Goal: Task Accomplishment & Management: Complete application form

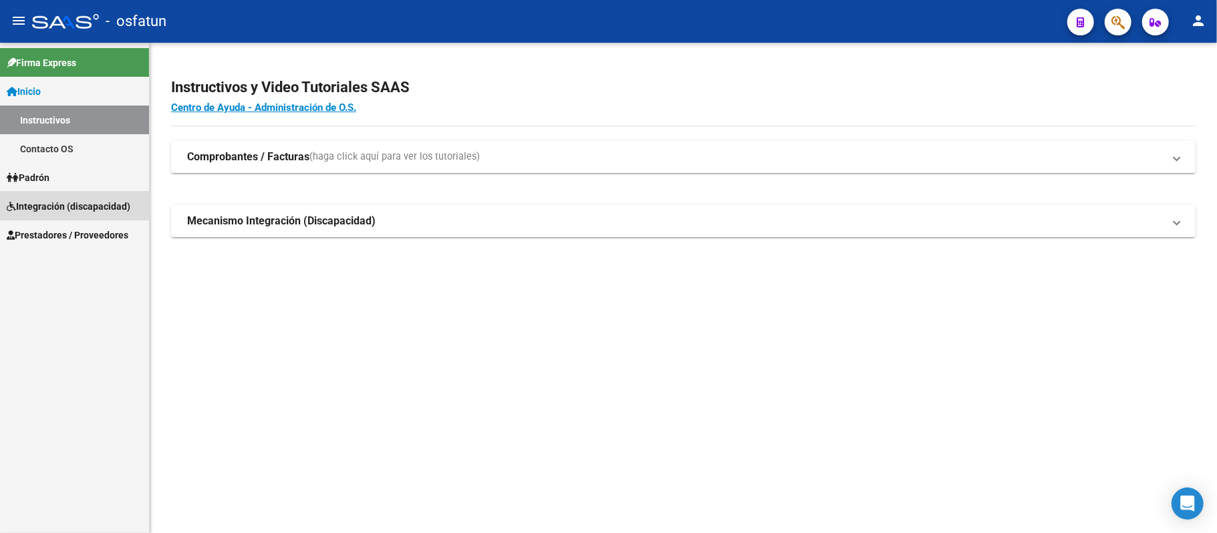
click at [53, 202] on span "Integración (discapacidad)" at bounding box center [69, 206] width 124 height 15
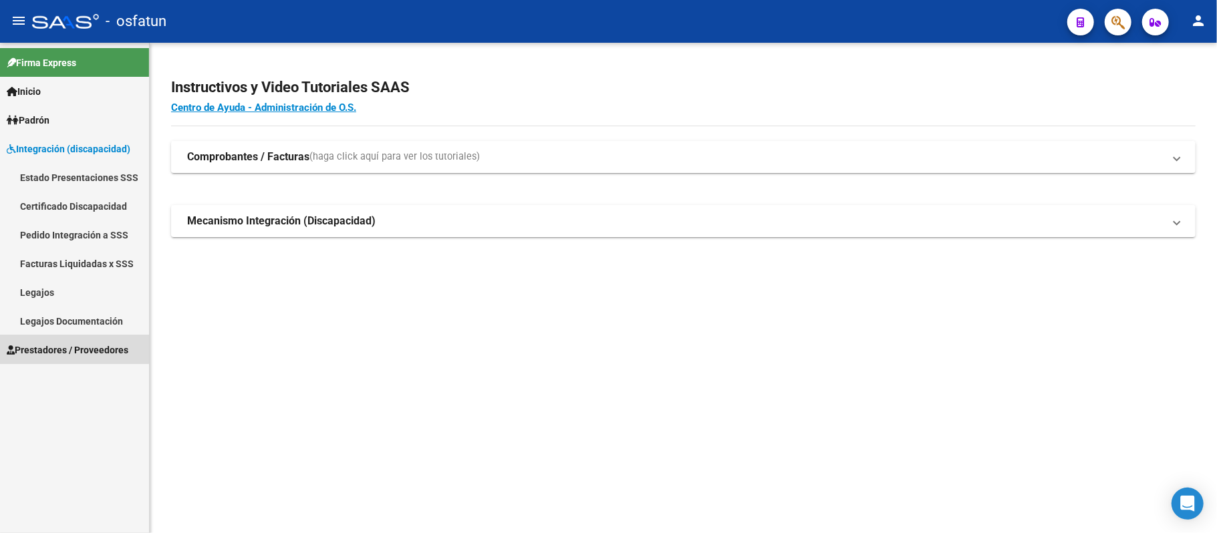
click at [48, 343] on span "Prestadores / Proveedores" at bounding box center [68, 350] width 122 height 15
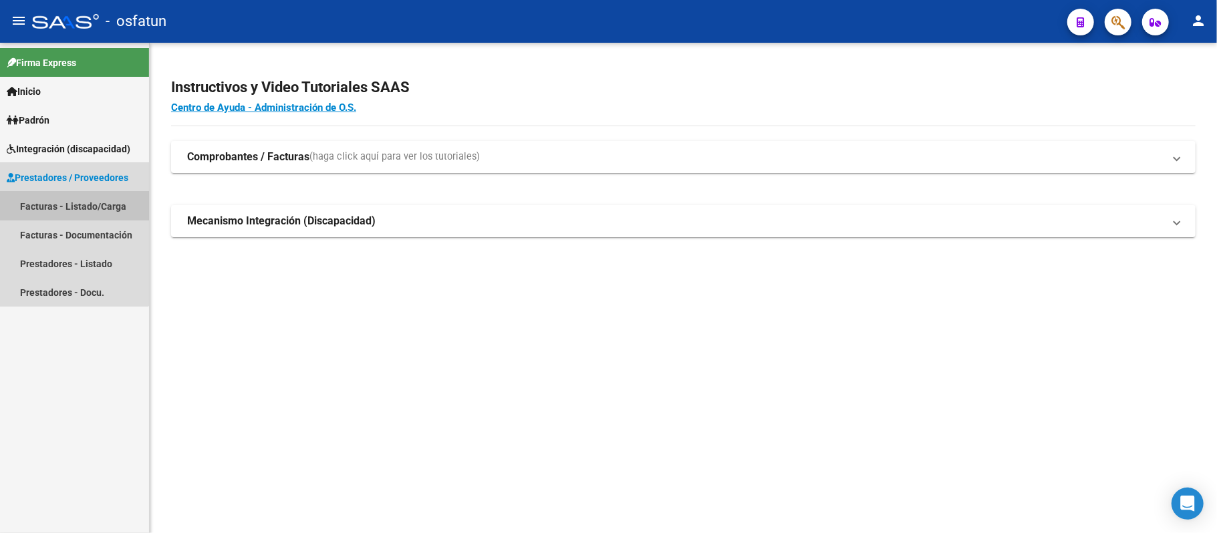
click at [65, 206] on link "Facturas - Listado/Carga" at bounding box center [74, 206] width 149 height 29
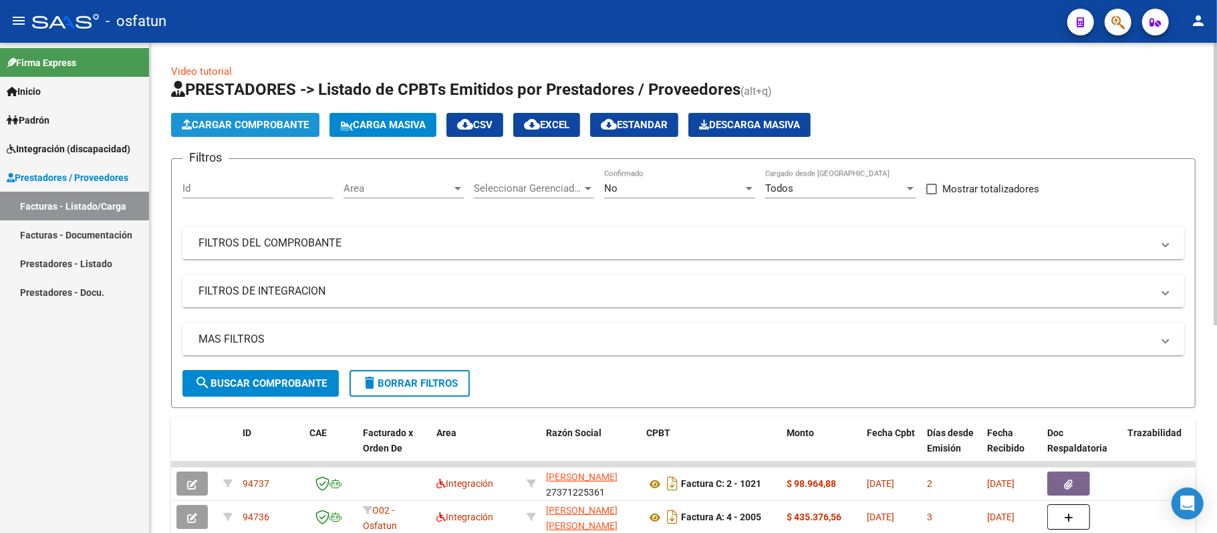
click at [249, 121] on span "Cargar Comprobante" at bounding box center [245, 125] width 127 height 12
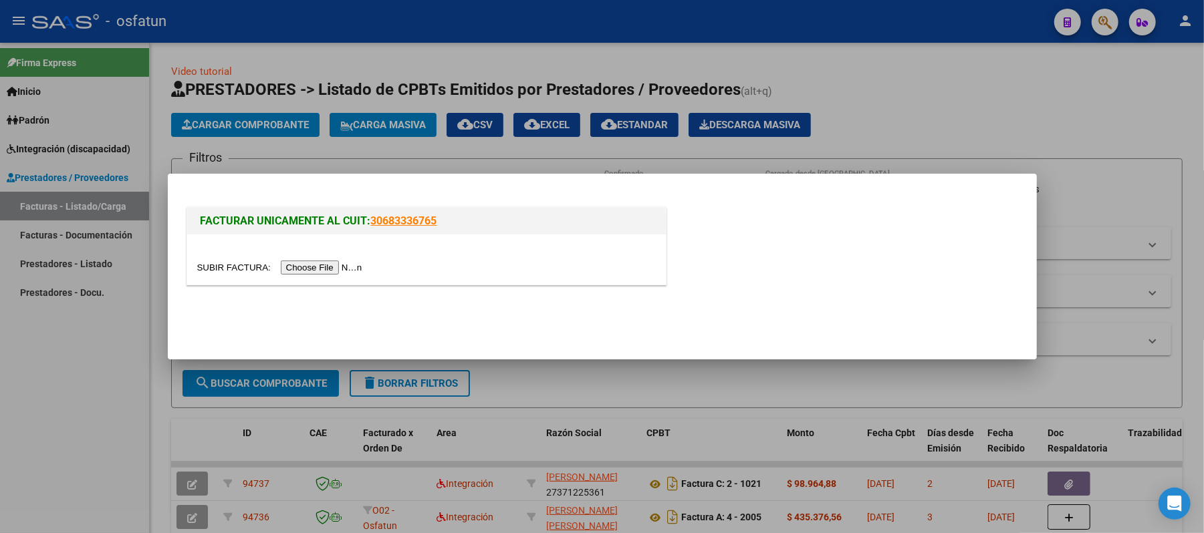
click at [330, 270] on input "file" at bounding box center [281, 268] width 169 height 14
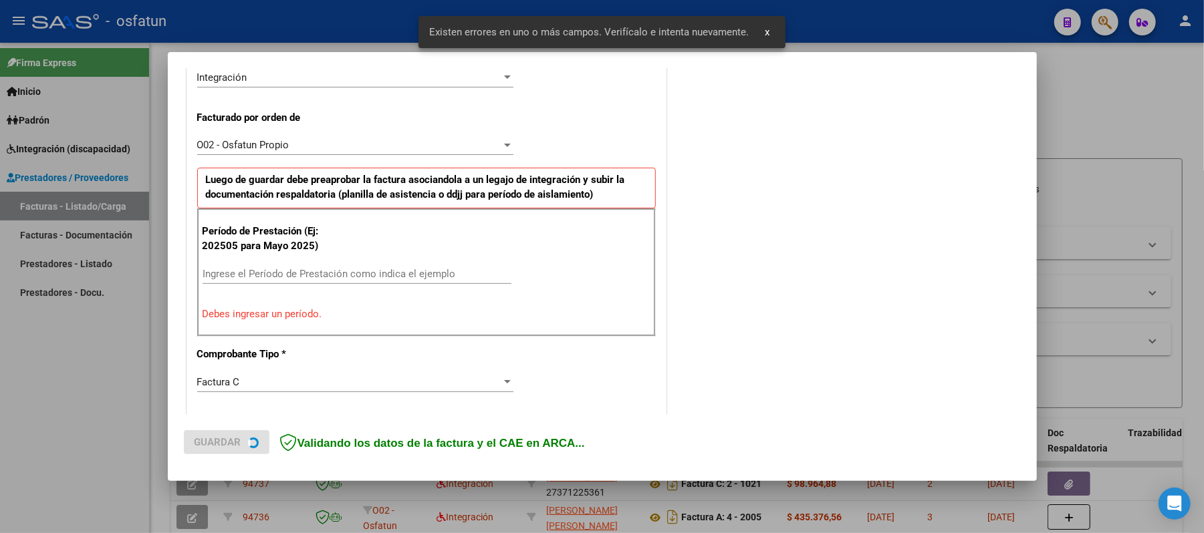
scroll to position [362, 0]
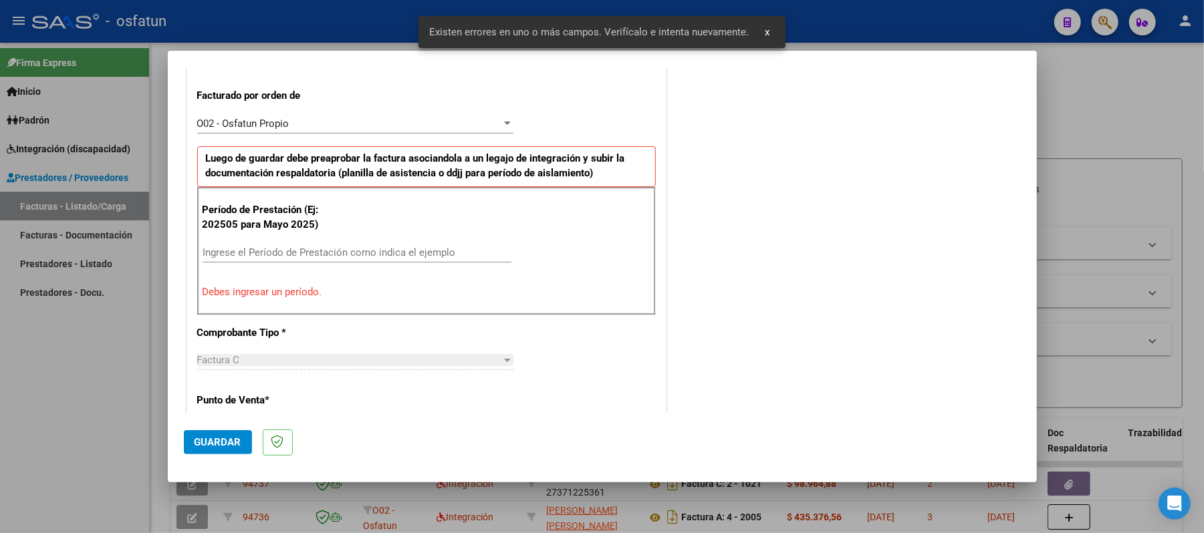
click at [313, 253] on input "Ingrese el Período de Prestación como indica el ejemplo" at bounding box center [356, 253] width 309 height 12
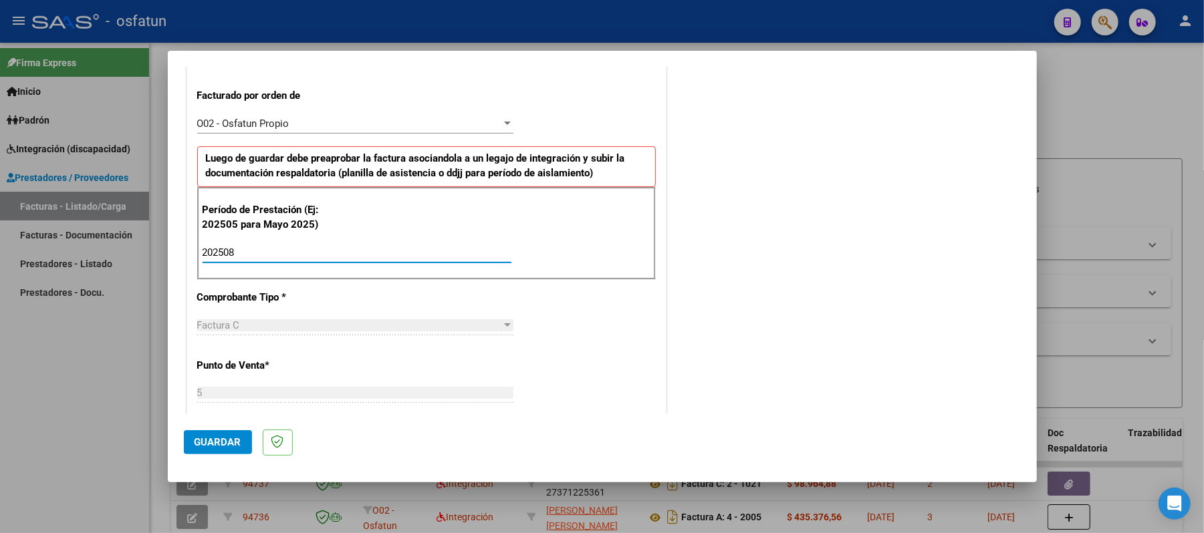
scroll to position [450, 0]
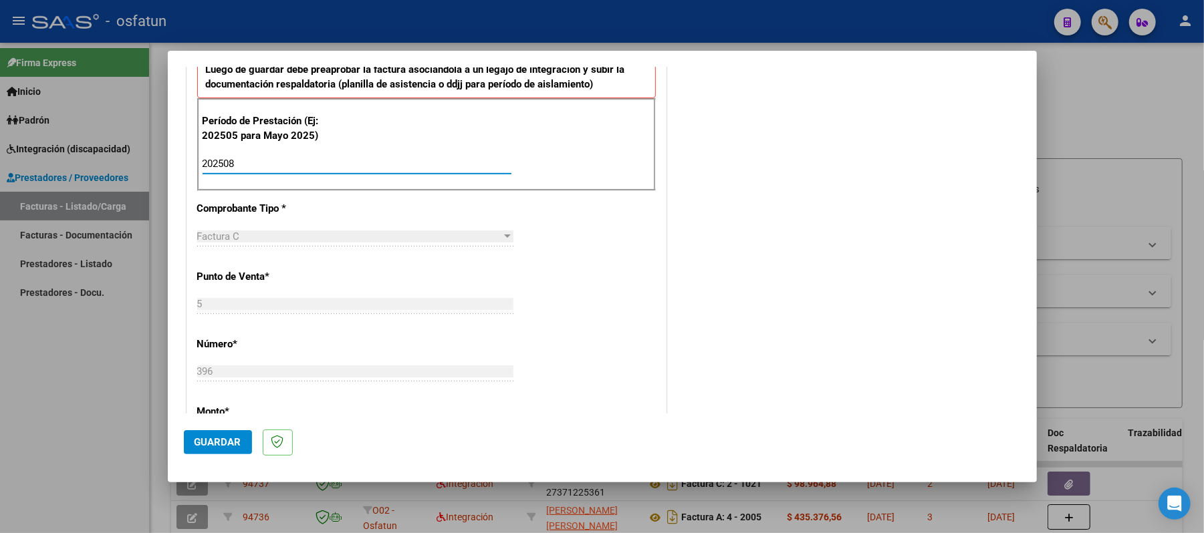
type input "202508"
click at [200, 445] on span "Guardar" at bounding box center [217, 442] width 47 height 12
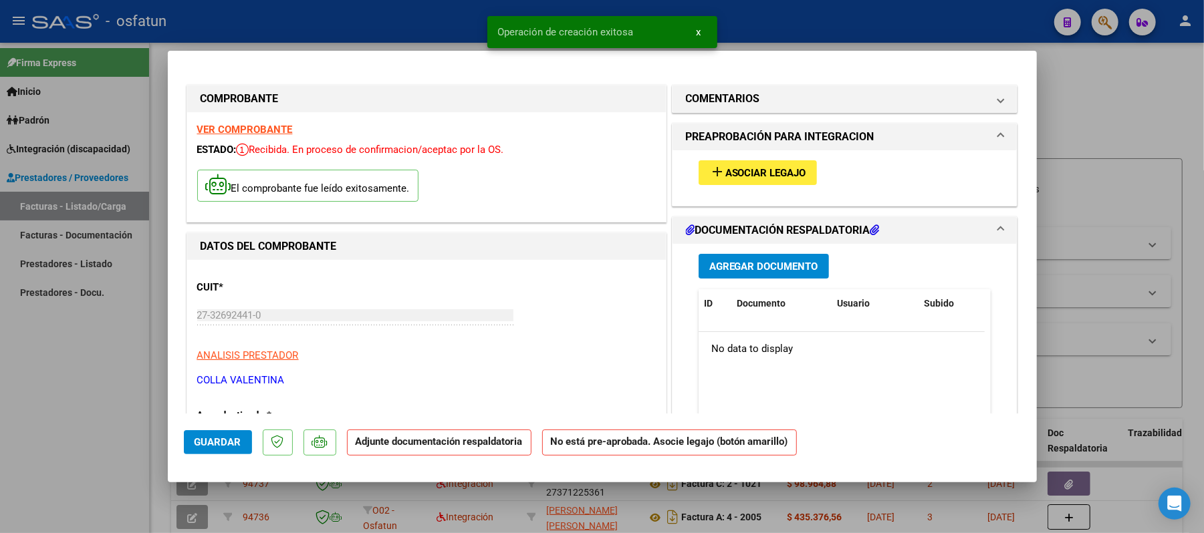
click at [759, 172] on span "Asociar Legajo" at bounding box center [765, 173] width 81 height 12
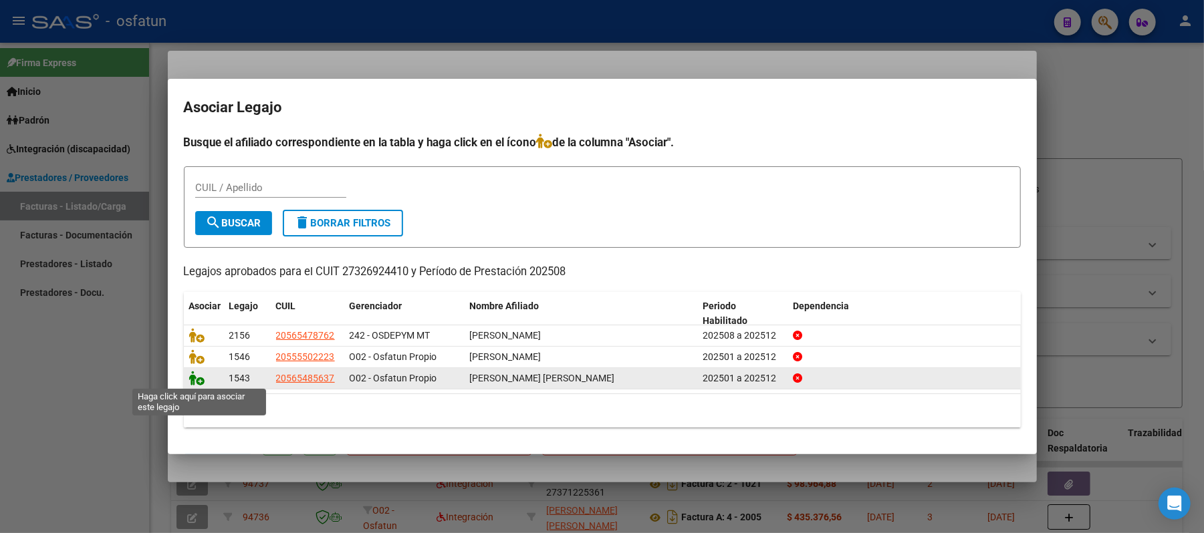
click at [195, 378] on icon at bounding box center [197, 378] width 16 height 15
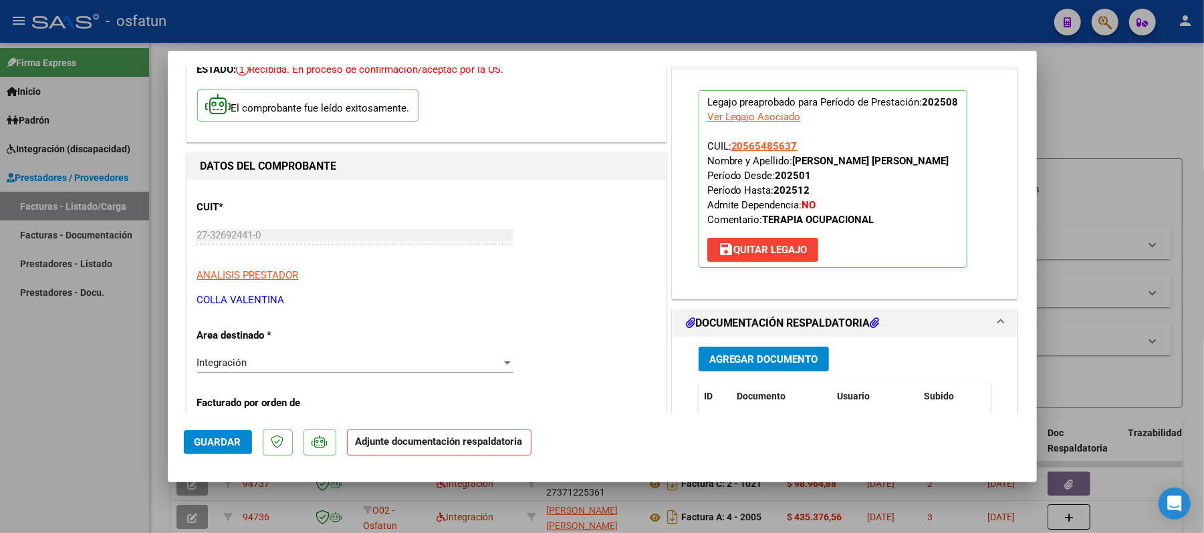
scroll to position [356, 0]
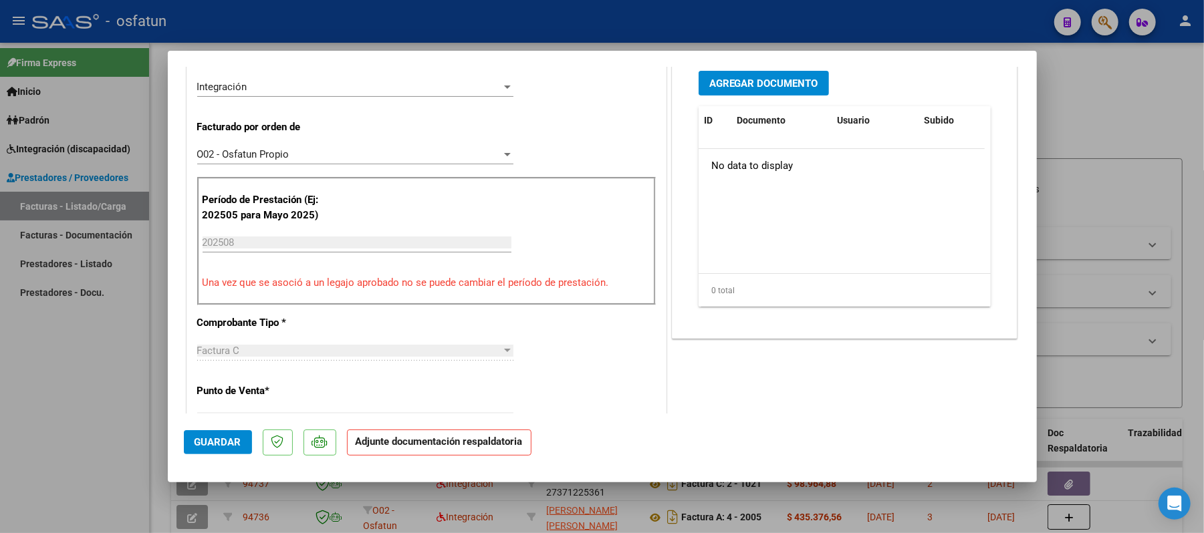
click at [766, 78] on span "Agregar Documento" at bounding box center [763, 84] width 109 height 12
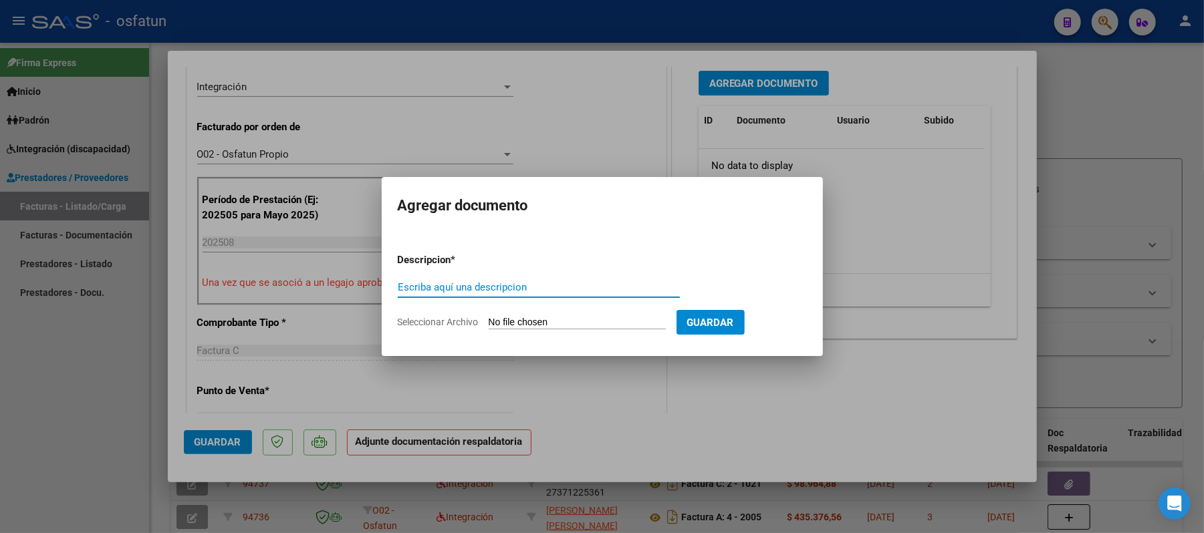
click at [514, 282] on input "Escriba aquí una descripcion" at bounding box center [539, 287] width 282 height 12
type input "asist"
click at [511, 318] on input "Seleccionar Archivo" at bounding box center [577, 323] width 177 height 13
type input "C:\fakepath\ASIST.pdf"
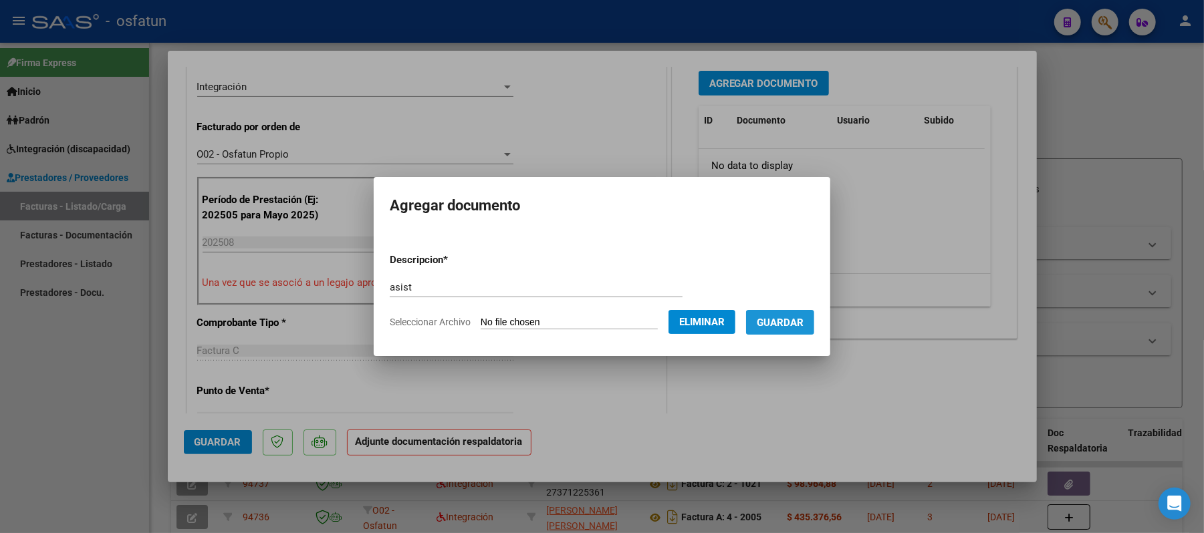
click at [795, 325] on span "Guardar" at bounding box center [780, 323] width 47 height 12
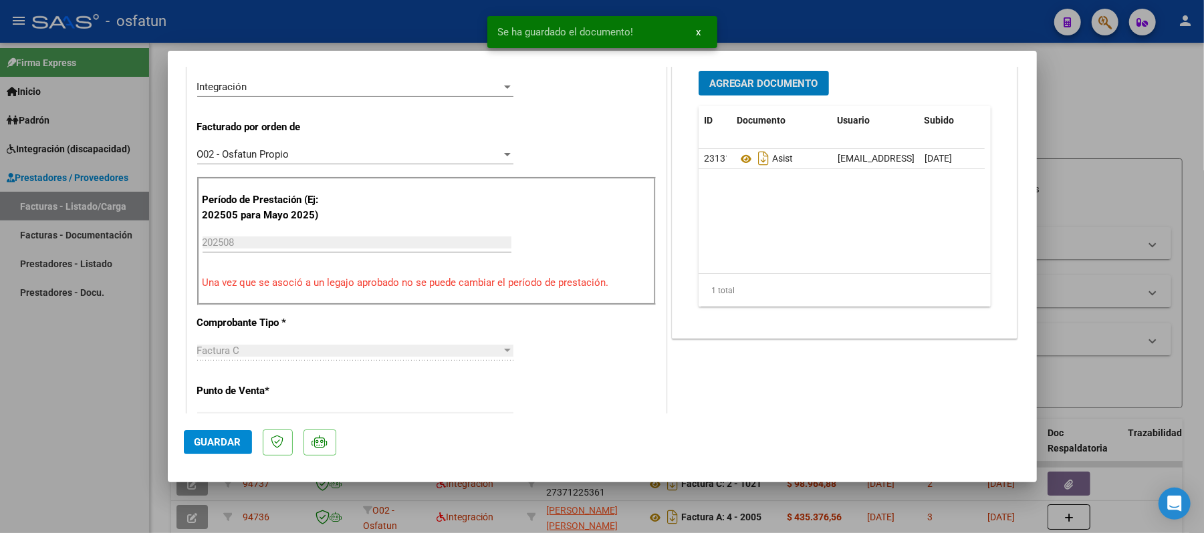
click at [773, 79] on span "Agregar Documento" at bounding box center [763, 84] width 109 height 12
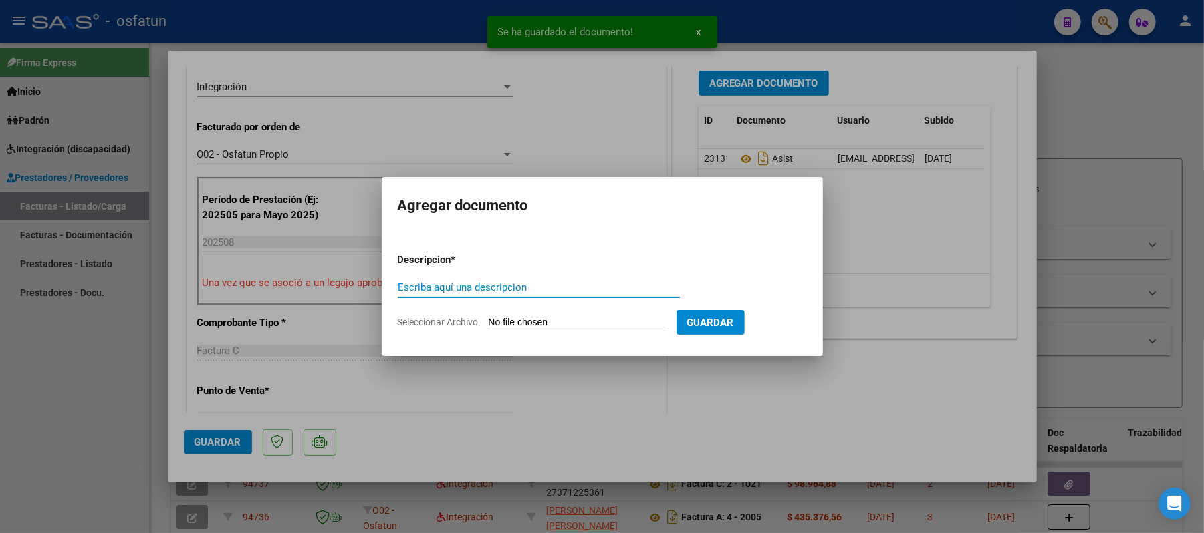
click at [511, 287] on input "Escriba aquí una descripcion" at bounding box center [539, 287] width 282 height 12
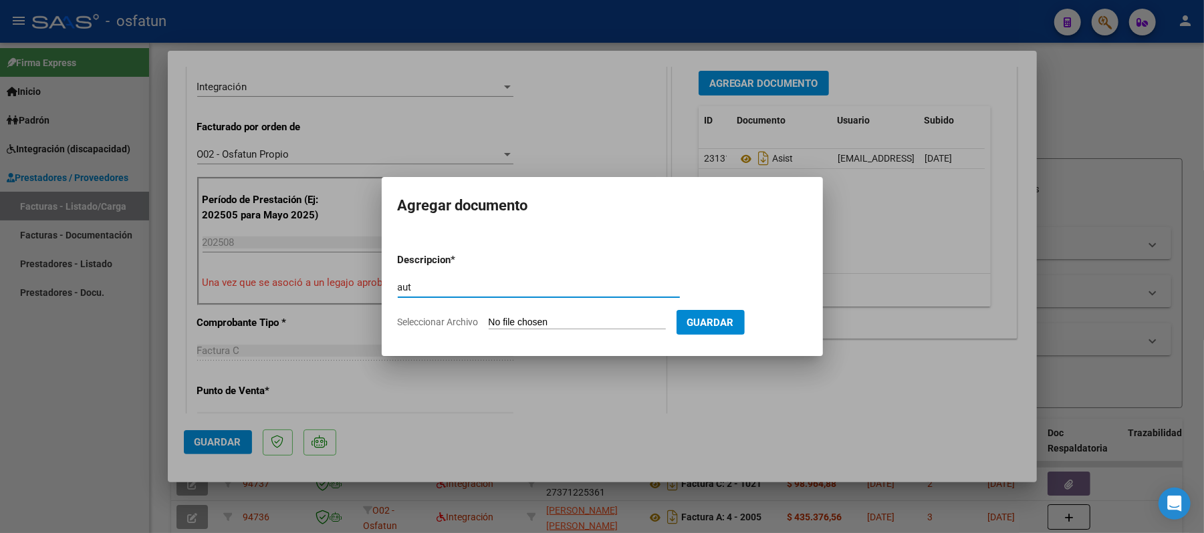
type input "aut"
click at [519, 318] on input "Seleccionar Archivo" at bounding box center [577, 323] width 177 height 13
type input "C:\fakepath\AUT.pdf"
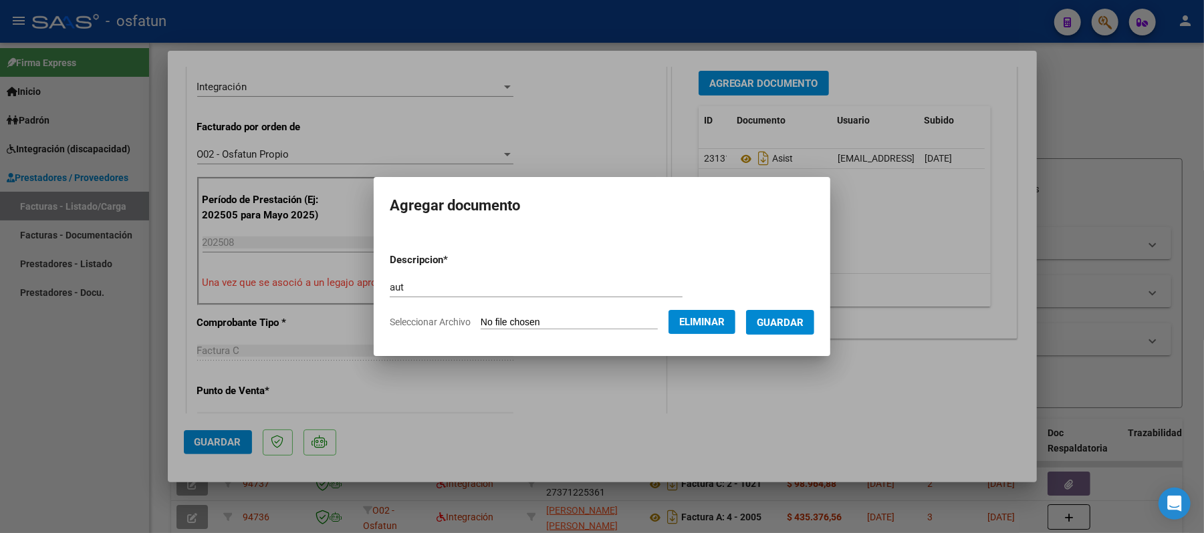
click at [791, 317] on span "Guardar" at bounding box center [780, 323] width 47 height 12
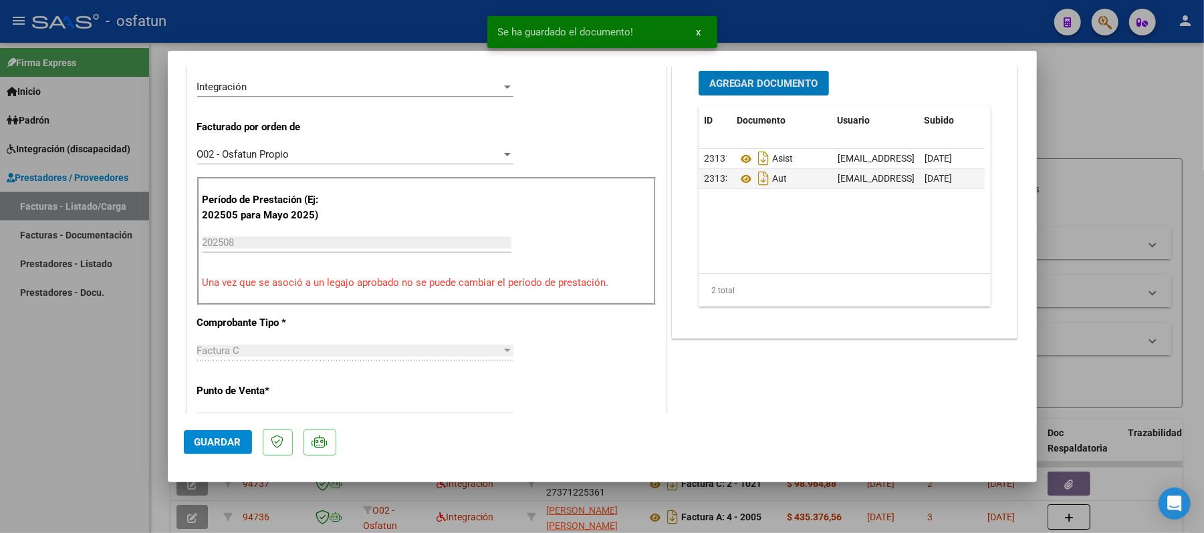
click at [206, 437] on span "Guardar" at bounding box center [217, 442] width 47 height 12
click at [1103, 106] on div at bounding box center [602, 266] width 1204 height 533
type input "$ 0,00"
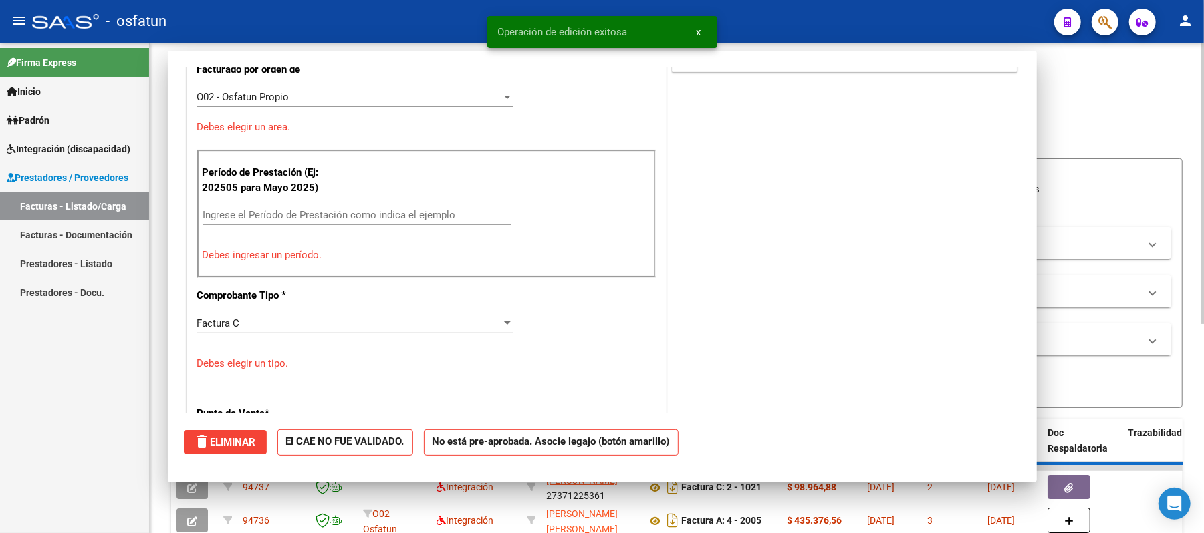
scroll to position [0, 0]
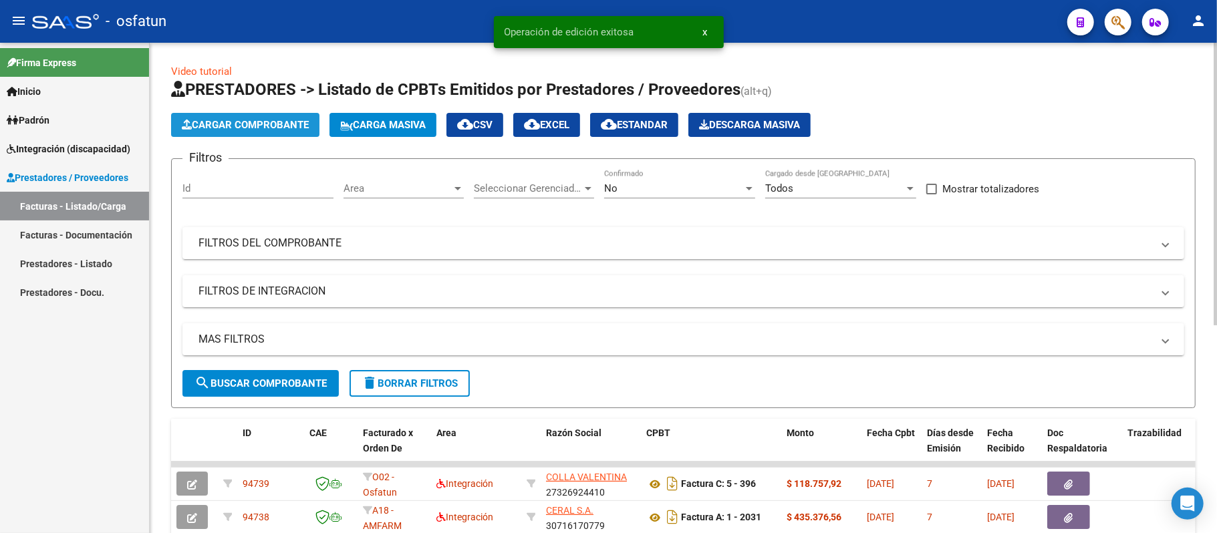
click at [247, 119] on span "Cargar Comprobante" at bounding box center [245, 125] width 127 height 12
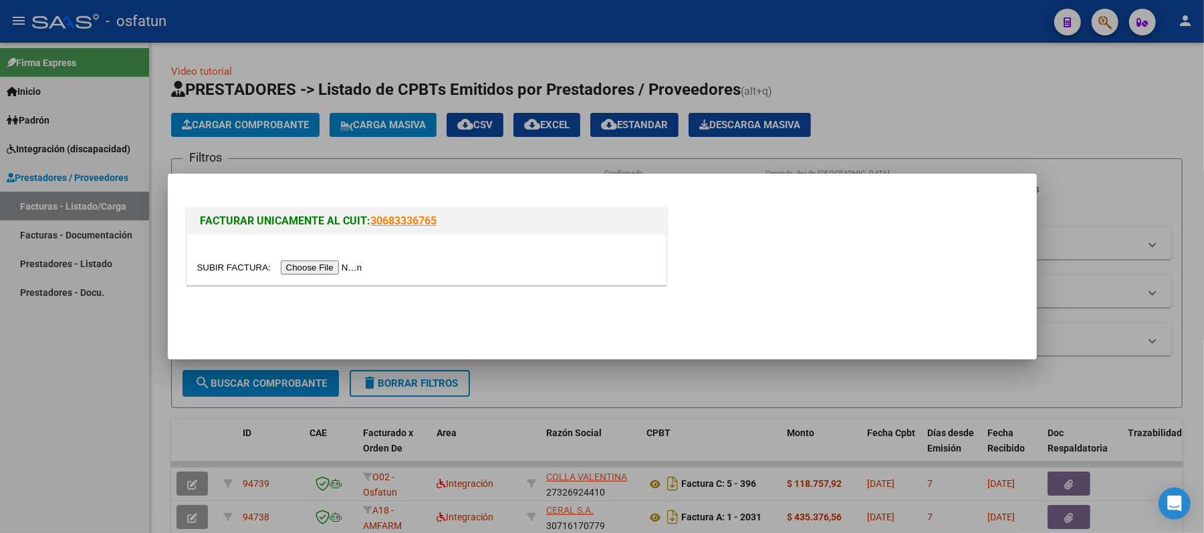
click at [326, 263] on input "file" at bounding box center [281, 268] width 169 height 14
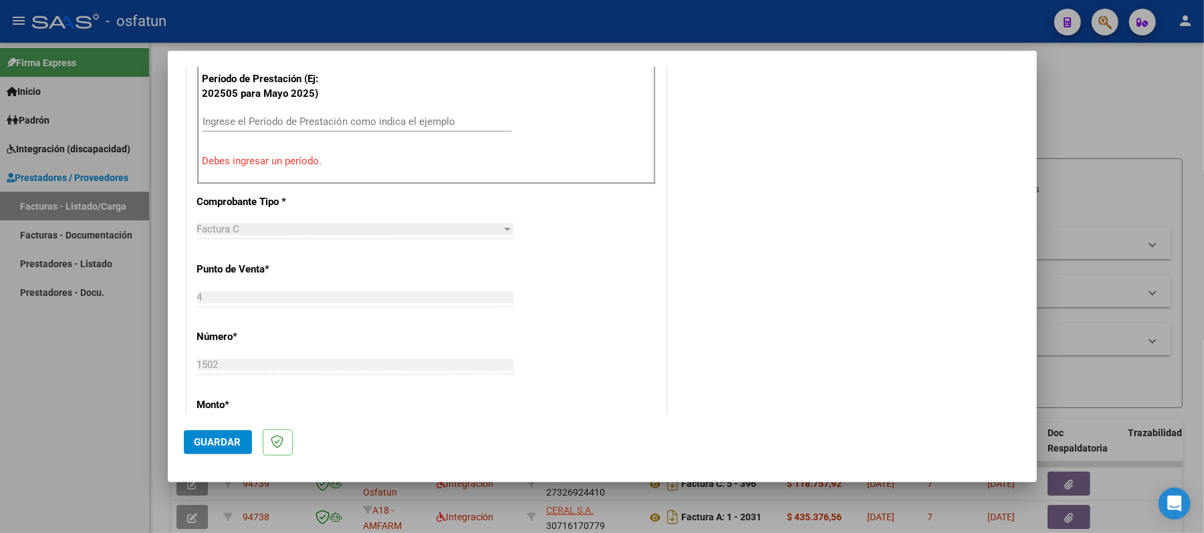
scroll to position [540, 0]
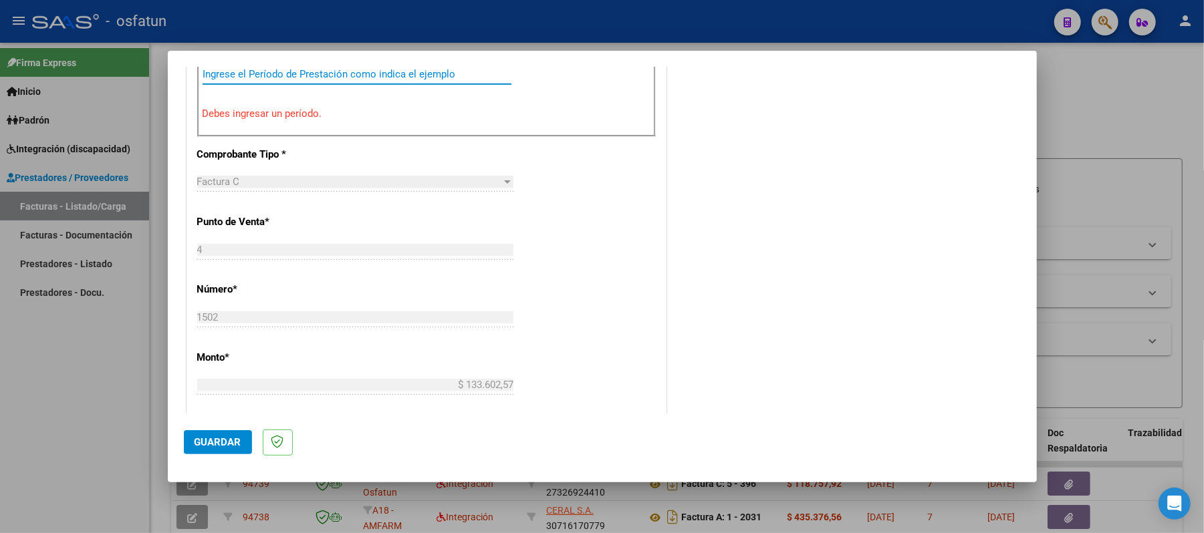
click at [282, 72] on input "Ingrese el Período de Prestación como indica el ejemplo" at bounding box center [356, 74] width 309 height 12
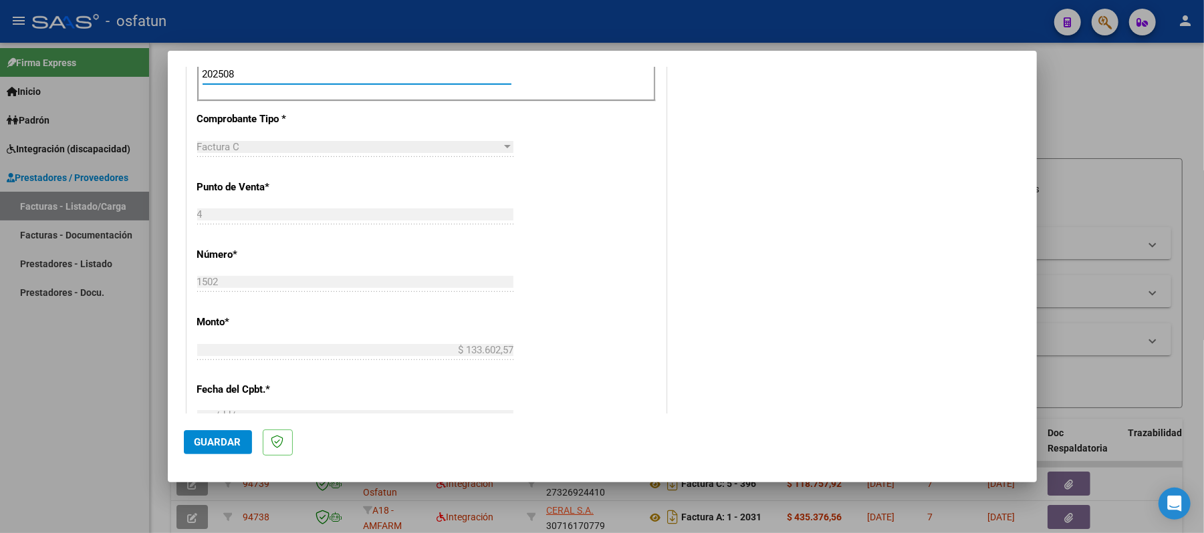
type input "202508"
click at [225, 438] on span "Guardar" at bounding box center [217, 442] width 47 height 12
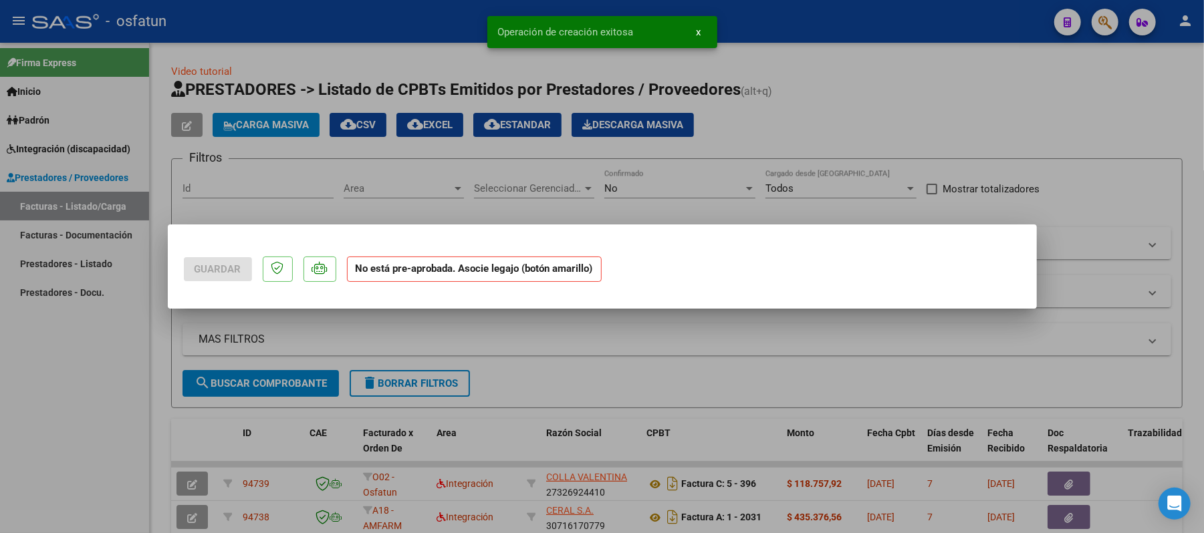
scroll to position [0, 0]
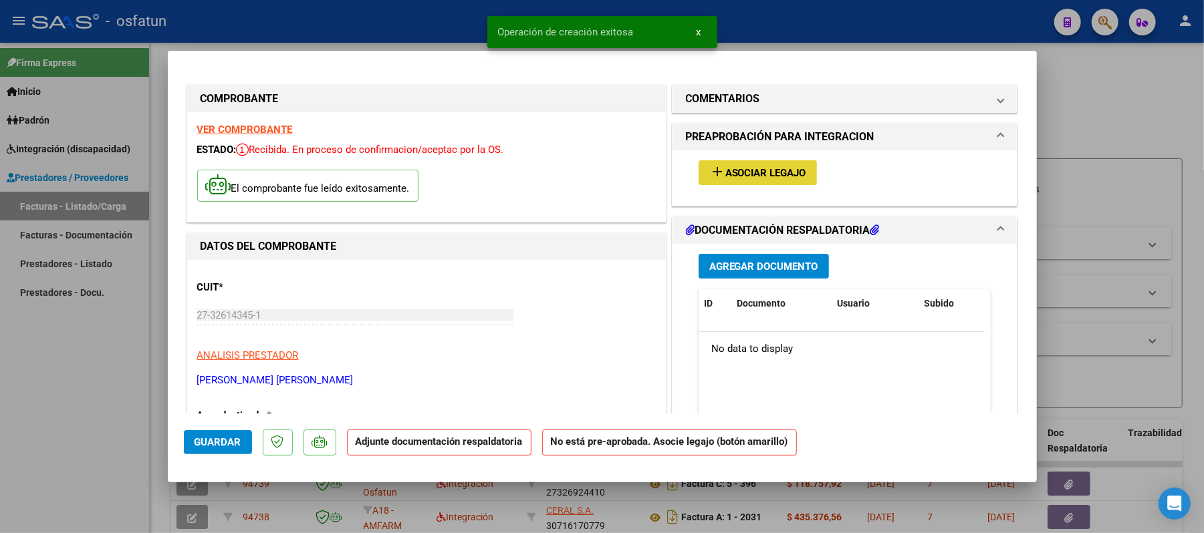
click at [786, 172] on span "Asociar Legajo" at bounding box center [765, 173] width 81 height 12
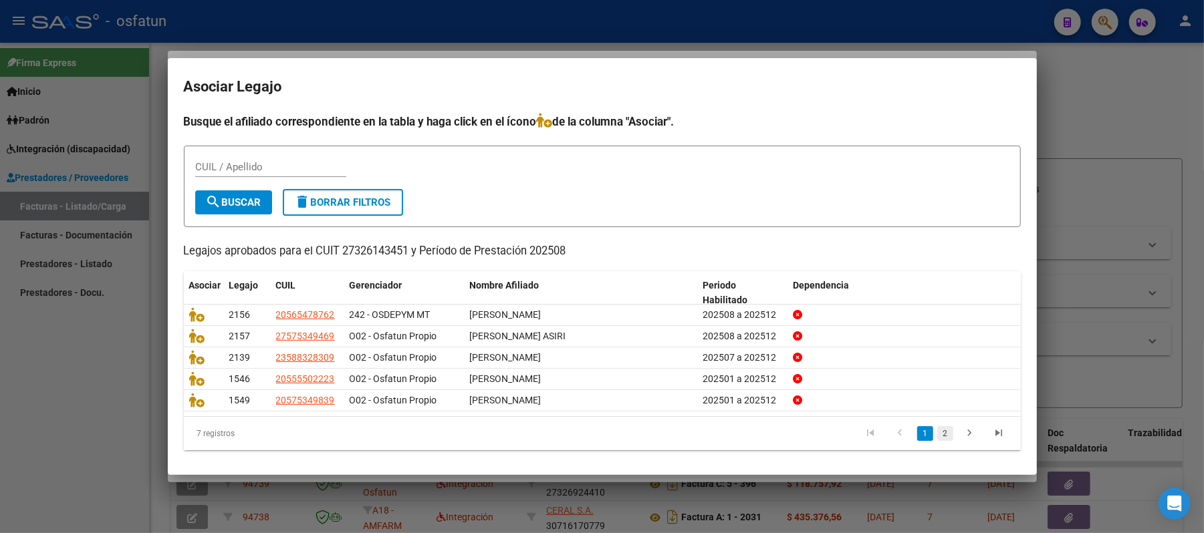
click at [937, 434] on link "2" at bounding box center [945, 433] width 16 height 15
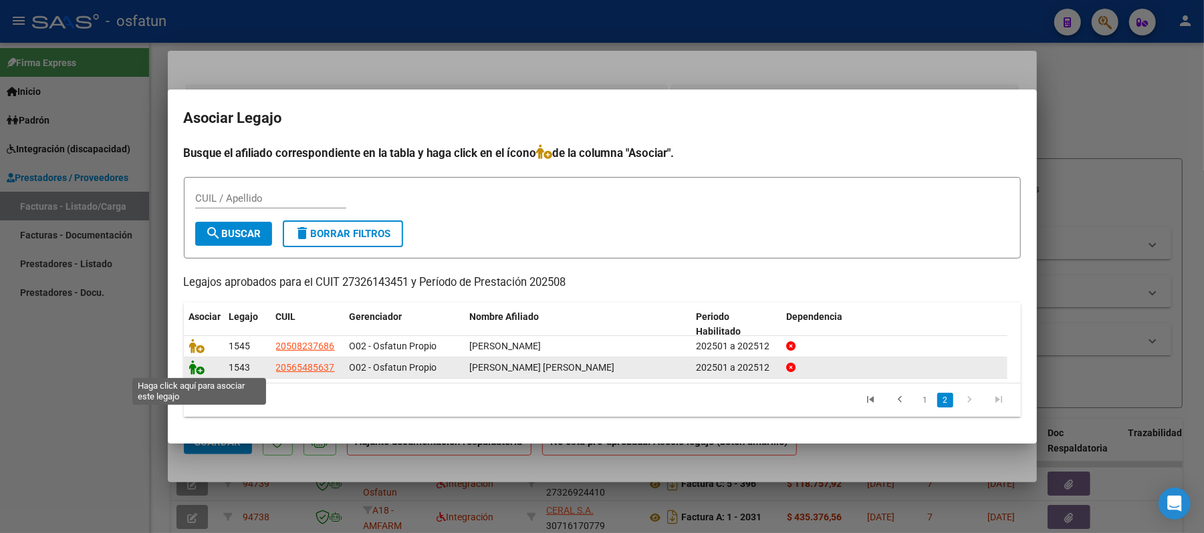
click at [192, 369] on icon at bounding box center [197, 367] width 16 height 15
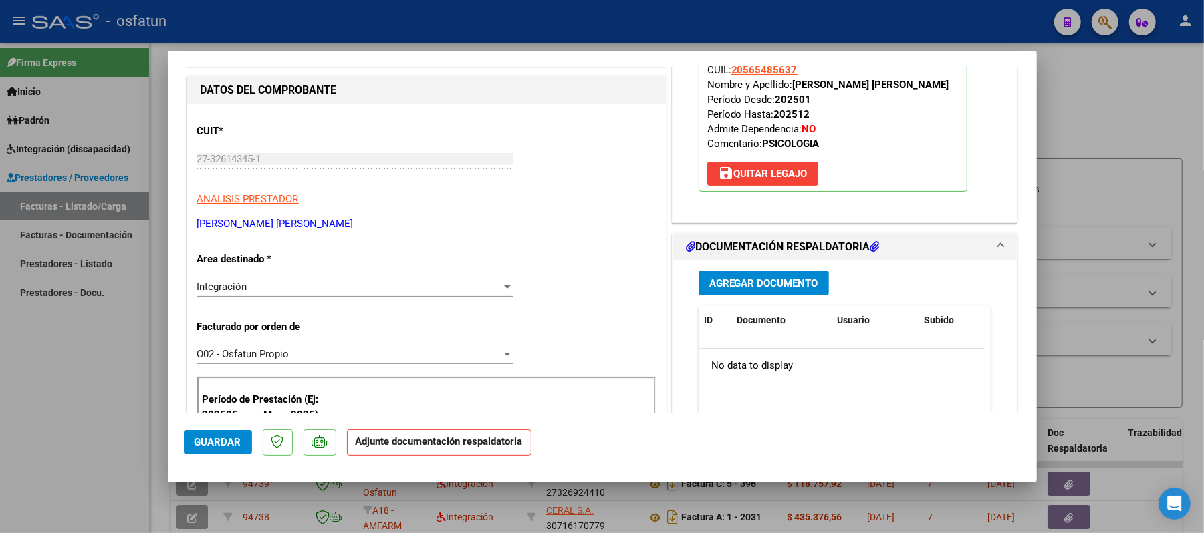
scroll to position [178, 0]
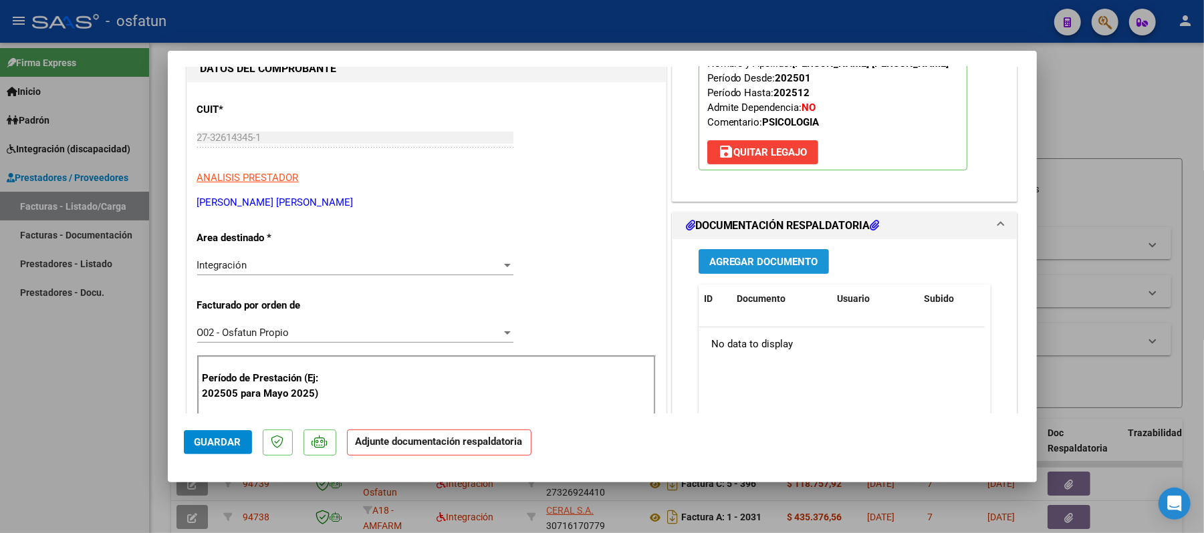
click at [736, 259] on span "Agregar Documento" at bounding box center [763, 262] width 109 height 12
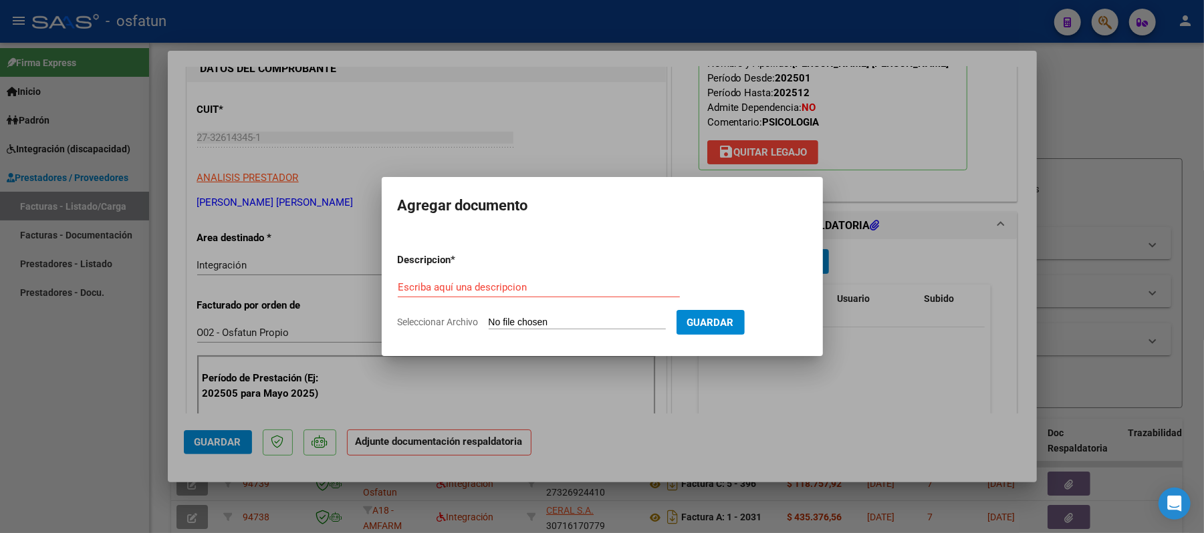
click at [543, 279] on div "Escriba aquí una descripcion" at bounding box center [539, 287] width 282 height 20
type input "asist"
click at [536, 319] on input "Seleccionar Archivo" at bounding box center [577, 323] width 177 height 13
type input "C:\fakepath\ASIST.pdf"
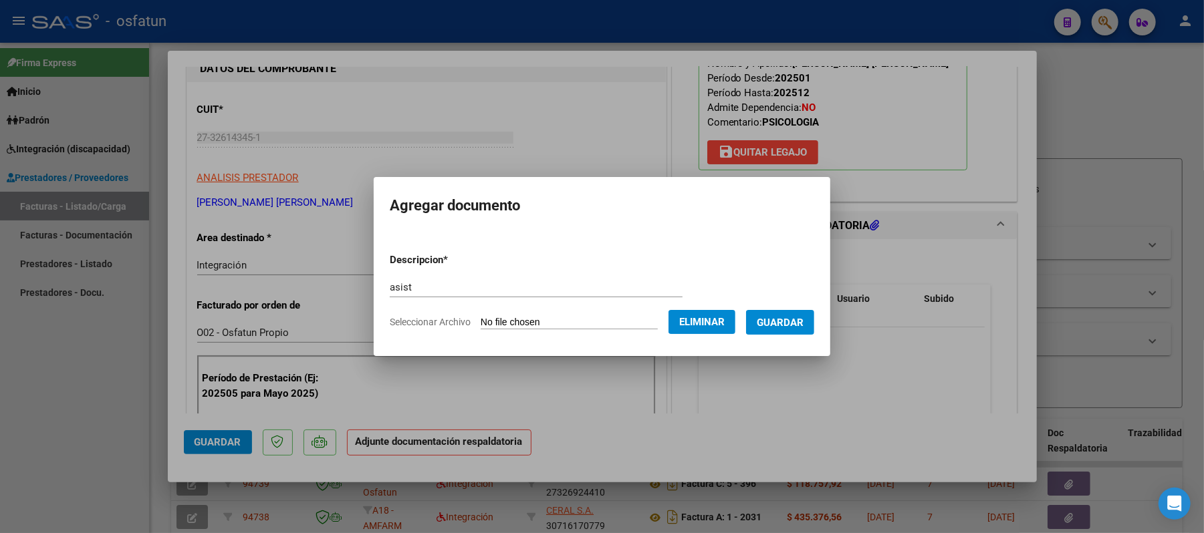
click at [785, 318] on span "Guardar" at bounding box center [780, 323] width 47 height 12
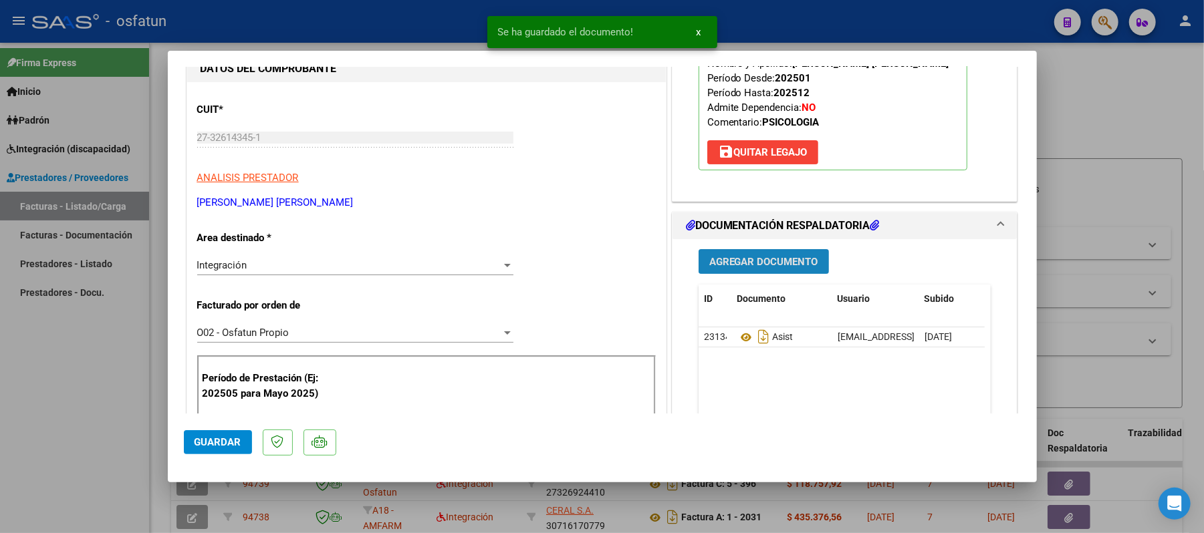
click at [742, 265] on span "Agregar Documento" at bounding box center [763, 262] width 109 height 12
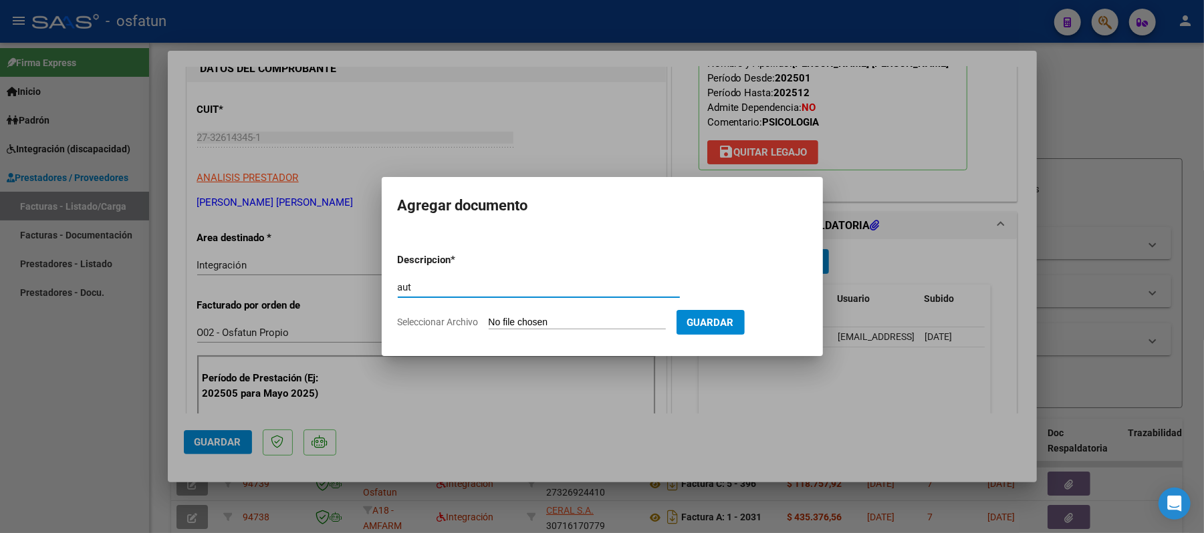
type input "aut"
click at [525, 321] on input "Seleccionar Archivo" at bounding box center [577, 323] width 177 height 13
type input "C:\fakepath\AUT.pdf"
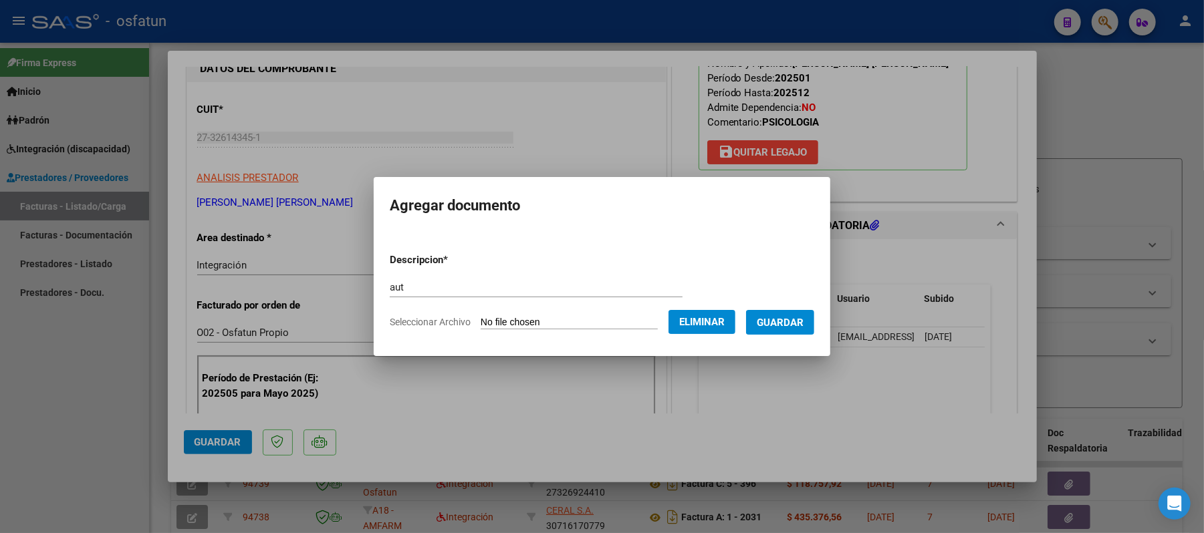
click at [791, 321] on span "Guardar" at bounding box center [780, 323] width 47 height 12
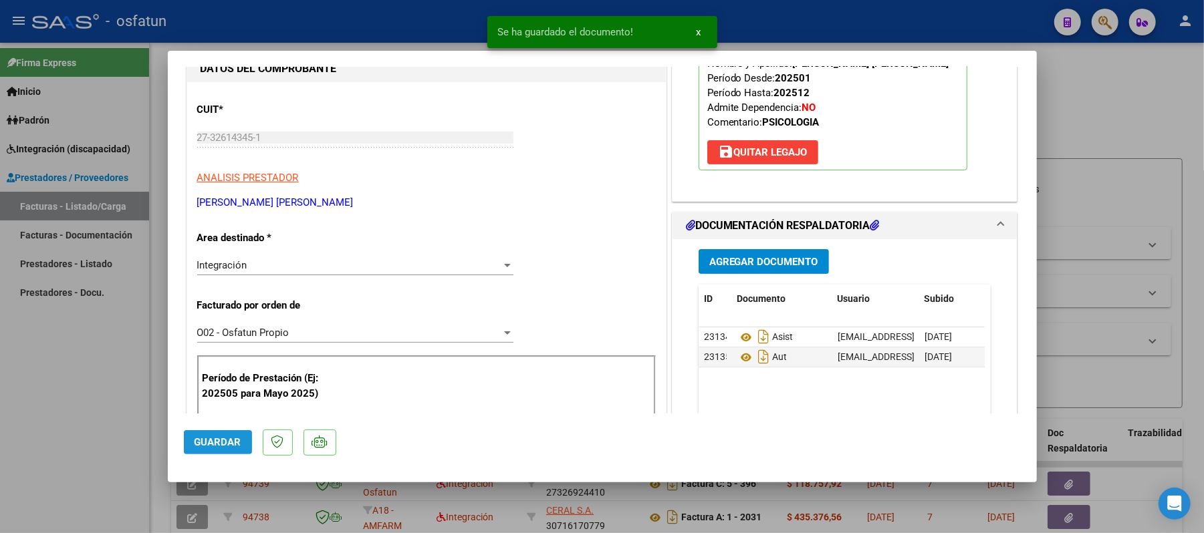
click at [220, 437] on span "Guardar" at bounding box center [217, 442] width 47 height 12
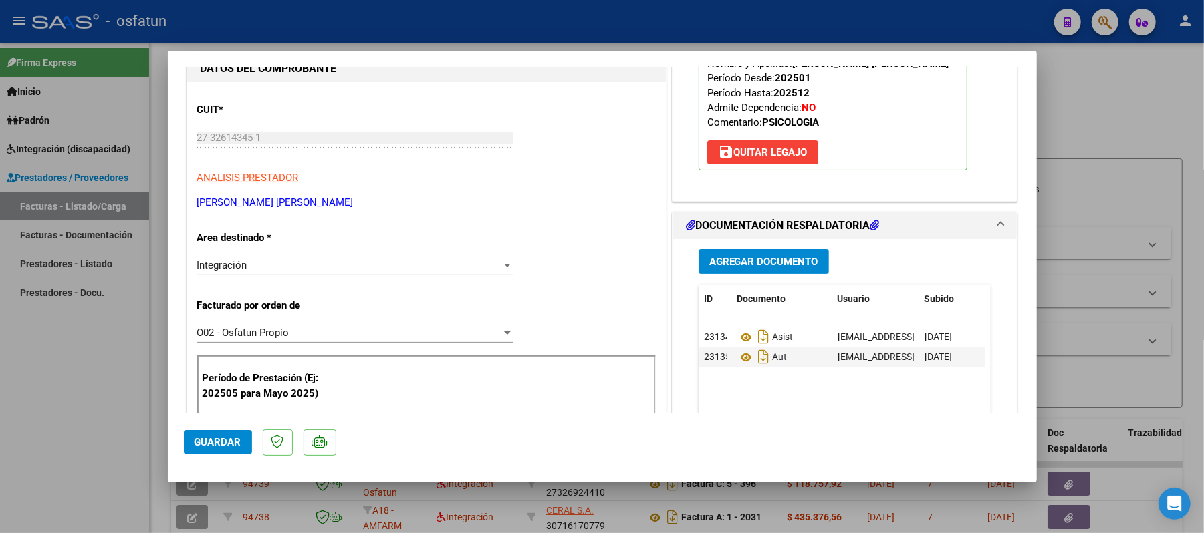
click at [1105, 110] on div at bounding box center [602, 266] width 1204 height 533
type input "$ 0,00"
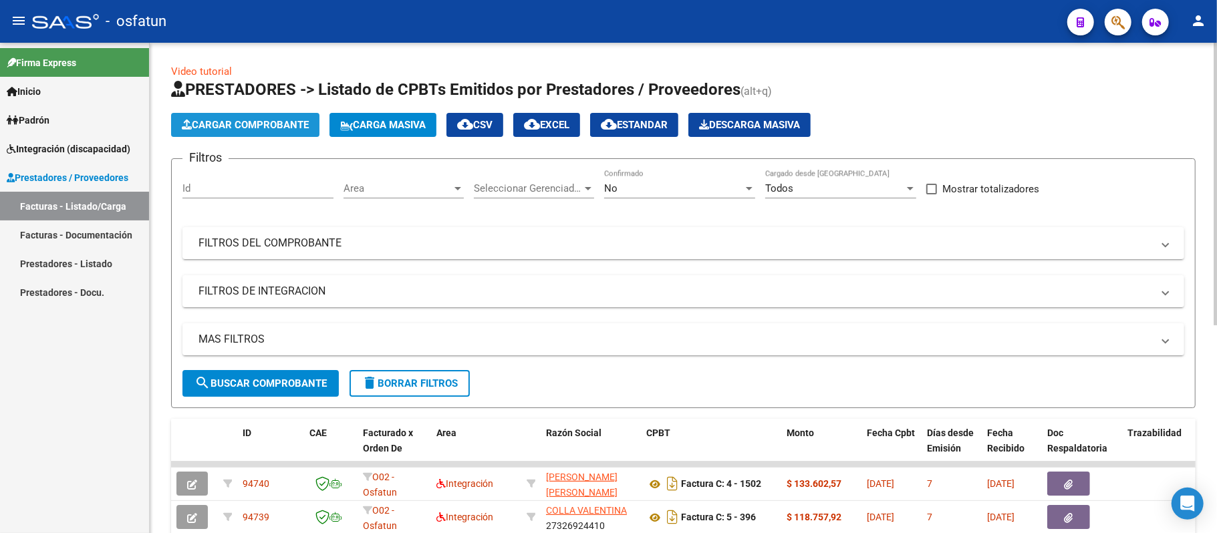
click at [241, 126] on span "Cargar Comprobante" at bounding box center [245, 125] width 127 height 12
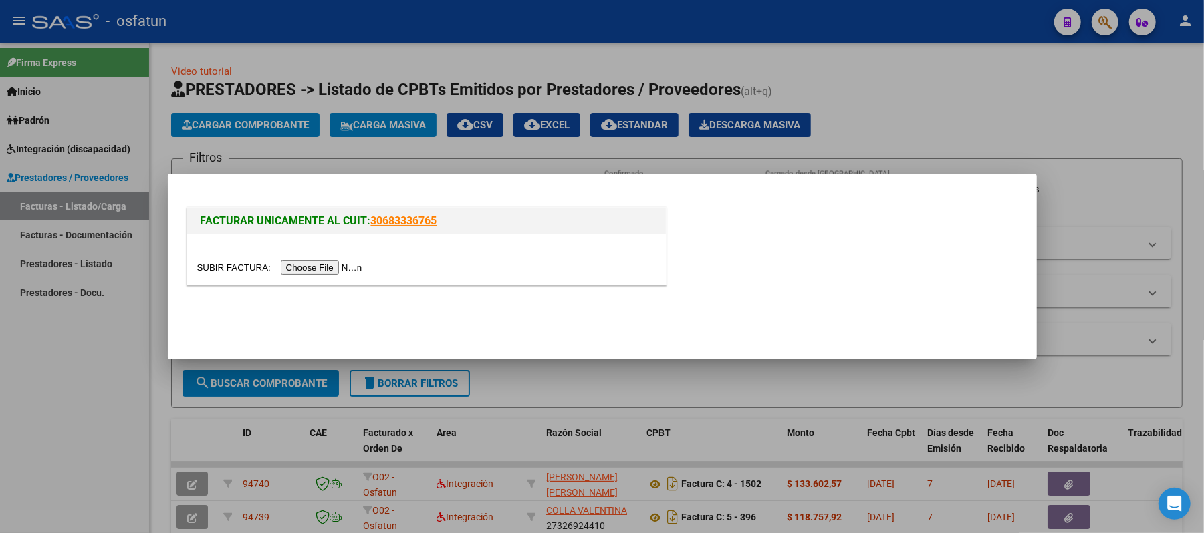
click at [319, 269] on input "file" at bounding box center [281, 268] width 169 height 14
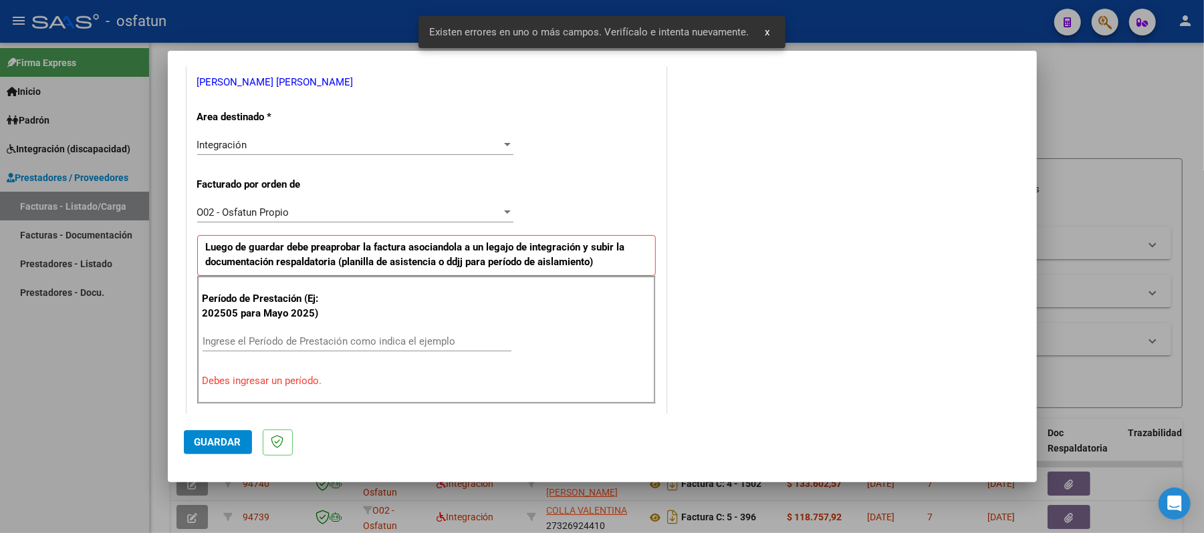
scroll to position [362, 0]
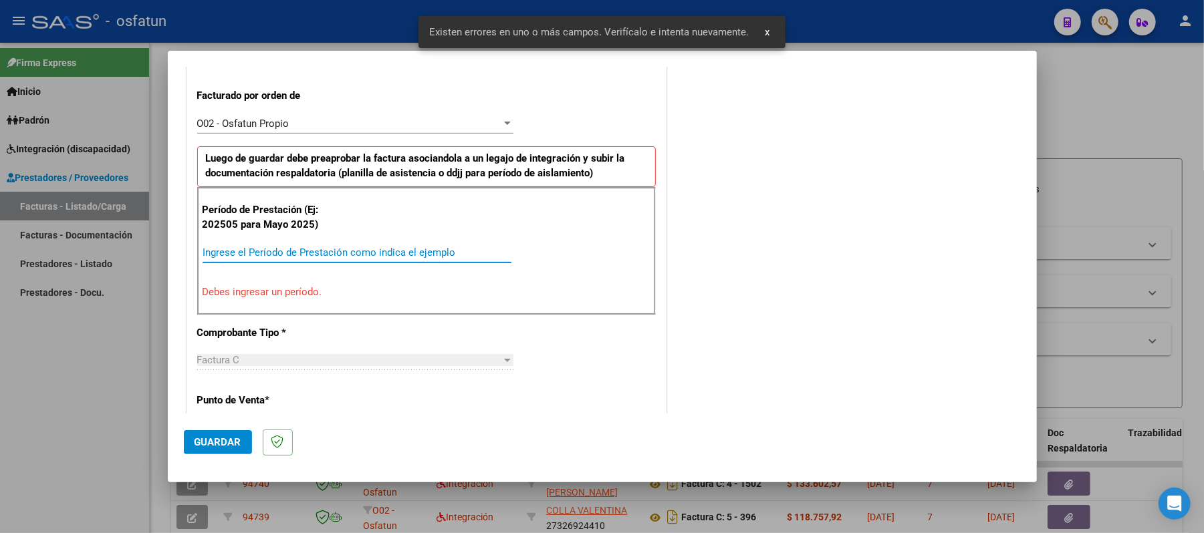
click at [257, 257] on input "Ingrese el Período de Prestación como indica el ejemplo" at bounding box center [356, 253] width 309 height 12
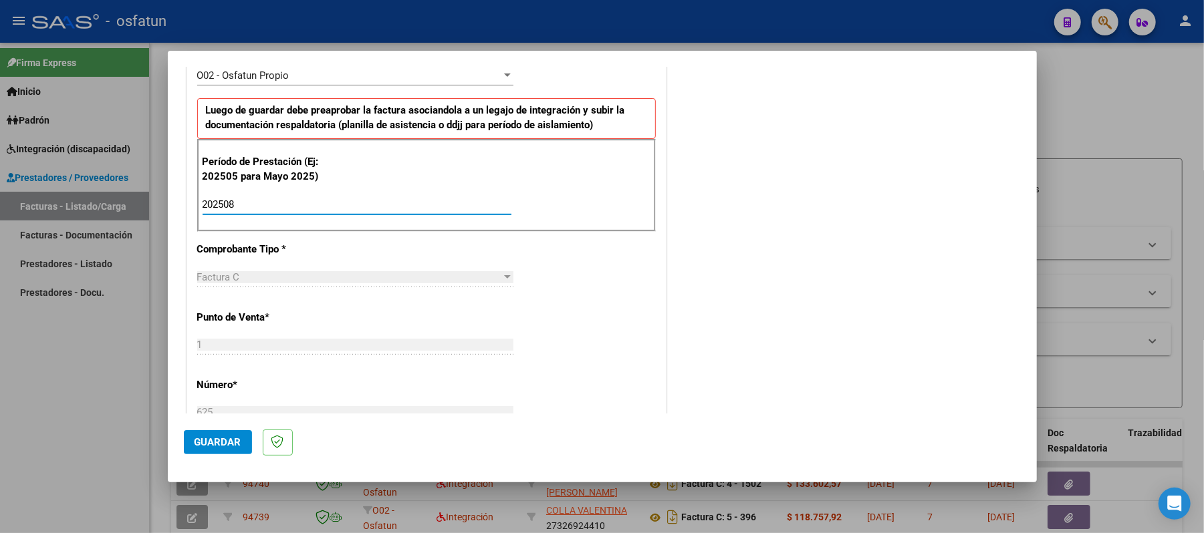
scroll to position [450, 0]
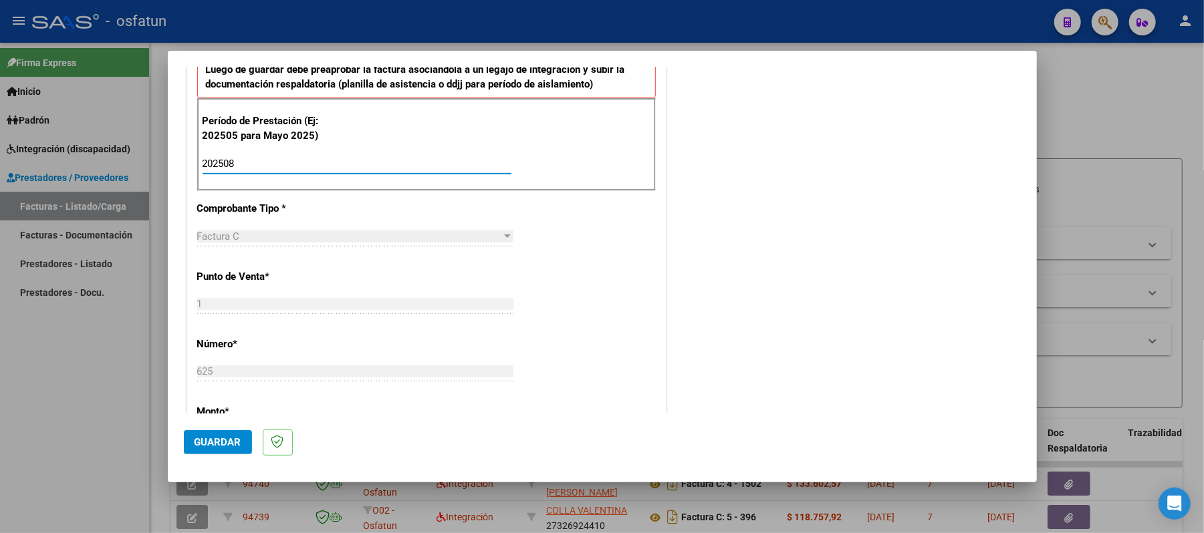
type input "202508"
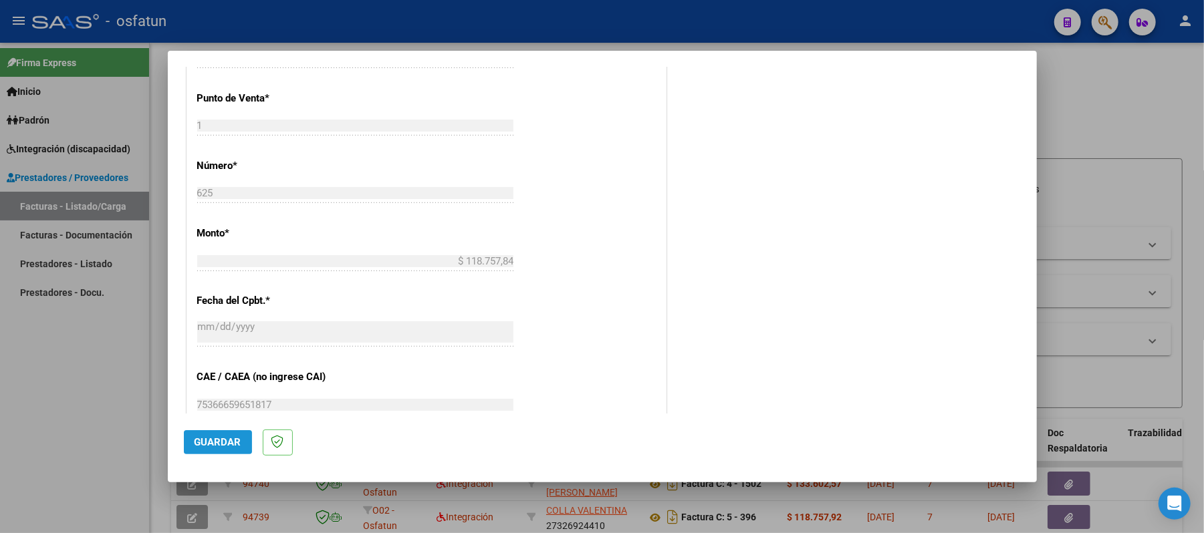
click at [190, 442] on button "Guardar" at bounding box center [218, 442] width 68 height 24
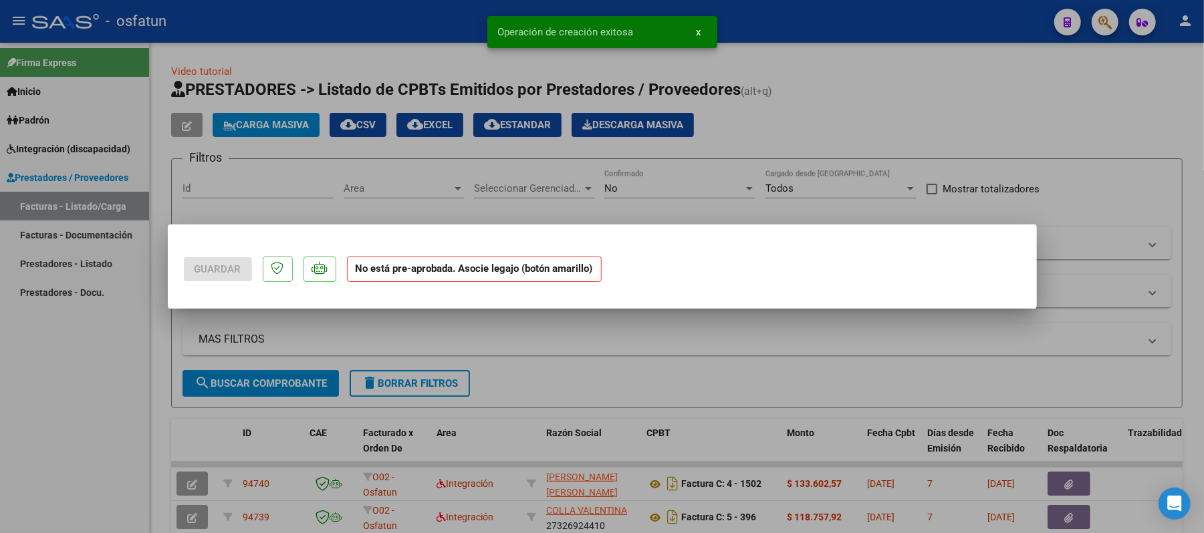
scroll to position [0, 0]
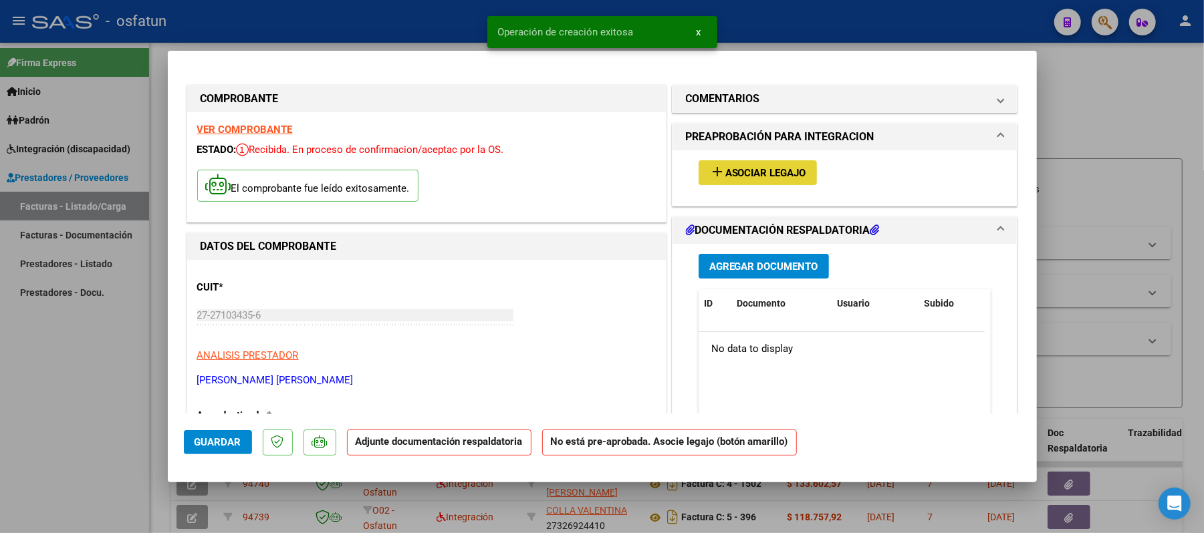
click at [734, 171] on span "Asociar Legajo" at bounding box center [765, 173] width 81 height 12
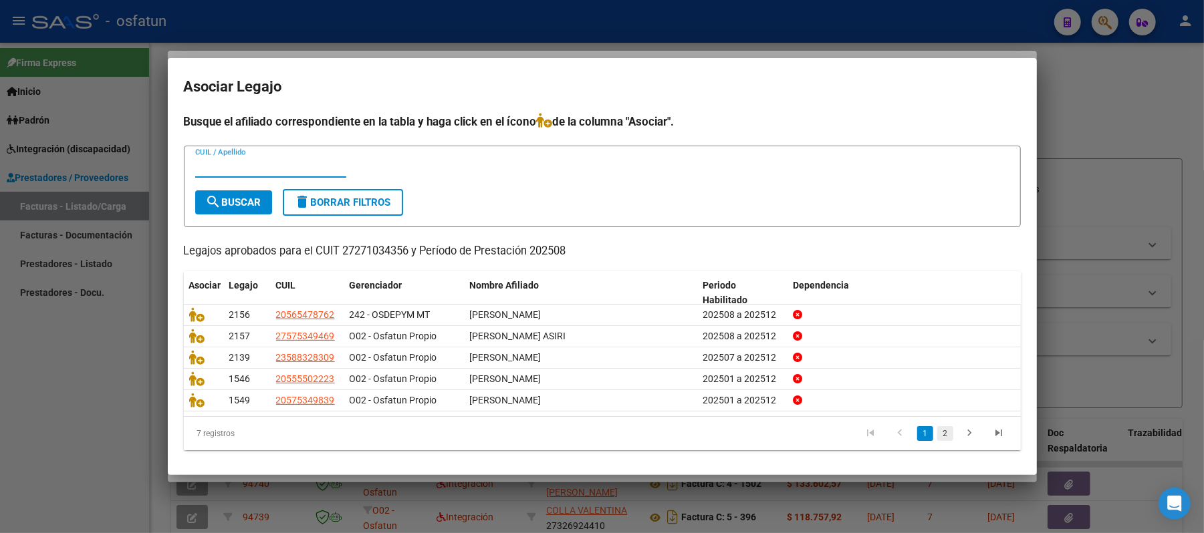
click at [937, 433] on link "2" at bounding box center [945, 433] width 16 height 15
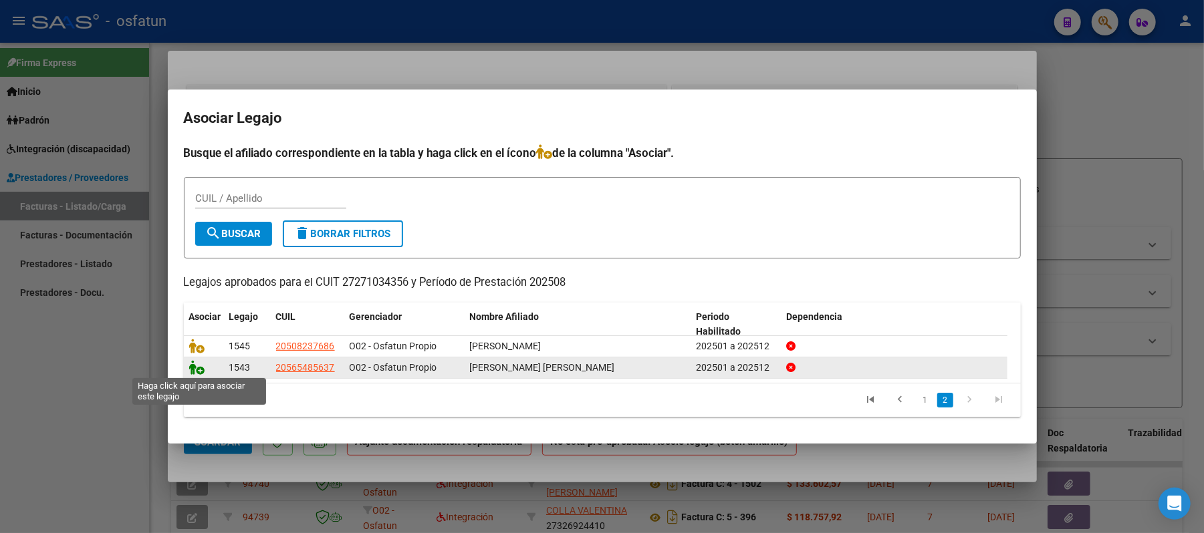
click at [193, 362] on icon at bounding box center [197, 367] width 16 height 15
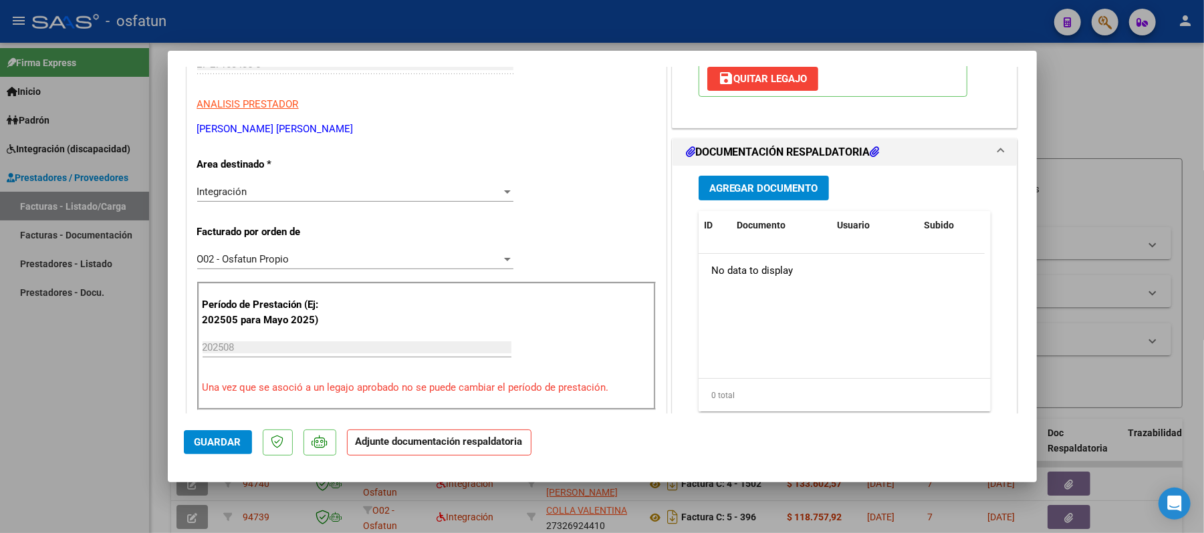
scroll to position [267, 0]
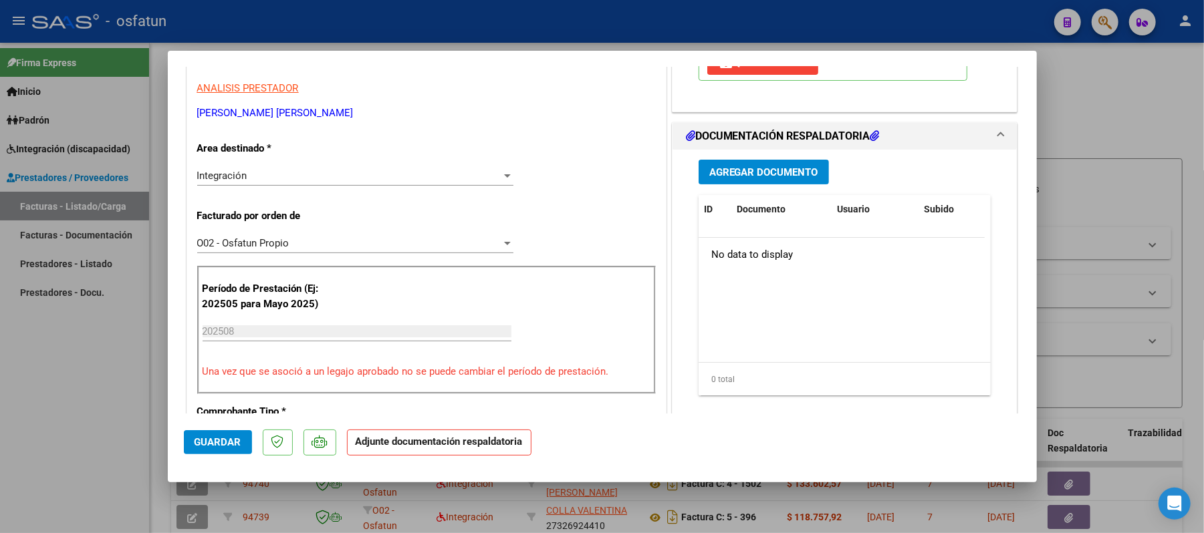
click at [742, 178] on span "Agregar Documento" at bounding box center [763, 172] width 109 height 12
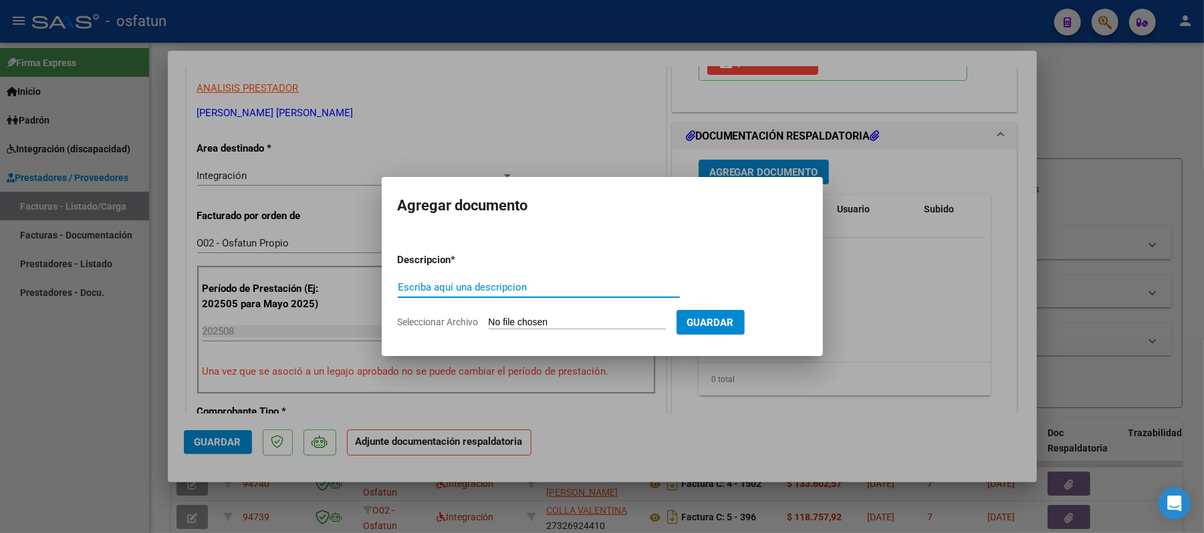
click at [531, 283] on input "Escriba aquí una descripcion" at bounding box center [539, 287] width 282 height 12
type input "asist"
click at [565, 324] on input "Seleccionar Archivo" at bounding box center [577, 323] width 177 height 13
type input "C:\fakepath\ASIST.pdf"
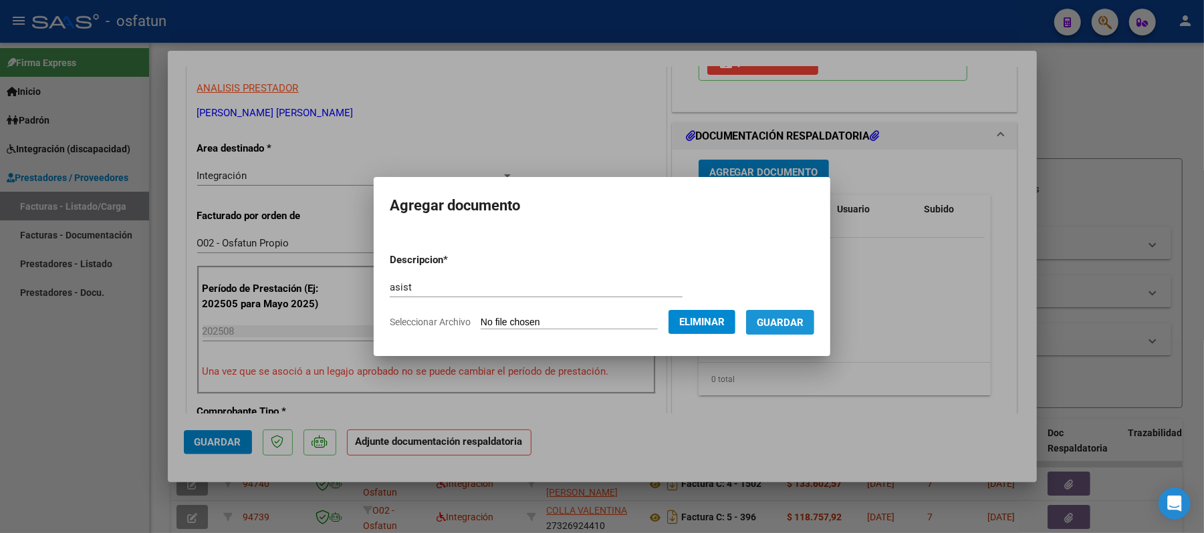
click at [771, 325] on span "Guardar" at bounding box center [780, 323] width 47 height 12
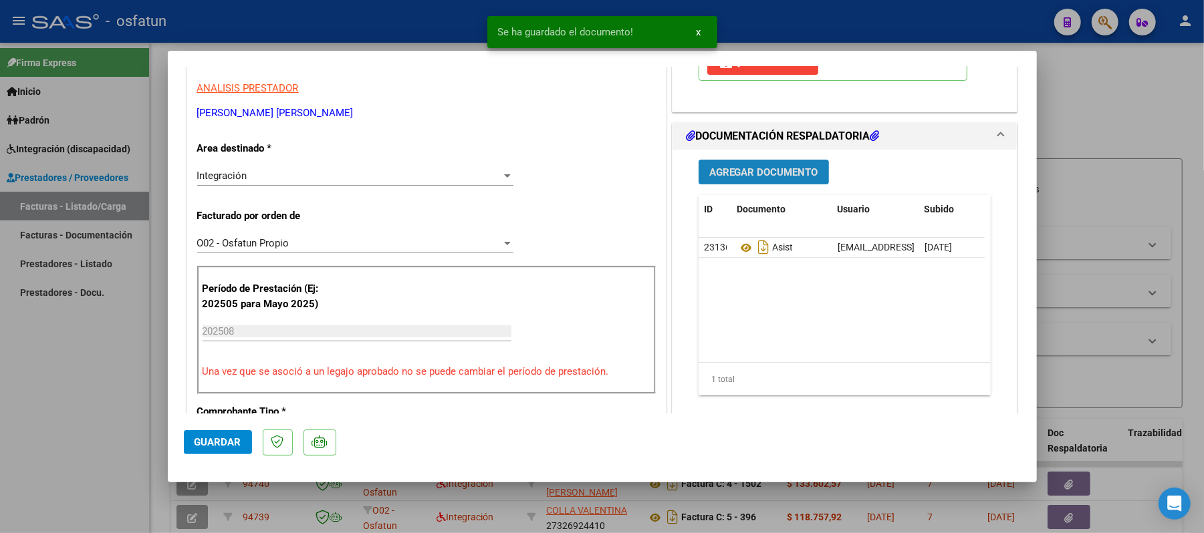
click at [769, 175] on span "Agregar Documento" at bounding box center [763, 172] width 109 height 12
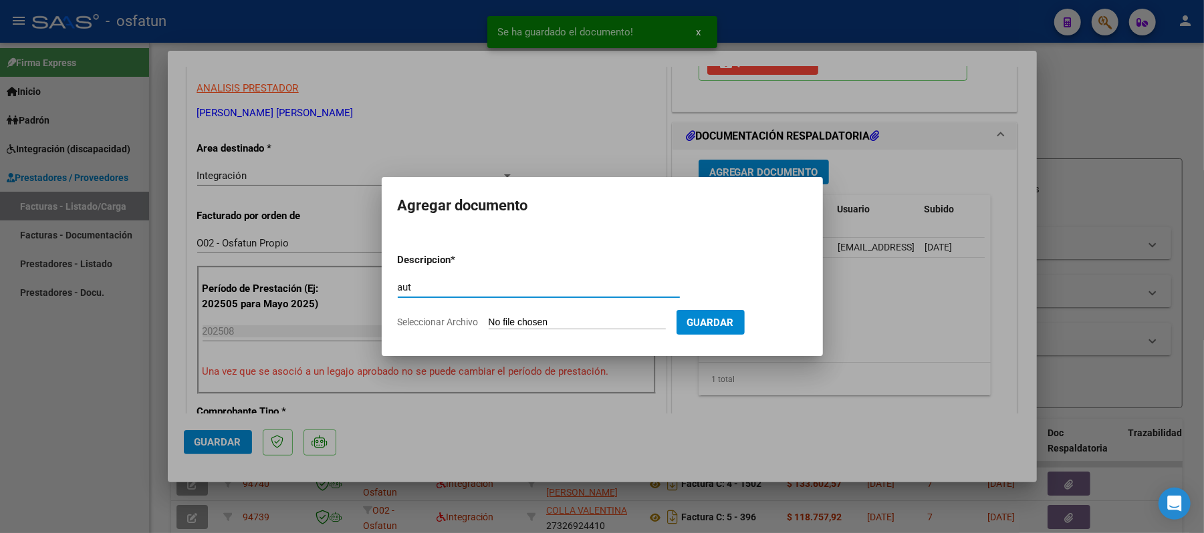
type input "aut"
click at [581, 324] on input "Seleccionar Archivo" at bounding box center [577, 323] width 177 height 13
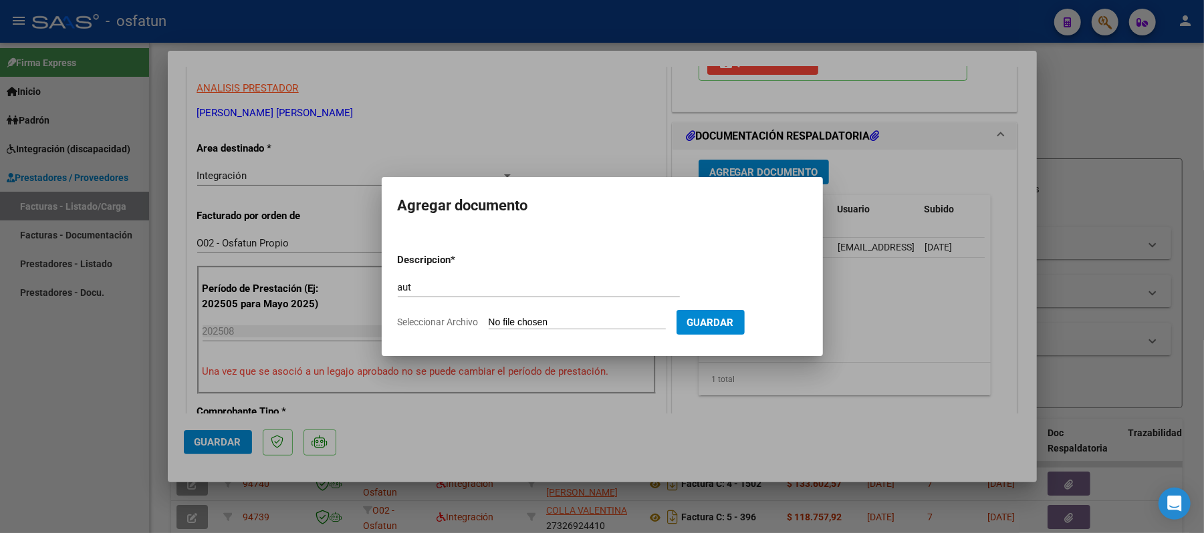
type input "C:\fakepath\AUT.pdf"
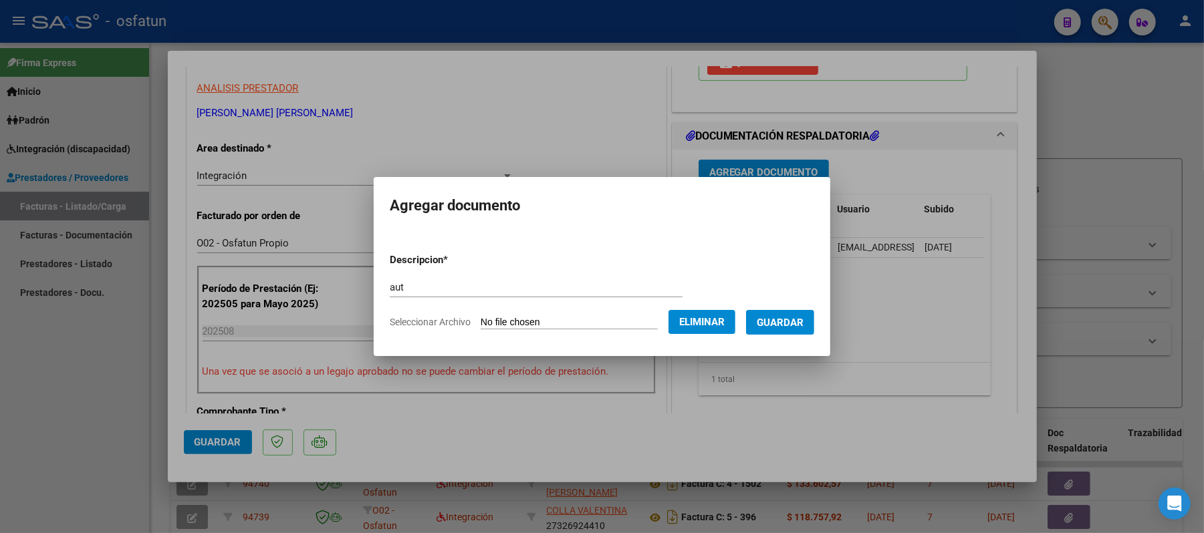
click at [789, 327] on span "Guardar" at bounding box center [780, 323] width 47 height 12
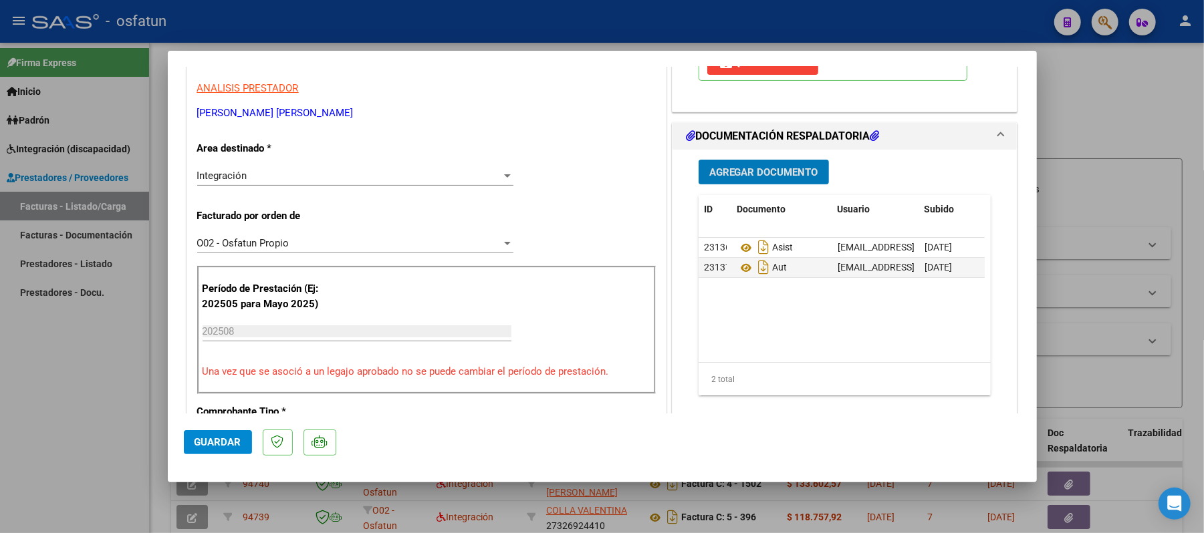
click at [230, 444] on span "Guardar" at bounding box center [217, 442] width 47 height 12
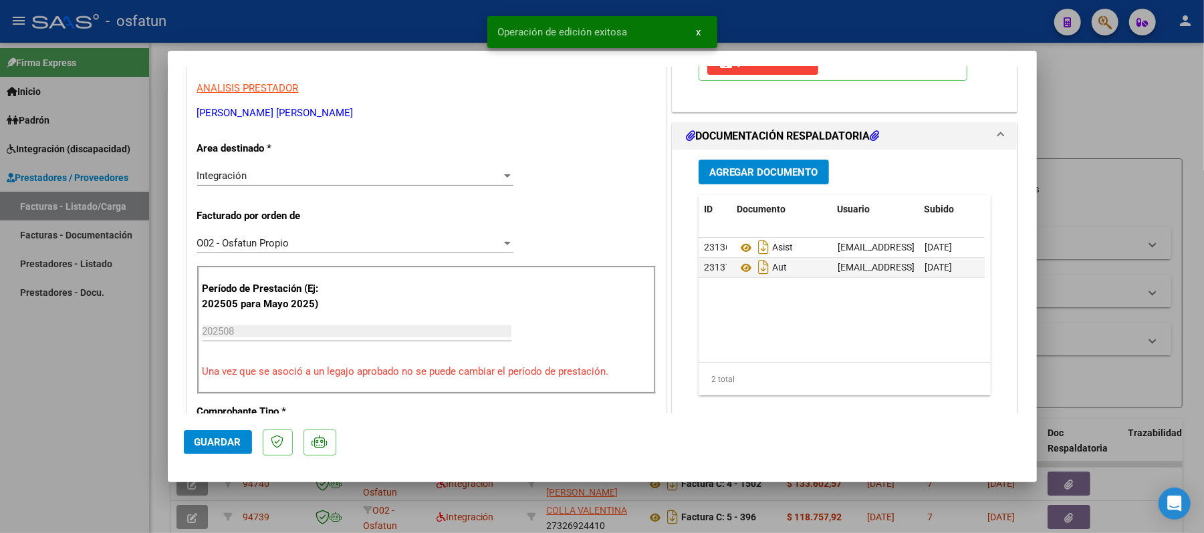
click at [1112, 113] on div at bounding box center [602, 266] width 1204 height 533
type input "$ 0,00"
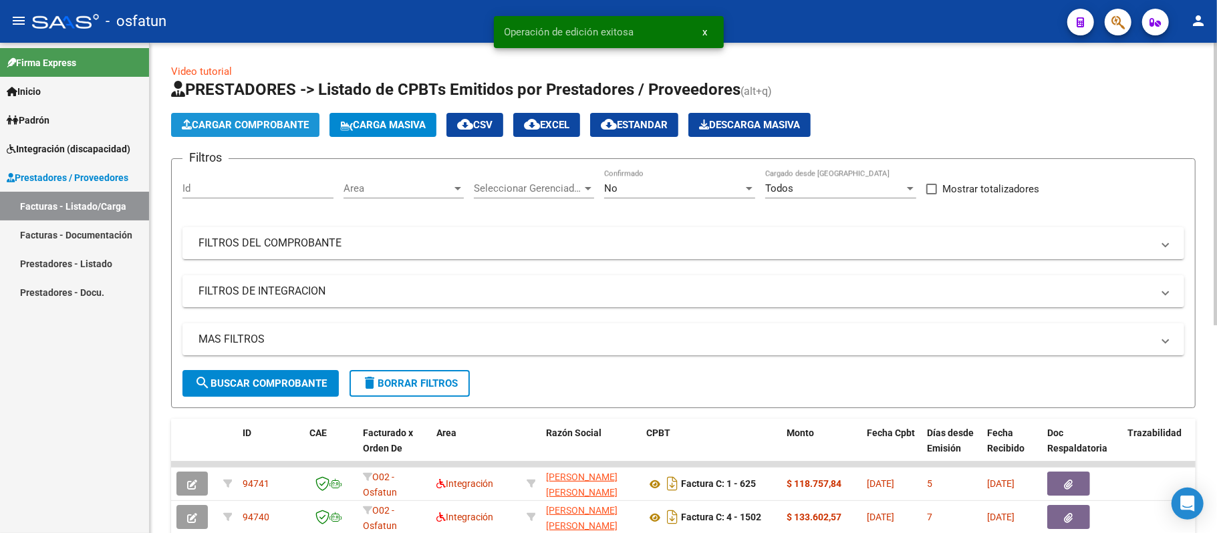
click at [261, 130] on span "Cargar Comprobante" at bounding box center [245, 125] width 127 height 12
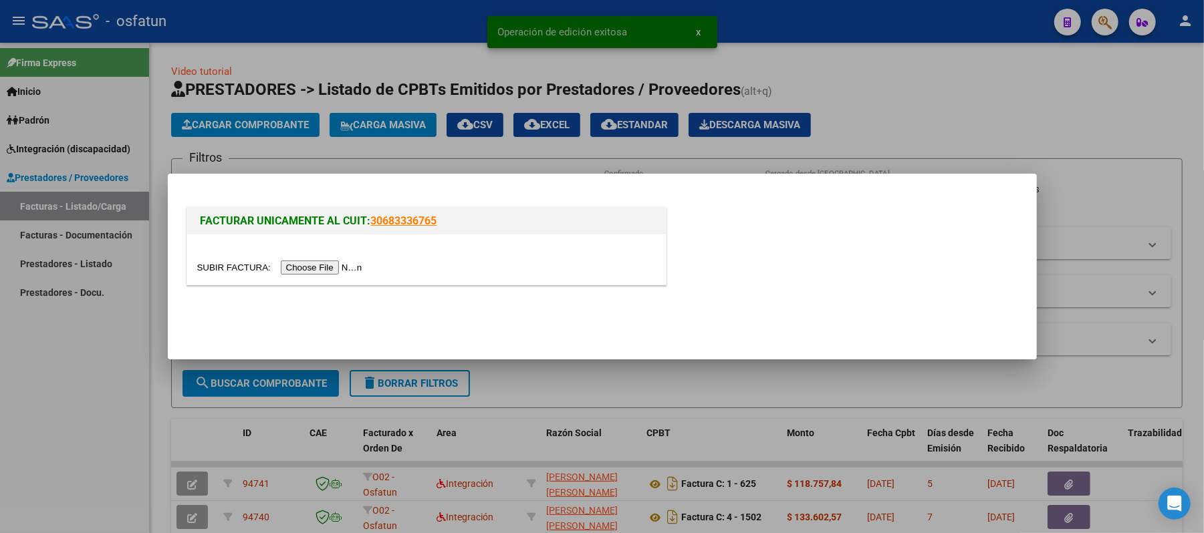
click at [321, 265] on input "file" at bounding box center [281, 268] width 169 height 14
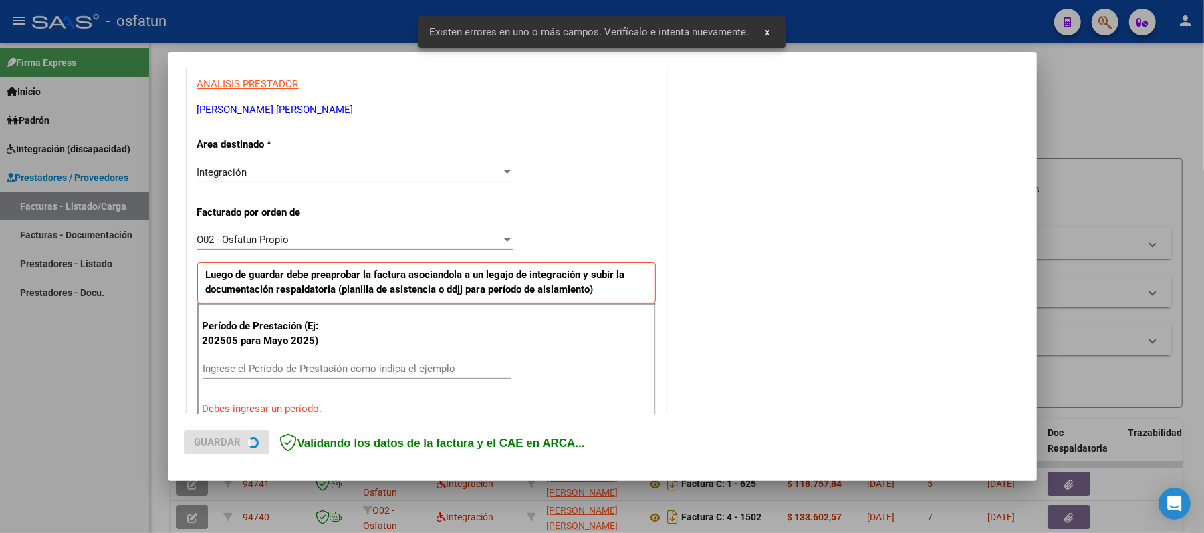
scroll to position [362, 0]
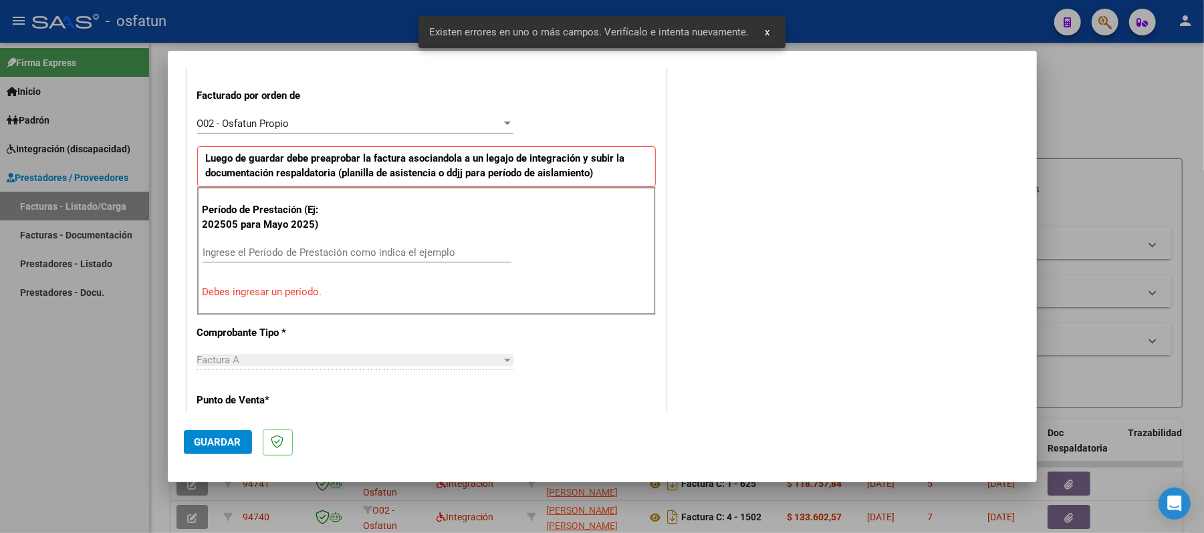
click at [383, 254] on input "Ingrese el Período de Prestación como indica el ejemplo" at bounding box center [356, 253] width 309 height 12
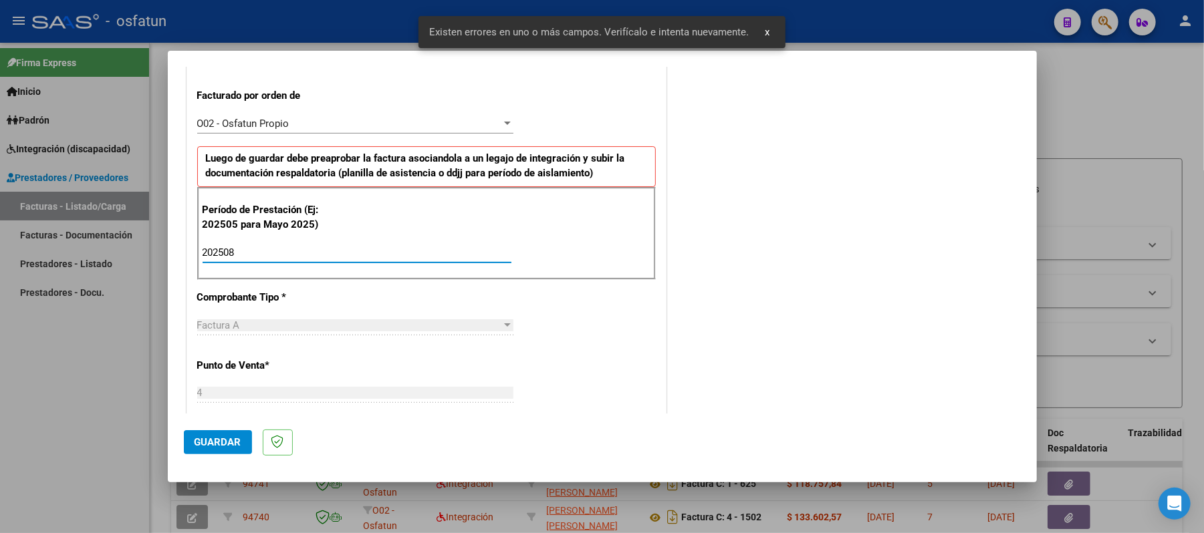
type input "202508"
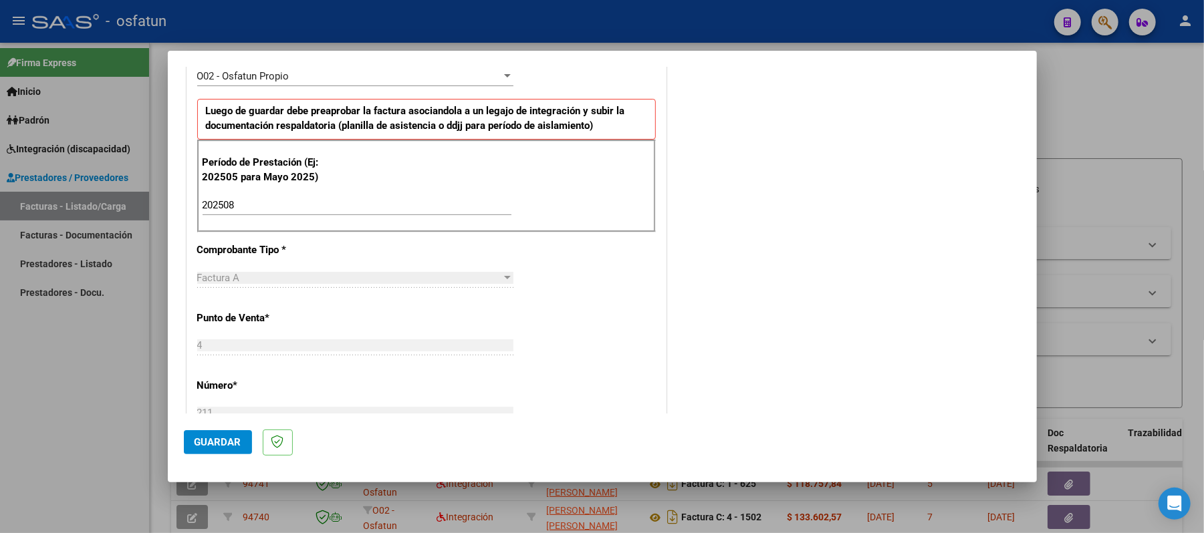
scroll to position [450, 0]
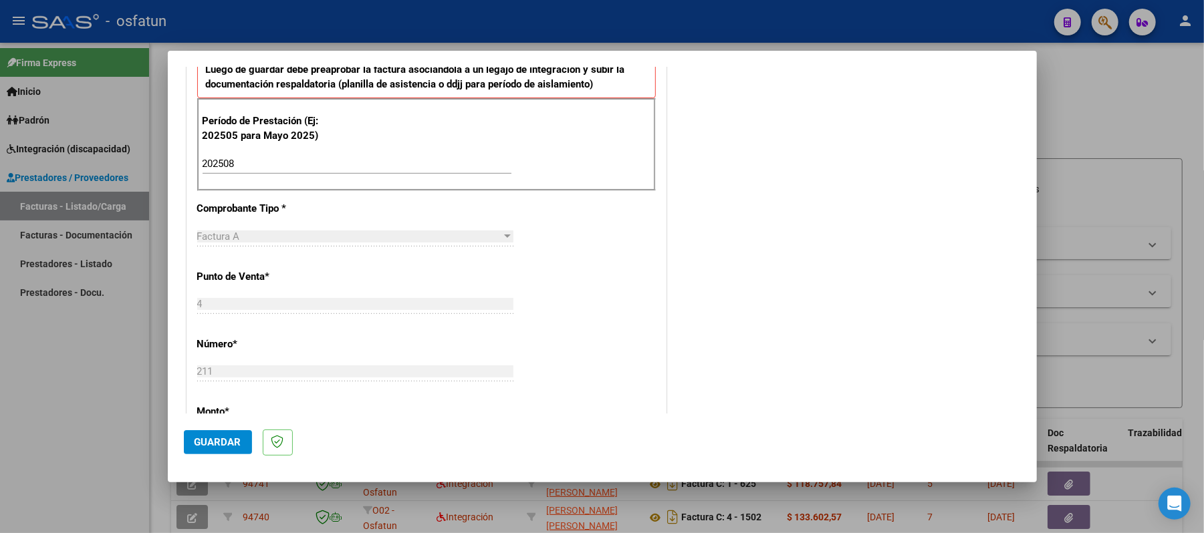
click at [215, 437] on span "Guardar" at bounding box center [217, 442] width 47 height 12
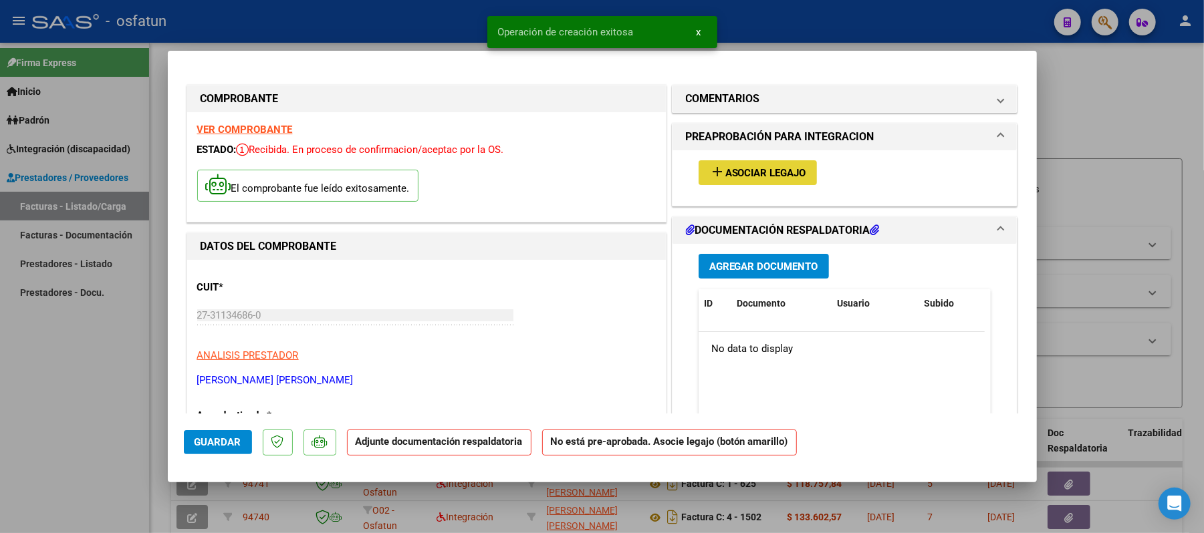
click at [746, 172] on span "Asociar Legajo" at bounding box center [765, 173] width 81 height 12
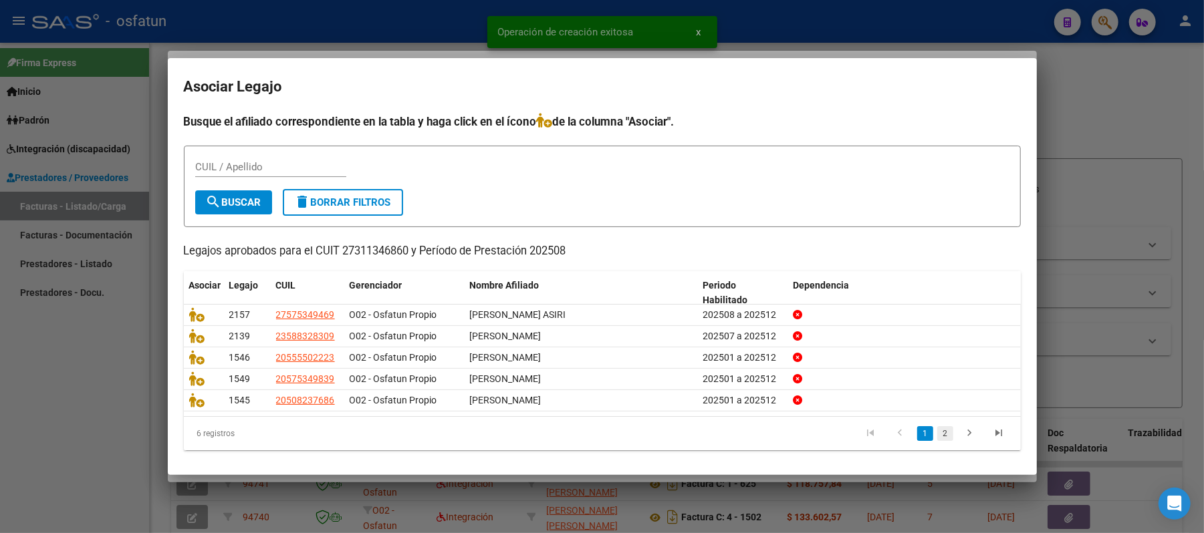
click at [937, 436] on link "2" at bounding box center [945, 433] width 16 height 15
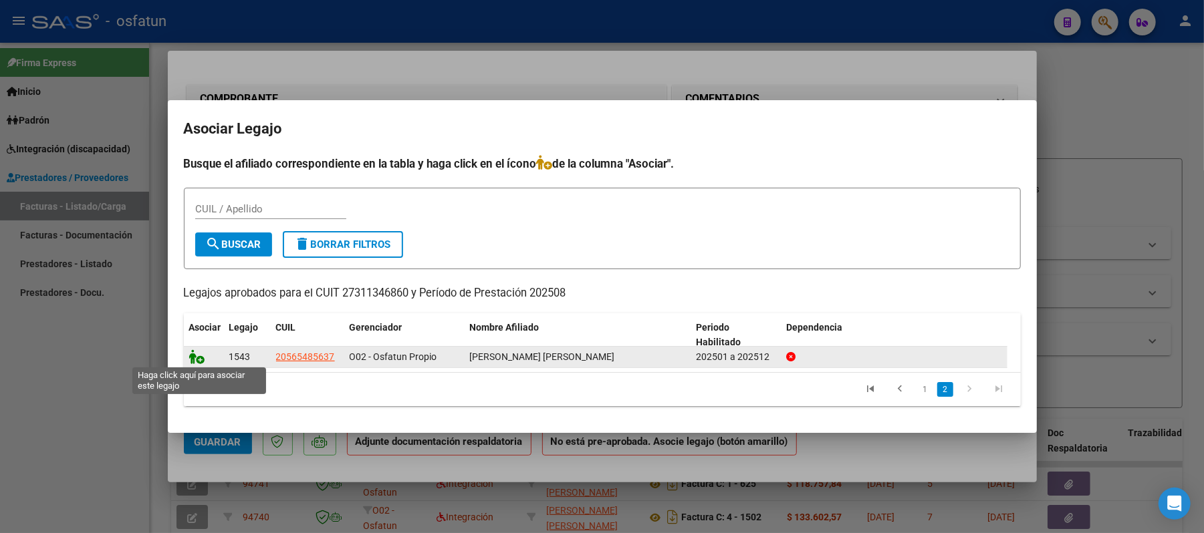
click at [193, 356] on icon at bounding box center [197, 357] width 16 height 15
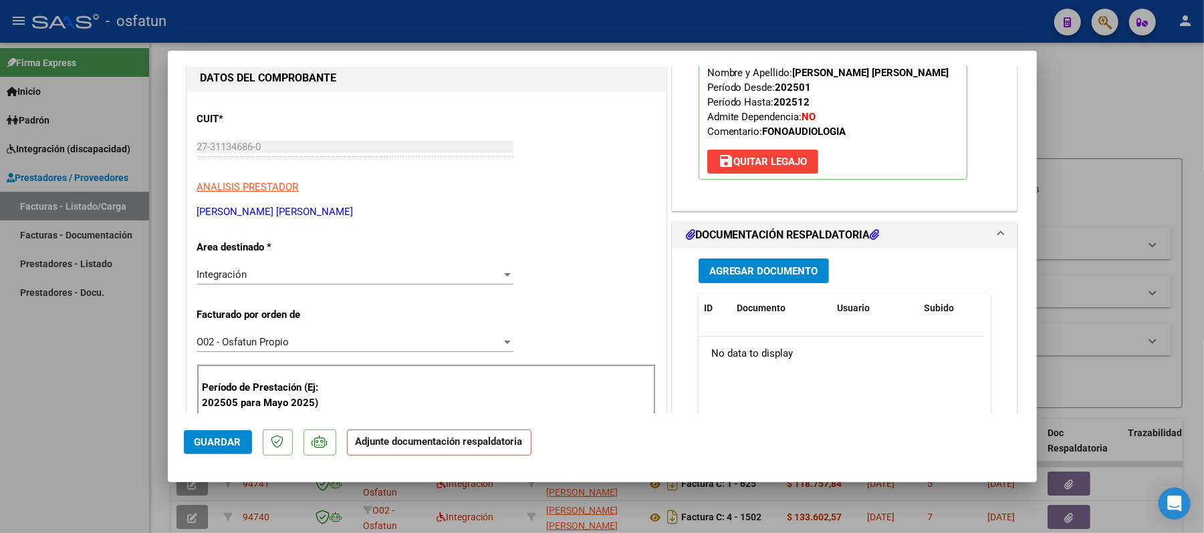
scroll to position [267, 0]
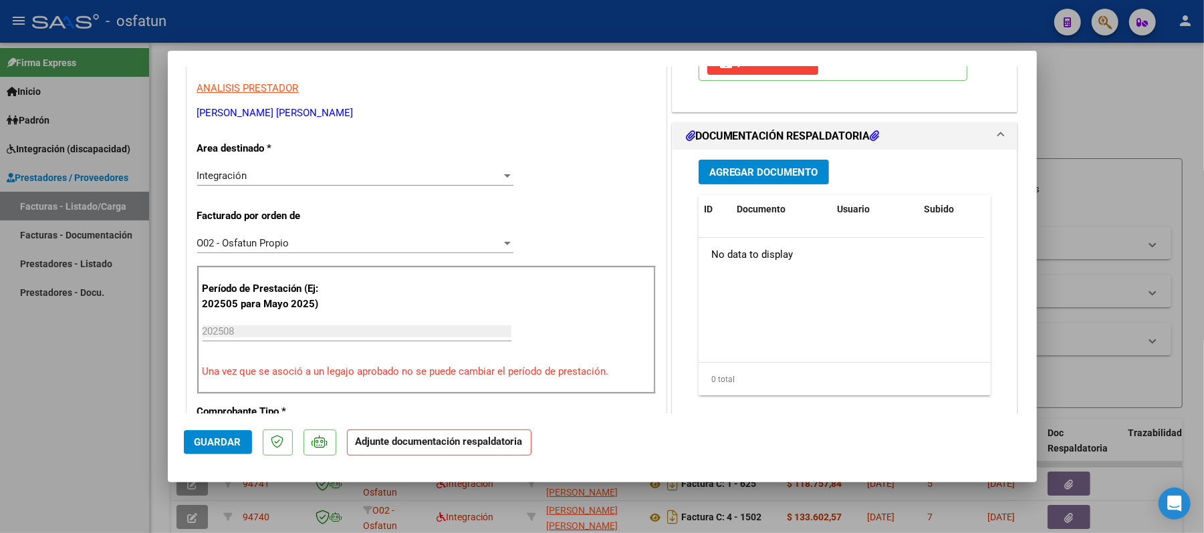
click at [761, 178] on span "Agregar Documento" at bounding box center [763, 172] width 109 height 12
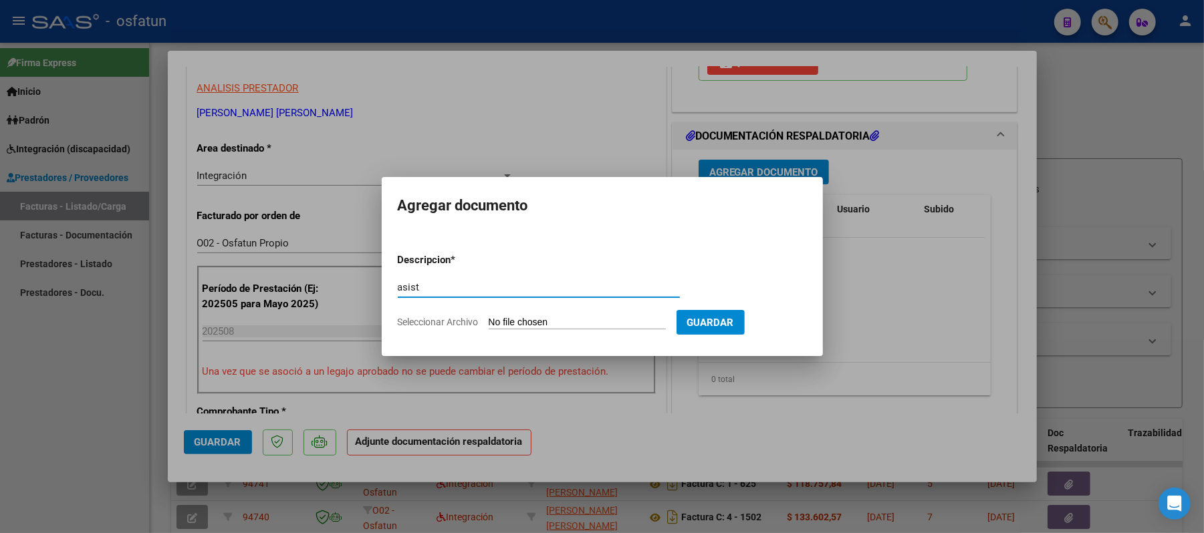
type input "asist"
click at [572, 323] on input "Seleccionar Archivo" at bounding box center [577, 323] width 177 height 13
type input "C:\fakepath\ASIST.pdf"
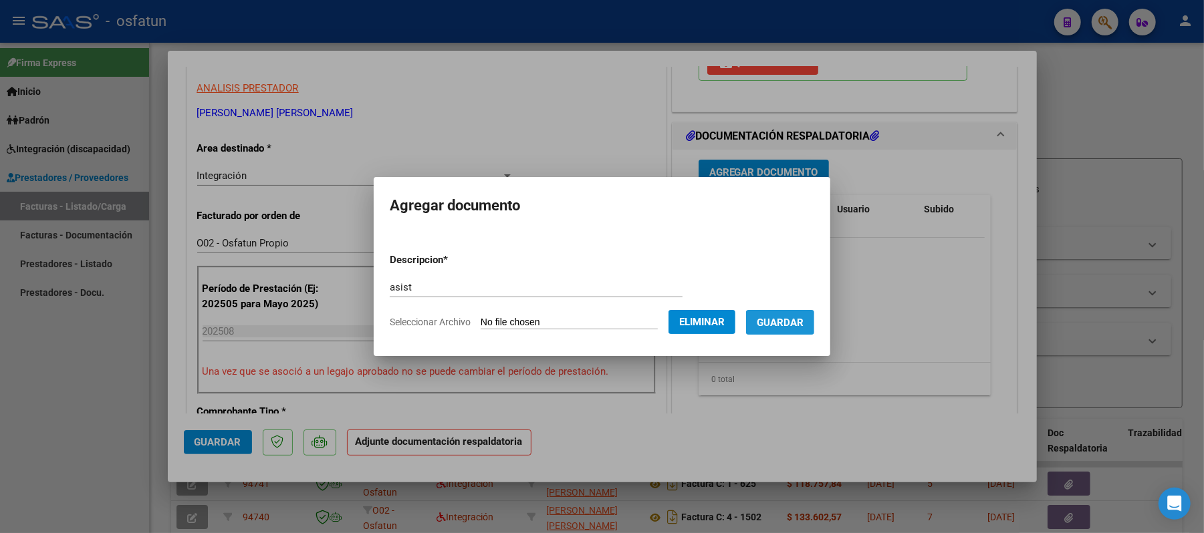
click at [770, 323] on span "Guardar" at bounding box center [780, 323] width 47 height 12
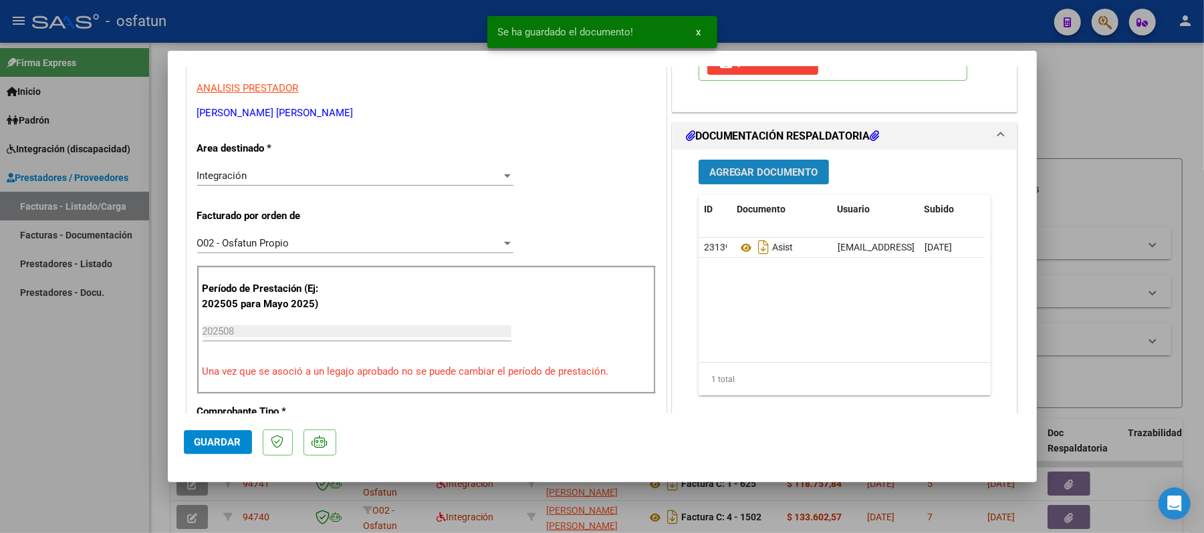
click at [752, 170] on span "Agregar Documento" at bounding box center [763, 172] width 109 height 12
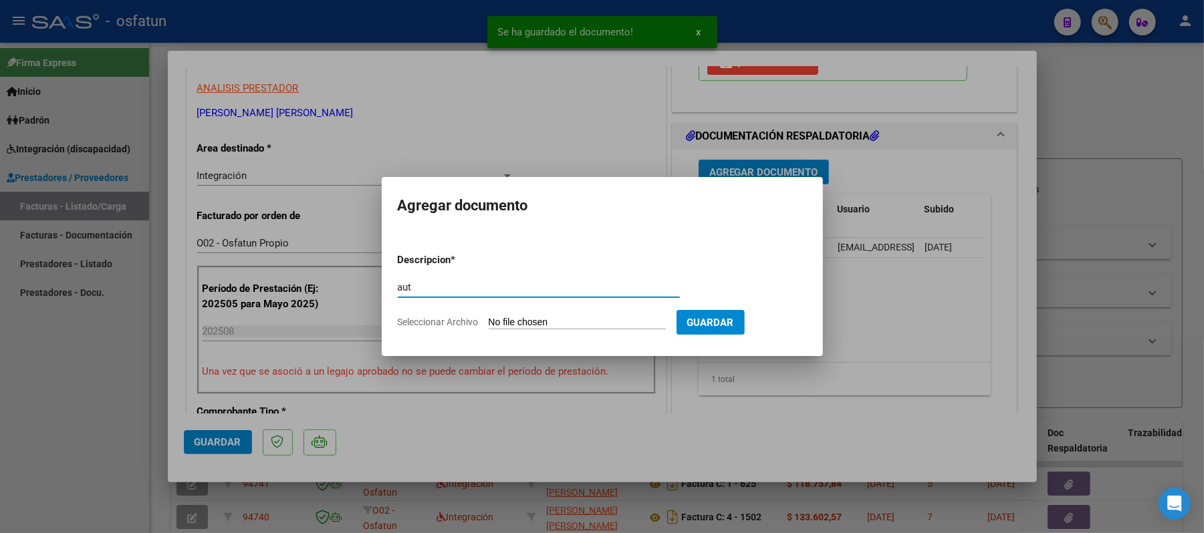
type input "aut"
click at [561, 321] on input "Seleccionar Archivo" at bounding box center [577, 323] width 177 height 13
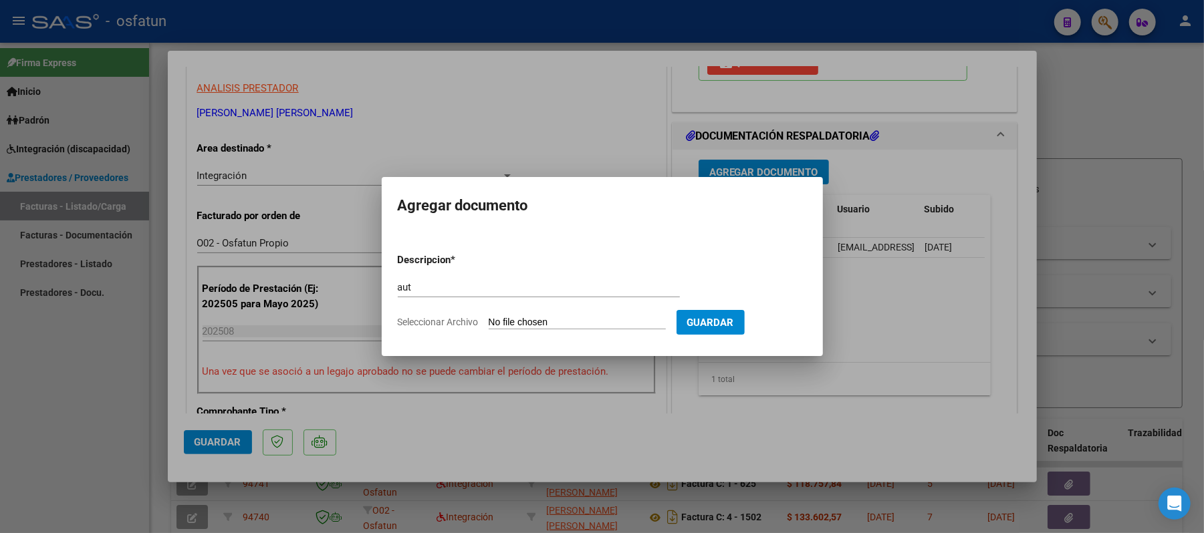
type input "C:\fakepath\AUT.pdf"
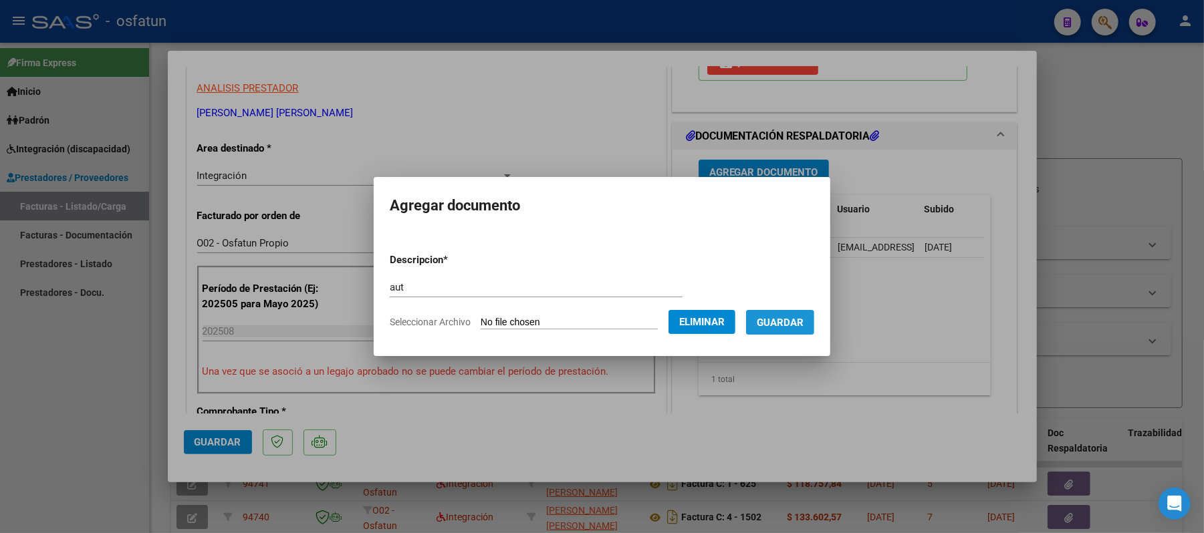
click at [797, 331] on button "Guardar" at bounding box center [780, 322] width 68 height 25
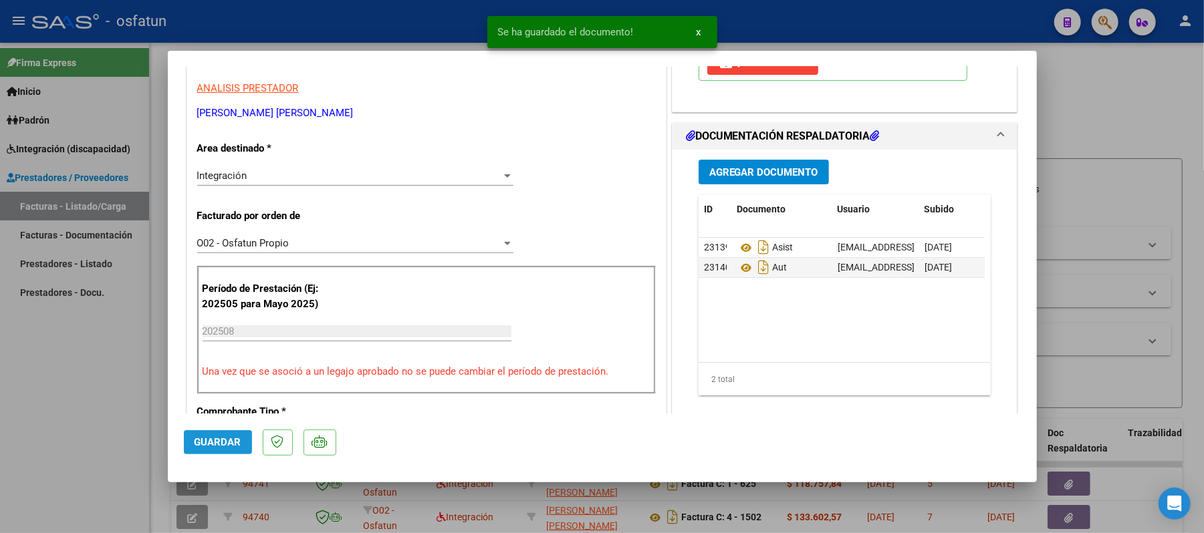
click at [198, 450] on button "Guardar" at bounding box center [218, 442] width 68 height 24
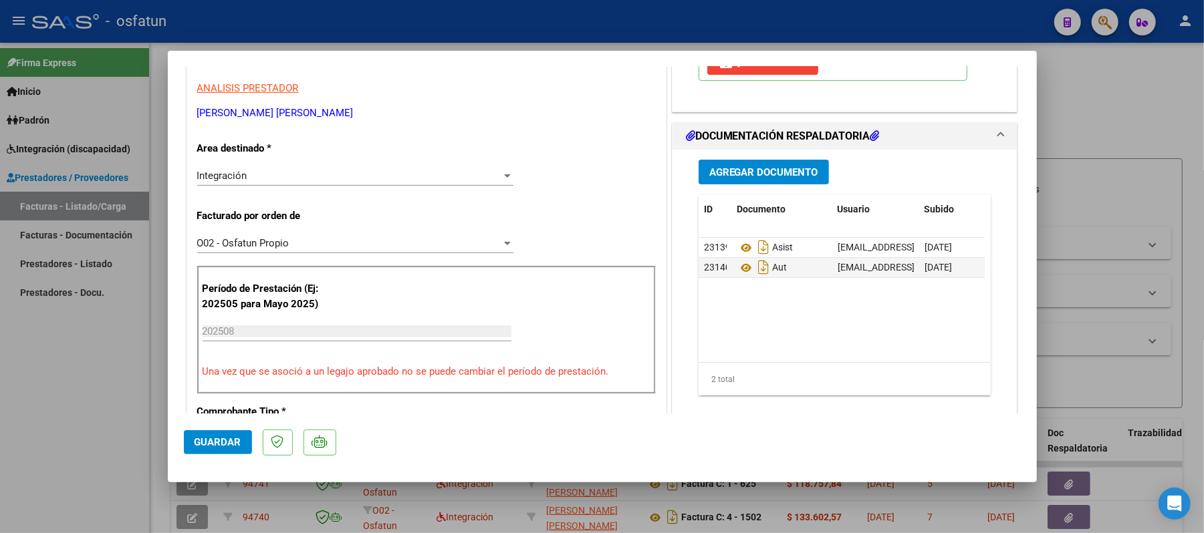
click at [1113, 115] on div at bounding box center [602, 266] width 1204 height 533
type input "$ 0,00"
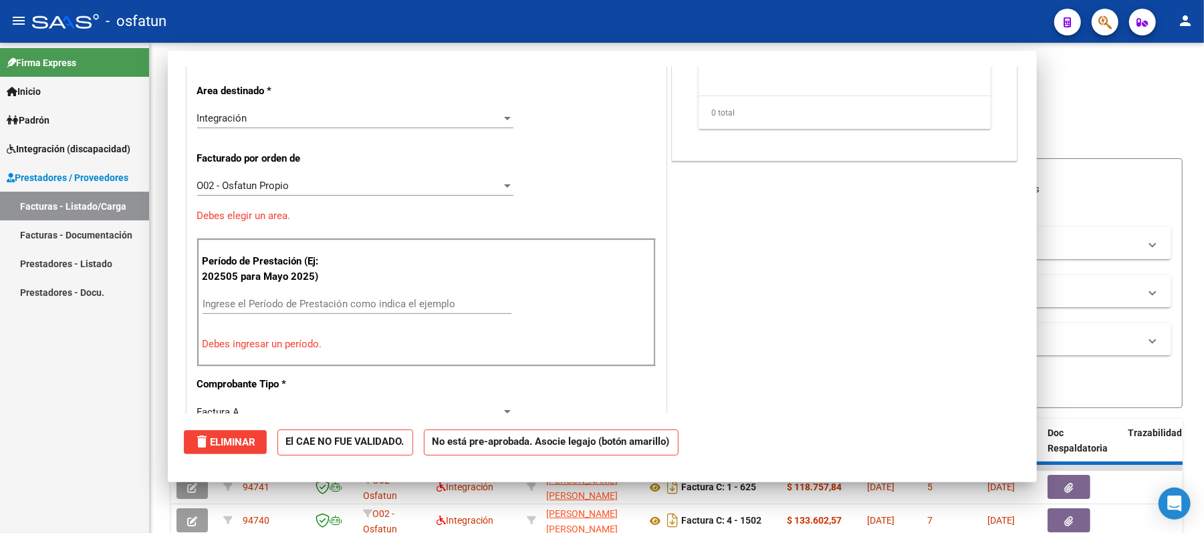
scroll to position [226, 0]
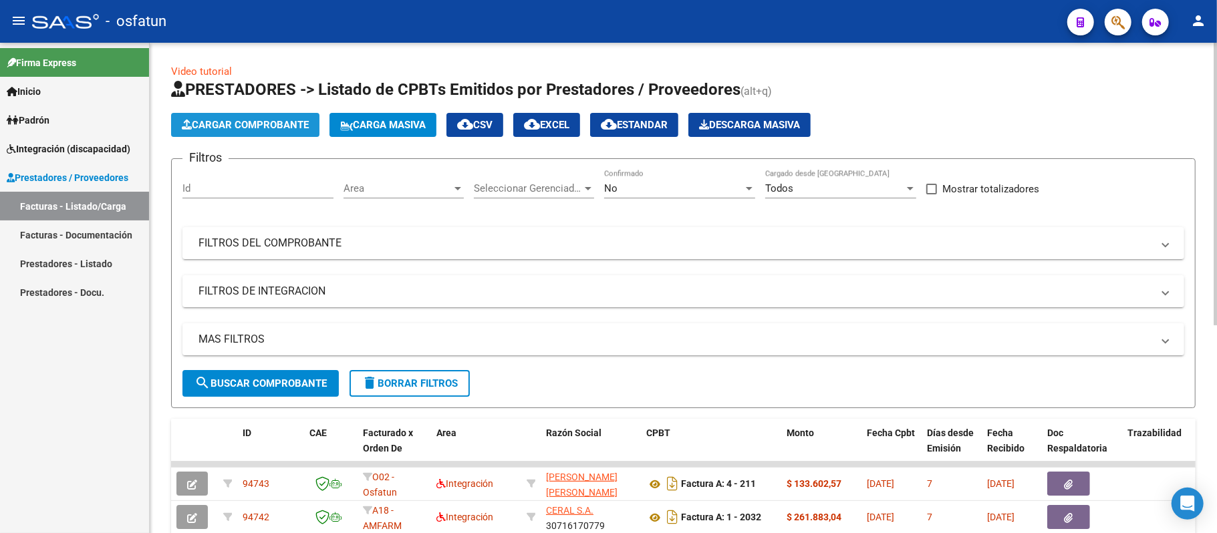
click at [277, 126] on span "Cargar Comprobante" at bounding box center [245, 125] width 127 height 12
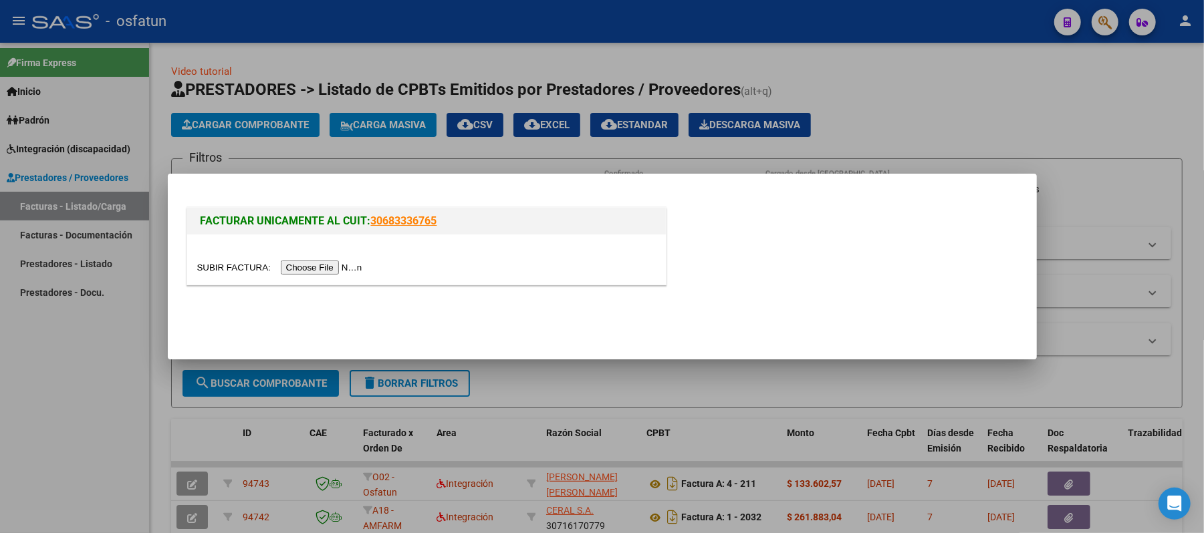
click at [305, 267] on input "file" at bounding box center [281, 268] width 169 height 14
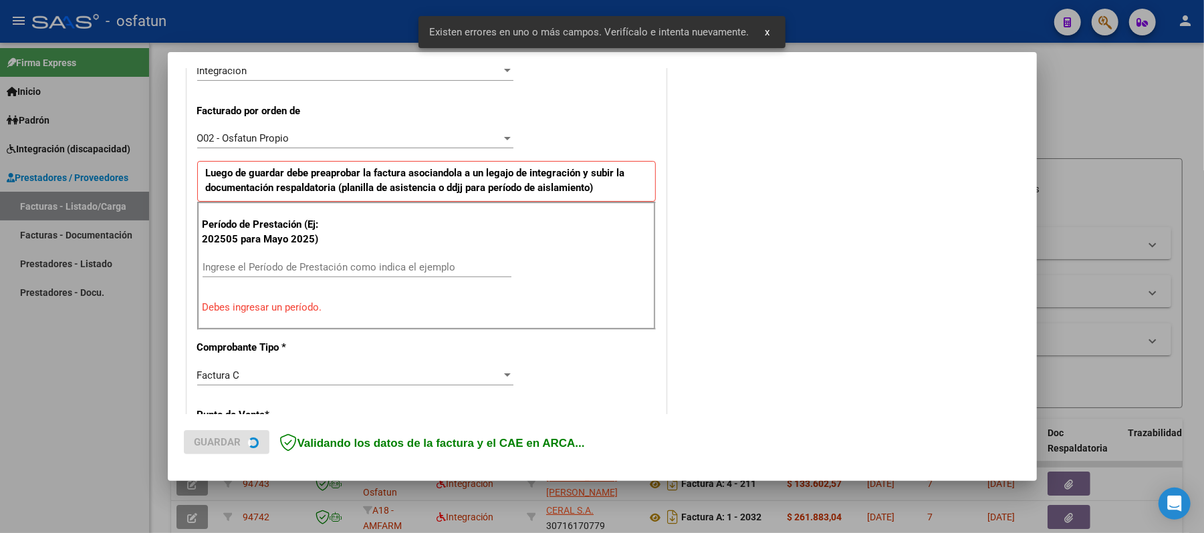
scroll to position [362, 0]
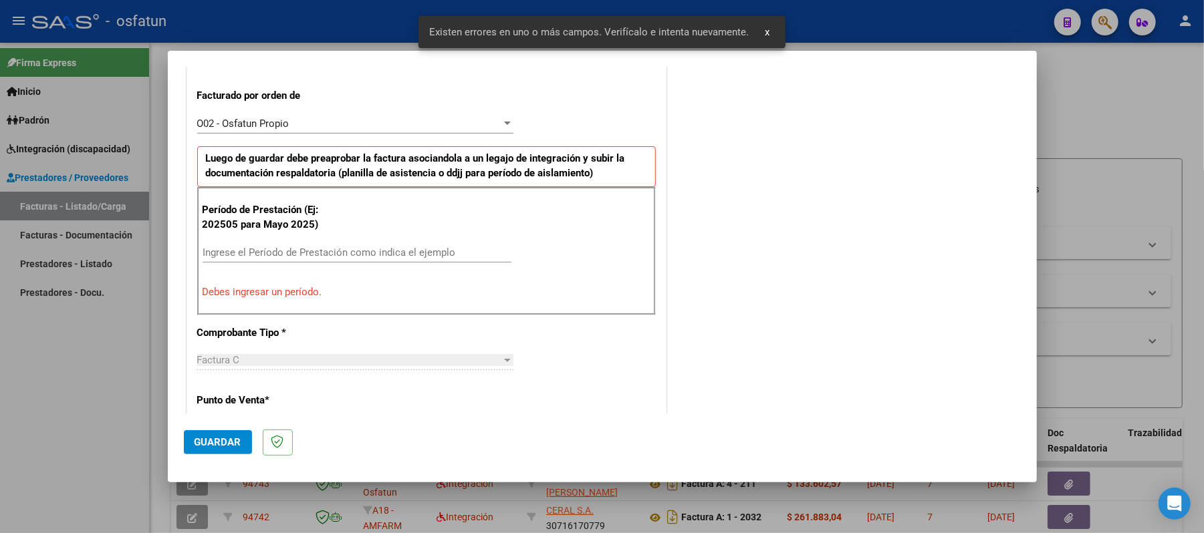
click at [358, 247] on input "Ingrese el Período de Prestación como indica el ejemplo" at bounding box center [356, 253] width 309 height 12
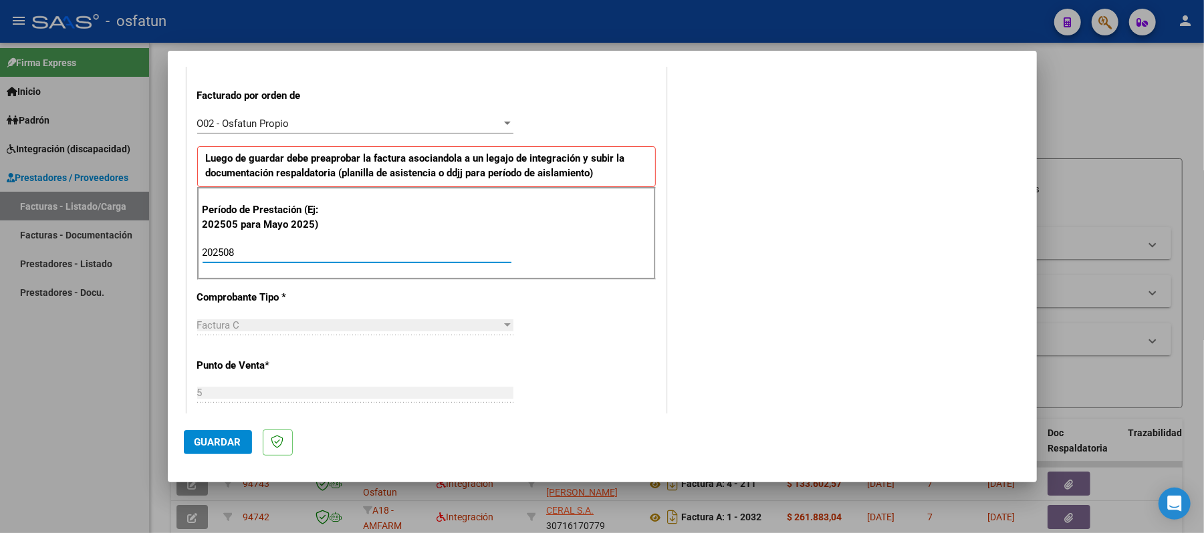
type input "202508"
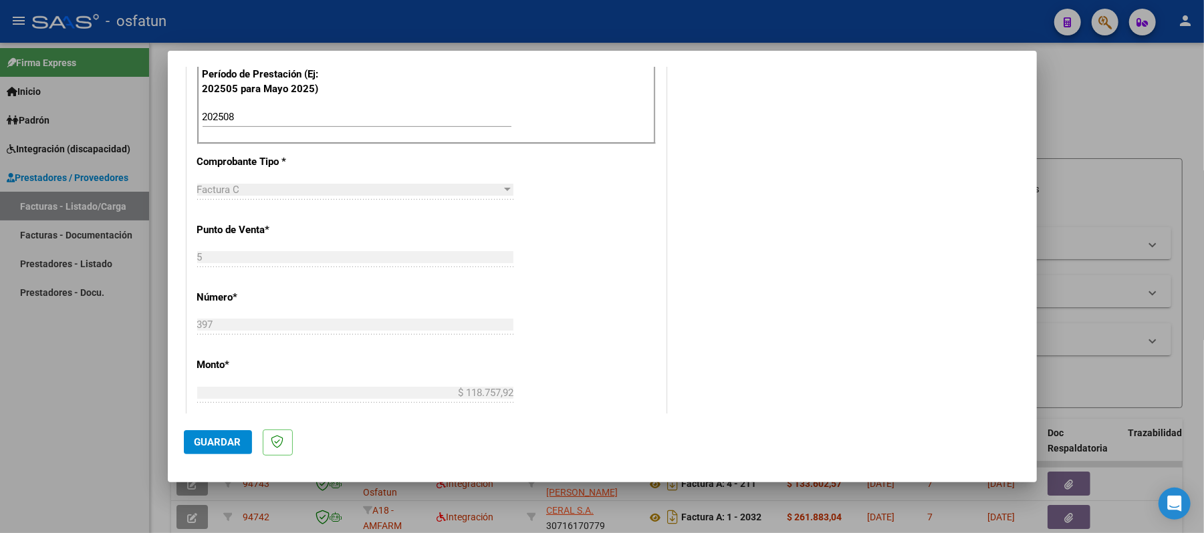
scroll to position [540, 0]
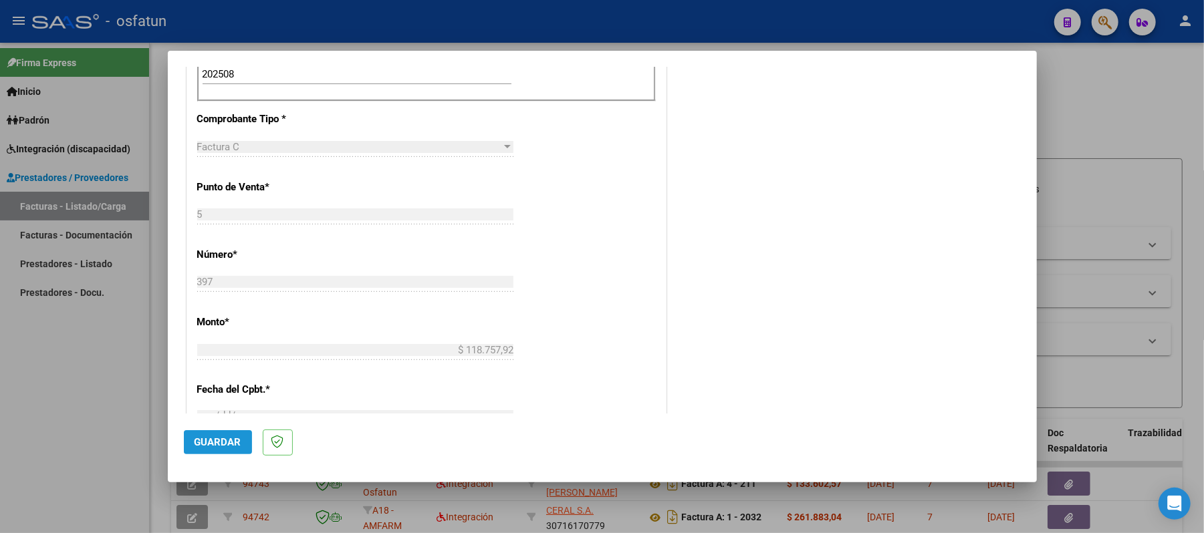
click at [219, 444] on span "Guardar" at bounding box center [217, 442] width 47 height 12
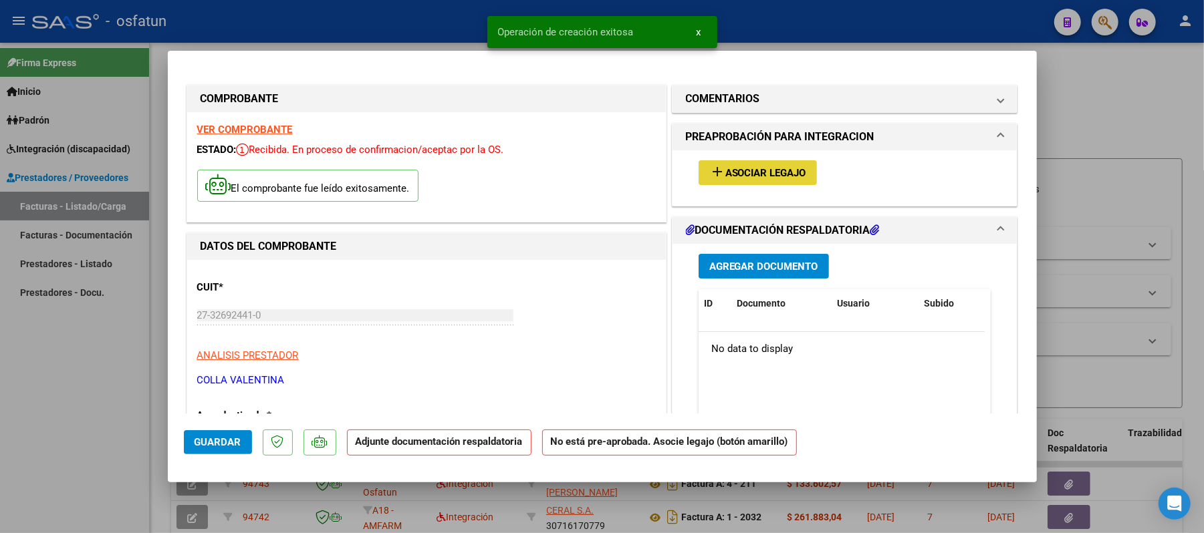
click at [740, 171] on span "Asociar Legajo" at bounding box center [765, 173] width 81 height 12
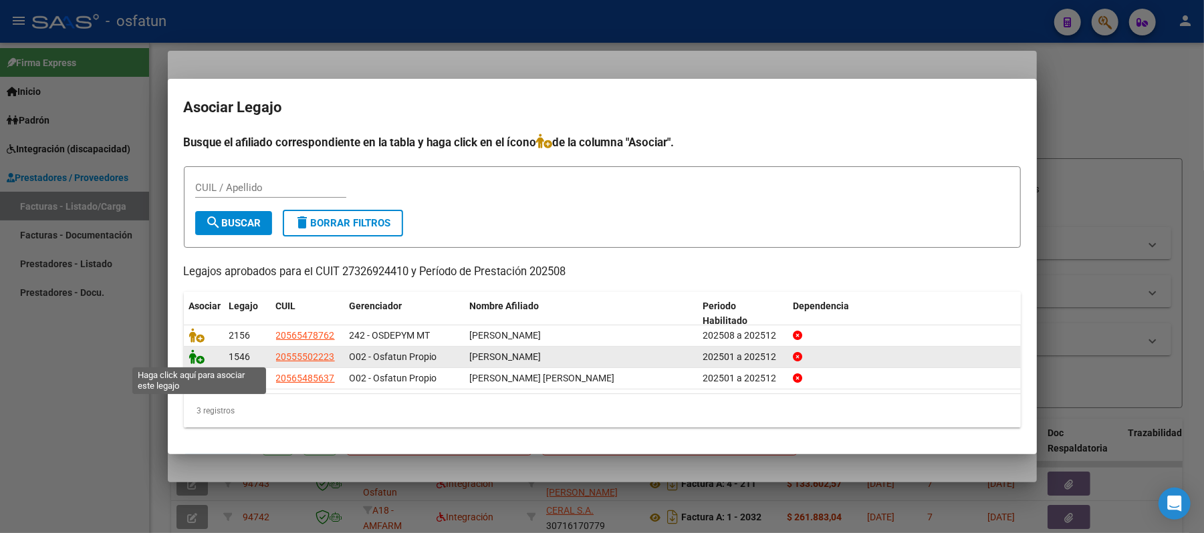
click at [196, 357] on icon at bounding box center [197, 357] width 16 height 15
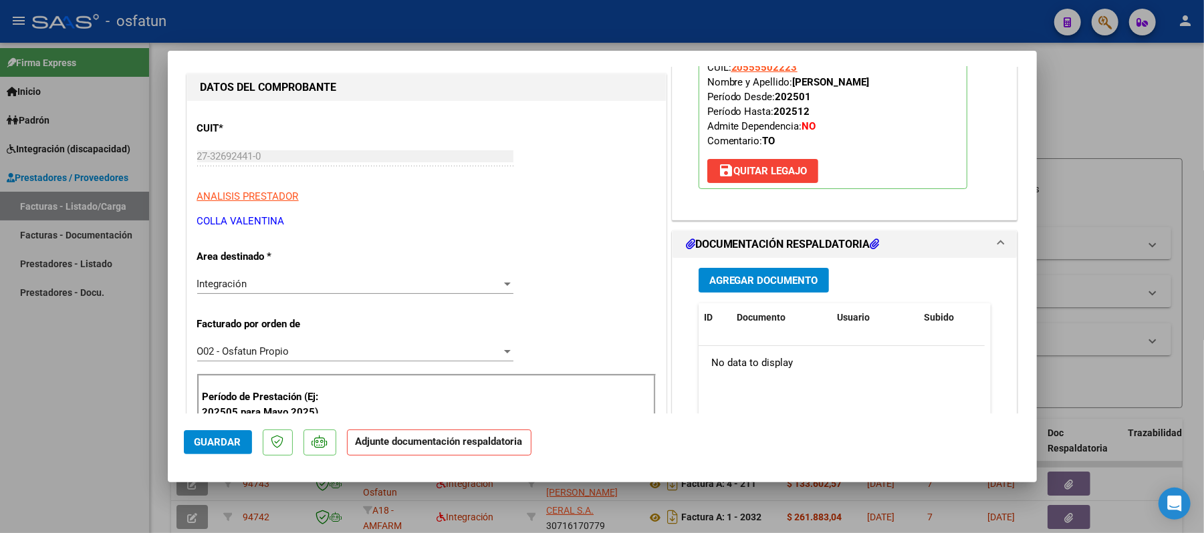
scroll to position [178, 0]
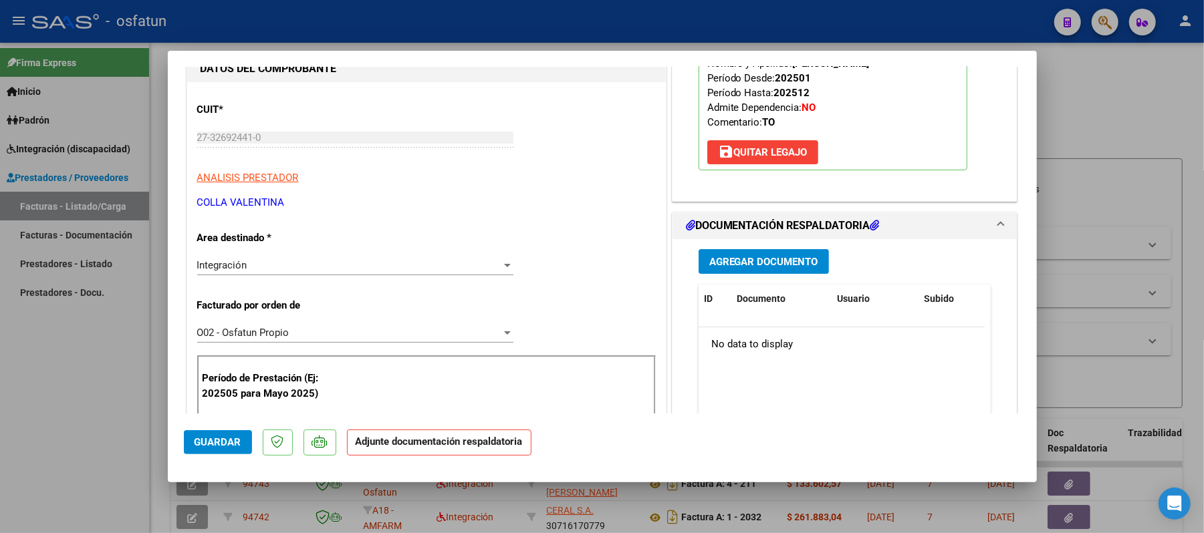
click at [744, 262] on span "Agregar Documento" at bounding box center [763, 262] width 109 height 12
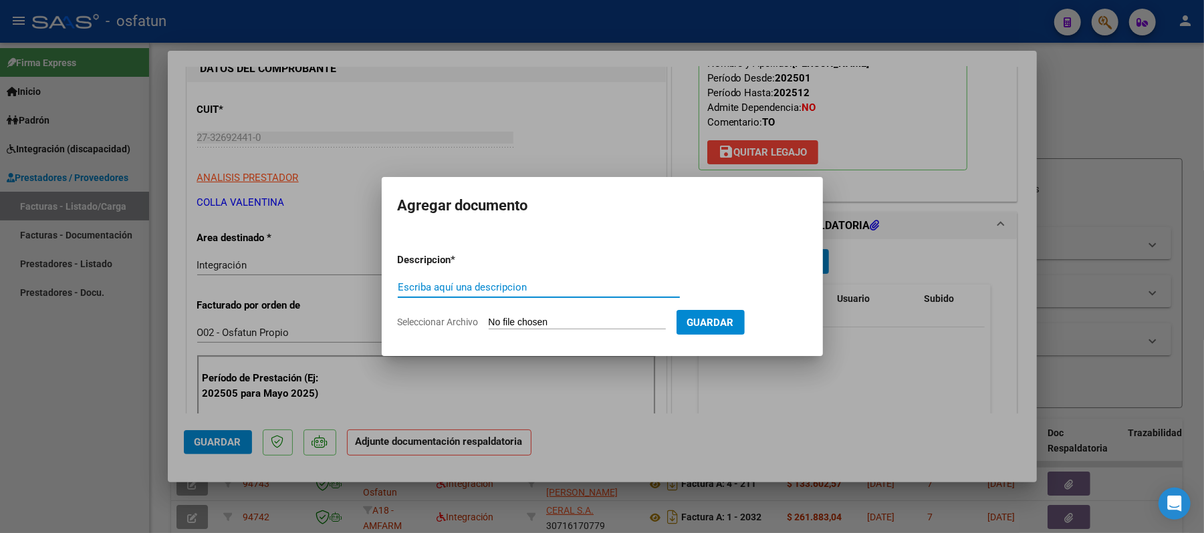
click at [517, 289] on input "Escriba aquí una descripcion" at bounding box center [539, 287] width 282 height 12
type input "aut"
click at [517, 321] on input "Seleccionar Archivo" at bounding box center [577, 323] width 177 height 13
type input "C:\fakepath\AUT.pdf"
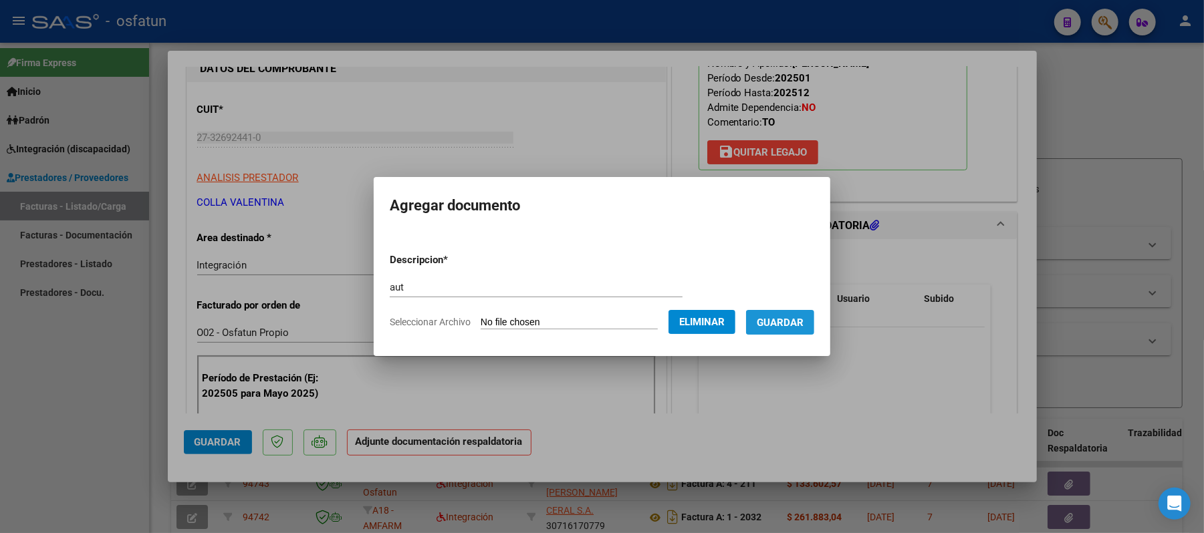
click at [781, 326] on span "Guardar" at bounding box center [780, 323] width 47 height 12
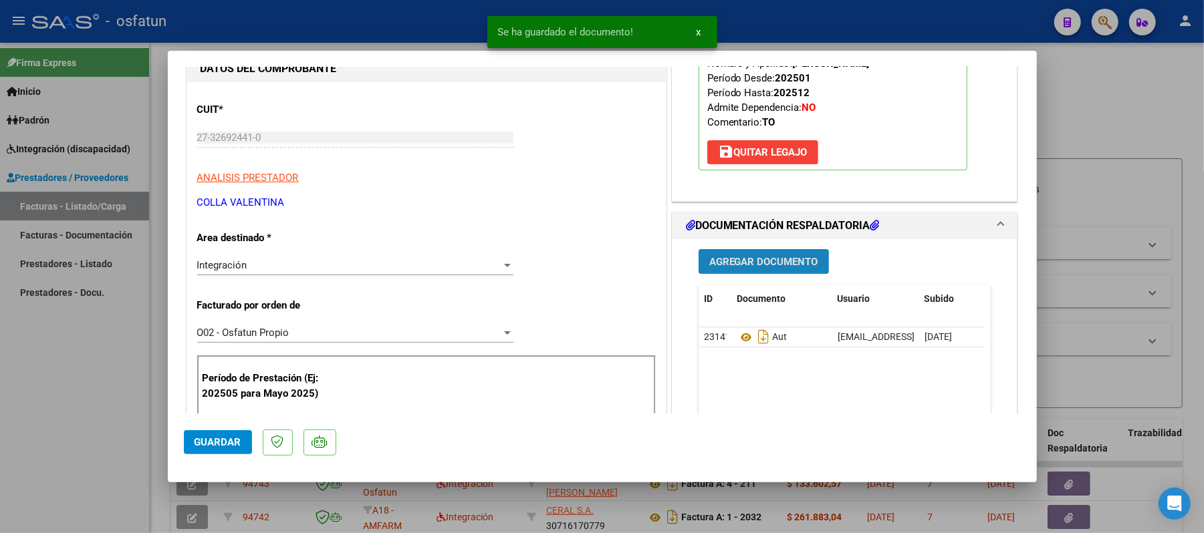
click at [736, 265] on span "Agregar Documento" at bounding box center [763, 262] width 109 height 12
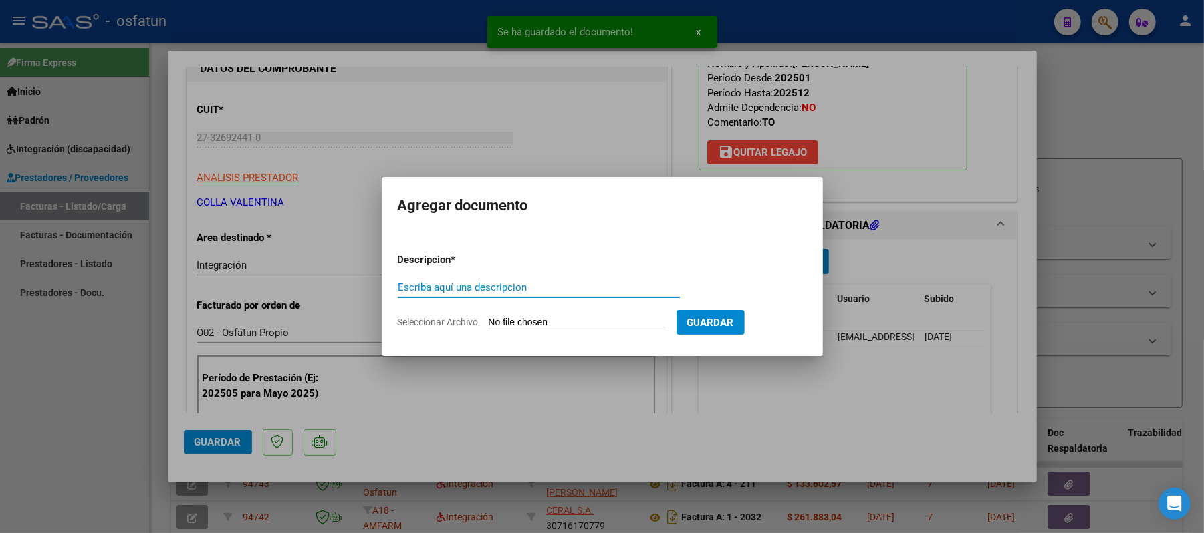
click at [617, 285] on input "Escriba aquí una descripcion" at bounding box center [539, 287] width 282 height 12
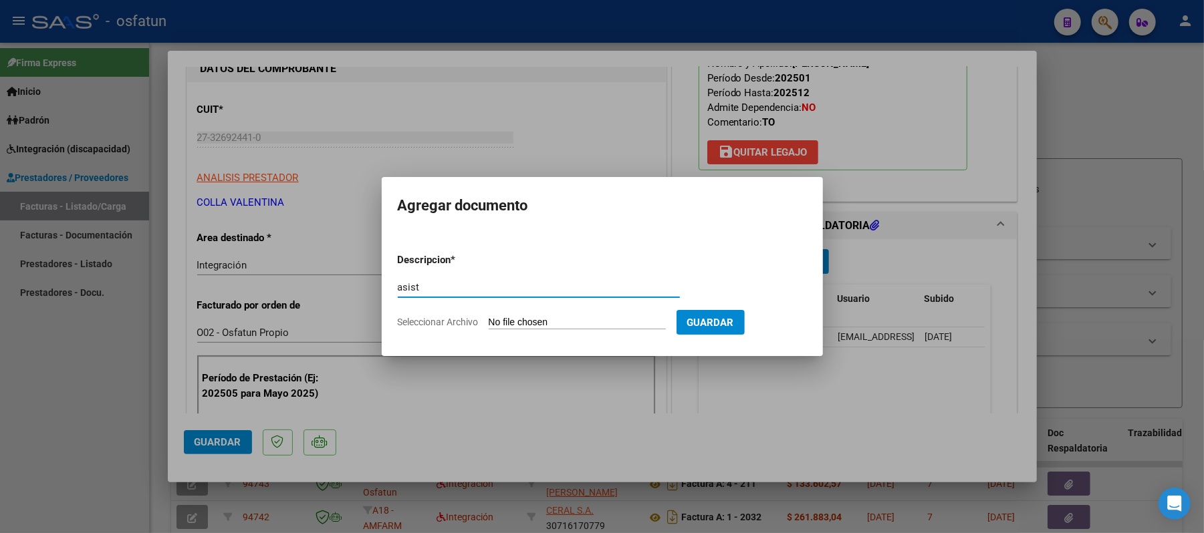
type input "asist"
click at [568, 319] on input "Seleccionar Archivo" at bounding box center [577, 323] width 177 height 13
type input "C:\fakepath\ASIST.pdf"
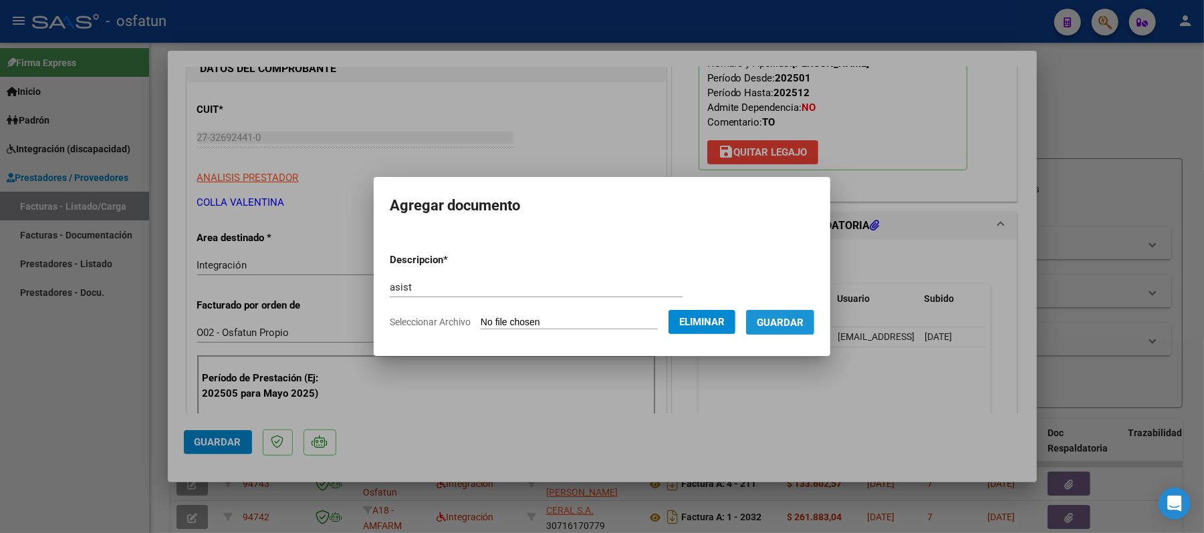
click at [790, 325] on span "Guardar" at bounding box center [780, 323] width 47 height 12
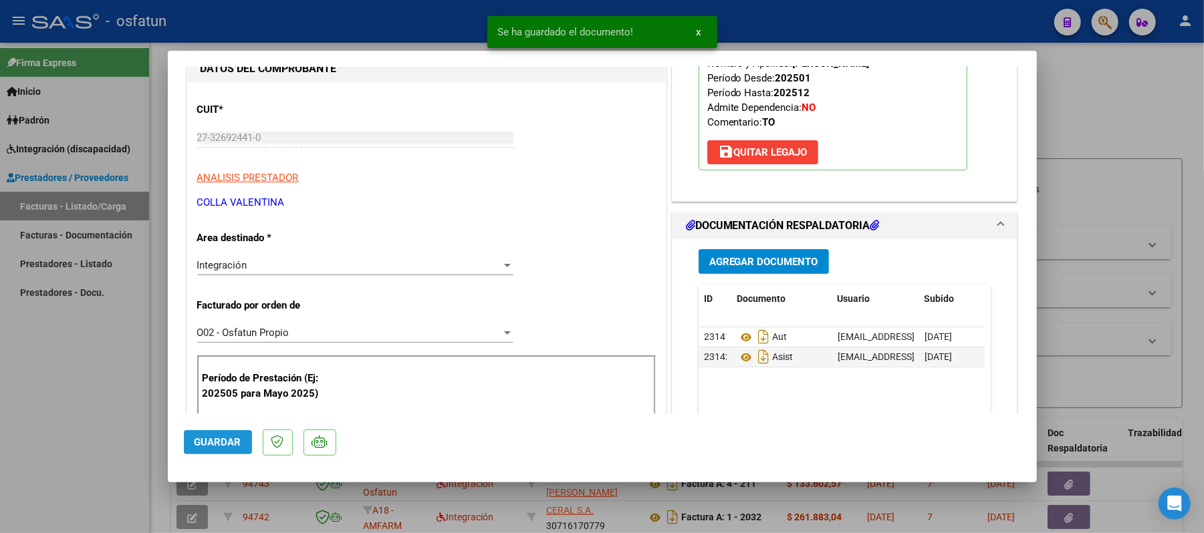
click at [206, 436] on span "Guardar" at bounding box center [217, 442] width 47 height 12
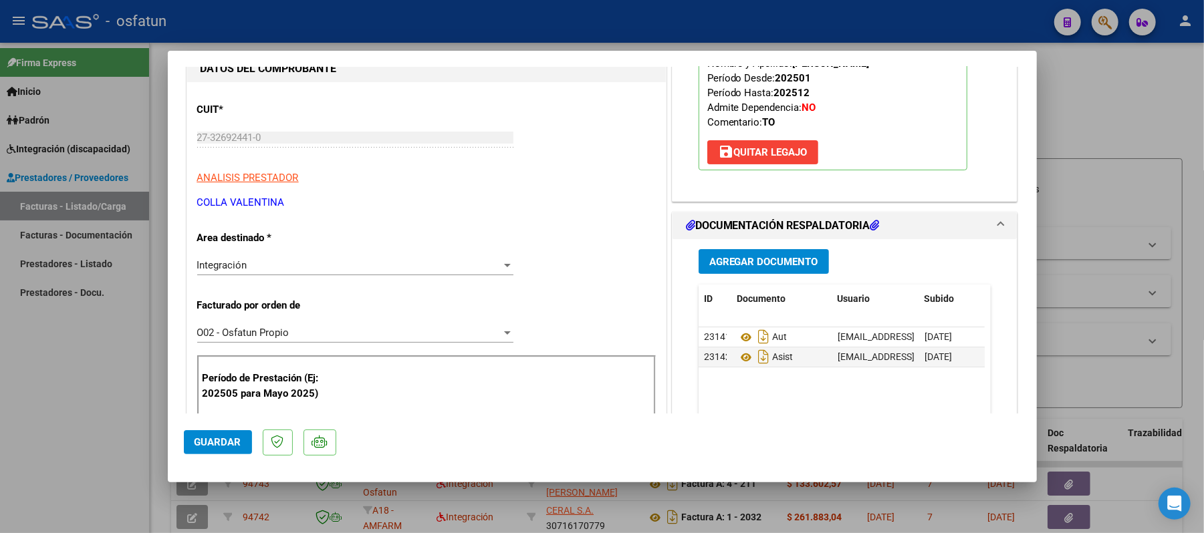
click at [1096, 113] on div at bounding box center [602, 266] width 1204 height 533
type input "$ 0,00"
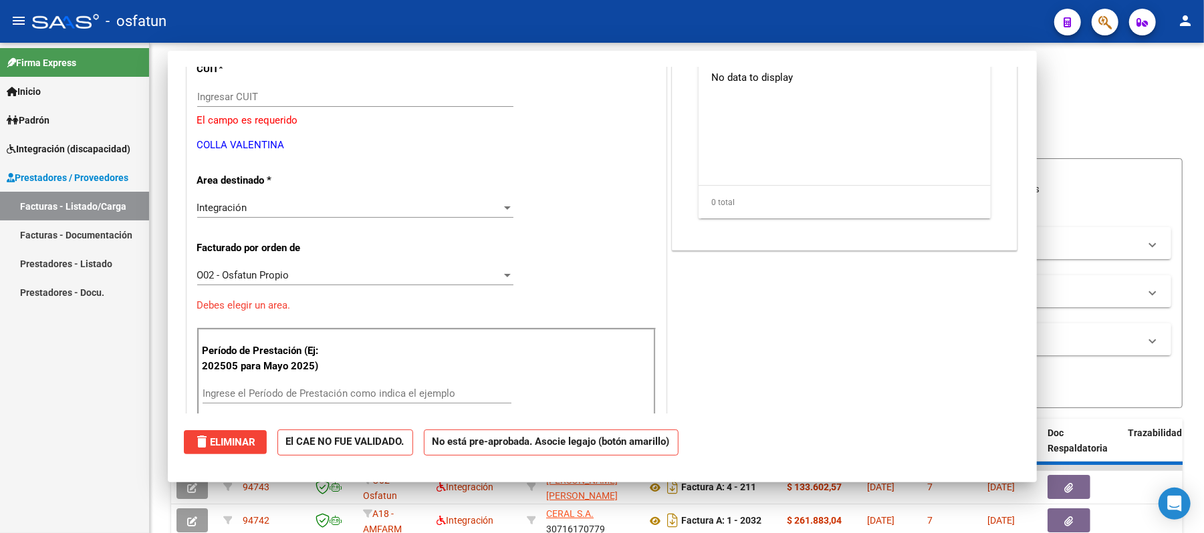
scroll to position [137, 0]
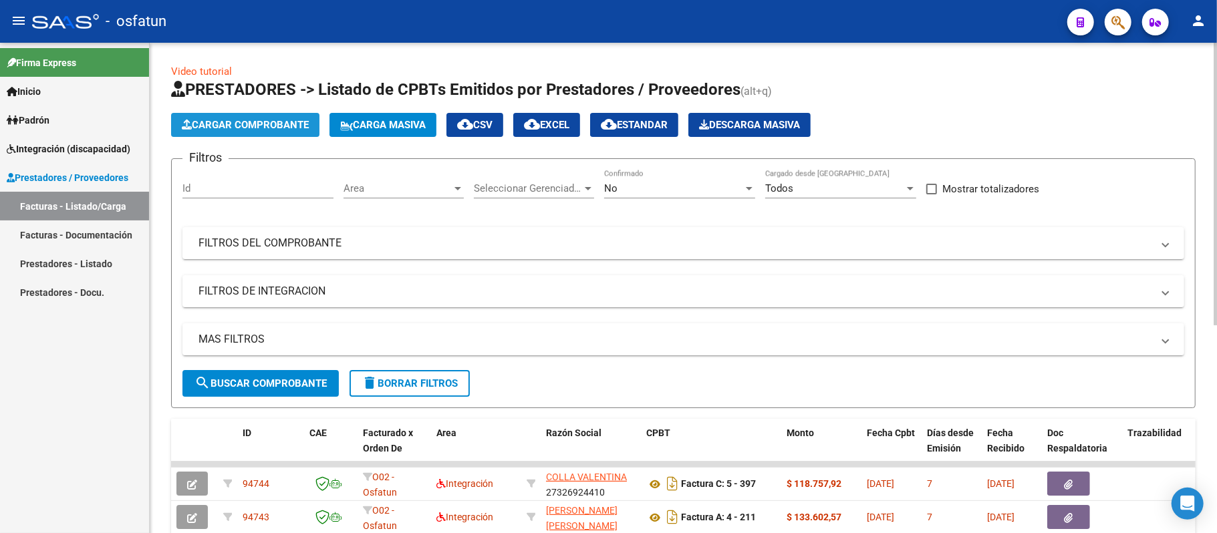
click at [261, 122] on span "Cargar Comprobante" at bounding box center [245, 125] width 127 height 12
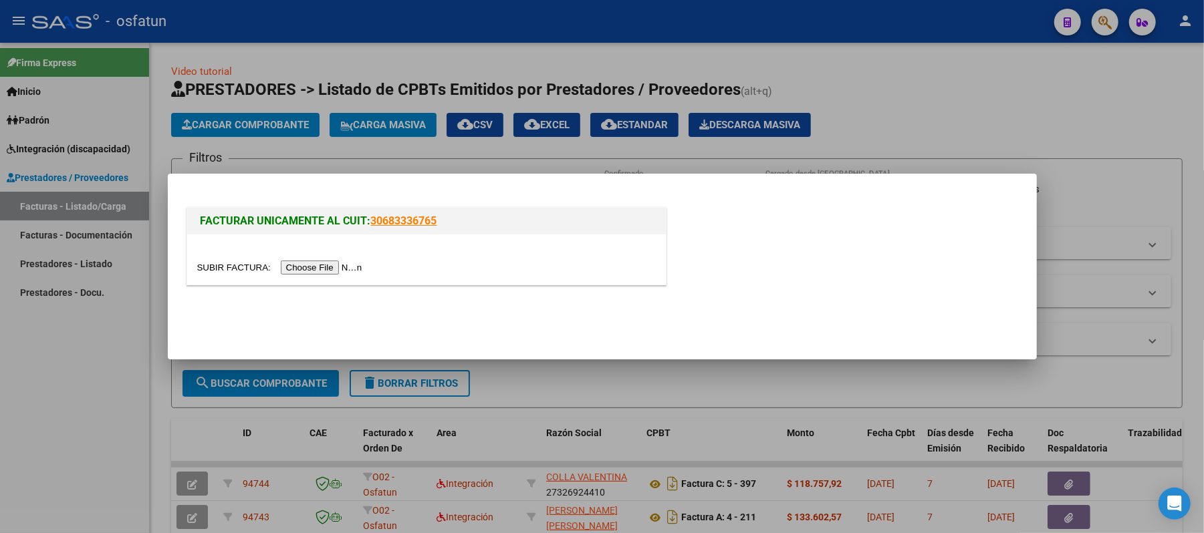
click at [313, 269] on input "file" at bounding box center [281, 268] width 169 height 14
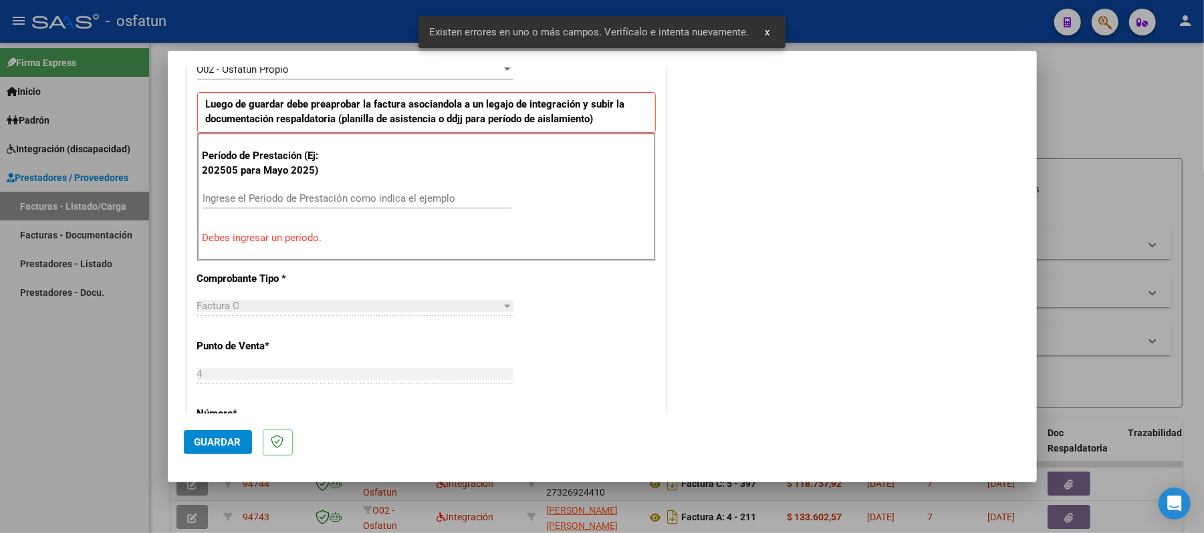
scroll to position [450, 0]
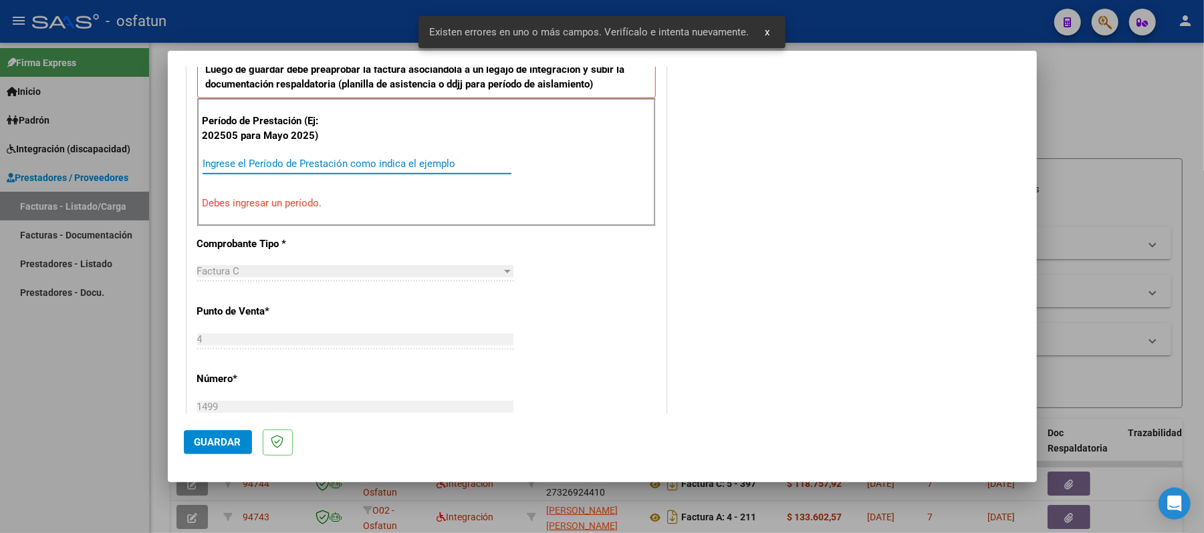
click at [311, 166] on input "Ingrese el Período de Prestación como indica el ejemplo" at bounding box center [356, 164] width 309 height 12
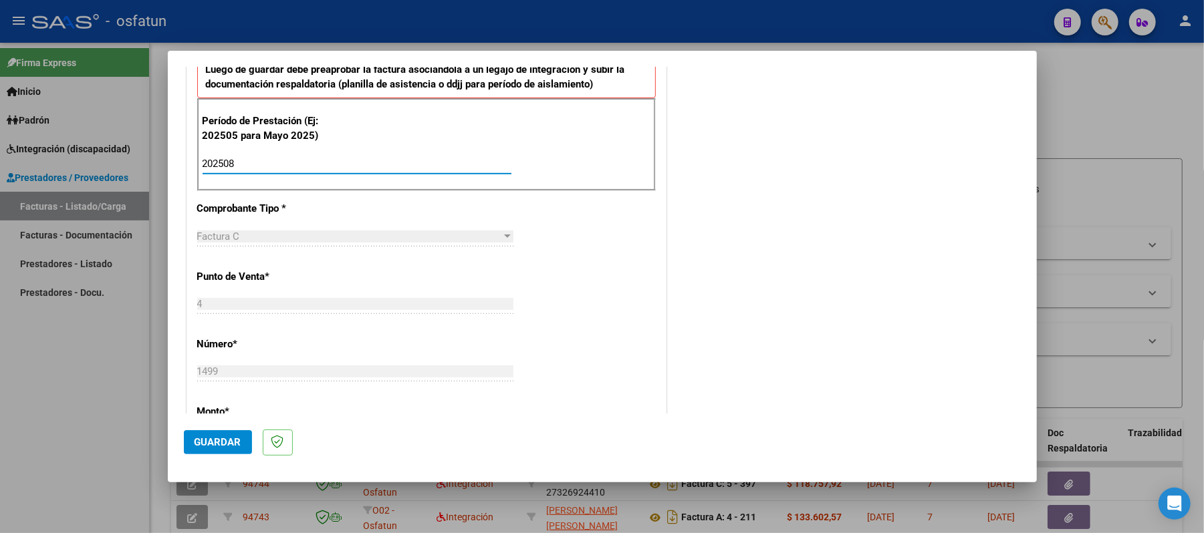
type input "202508"
click at [210, 446] on span "Guardar" at bounding box center [217, 442] width 47 height 12
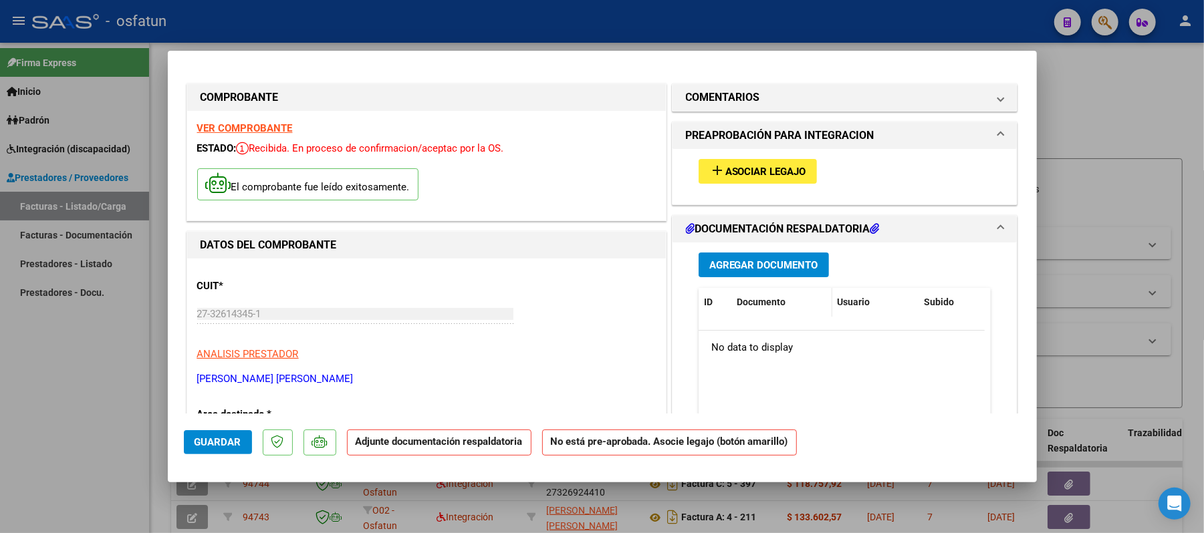
scroll to position [0, 0]
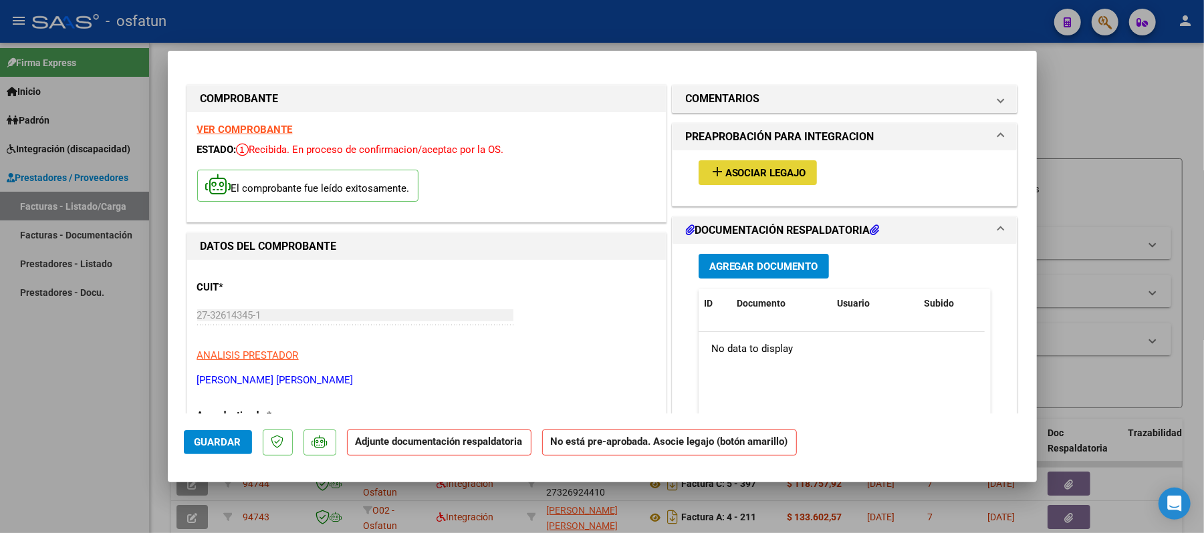
click at [762, 167] on span "Asociar Legajo" at bounding box center [765, 173] width 81 height 12
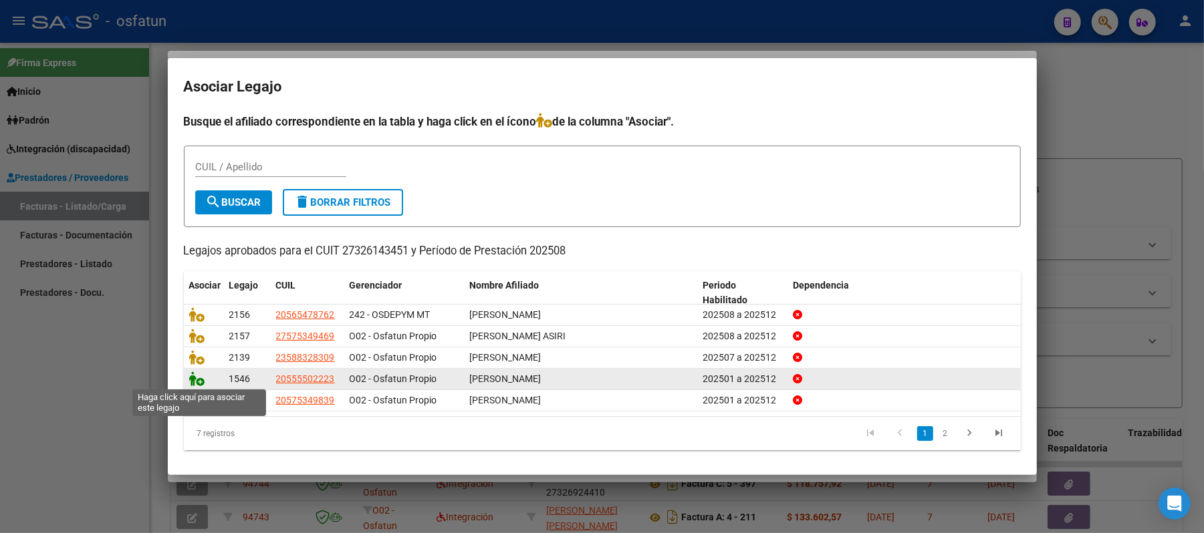
click at [192, 375] on icon at bounding box center [197, 379] width 16 height 15
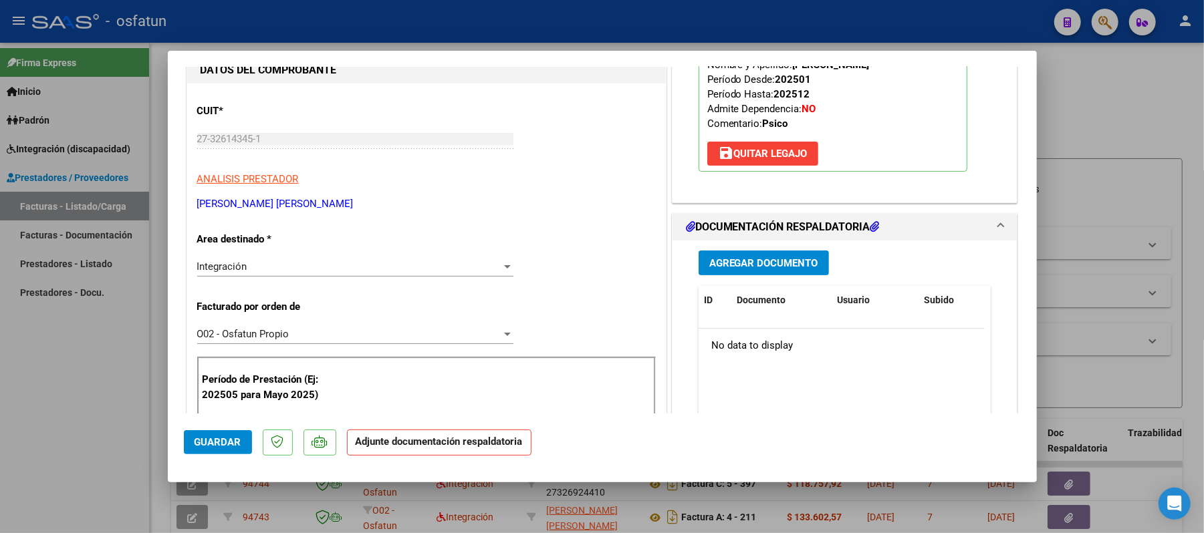
scroll to position [178, 0]
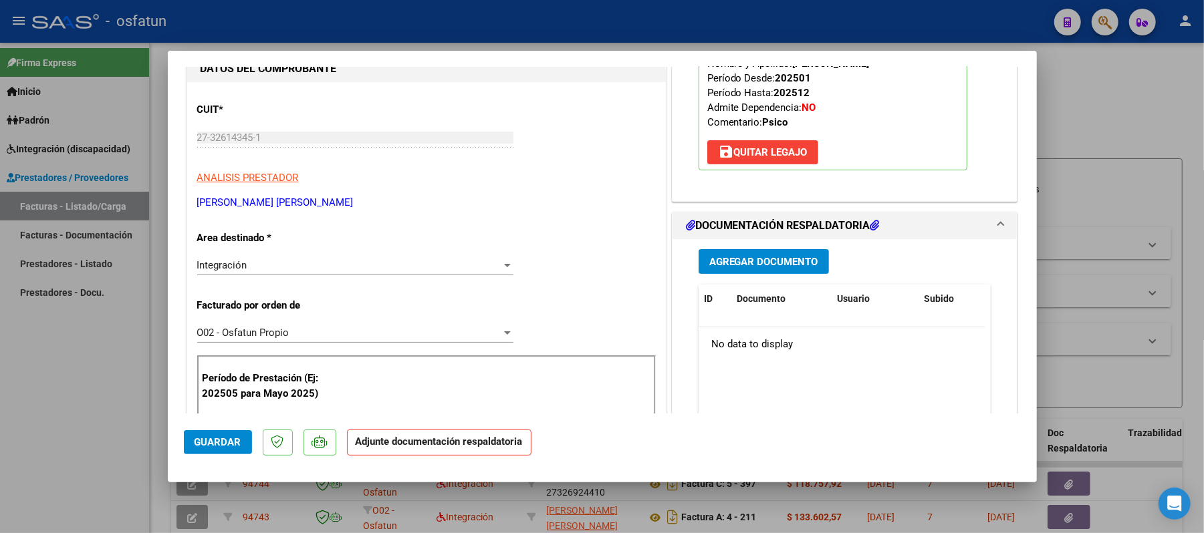
click at [765, 261] on span "Agregar Documento" at bounding box center [763, 262] width 109 height 12
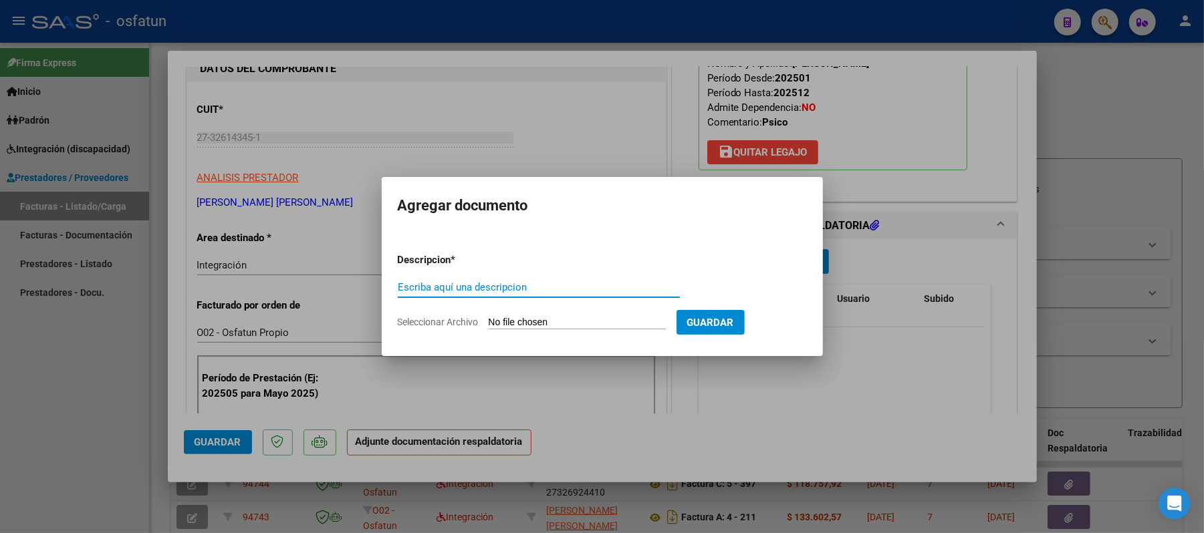
click at [612, 283] on input "Escriba aquí una descripcion" at bounding box center [539, 287] width 282 height 12
type input "asist"
click at [593, 317] on input "Seleccionar Archivo" at bounding box center [577, 323] width 177 height 13
type input "C:\fakepath\ASIST.pdf"
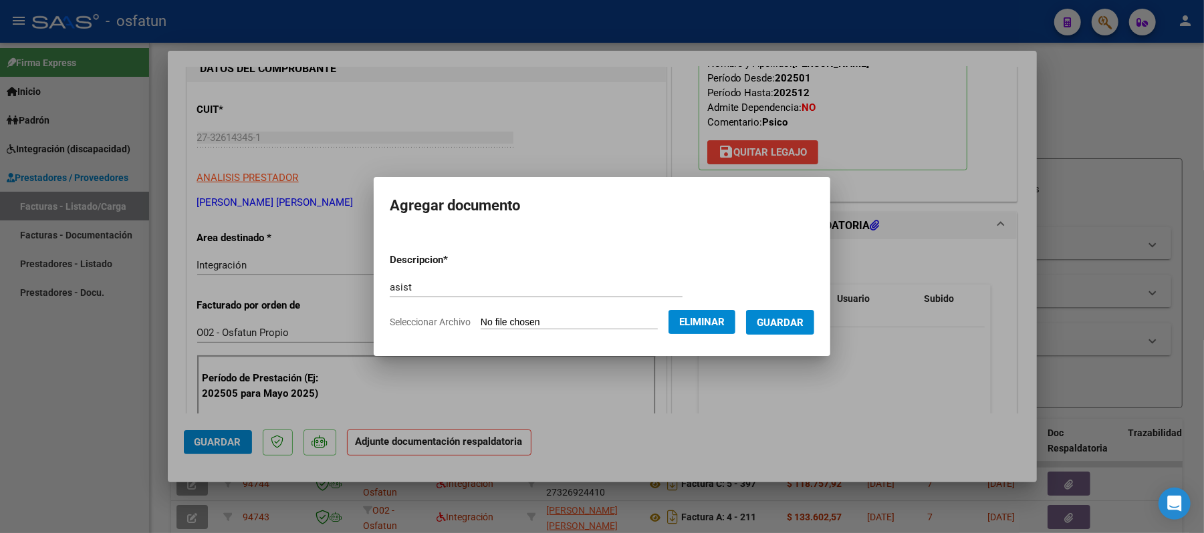
click at [789, 326] on span "Guardar" at bounding box center [780, 323] width 47 height 12
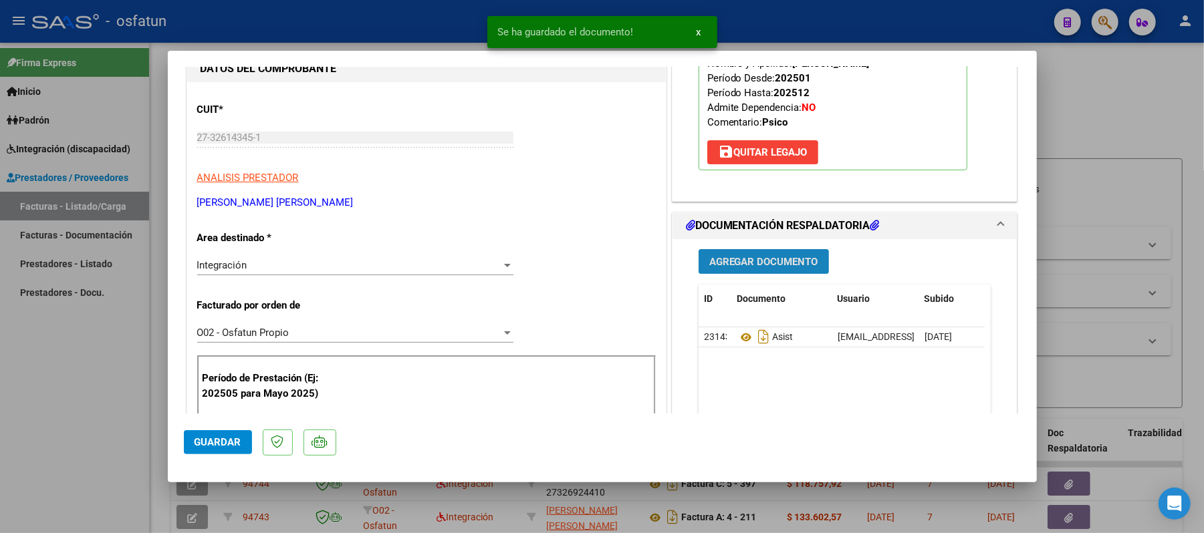
click at [760, 258] on span "Agregar Documento" at bounding box center [763, 262] width 109 height 12
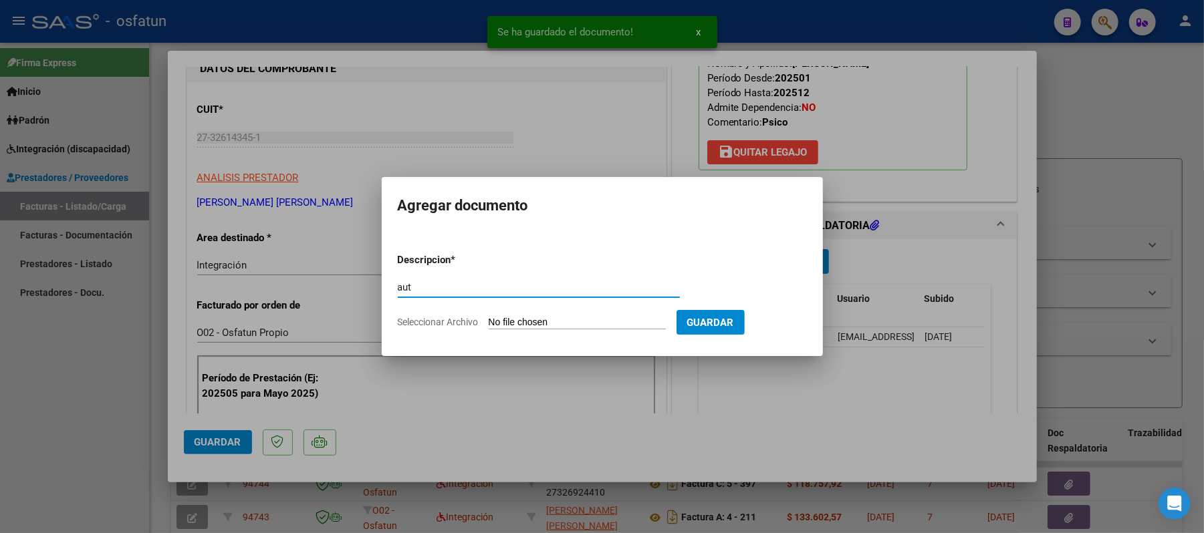
type input "aut"
click at [554, 318] on input "Seleccionar Archivo" at bounding box center [577, 323] width 177 height 13
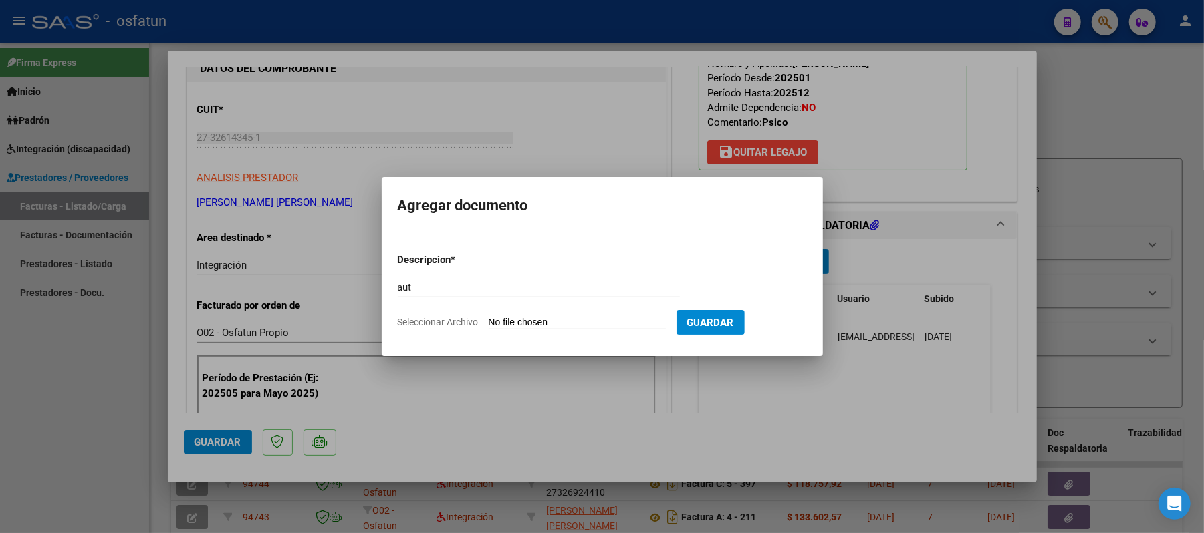
type input "C:\fakepath\AUT.pdf"
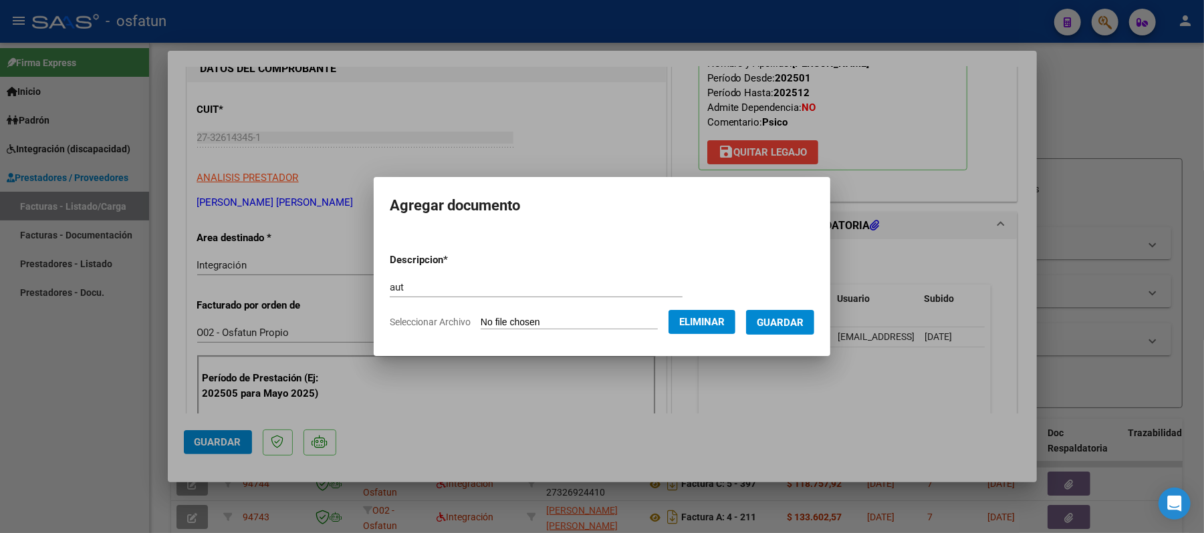
click at [790, 318] on span "Guardar" at bounding box center [780, 323] width 47 height 12
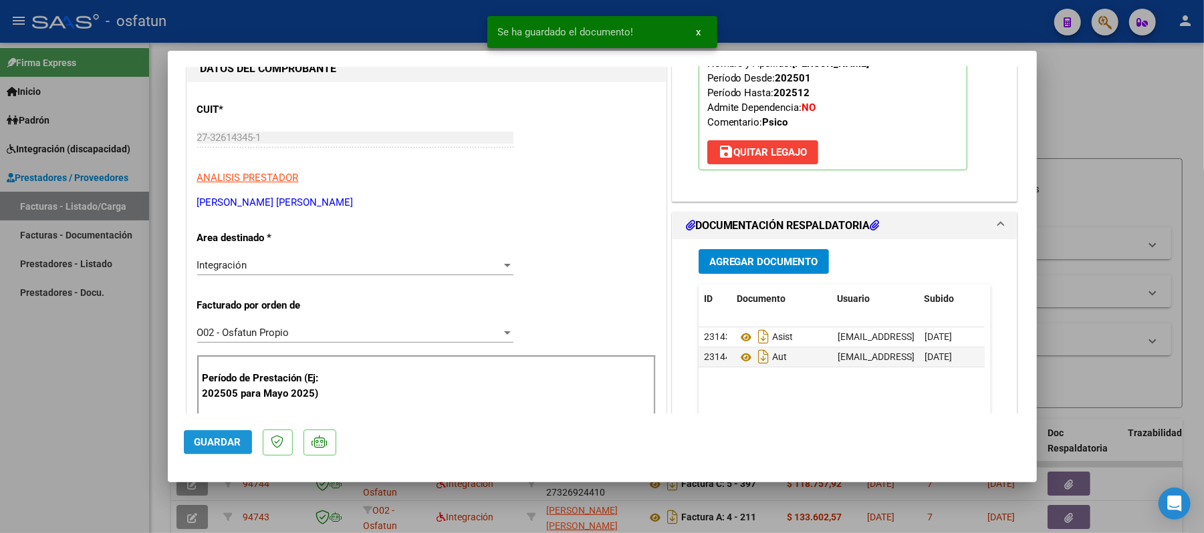
click at [196, 441] on span "Guardar" at bounding box center [217, 442] width 47 height 12
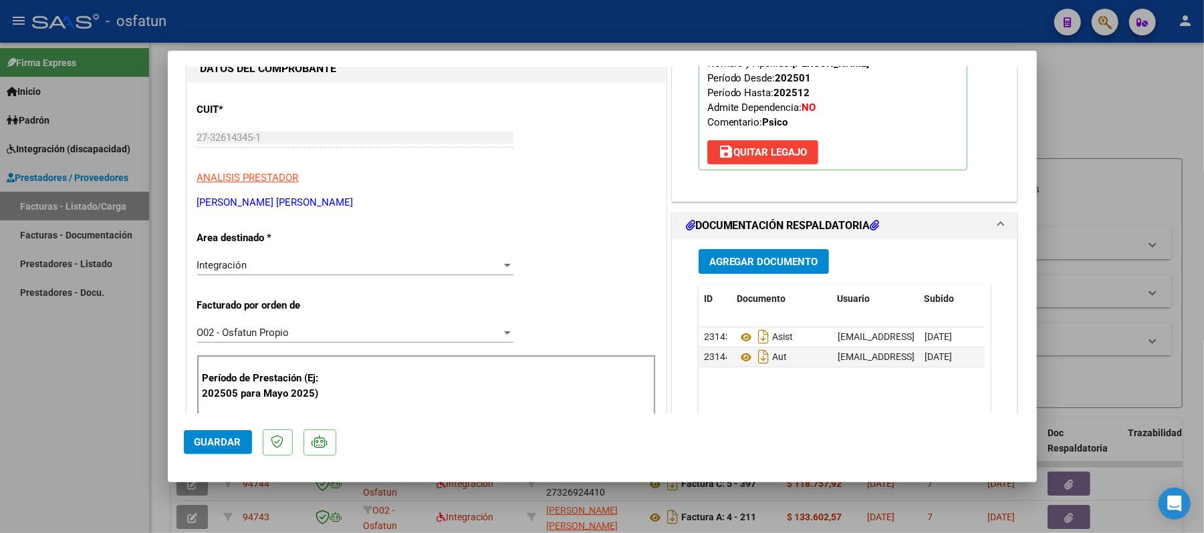
click at [1084, 116] on div at bounding box center [602, 266] width 1204 height 533
type input "$ 0,00"
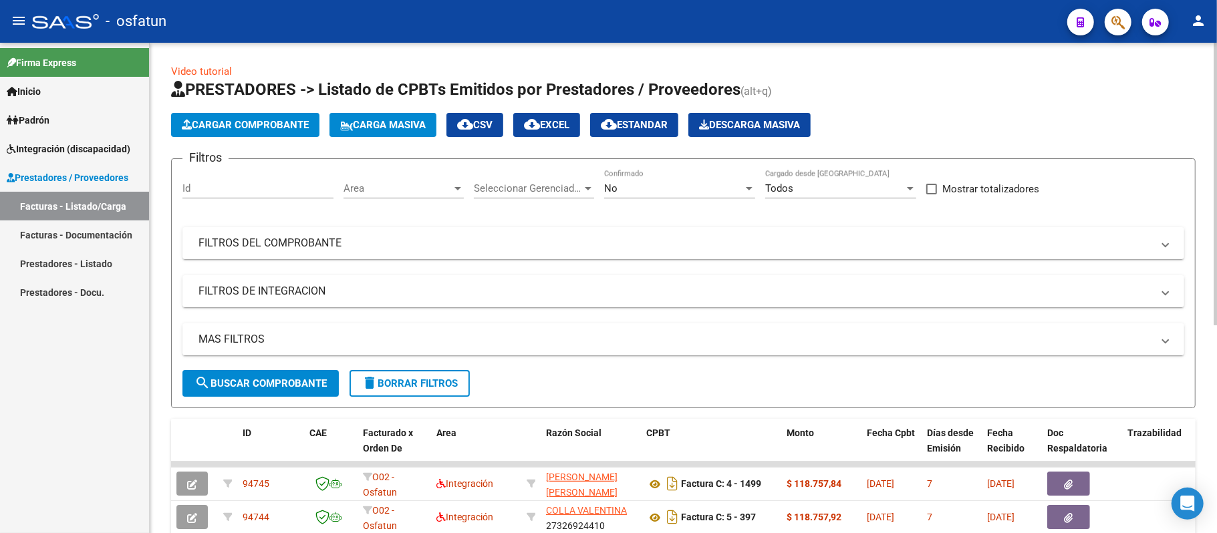
click at [282, 122] on span "Cargar Comprobante" at bounding box center [245, 125] width 127 height 12
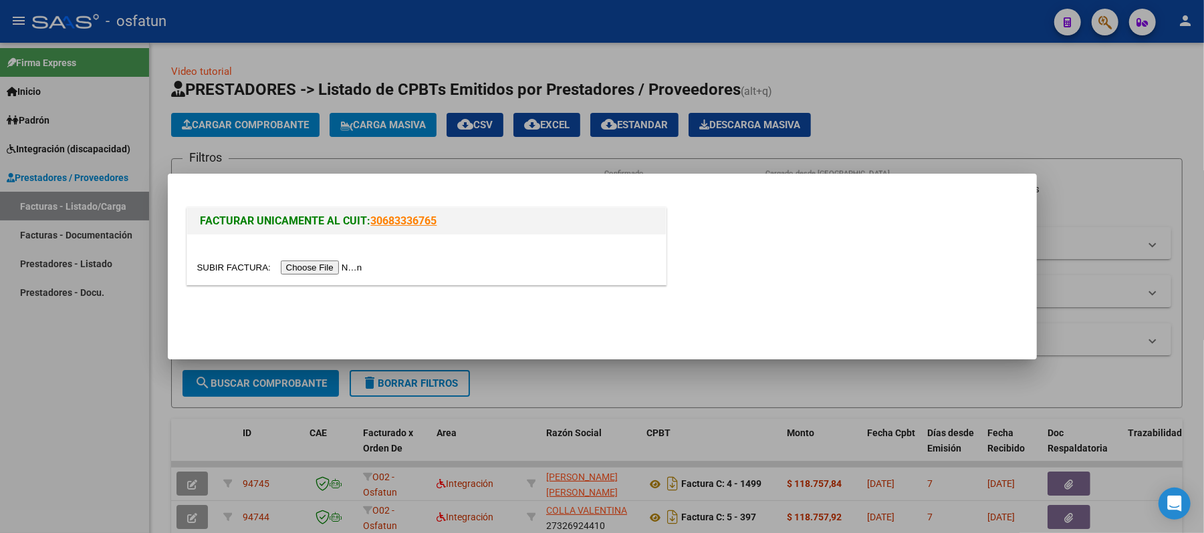
click at [343, 262] on input "file" at bounding box center [281, 268] width 169 height 14
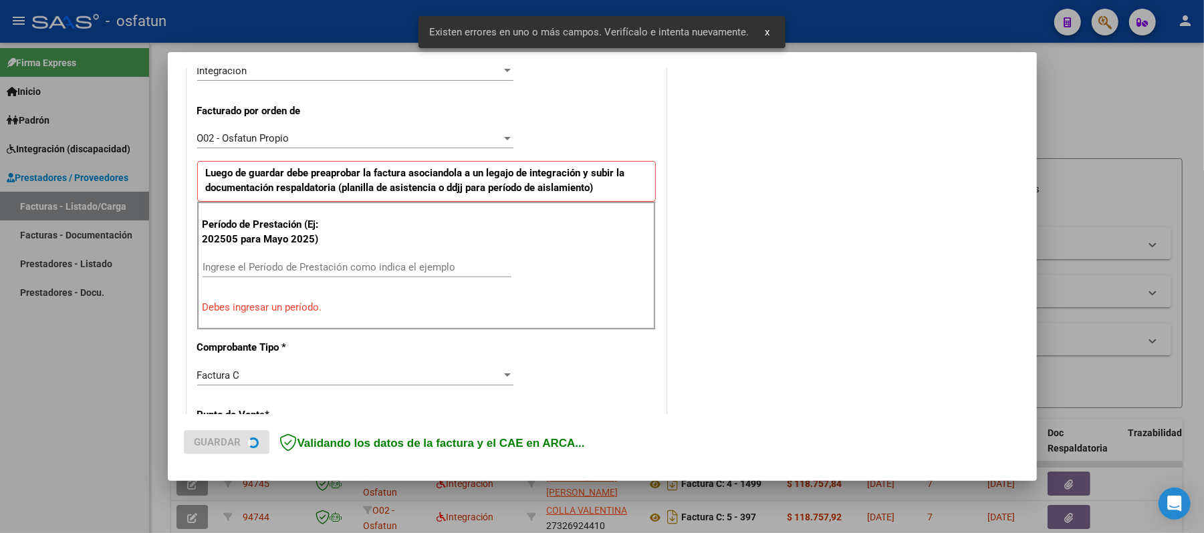
scroll to position [362, 0]
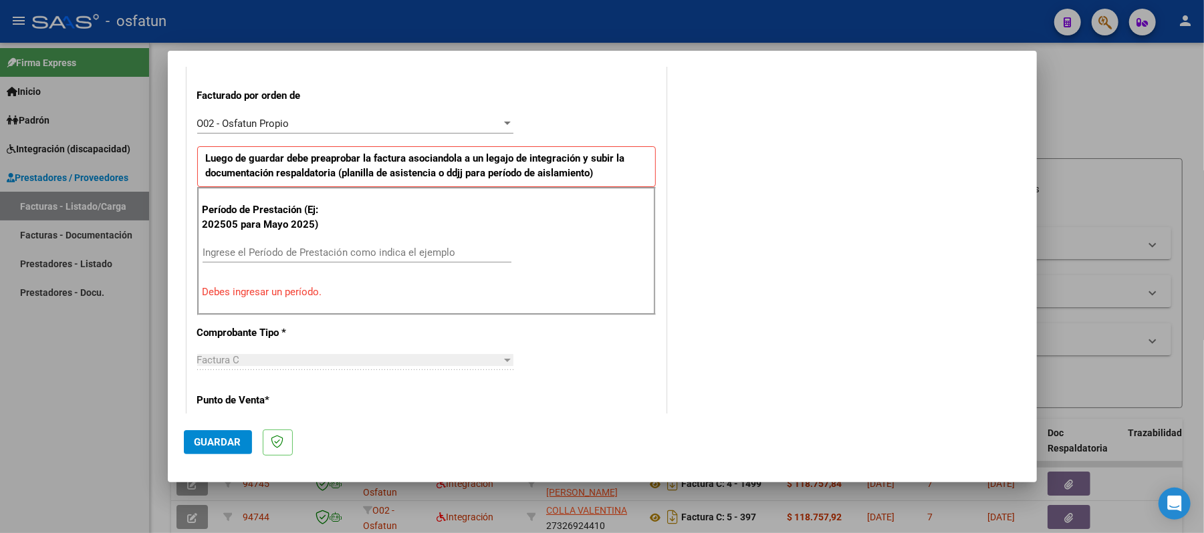
click at [388, 251] on input "Ingrese el Período de Prestación como indica el ejemplo" at bounding box center [356, 253] width 309 height 12
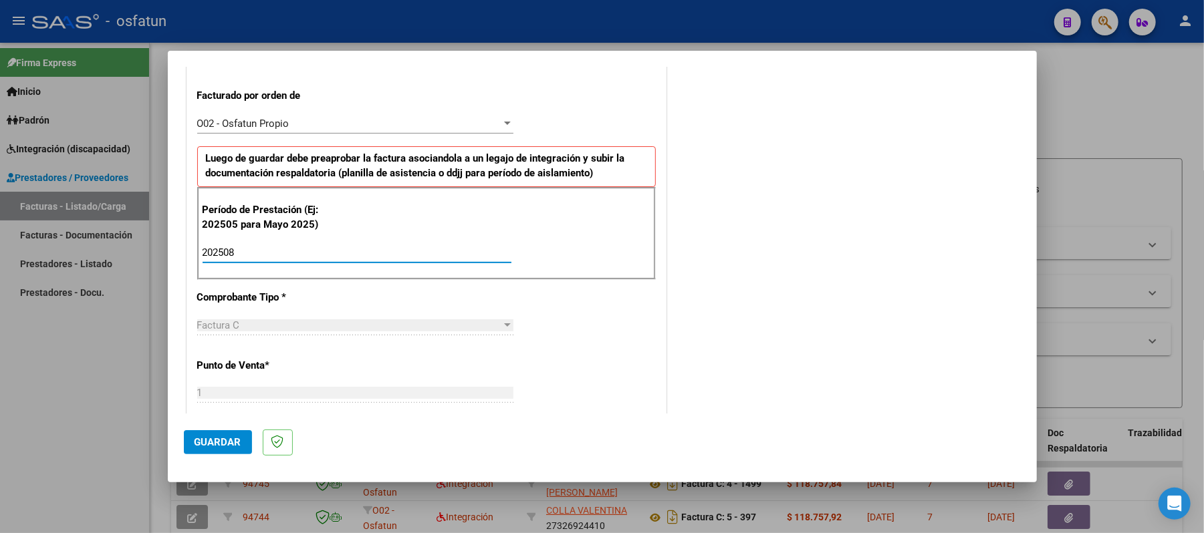
type input "202508"
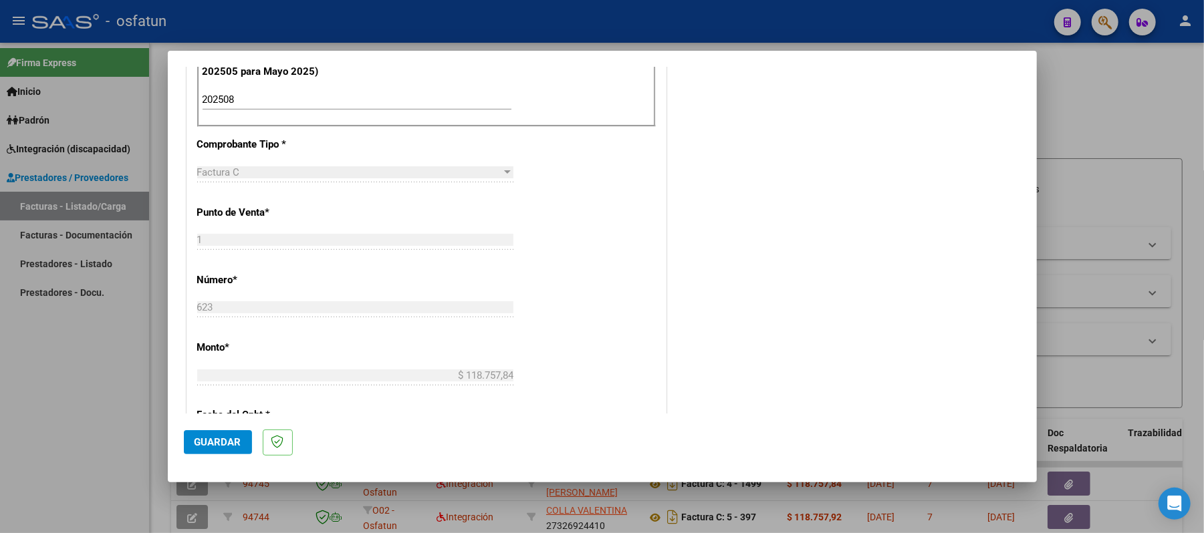
scroll to position [540, 0]
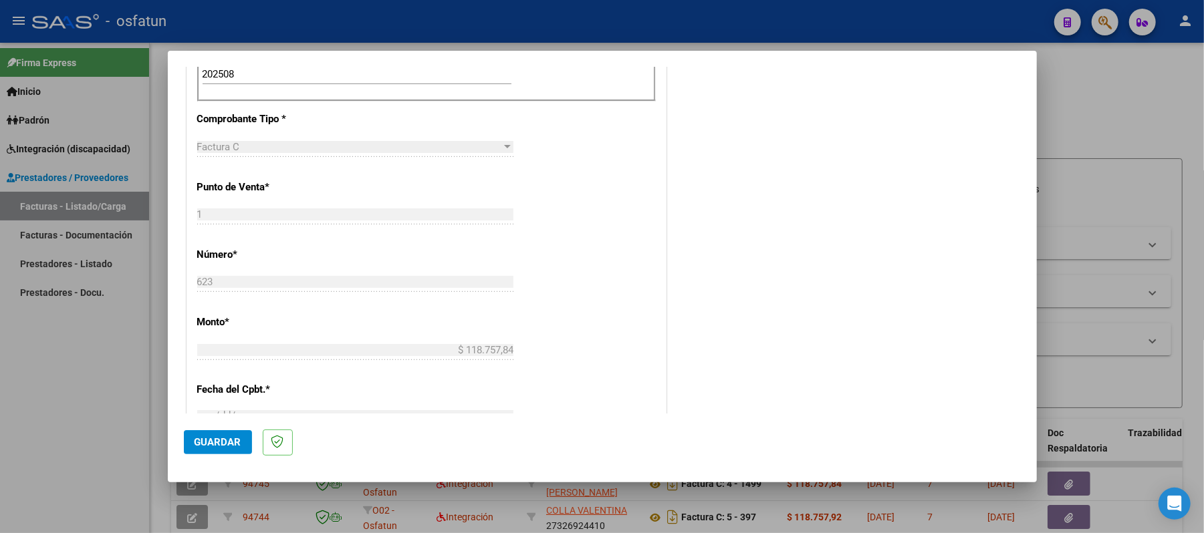
click at [214, 440] on span "Guardar" at bounding box center [217, 442] width 47 height 12
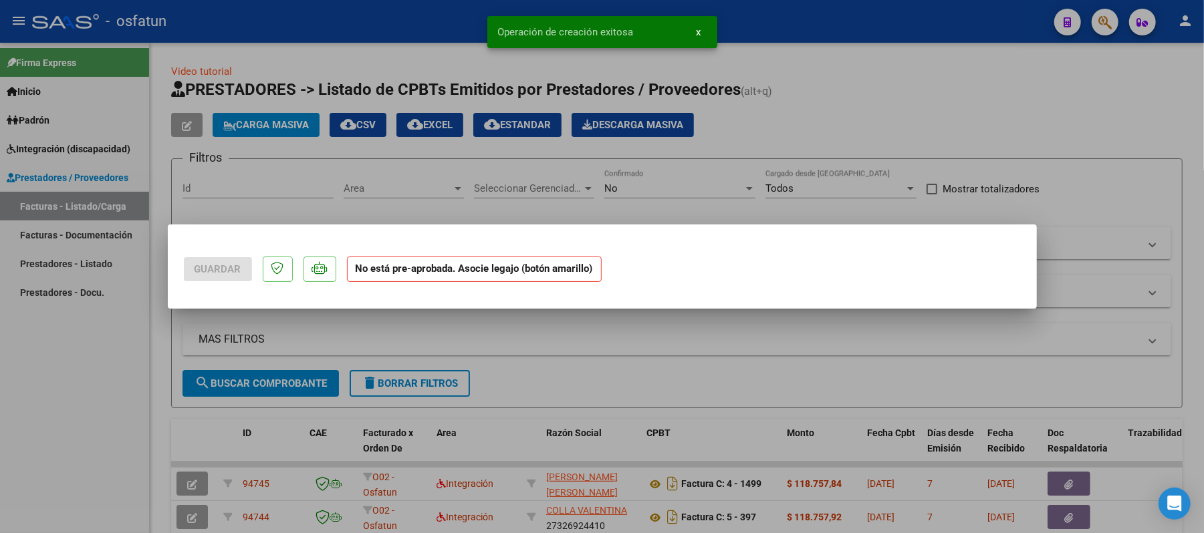
scroll to position [0, 0]
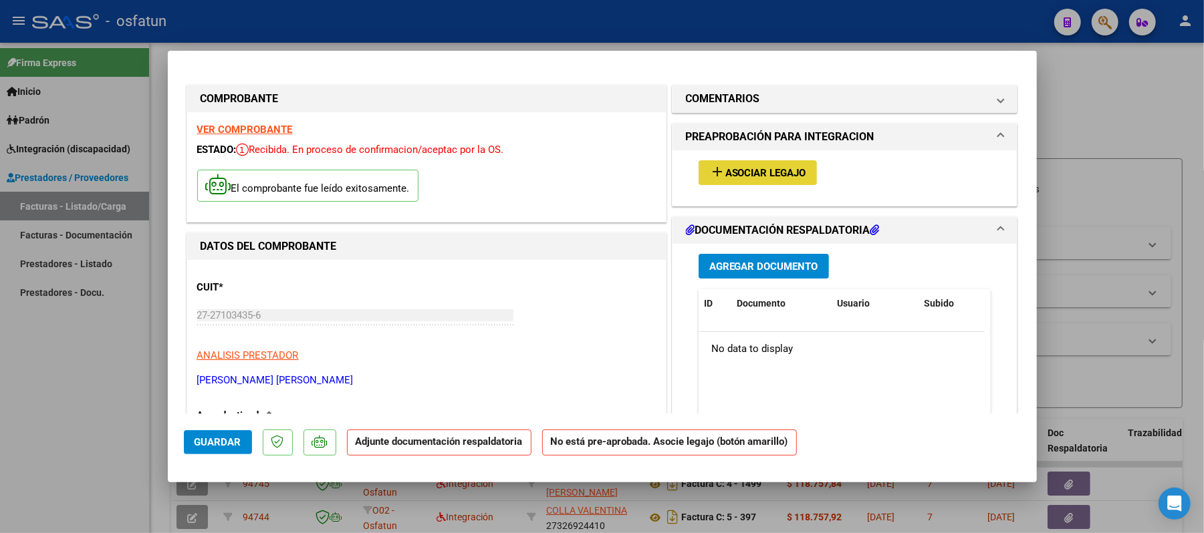
click at [757, 177] on span "Asociar Legajo" at bounding box center [765, 173] width 81 height 12
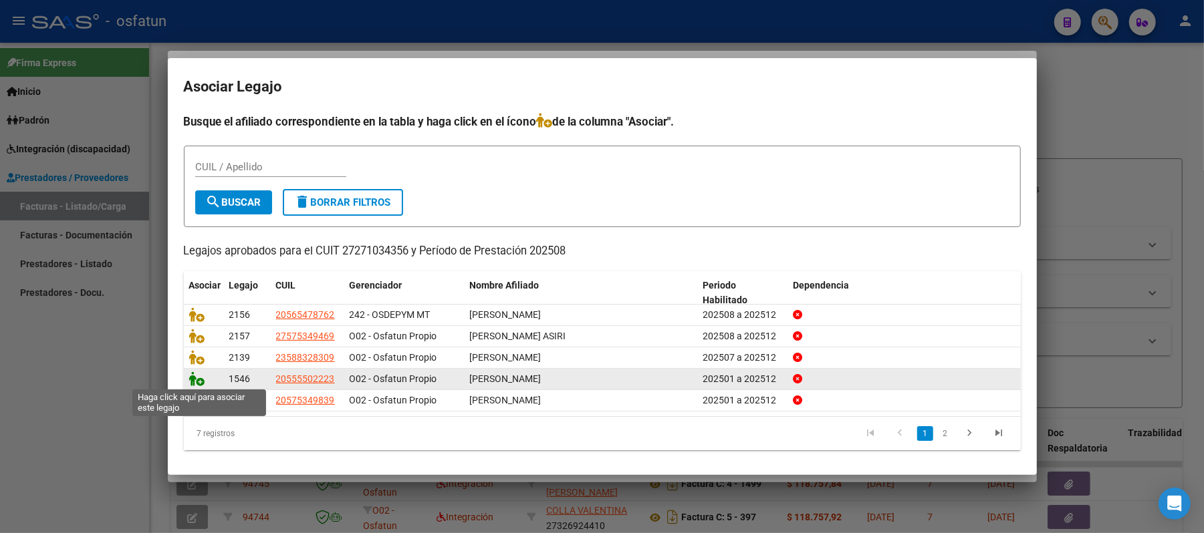
click at [190, 380] on icon at bounding box center [197, 379] width 16 height 15
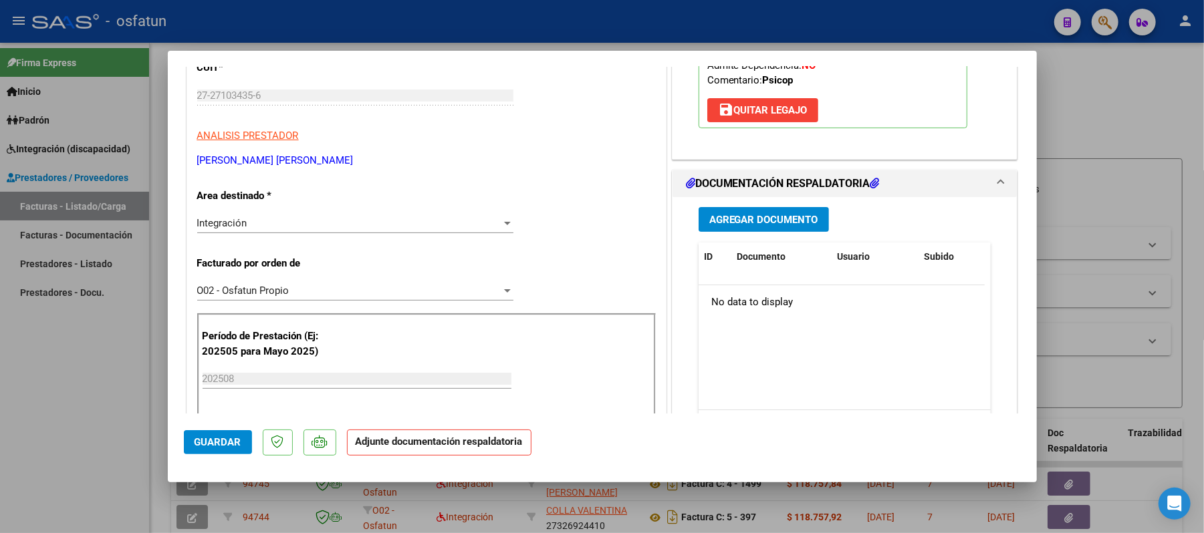
scroll to position [267, 0]
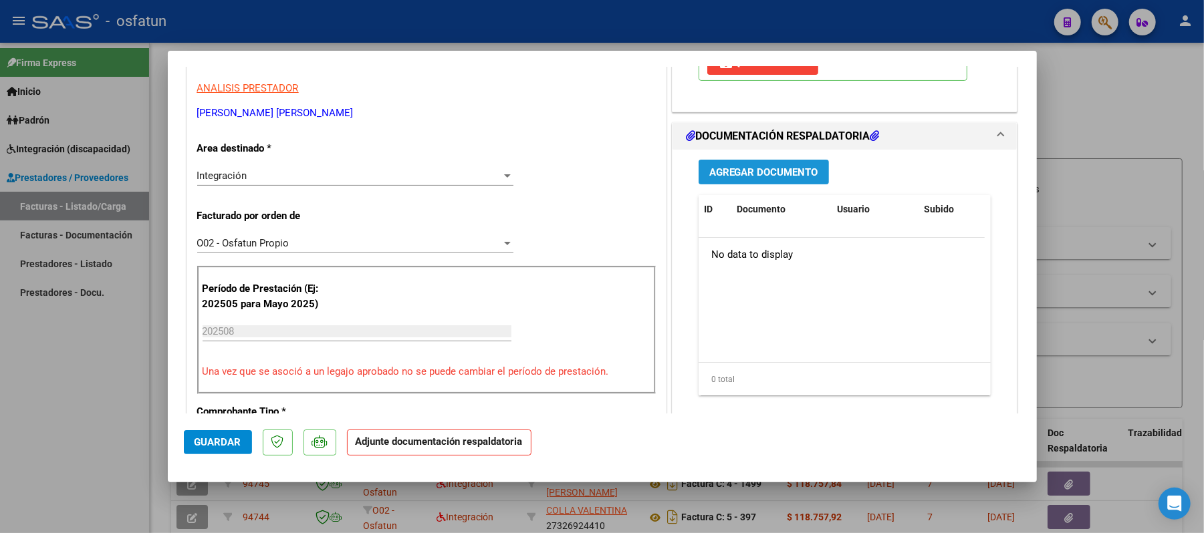
click at [774, 172] on span "Agregar Documento" at bounding box center [763, 172] width 109 height 12
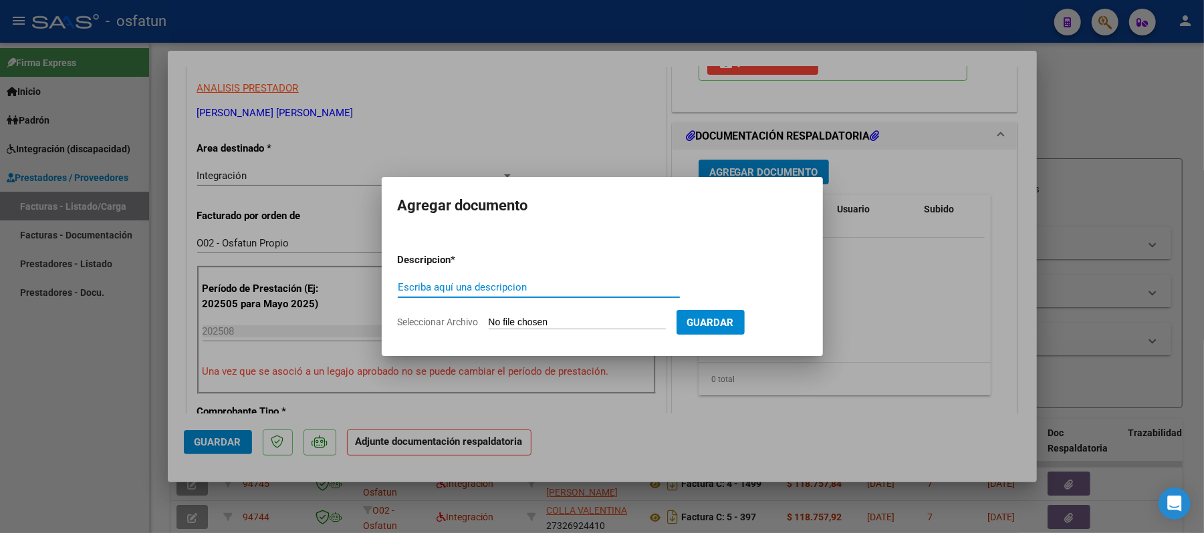
click at [569, 287] on input "Escriba aquí una descripcion" at bounding box center [539, 287] width 282 height 12
type input "asist"
click at [552, 327] on input "Seleccionar Archivo" at bounding box center [577, 323] width 177 height 13
type input "C:\fakepath\ASIST.pdf"
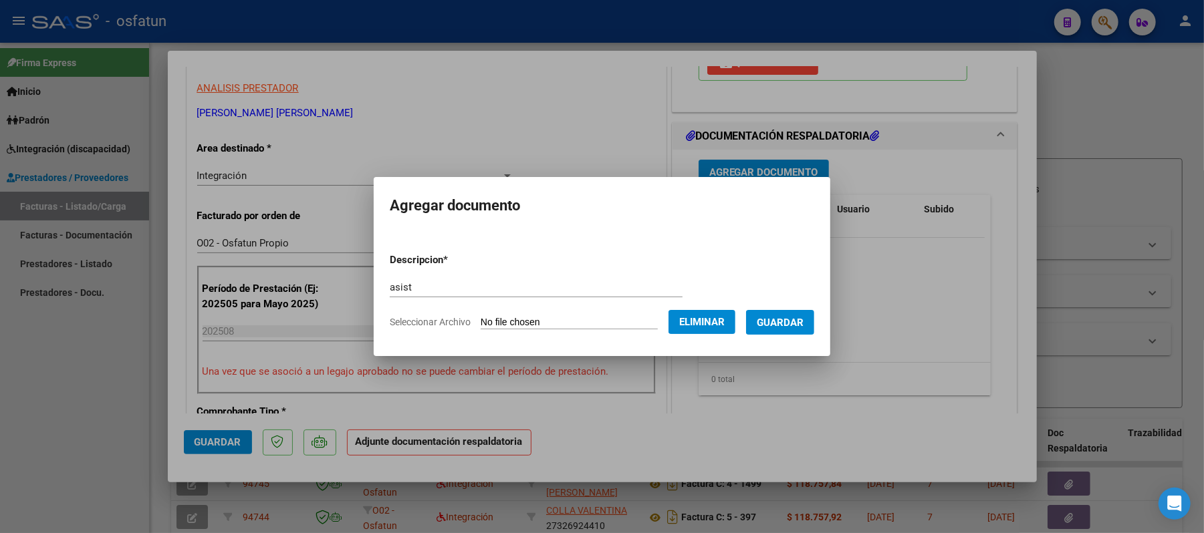
click at [779, 319] on span "Guardar" at bounding box center [780, 323] width 47 height 12
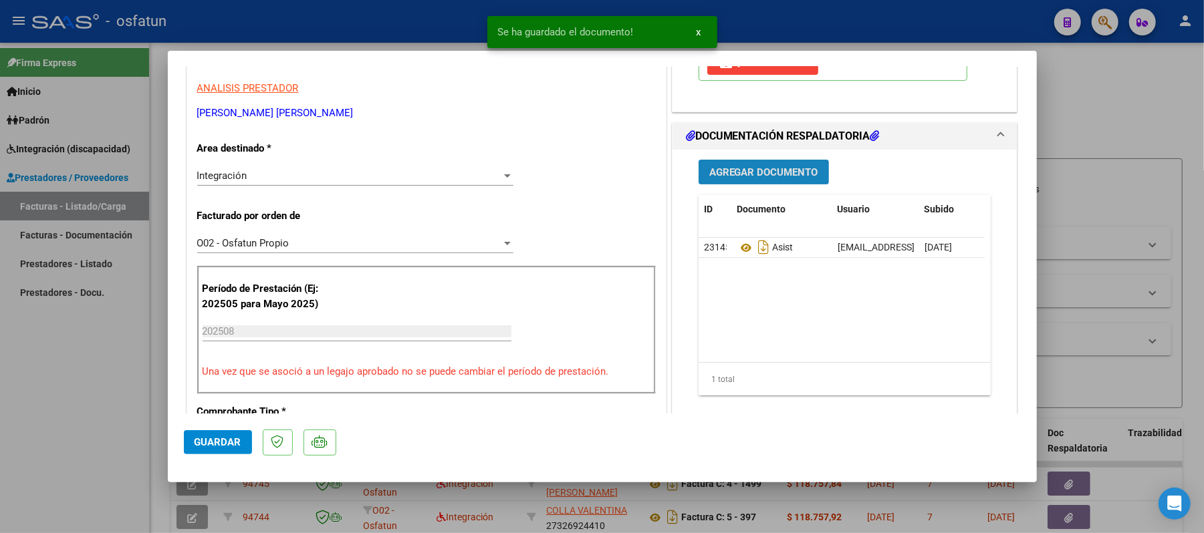
click at [773, 180] on button "Agregar Documento" at bounding box center [763, 172] width 130 height 25
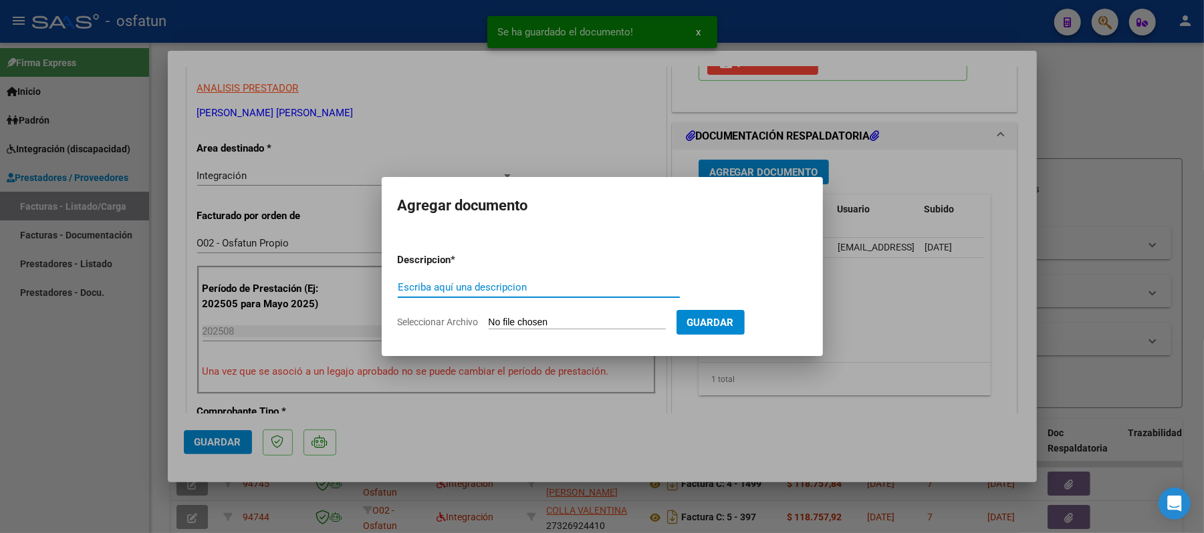
click at [603, 287] on input "Escriba aquí una descripcion" at bounding box center [539, 287] width 282 height 12
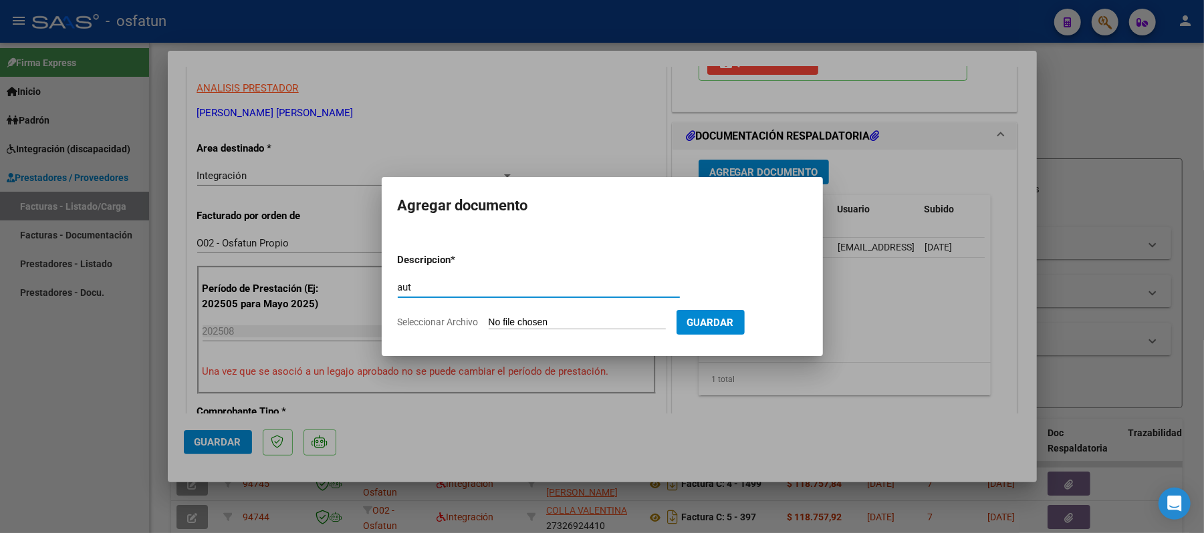
type input "aut"
click at [539, 319] on input "Seleccionar Archivo" at bounding box center [577, 323] width 177 height 13
type input "C:\fakepath\AUT.pdf"
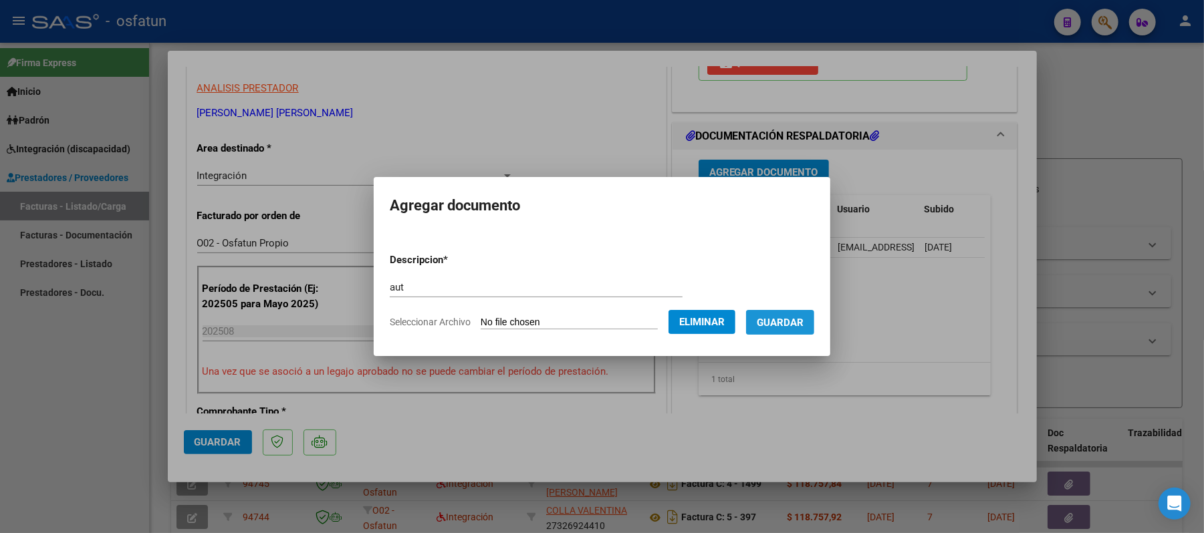
click at [794, 326] on span "Guardar" at bounding box center [780, 323] width 47 height 12
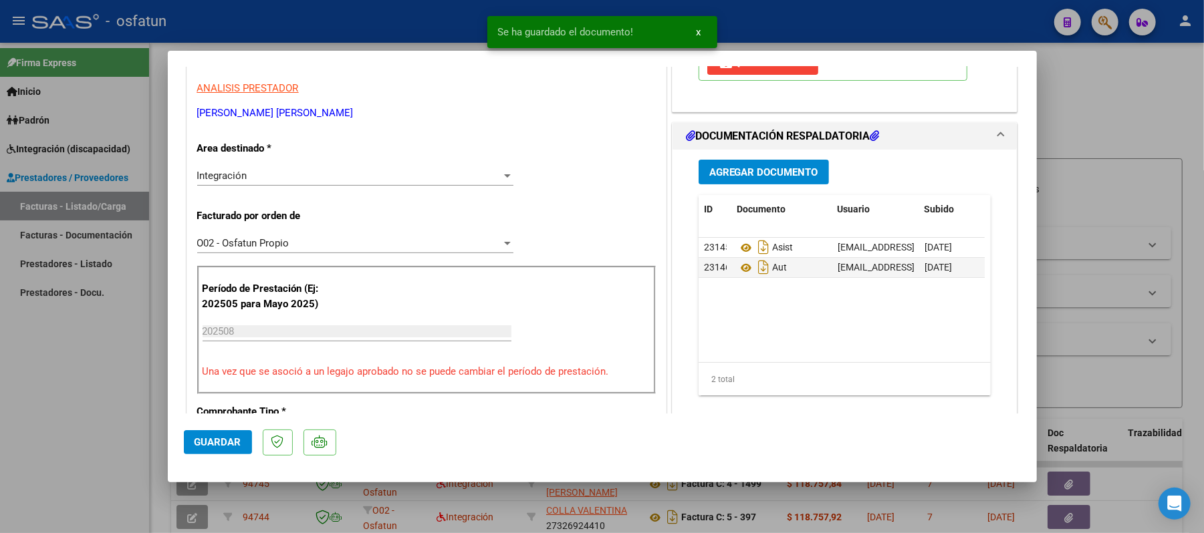
click at [1160, 119] on div at bounding box center [602, 266] width 1204 height 533
type input "$ 0,00"
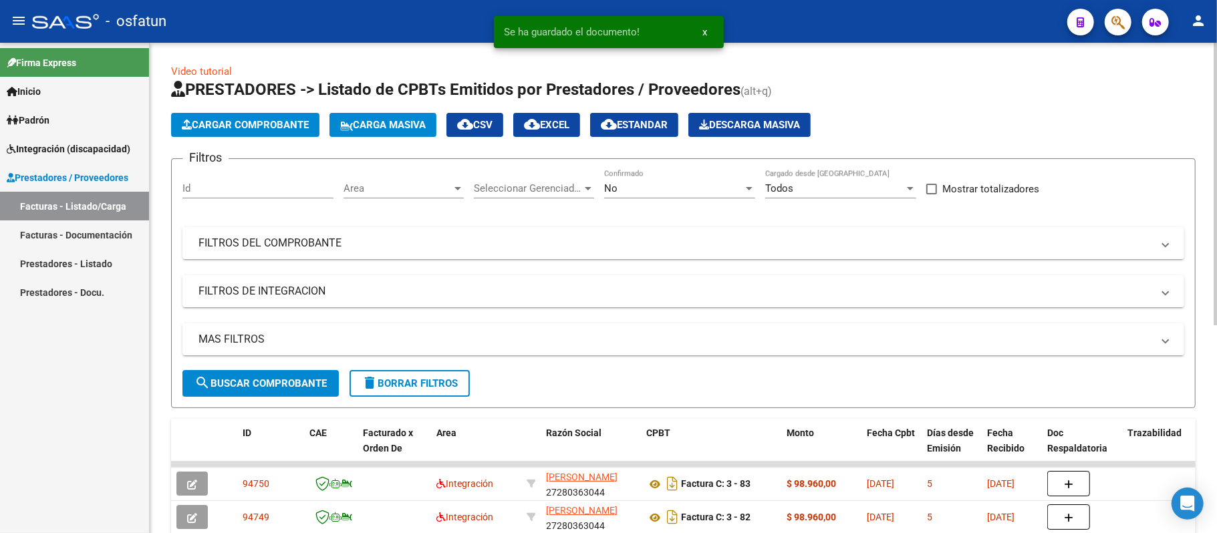
click at [220, 121] on span "Cargar Comprobante" at bounding box center [245, 125] width 127 height 12
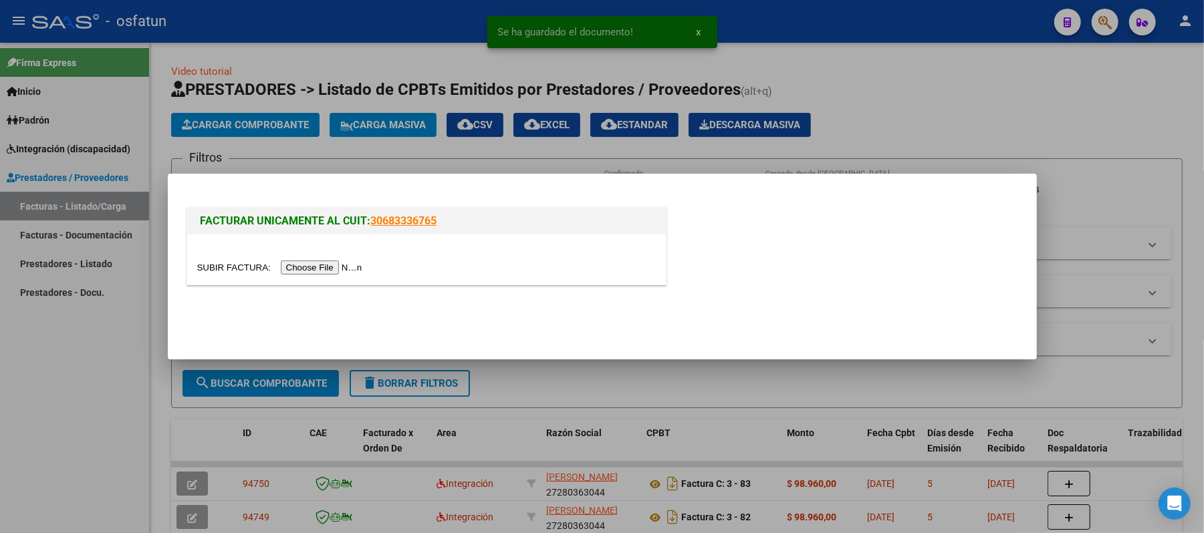
click at [313, 265] on input "file" at bounding box center [281, 268] width 169 height 14
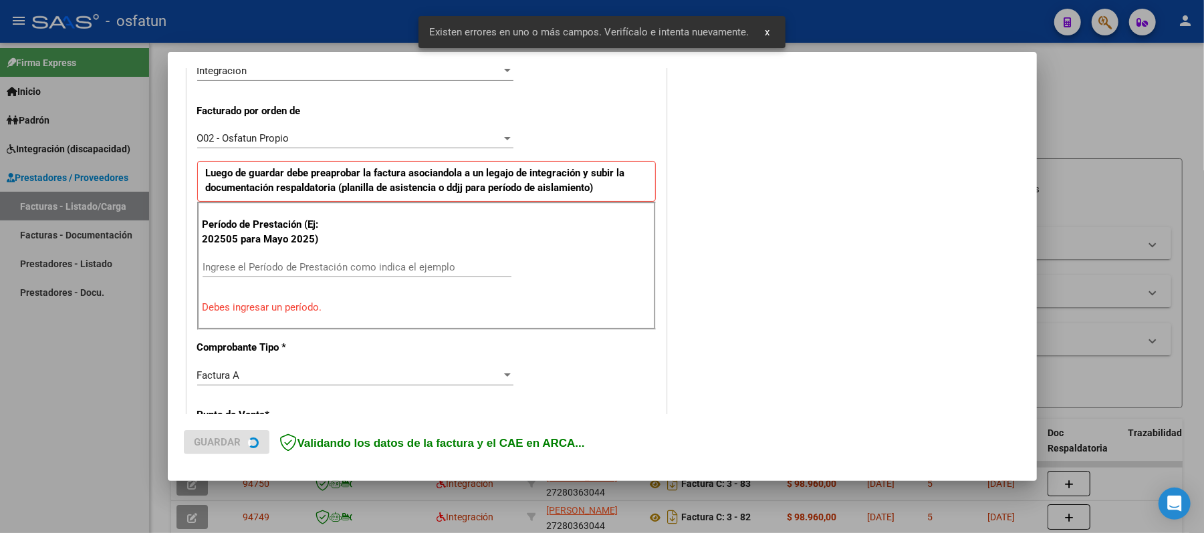
scroll to position [362, 0]
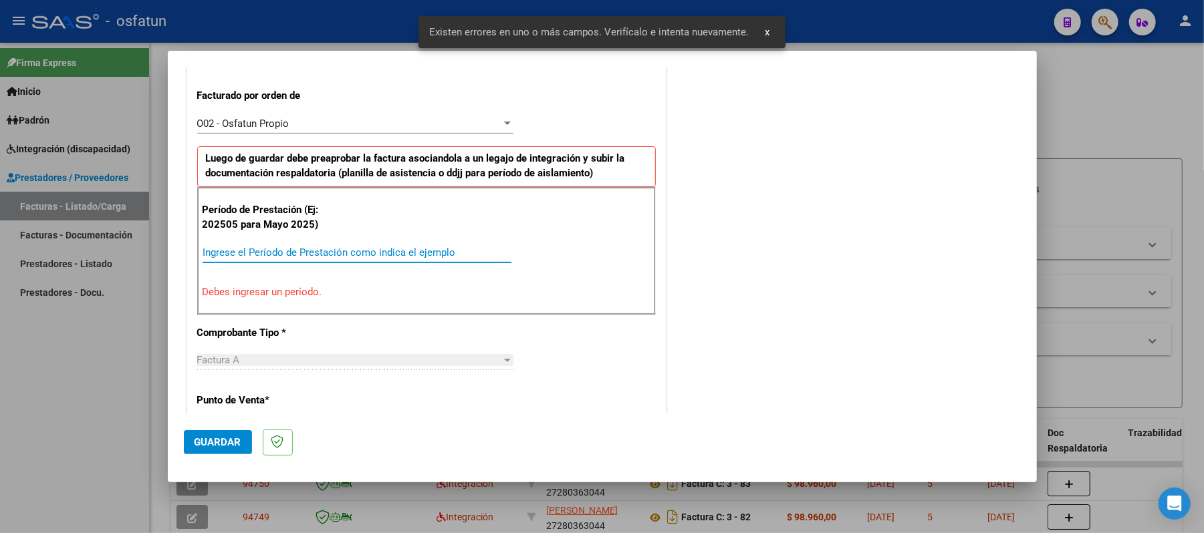
click at [378, 251] on input "Ingrese el Período de Prestación como indica el ejemplo" at bounding box center [356, 253] width 309 height 12
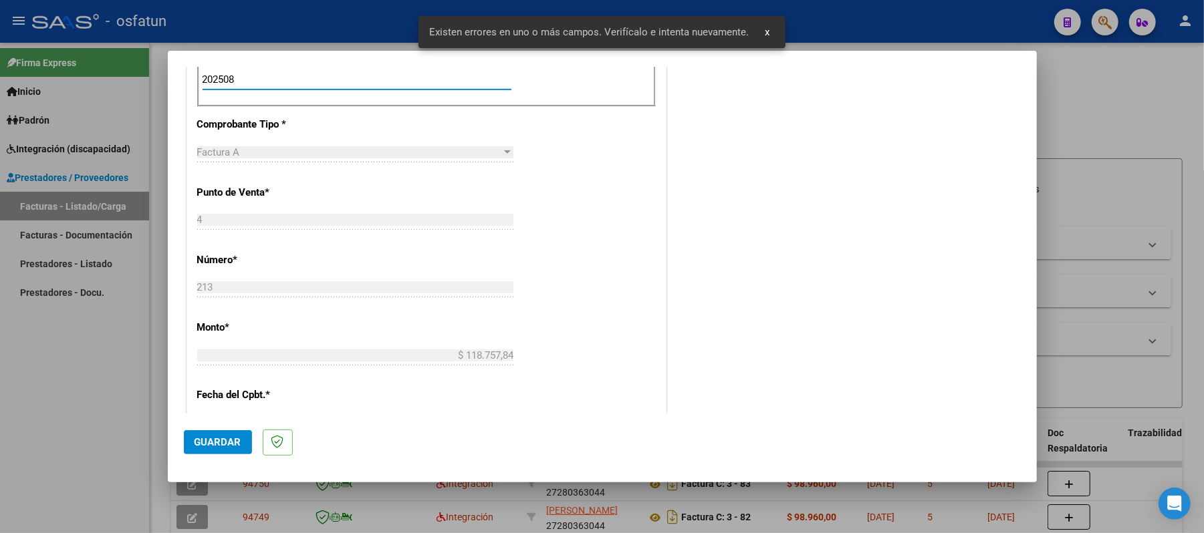
scroll to position [540, 0]
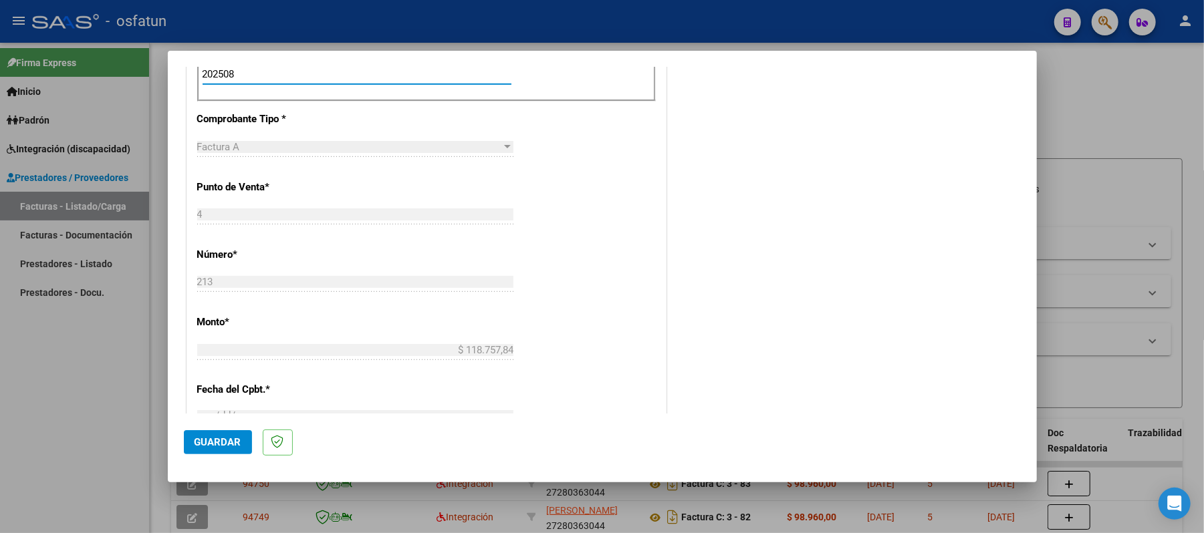
type input "202508"
click at [217, 440] on span "Guardar" at bounding box center [217, 442] width 47 height 12
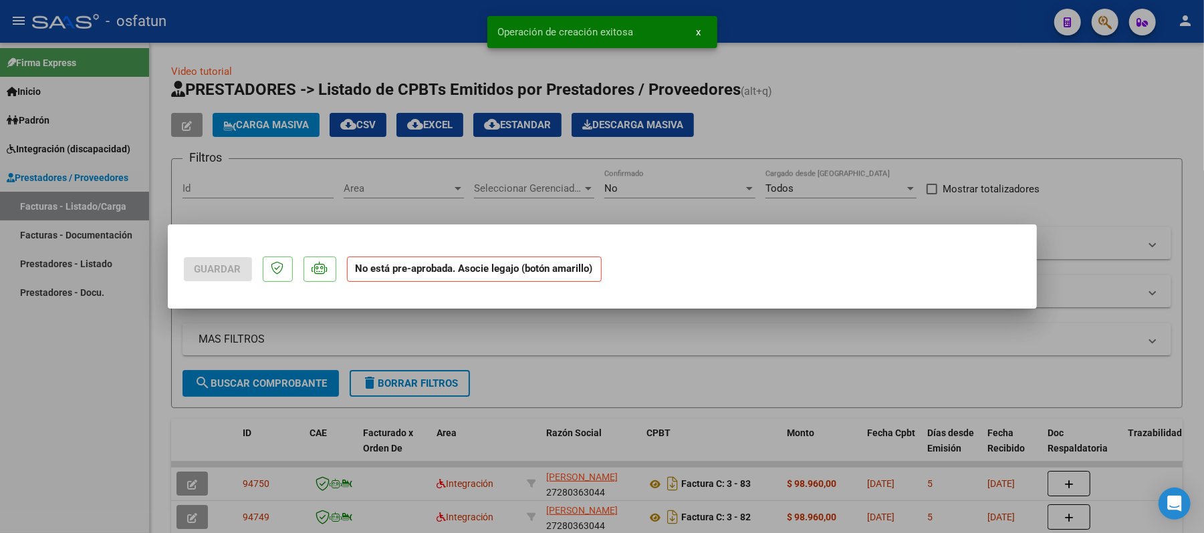
scroll to position [0, 0]
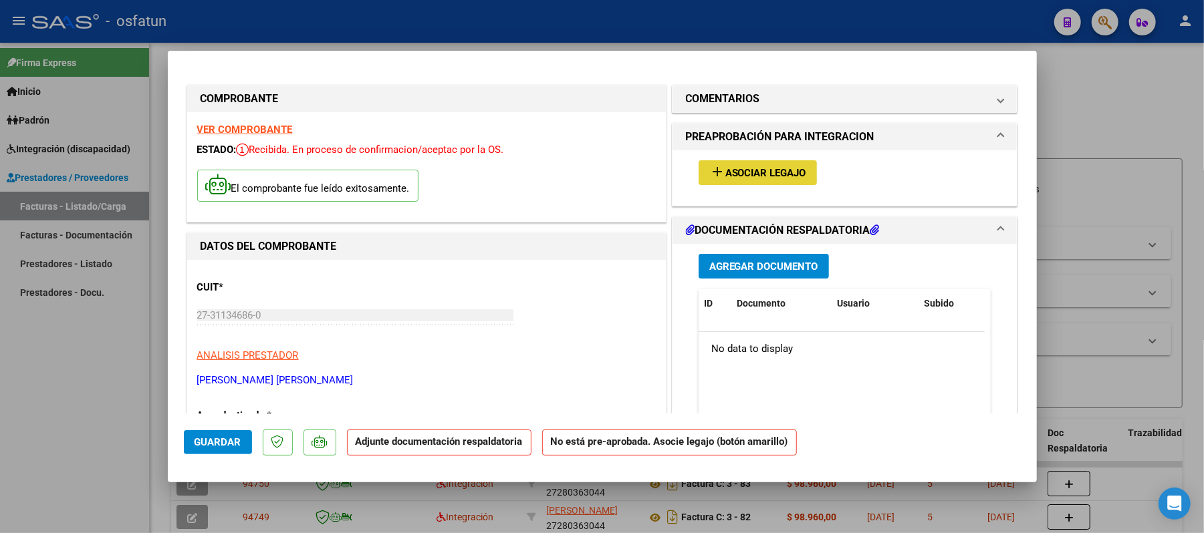
click at [742, 176] on span "Asociar Legajo" at bounding box center [765, 173] width 81 height 12
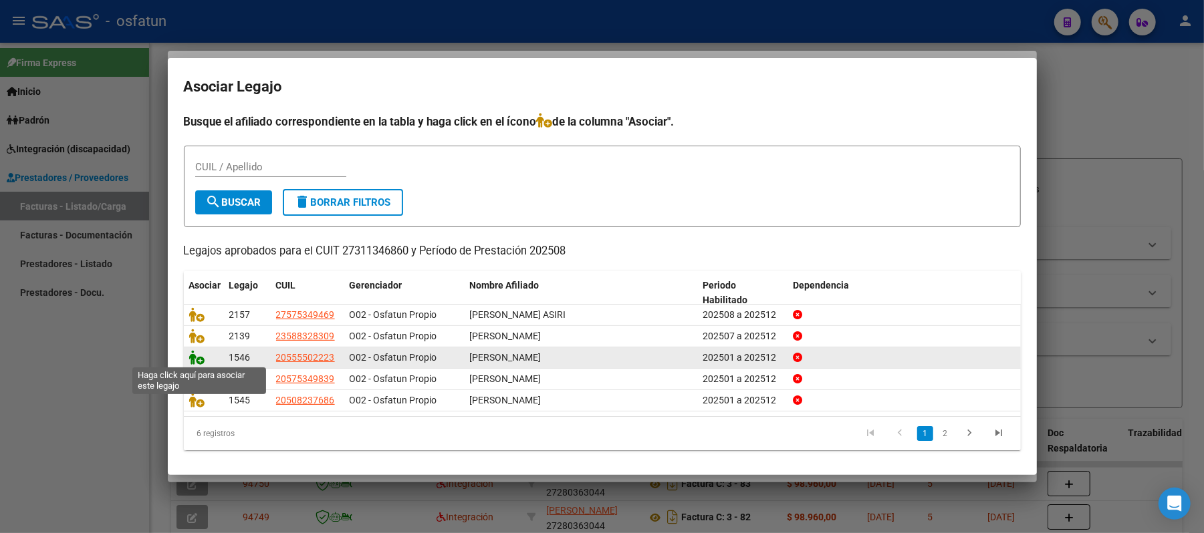
click at [198, 356] on icon at bounding box center [197, 357] width 16 height 15
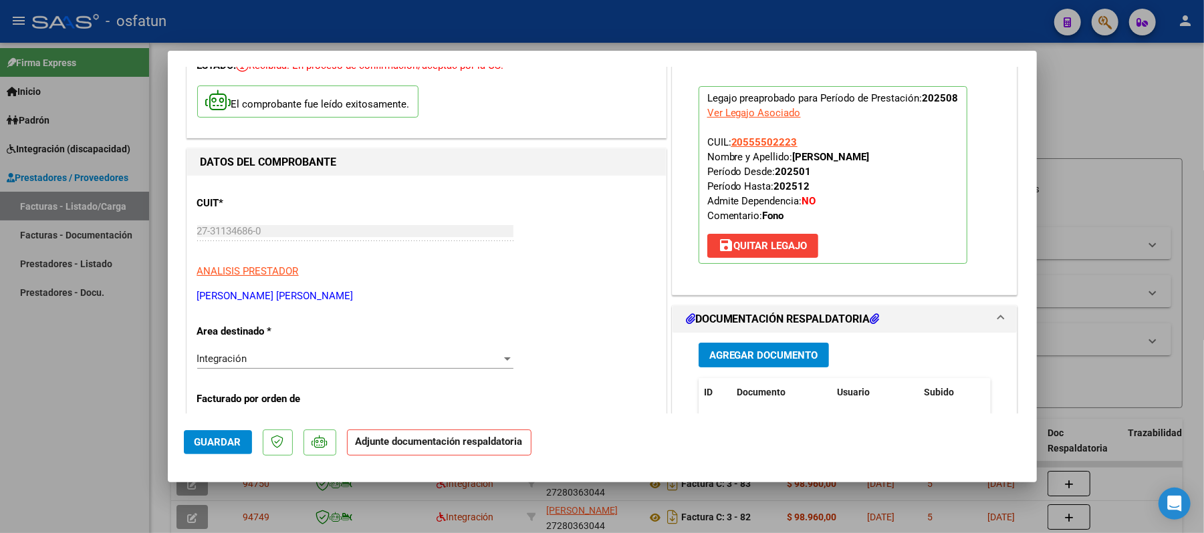
scroll to position [89, 0]
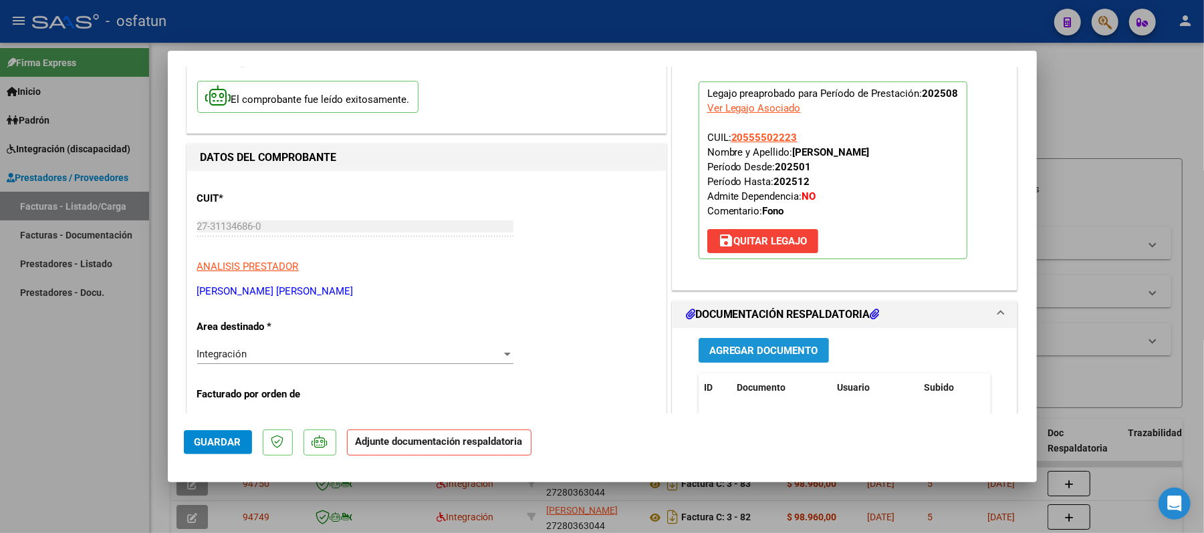
click at [730, 353] on span "Agregar Documento" at bounding box center [763, 351] width 109 height 12
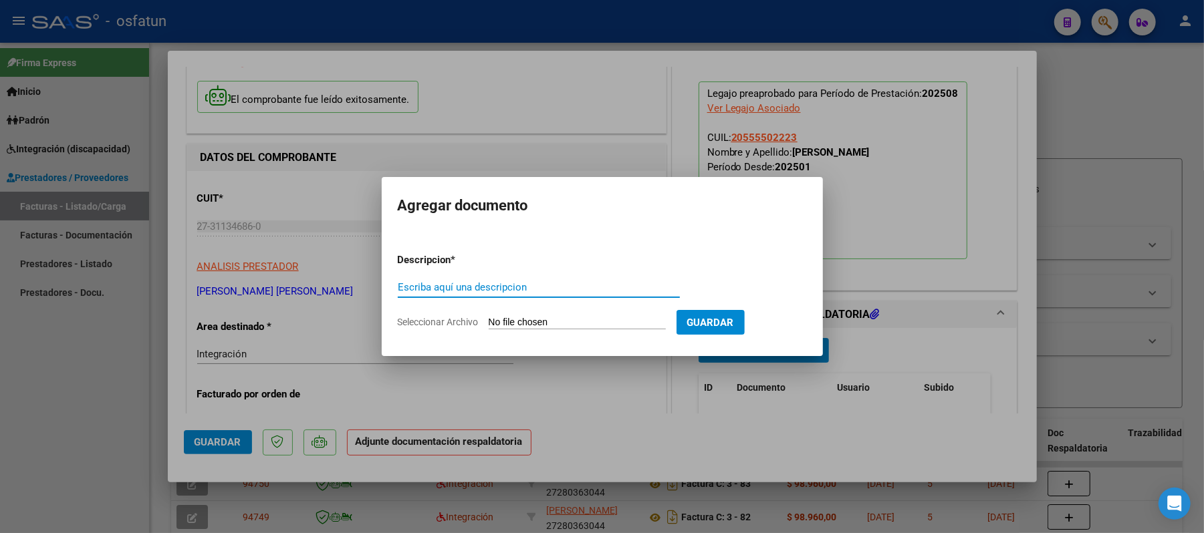
click at [546, 286] on input "Escriba aquí una descripcion" at bounding box center [539, 287] width 282 height 12
type input "asist"
click at [506, 324] on input "Seleccionar Archivo" at bounding box center [577, 323] width 177 height 13
type input "C:\fakepath\ASIST.pdf"
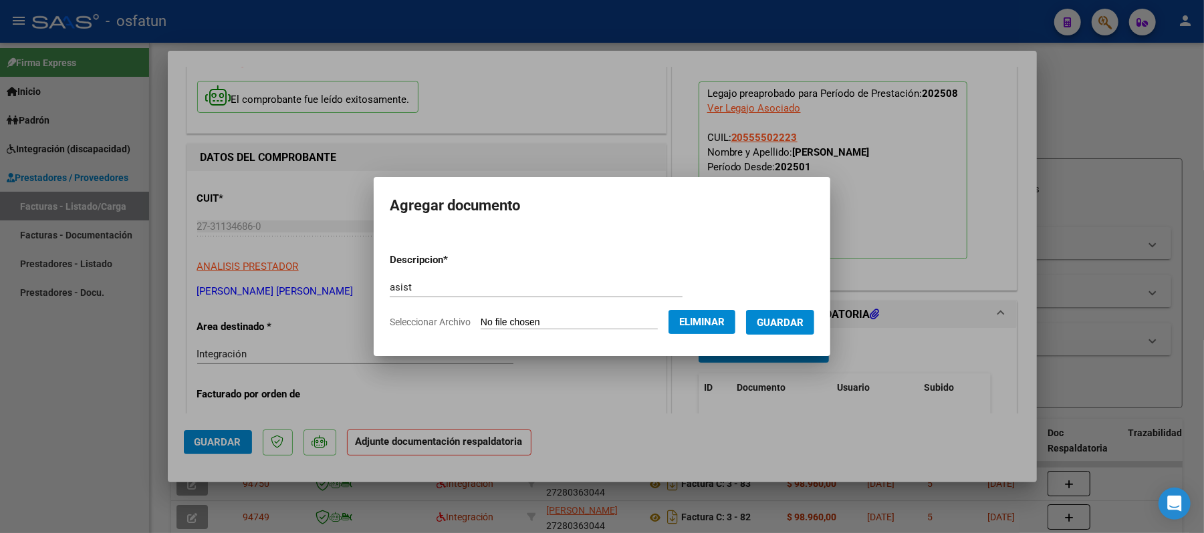
click at [797, 323] on span "Guardar" at bounding box center [780, 323] width 47 height 12
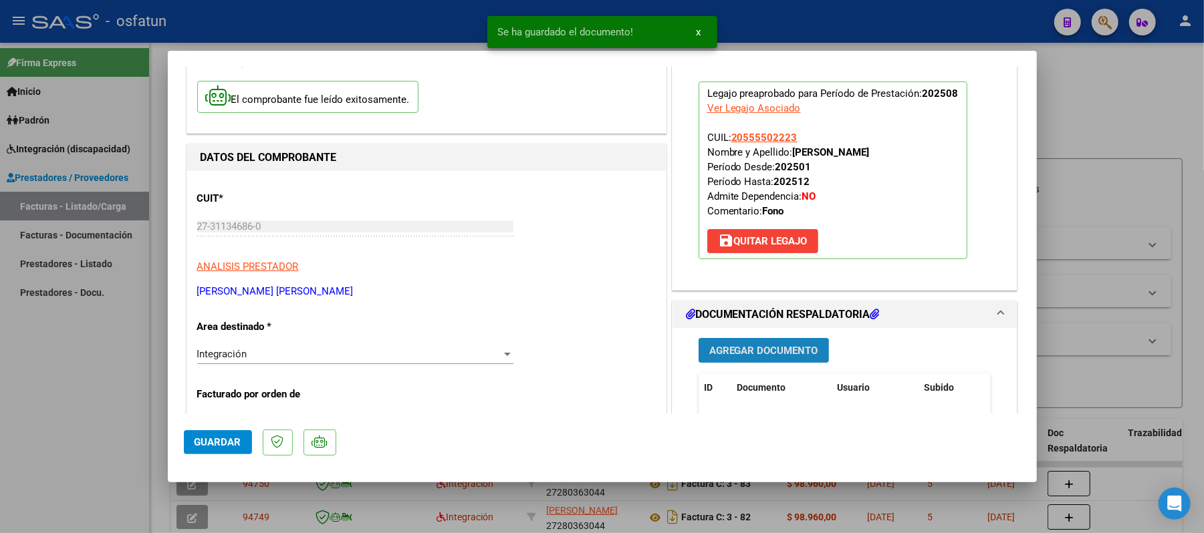
click at [731, 345] on span "Agregar Documento" at bounding box center [763, 351] width 109 height 12
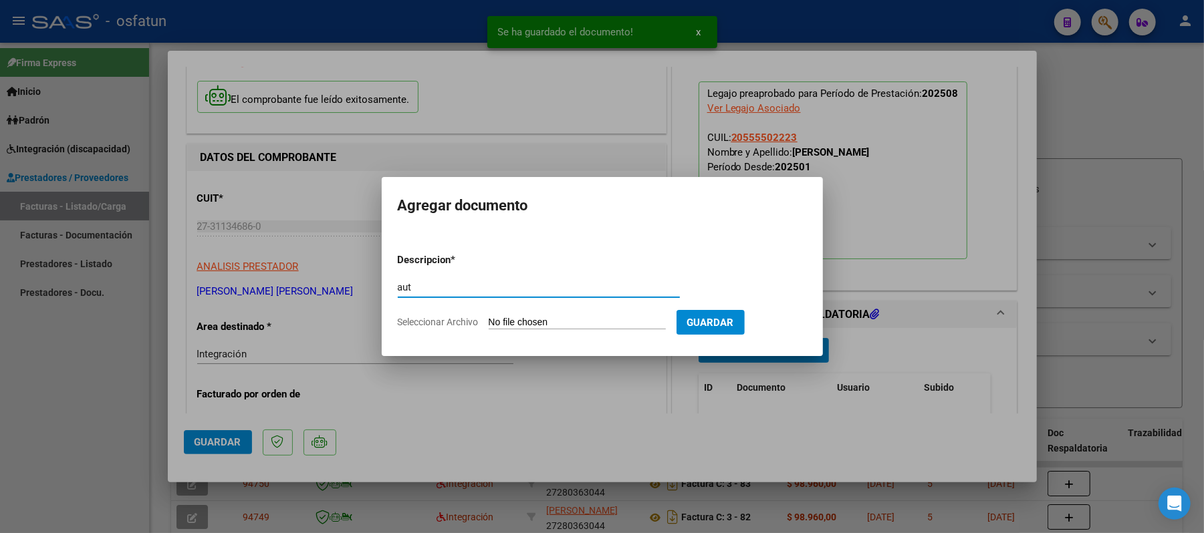
type input "aut"
click at [556, 321] on input "Seleccionar Archivo" at bounding box center [577, 323] width 177 height 13
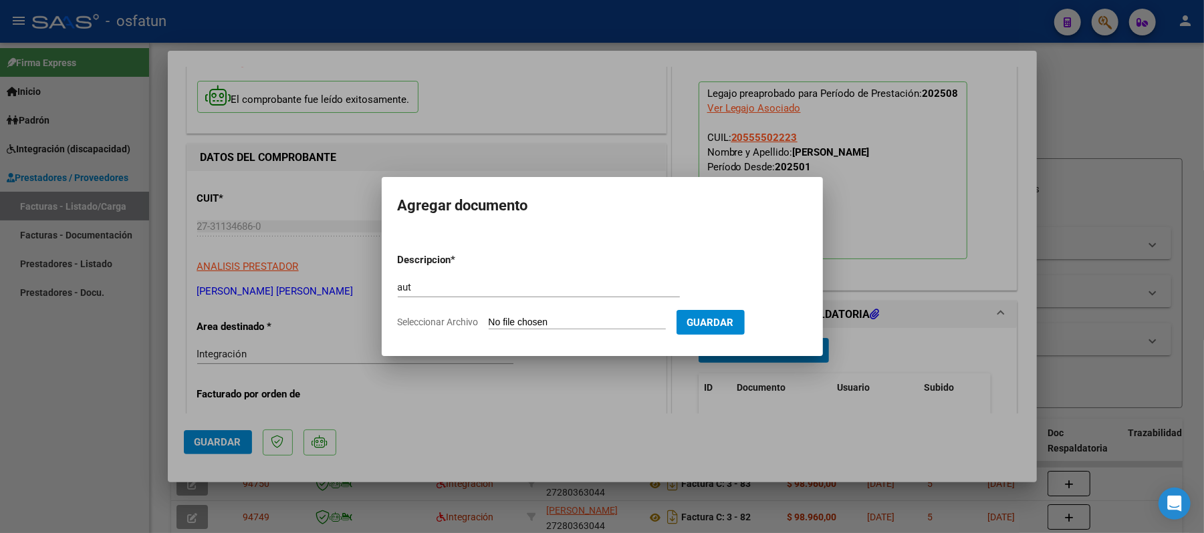
type input "C:\fakepath\AUT.pdf"
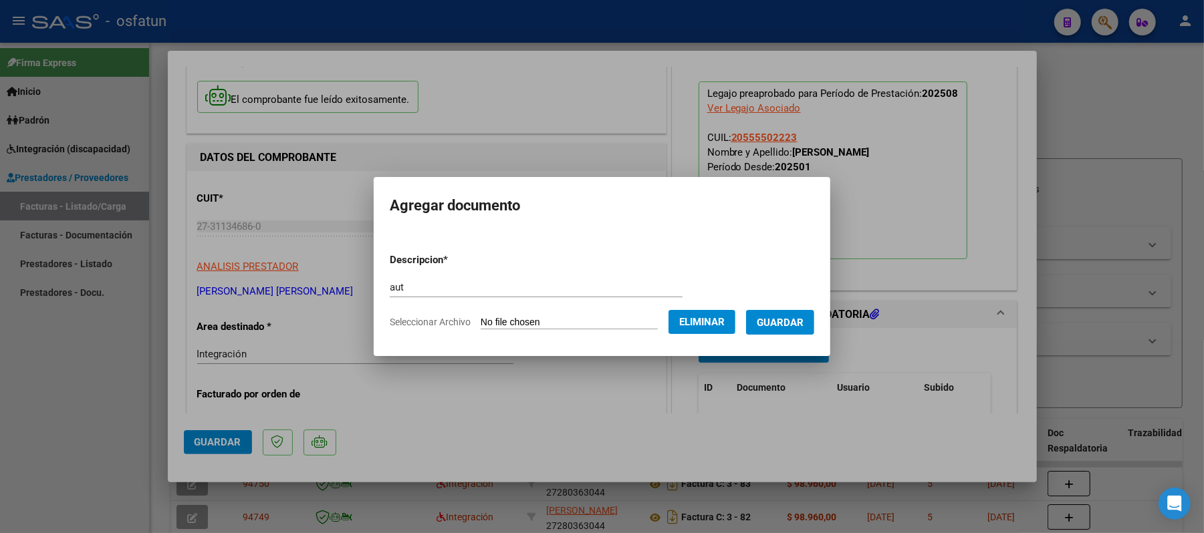
click at [787, 327] on span "Guardar" at bounding box center [780, 323] width 47 height 12
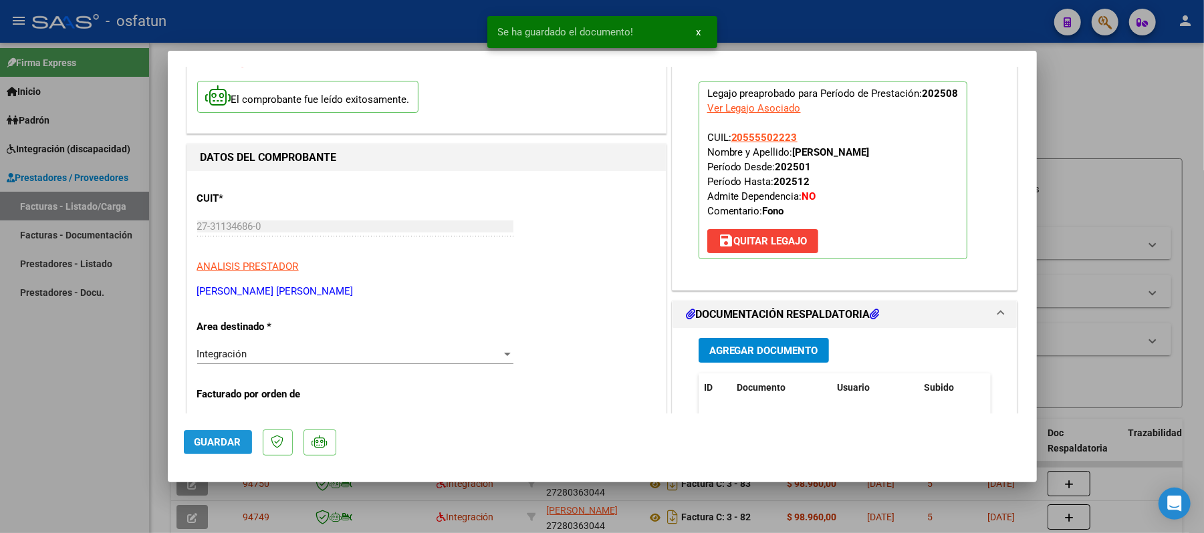
click at [215, 437] on span "Guardar" at bounding box center [217, 442] width 47 height 12
click at [1095, 134] on div at bounding box center [602, 266] width 1204 height 533
type input "$ 0,00"
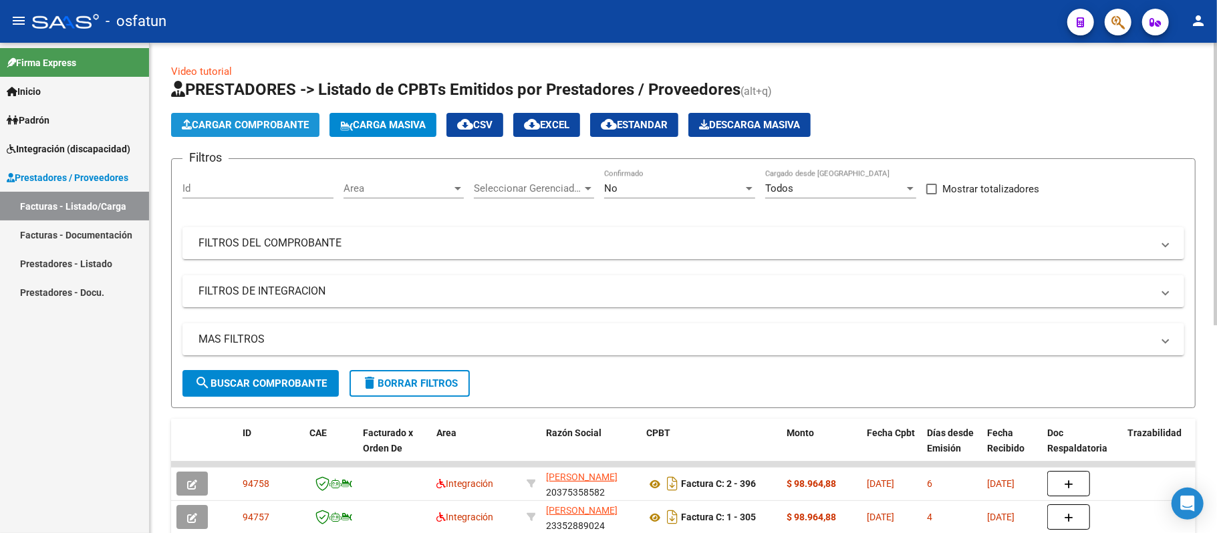
click at [233, 123] on span "Cargar Comprobante" at bounding box center [245, 125] width 127 height 12
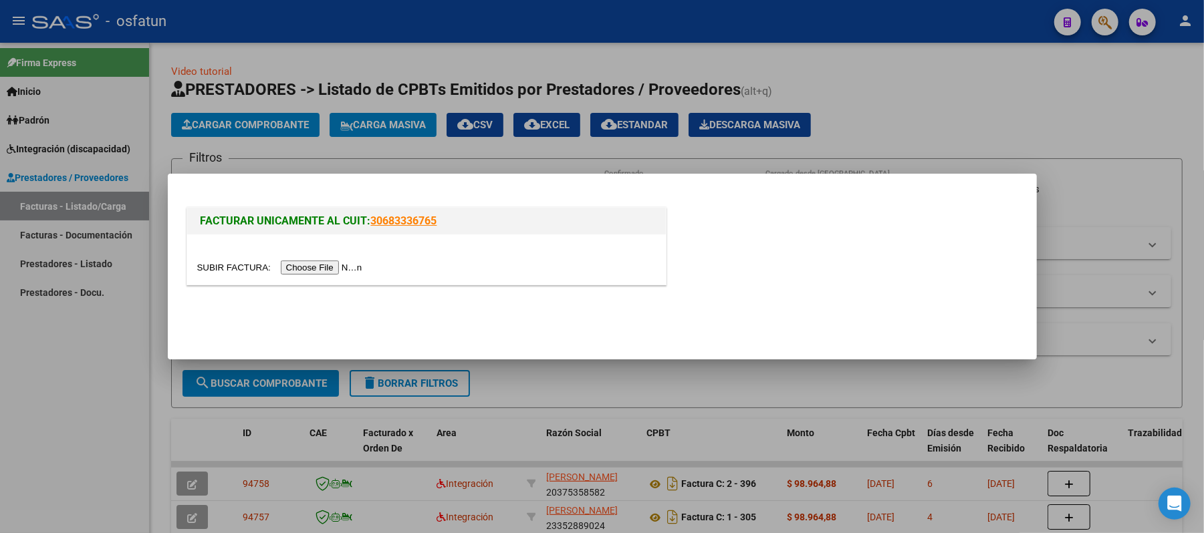
click at [337, 263] on input "file" at bounding box center [281, 268] width 169 height 14
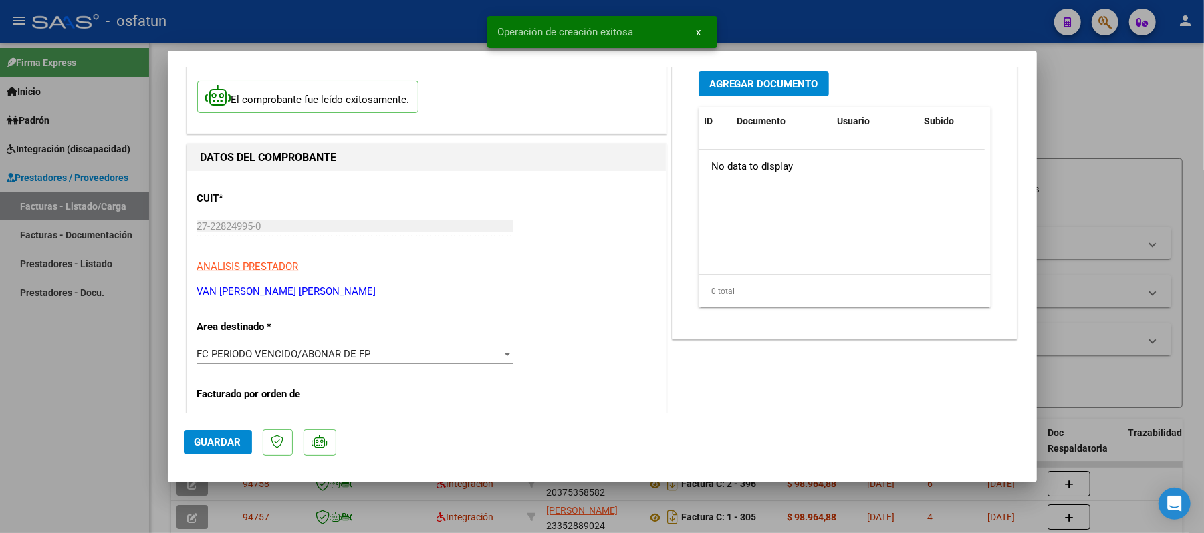
scroll to position [178, 0]
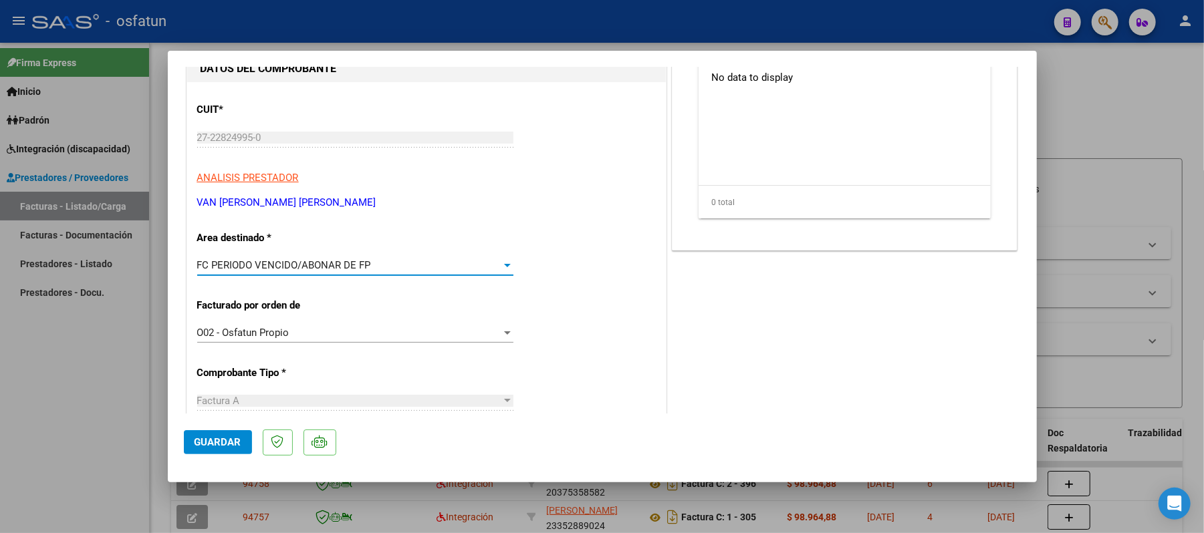
click at [504, 265] on div at bounding box center [507, 265] width 7 height 3
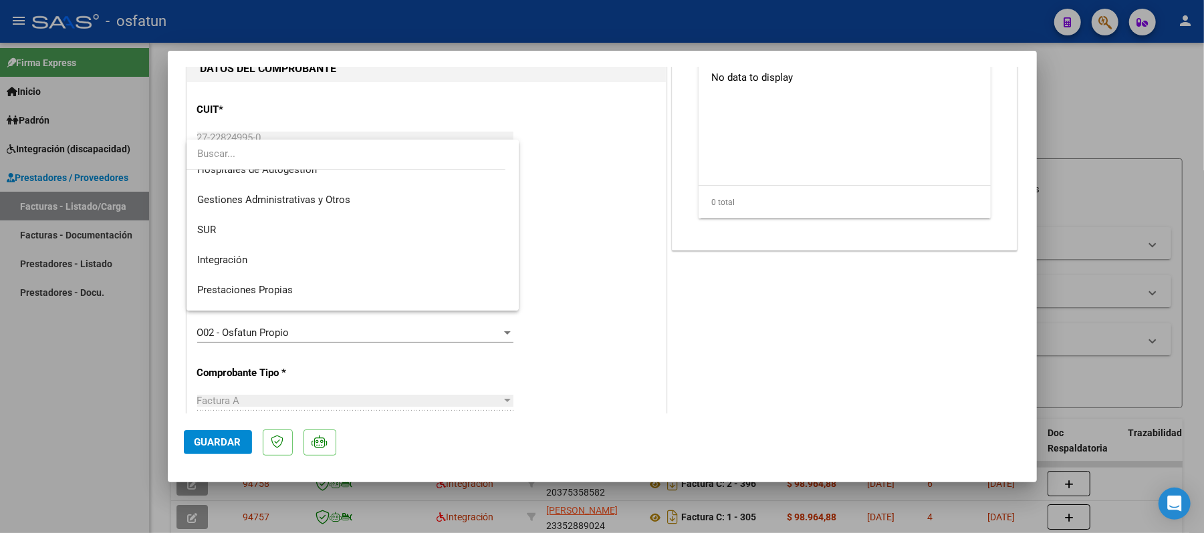
scroll to position [0, 0]
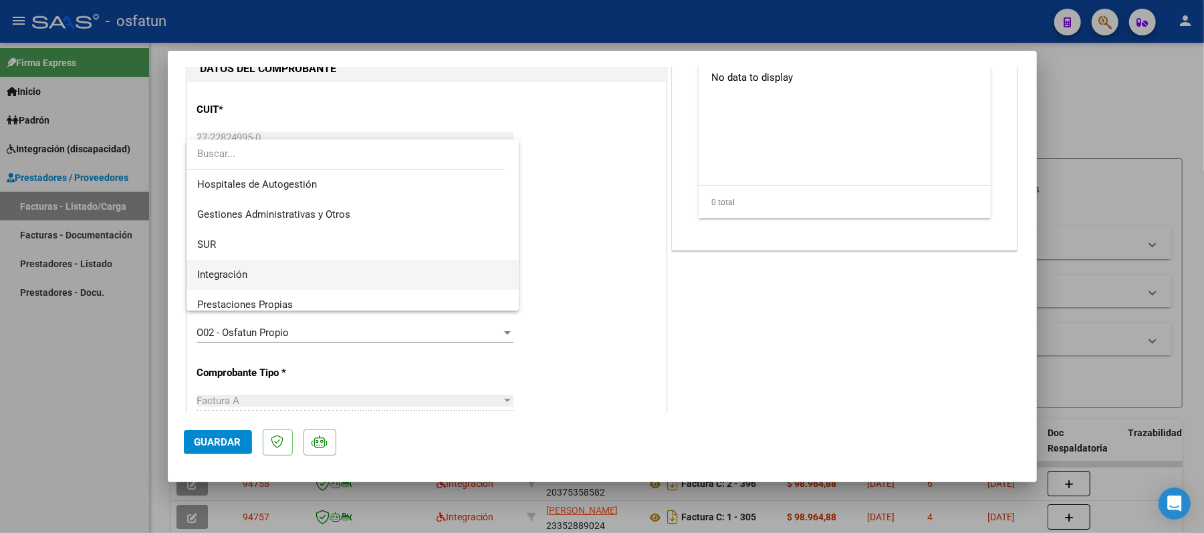
click at [324, 275] on span "Integración" at bounding box center [352, 275] width 311 height 30
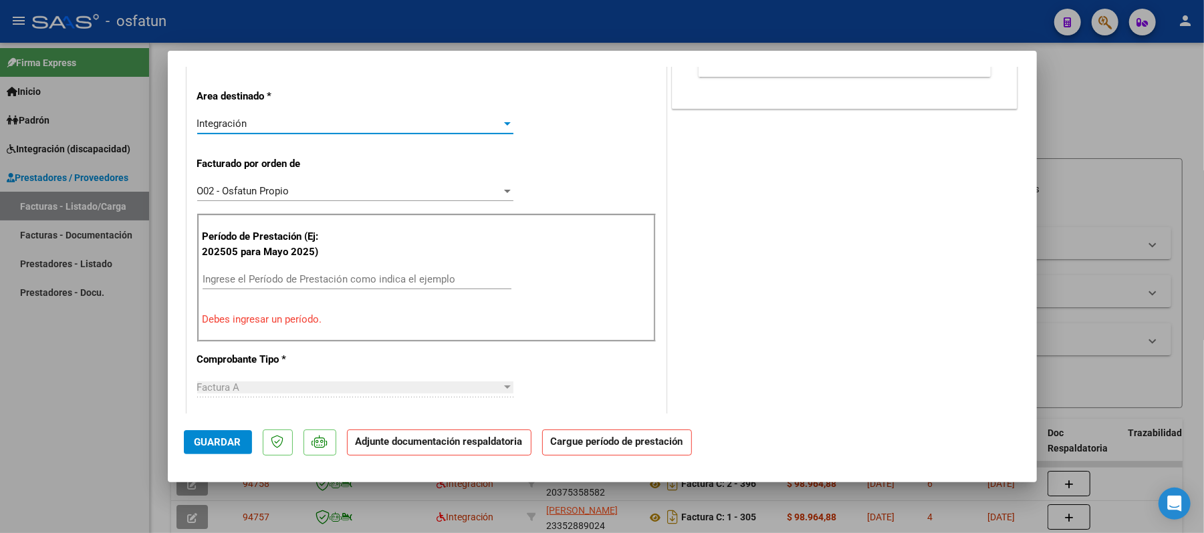
scroll to position [445, 0]
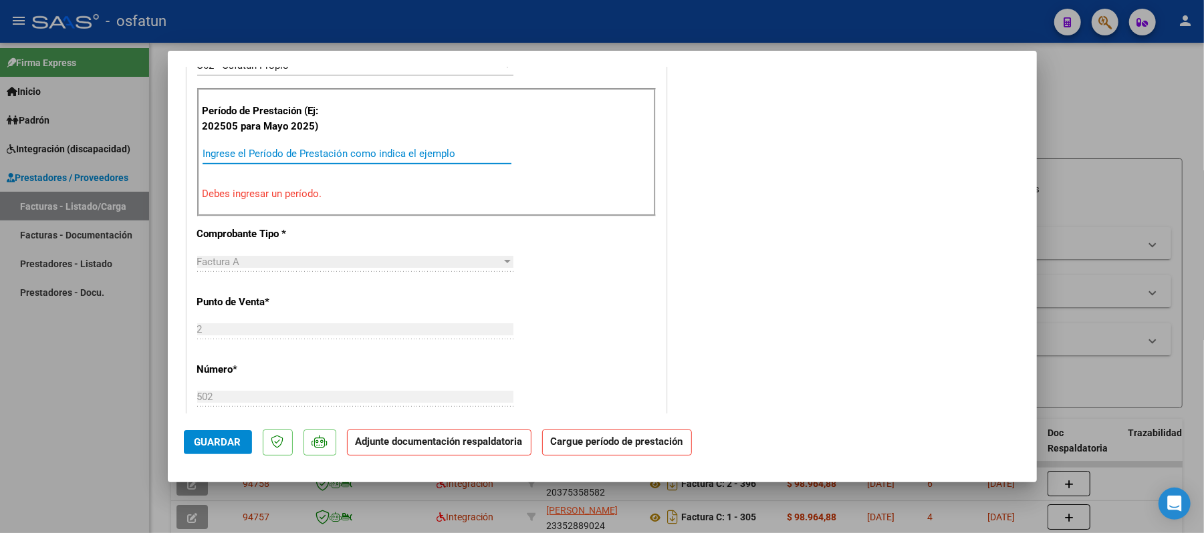
click at [350, 156] on input "Ingrese el Período de Prestación como indica el ejemplo" at bounding box center [356, 154] width 309 height 12
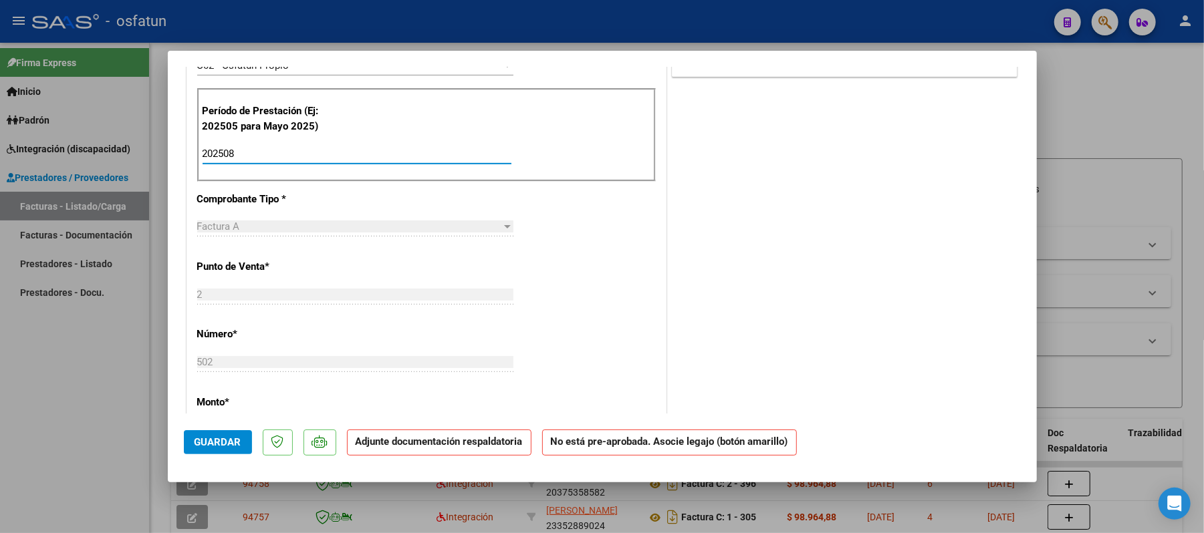
type input "202508"
click at [212, 441] on span "Guardar" at bounding box center [217, 442] width 47 height 12
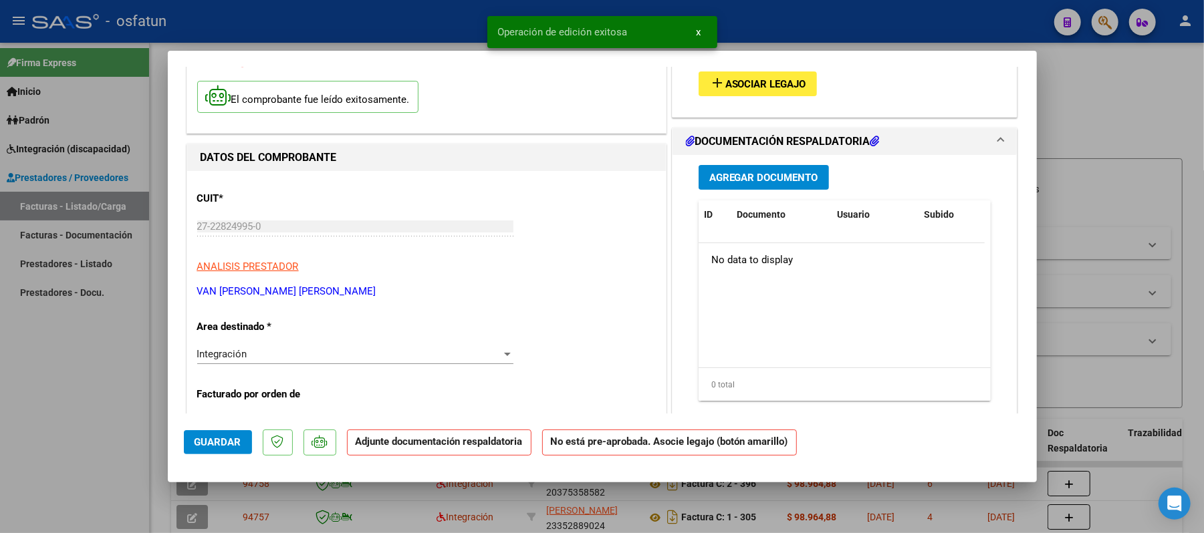
scroll to position [0, 0]
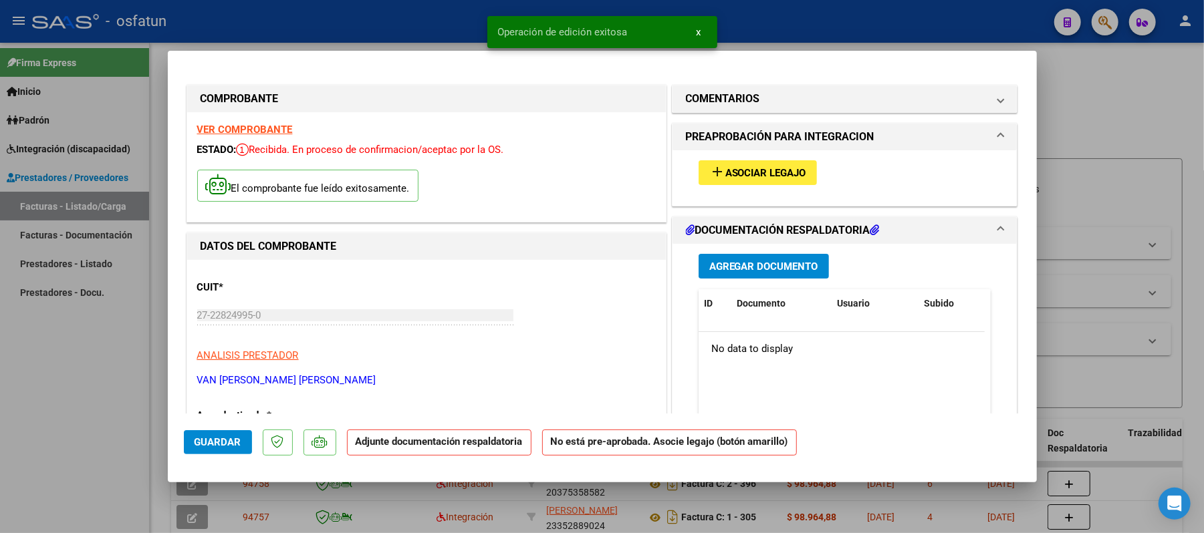
click at [773, 176] on span "Asociar Legajo" at bounding box center [765, 173] width 81 height 12
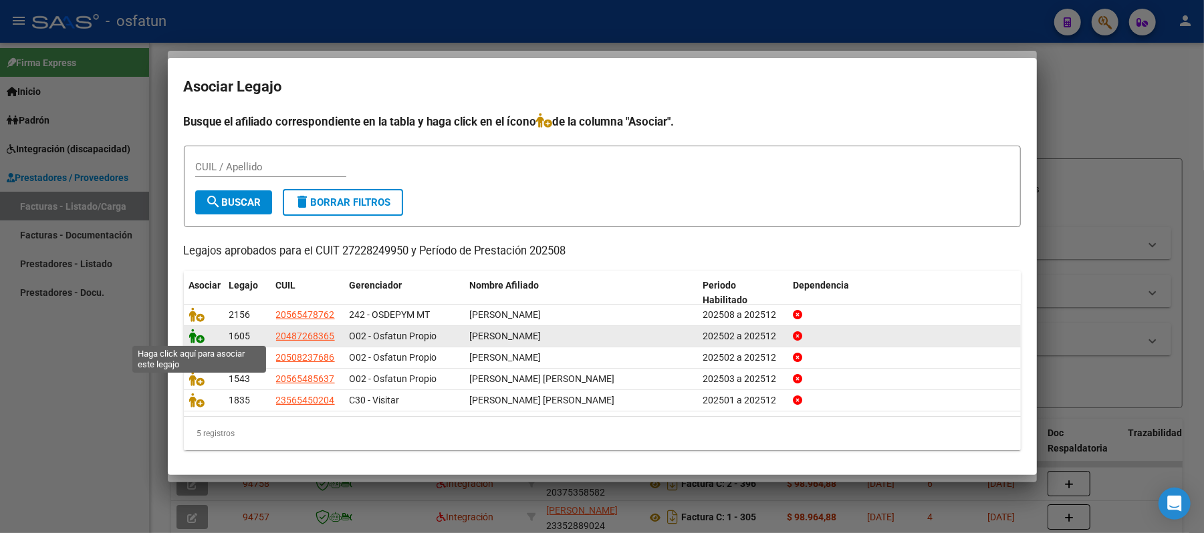
click at [194, 340] on icon at bounding box center [197, 336] width 16 height 15
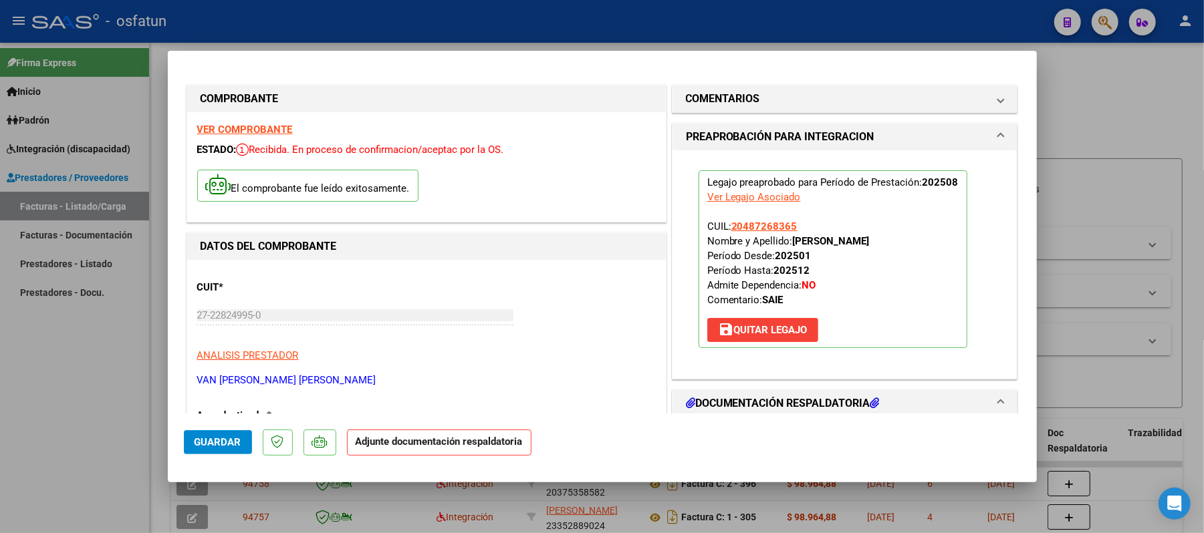
scroll to position [89, 0]
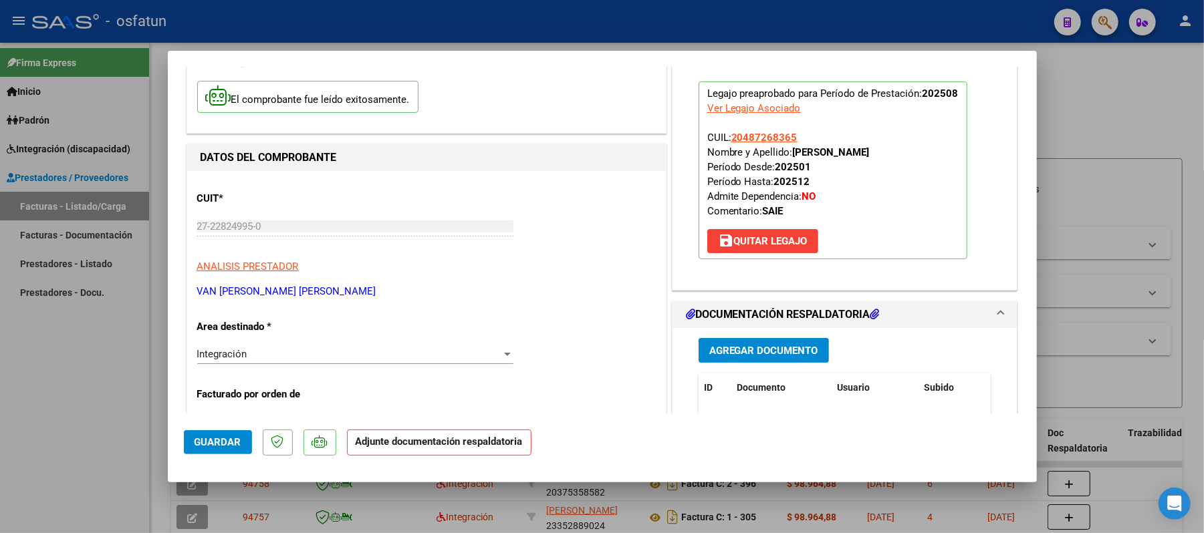
click at [757, 357] on span "Agregar Documento" at bounding box center [763, 351] width 109 height 12
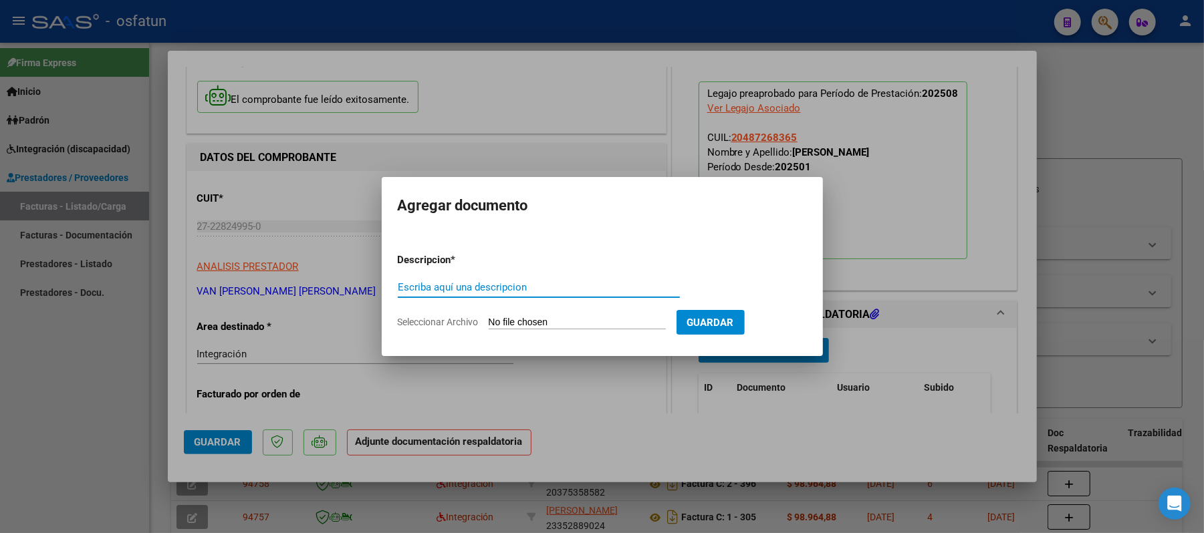
click at [497, 289] on input "Escriba aquí una descripcion" at bounding box center [539, 287] width 282 height 12
type input "asist"
click at [532, 319] on input "Seleccionar Archivo" at bounding box center [577, 323] width 177 height 13
type input "C:\fakepath\ASIST.pdf"
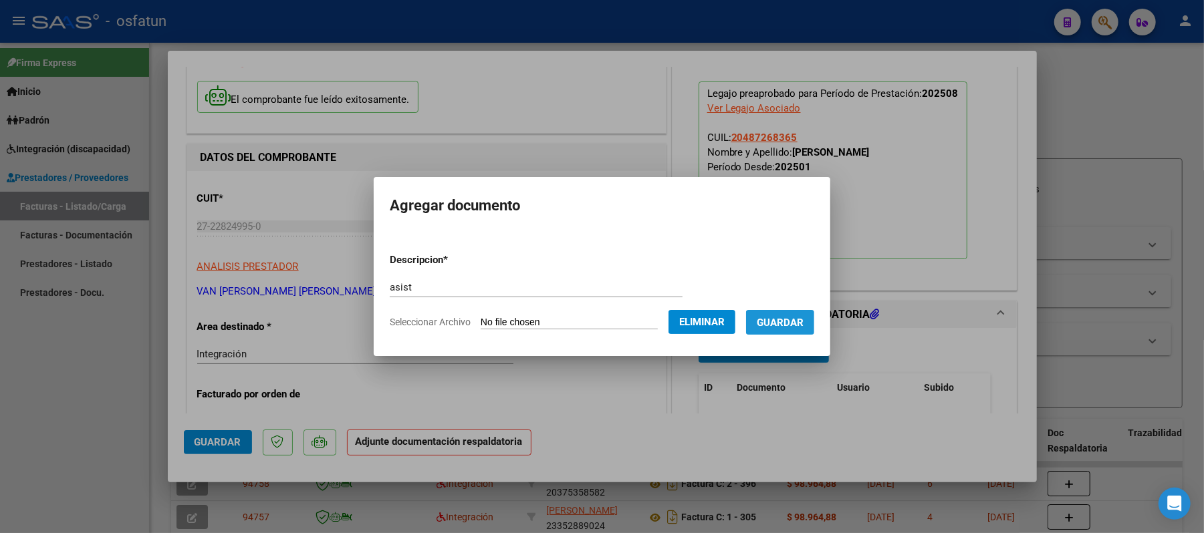
click at [789, 323] on span "Guardar" at bounding box center [780, 323] width 47 height 12
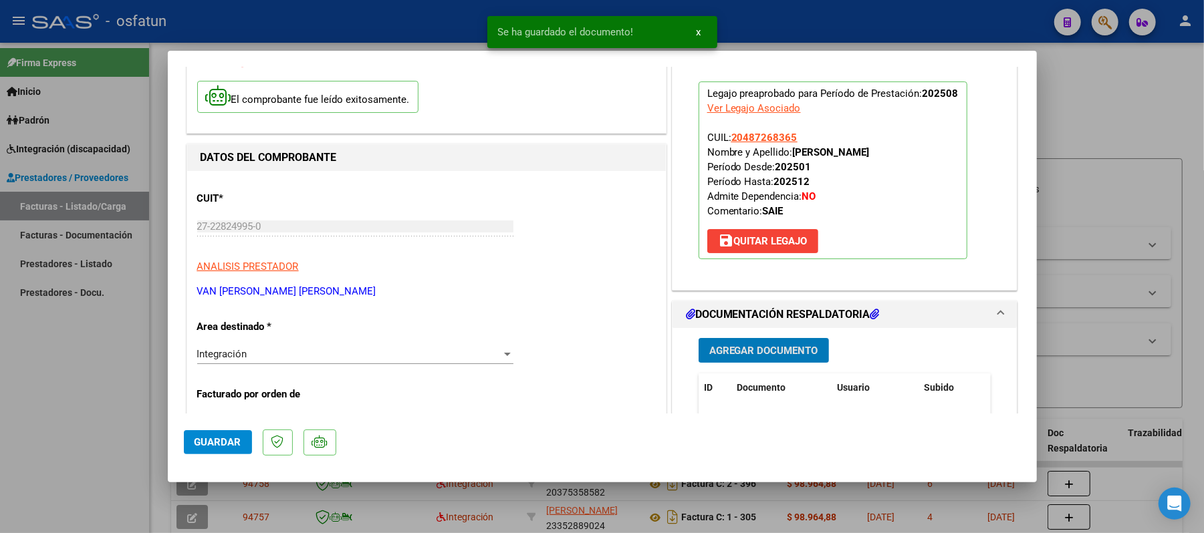
click at [771, 348] on span "Agregar Documento" at bounding box center [763, 351] width 109 height 12
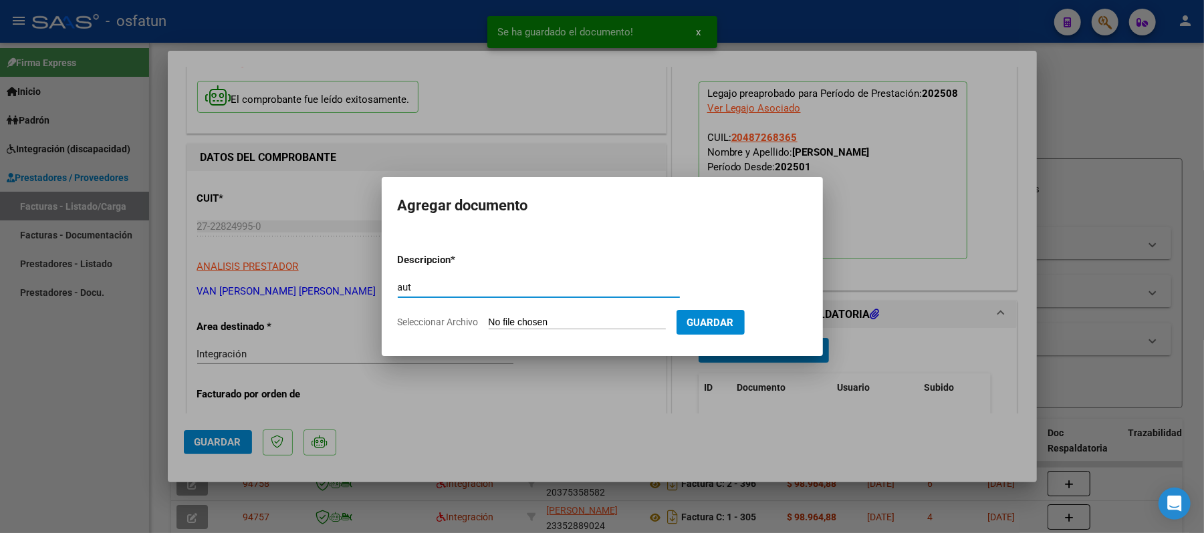
type input "aut"
click at [549, 323] on input "Seleccionar Archivo" at bounding box center [577, 323] width 177 height 13
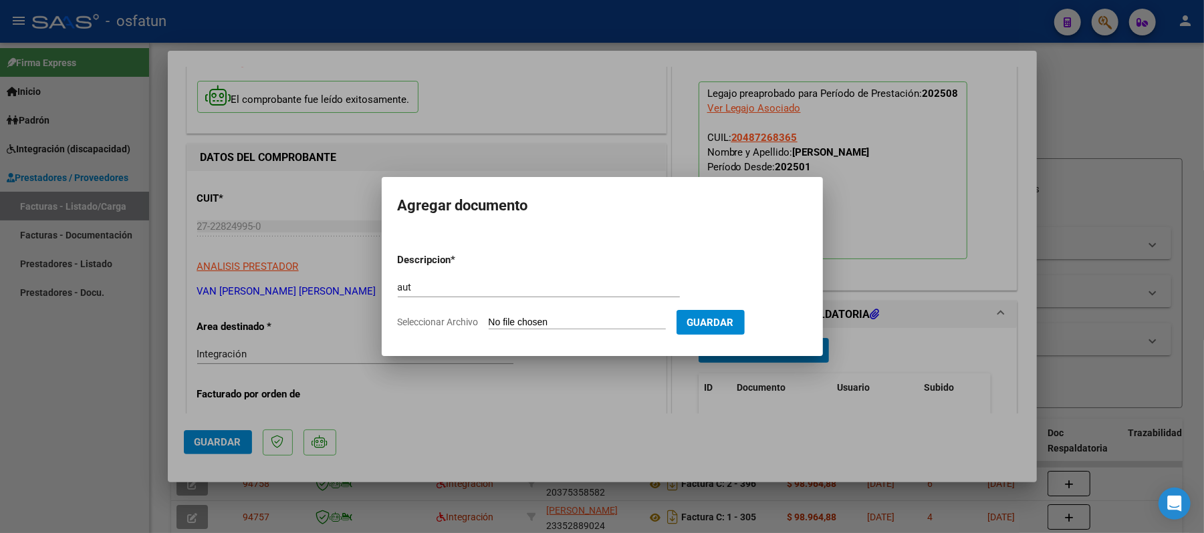
type input "C:\fakepath\aut.pdf"
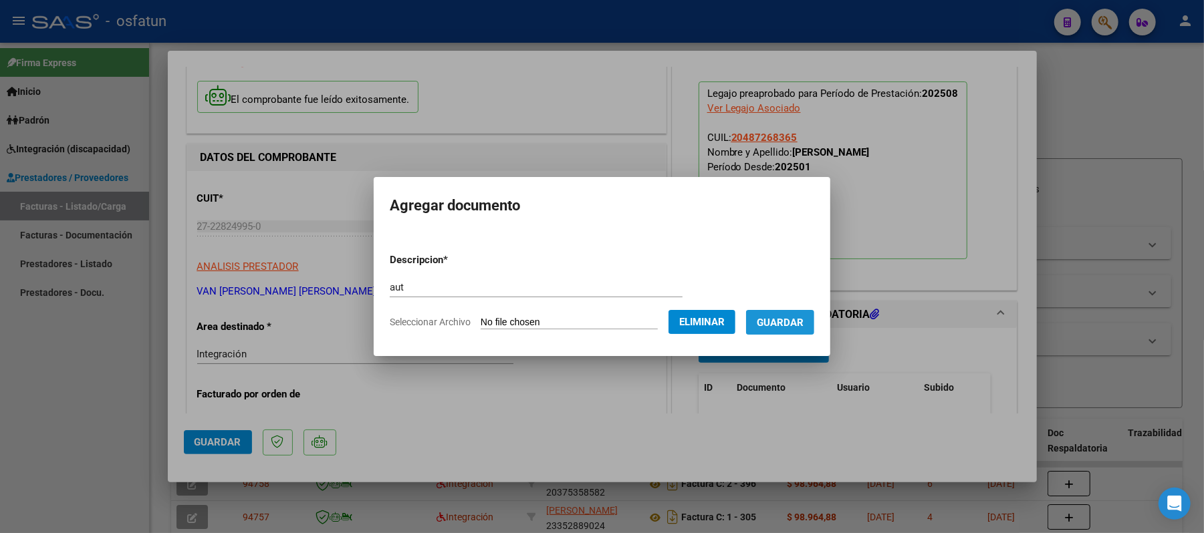
click at [786, 323] on span "Guardar" at bounding box center [780, 323] width 47 height 12
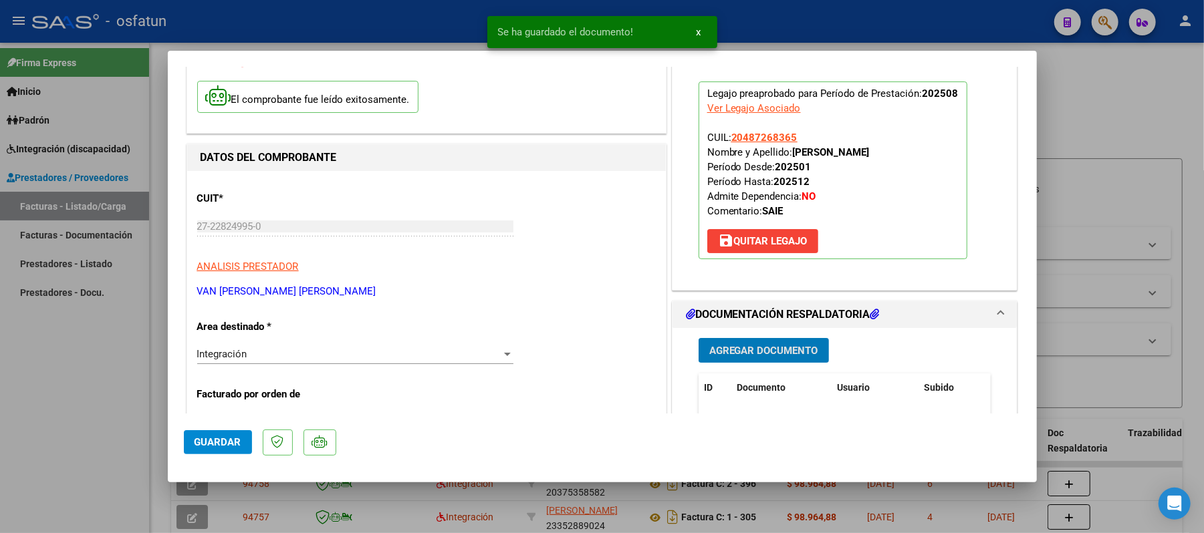
click at [215, 434] on button "Guardar" at bounding box center [218, 442] width 68 height 24
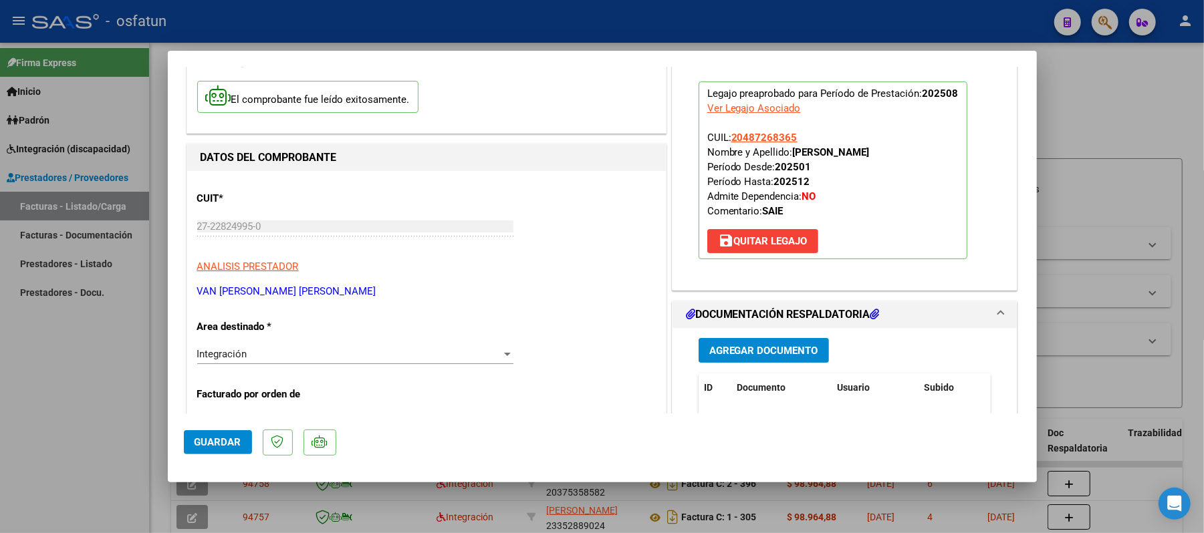
click at [1097, 128] on div at bounding box center [602, 266] width 1204 height 533
type input "$ 0,00"
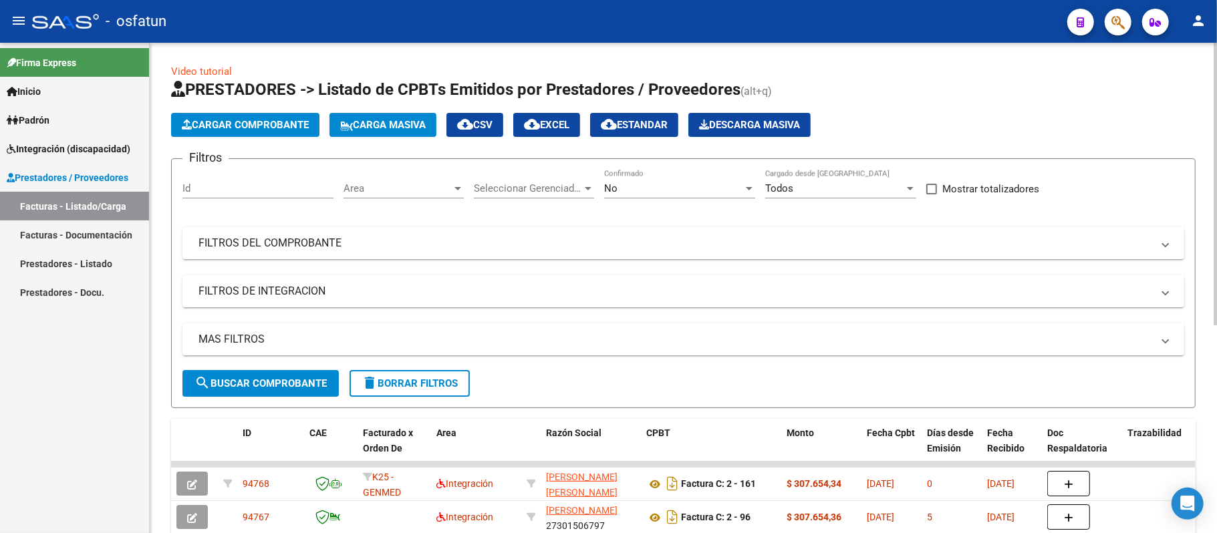
click at [227, 124] on span "Cargar Comprobante" at bounding box center [245, 125] width 127 height 12
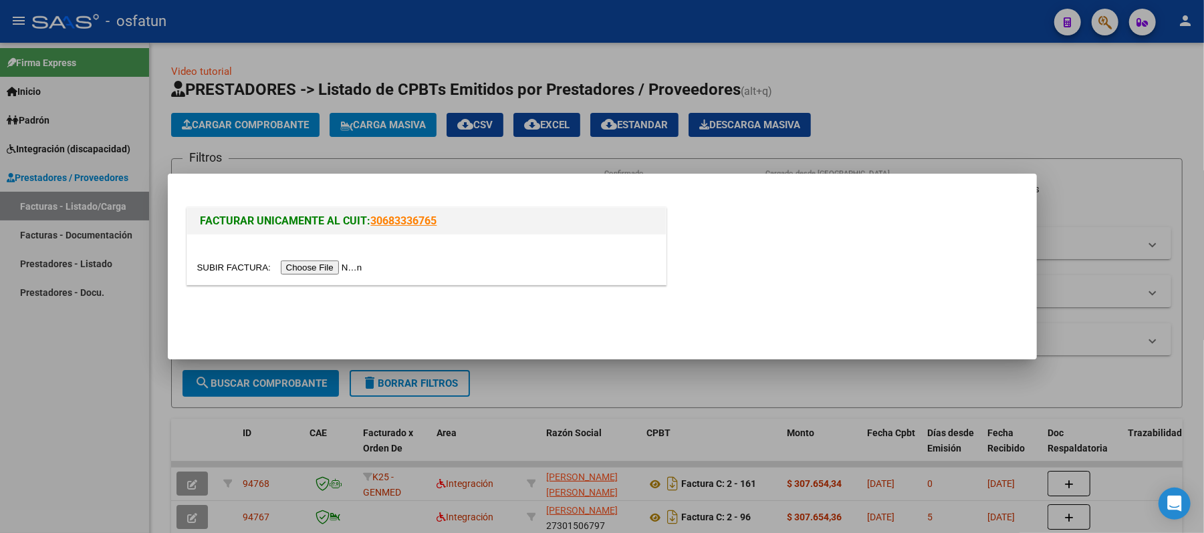
click at [330, 269] on input "file" at bounding box center [281, 268] width 169 height 14
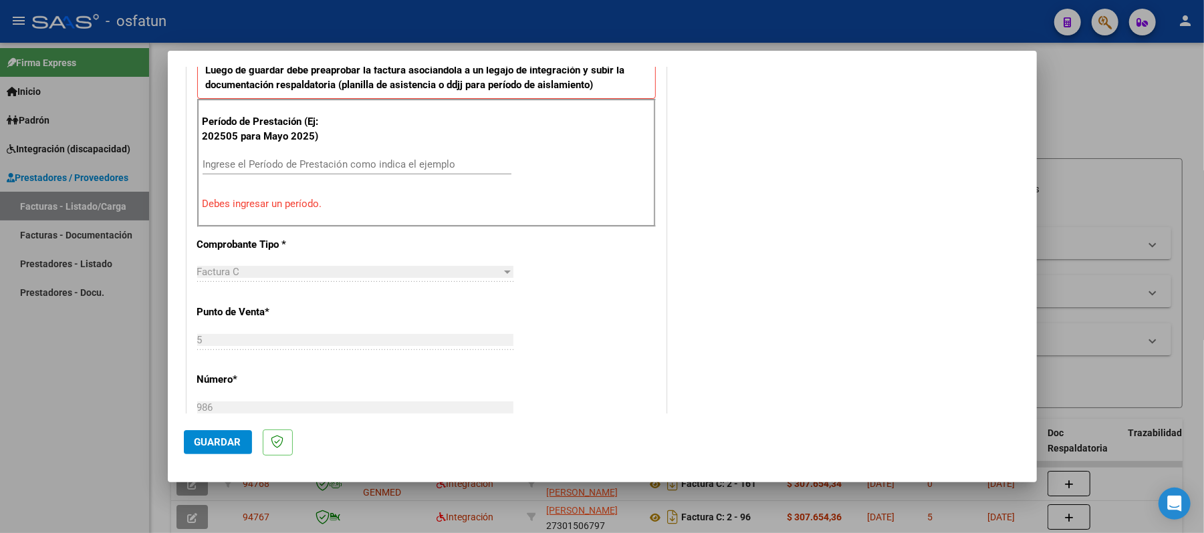
scroll to position [450, 0]
click at [333, 166] on input "Ingrese el Período de Prestación como indica el ejemplo" at bounding box center [356, 164] width 309 height 12
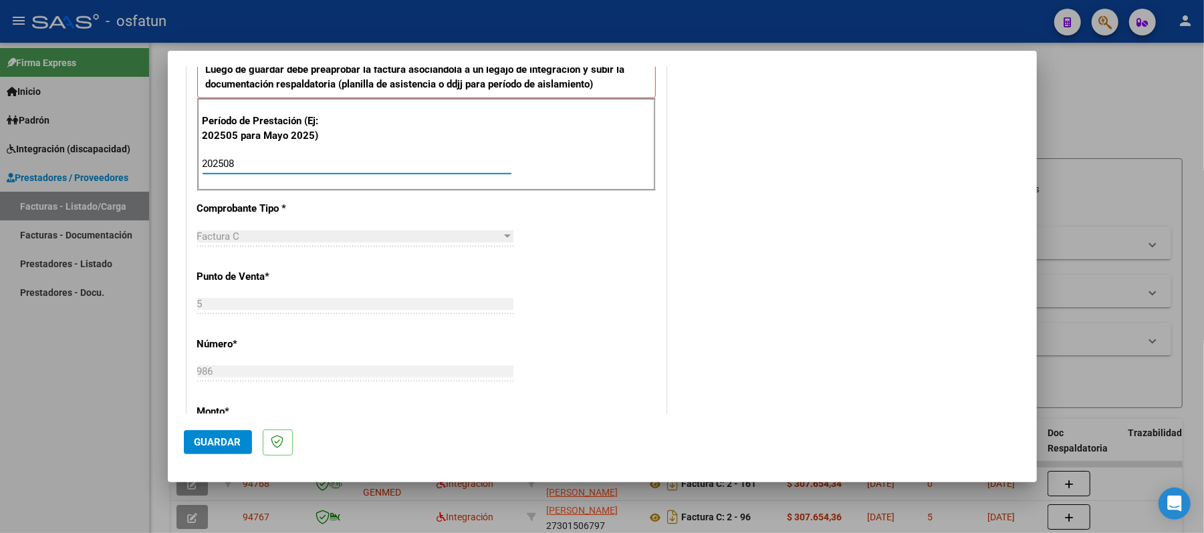
type input "202508"
click at [229, 444] on span "Guardar" at bounding box center [217, 442] width 47 height 12
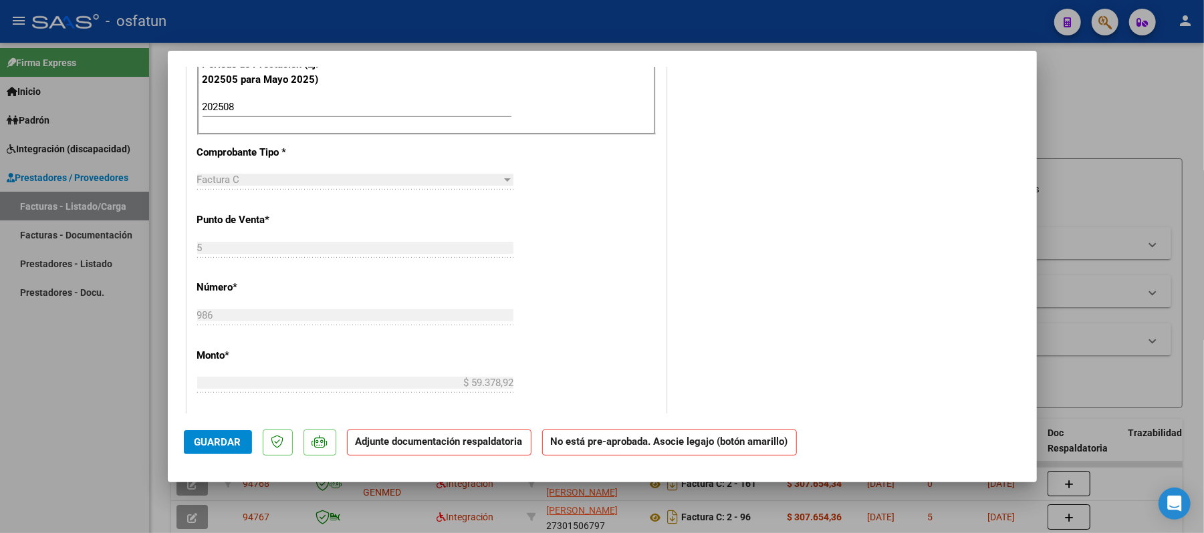
scroll to position [535, 0]
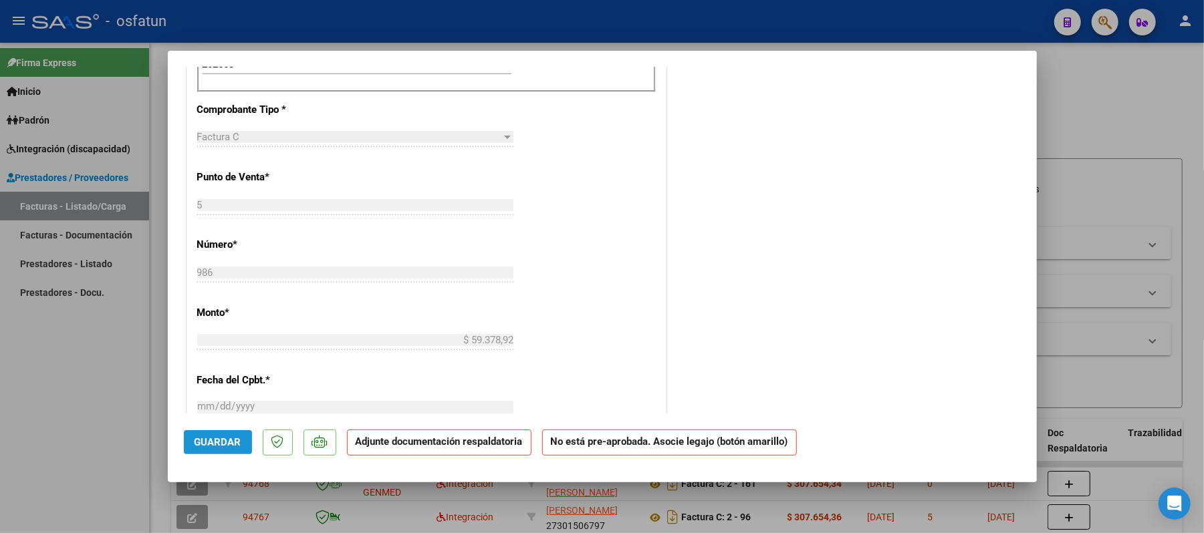
click at [223, 439] on span "Guardar" at bounding box center [217, 442] width 47 height 12
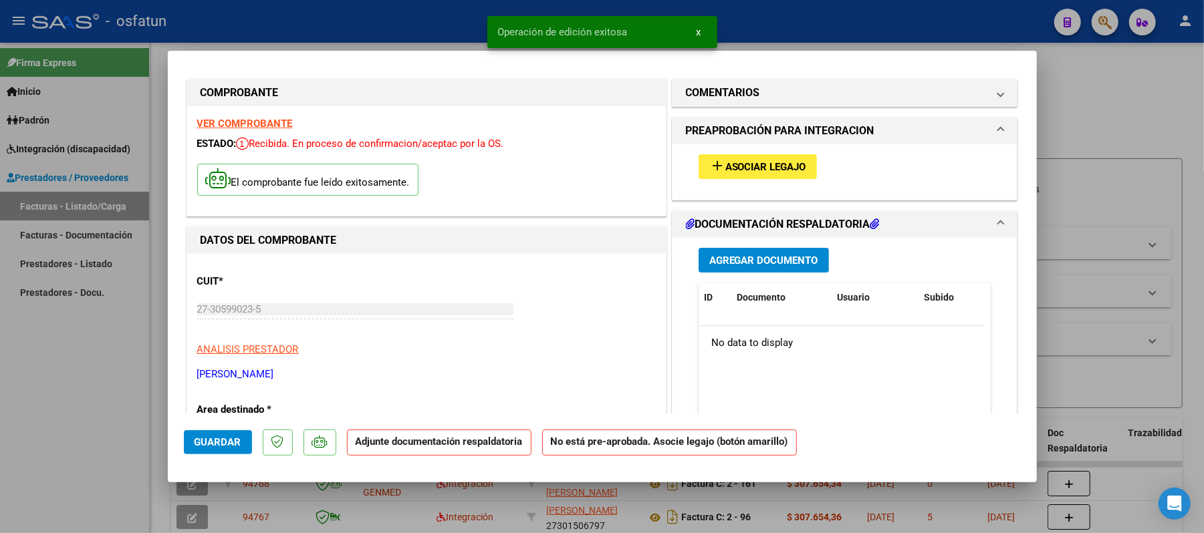
scroll to position [0, 0]
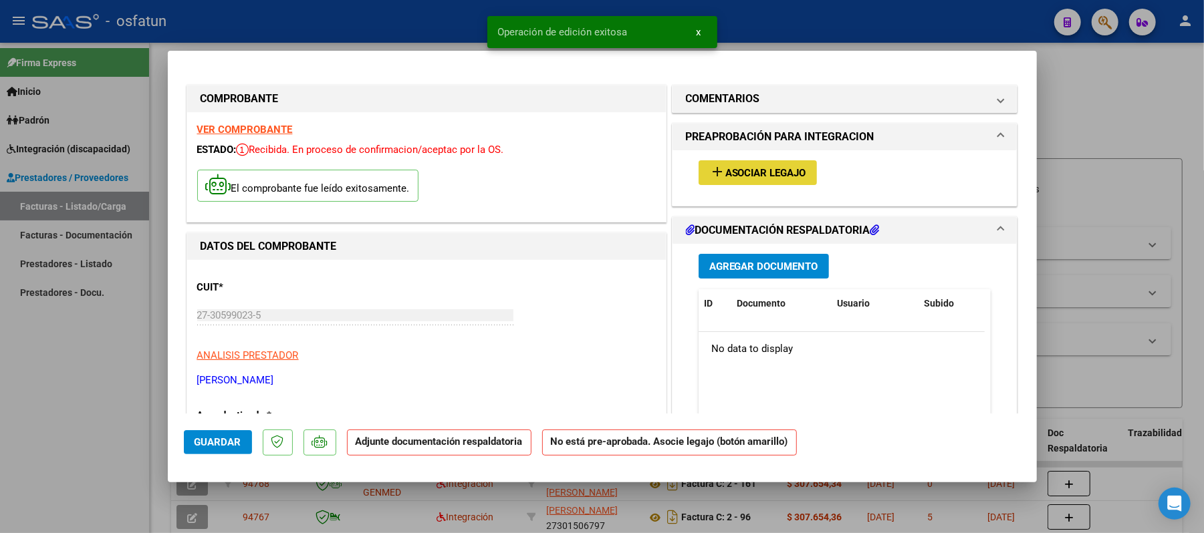
click at [744, 167] on span "Asociar Legajo" at bounding box center [765, 173] width 81 height 12
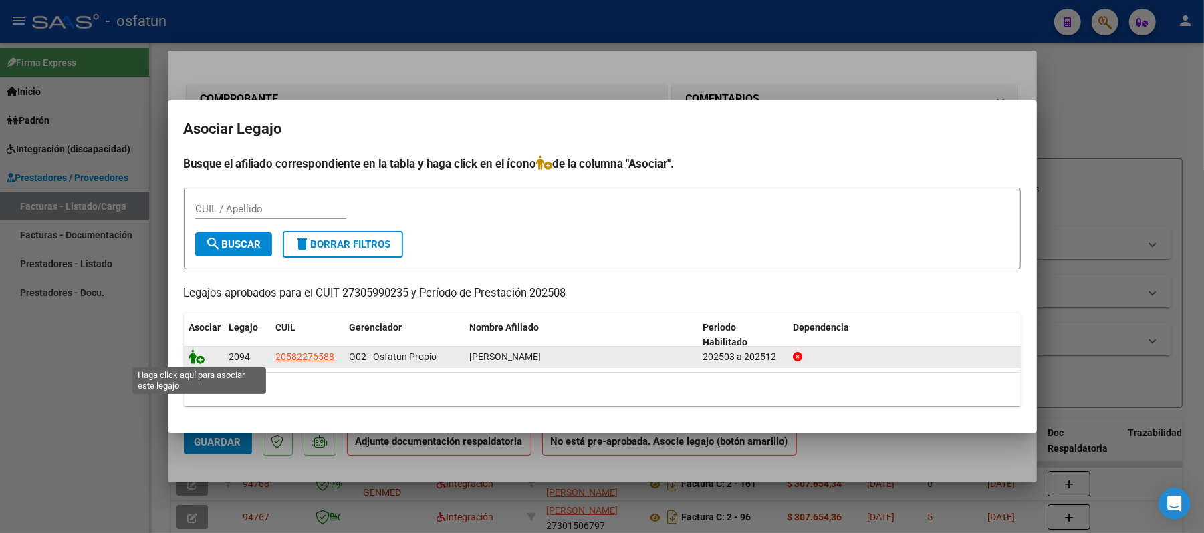
click at [191, 356] on icon at bounding box center [197, 357] width 16 height 15
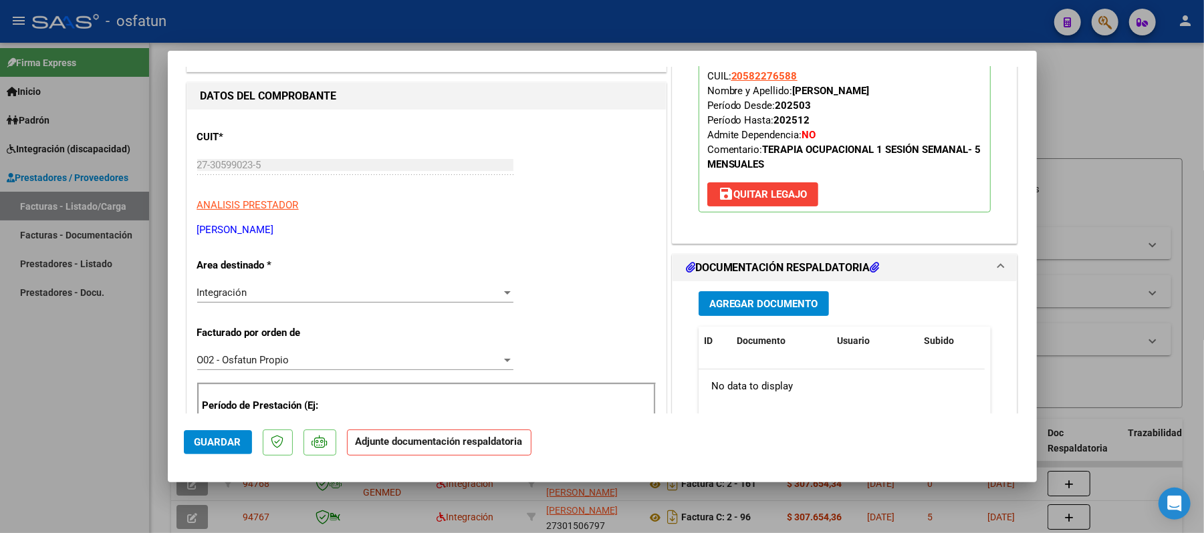
scroll to position [178, 0]
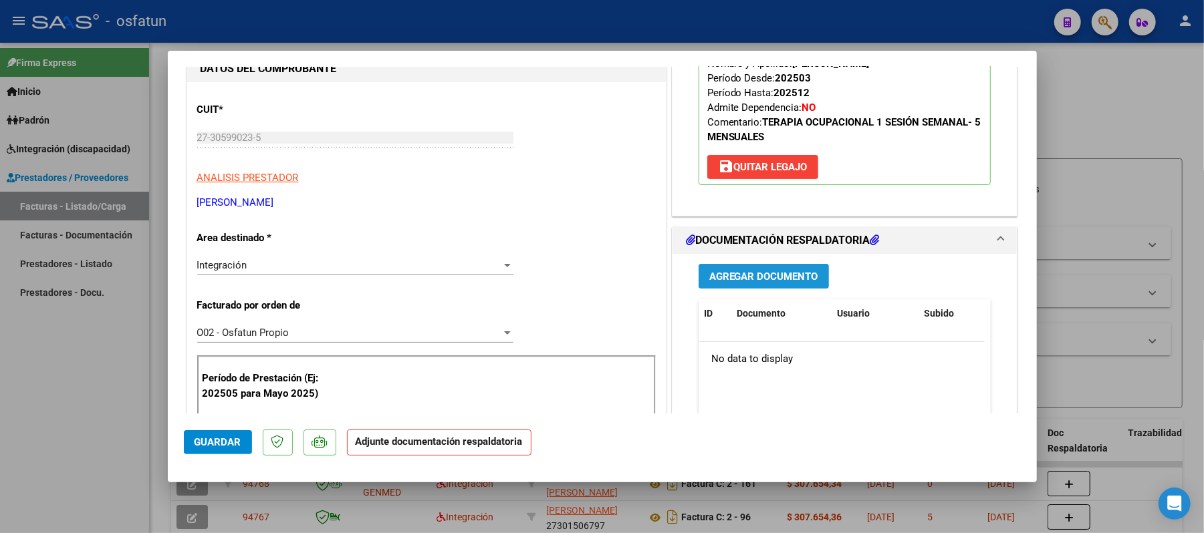
click at [730, 273] on span "Agregar Documento" at bounding box center [763, 277] width 109 height 12
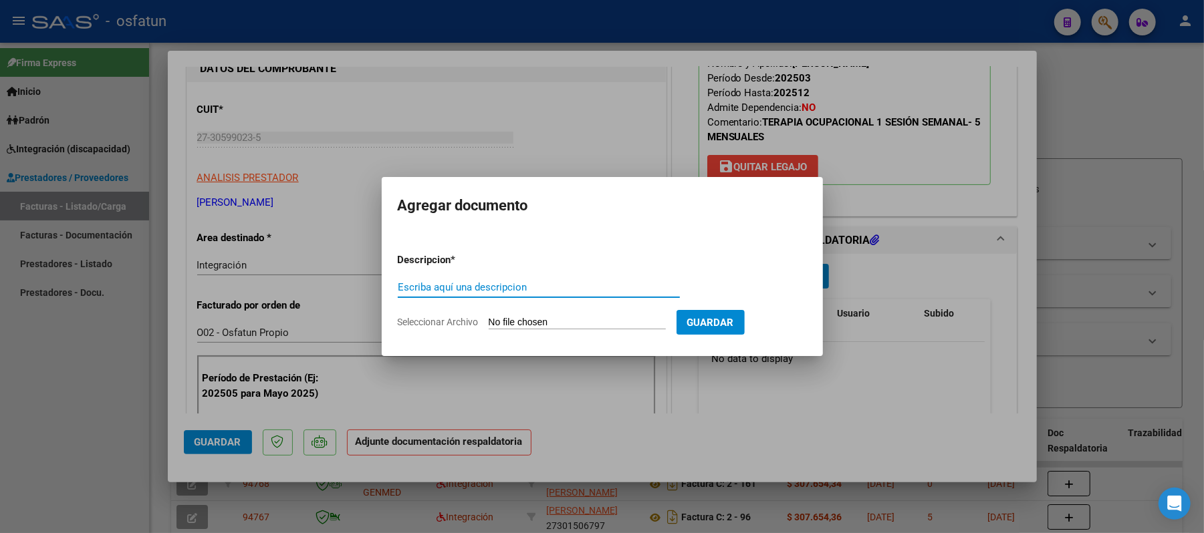
click at [577, 287] on input "Escriba aquí una descripcion" at bounding box center [539, 287] width 282 height 12
type input "asist"
click at [556, 321] on input "Seleccionar Archivo" at bounding box center [577, 323] width 177 height 13
type input "C:\fakepath\ASIST.pdf"
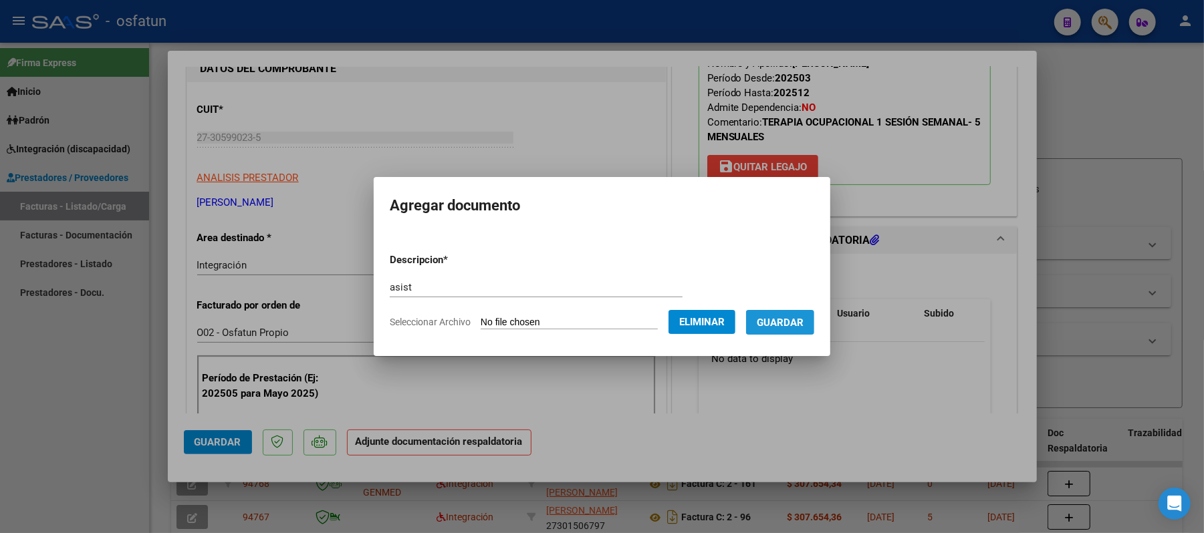
click at [787, 321] on span "Guardar" at bounding box center [780, 323] width 47 height 12
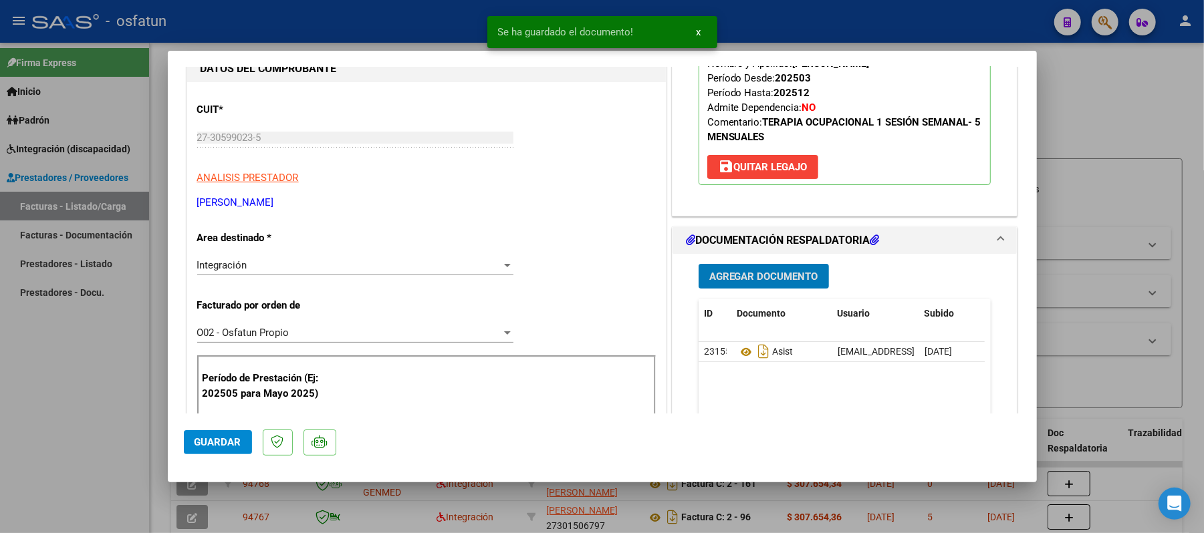
click at [769, 283] on span "Agregar Documento" at bounding box center [763, 277] width 109 height 12
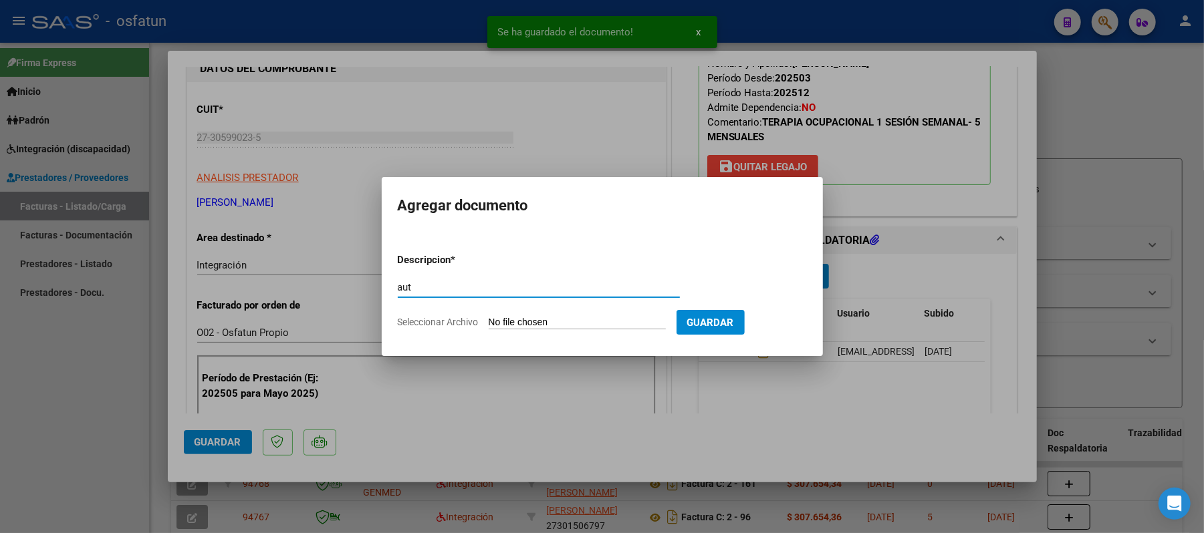
type input "aut"
click at [567, 321] on input "Seleccionar Archivo" at bounding box center [577, 323] width 177 height 13
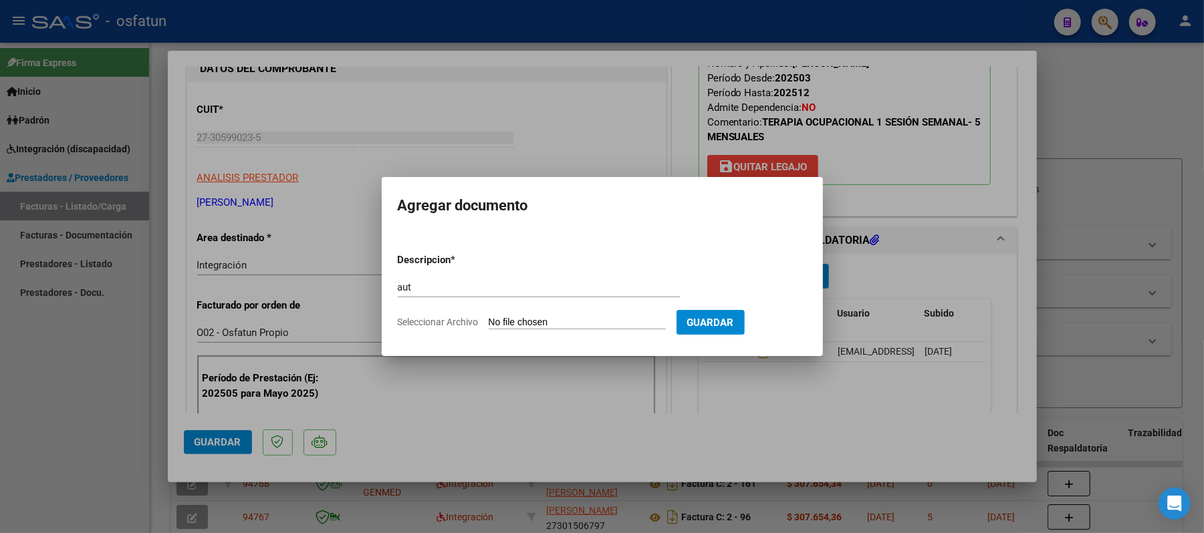
type input "C:\fakepath\AUT.pdf"
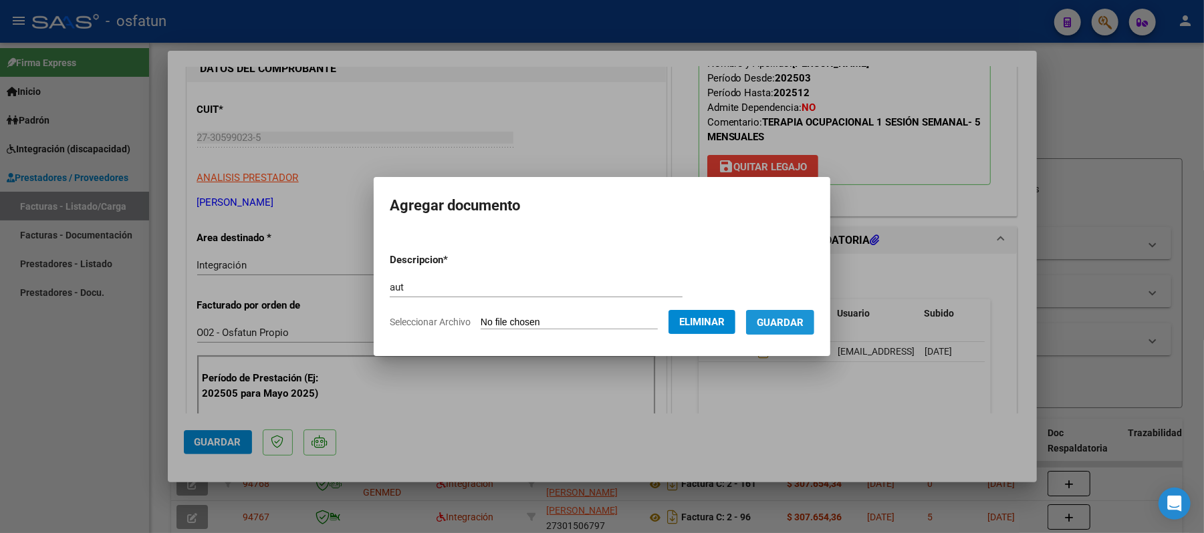
click at [800, 326] on span "Guardar" at bounding box center [780, 323] width 47 height 12
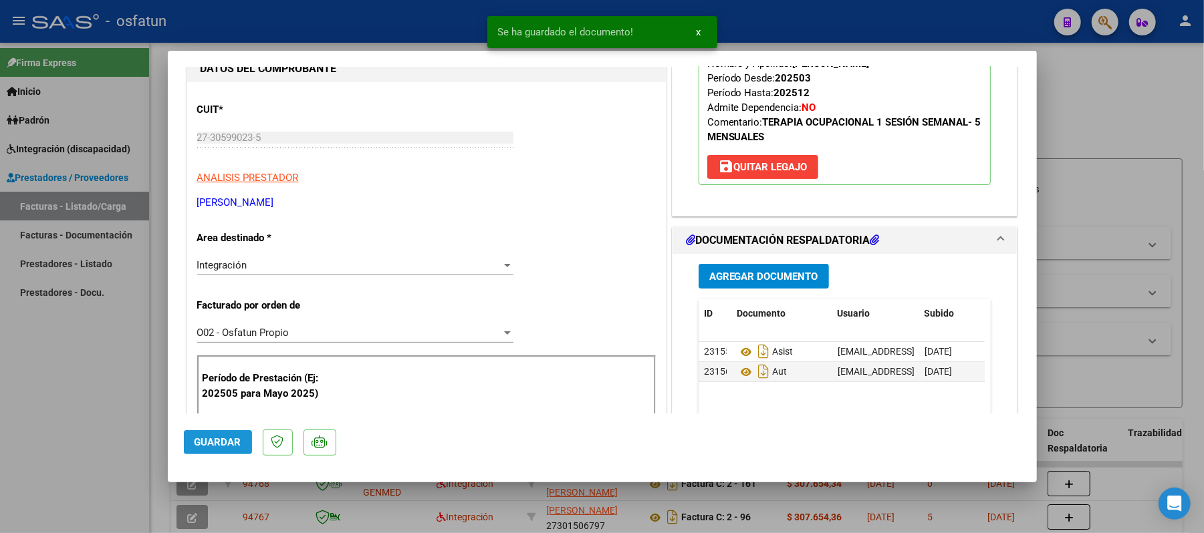
click at [207, 448] on span "Guardar" at bounding box center [217, 442] width 47 height 12
click at [1107, 104] on div at bounding box center [602, 266] width 1204 height 533
type input "$ 0,00"
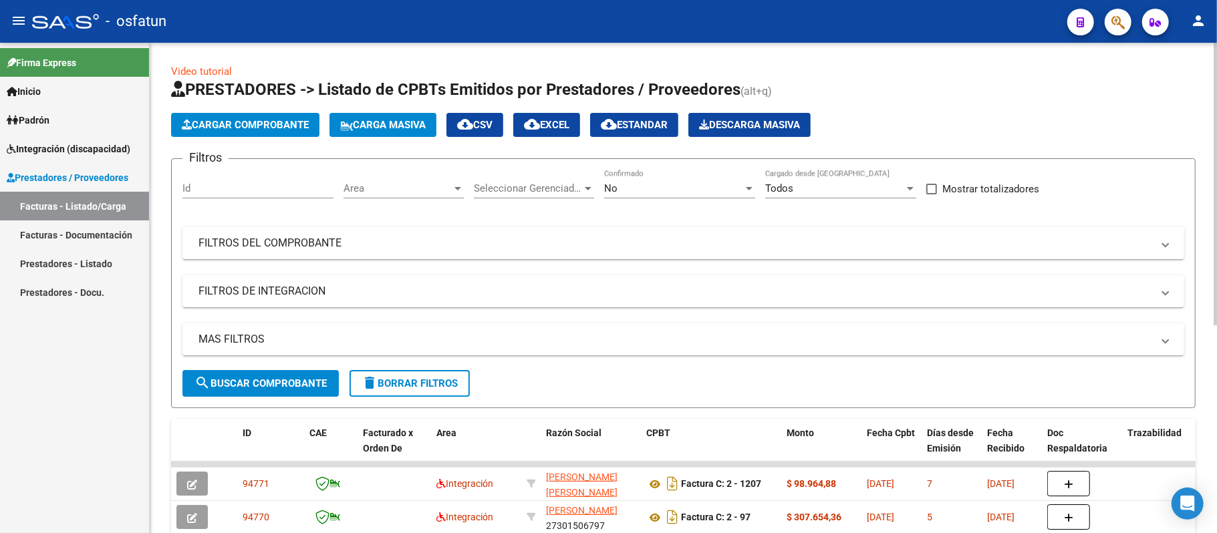
click at [246, 126] on span "Cargar Comprobante" at bounding box center [245, 125] width 127 height 12
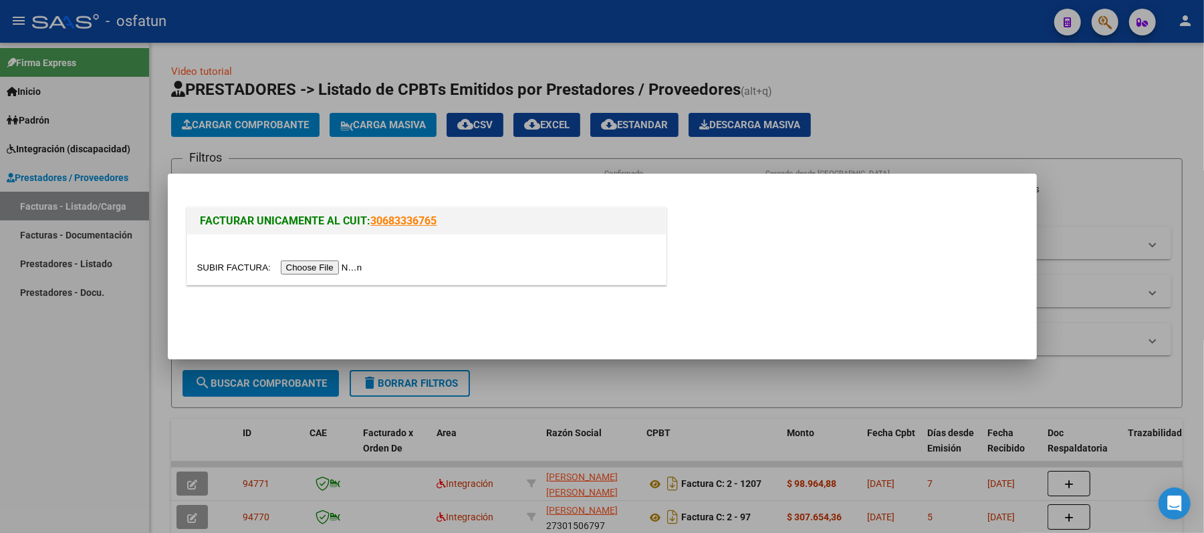
click at [307, 268] on input "file" at bounding box center [281, 268] width 169 height 14
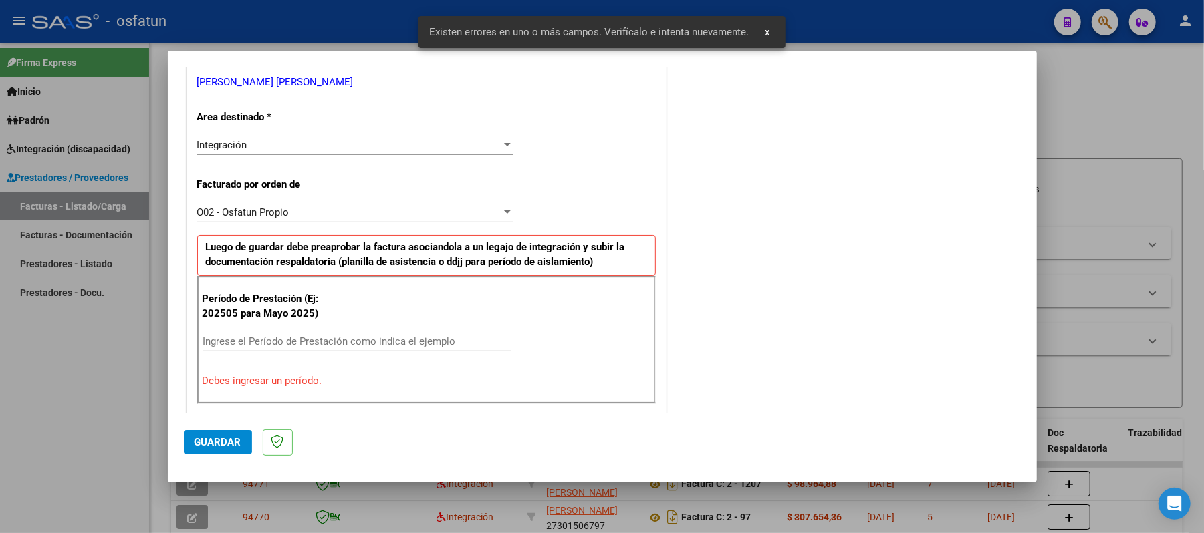
scroll to position [362, 0]
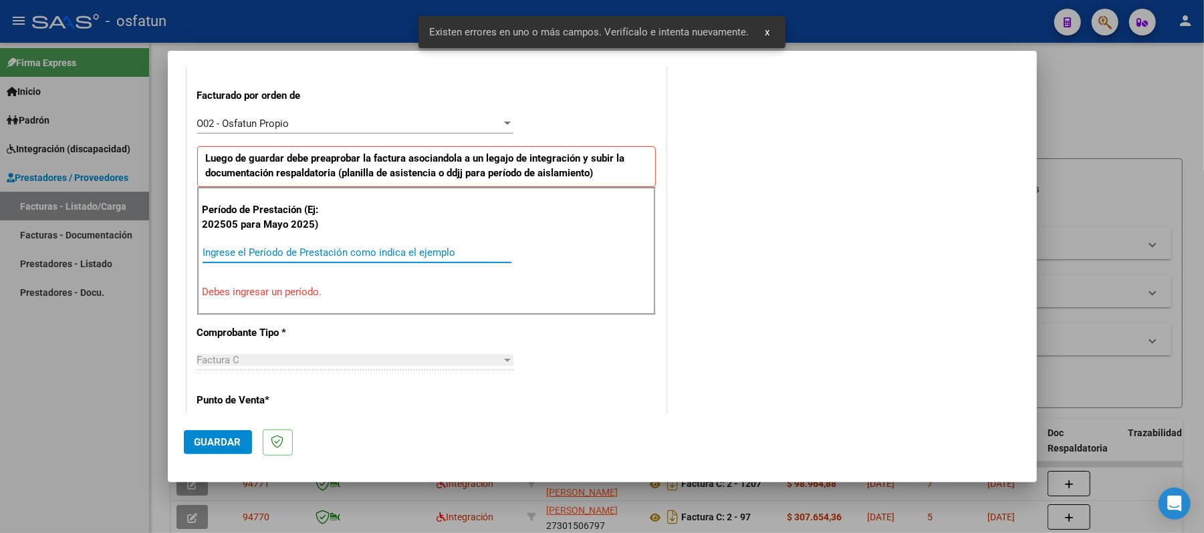
click at [372, 251] on input "Ingrese el Período de Prestación como indica el ejemplo" at bounding box center [356, 253] width 309 height 12
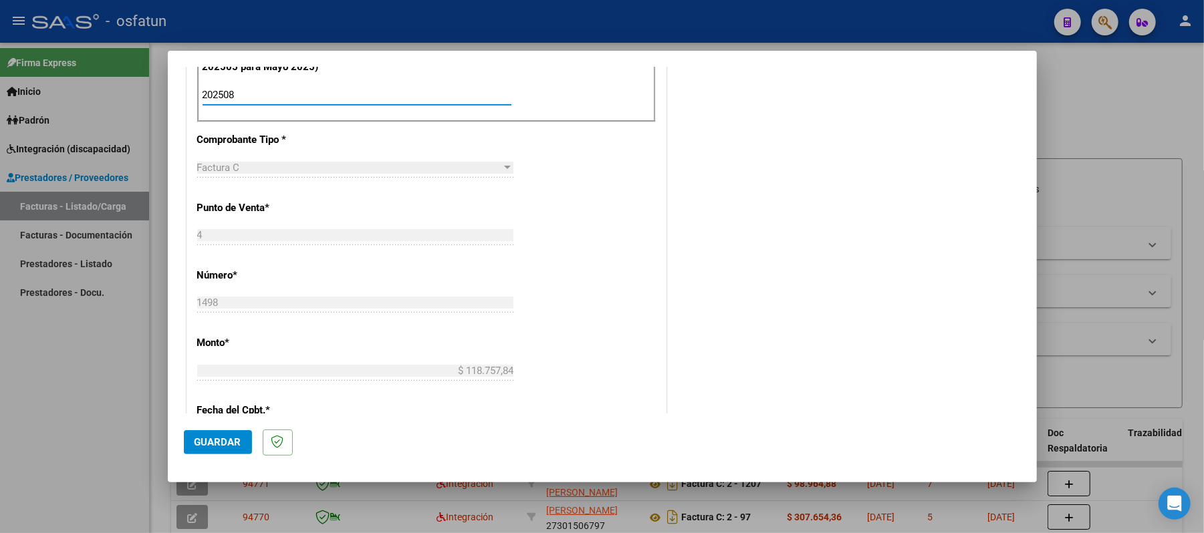
scroll to position [540, 0]
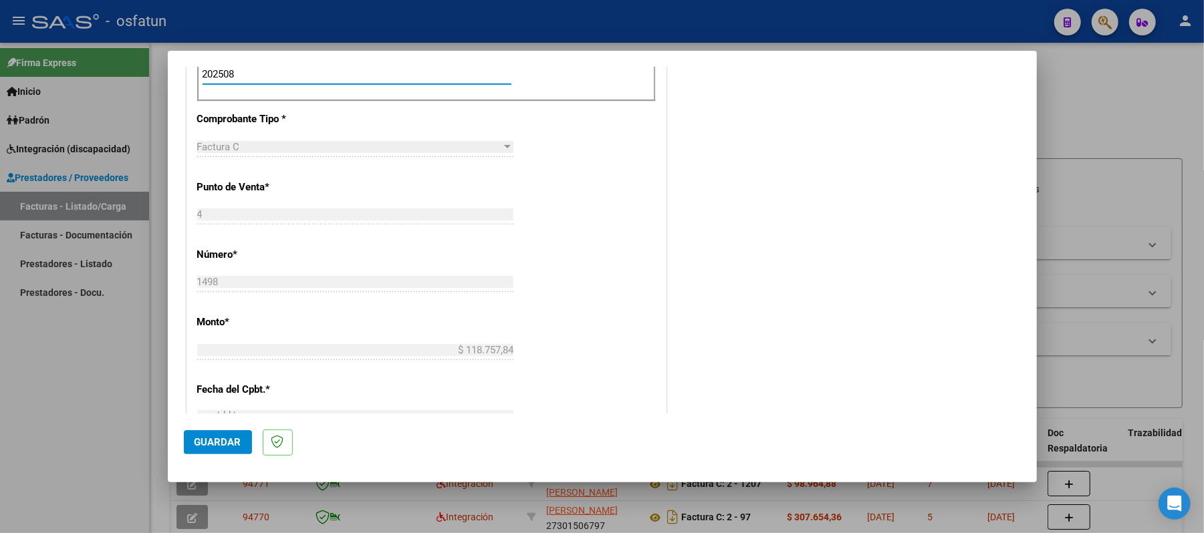
type input "202508"
click at [214, 447] on span "Guardar" at bounding box center [217, 442] width 47 height 12
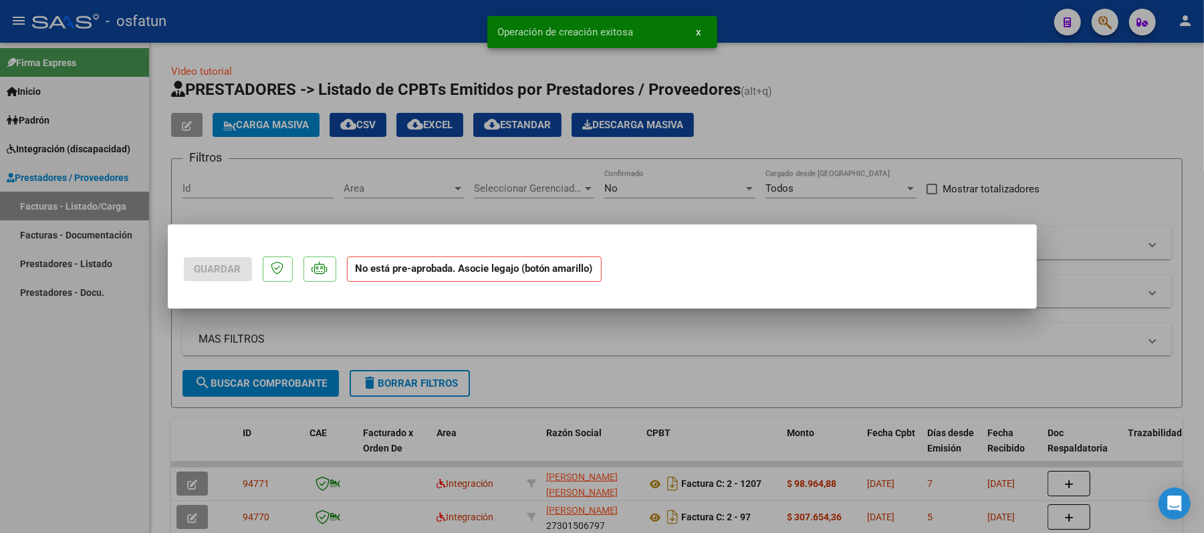
scroll to position [0, 0]
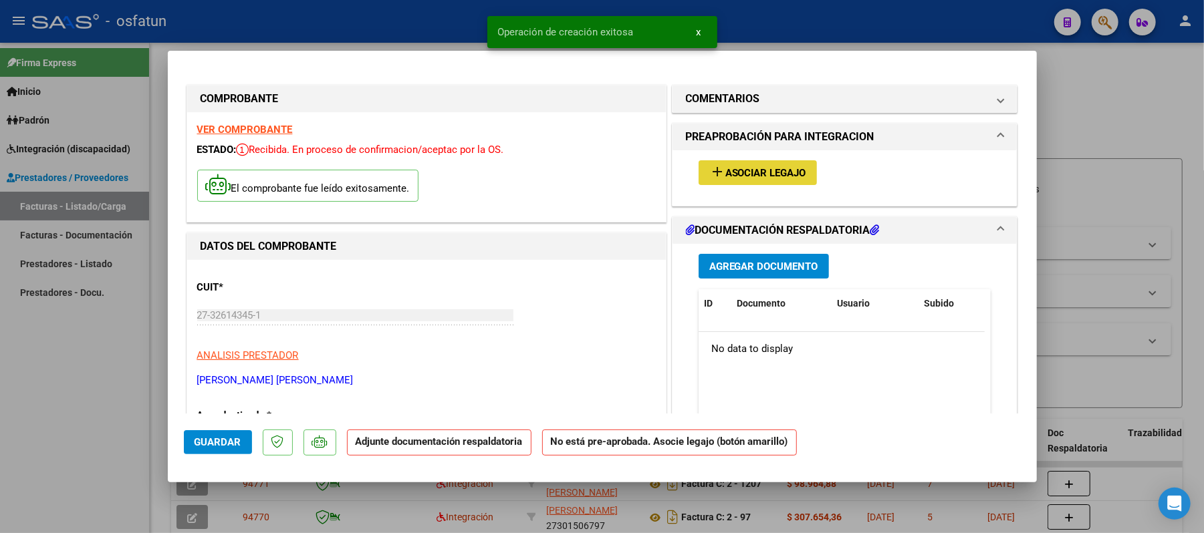
click at [727, 179] on span "Asociar Legajo" at bounding box center [765, 173] width 81 height 12
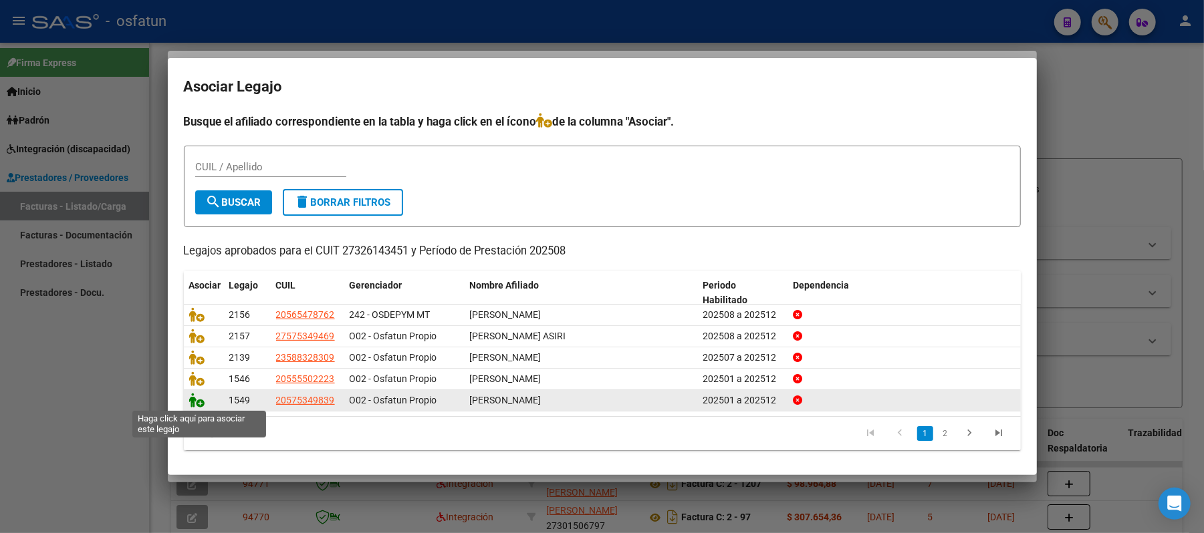
click at [196, 397] on icon at bounding box center [197, 400] width 16 height 15
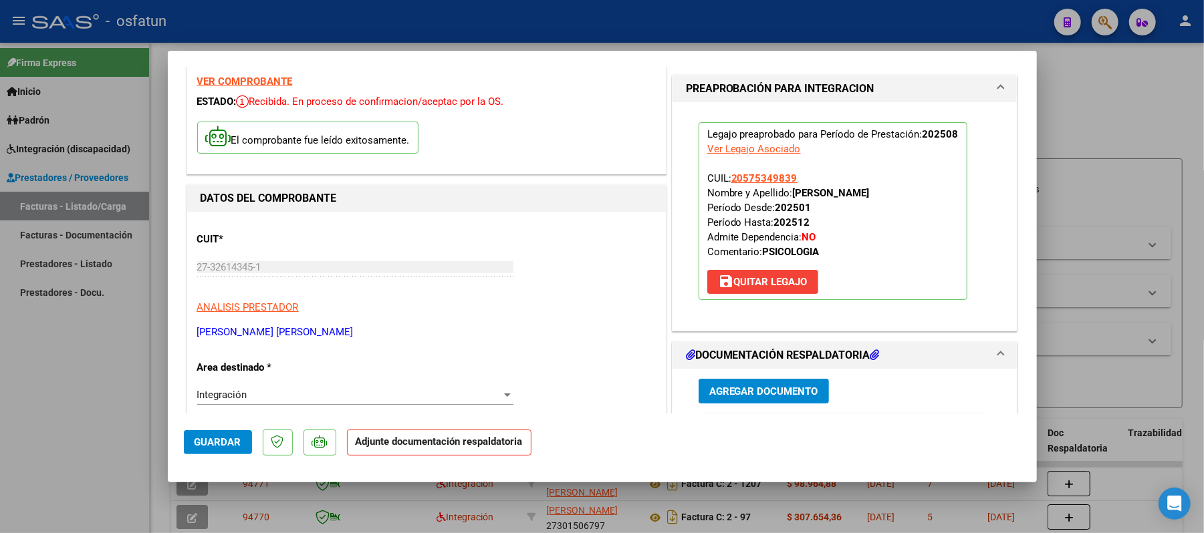
scroll to position [89, 0]
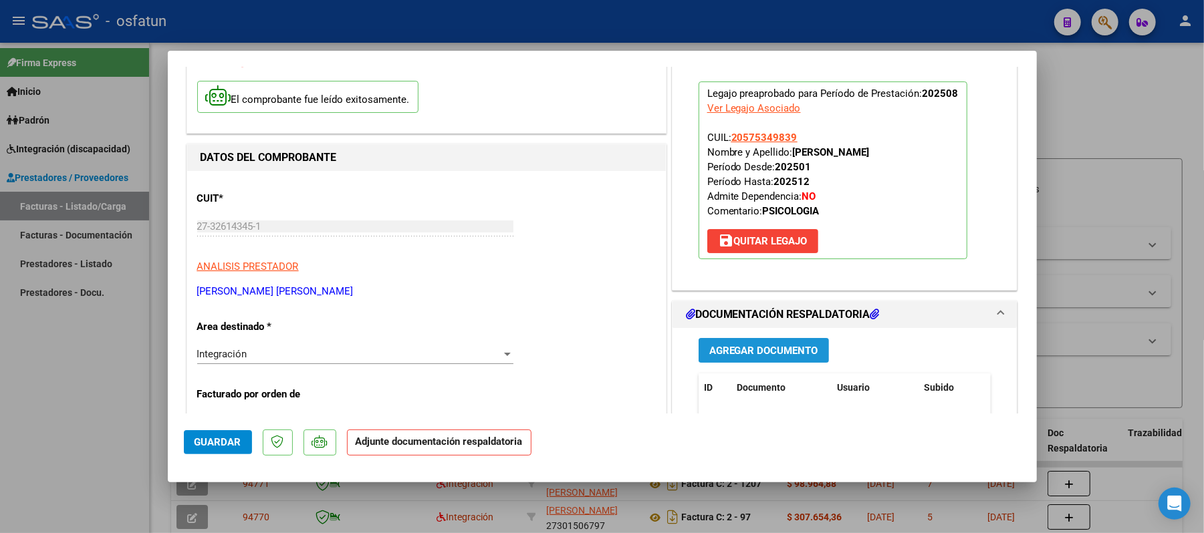
click at [750, 356] on span "Agregar Documento" at bounding box center [763, 351] width 109 height 12
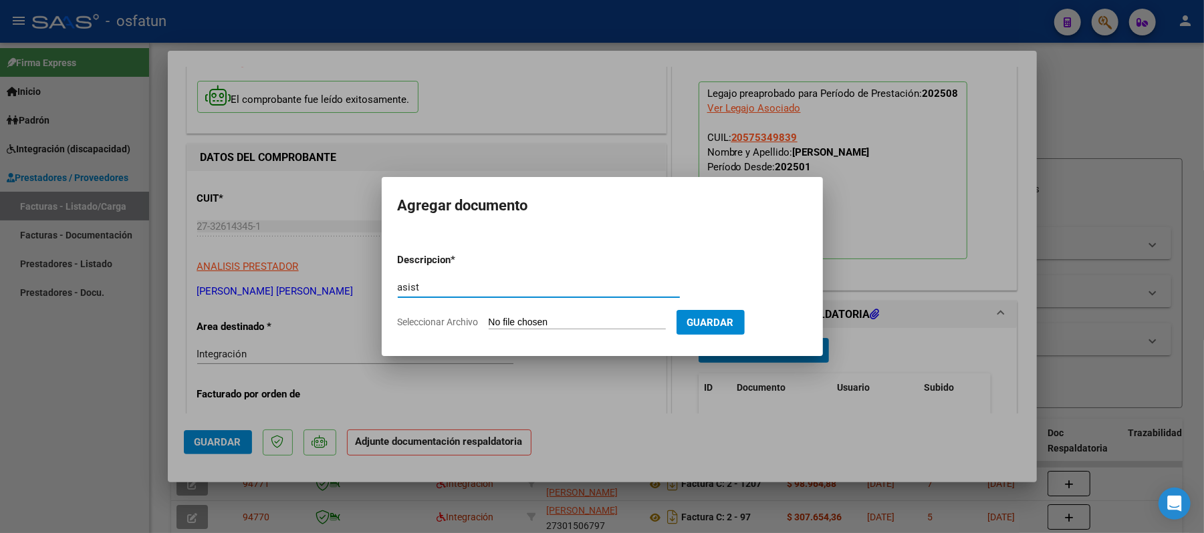
type input "asist"
click at [581, 326] on input "Seleccionar Archivo" at bounding box center [577, 323] width 177 height 13
type input "C:\fakepath\ASIST.pdf"
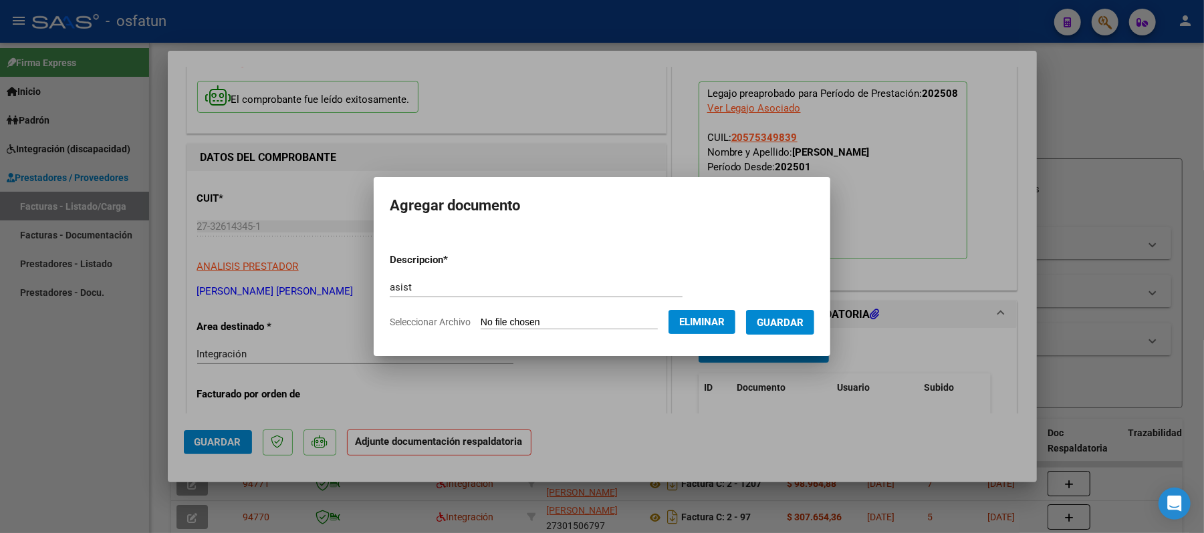
click at [789, 327] on span "Guardar" at bounding box center [780, 323] width 47 height 12
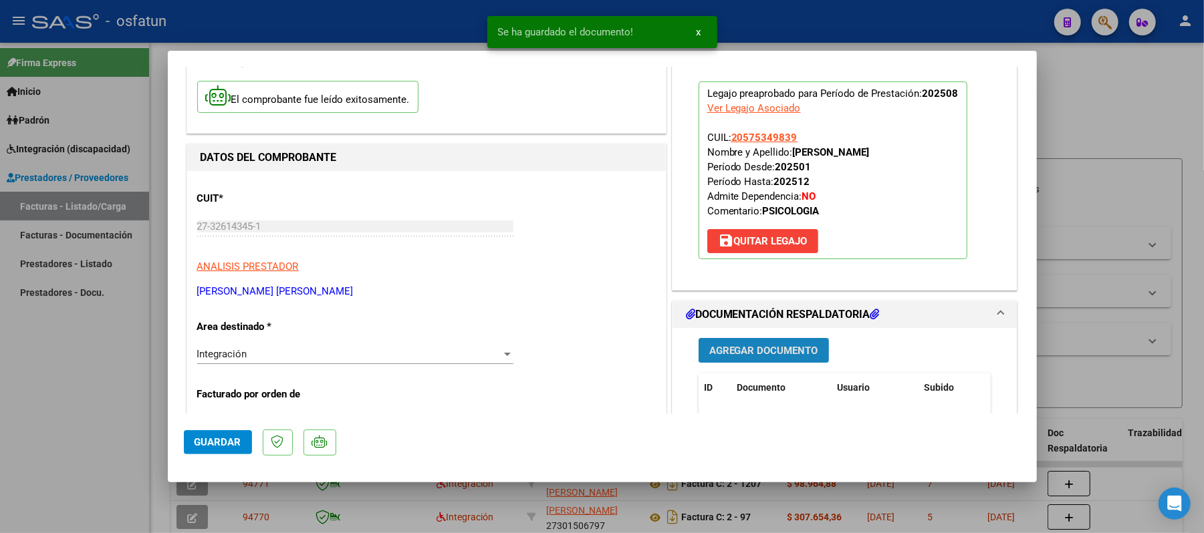
click at [744, 346] on span "Agregar Documento" at bounding box center [763, 351] width 109 height 12
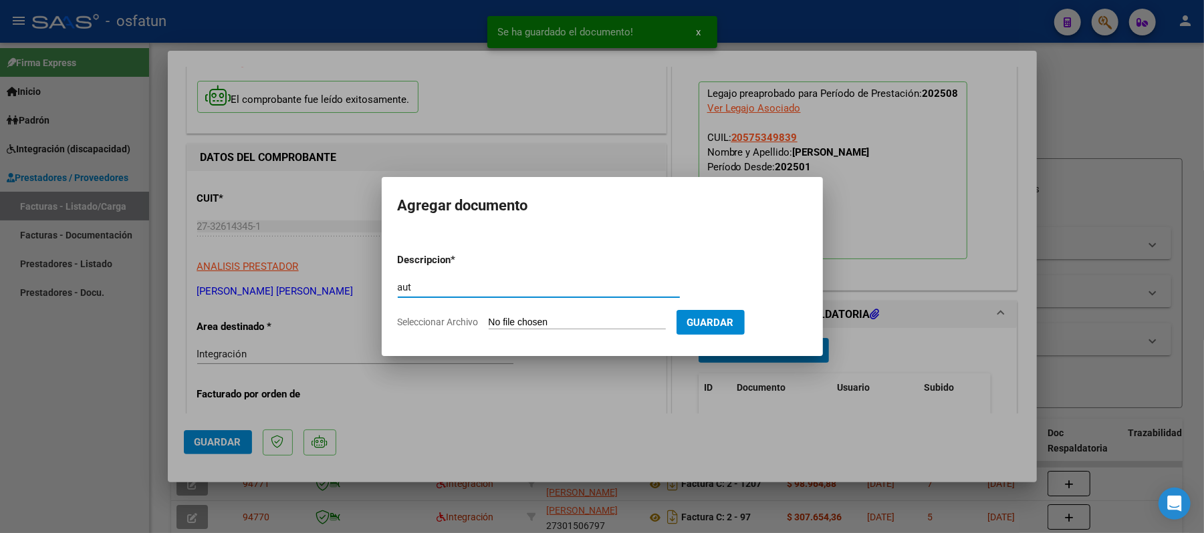
type input "aut"
click at [535, 322] on input "Seleccionar Archivo" at bounding box center [577, 323] width 177 height 13
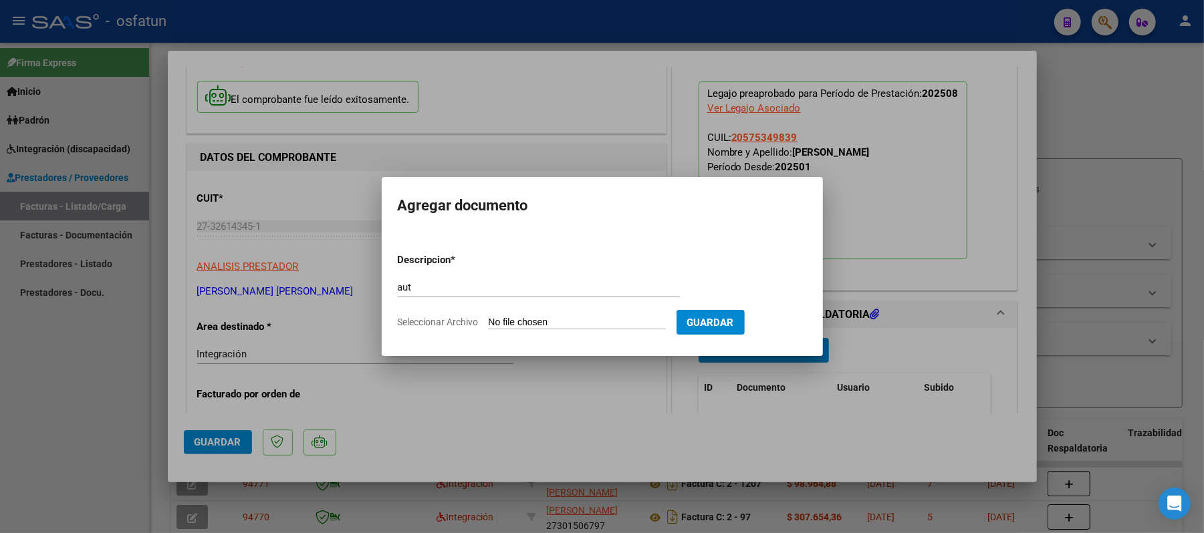
type input "C:\fakepath\AUT.pdf"
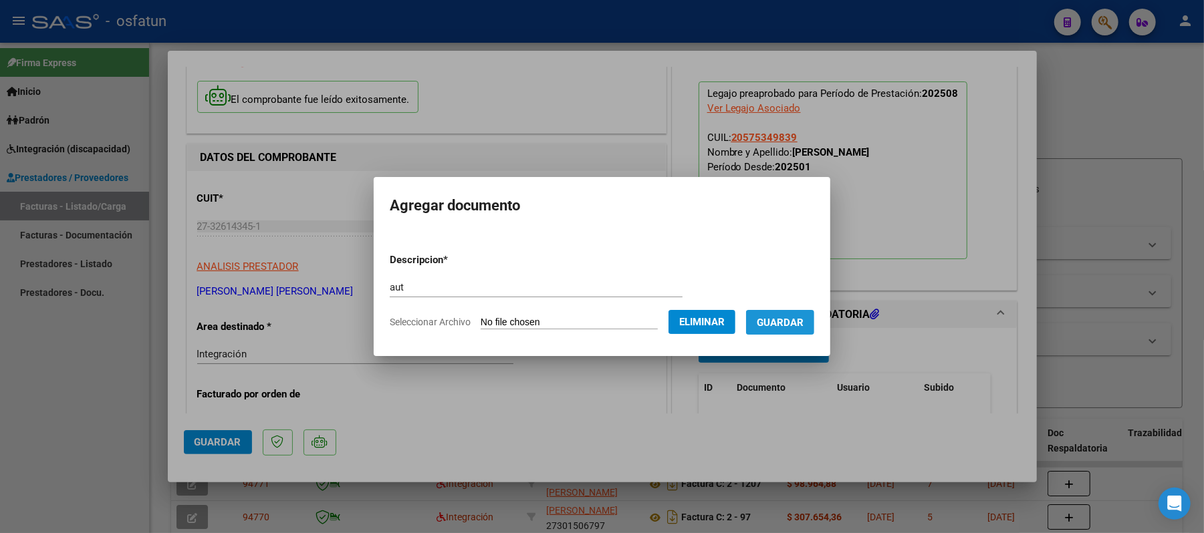
click at [789, 327] on span "Guardar" at bounding box center [780, 323] width 47 height 12
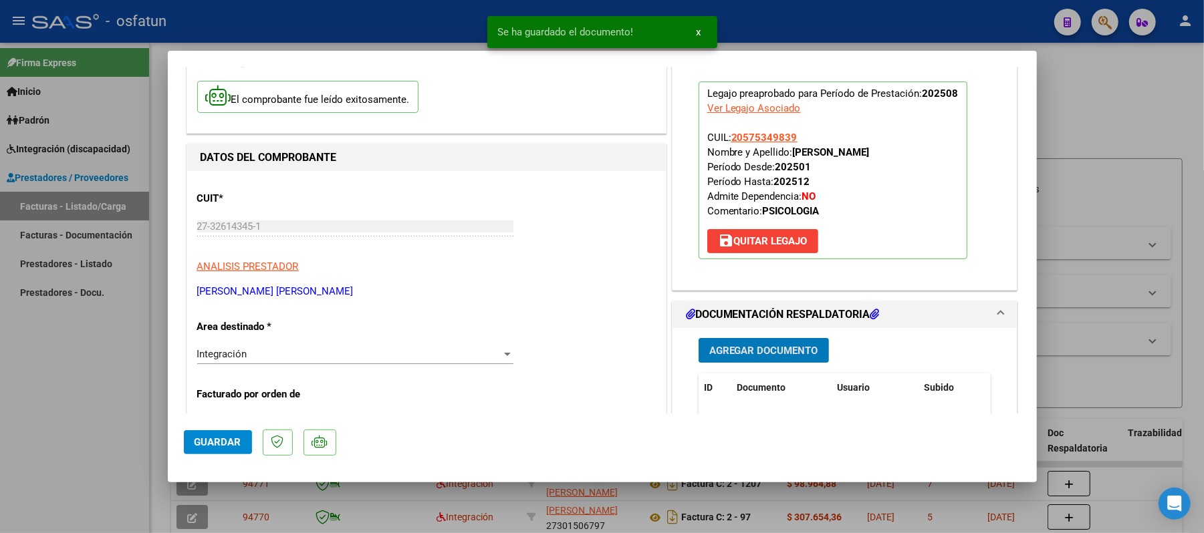
click at [214, 441] on span "Guardar" at bounding box center [217, 442] width 47 height 12
click at [1128, 102] on div at bounding box center [602, 266] width 1204 height 533
type input "$ 0,00"
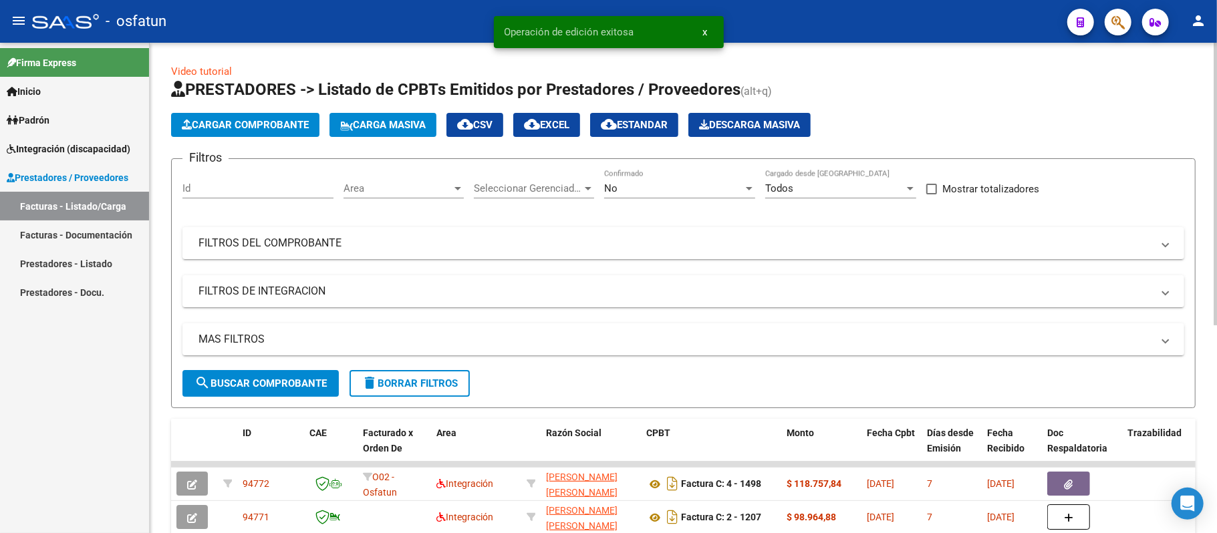
click at [285, 121] on span "Cargar Comprobante" at bounding box center [245, 125] width 127 height 12
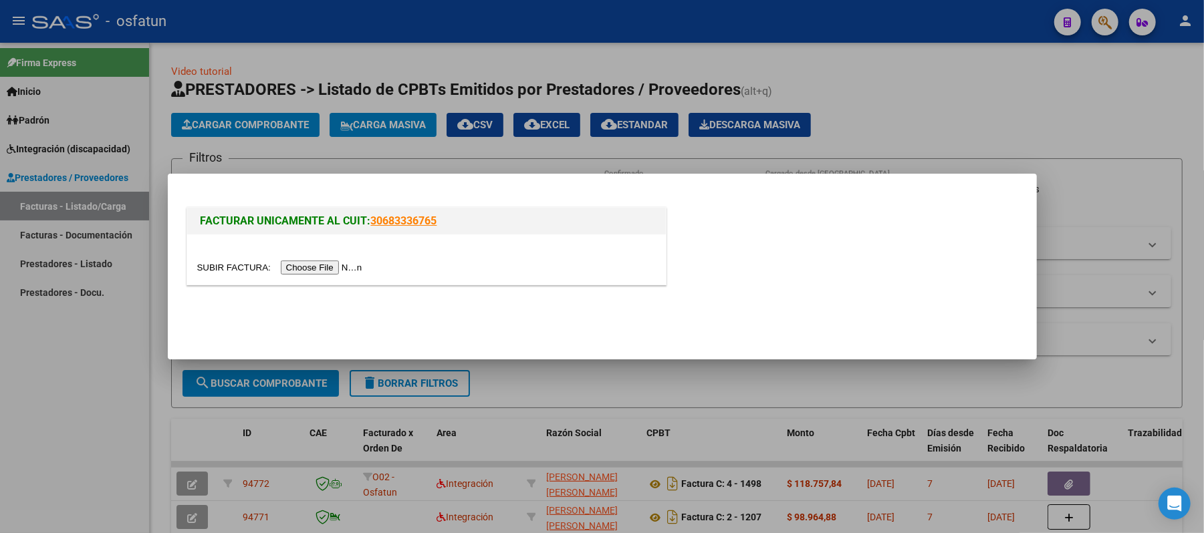
click at [337, 266] on input "file" at bounding box center [281, 268] width 169 height 14
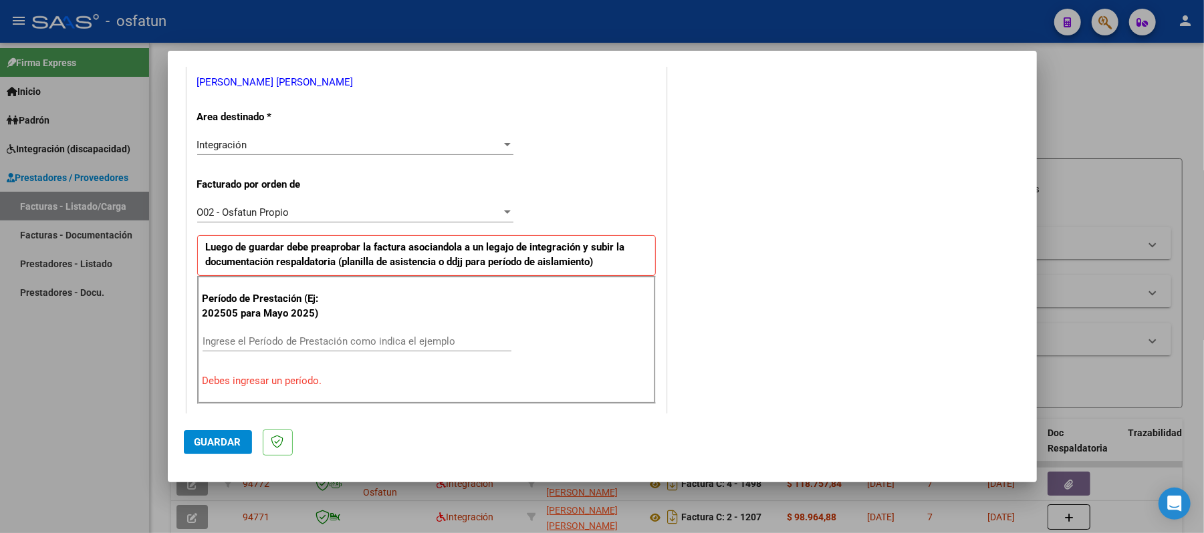
scroll to position [362, 0]
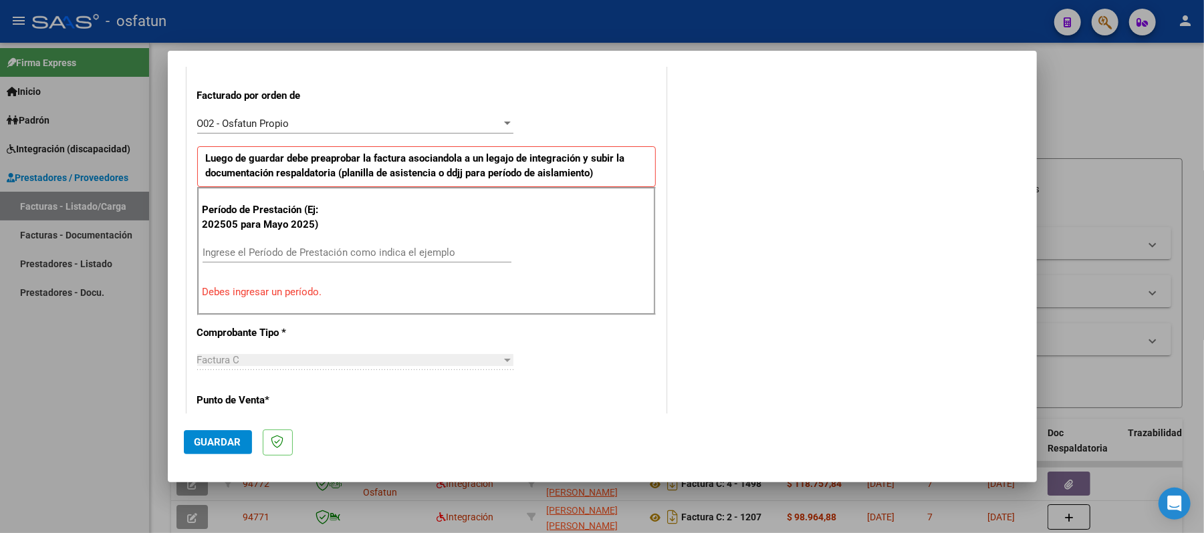
click at [382, 255] on input "Ingrese el Período de Prestación como indica el ejemplo" at bounding box center [356, 253] width 309 height 12
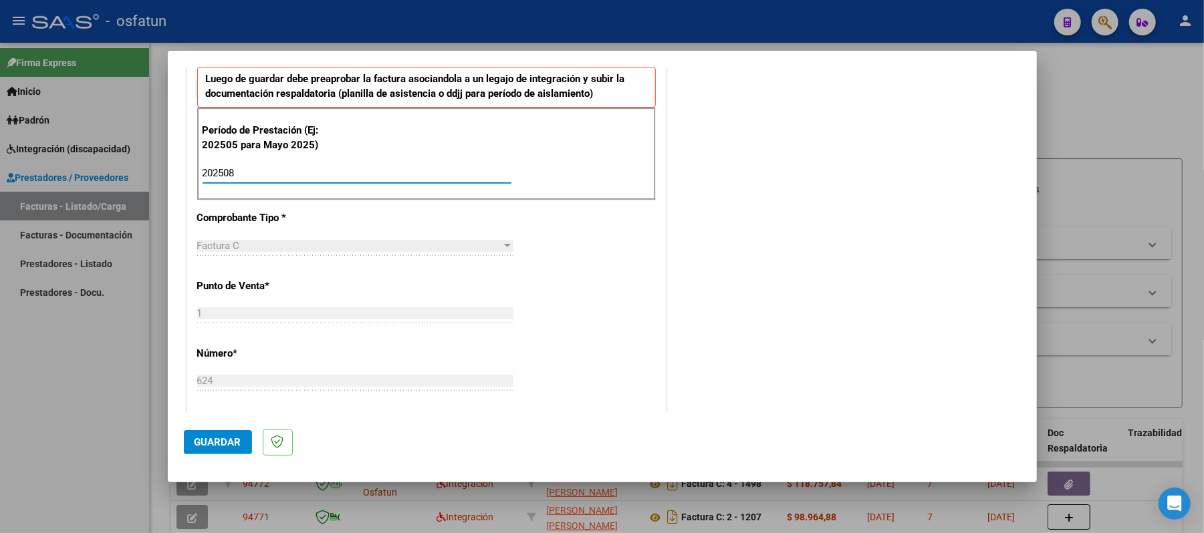
scroll to position [540, 0]
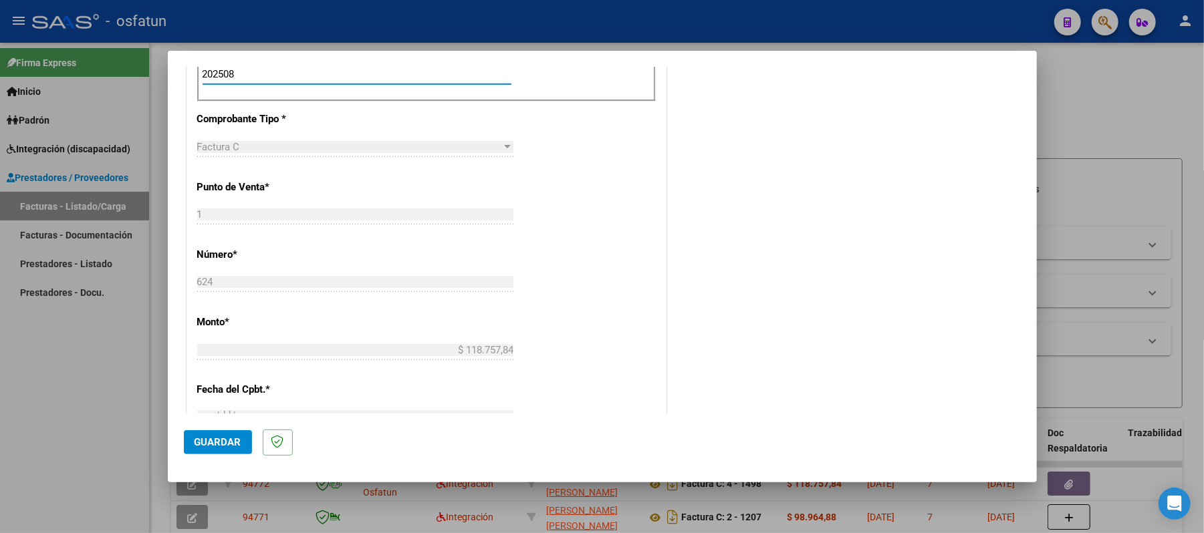
type input "202508"
click at [217, 442] on span "Guardar" at bounding box center [217, 442] width 47 height 12
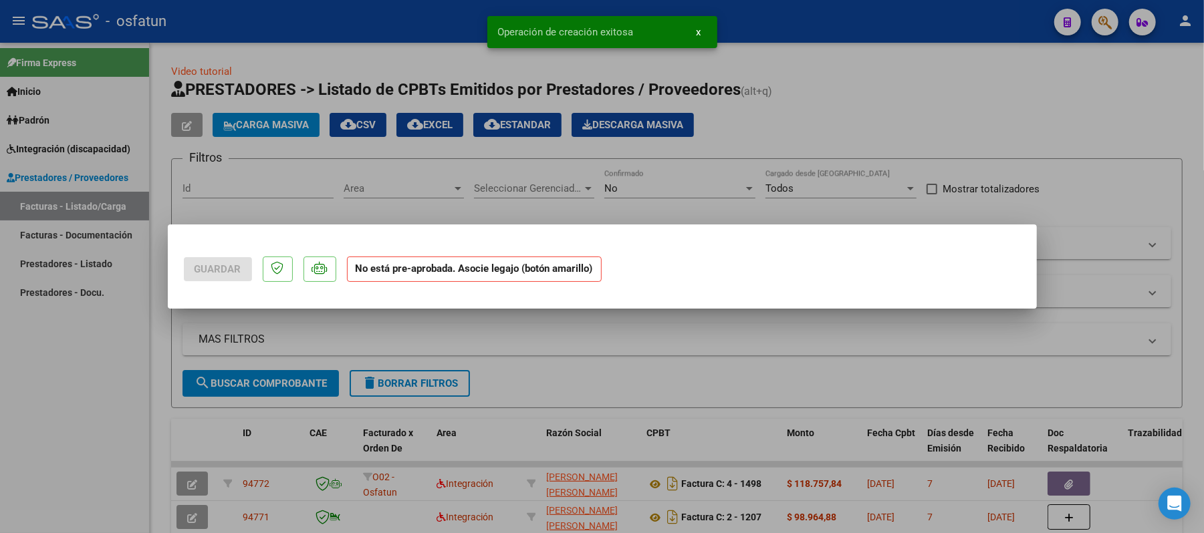
scroll to position [0, 0]
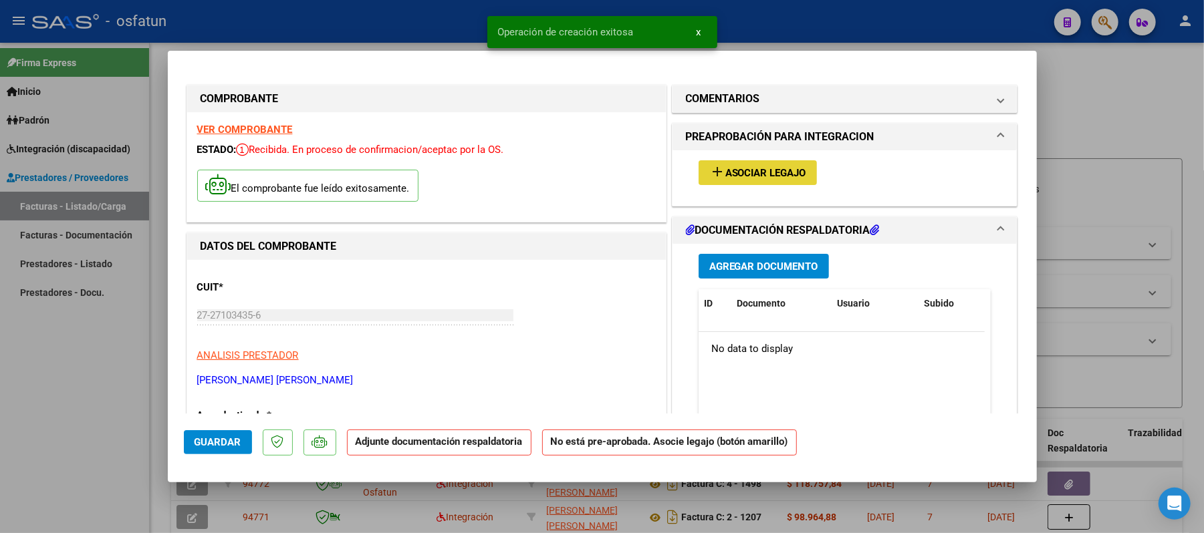
click at [762, 171] on span "Asociar Legajo" at bounding box center [765, 173] width 81 height 12
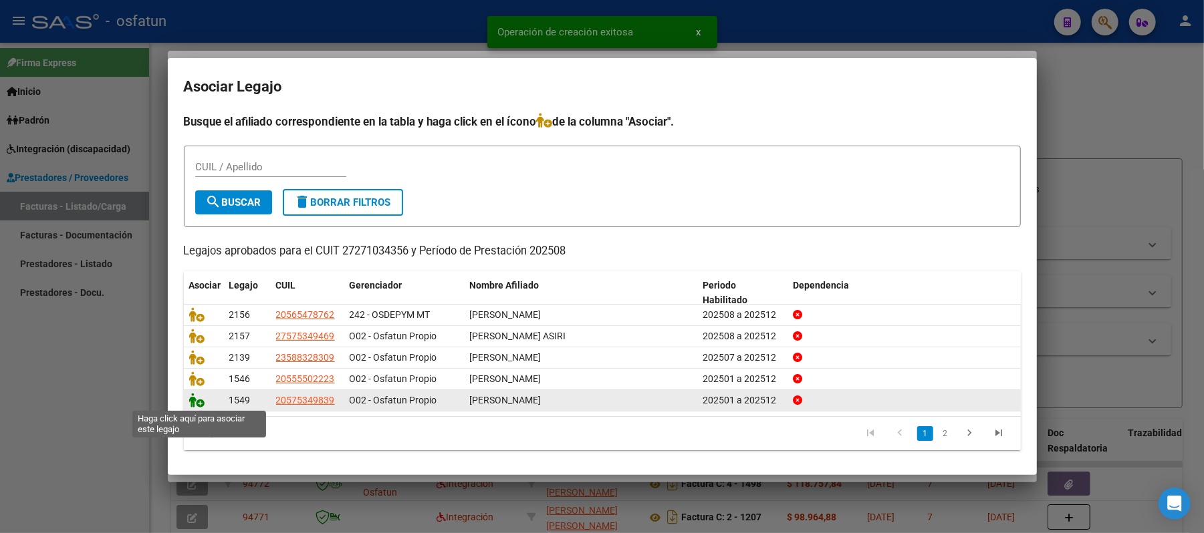
click at [193, 396] on icon at bounding box center [197, 400] width 16 height 15
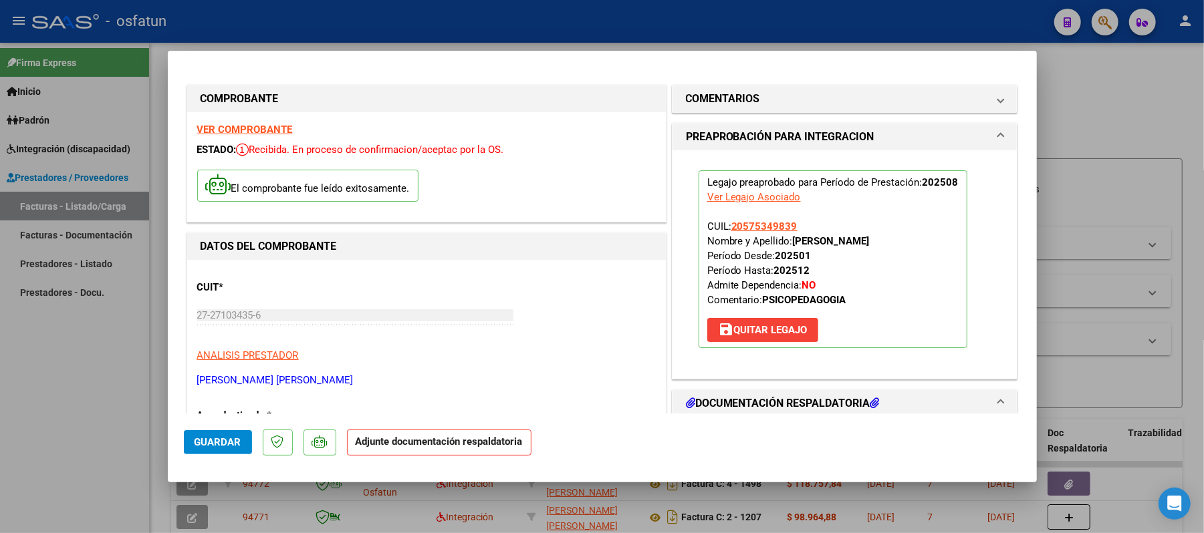
scroll to position [89, 0]
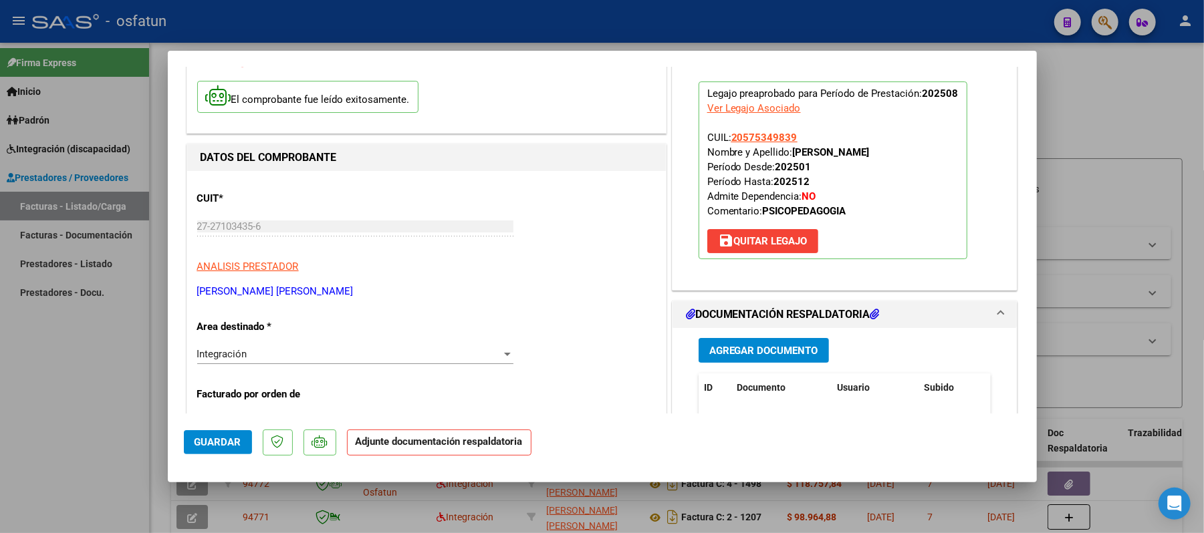
click at [759, 346] on span "Agregar Documento" at bounding box center [763, 351] width 109 height 12
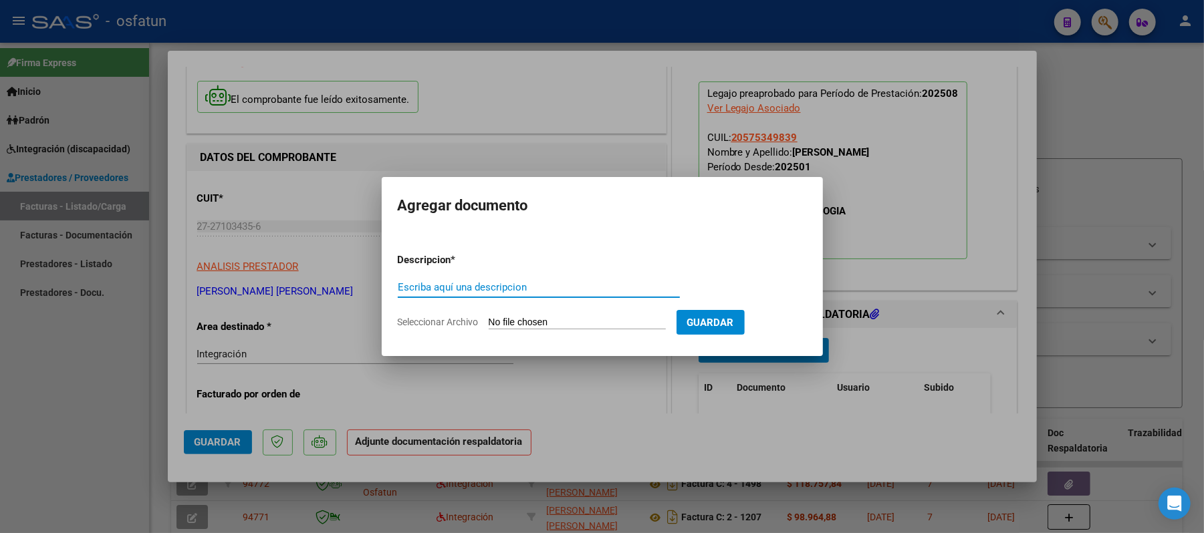
click at [581, 285] on input "Escriba aquí una descripcion" at bounding box center [539, 287] width 282 height 12
type input "asist"
click at [560, 321] on input "Seleccionar Archivo" at bounding box center [577, 323] width 177 height 13
type input "C:\fakepath\ASIST.pdf"
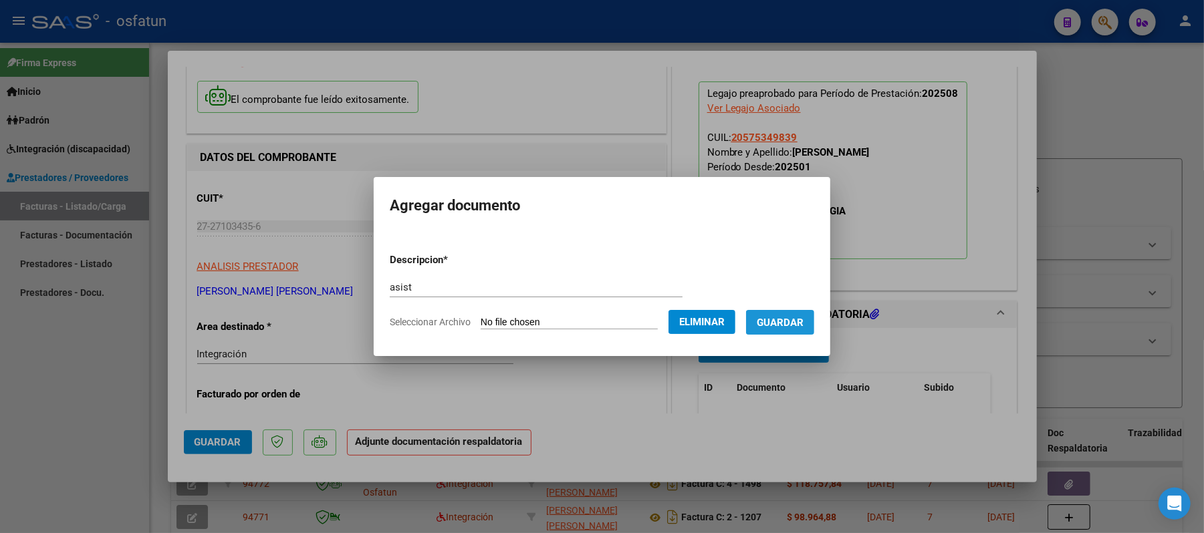
click at [783, 323] on span "Guardar" at bounding box center [780, 323] width 47 height 12
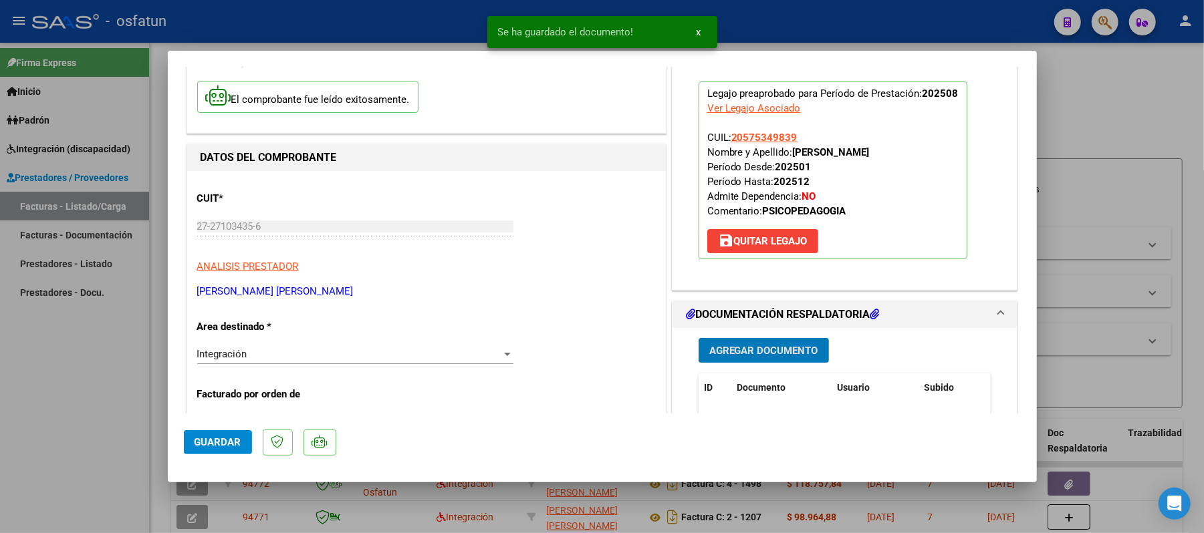
click at [743, 346] on span "Agregar Documento" at bounding box center [763, 351] width 109 height 12
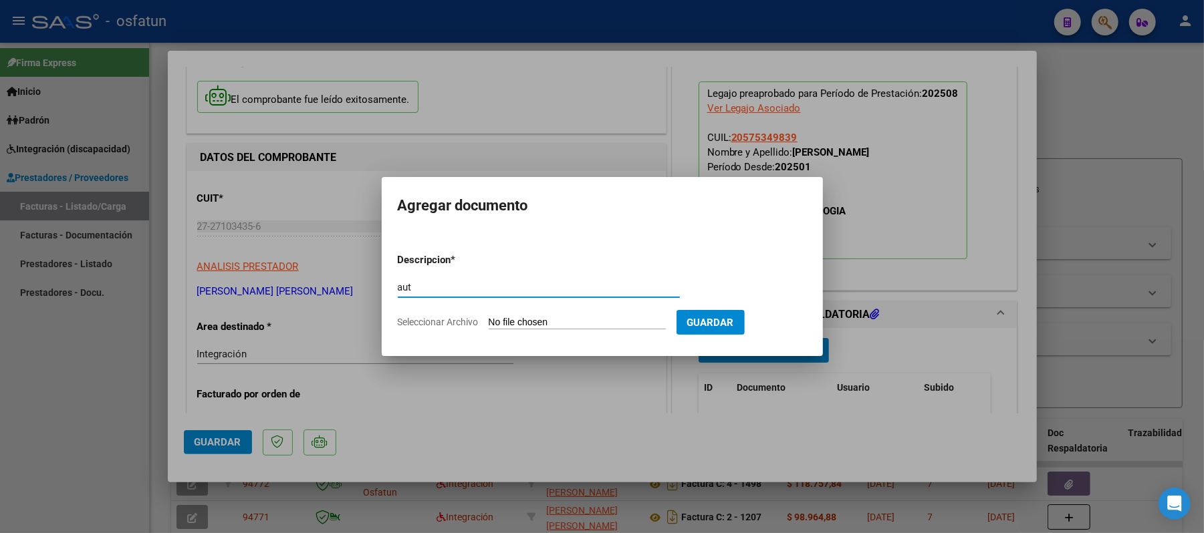
type input "aut"
click at [567, 319] on input "Seleccionar Archivo" at bounding box center [577, 323] width 177 height 13
type input "C:\fakepath\AUT.pdf"
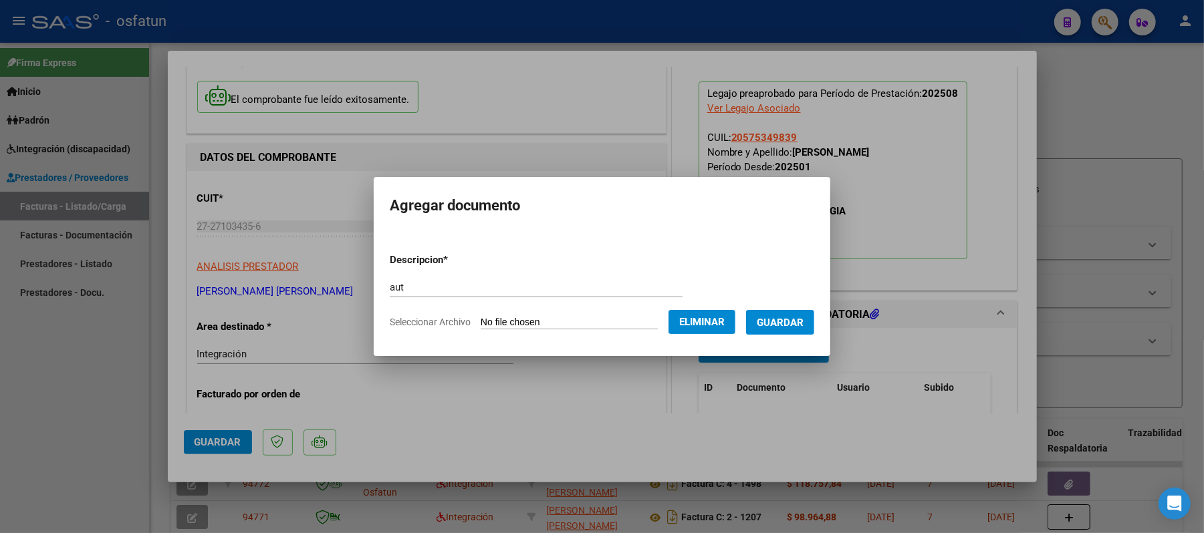
click at [770, 317] on span "Guardar" at bounding box center [780, 323] width 47 height 12
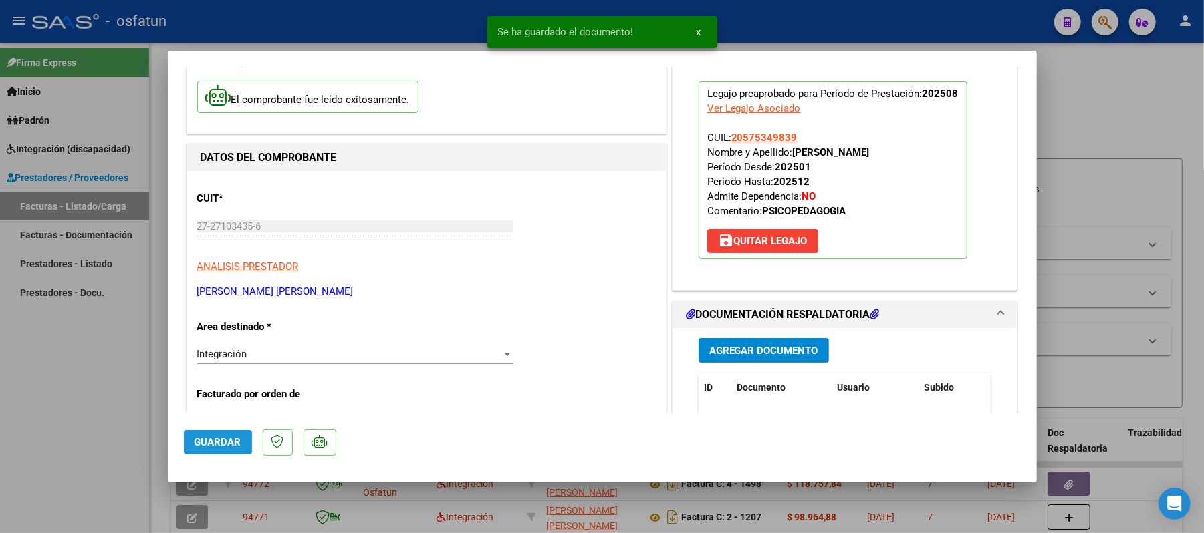
click at [209, 436] on span "Guardar" at bounding box center [217, 442] width 47 height 12
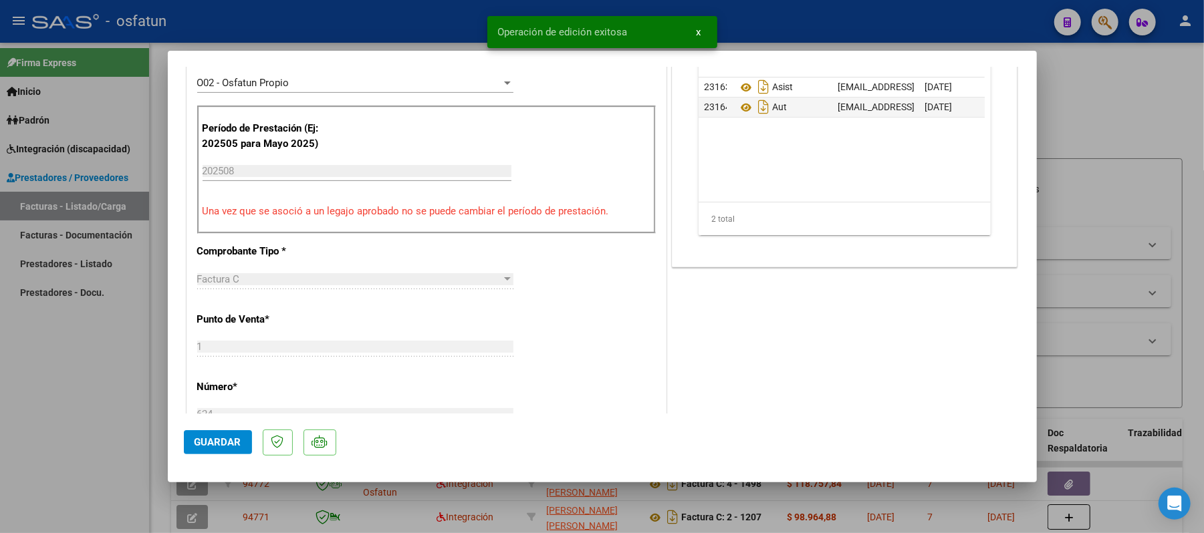
scroll to position [445, 0]
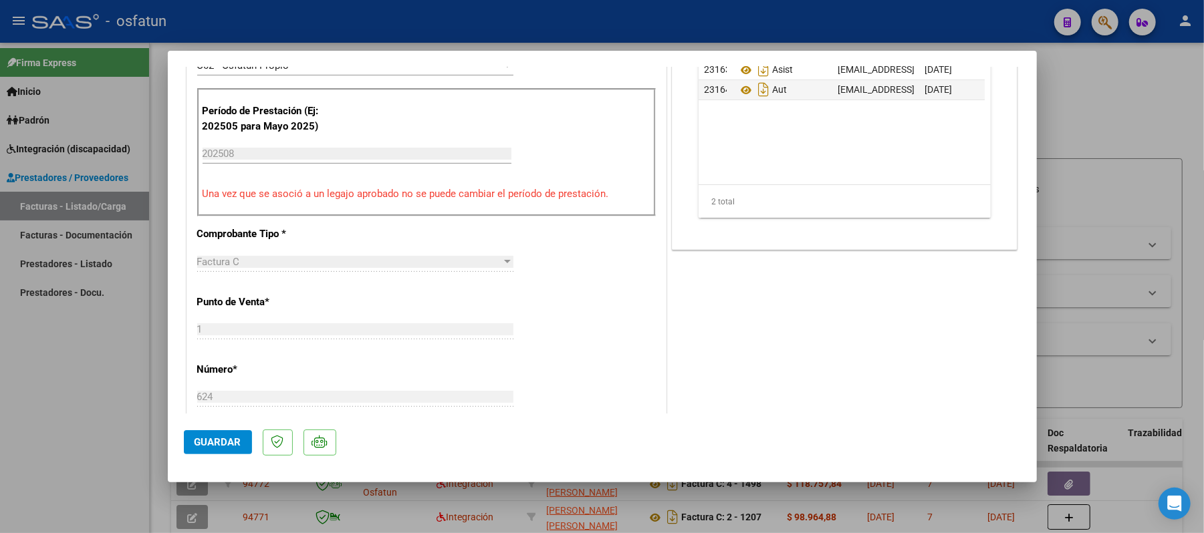
click at [1083, 113] on div at bounding box center [602, 266] width 1204 height 533
type input "$ 0,00"
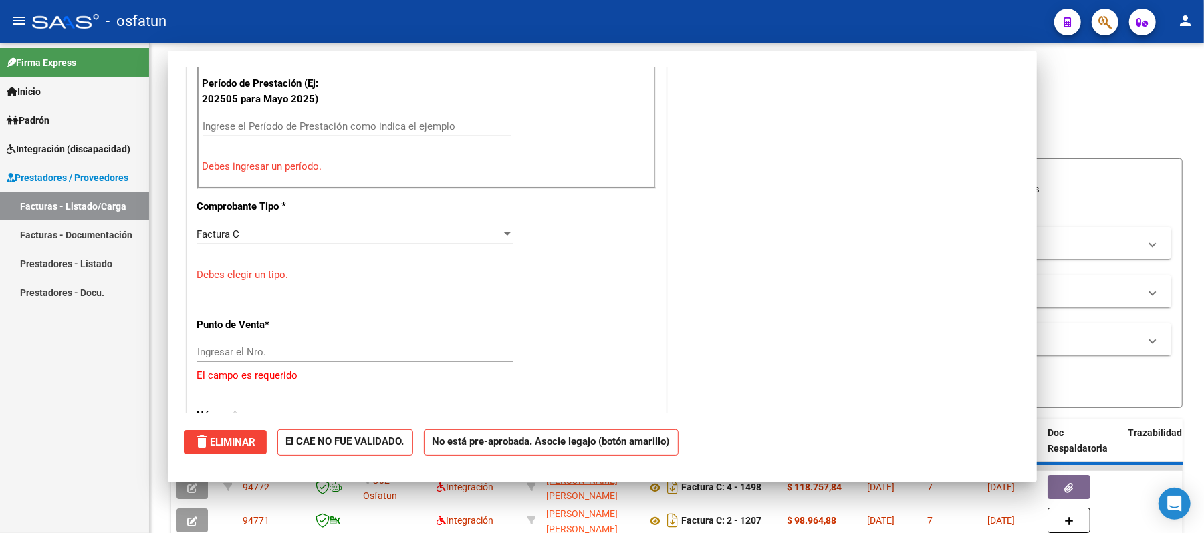
scroll to position [418, 0]
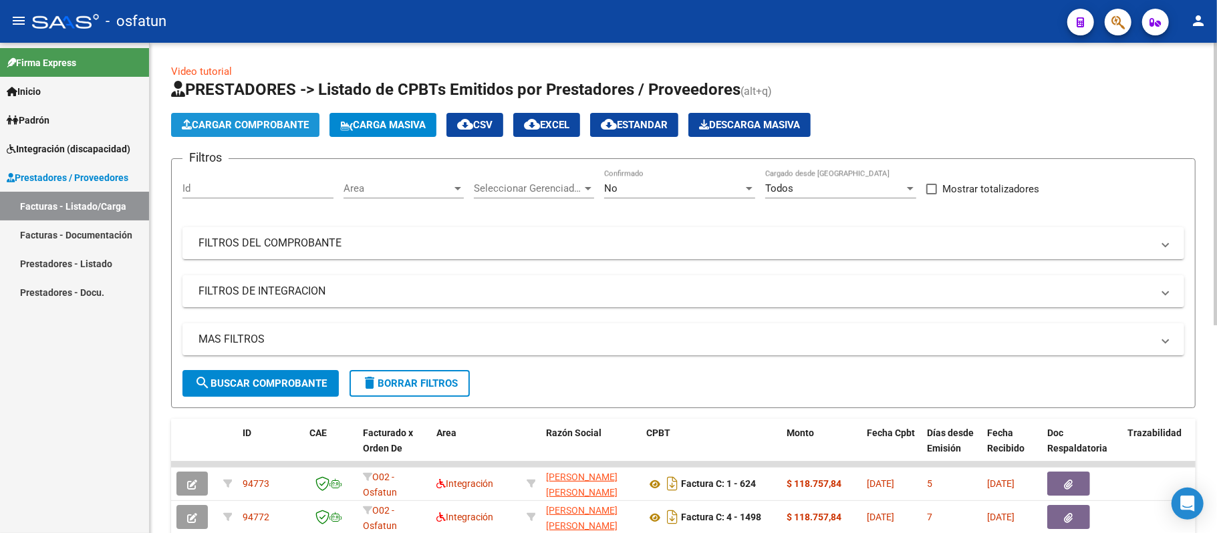
click at [271, 128] on span "Cargar Comprobante" at bounding box center [245, 125] width 127 height 12
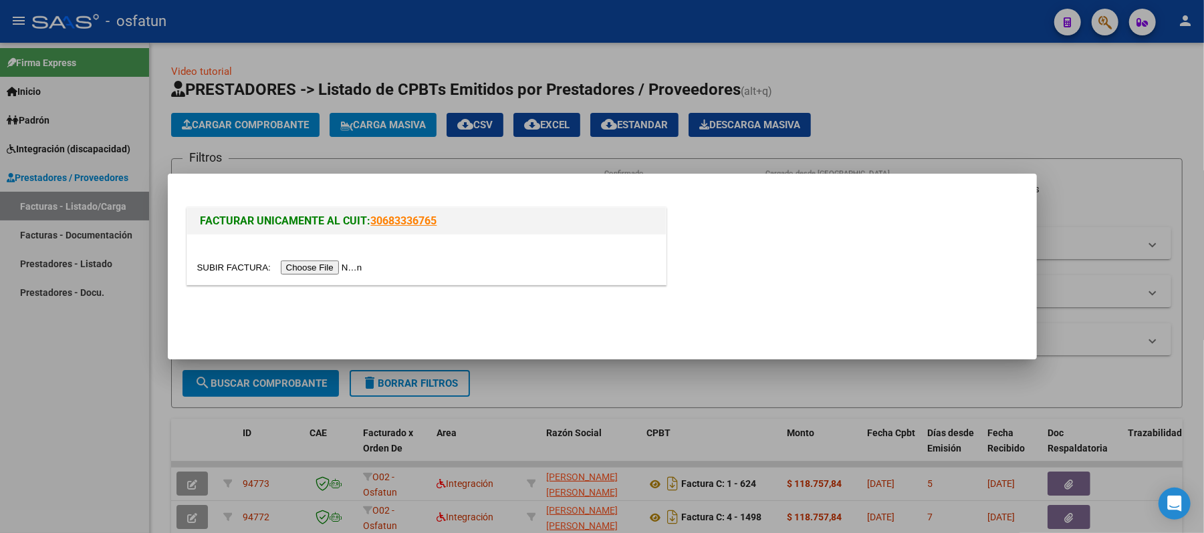
click at [305, 265] on input "file" at bounding box center [281, 268] width 169 height 14
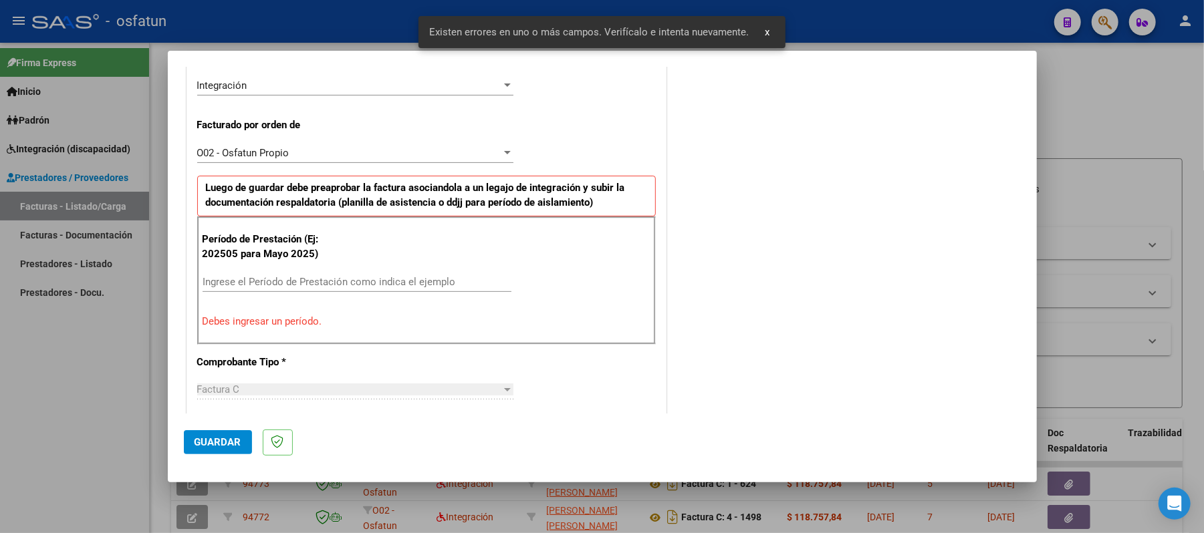
scroll to position [362, 0]
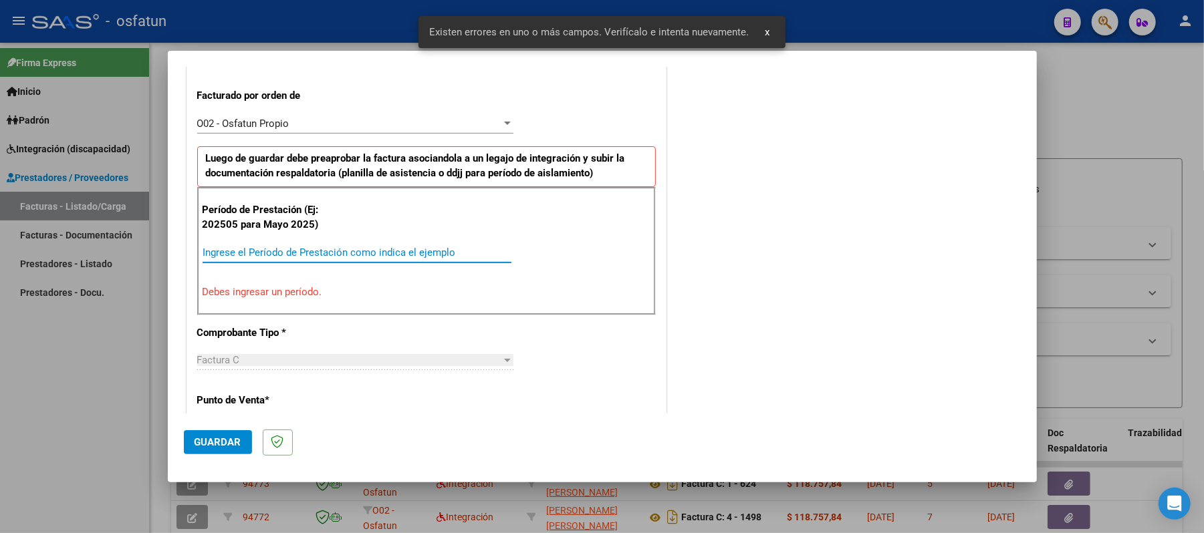
click at [378, 249] on input "Ingrese el Período de Prestación como indica el ejemplo" at bounding box center [356, 253] width 309 height 12
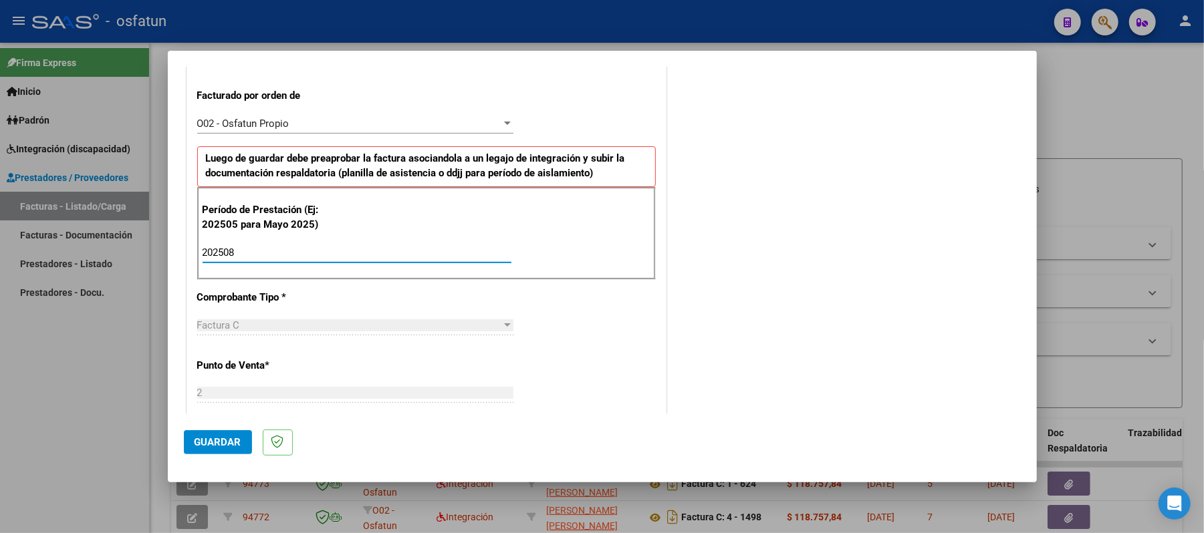
type input "202508"
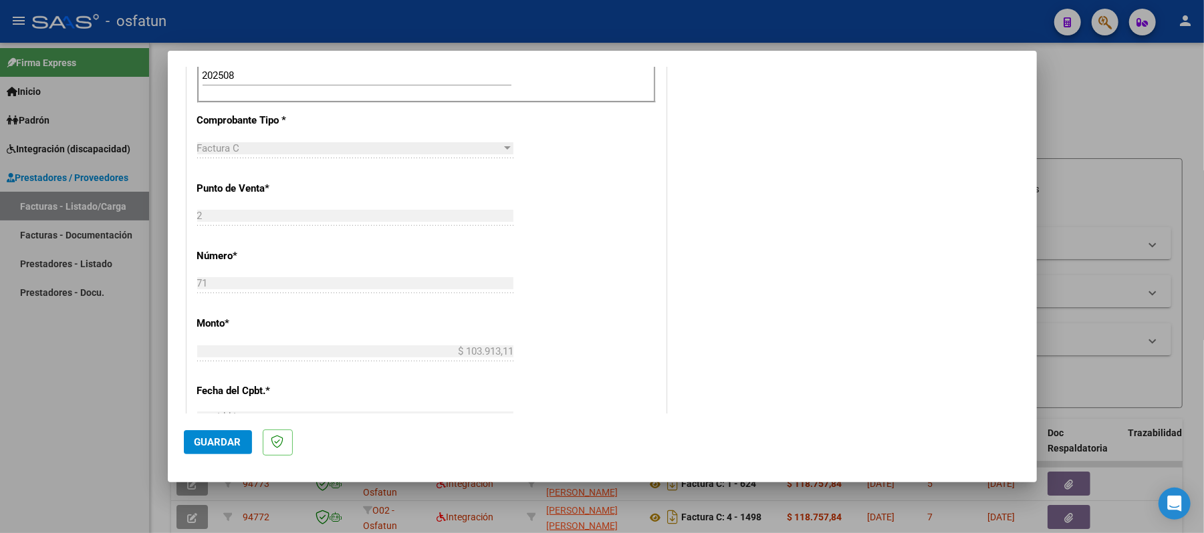
scroll to position [540, 0]
click at [217, 444] on span "Guardar" at bounding box center [217, 442] width 47 height 12
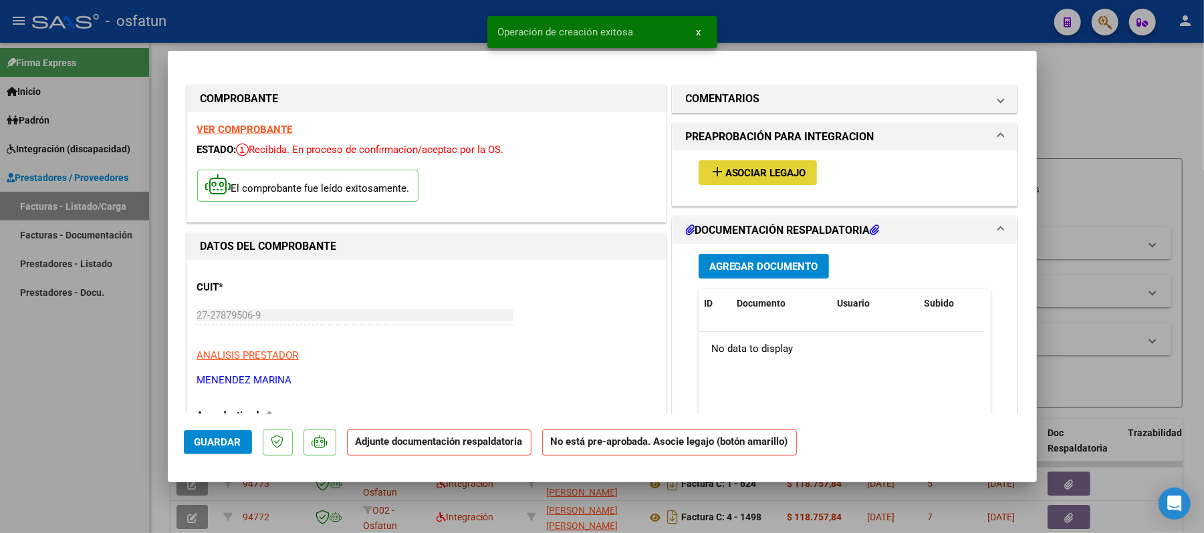
click at [757, 170] on span "Asociar Legajo" at bounding box center [765, 173] width 81 height 12
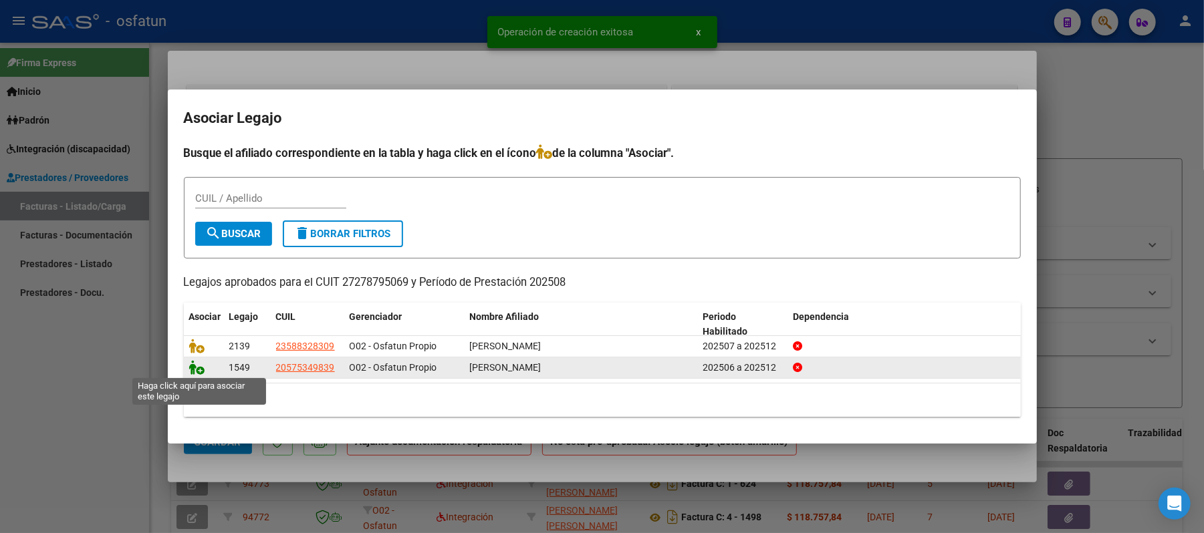
click at [190, 372] on icon at bounding box center [197, 367] width 16 height 15
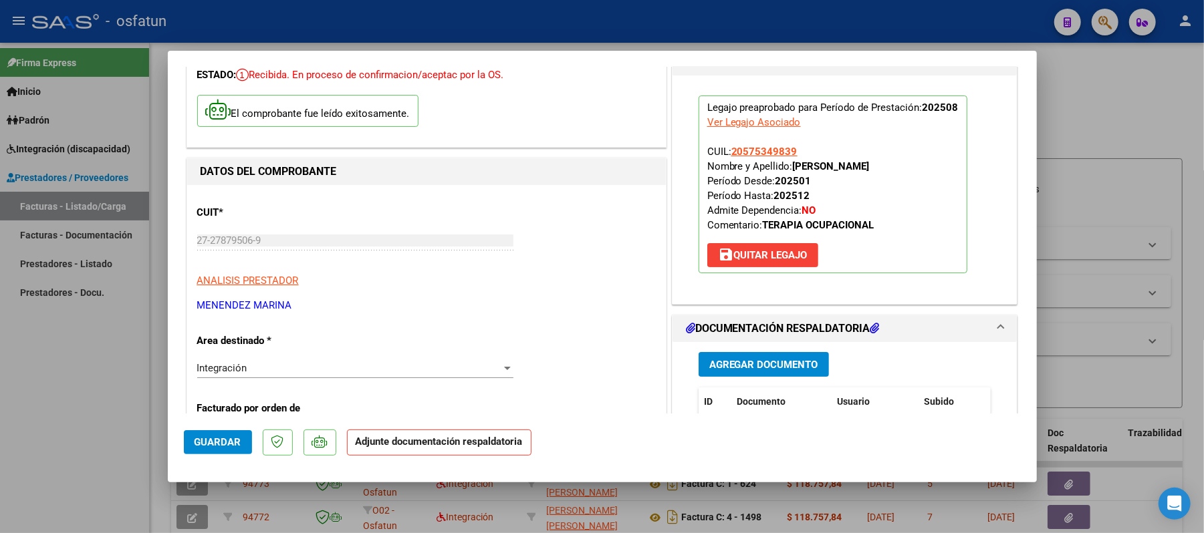
scroll to position [178, 0]
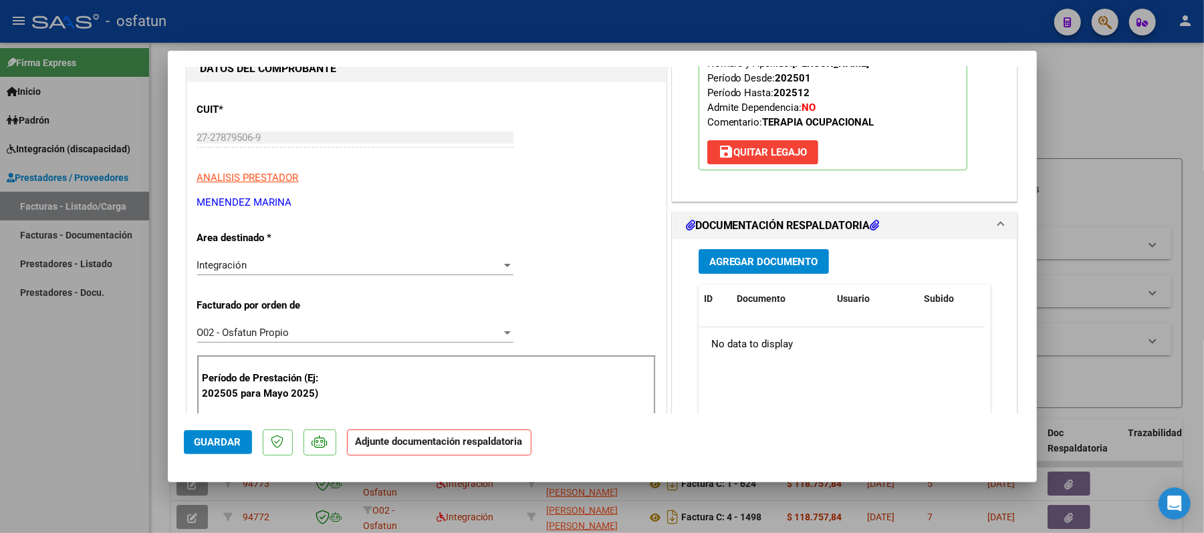
click at [757, 265] on span "Agregar Documento" at bounding box center [763, 262] width 109 height 12
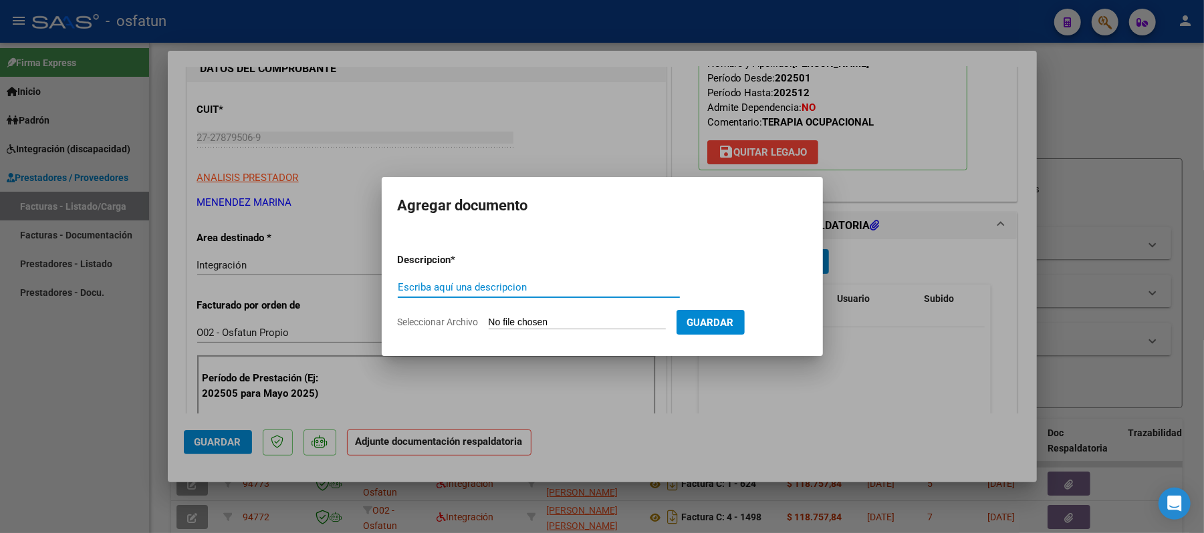
click at [581, 292] on input "Escriba aquí una descripcion" at bounding box center [539, 287] width 282 height 12
type input "asist"
click at [541, 319] on input "Seleccionar Archivo" at bounding box center [577, 323] width 177 height 13
type input "C:\fakepath\ASIST.pdf"
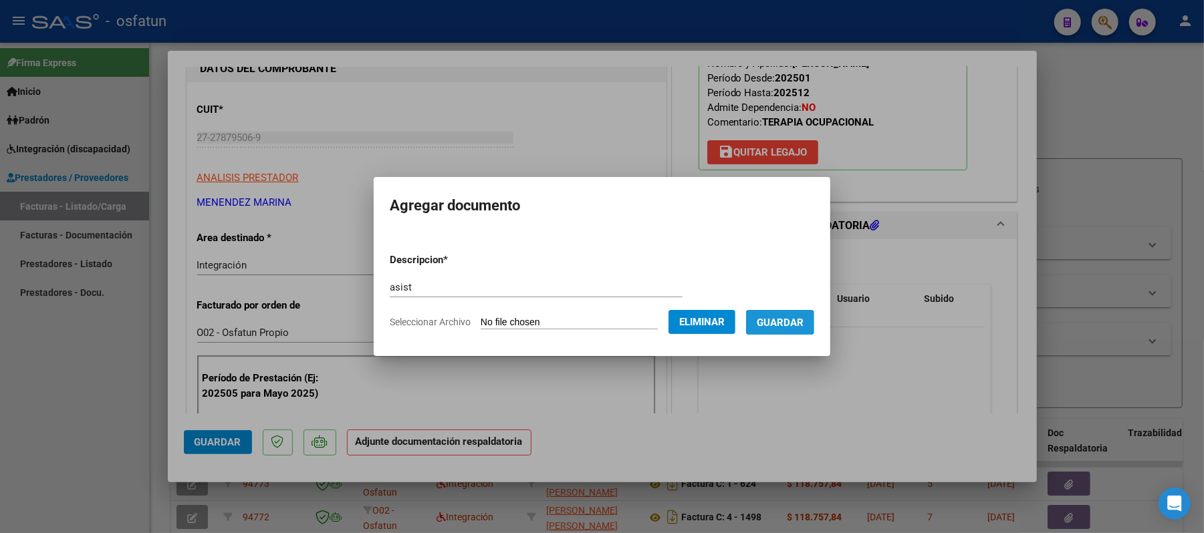
click at [774, 321] on span "Guardar" at bounding box center [780, 323] width 47 height 12
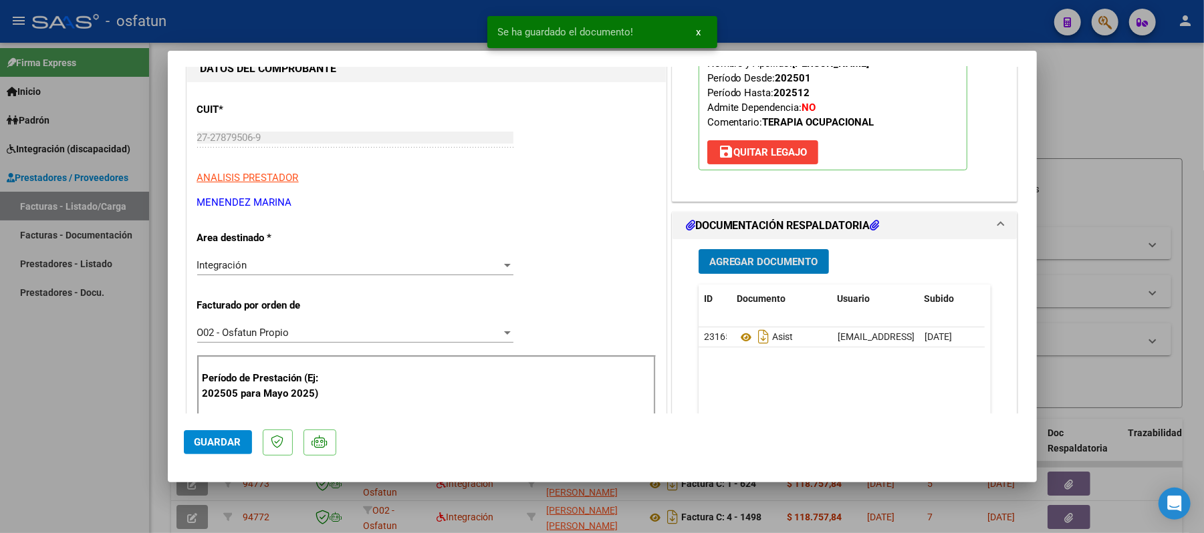
click at [726, 263] on span "Agregar Documento" at bounding box center [763, 262] width 109 height 12
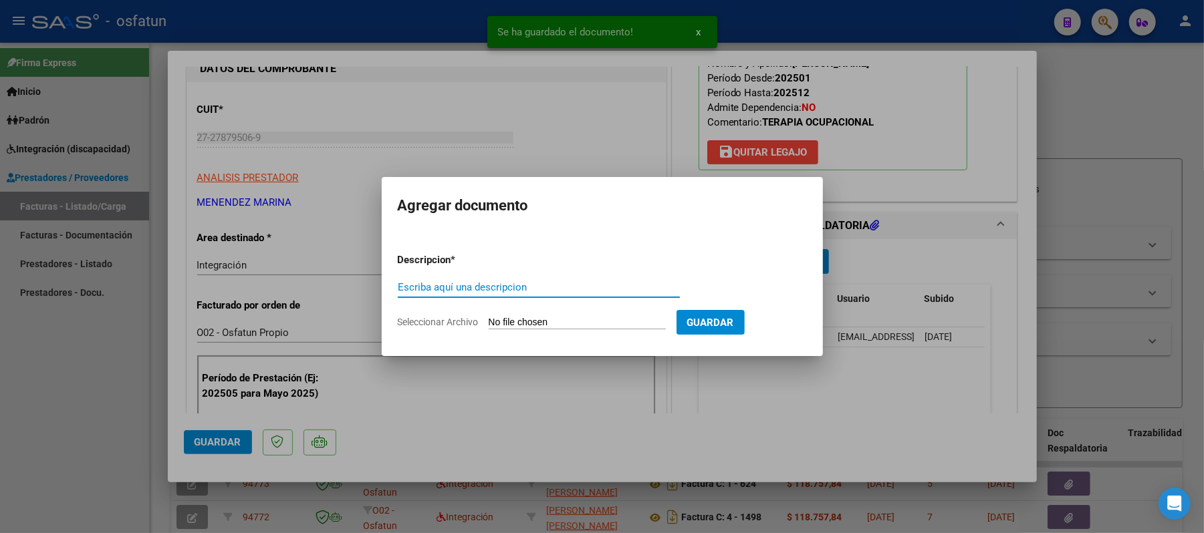
click at [588, 289] on input "Escriba aquí una descripcion" at bounding box center [539, 287] width 282 height 12
type input "aut"
click at [551, 319] on input "Seleccionar Archivo" at bounding box center [577, 323] width 177 height 13
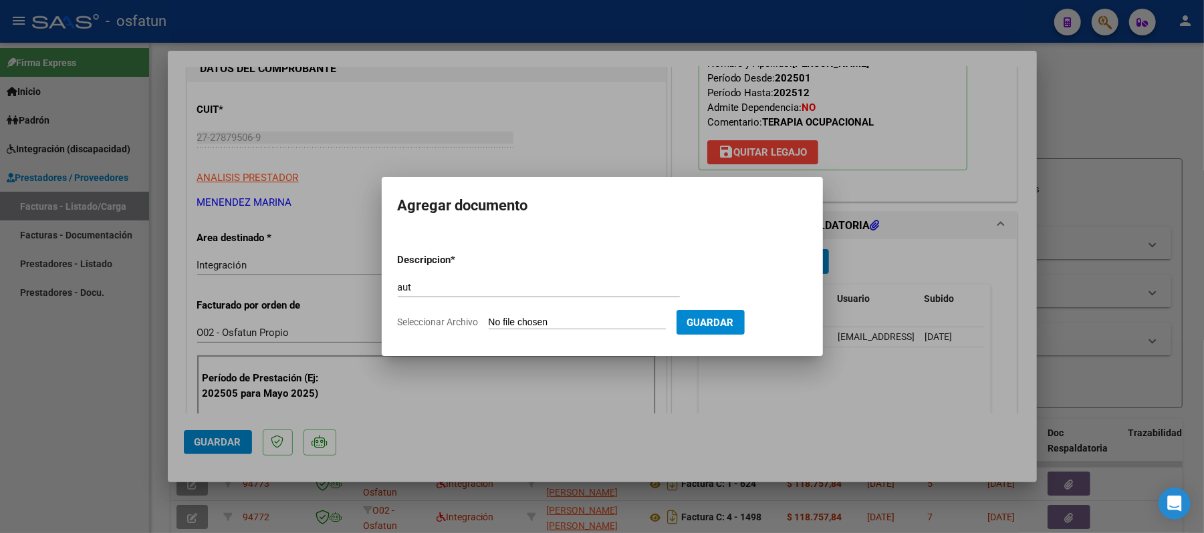
type input "C:\fakepath\AUT.pdf"
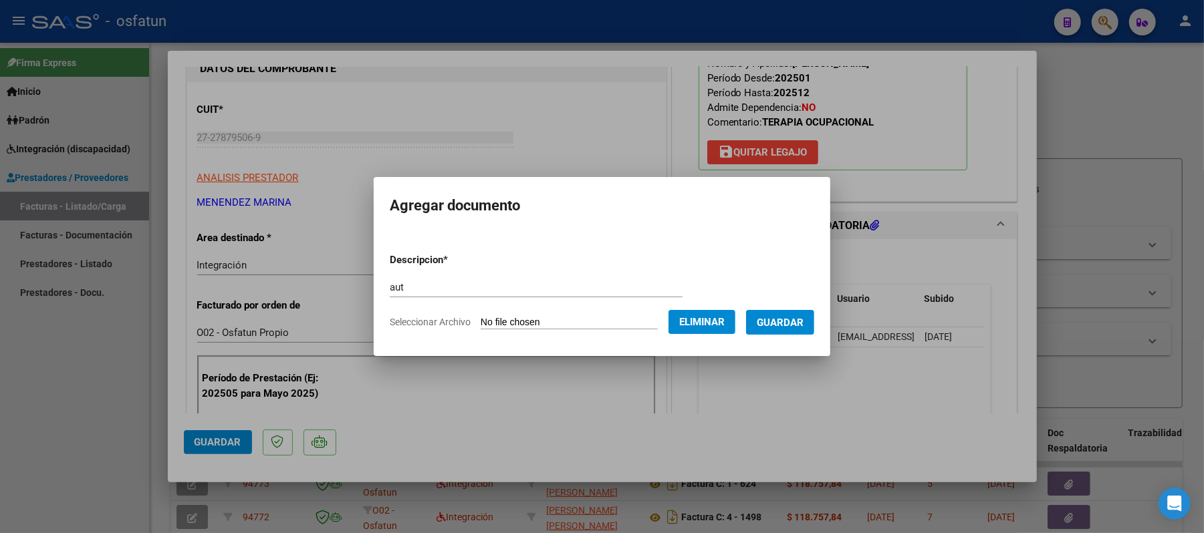
click at [779, 322] on span "Guardar" at bounding box center [780, 323] width 47 height 12
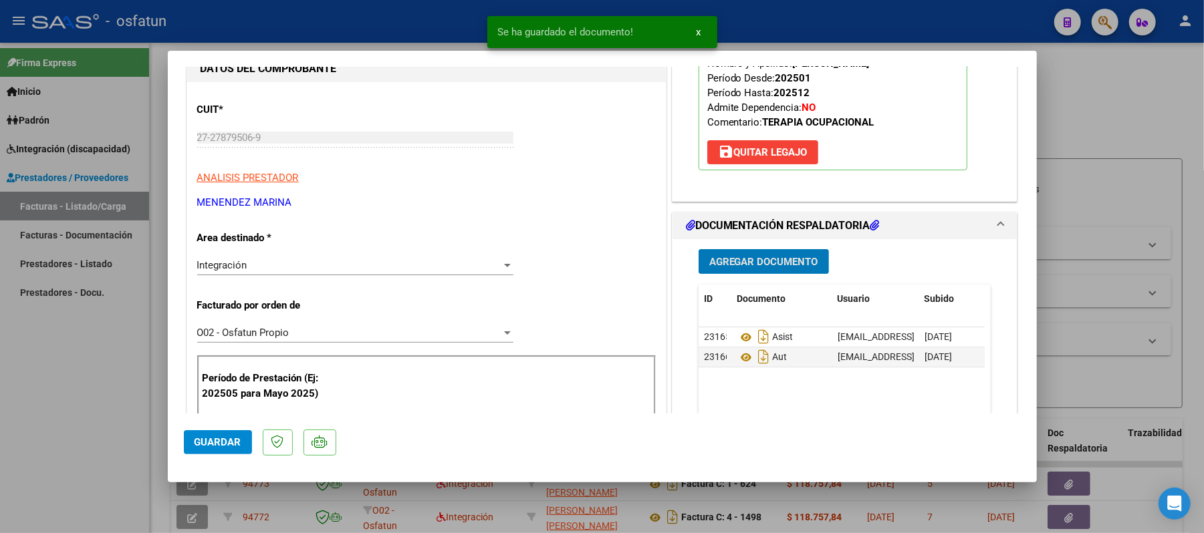
click at [225, 442] on span "Guardar" at bounding box center [217, 442] width 47 height 12
click at [1141, 129] on div at bounding box center [602, 266] width 1204 height 533
type input "$ 0,00"
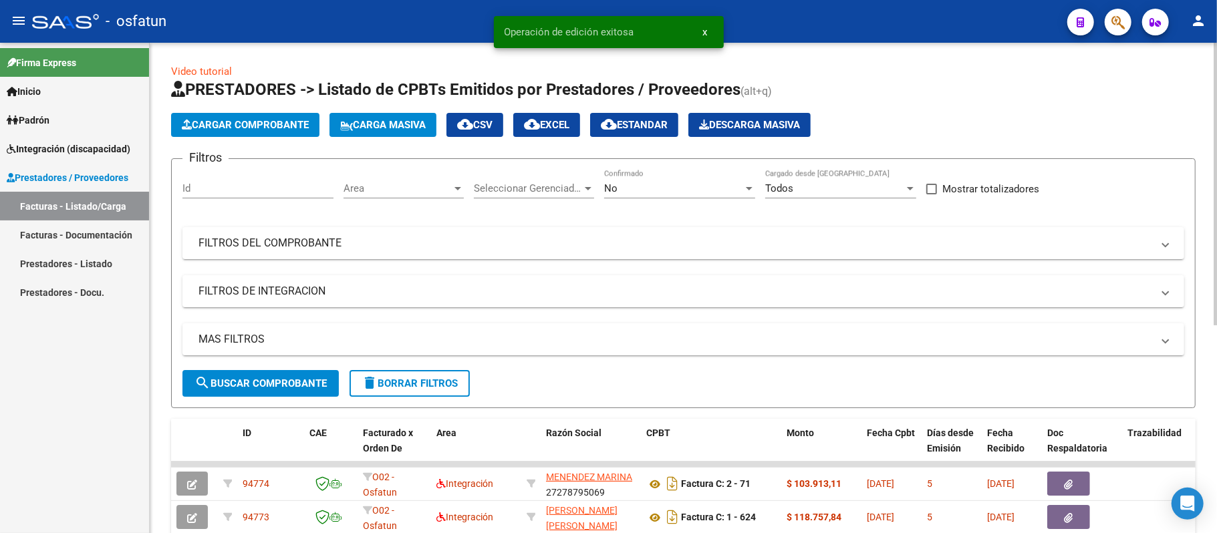
click at [254, 126] on span "Cargar Comprobante" at bounding box center [245, 125] width 127 height 12
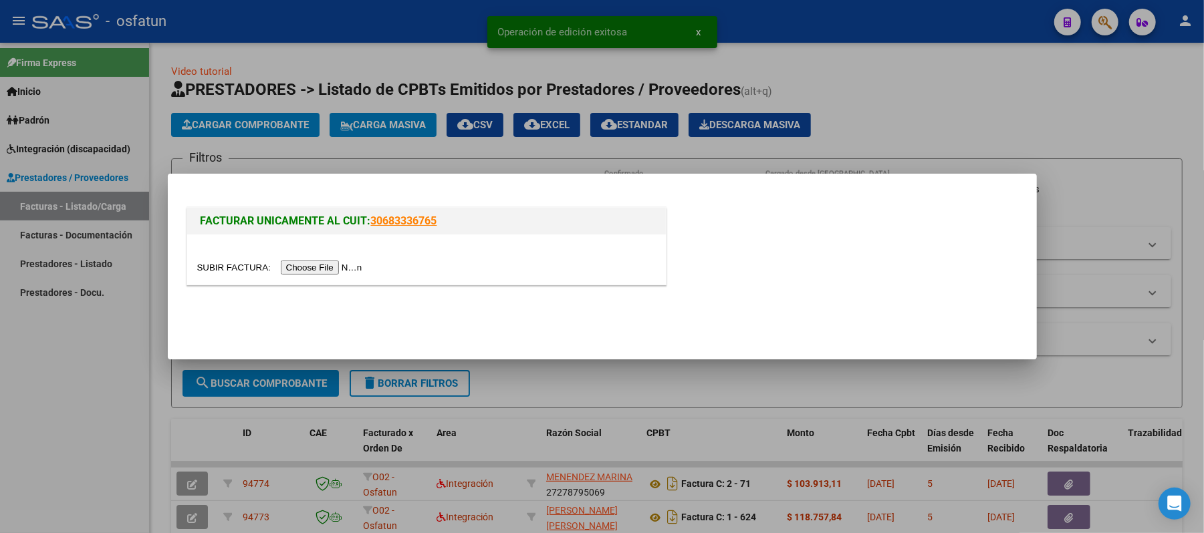
click at [321, 265] on input "file" at bounding box center [281, 268] width 169 height 14
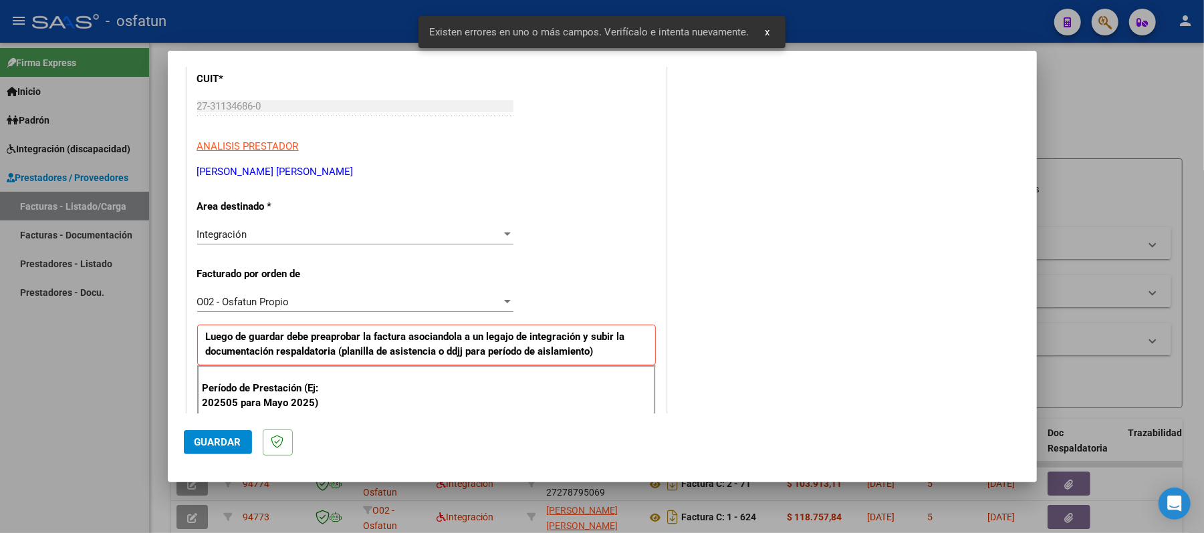
scroll to position [273, 0]
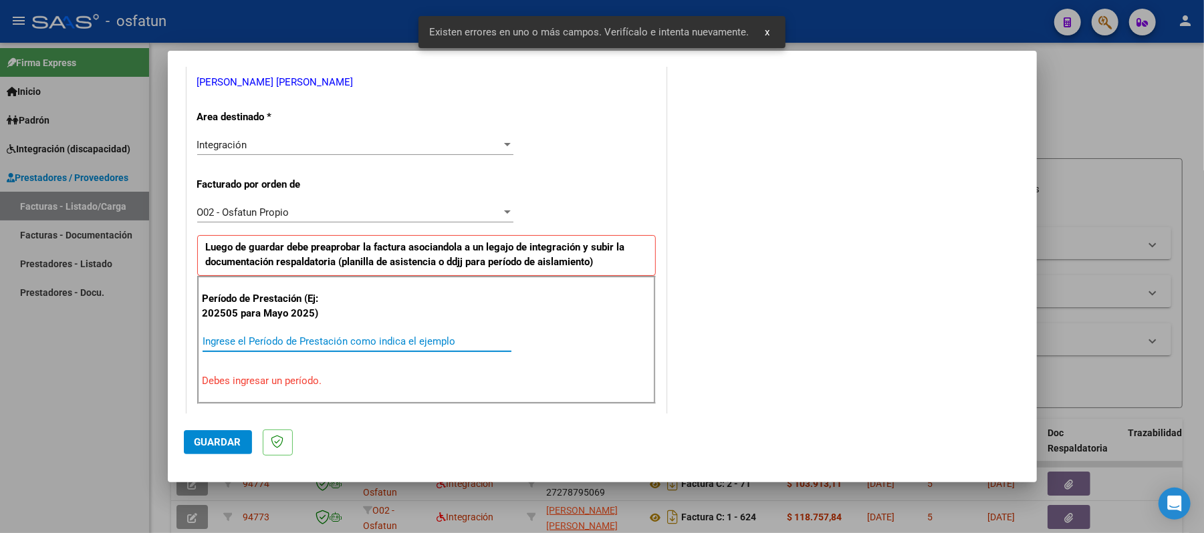
click at [420, 341] on input "Ingrese el Período de Prestación como indica el ejemplo" at bounding box center [356, 341] width 309 height 12
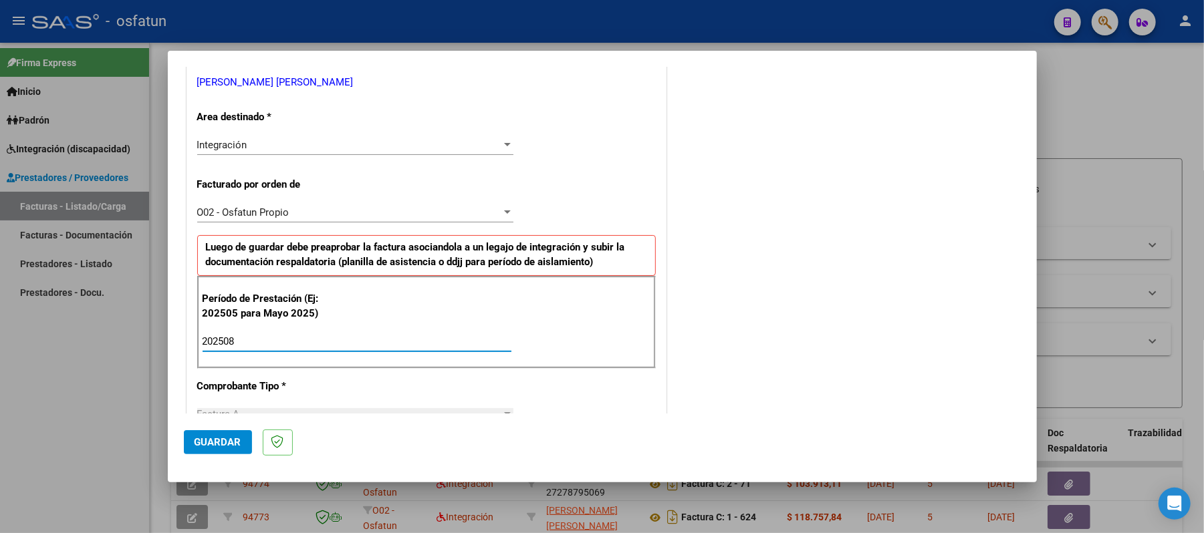
type input "202508"
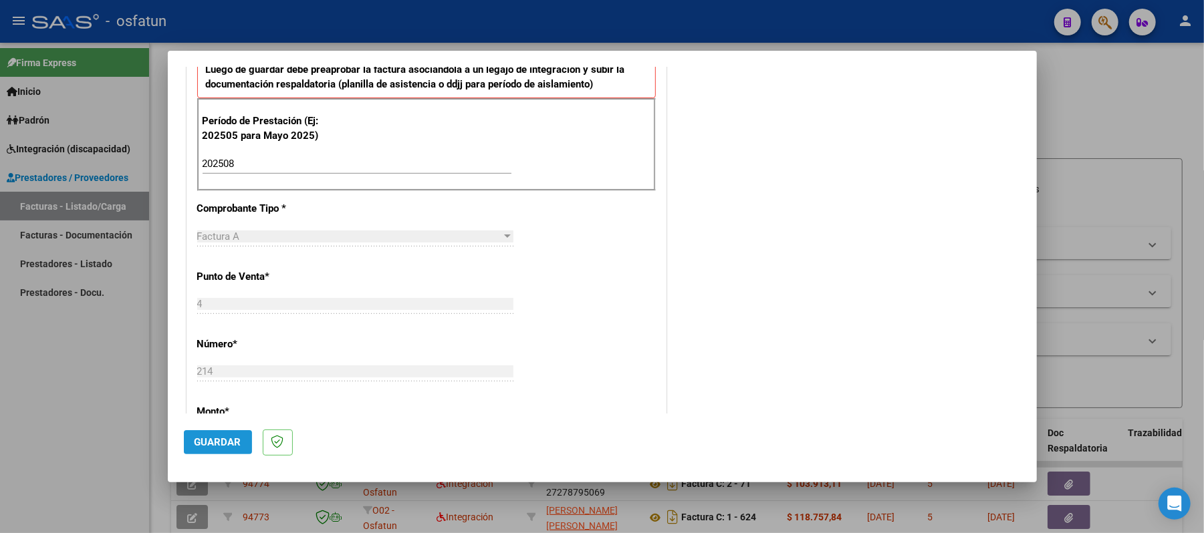
click at [237, 434] on button "Guardar" at bounding box center [218, 442] width 68 height 24
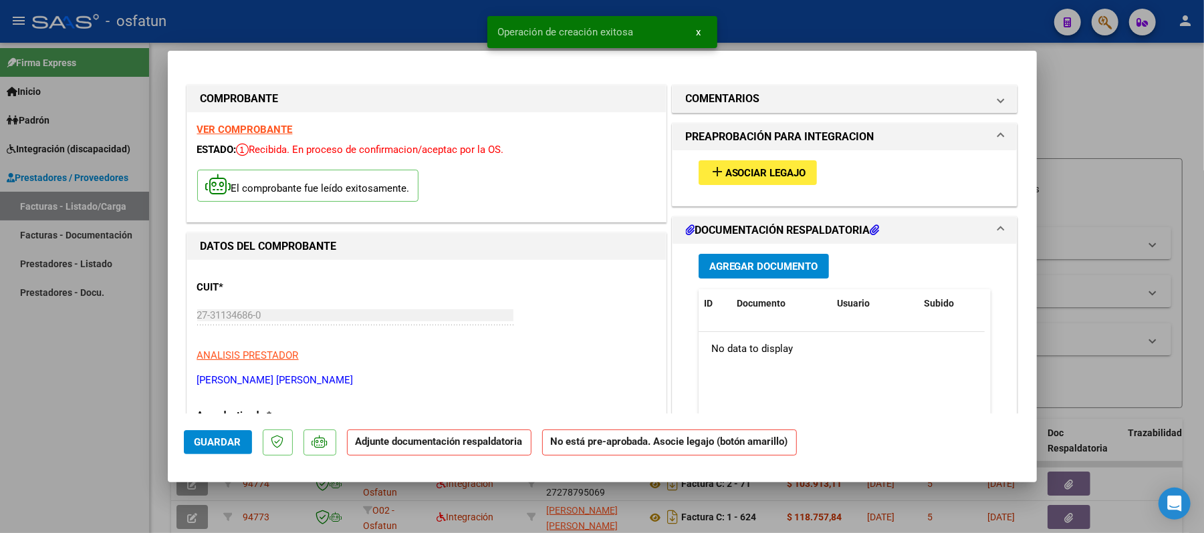
click at [746, 169] on span "Asociar Legajo" at bounding box center [765, 173] width 81 height 12
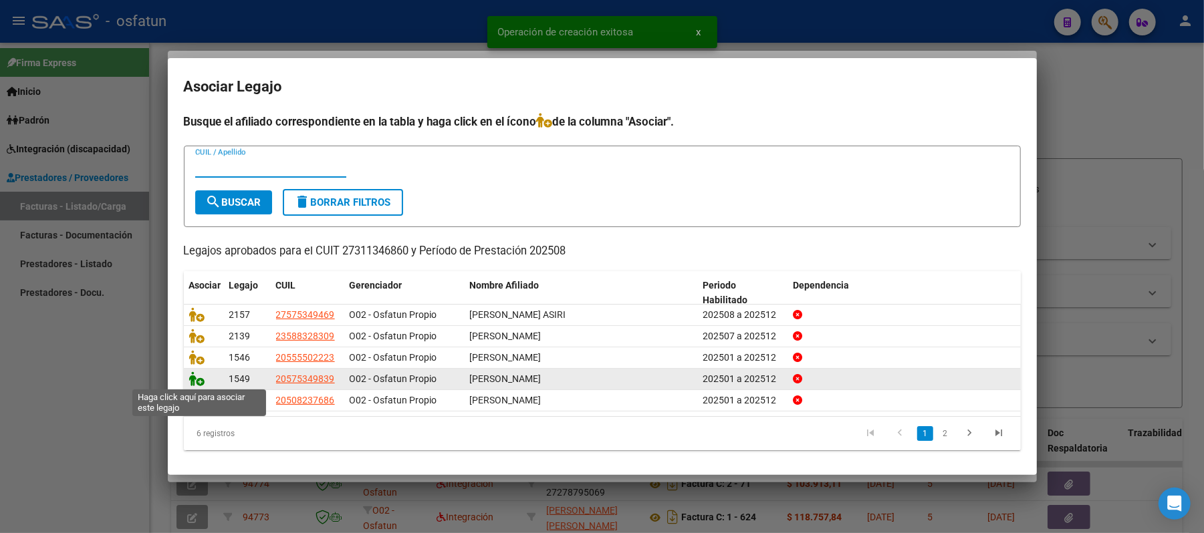
click at [198, 380] on icon at bounding box center [197, 379] width 16 height 15
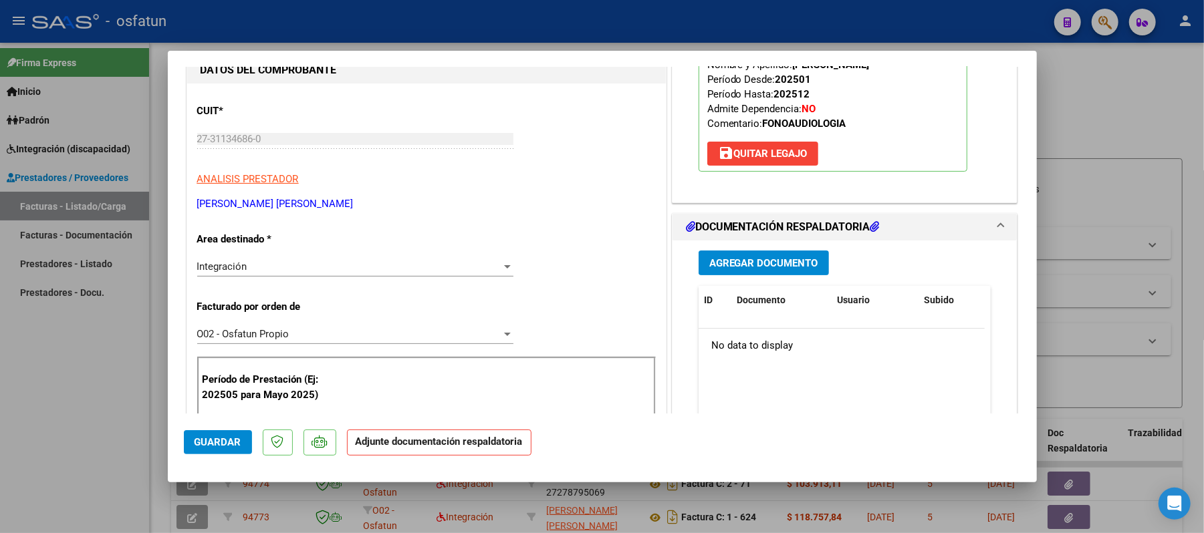
scroll to position [178, 0]
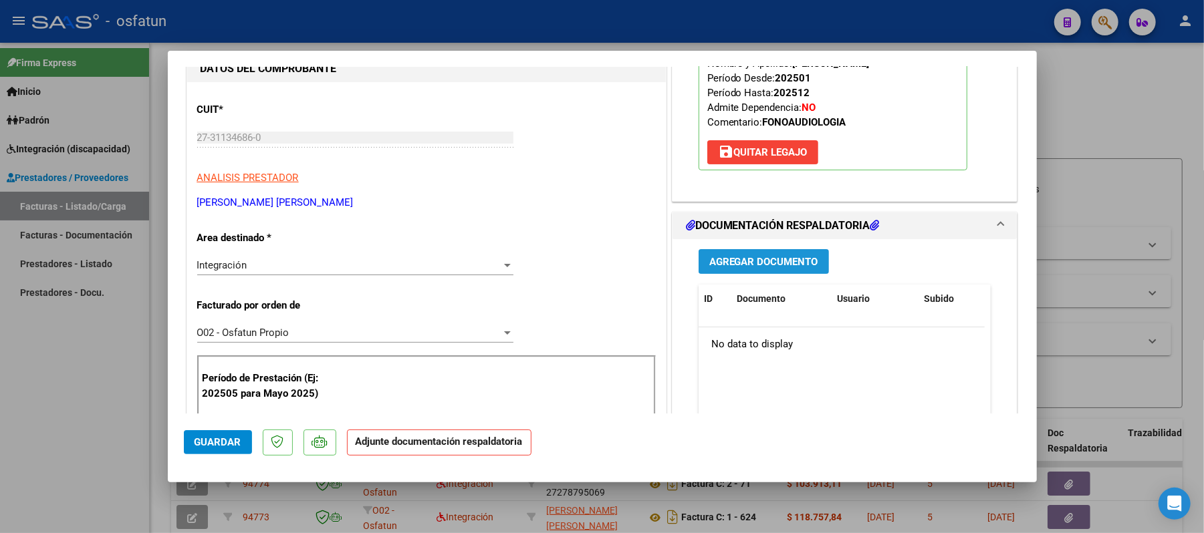
click at [742, 253] on button "Agregar Documento" at bounding box center [763, 261] width 130 height 25
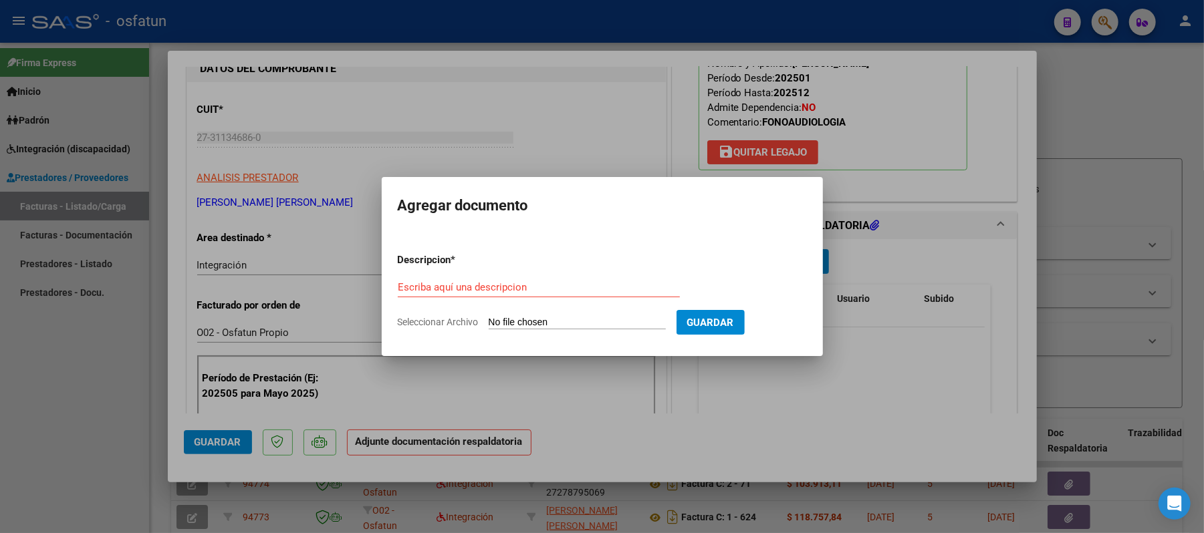
click at [579, 279] on div "Escriba aquí una descripcion" at bounding box center [539, 287] width 282 height 20
type input "asist"
click at [543, 322] on input "Seleccionar Archivo" at bounding box center [577, 323] width 177 height 13
type input "C:\fakepath\ASIST.pdf"
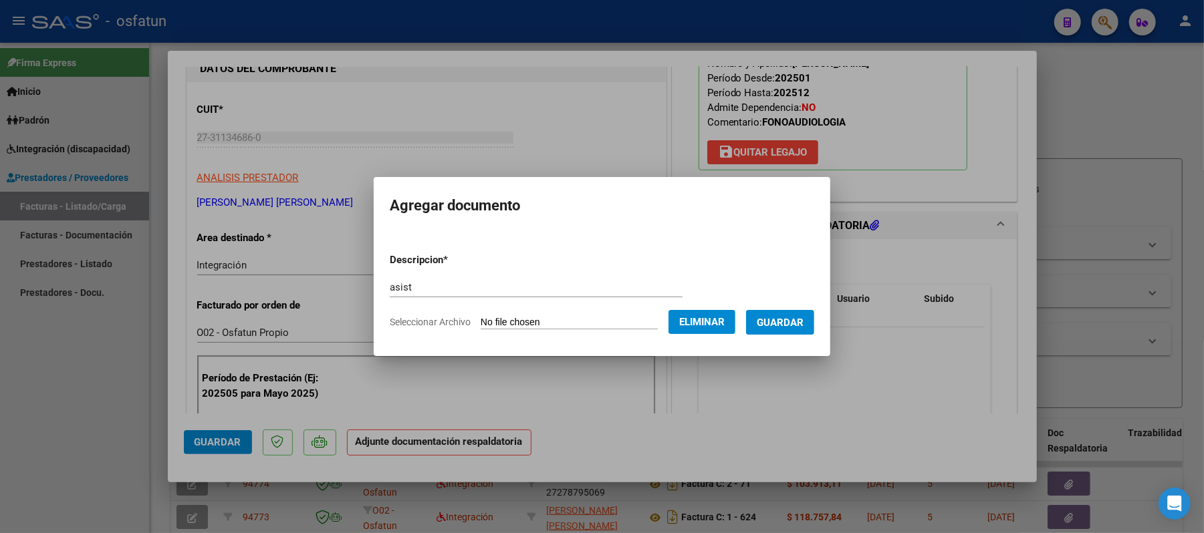
click at [786, 318] on span "Guardar" at bounding box center [780, 323] width 47 height 12
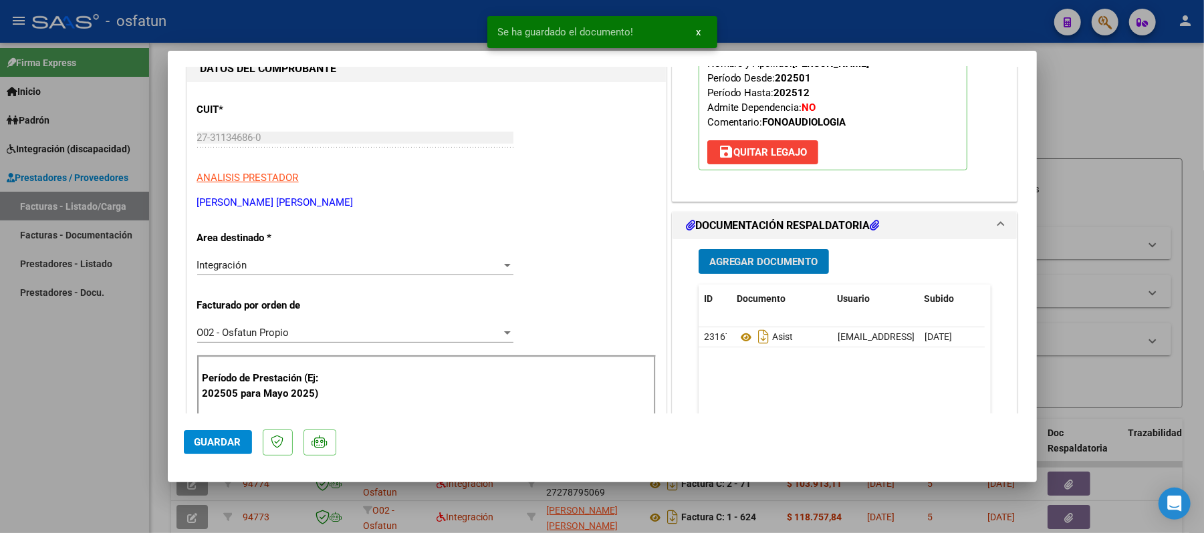
click at [736, 260] on span "Agregar Documento" at bounding box center [763, 262] width 109 height 12
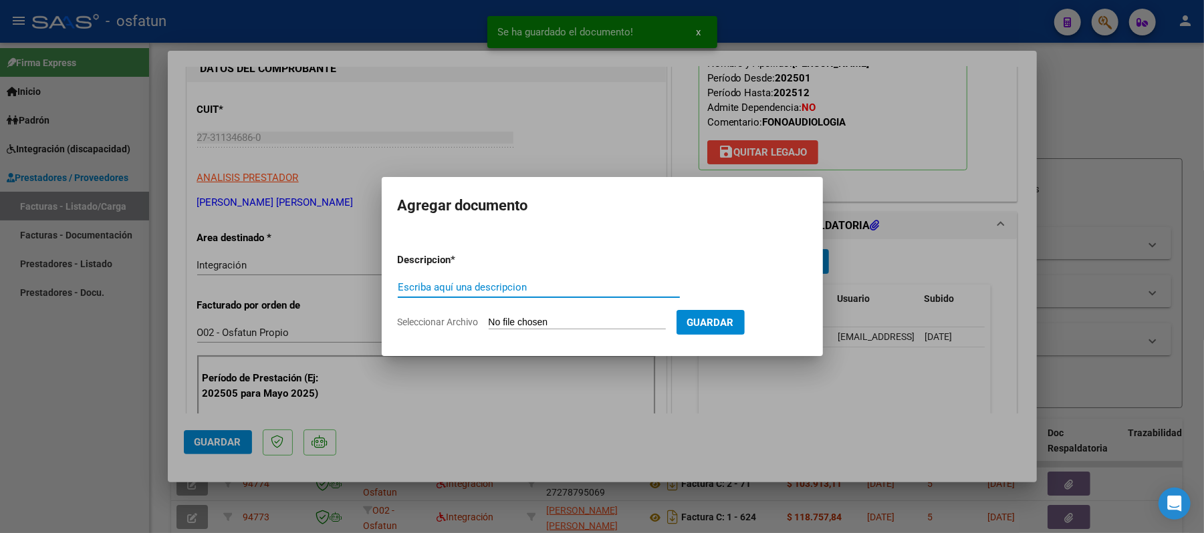
click at [561, 284] on input "Escriba aquí una descripcion" at bounding box center [539, 287] width 282 height 12
type input "aut"
click at [544, 318] on input "Seleccionar Archivo" at bounding box center [577, 323] width 177 height 13
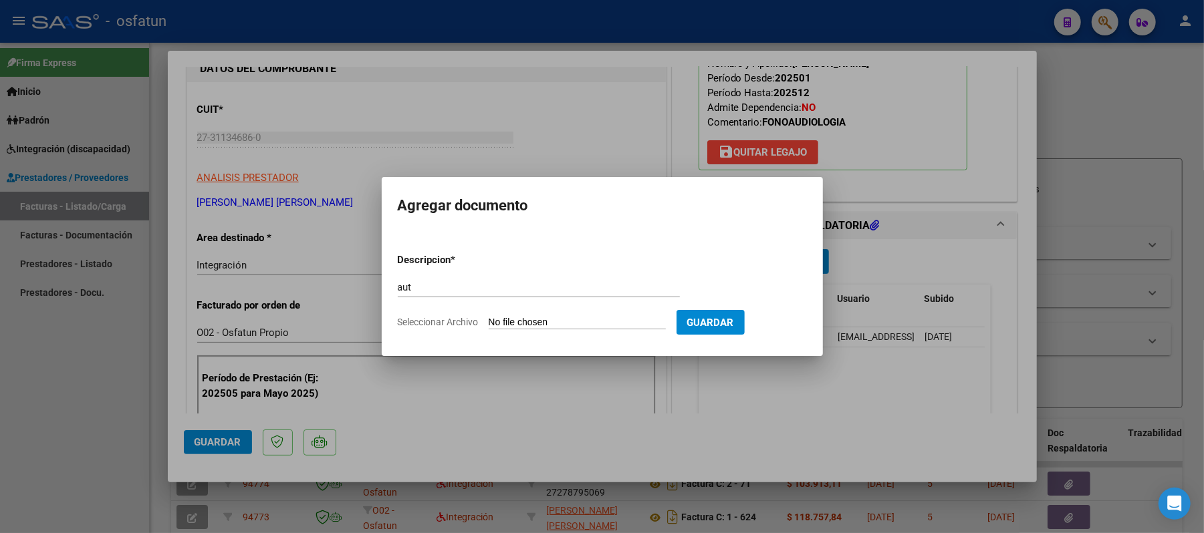
type input "C:\fakepath\AUT.pdf"
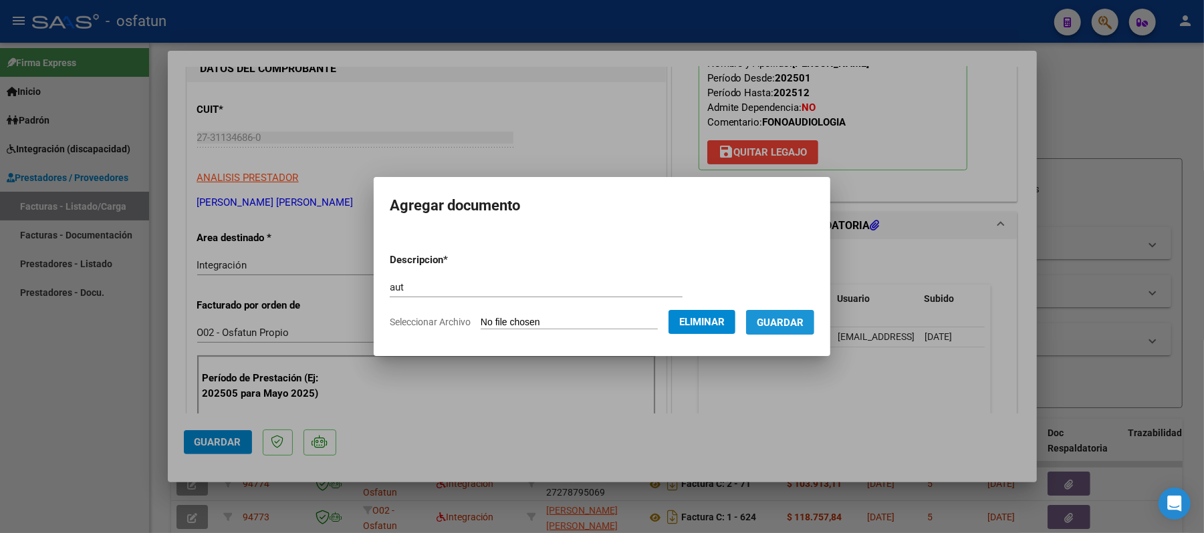
click at [790, 319] on span "Guardar" at bounding box center [780, 323] width 47 height 12
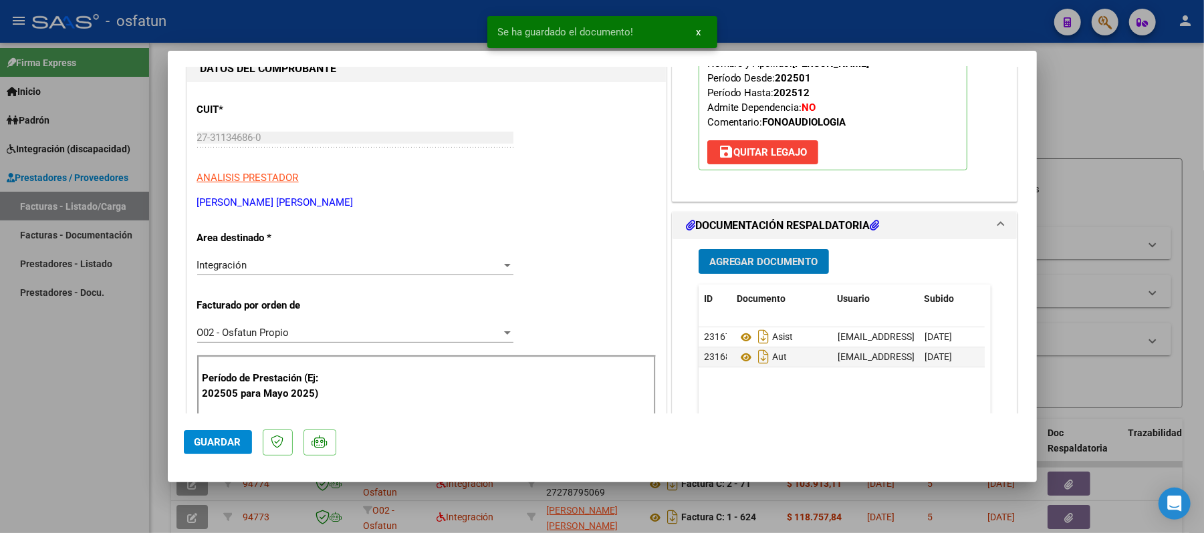
click at [196, 439] on span "Guardar" at bounding box center [217, 442] width 47 height 12
click at [1093, 94] on div at bounding box center [602, 266] width 1204 height 533
type input "$ 0,00"
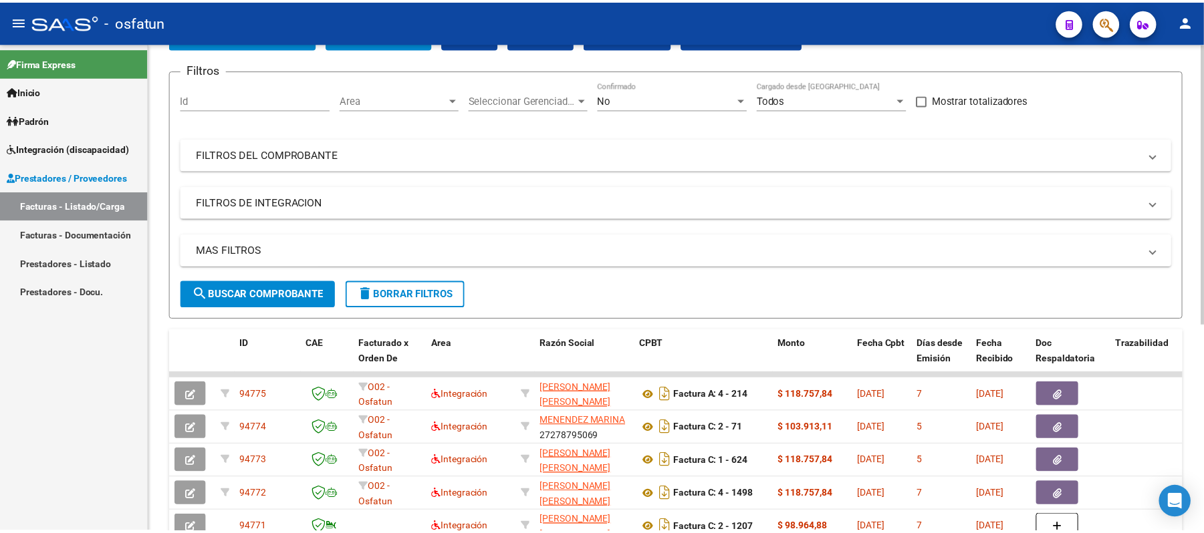
scroll to position [0, 0]
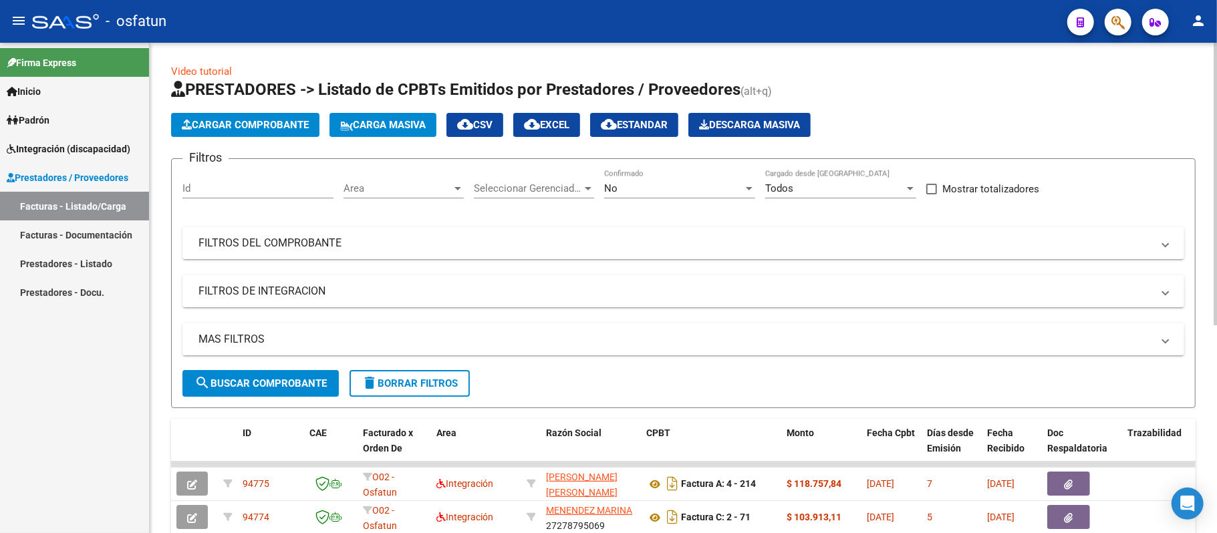
click at [234, 126] on span "Cargar Comprobante" at bounding box center [245, 125] width 127 height 12
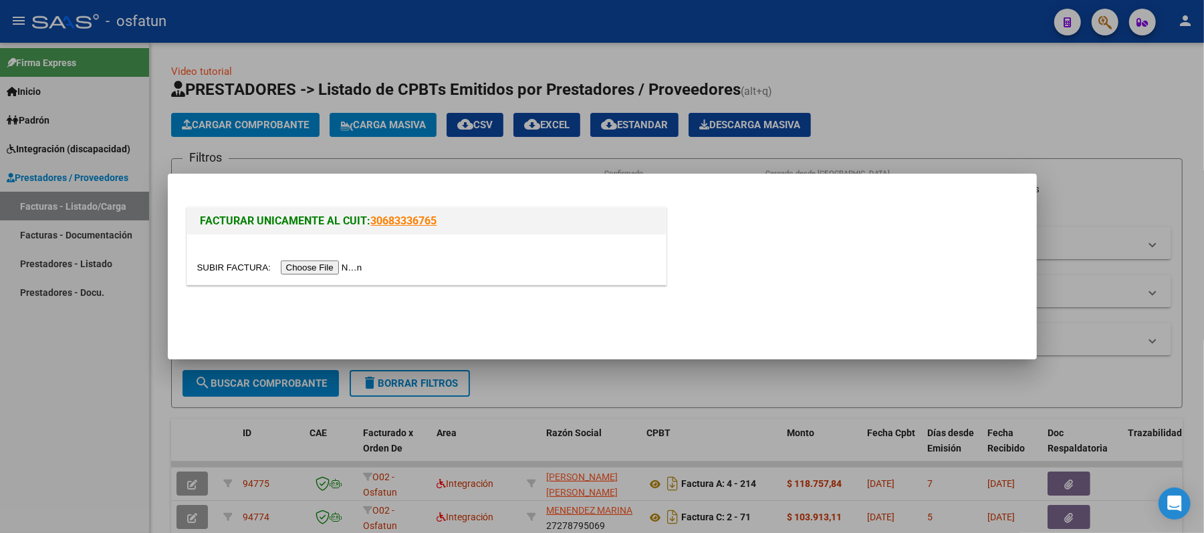
click at [337, 265] on input "file" at bounding box center [281, 268] width 169 height 14
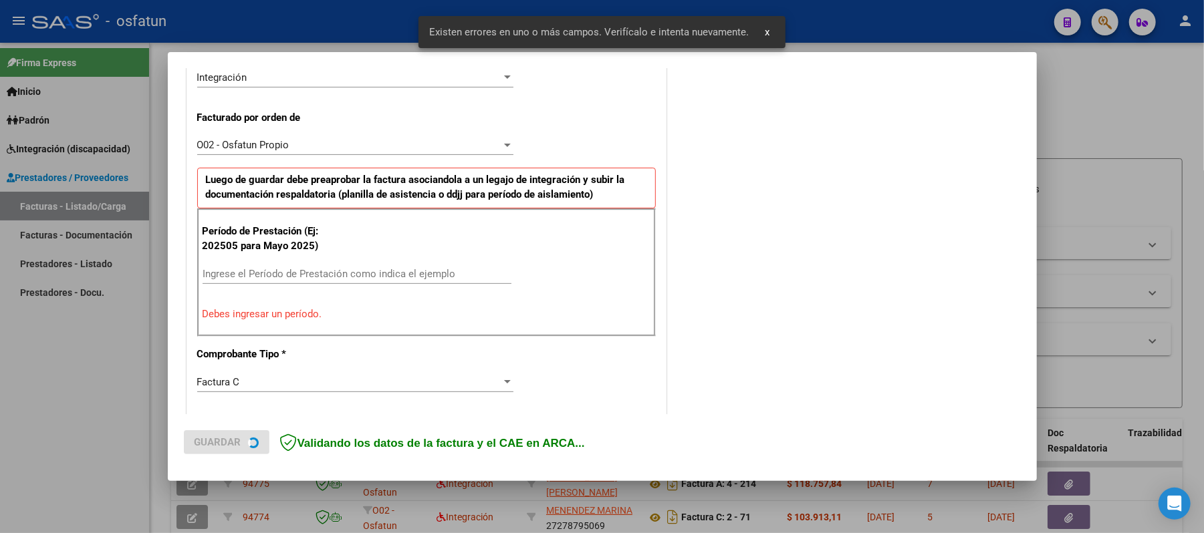
scroll to position [362, 0]
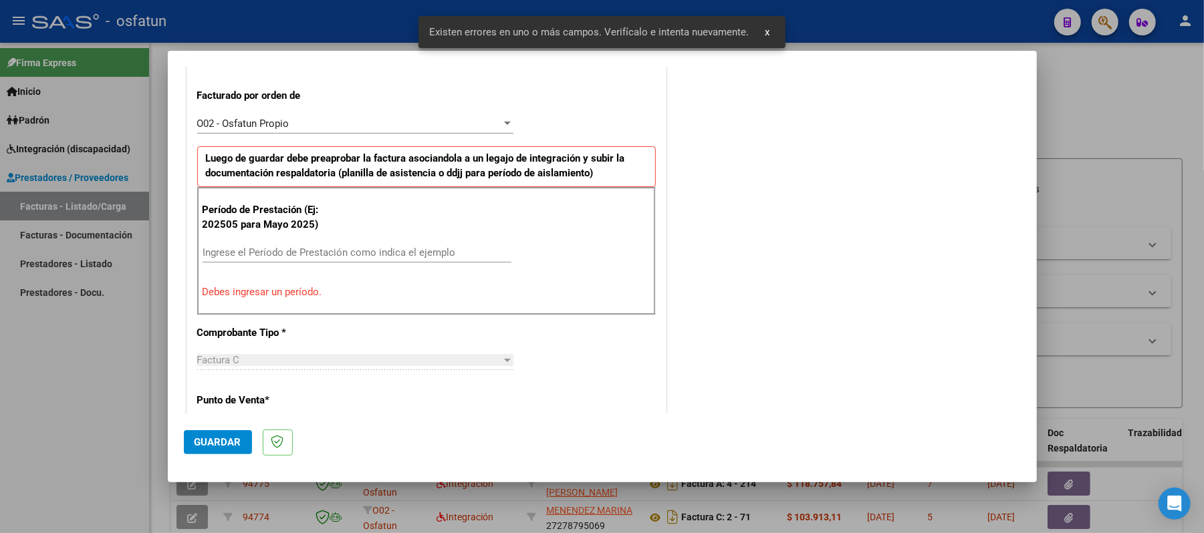
click at [425, 255] on input "Ingrese el Período de Prestación como indica el ejemplo" at bounding box center [356, 253] width 309 height 12
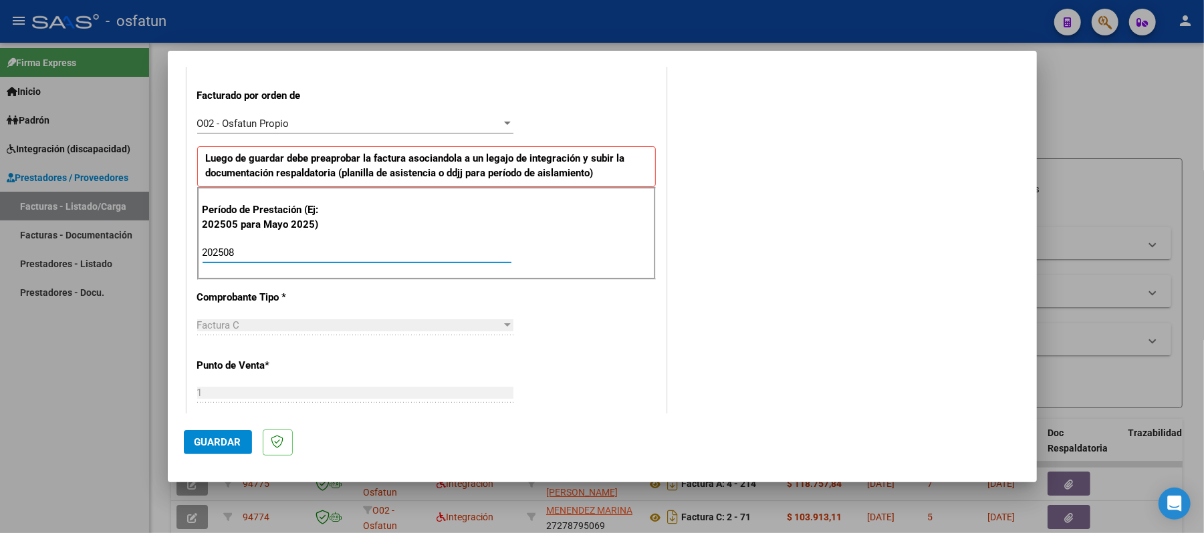
type input "202508"
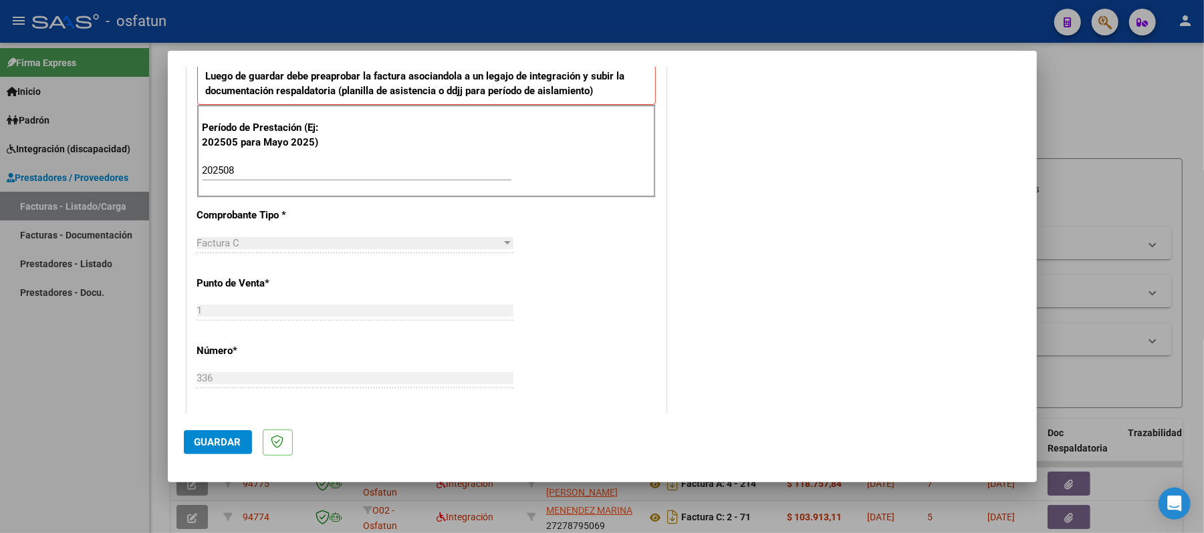
scroll to position [441, 0]
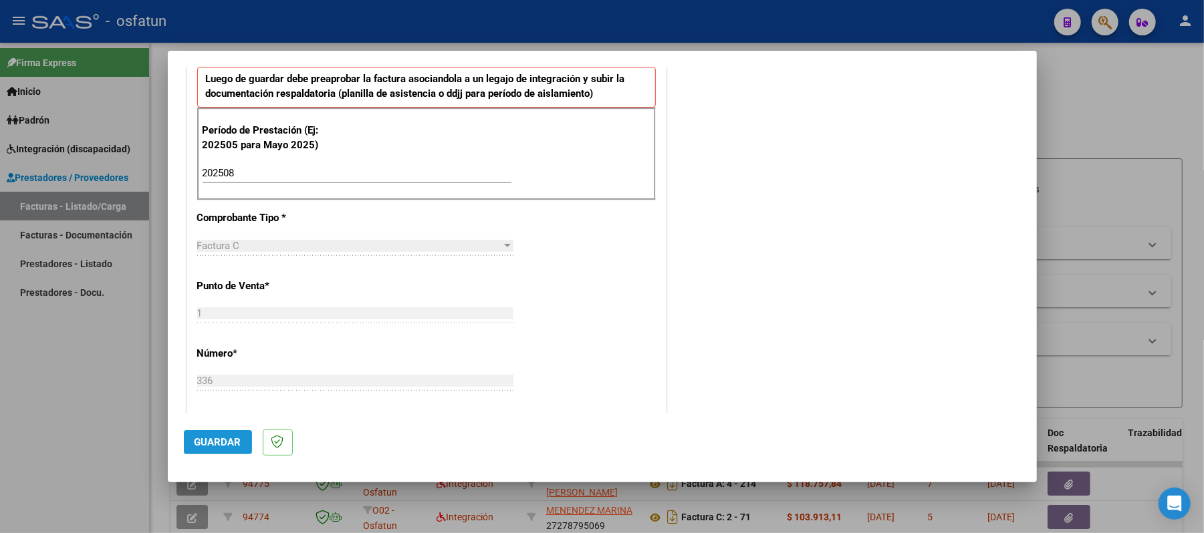
click at [222, 438] on span "Guardar" at bounding box center [217, 442] width 47 height 12
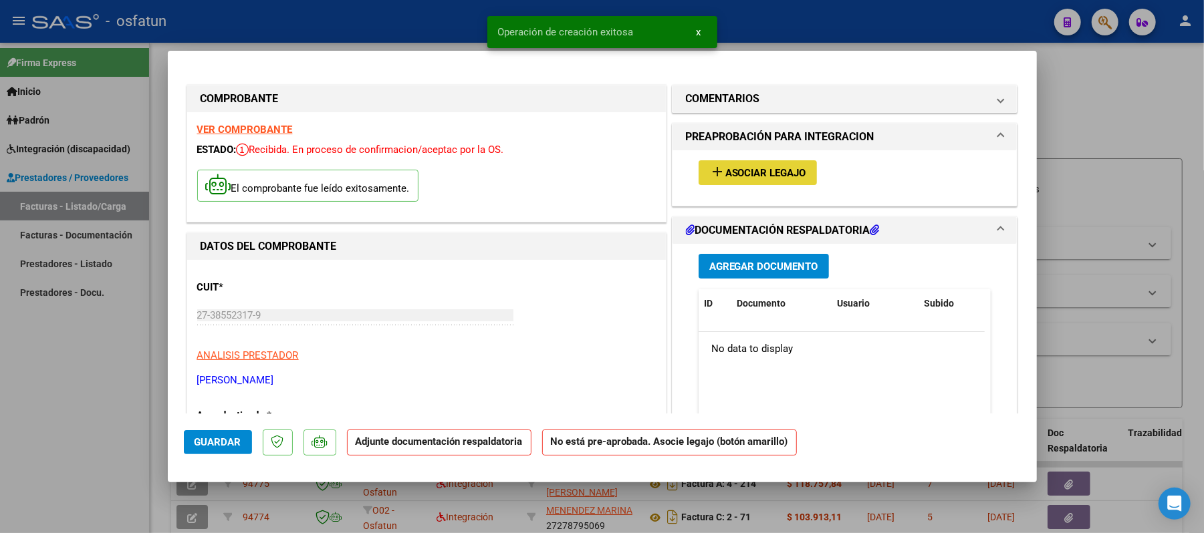
click at [778, 174] on span "Asociar Legajo" at bounding box center [765, 173] width 81 height 12
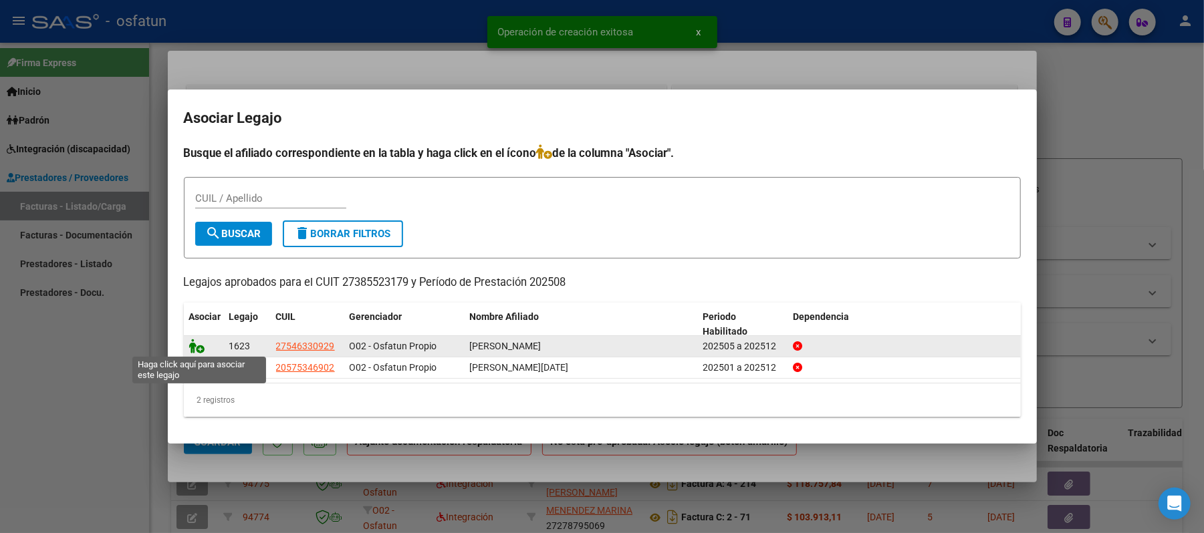
click at [190, 346] on icon at bounding box center [197, 346] width 16 height 15
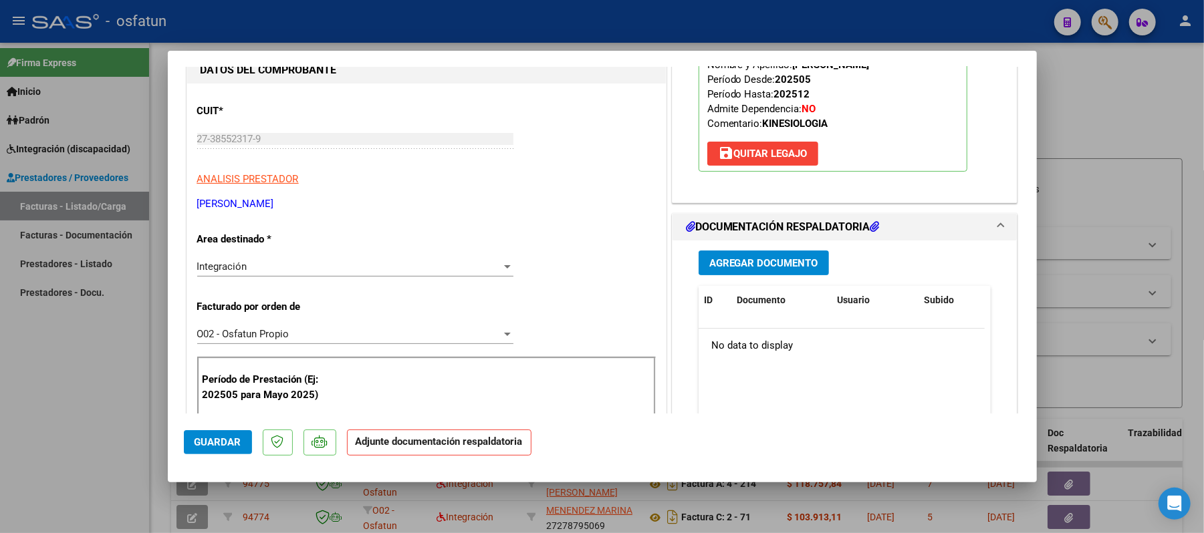
scroll to position [178, 0]
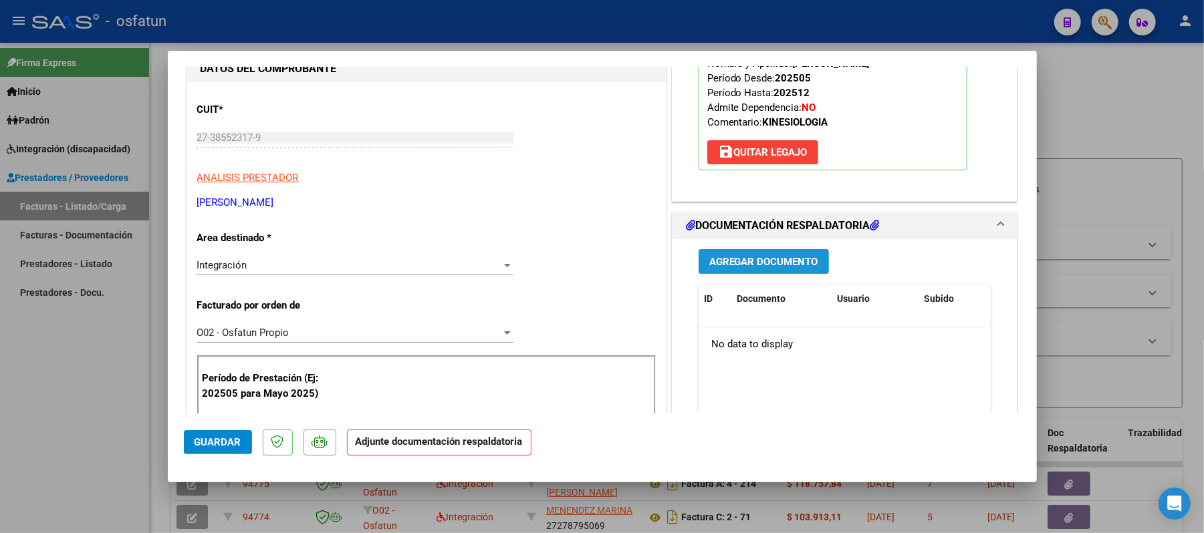
click at [715, 263] on span "Agregar Documento" at bounding box center [763, 262] width 109 height 12
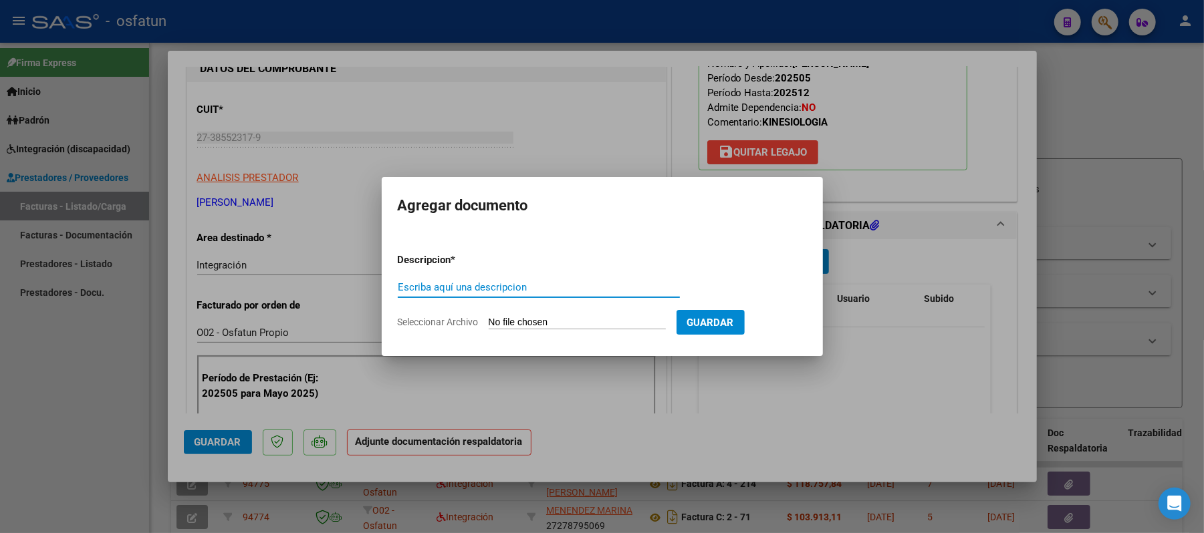
click at [581, 281] on input "Escriba aquí una descripcion" at bounding box center [539, 287] width 282 height 12
type input "asist"
click at [562, 317] on input "Seleccionar Archivo" at bounding box center [577, 323] width 177 height 13
type input "C:\fakepath\ASIST.pdf"
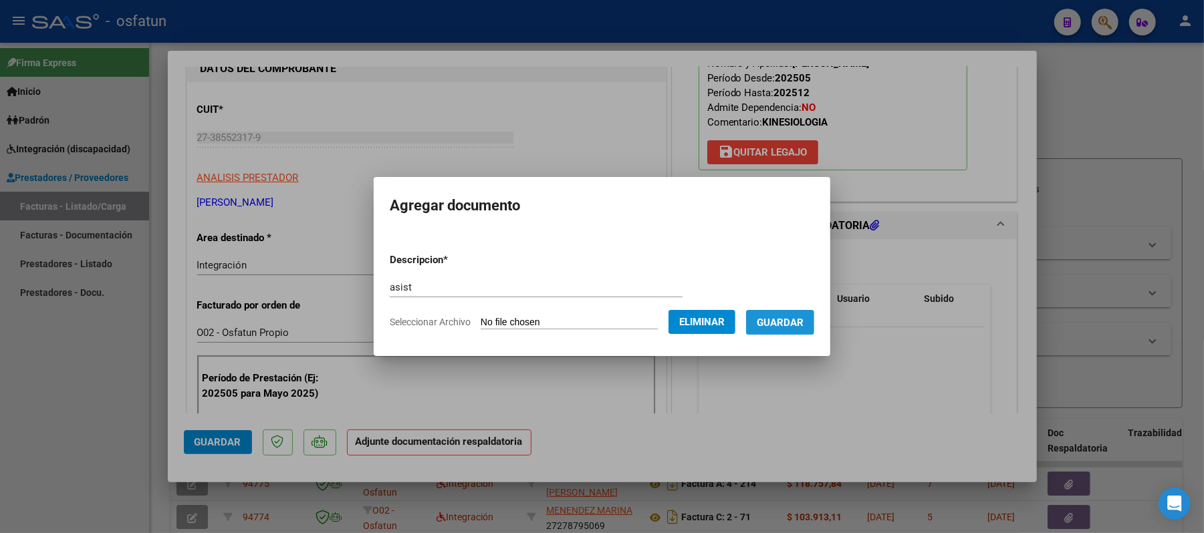
click at [794, 324] on span "Guardar" at bounding box center [780, 323] width 47 height 12
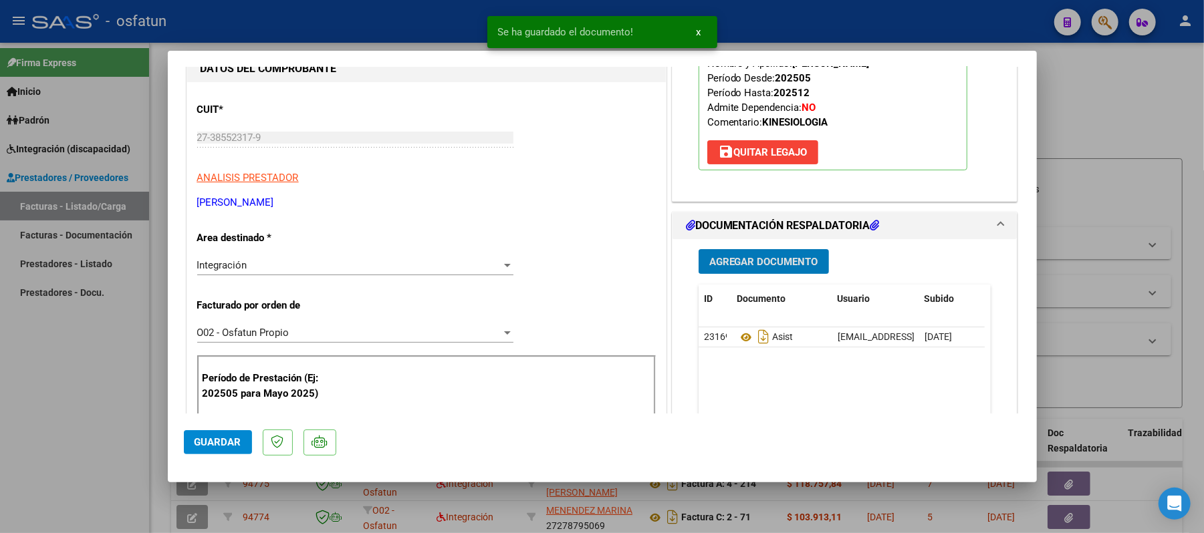
click at [736, 260] on span "Agregar Documento" at bounding box center [763, 262] width 109 height 12
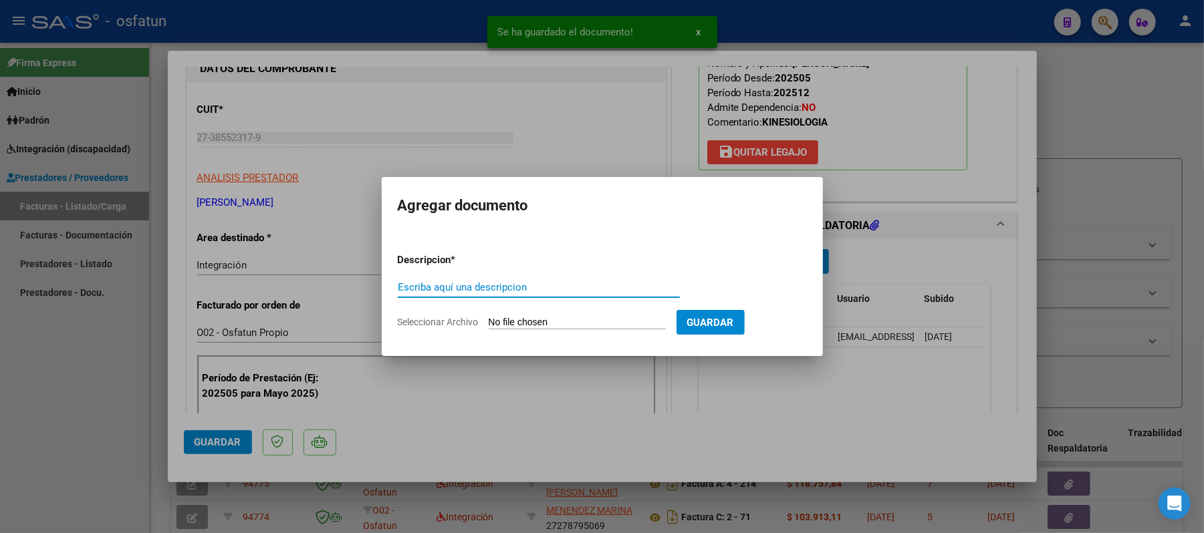
click at [591, 284] on input "Escriba aquí una descripcion" at bounding box center [539, 287] width 282 height 12
type input "aut"
click at [577, 316] on app-file-uploader "Seleccionar Archivo" at bounding box center [537, 322] width 279 height 12
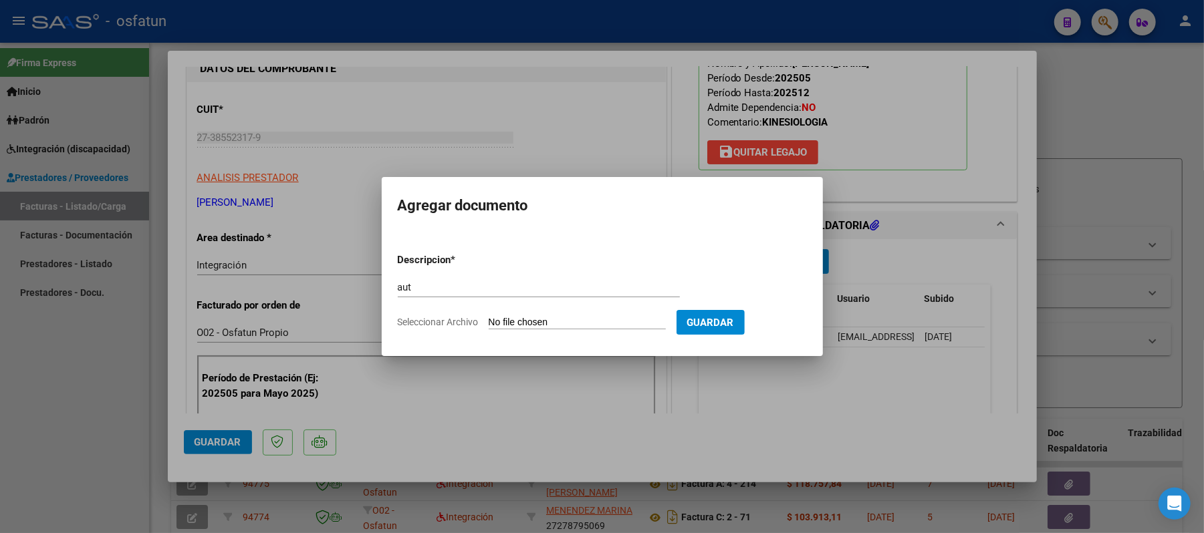
click at [564, 323] on input "Seleccionar Archivo" at bounding box center [577, 323] width 177 height 13
type input "C:\fakepath\AUT.pdf"
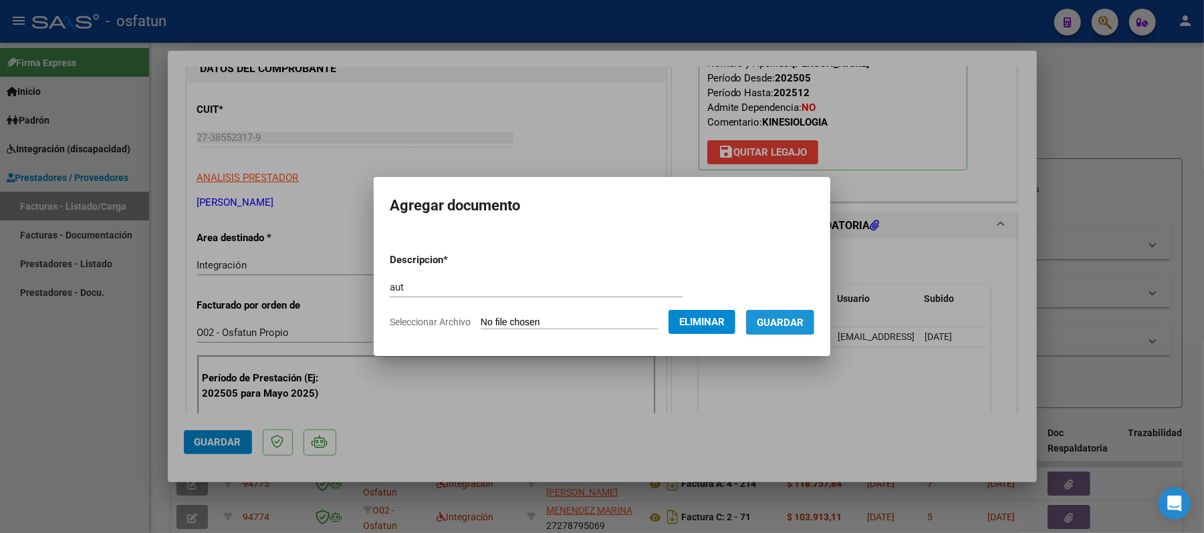
click at [790, 316] on span "Guardar" at bounding box center [780, 322] width 47 height 12
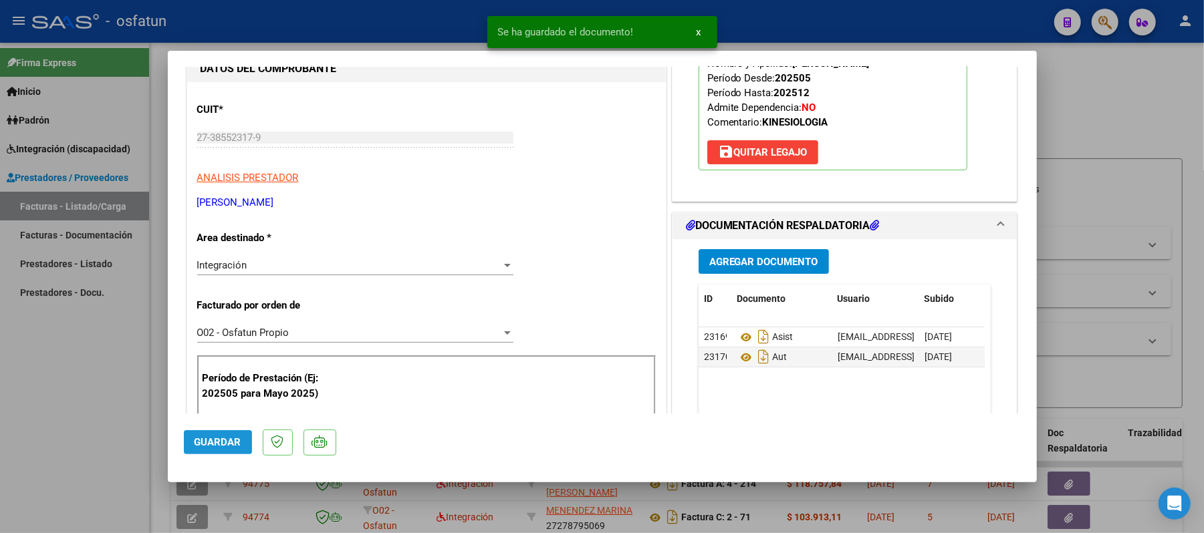
click at [221, 442] on span "Guardar" at bounding box center [217, 442] width 47 height 12
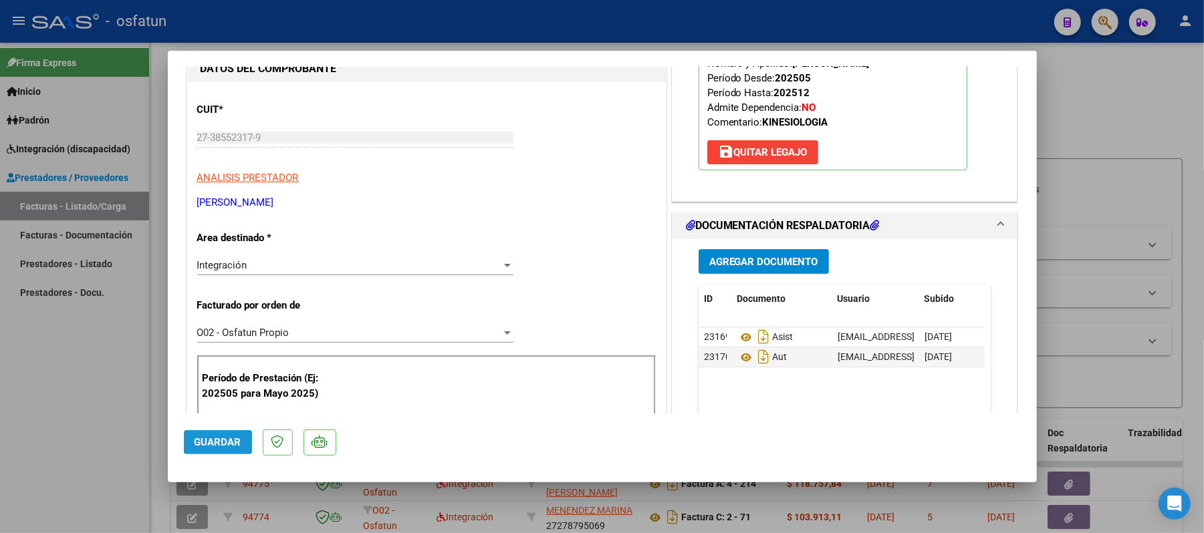
click at [215, 432] on button "Guardar" at bounding box center [218, 442] width 68 height 24
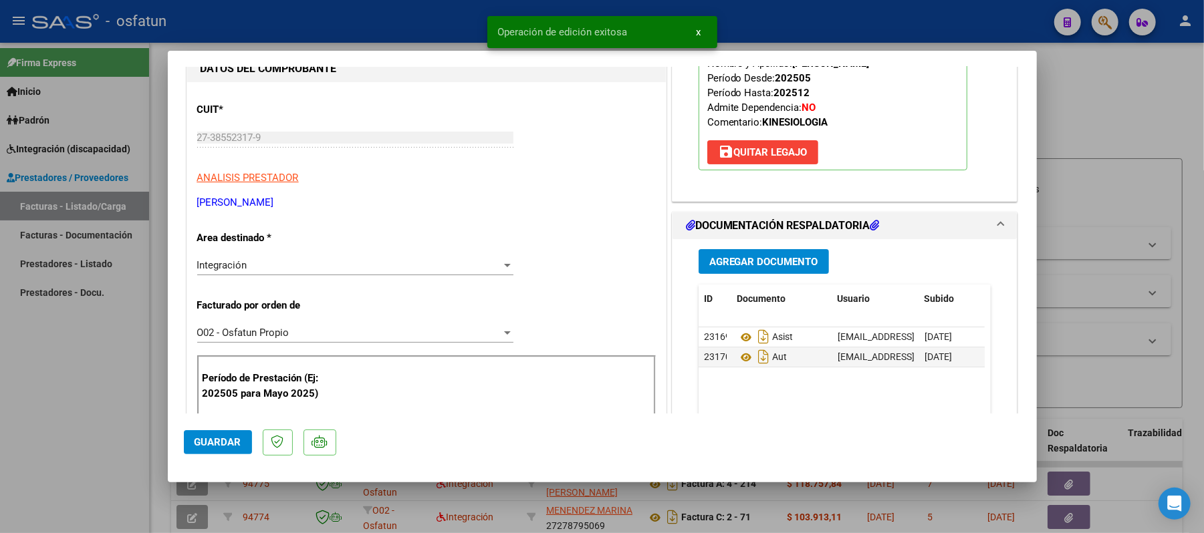
click at [1067, 114] on div at bounding box center [602, 266] width 1204 height 533
type input "$ 0,00"
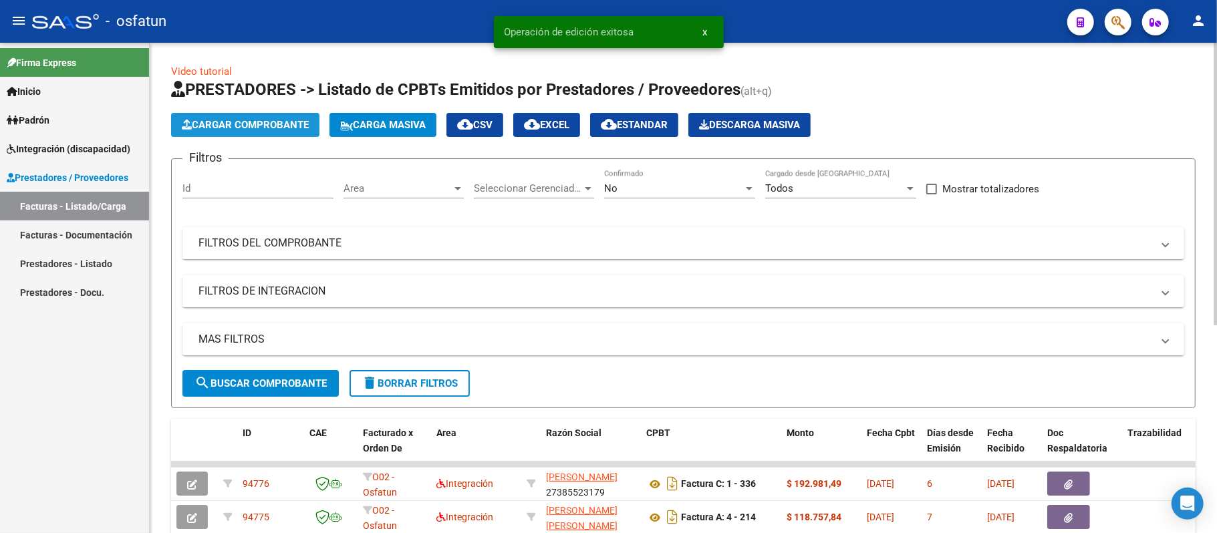
click at [255, 123] on span "Cargar Comprobante" at bounding box center [245, 125] width 127 height 12
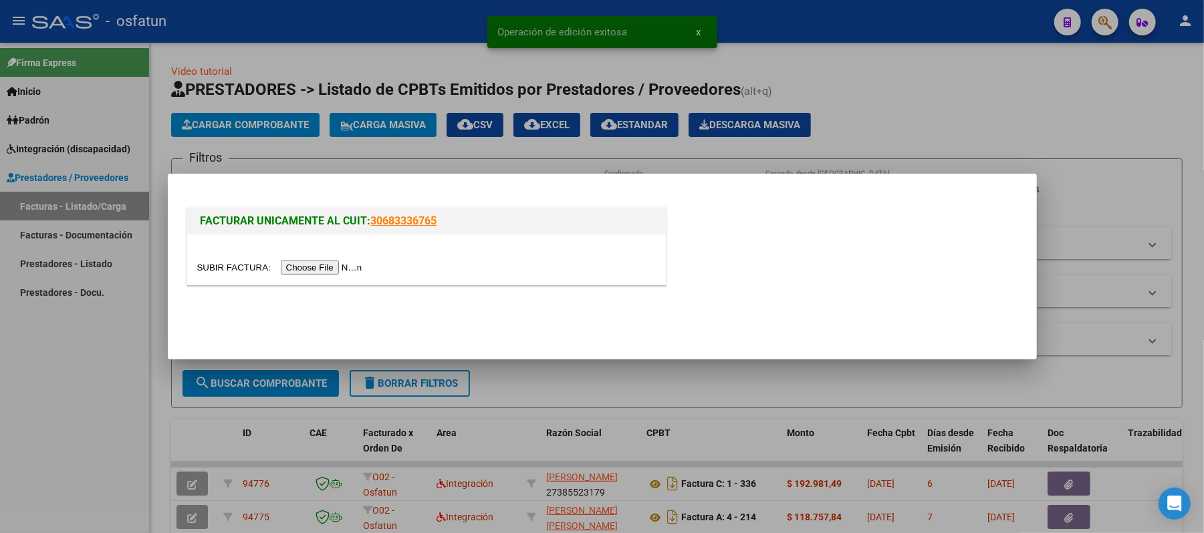
click at [315, 263] on input "file" at bounding box center [281, 268] width 169 height 14
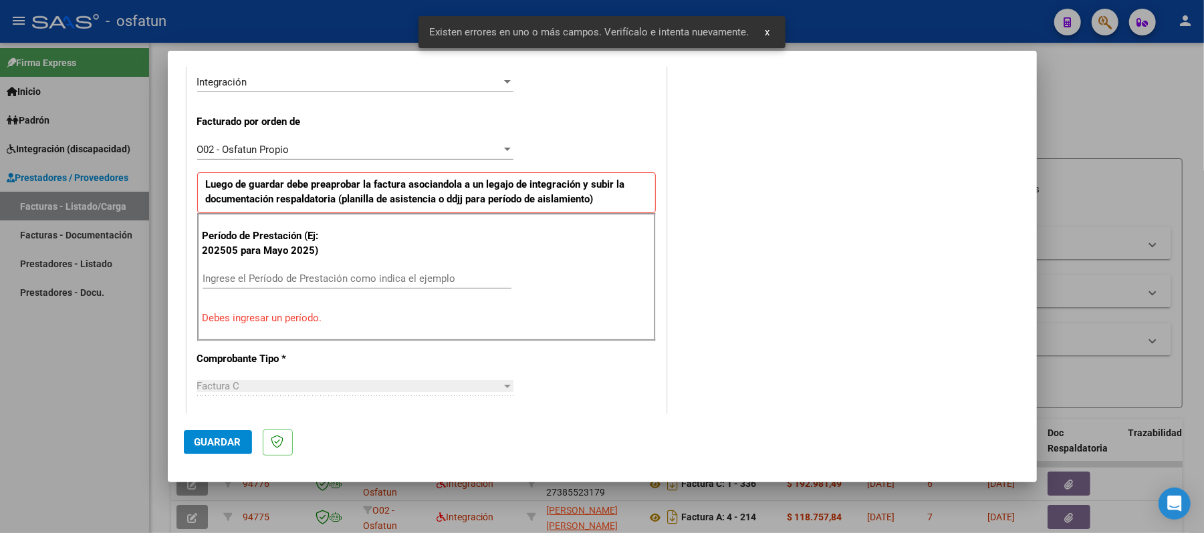
scroll to position [362, 0]
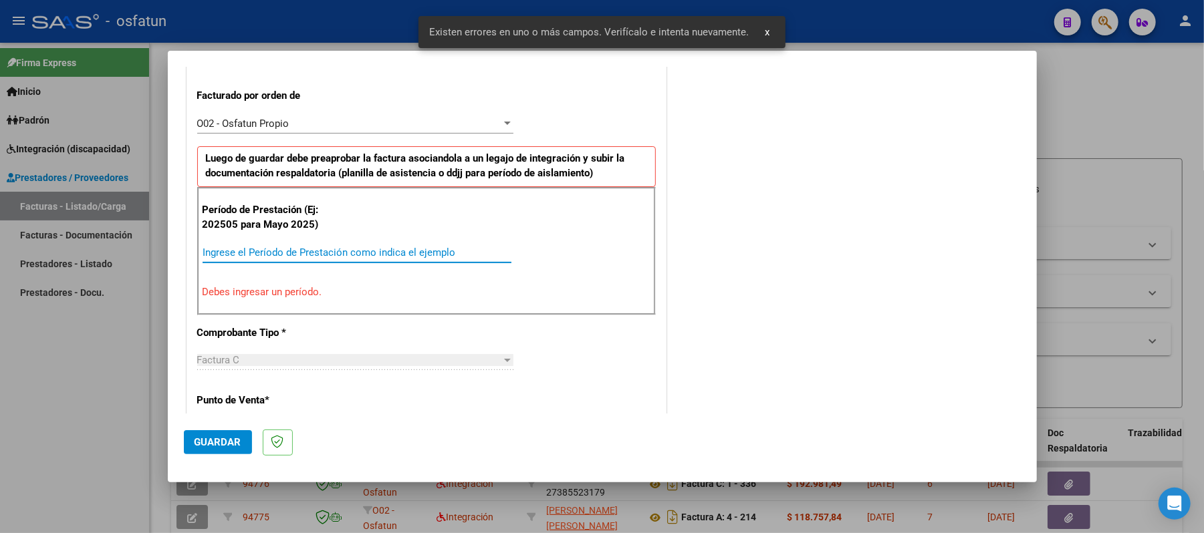
click at [402, 255] on input "Ingrese el Período de Prestación como indica el ejemplo" at bounding box center [356, 253] width 309 height 12
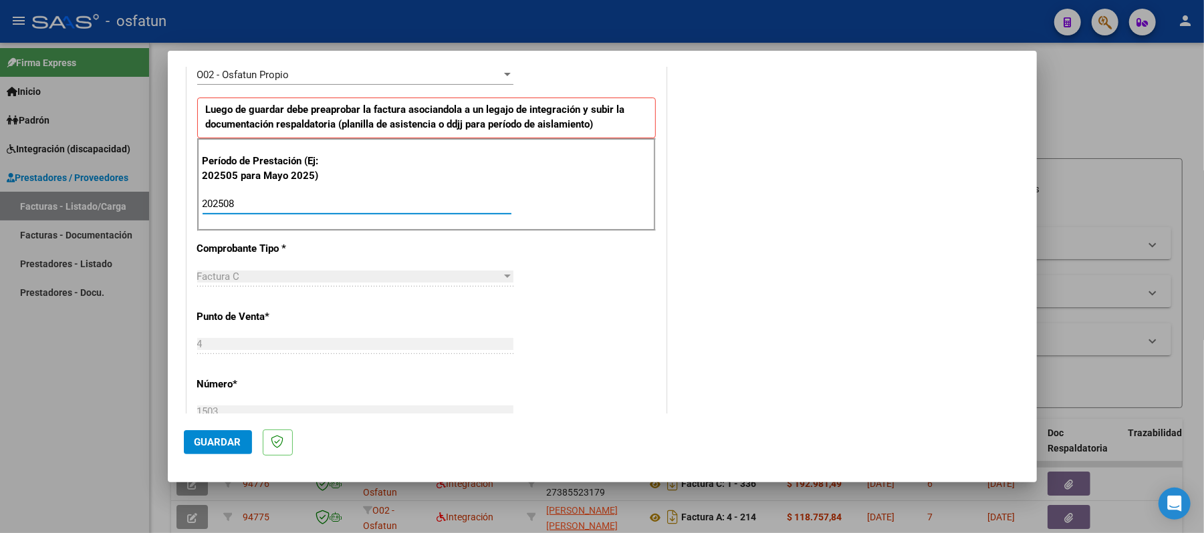
scroll to position [450, 0]
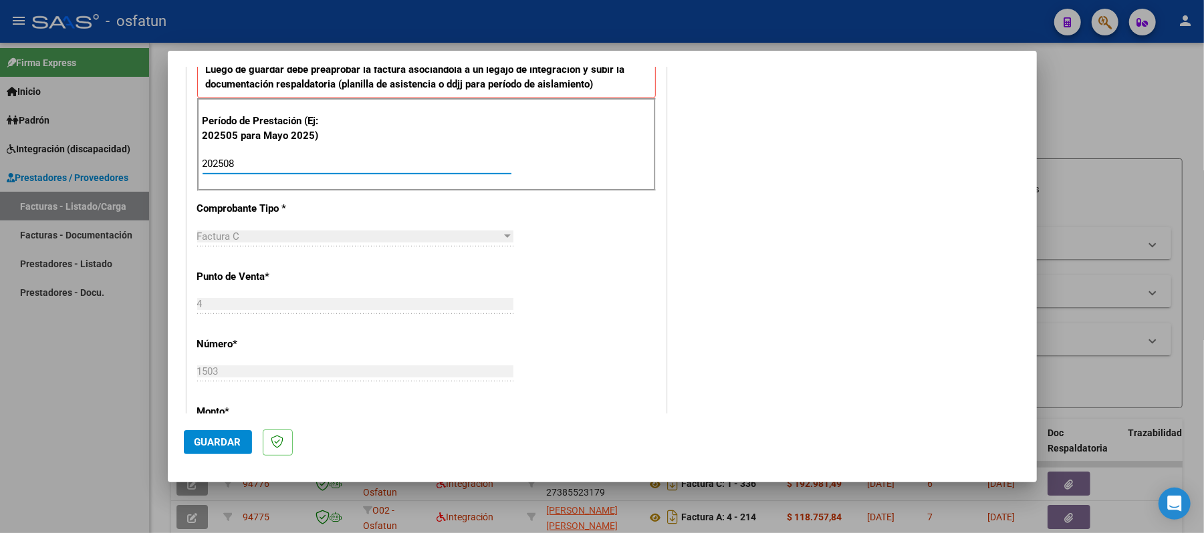
type input "202508"
click at [241, 436] on button "Guardar" at bounding box center [218, 442] width 68 height 24
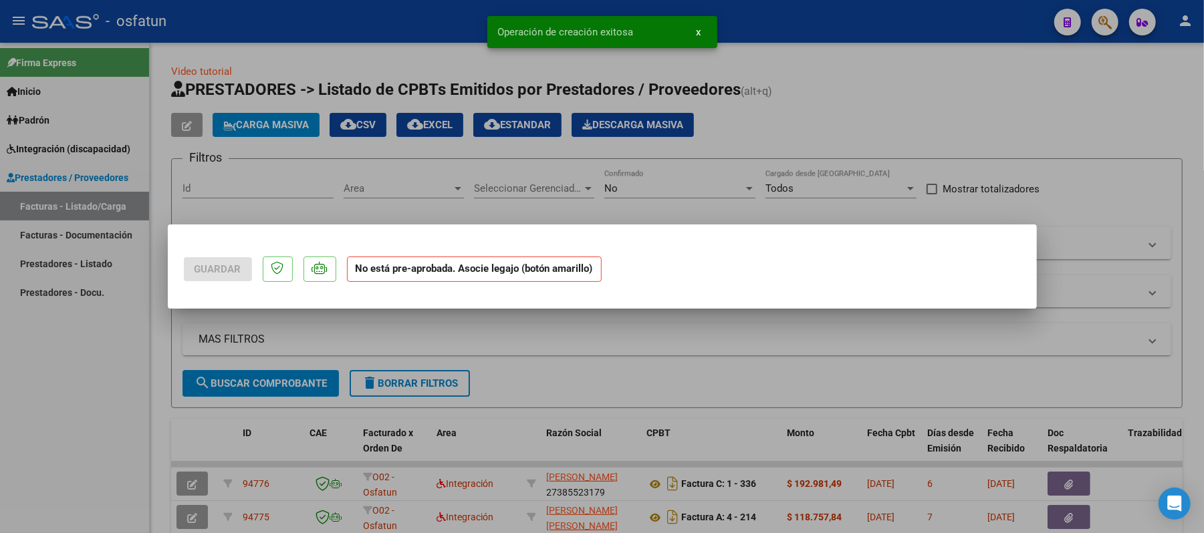
scroll to position [0, 0]
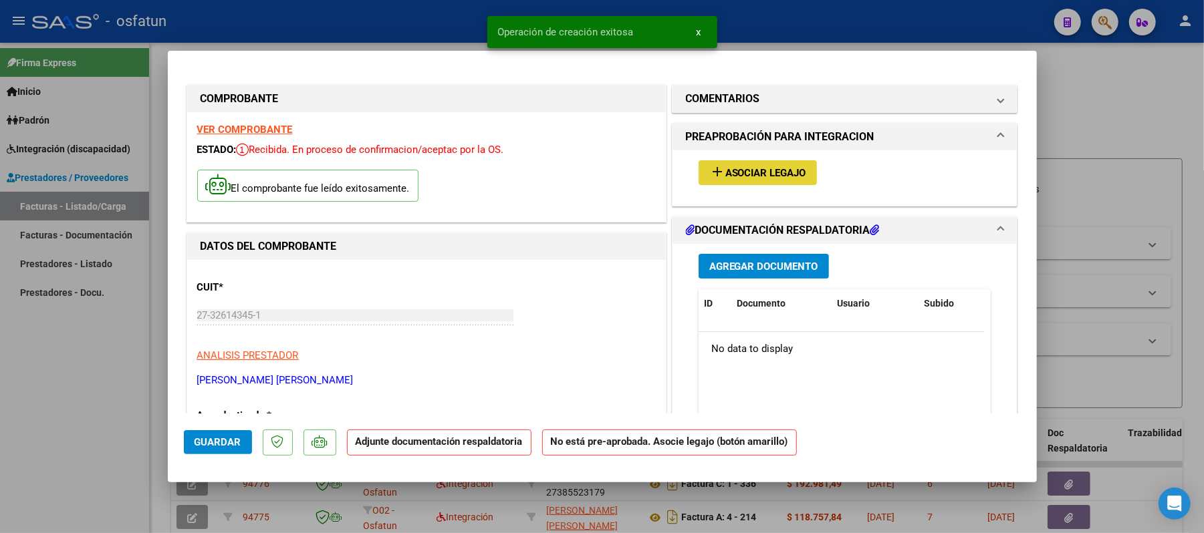
click at [758, 174] on span "Asociar Legajo" at bounding box center [765, 173] width 81 height 12
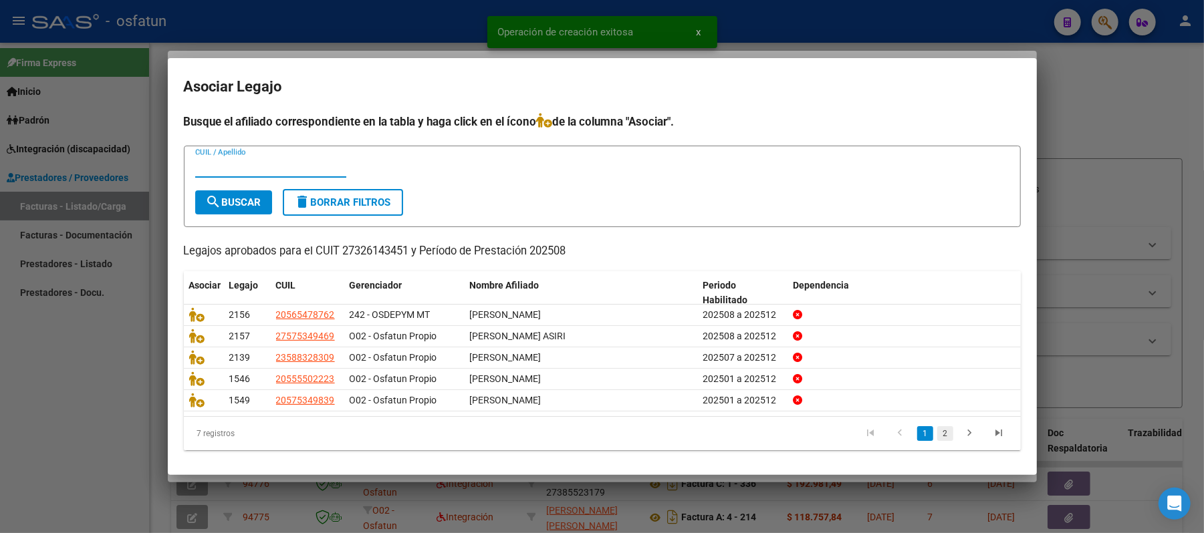
click at [937, 434] on link "2" at bounding box center [945, 433] width 16 height 15
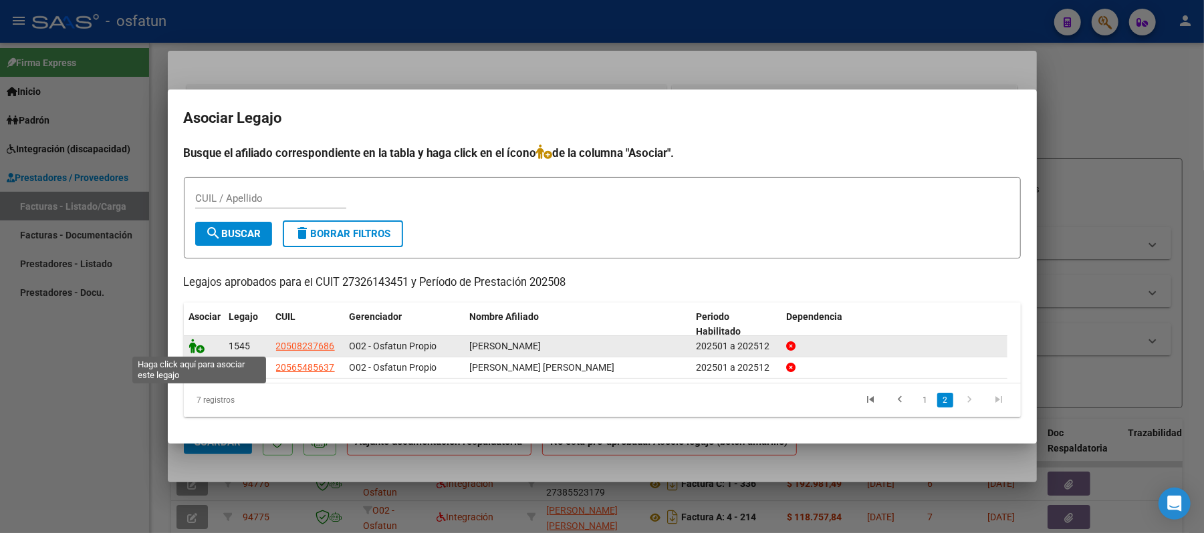
click at [198, 348] on icon at bounding box center [197, 346] width 16 height 15
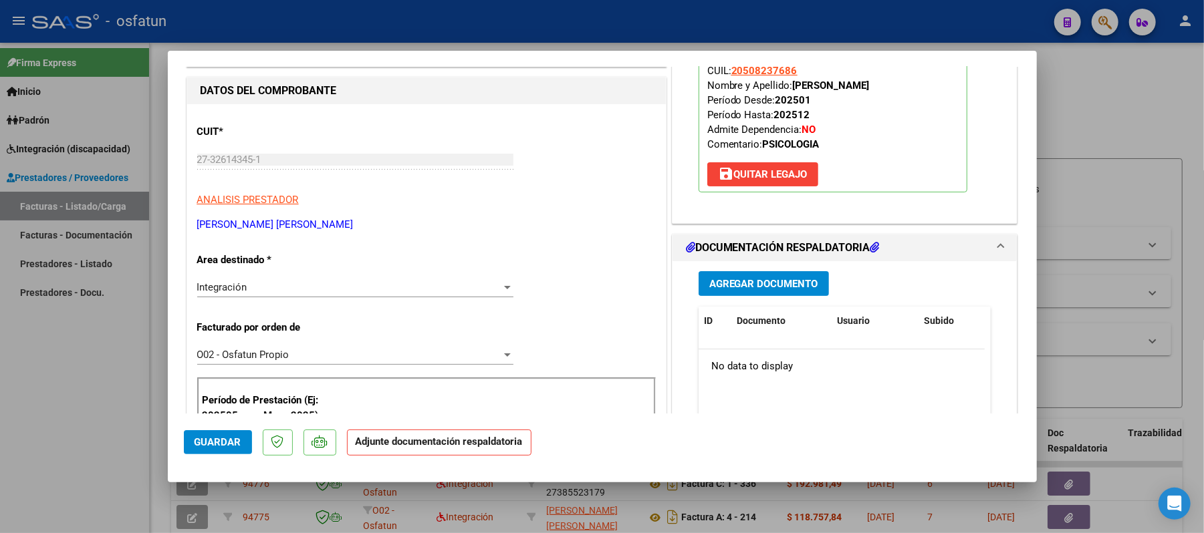
scroll to position [178, 0]
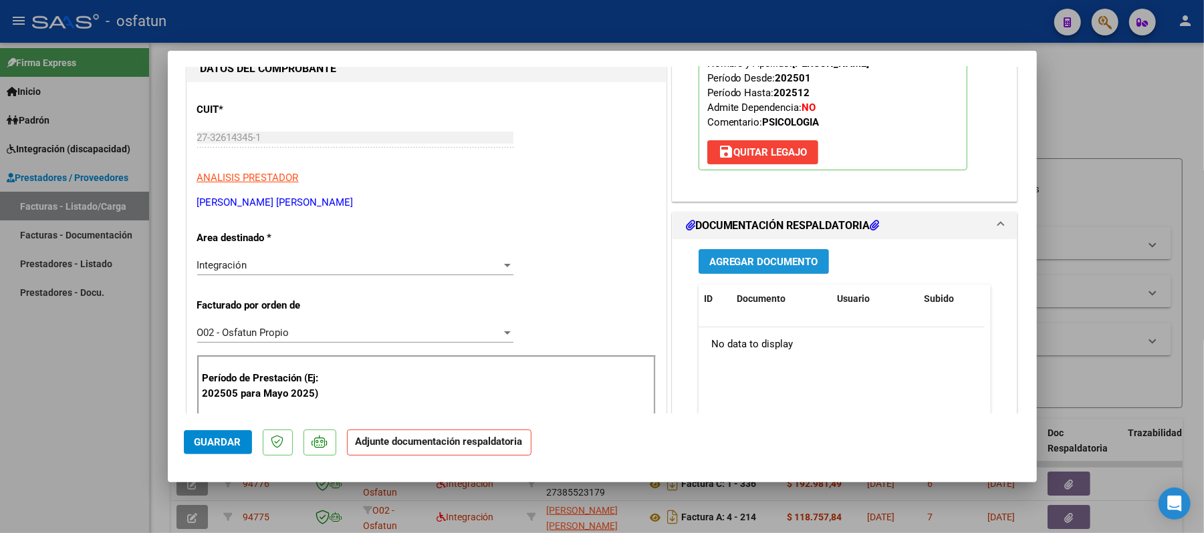
click at [759, 265] on span "Agregar Documento" at bounding box center [763, 262] width 109 height 12
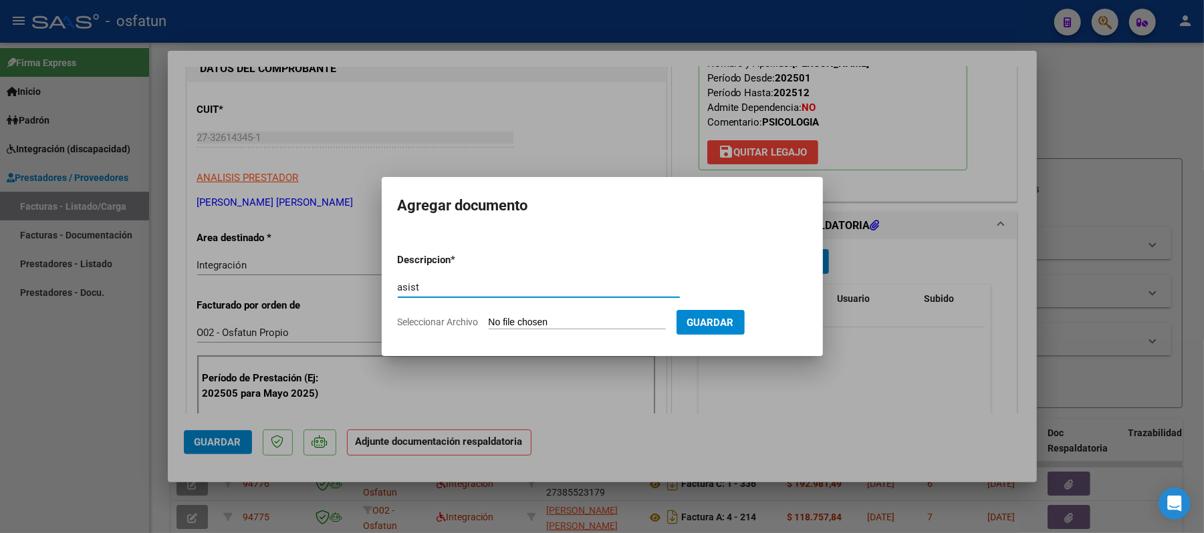
type input "asist"
click at [573, 321] on input "Seleccionar Archivo" at bounding box center [577, 323] width 177 height 13
type input "C:\fakepath\ASIST.pdf"
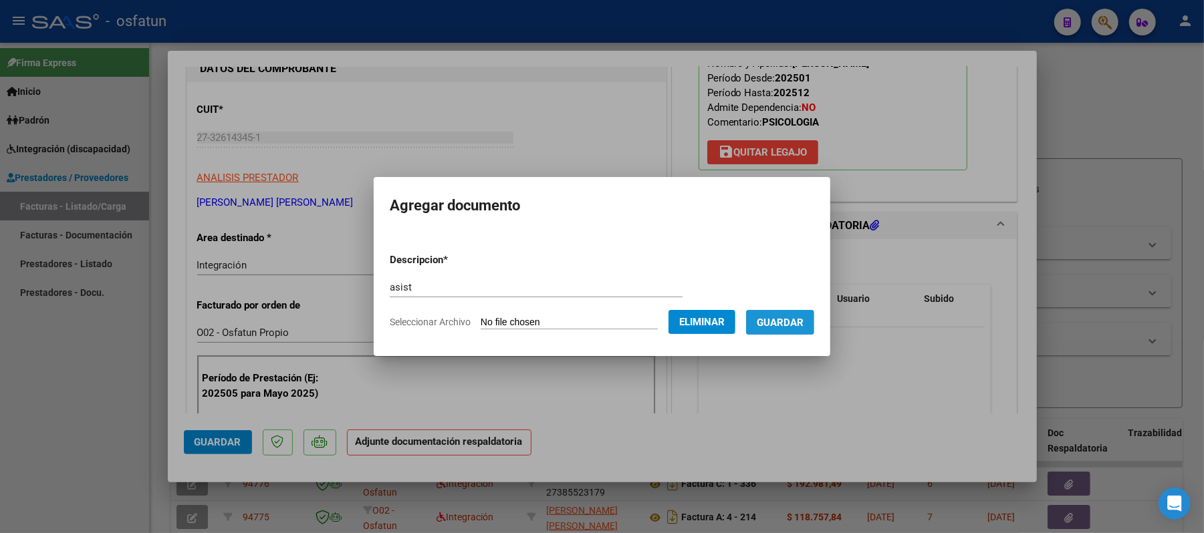
click at [787, 319] on span "Guardar" at bounding box center [780, 323] width 47 height 12
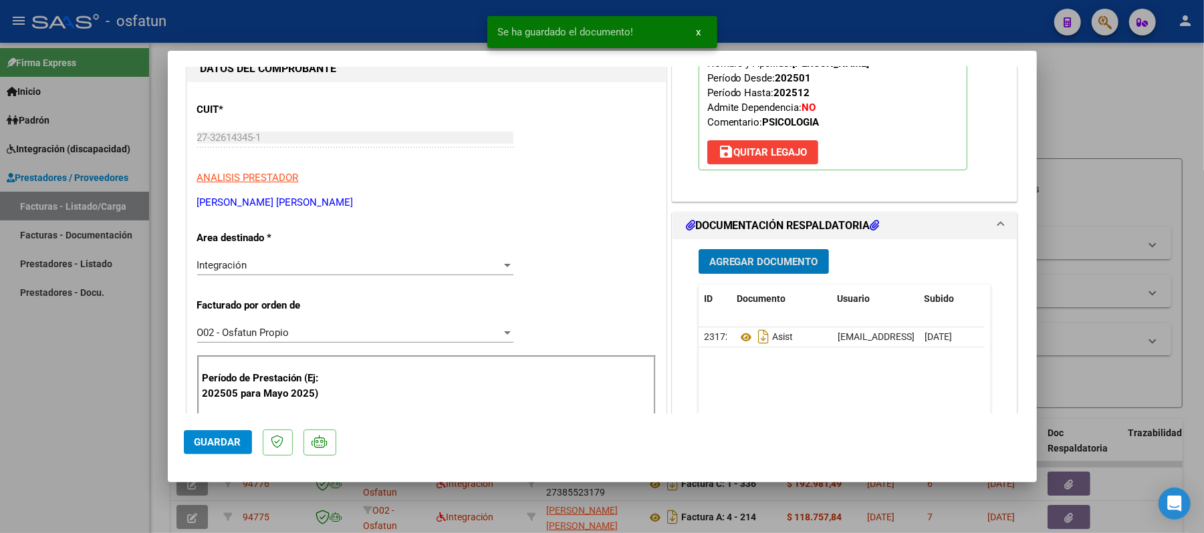
click at [752, 267] on span "Agregar Documento" at bounding box center [763, 262] width 109 height 12
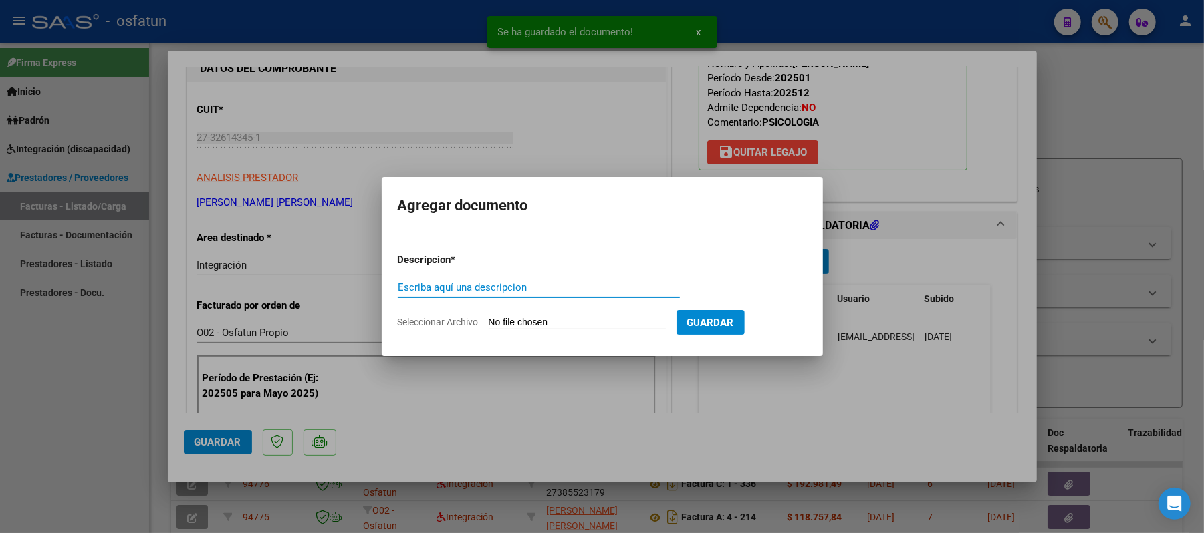
click at [613, 289] on input "Escriba aquí una descripcion" at bounding box center [539, 287] width 282 height 12
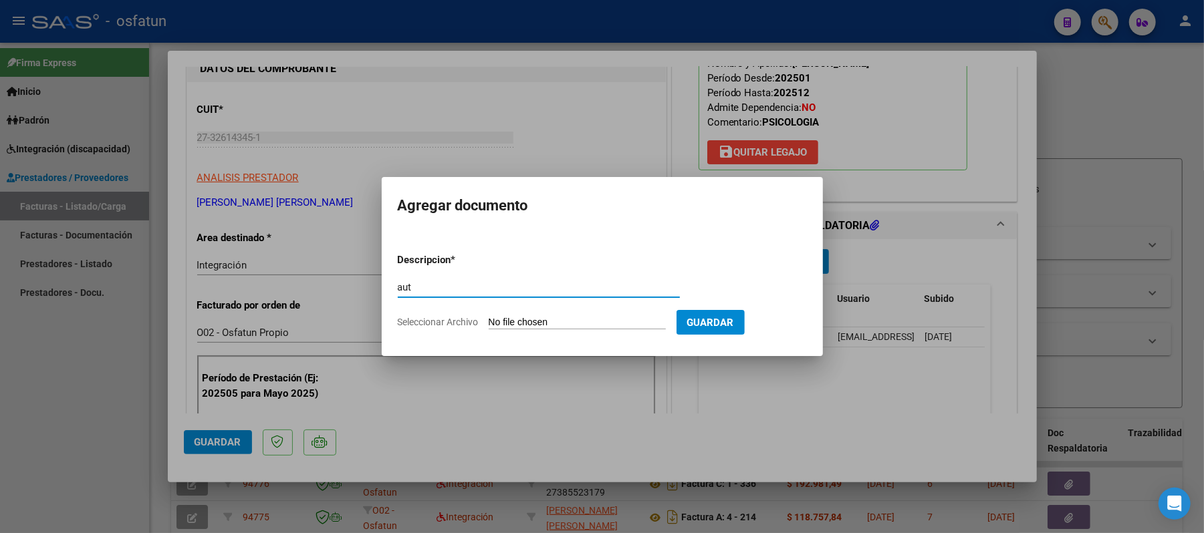
type input "aut"
click at [567, 317] on input "Seleccionar Archivo" at bounding box center [577, 323] width 177 height 13
type input "C:\fakepath\AUT.pdf"
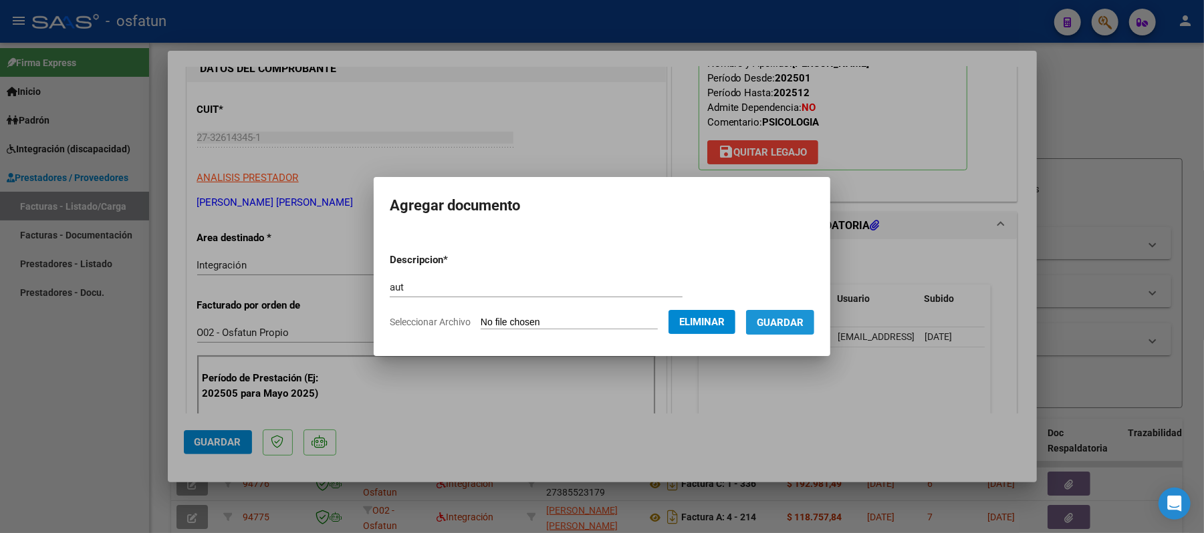
click at [795, 318] on span "Guardar" at bounding box center [780, 323] width 47 height 12
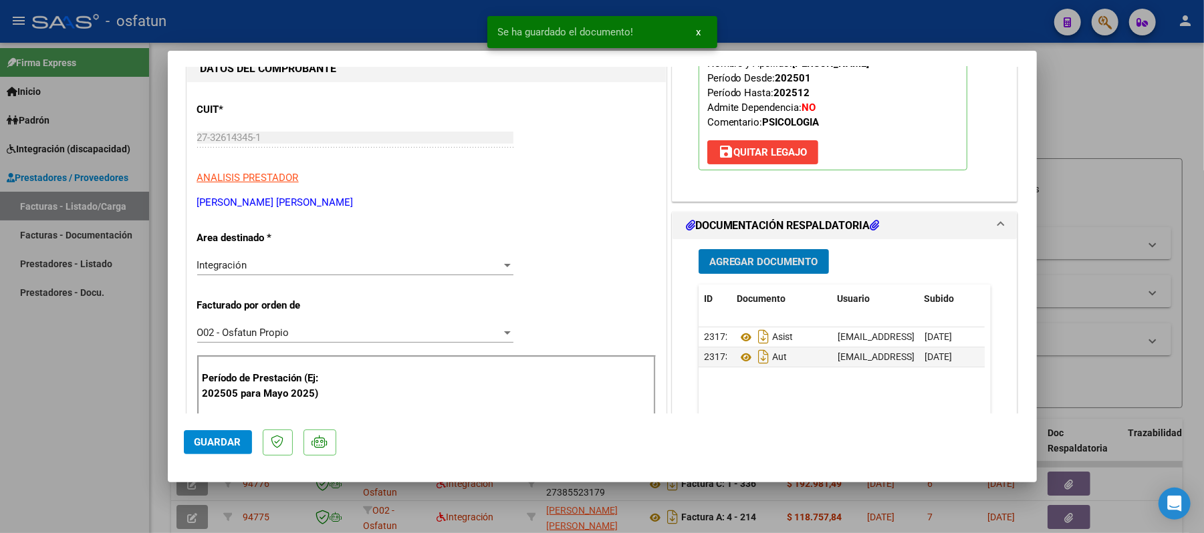
click at [228, 437] on span "Guardar" at bounding box center [217, 442] width 47 height 12
click at [1091, 81] on div at bounding box center [602, 266] width 1204 height 533
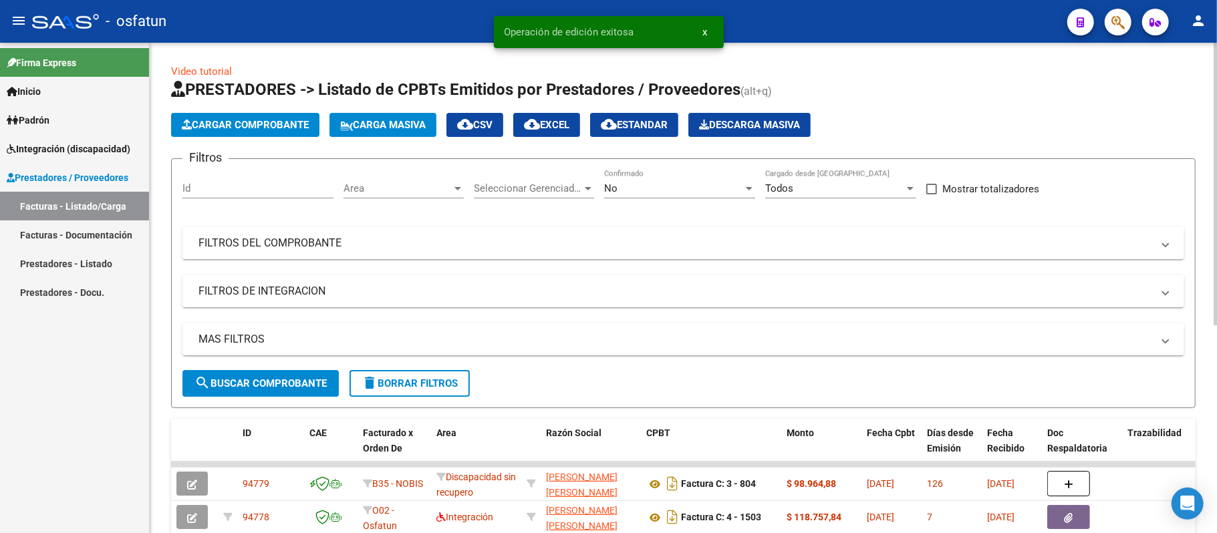
click at [198, 126] on span "Cargar Comprobante" at bounding box center [245, 125] width 127 height 12
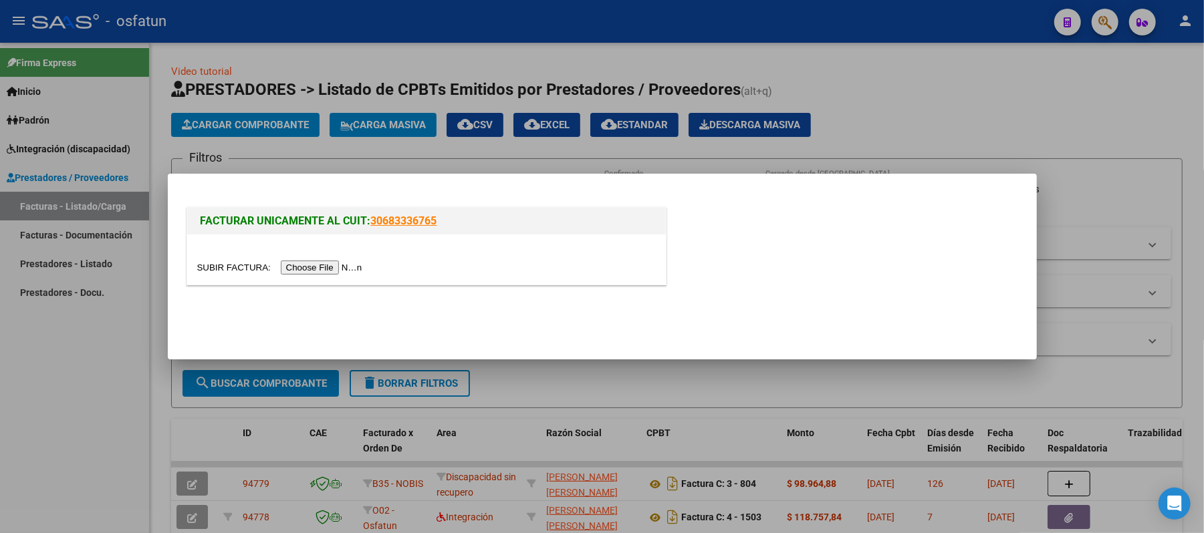
click at [316, 267] on input "file" at bounding box center [281, 268] width 169 height 14
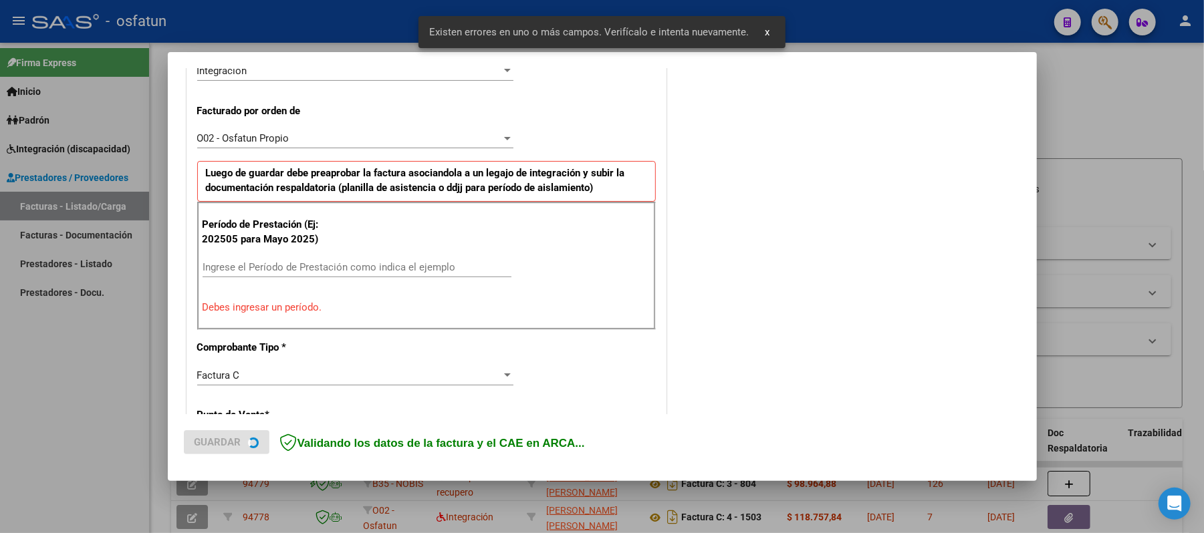
scroll to position [362, 0]
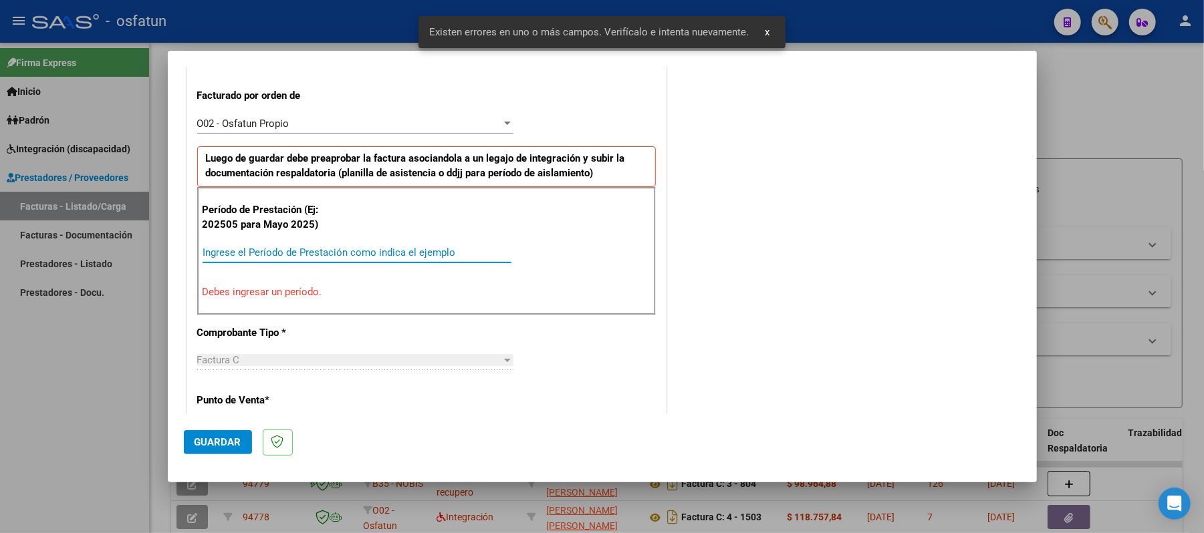
click at [364, 253] on input "Ingrese el Período de Prestación como indica el ejemplo" at bounding box center [356, 253] width 309 height 12
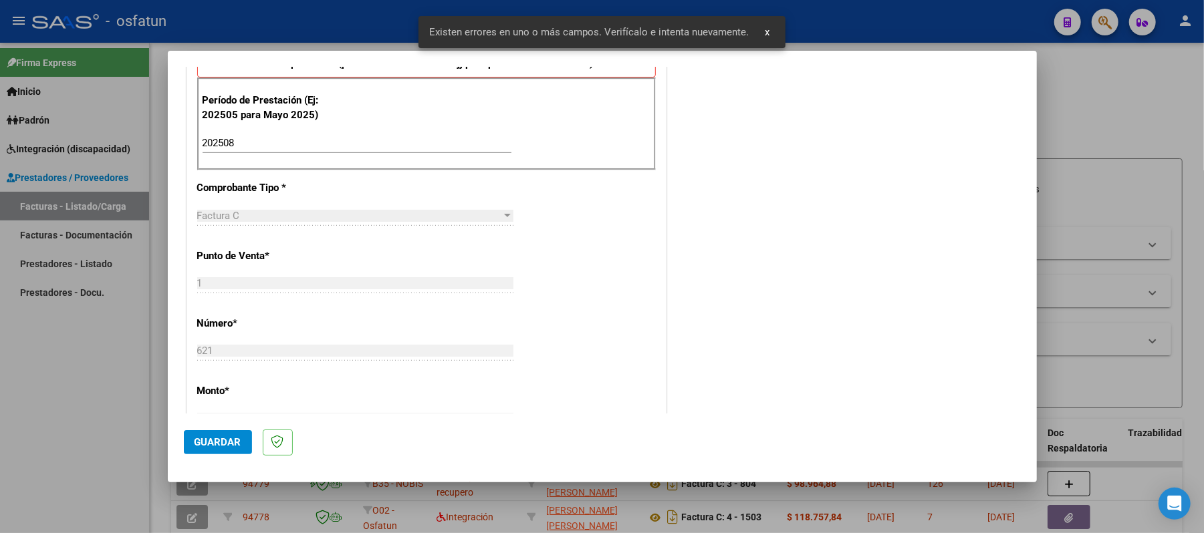
scroll to position [540, 0]
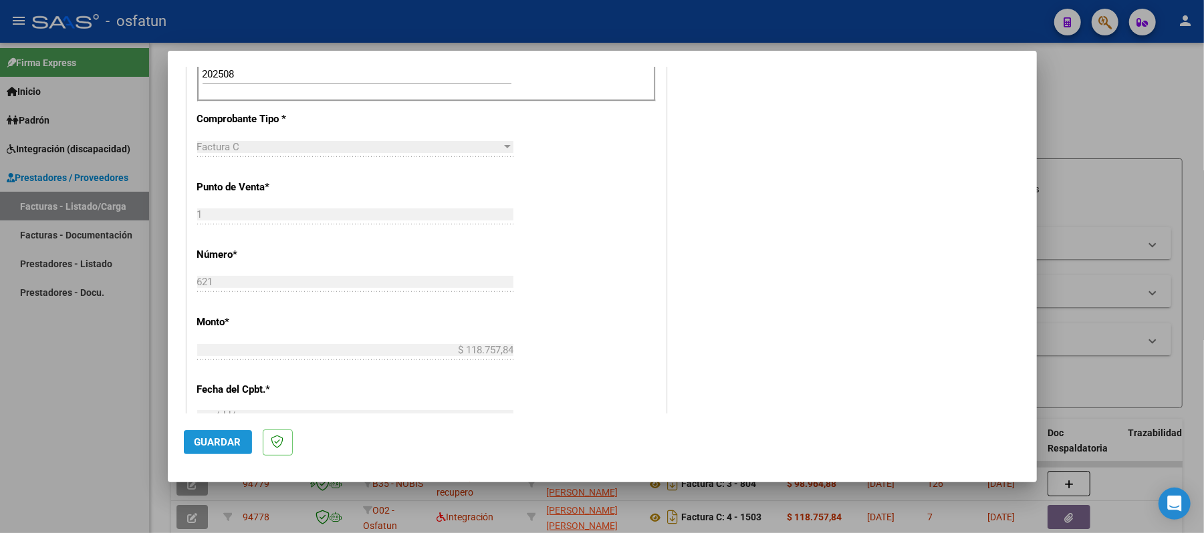
click at [221, 444] on span "Guardar" at bounding box center [217, 442] width 47 height 12
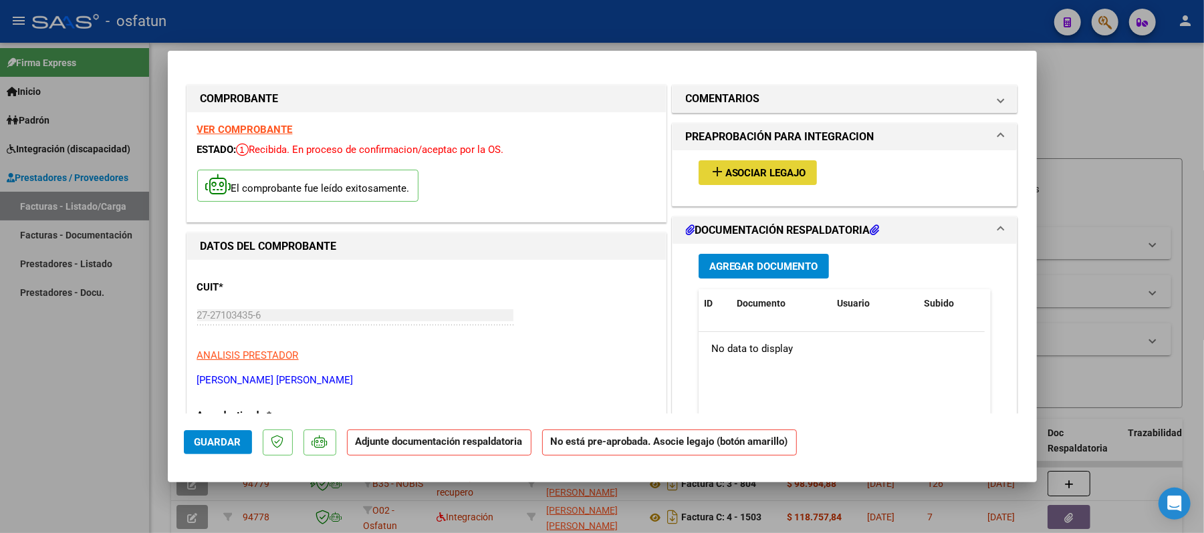
click at [754, 166] on span "add Asociar Legajo" at bounding box center [757, 172] width 97 height 12
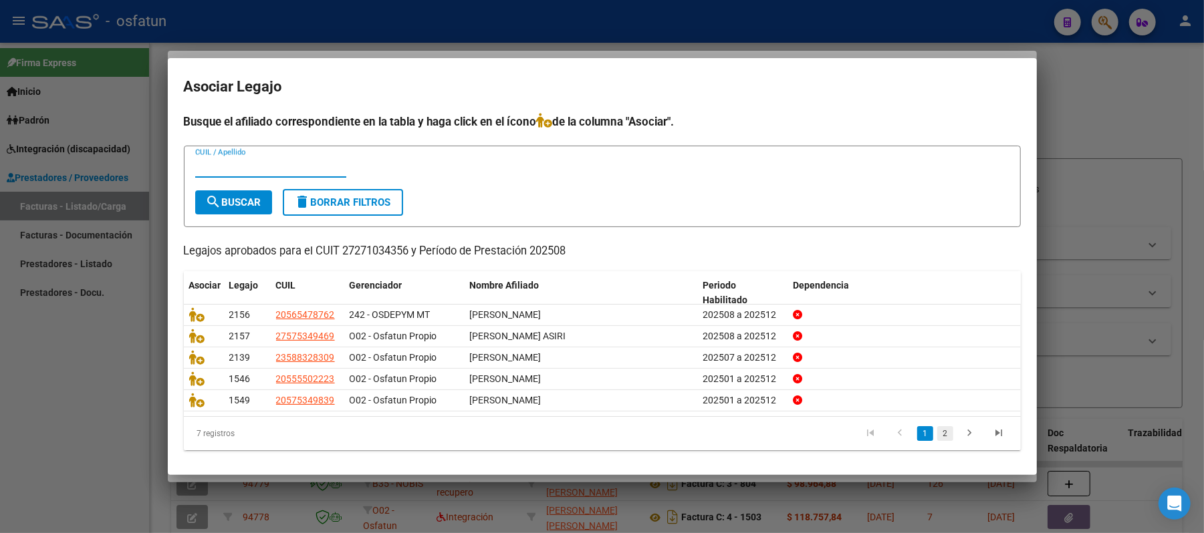
click at [937, 429] on link "2" at bounding box center [945, 433] width 16 height 15
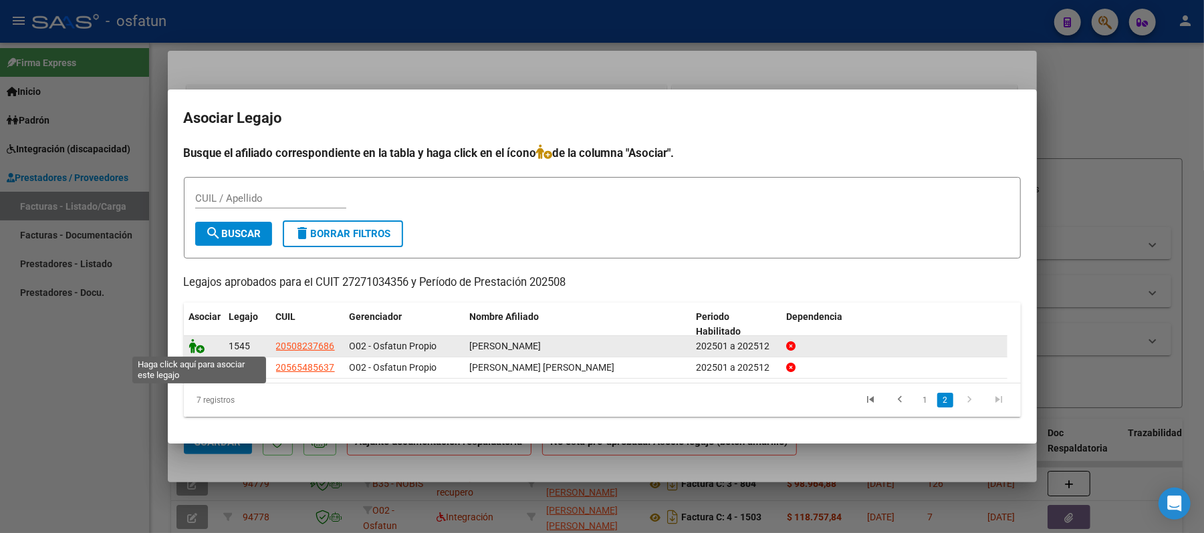
click at [196, 345] on icon at bounding box center [197, 346] width 16 height 15
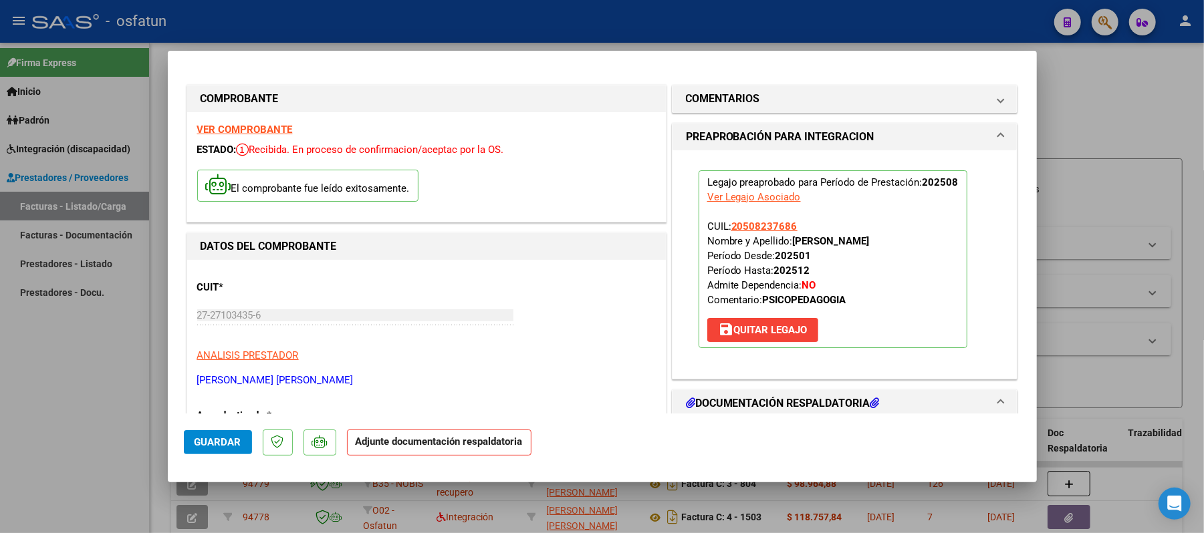
scroll to position [178, 0]
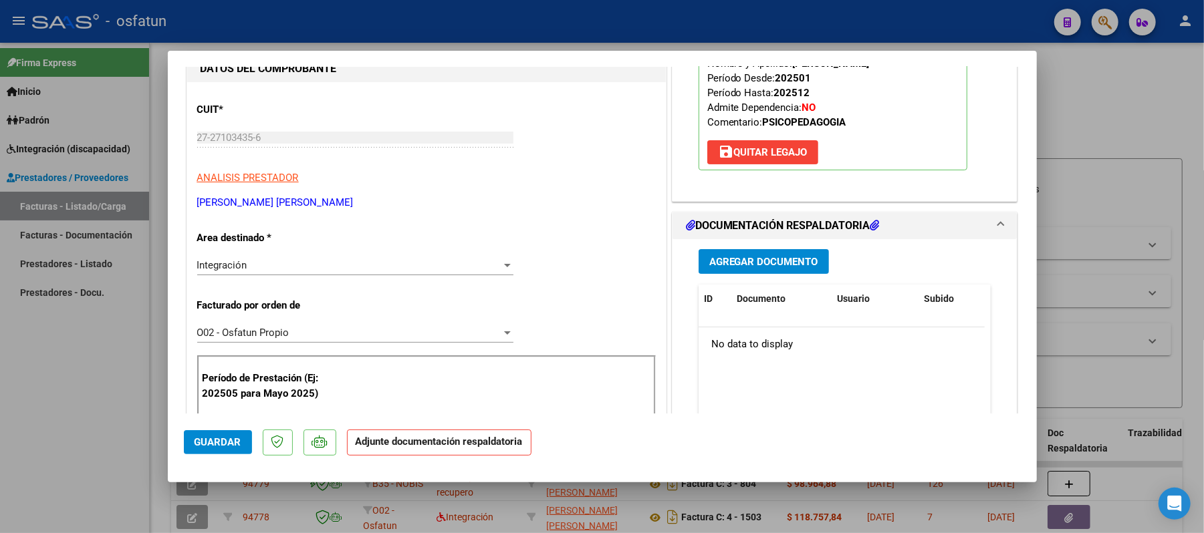
click at [730, 257] on span "Agregar Documento" at bounding box center [763, 262] width 109 height 12
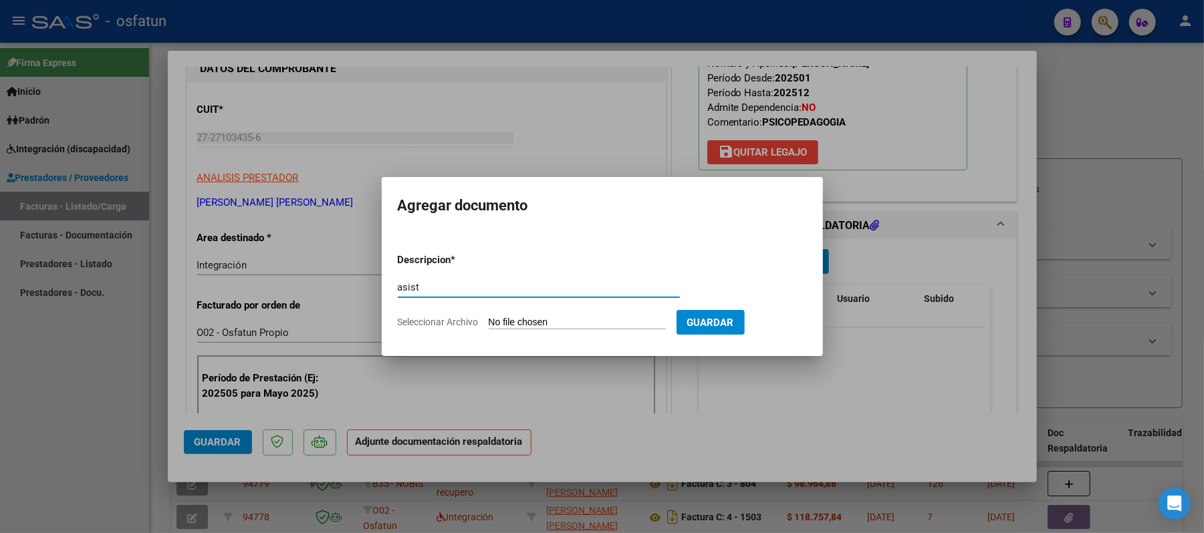
click at [595, 321] on input "Seleccionar Archivo" at bounding box center [577, 323] width 177 height 13
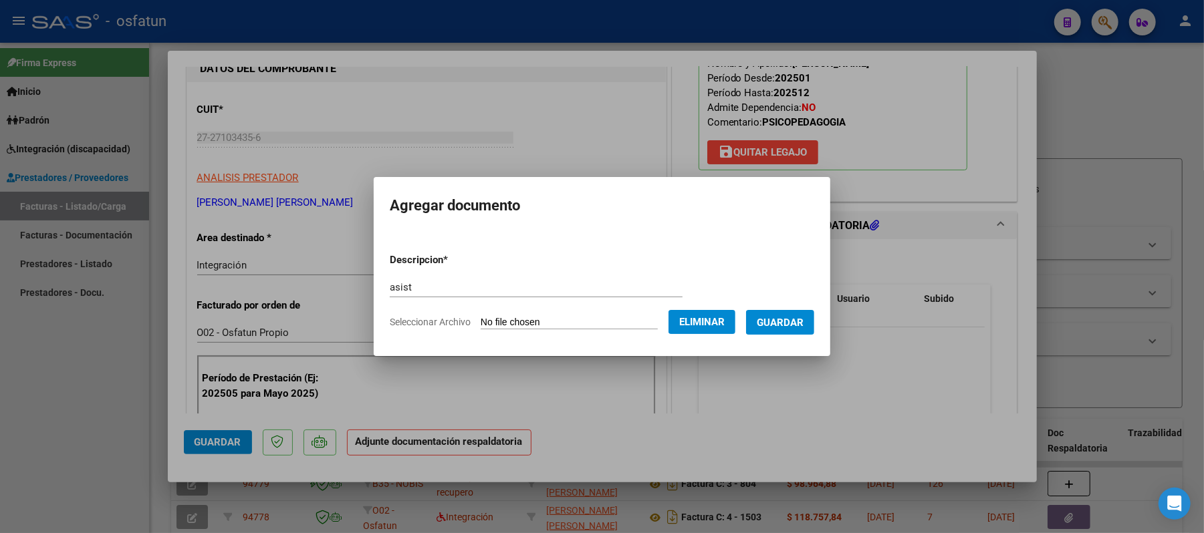
click at [793, 326] on span "Guardar" at bounding box center [780, 323] width 47 height 12
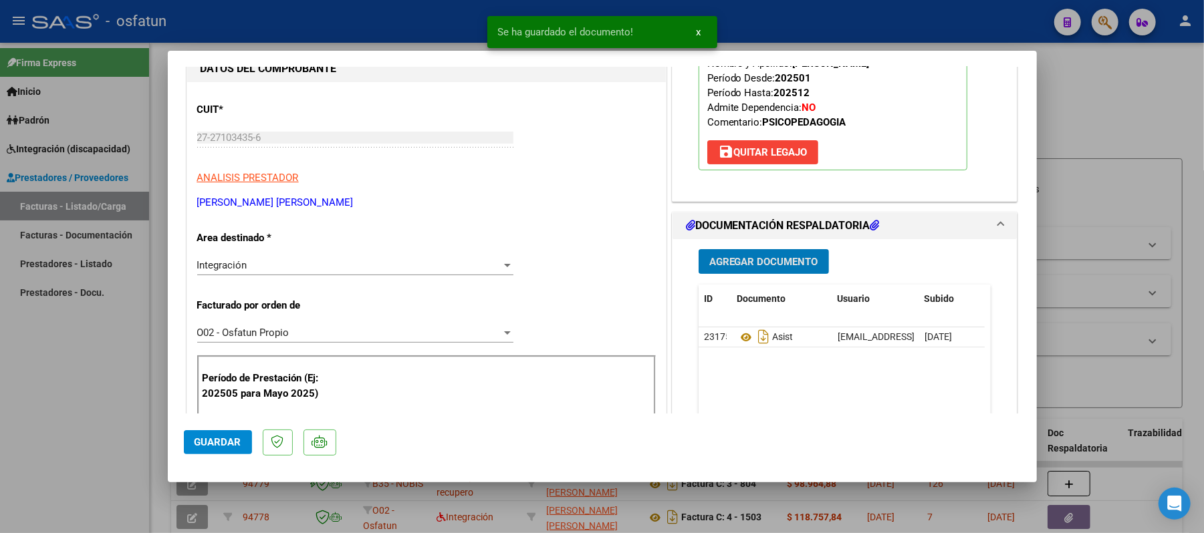
click at [742, 259] on span "Agregar Documento" at bounding box center [763, 262] width 109 height 12
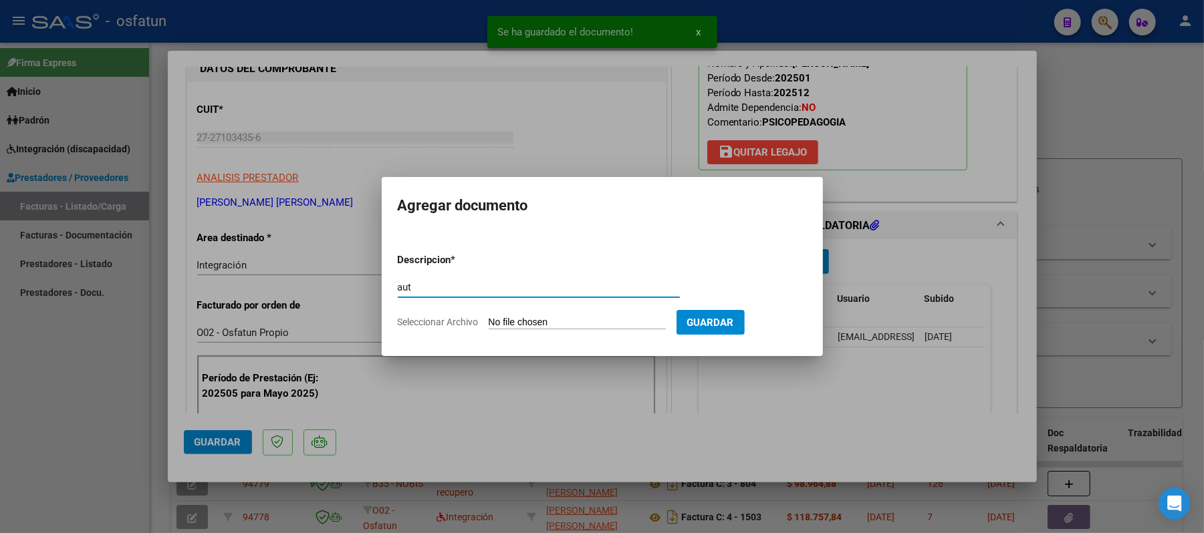
click at [564, 321] on input "Seleccionar Archivo" at bounding box center [577, 323] width 177 height 13
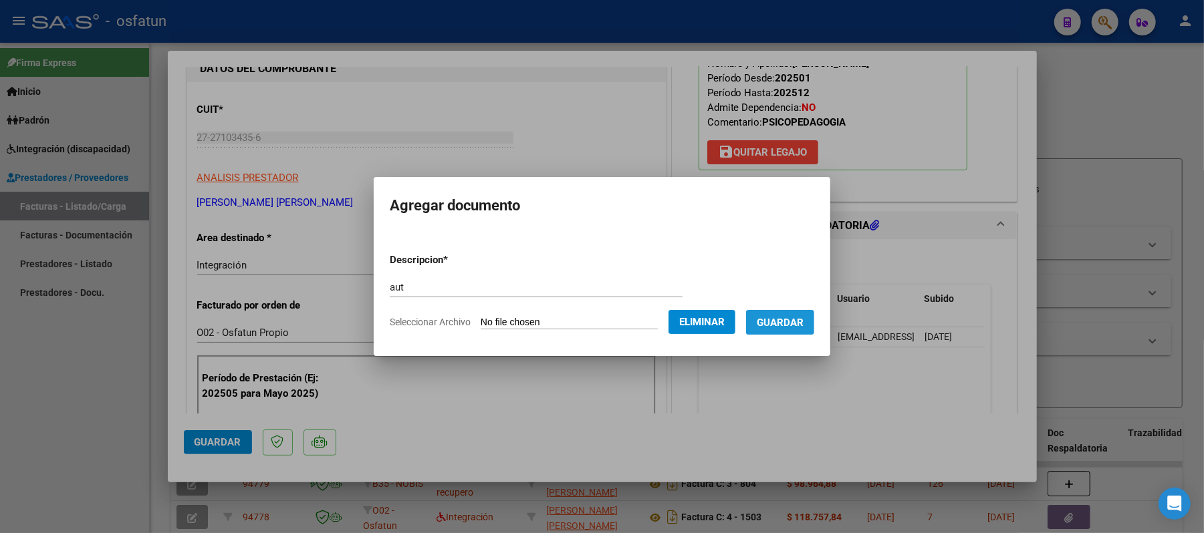
click at [801, 324] on span "Guardar" at bounding box center [780, 323] width 47 height 12
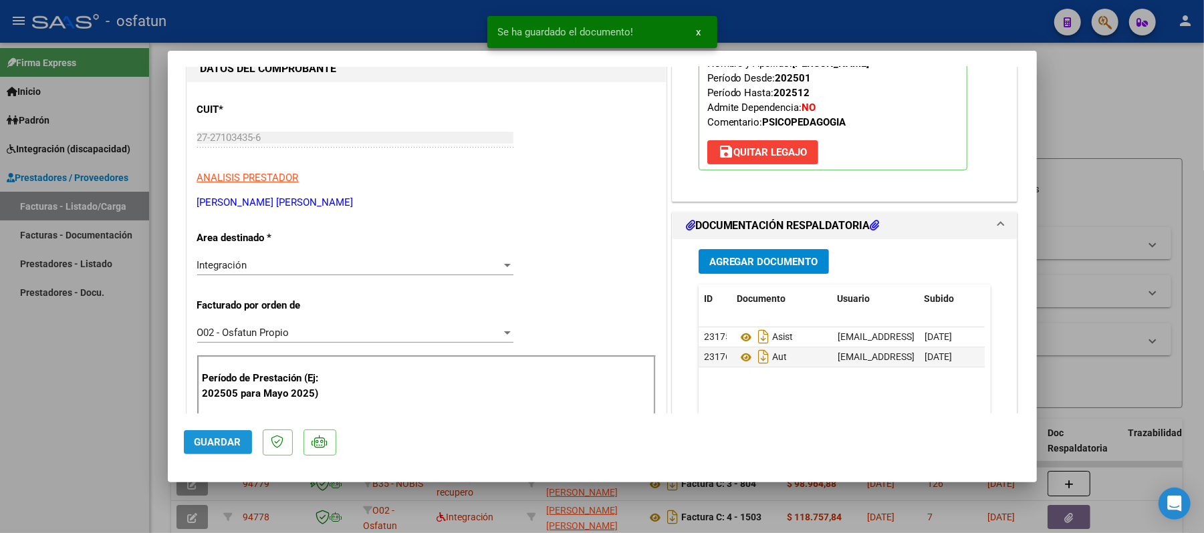
click at [223, 444] on span "Guardar" at bounding box center [217, 442] width 47 height 12
click at [1064, 119] on div at bounding box center [602, 266] width 1204 height 533
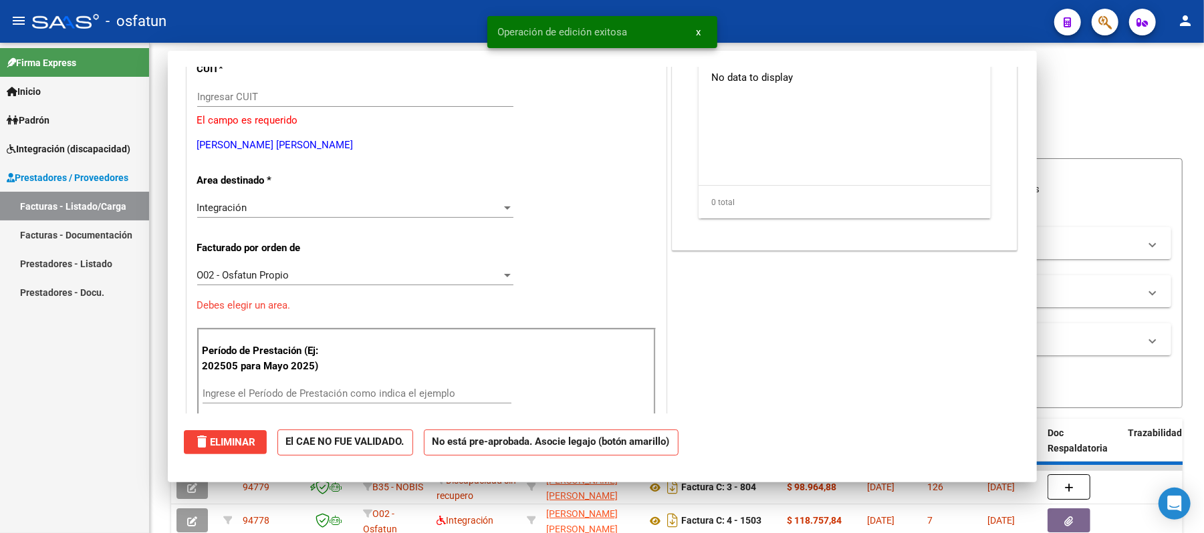
scroll to position [137, 0]
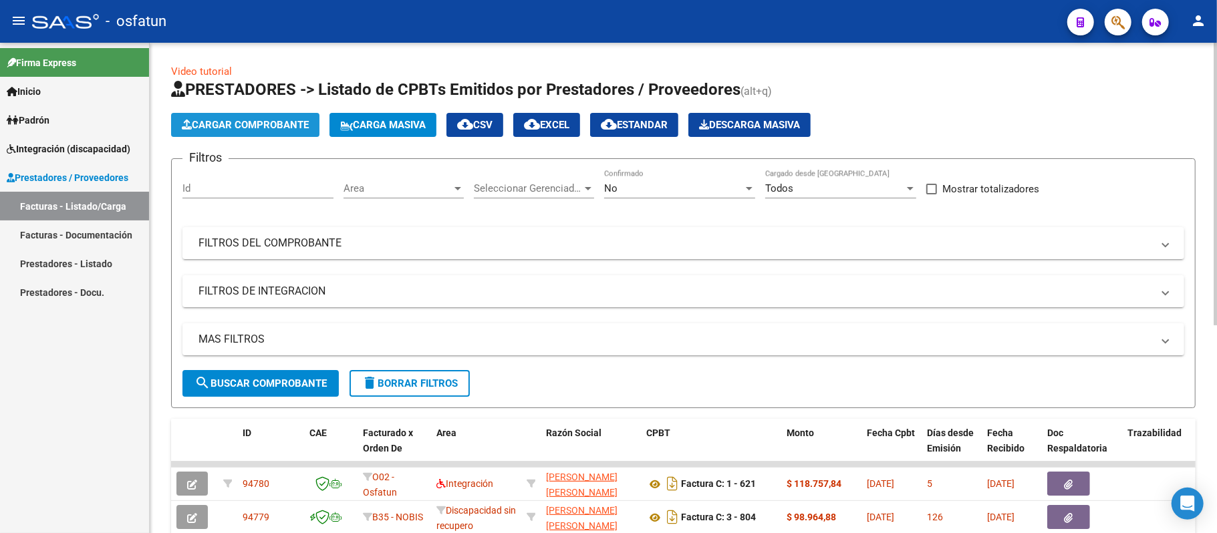
click at [239, 124] on span "Cargar Comprobante" at bounding box center [245, 125] width 127 height 12
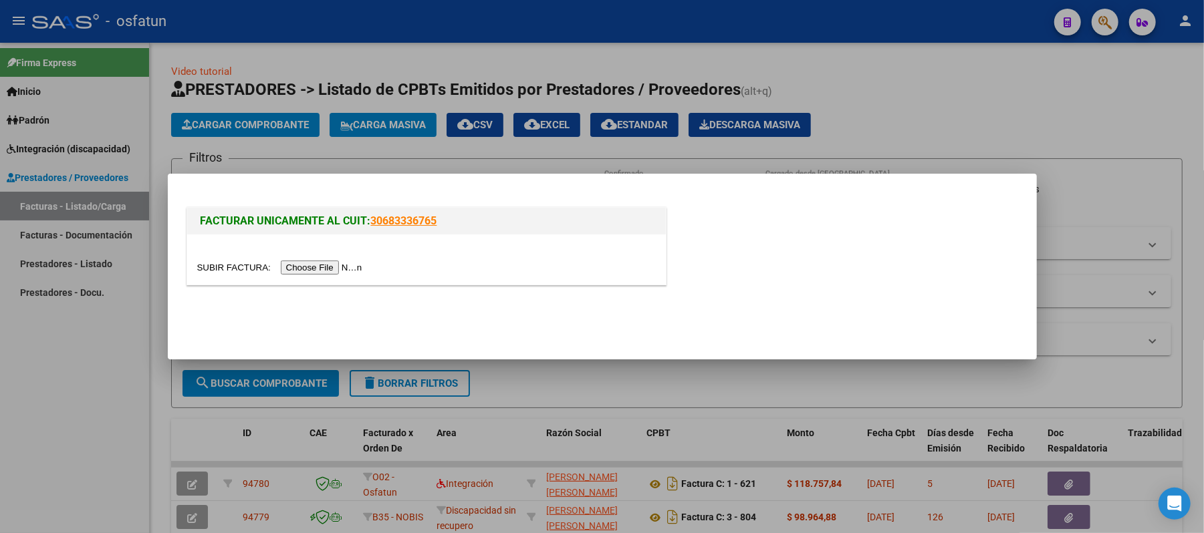
click at [329, 265] on input "file" at bounding box center [281, 268] width 169 height 14
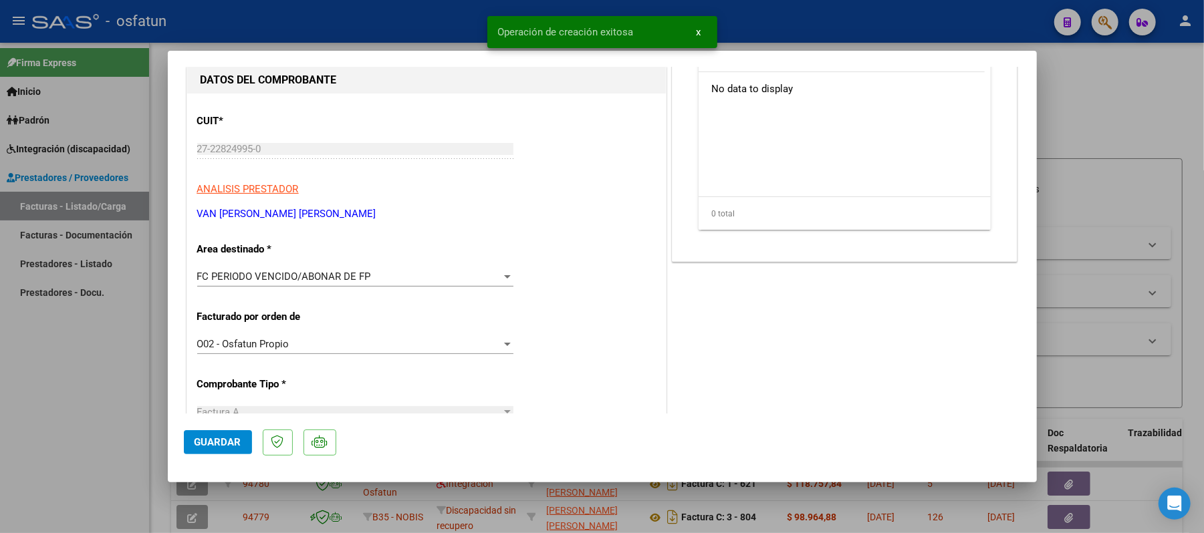
scroll to position [178, 0]
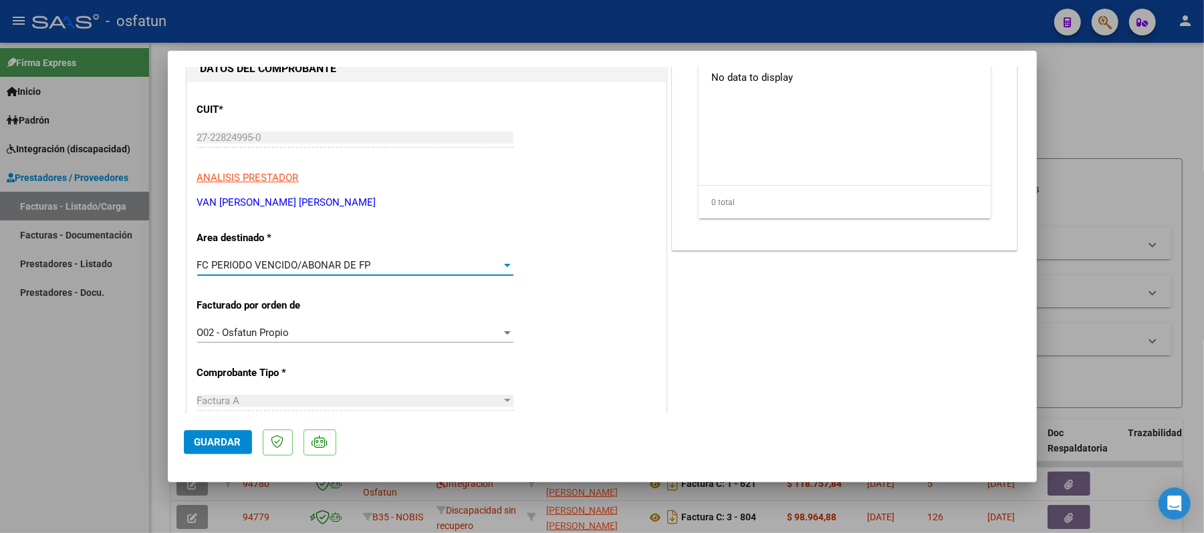
click at [504, 265] on div at bounding box center [507, 265] width 7 height 3
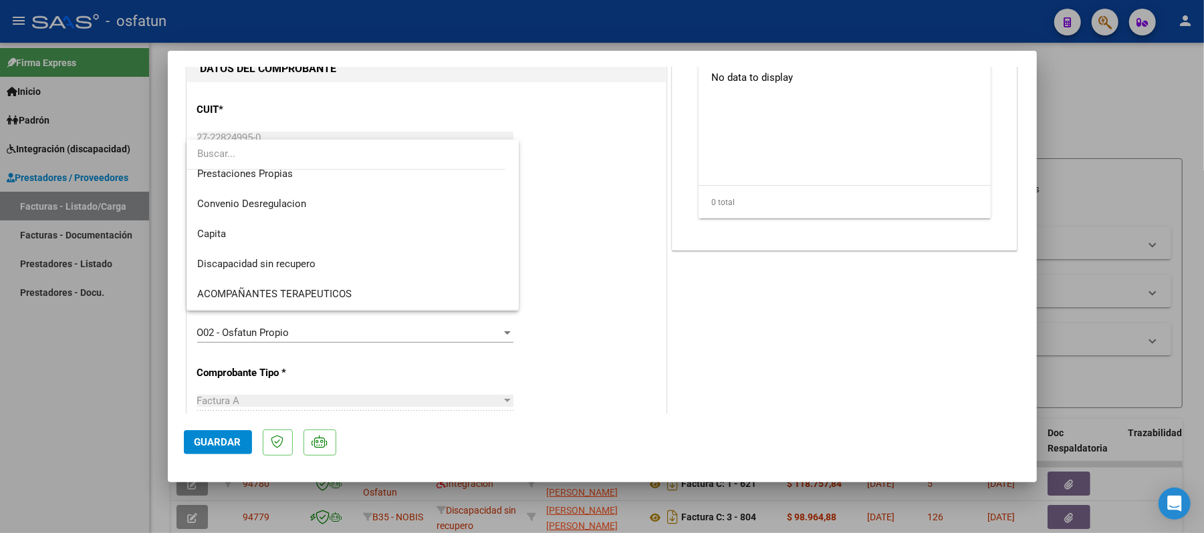
scroll to position [41, 0]
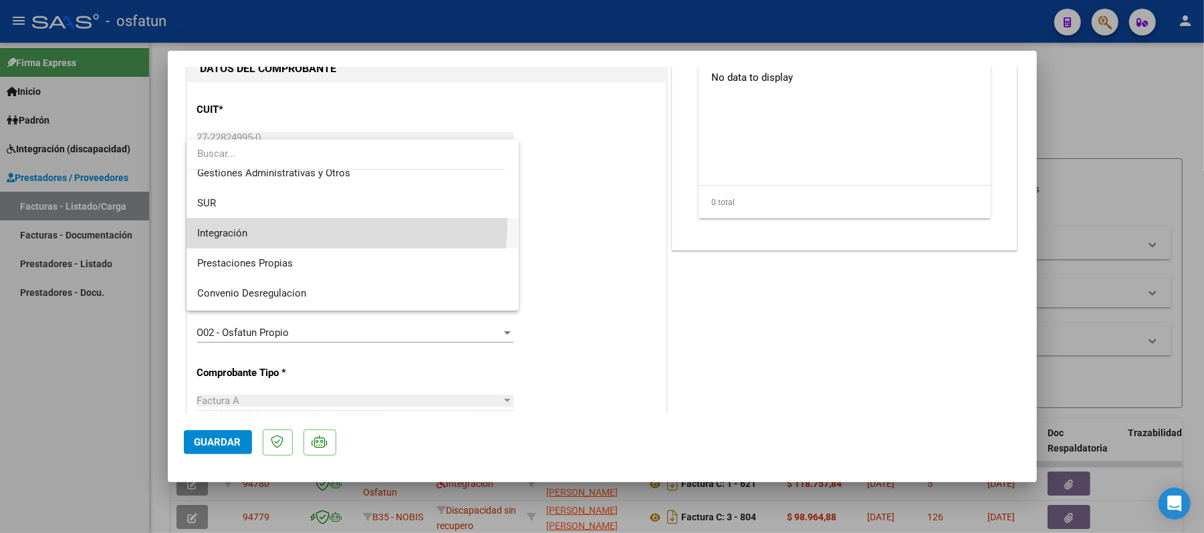
click at [342, 225] on span "Integración" at bounding box center [352, 234] width 311 height 30
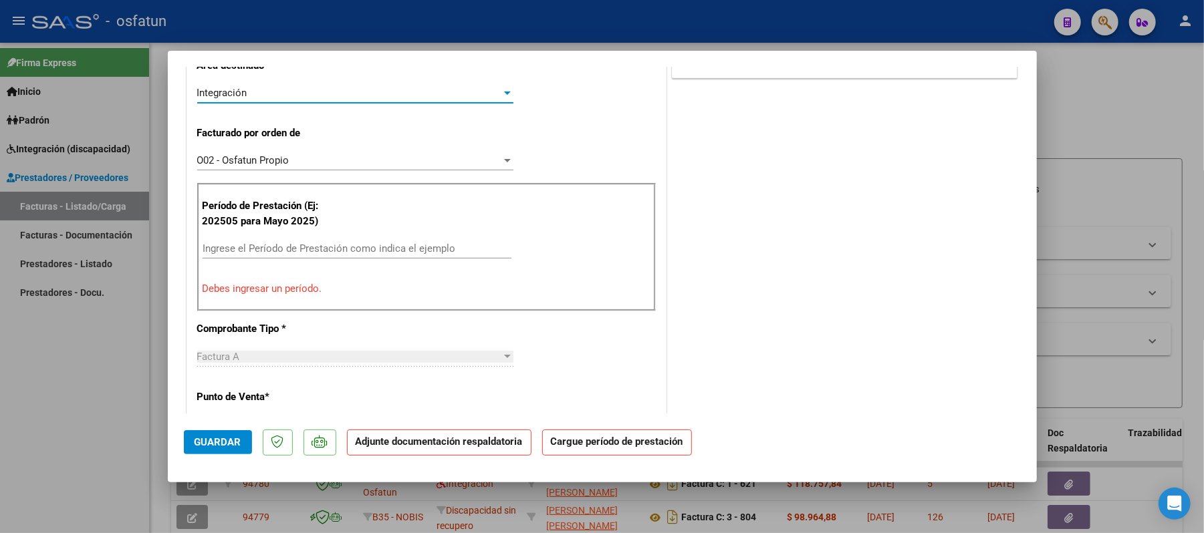
scroll to position [356, 0]
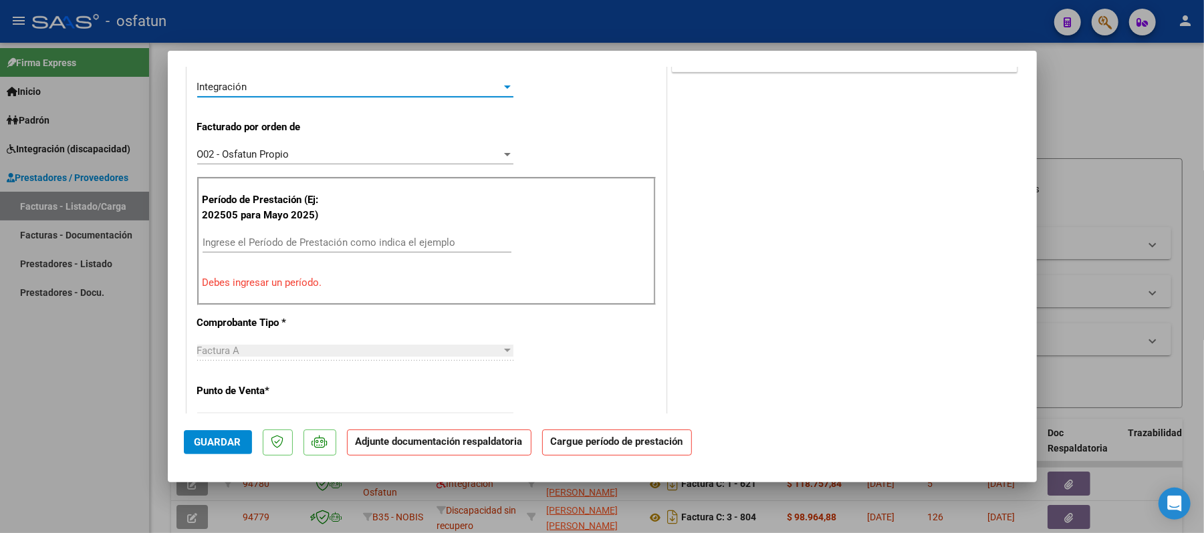
click at [327, 250] on div "Ingrese el Período de Prestación como indica el ejemplo" at bounding box center [356, 243] width 309 height 20
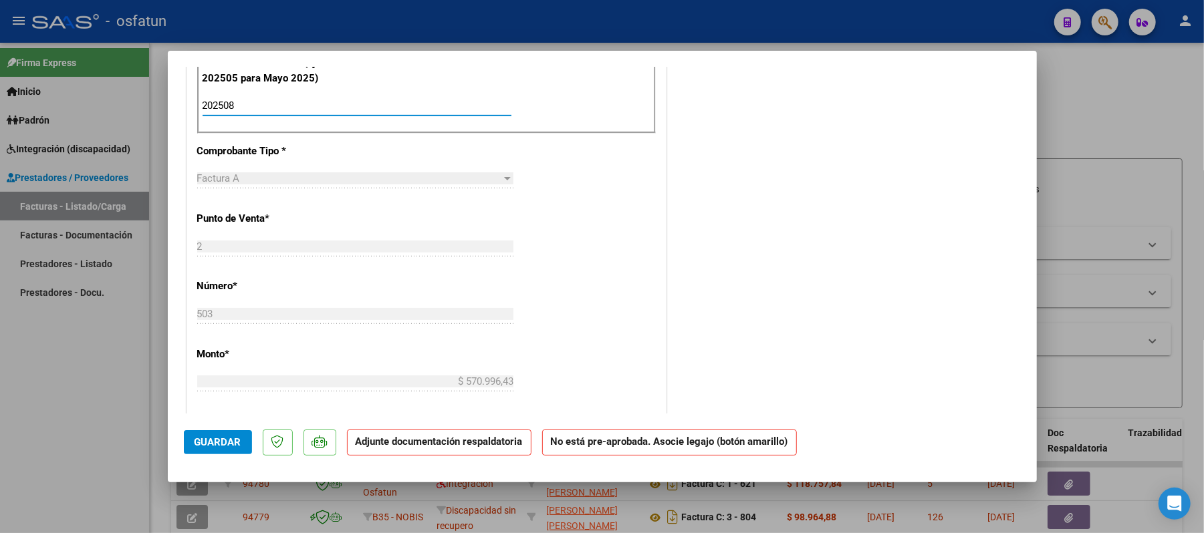
scroll to position [535, 0]
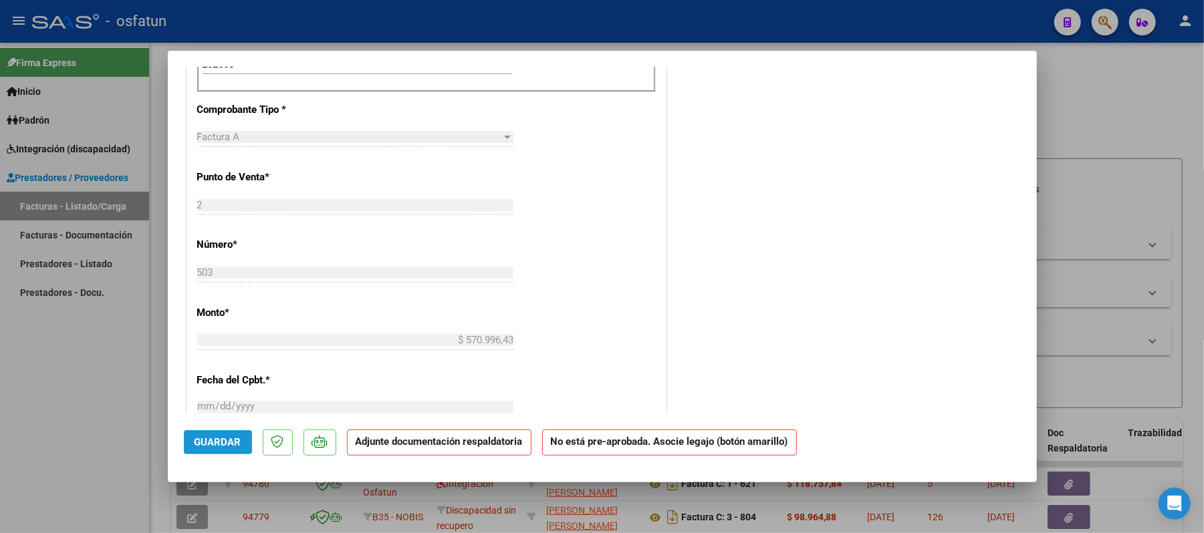
click at [233, 434] on button "Guardar" at bounding box center [218, 442] width 68 height 24
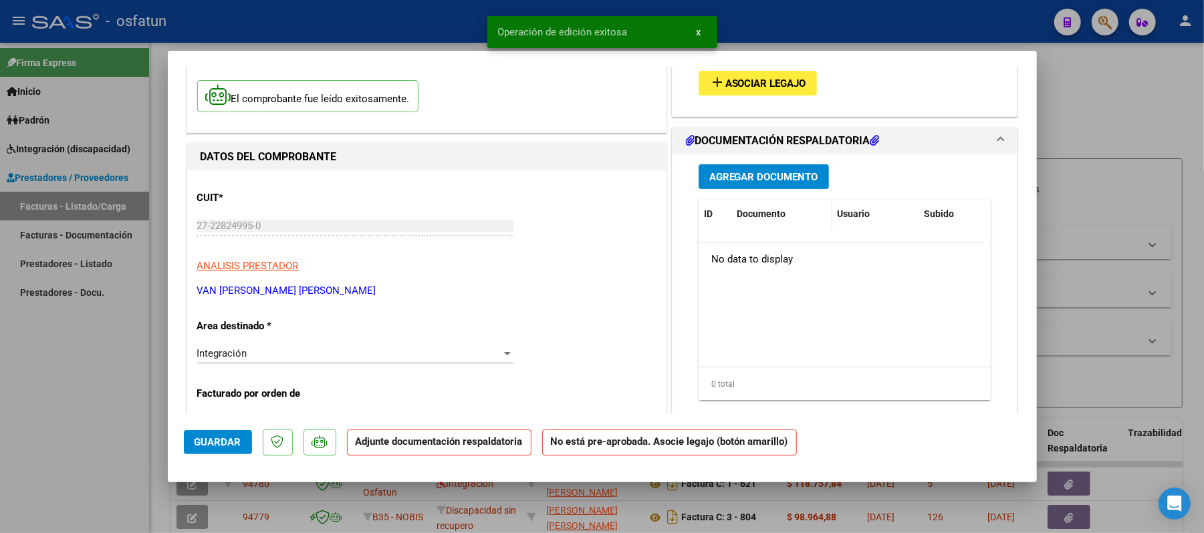
scroll to position [89, 0]
click at [759, 89] on span "Asociar Legajo" at bounding box center [765, 84] width 81 height 12
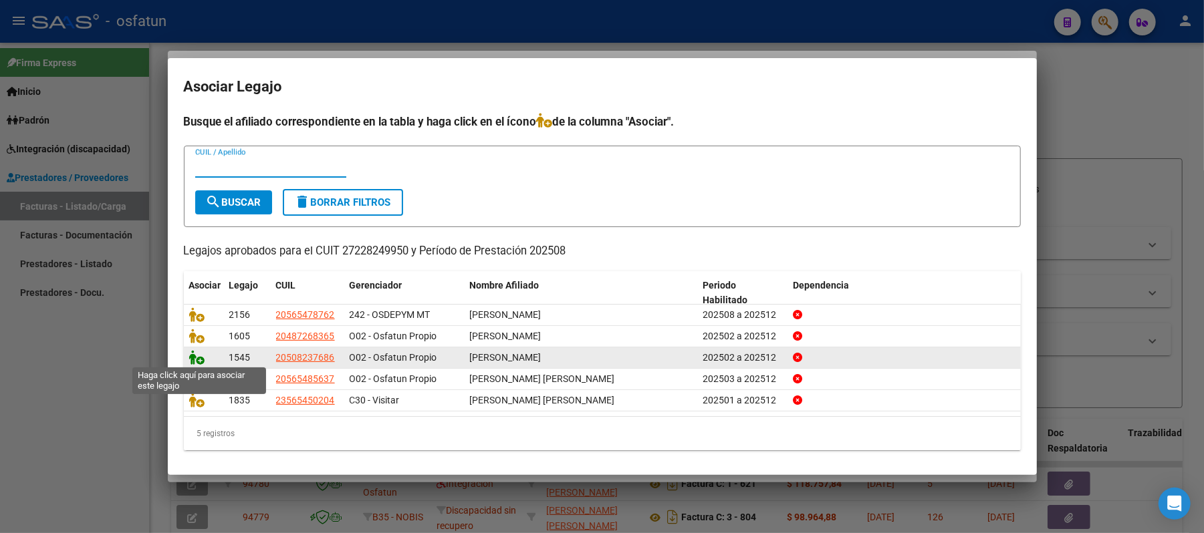
click at [191, 358] on icon at bounding box center [197, 357] width 16 height 15
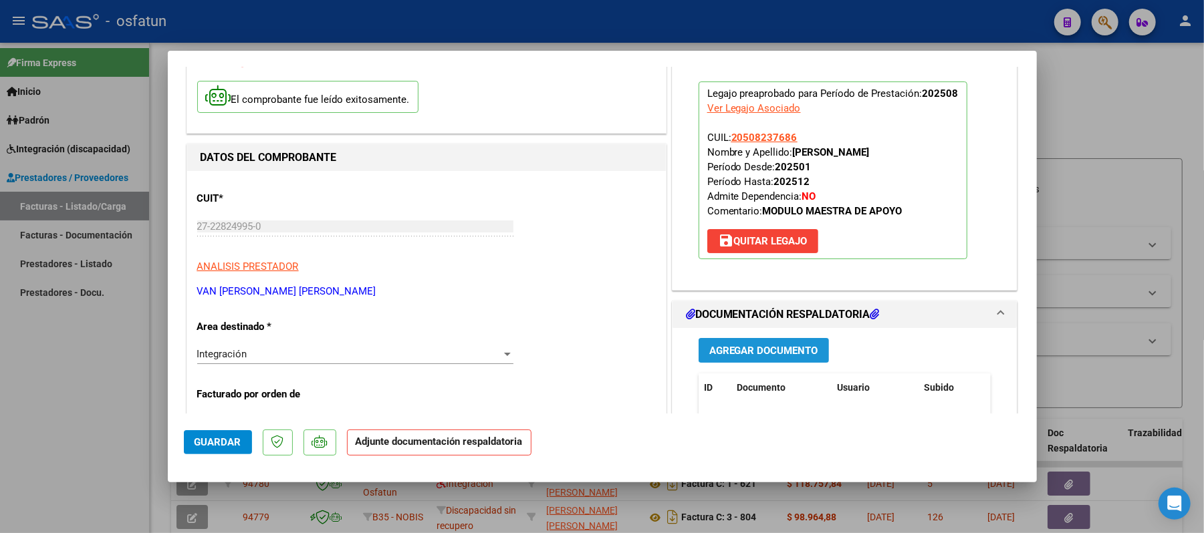
click at [751, 354] on span "Agregar Documento" at bounding box center [763, 351] width 109 height 12
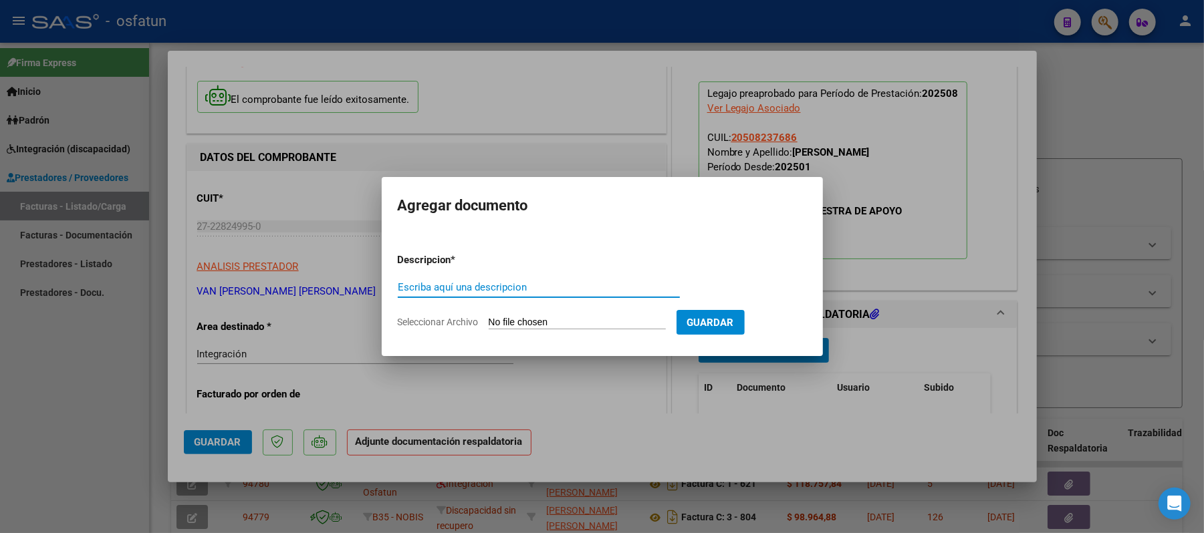
click at [573, 285] on input "Escriba aquí una descripcion" at bounding box center [539, 287] width 282 height 12
click at [569, 325] on input "Seleccionar Archivo" at bounding box center [577, 323] width 177 height 13
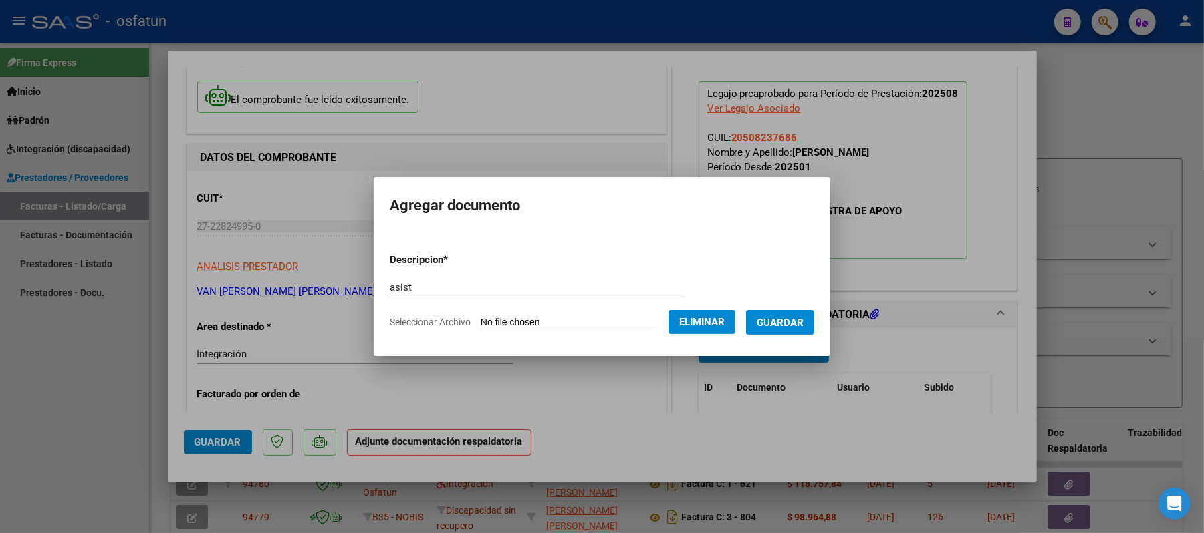
click at [789, 322] on span "Guardar" at bounding box center [780, 323] width 47 height 12
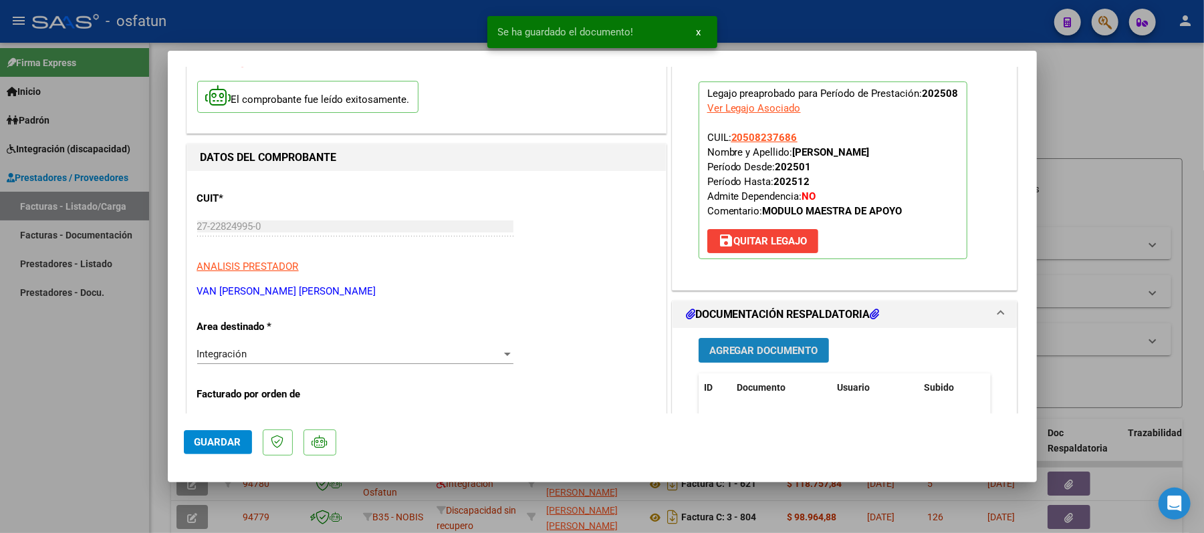
click at [763, 348] on span "Agregar Documento" at bounding box center [763, 351] width 109 height 12
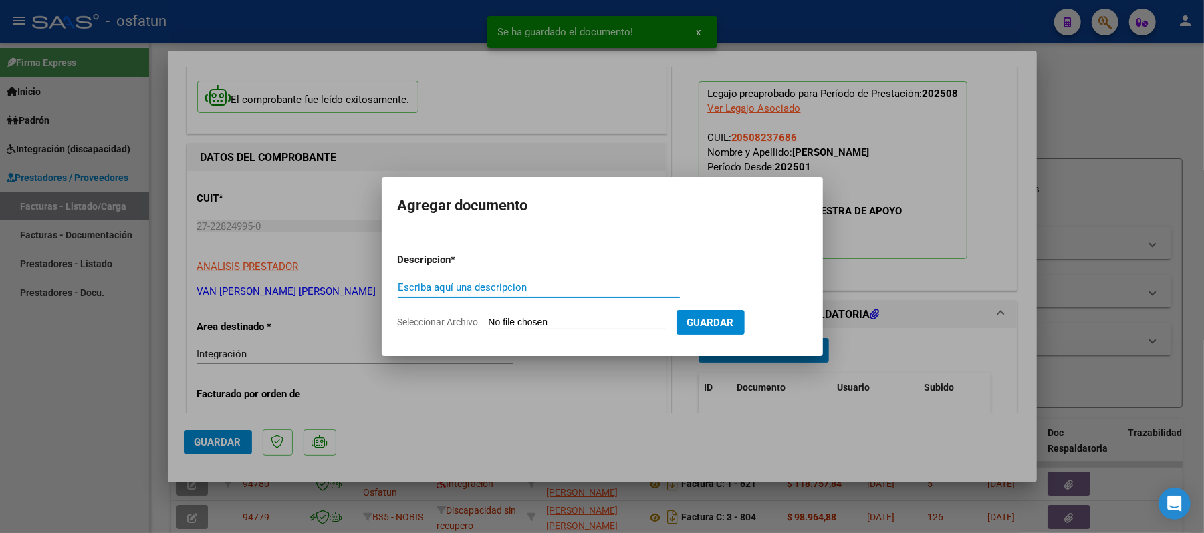
click at [495, 289] on input "Escriba aquí una descripcion" at bounding box center [539, 287] width 282 height 12
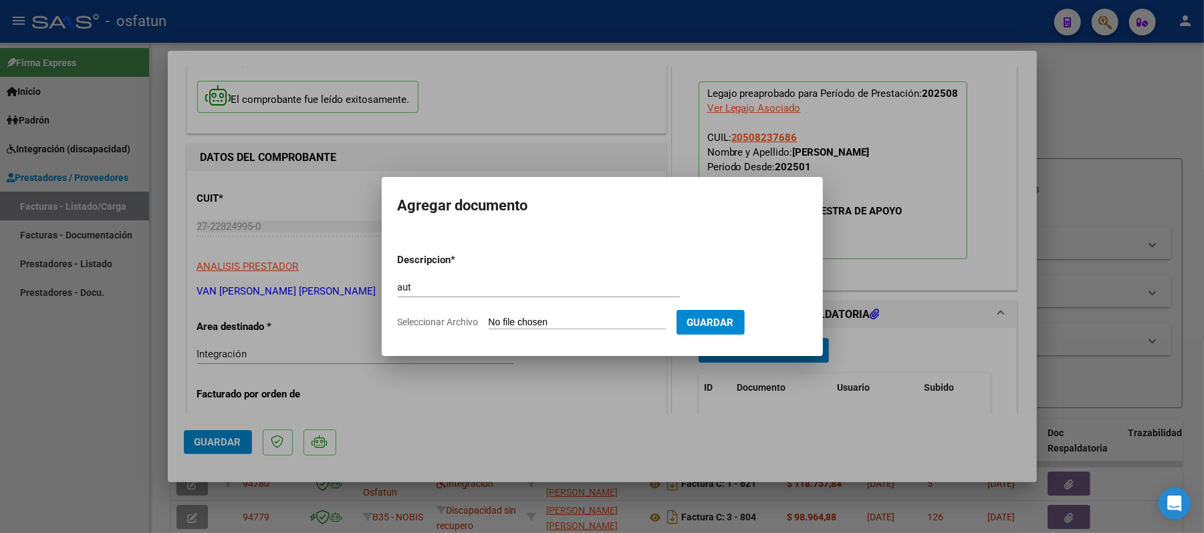
click at [507, 324] on input "Seleccionar Archivo" at bounding box center [577, 323] width 177 height 13
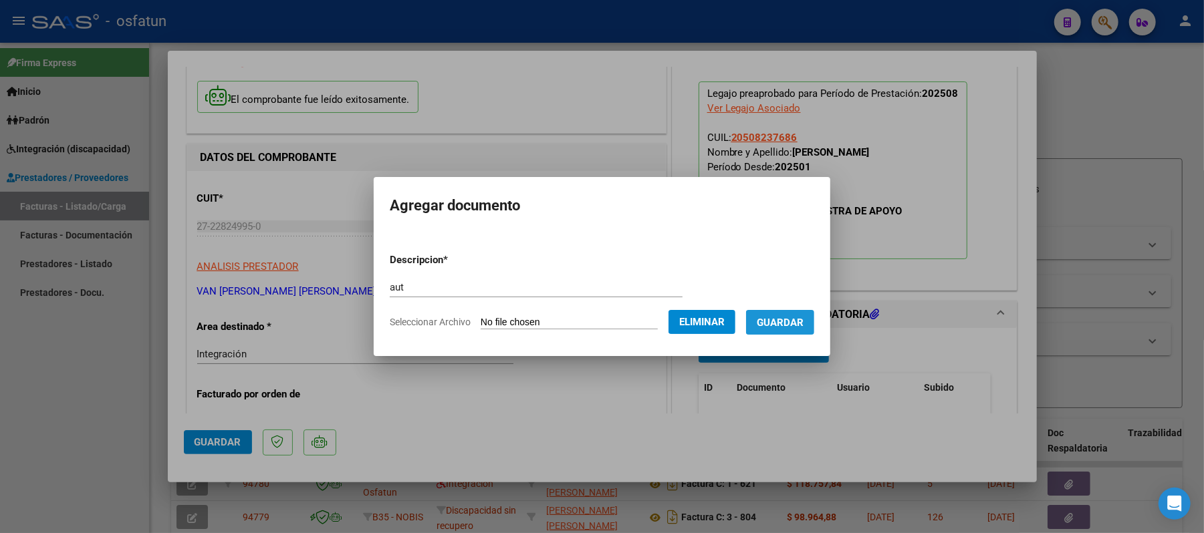
click at [795, 319] on span "Guardar" at bounding box center [780, 323] width 47 height 12
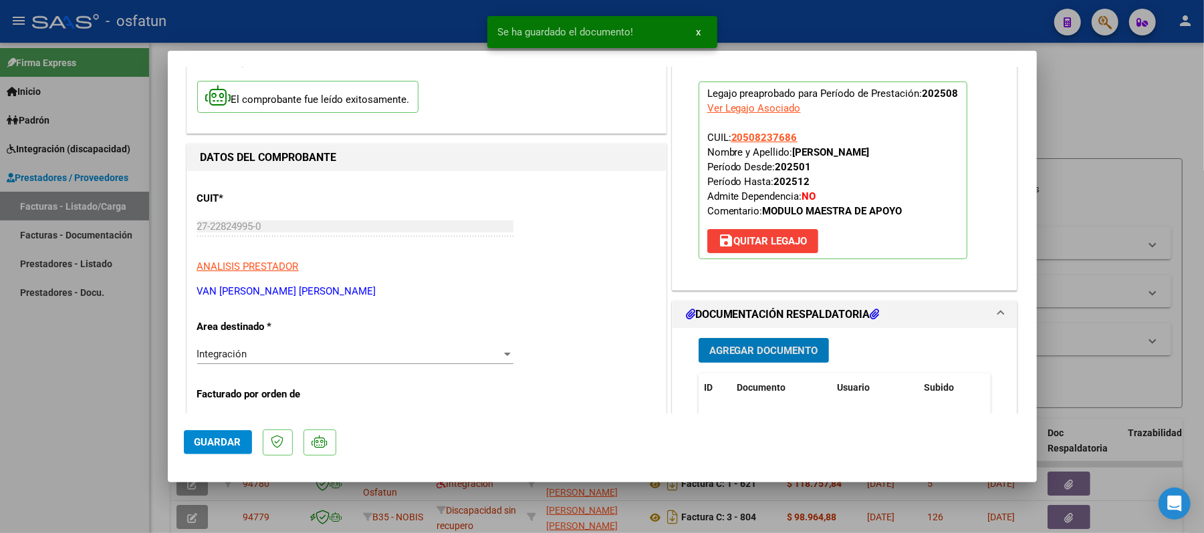
click at [213, 442] on span "Guardar" at bounding box center [217, 442] width 47 height 12
click at [1083, 104] on div at bounding box center [602, 266] width 1204 height 533
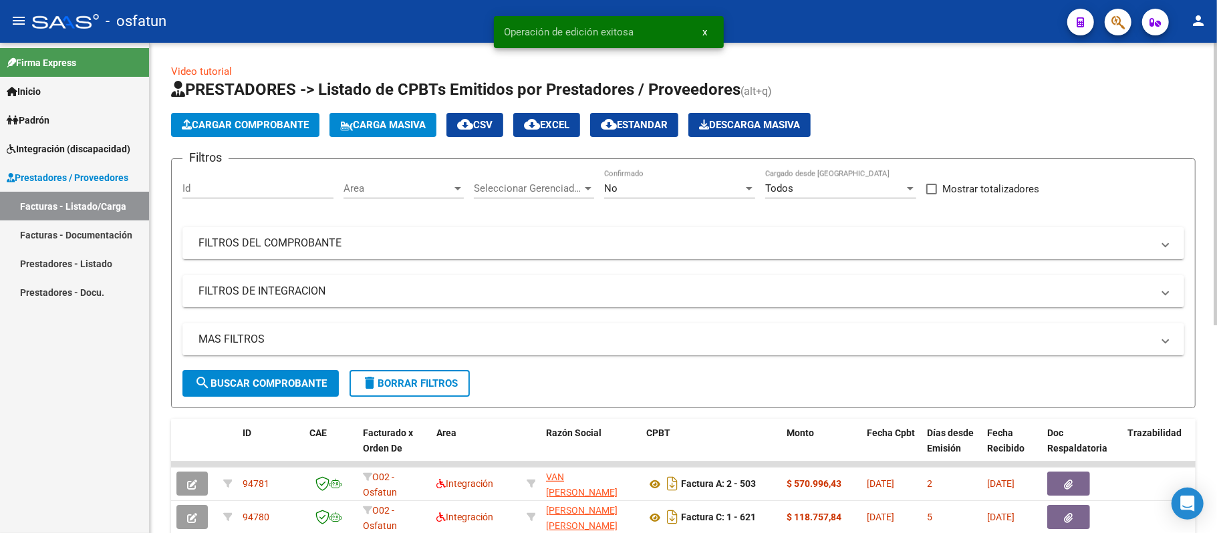
click at [271, 122] on span "Cargar Comprobante" at bounding box center [245, 125] width 127 height 12
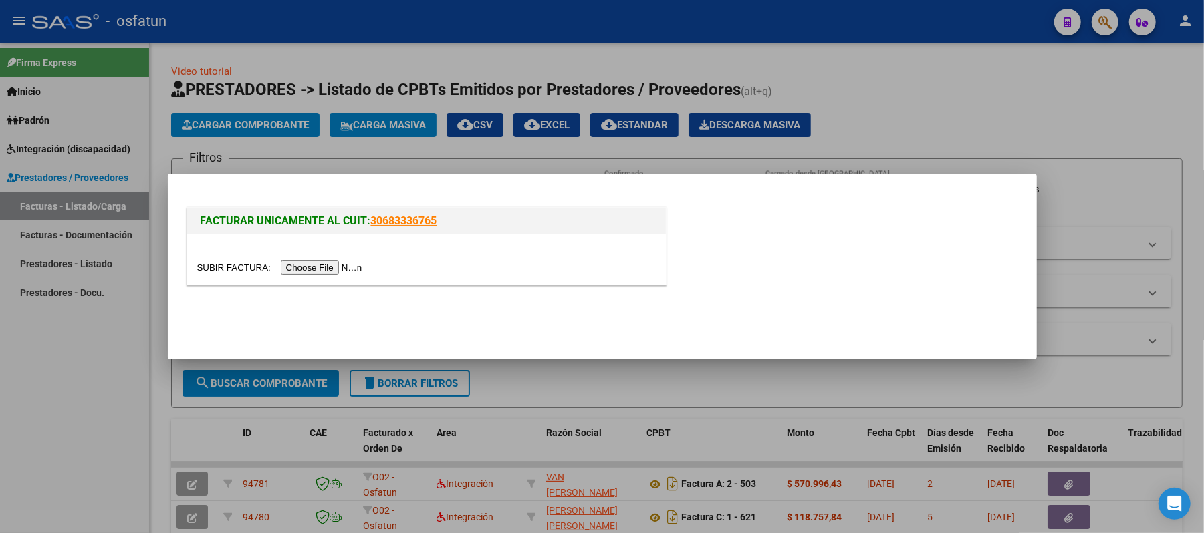
click at [317, 265] on input "file" at bounding box center [281, 268] width 169 height 14
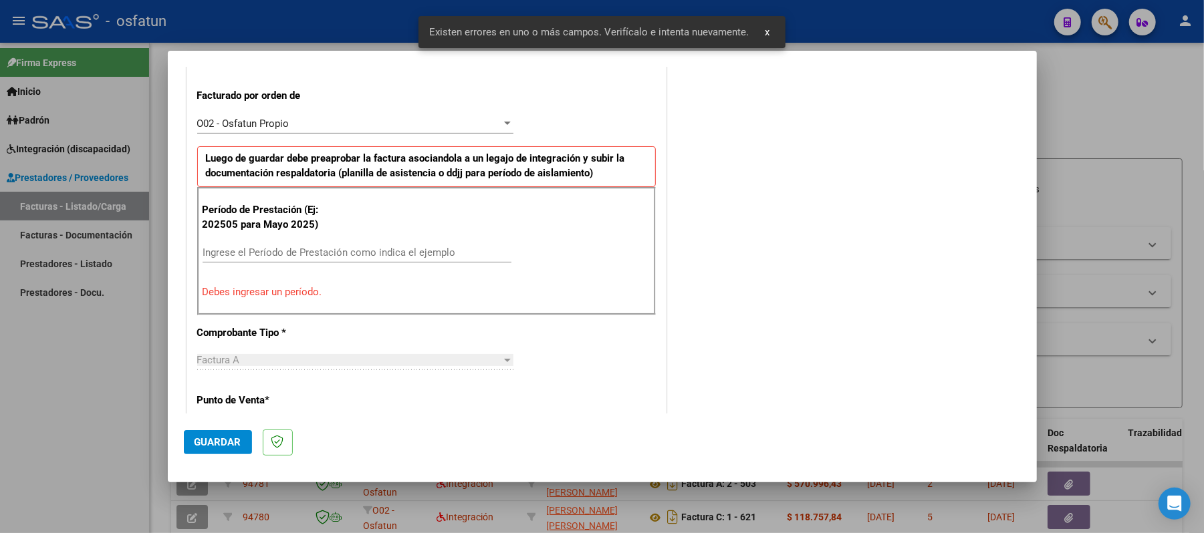
scroll to position [273, 0]
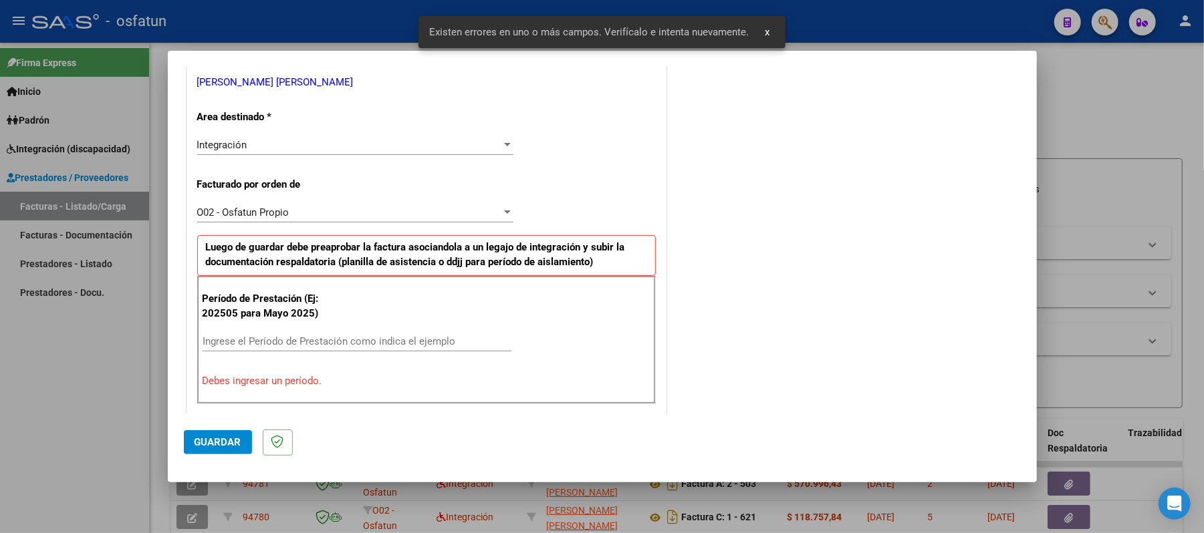
click at [407, 335] on div "Ingrese el Período de Prestación como indica el ejemplo" at bounding box center [356, 341] width 309 height 20
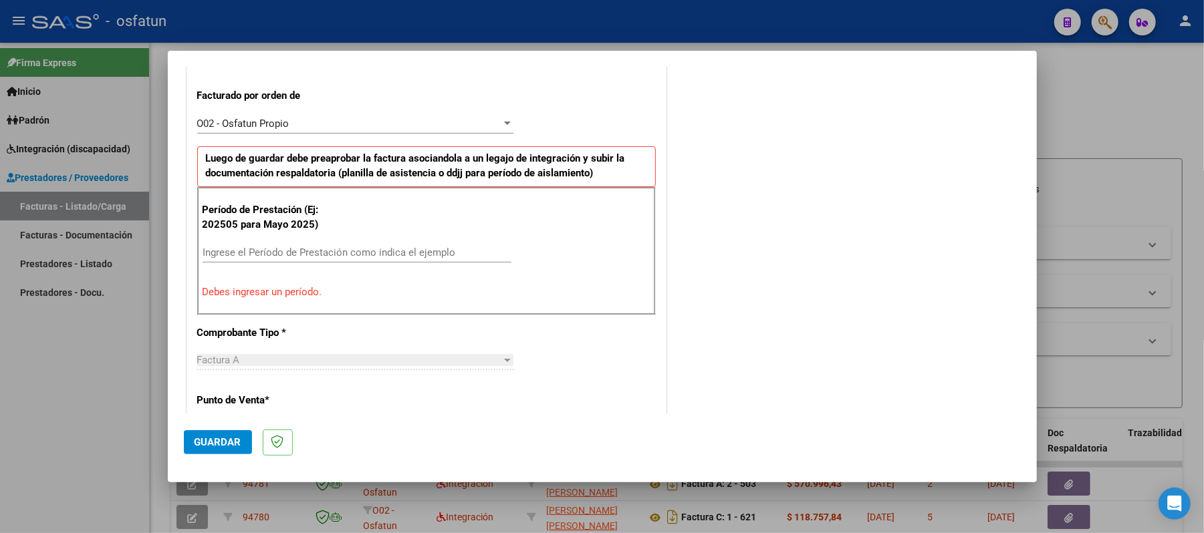
click at [354, 255] on input "Ingrese el Período de Prestación como indica el ejemplo" at bounding box center [356, 253] width 309 height 12
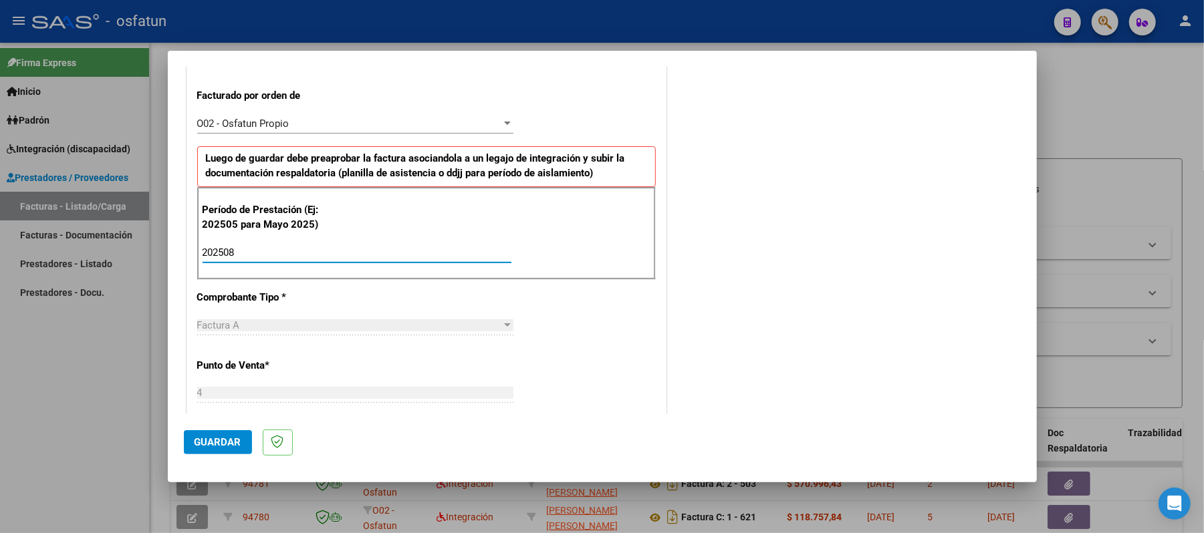
scroll to position [450, 0]
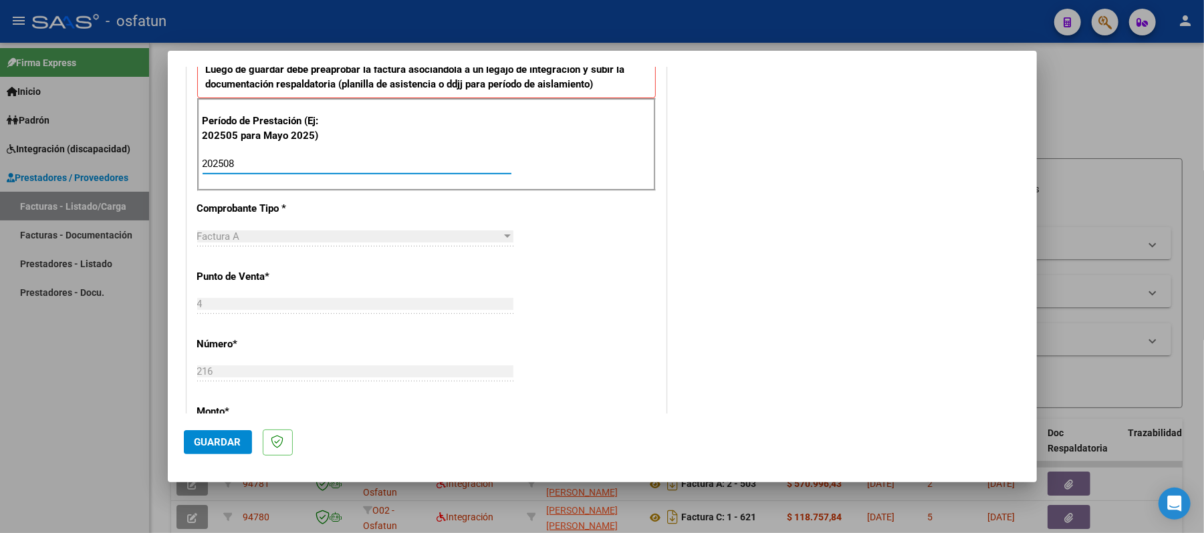
click at [207, 440] on span "Guardar" at bounding box center [217, 442] width 47 height 12
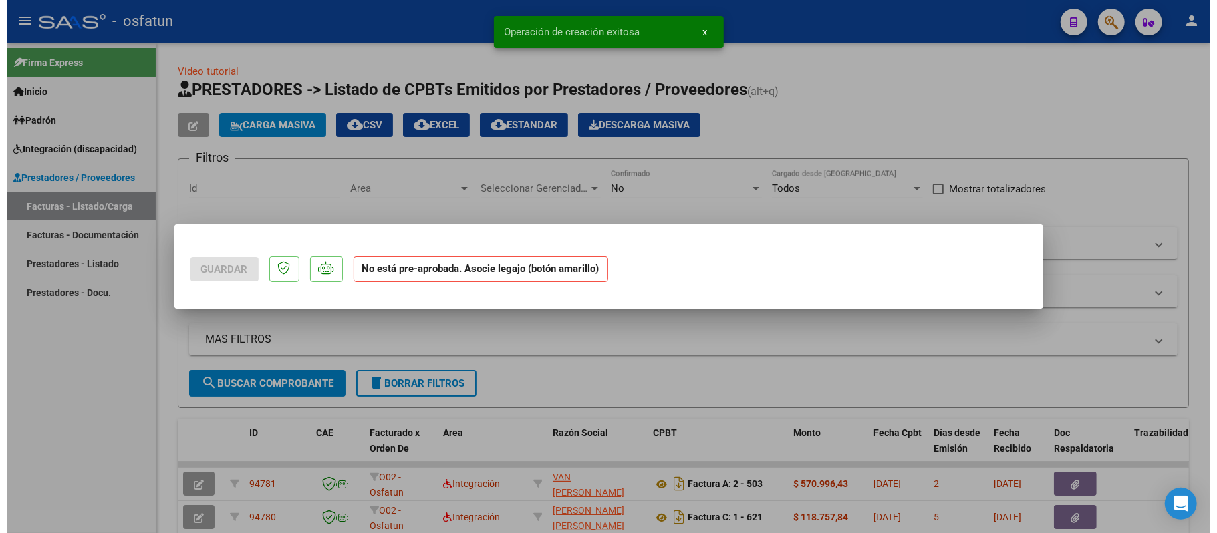
scroll to position [0, 0]
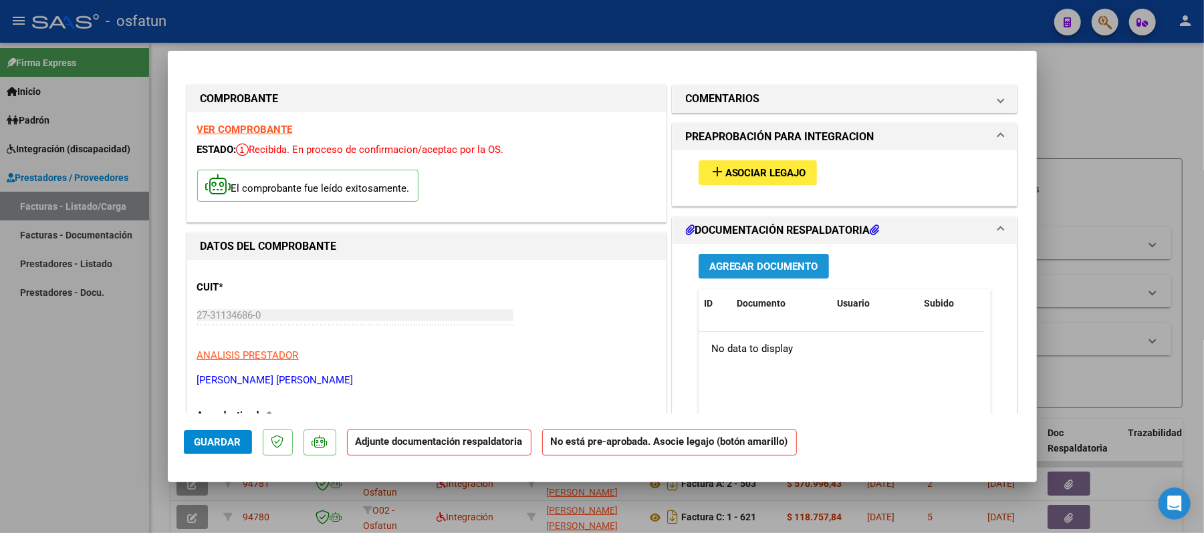
click at [807, 266] on span "Agregar Documento" at bounding box center [763, 267] width 109 height 12
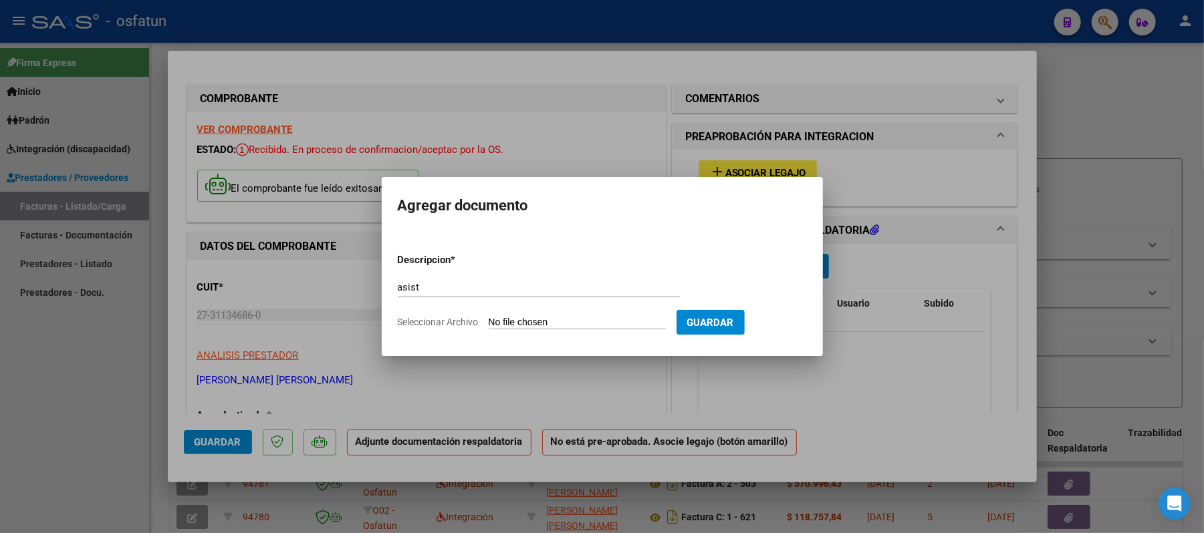
click at [570, 322] on input "Seleccionar Archivo" at bounding box center [577, 323] width 177 height 13
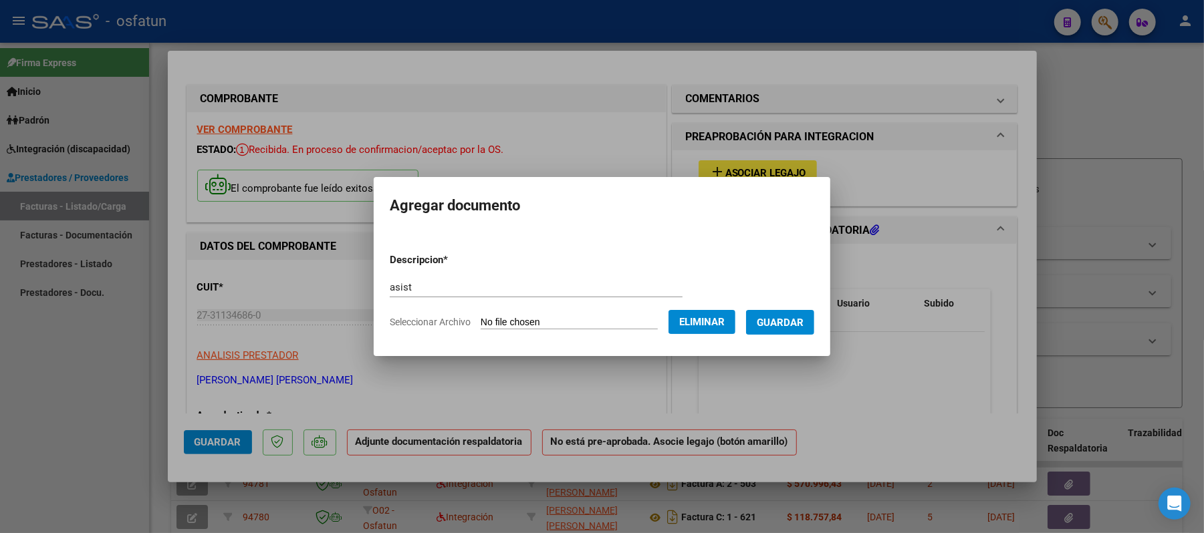
click at [797, 317] on span "Guardar" at bounding box center [780, 323] width 47 height 12
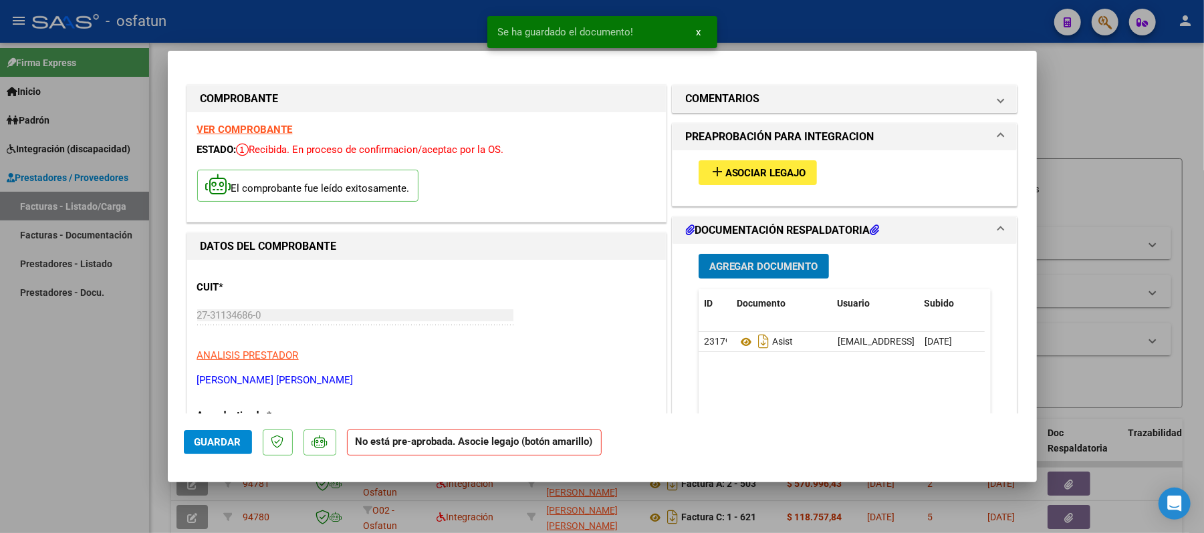
click at [738, 273] on span "Agregar Documento" at bounding box center [763, 267] width 109 height 12
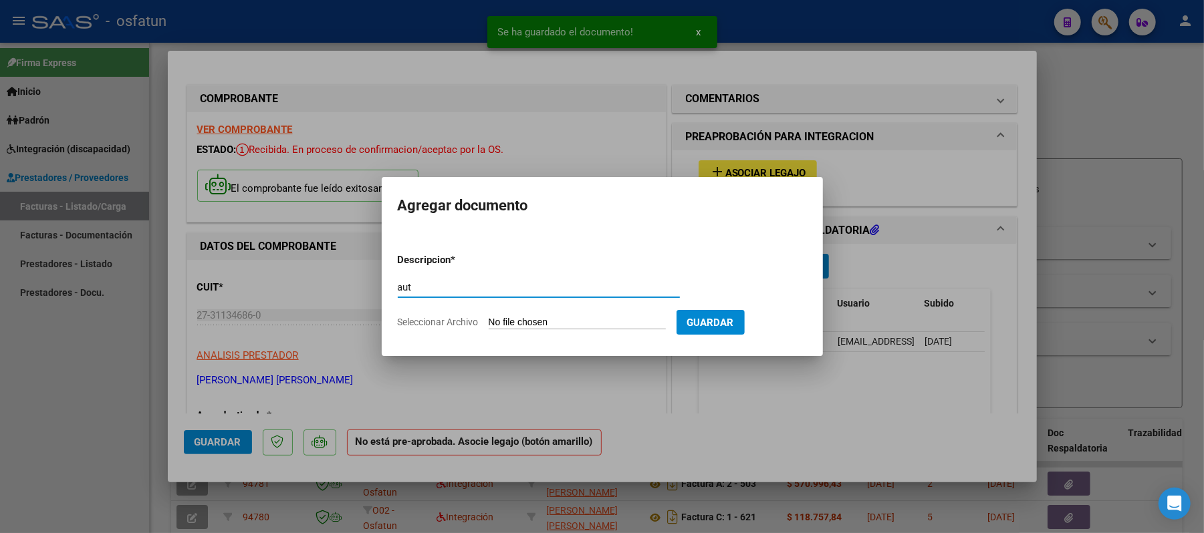
click at [569, 323] on input "Seleccionar Archivo" at bounding box center [577, 323] width 177 height 13
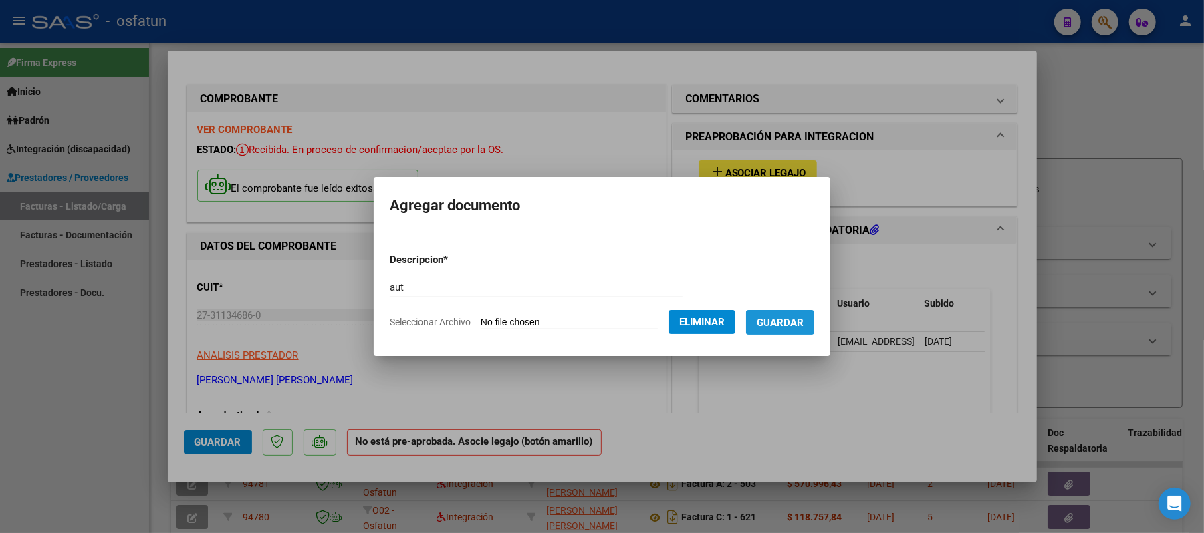
click at [774, 318] on span "Guardar" at bounding box center [780, 323] width 47 height 12
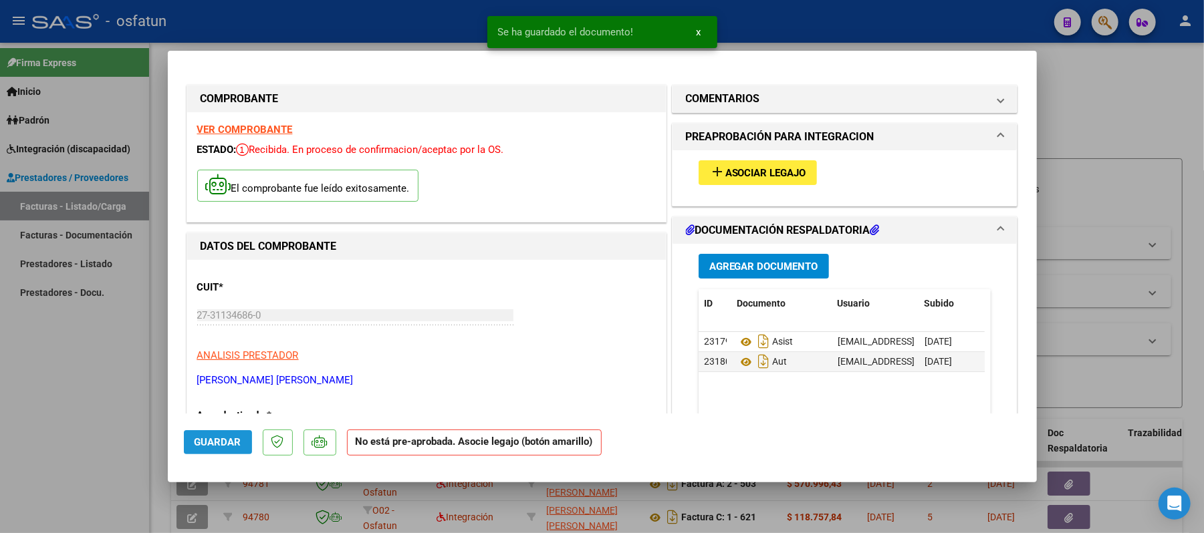
click at [228, 444] on span "Guardar" at bounding box center [217, 442] width 47 height 12
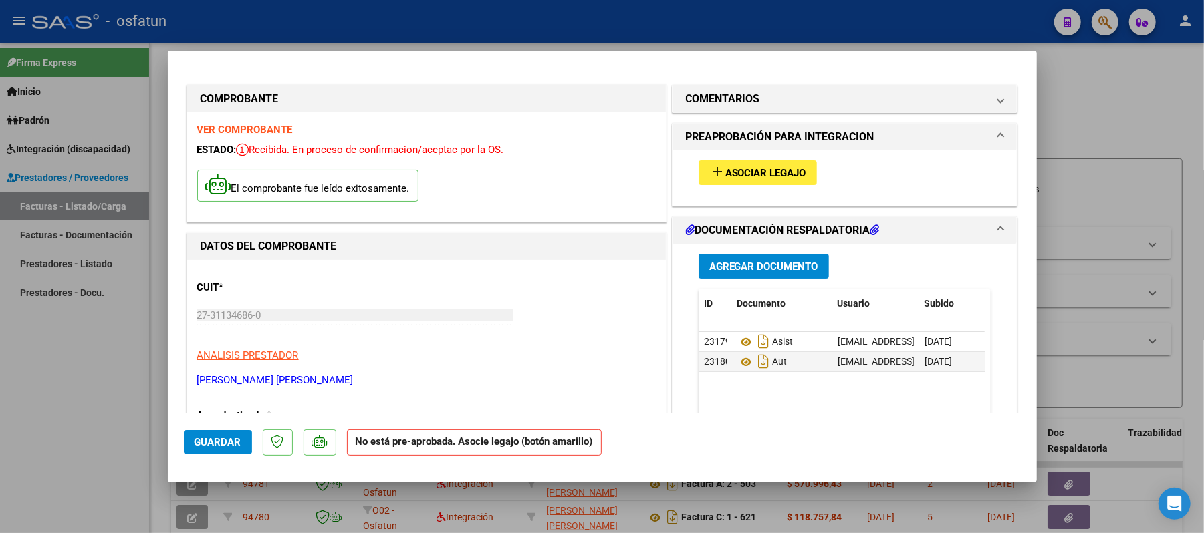
click at [236, 440] on span "Guardar" at bounding box center [217, 442] width 47 height 12
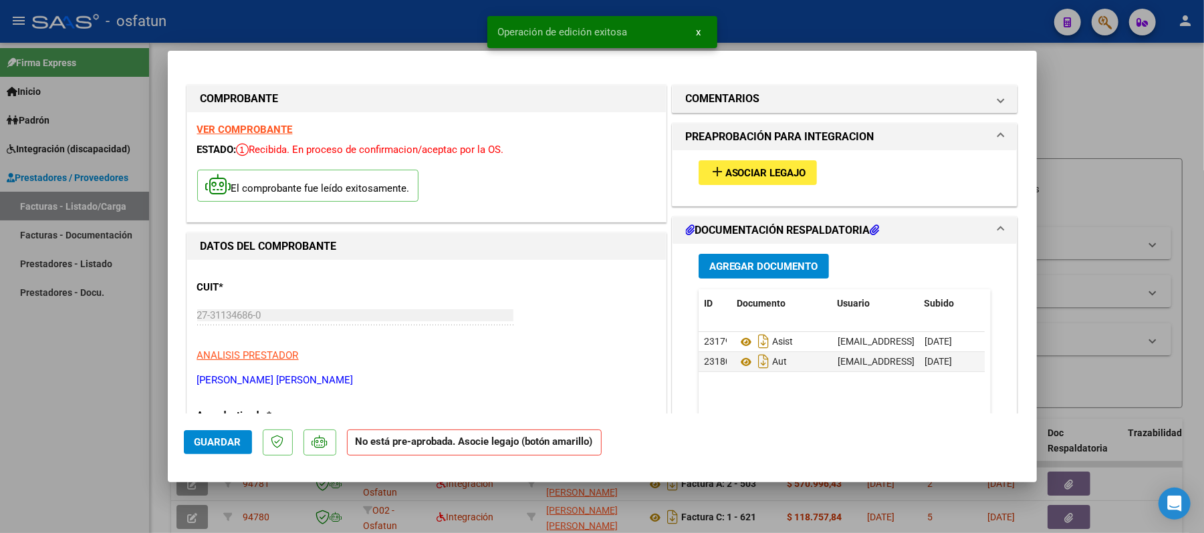
click at [1085, 108] on div at bounding box center [602, 266] width 1204 height 533
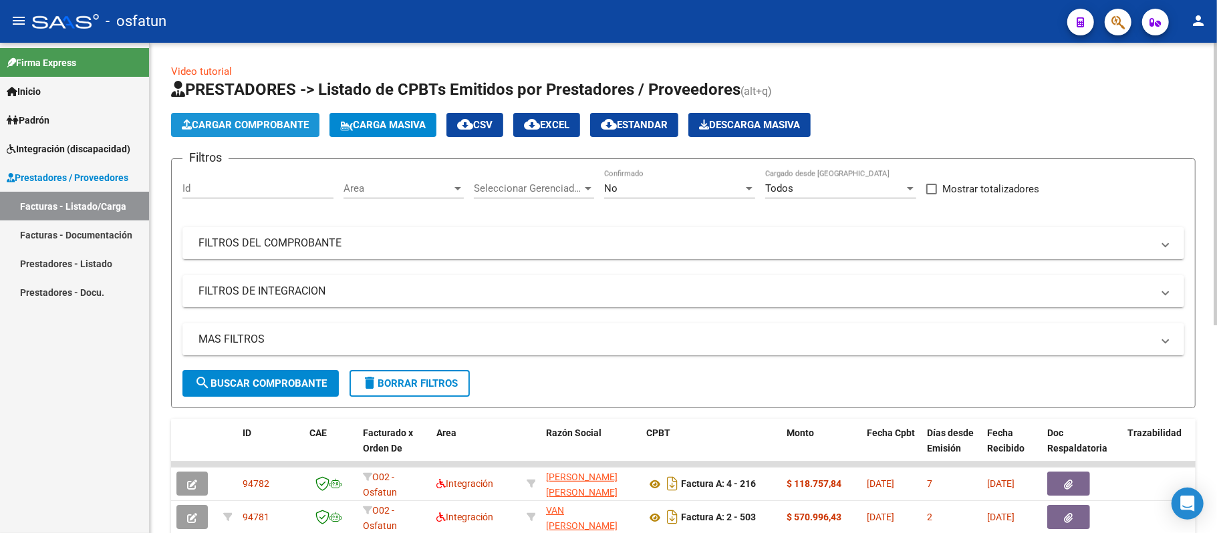
click at [212, 122] on span "Cargar Comprobante" at bounding box center [245, 125] width 127 height 12
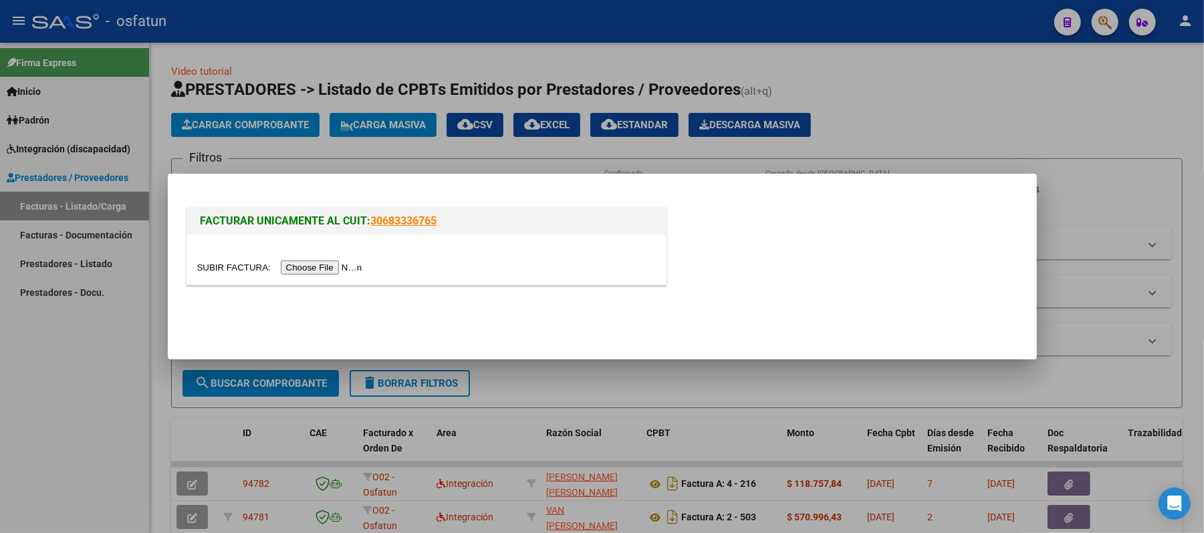
click at [324, 270] on input "file" at bounding box center [281, 268] width 169 height 14
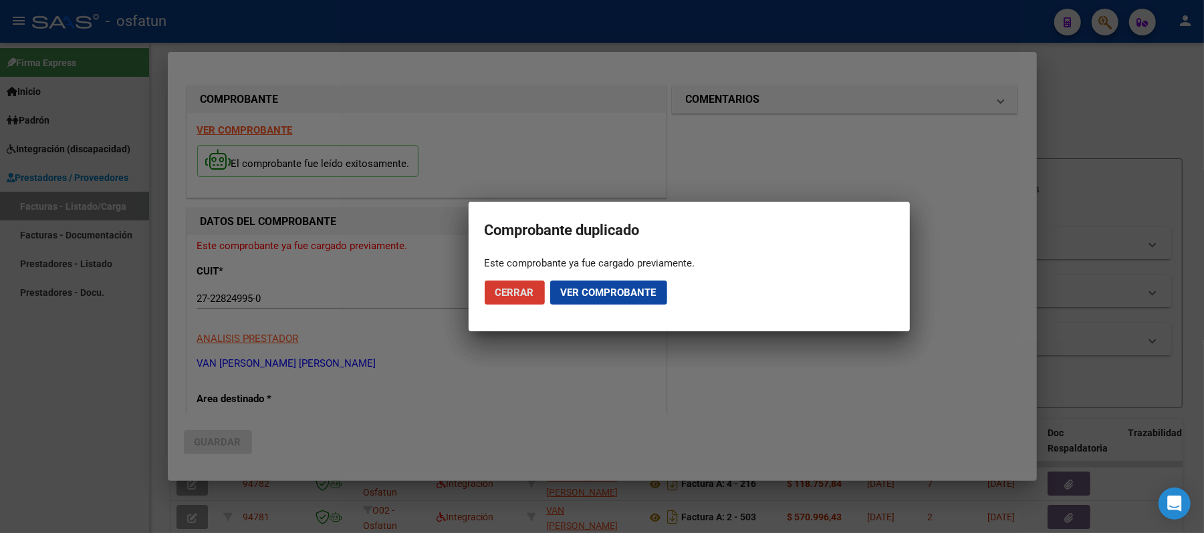
click at [519, 291] on span "Cerrar" at bounding box center [514, 293] width 39 height 12
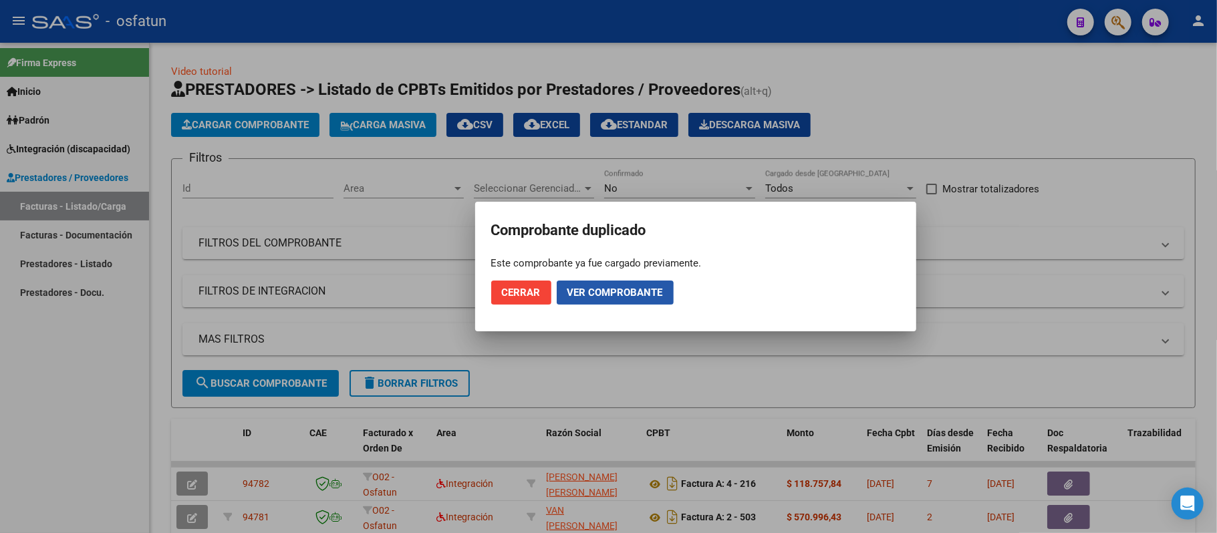
click at [597, 295] on span "Ver comprobante" at bounding box center [615, 293] width 96 height 12
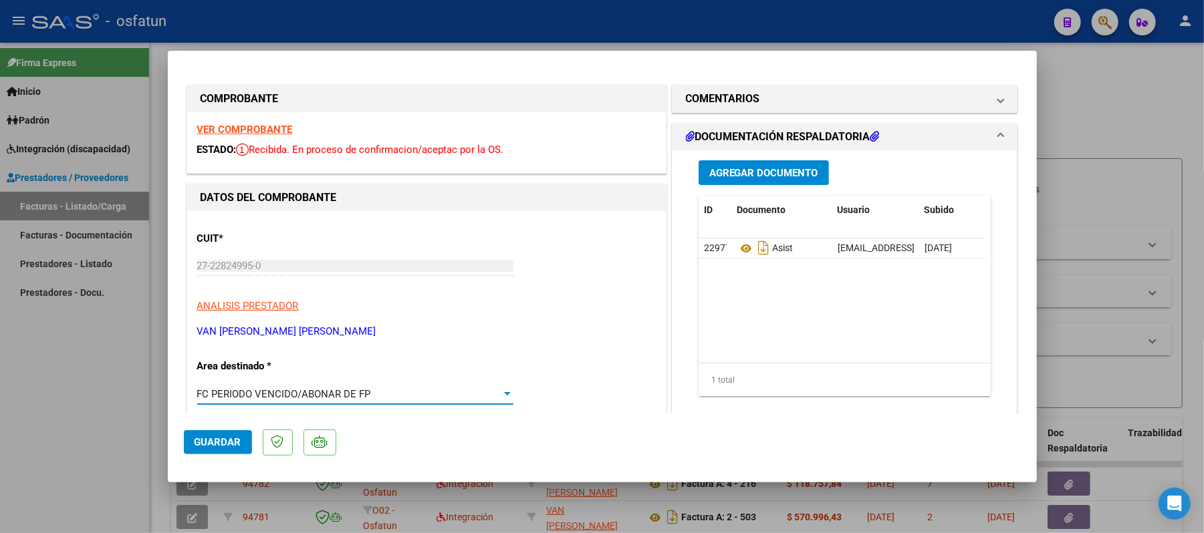
click at [504, 394] on div at bounding box center [507, 393] width 7 height 3
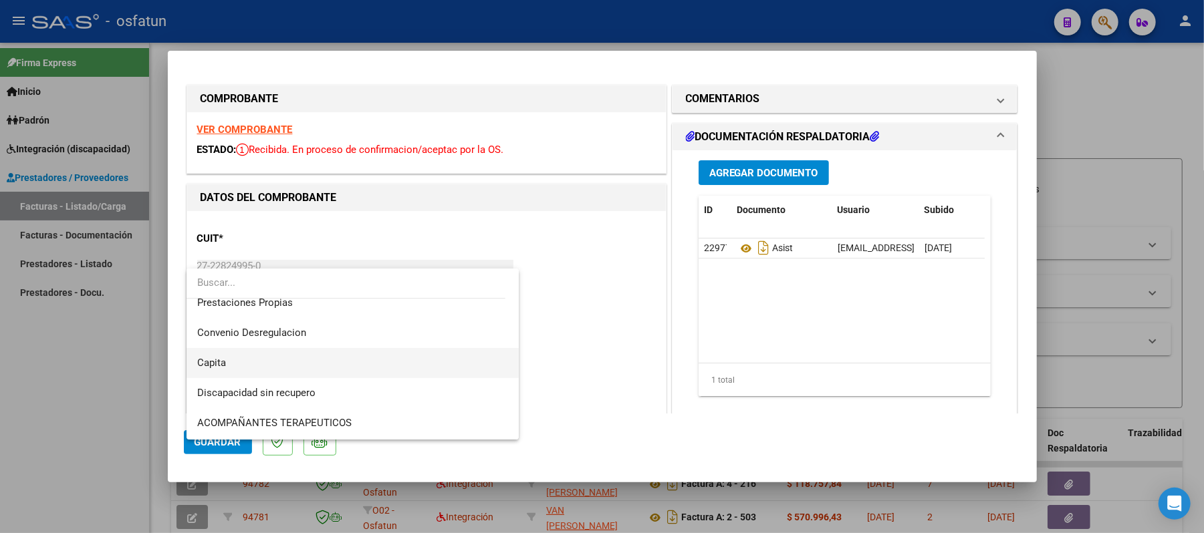
scroll to position [41, 0]
click at [279, 367] on span "Integración" at bounding box center [352, 363] width 311 height 30
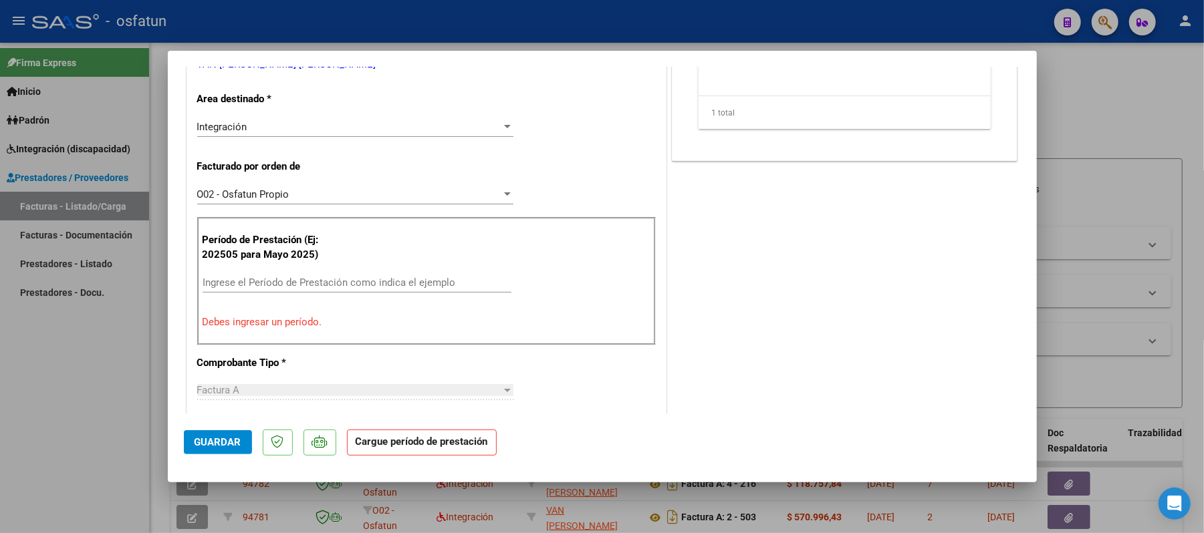
scroll to position [356, 0]
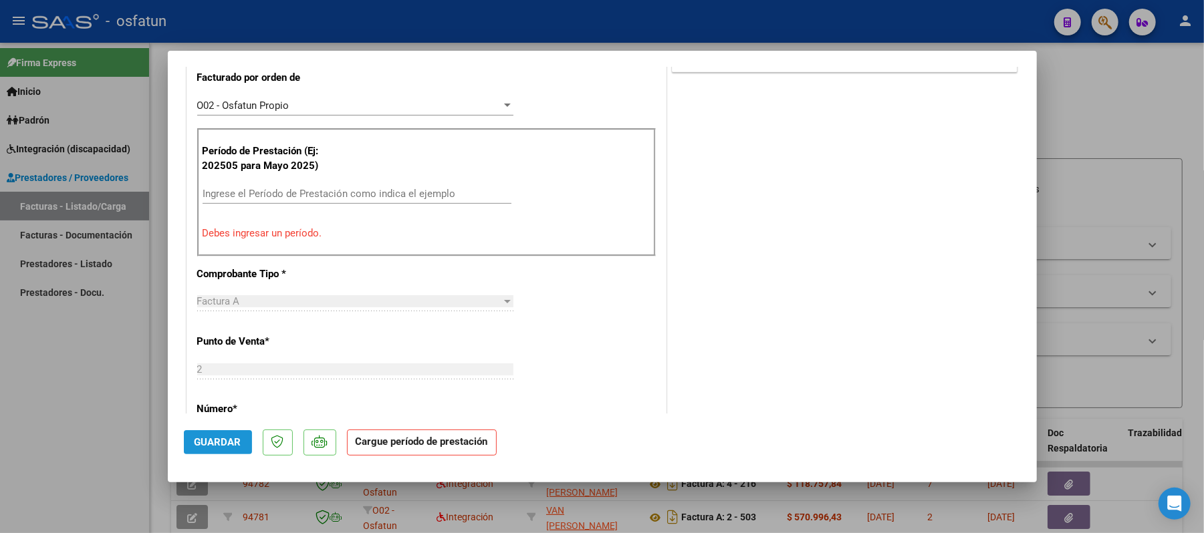
click at [234, 442] on span "Guardar" at bounding box center [217, 442] width 47 height 12
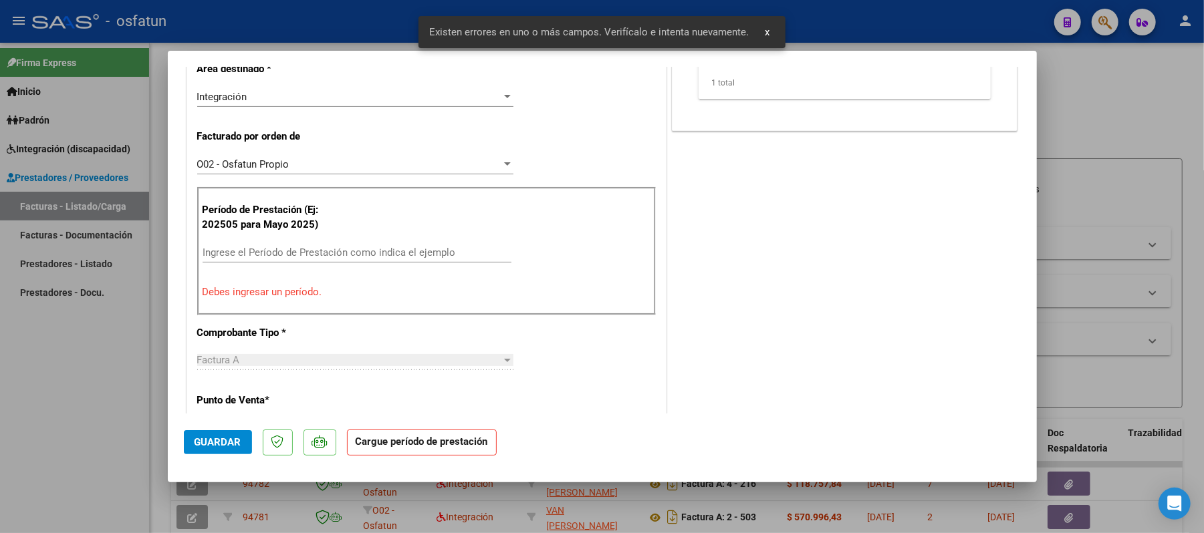
scroll to position [297, 0]
click at [269, 255] on input "Ingrese el Período de Prestación como indica el ejemplo" at bounding box center [356, 253] width 309 height 12
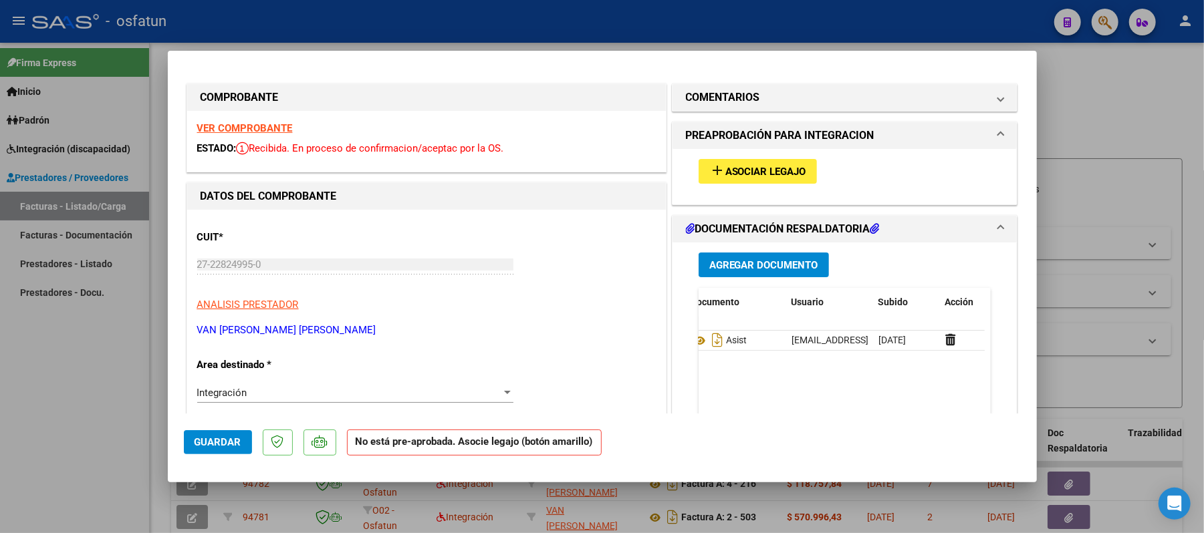
scroll to position [0, 0]
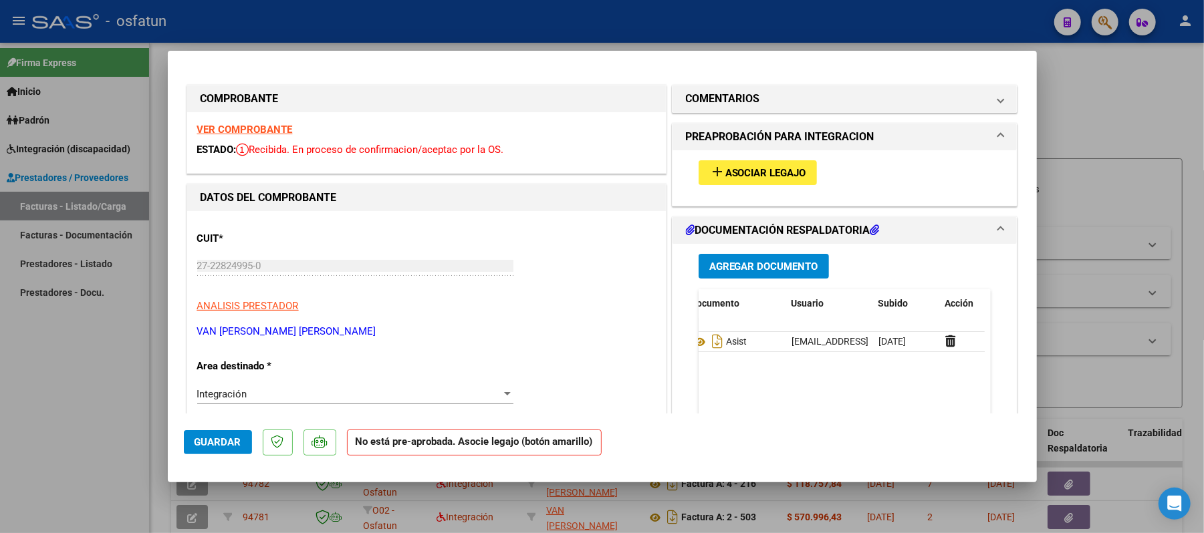
click at [750, 172] on span "Asociar Legajo" at bounding box center [765, 173] width 81 height 12
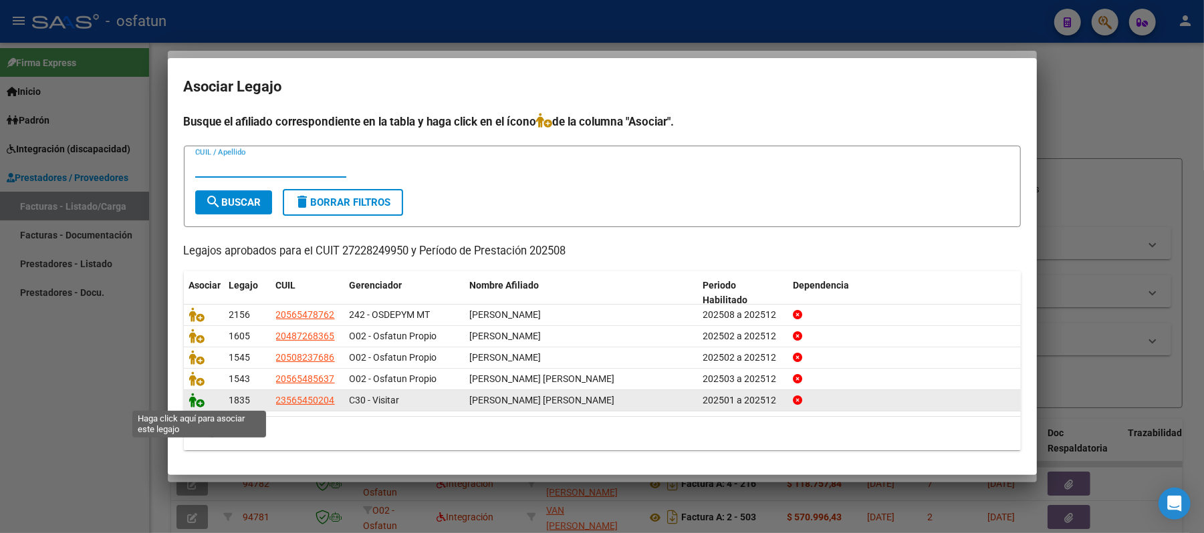
click at [198, 396] on icon at bounding box center [197, 400] width 16 height 15
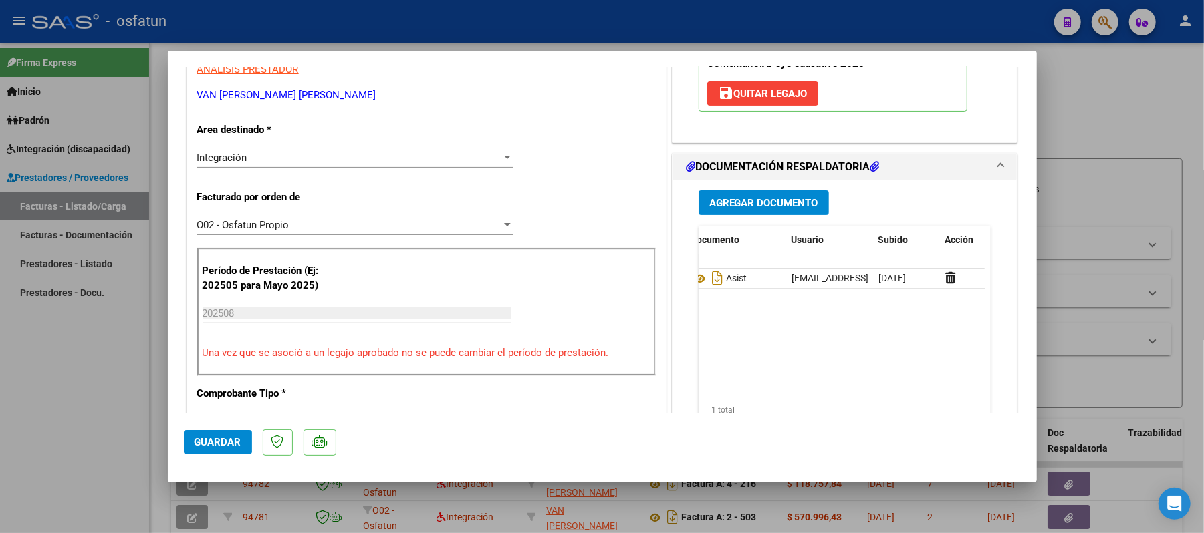
scroll to position [267, 0]
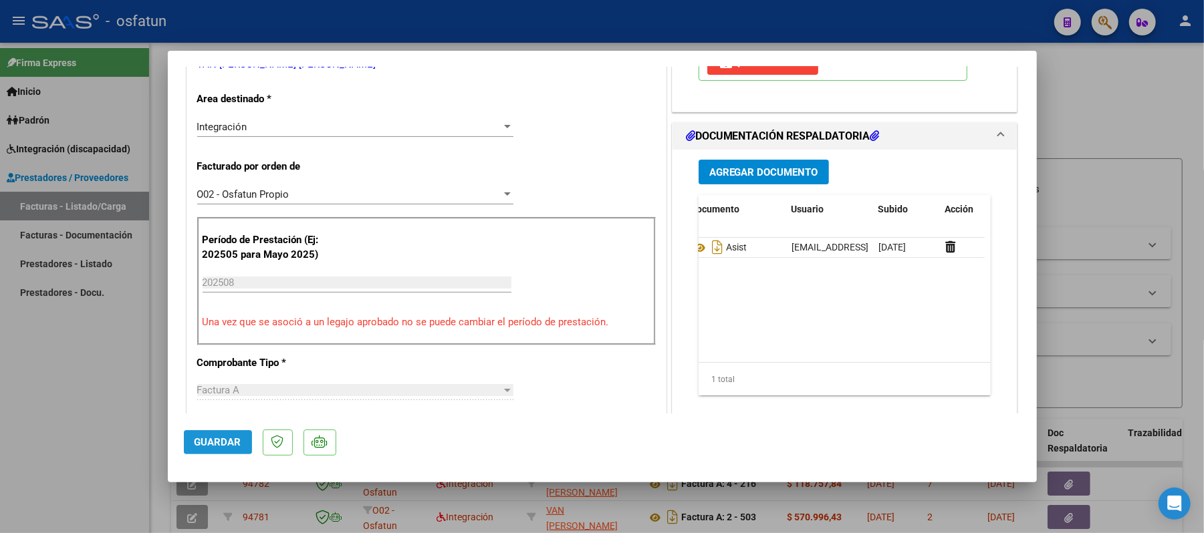
click at [209, 438] on span "Guardar" at bounding box center [217, 442] width 47 height 12
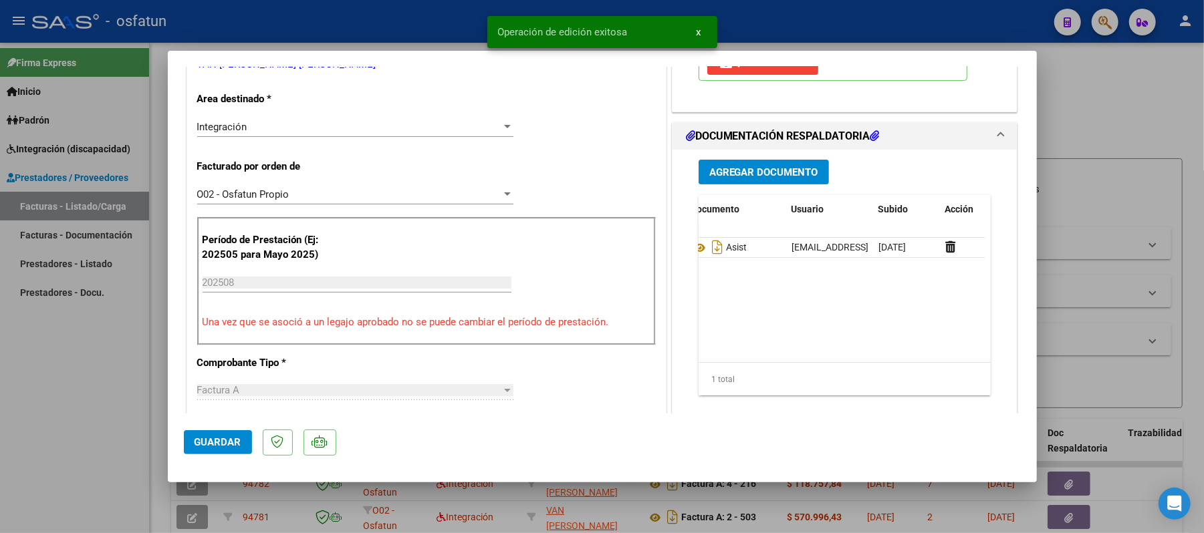
click at [1117, 119] on div at bounding box center [602, 266] width 1204 height 533
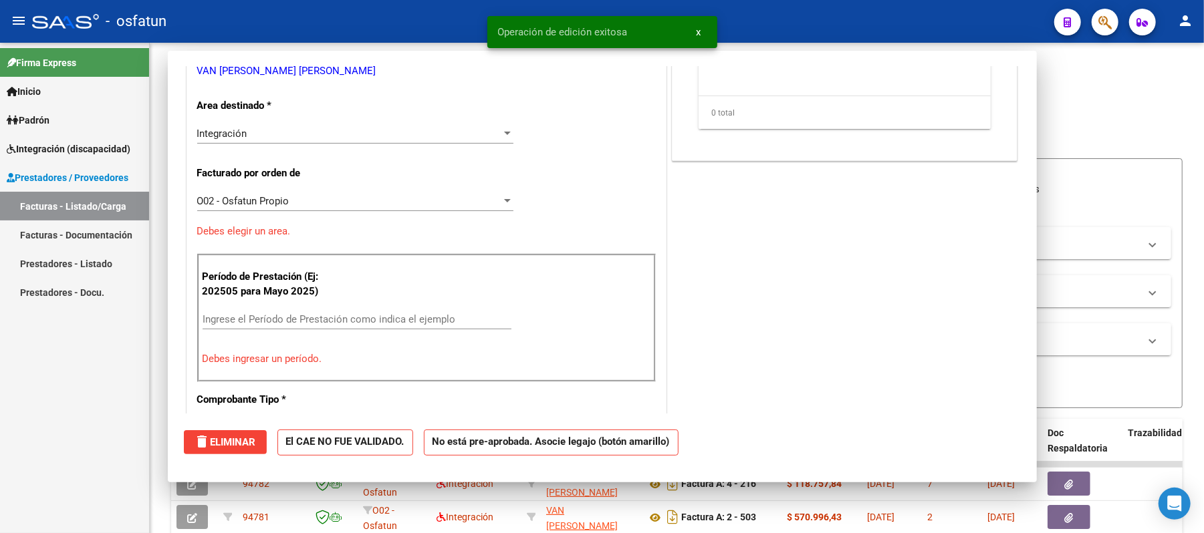
scroll to position [0, 0]
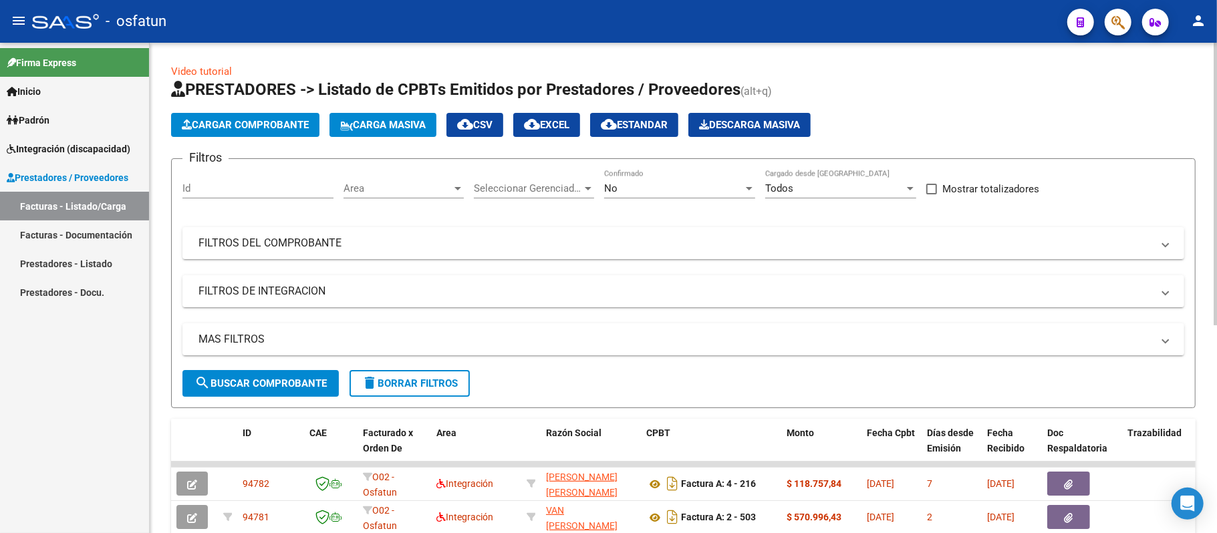
click at [298, 124] on span "Cargar Comprobante" at bounding box center [245, 125] width 127 height 12
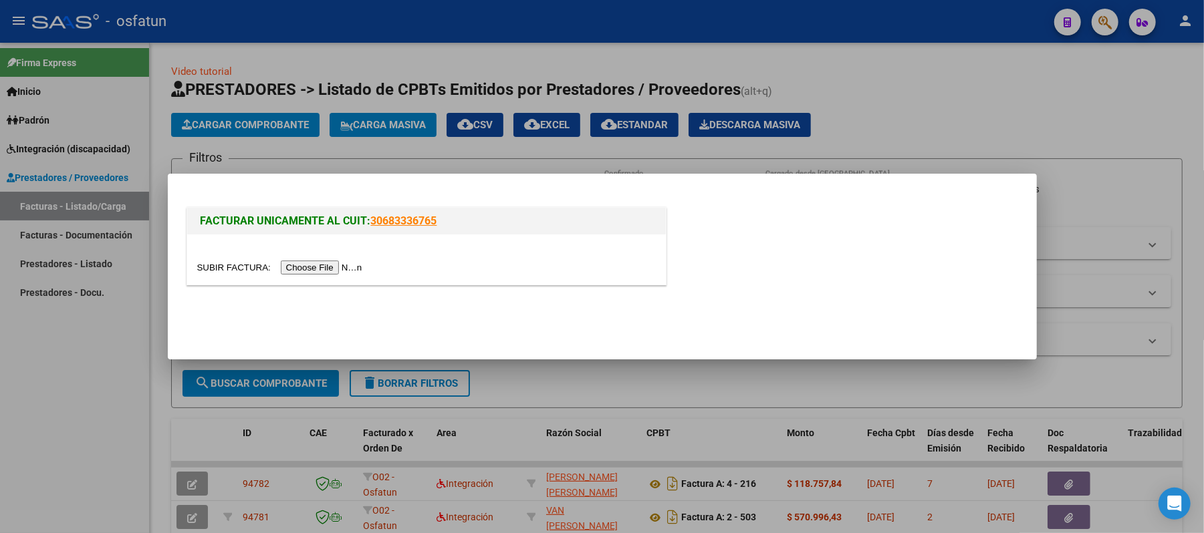
click at [349, 266] on input "file" at bounding box center [281, 268] width 169 height 14
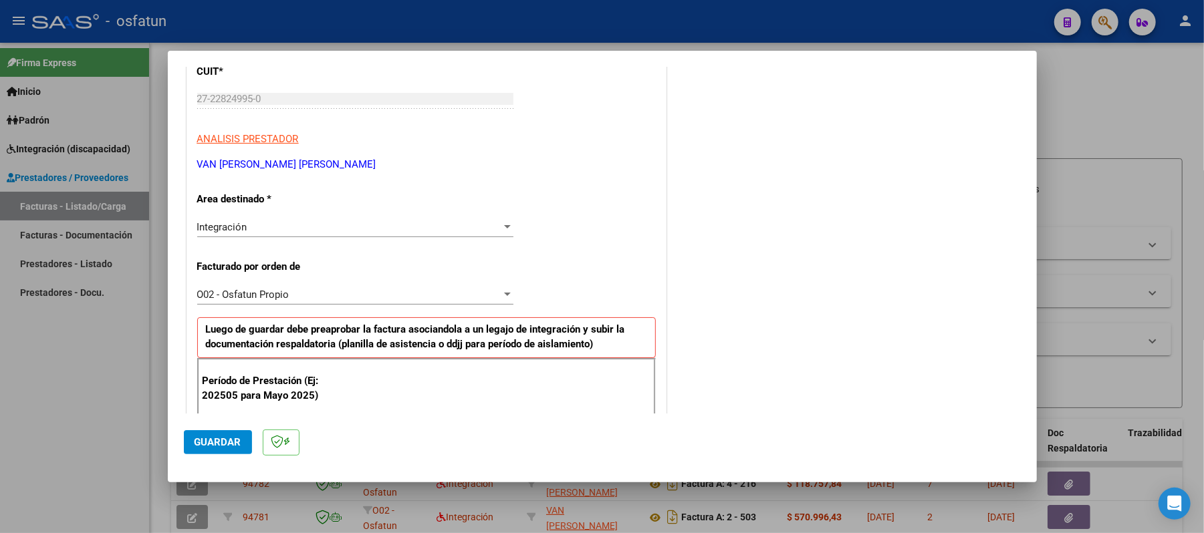
scroll to position [94, 0]
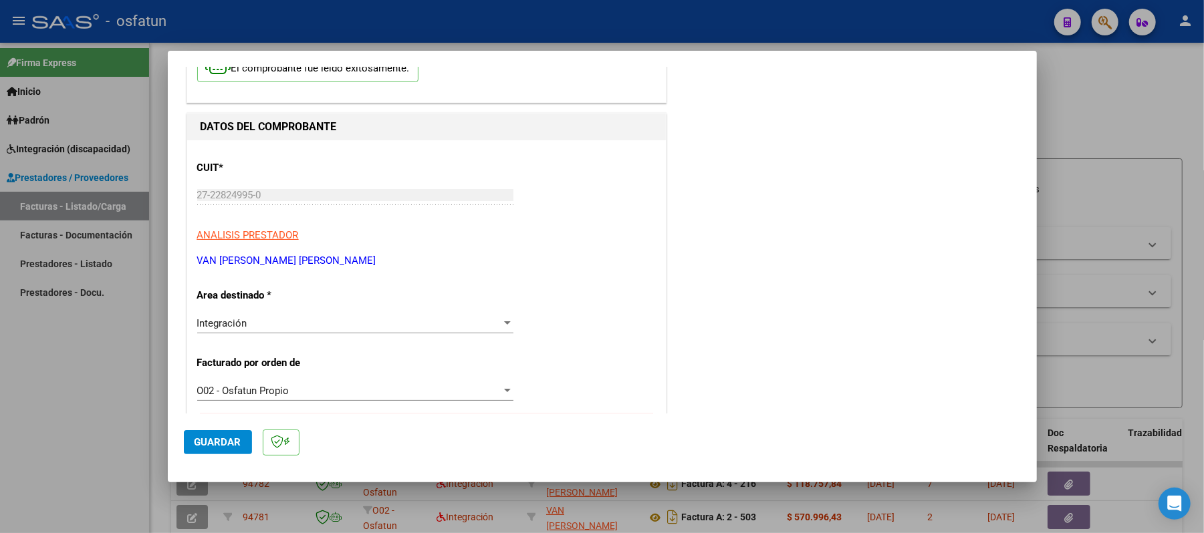
click at [504, 322] on div at bounding box center [507, 322] width 7 height 3
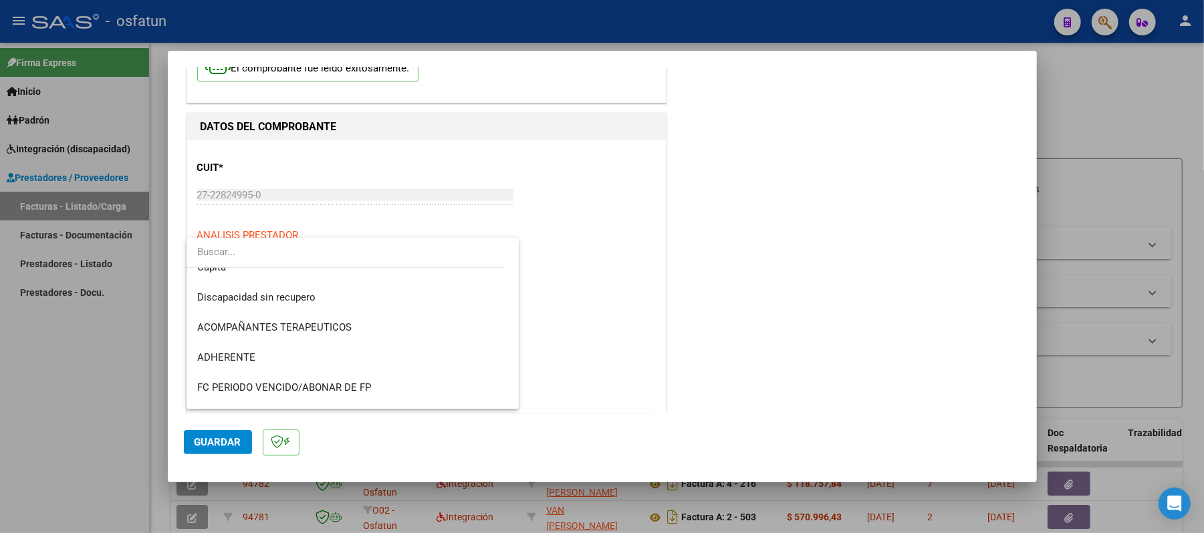
scroll to position [220, 0]
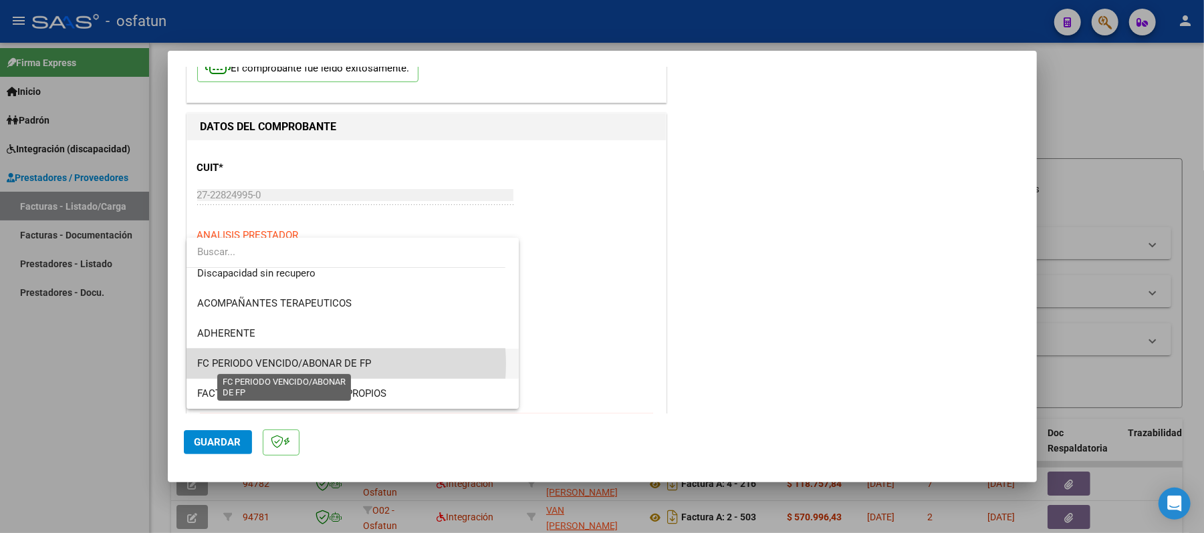
click at [322, 364] on span "FC PERIODO VENCIDO/ABONAR DE FP" at bounding box center [284, 364] width 174 height 12
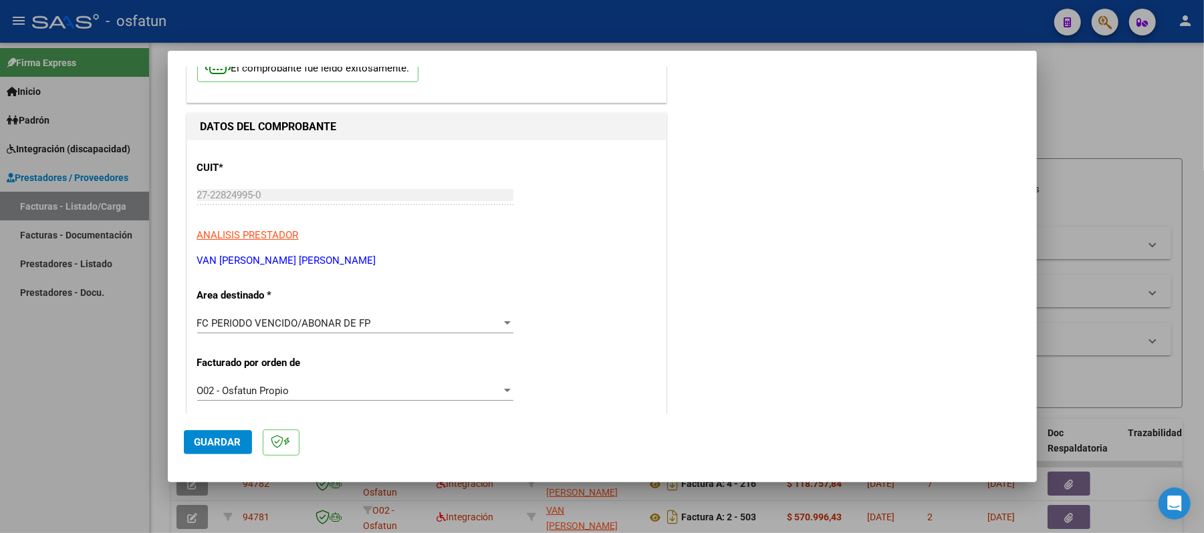
click at [322, 364] on p "Facturado por orden de" at bounding box center [266, 363] width 138 height 15
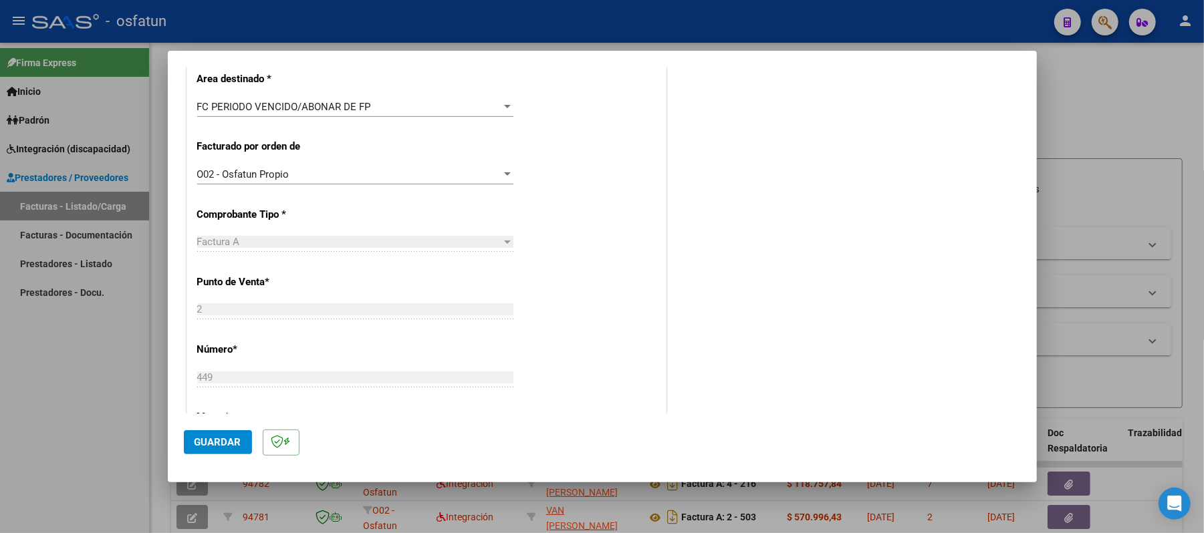
scroll to position [362, 0]
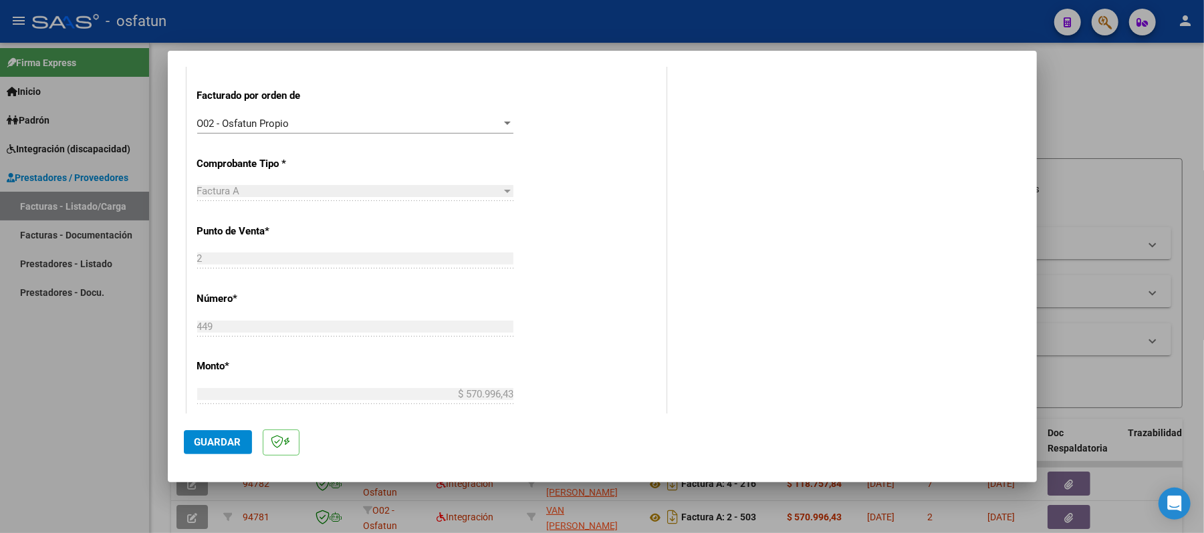
click at [204, 438] on span "Guardar" at bounding box center [217, 442] width 47 height 12
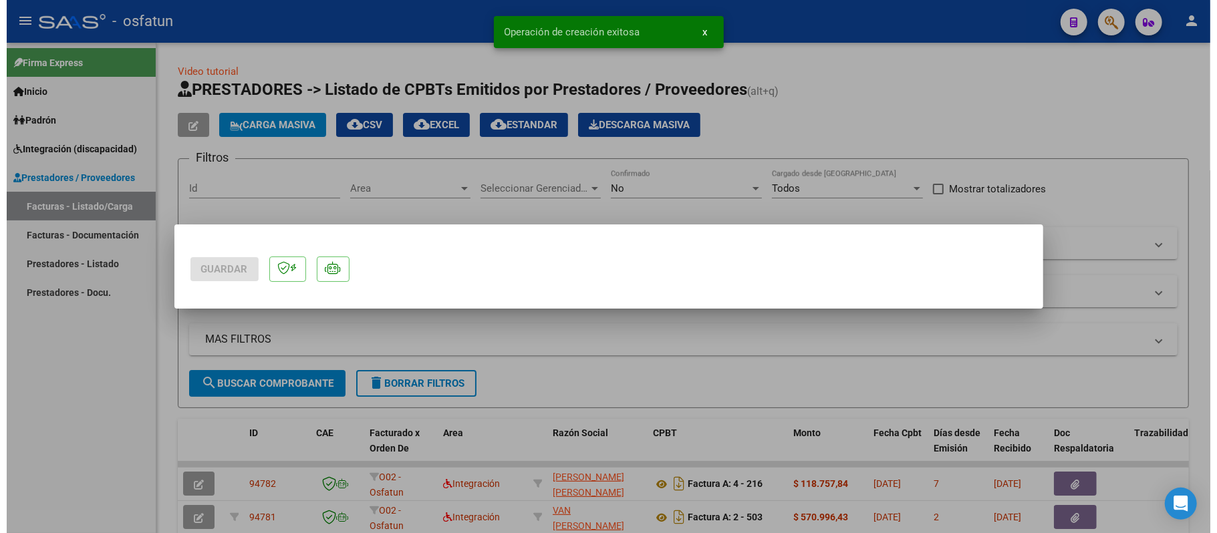
scroll to position [0, 0]
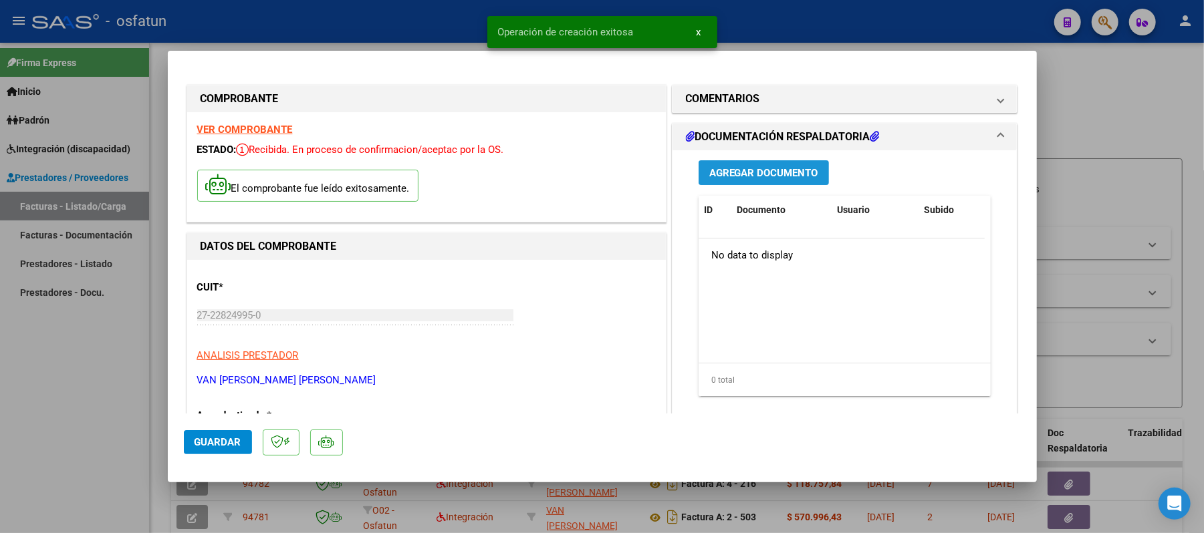
click at [738, 174] on span "Agregar Documento" at bounding box center [763, 173] width 109 height 12
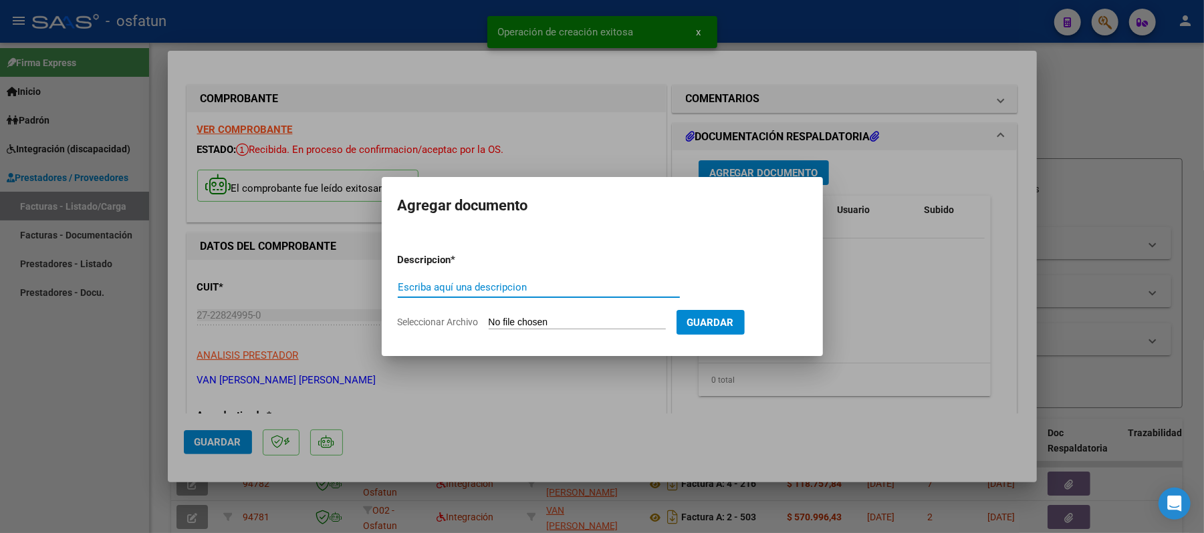
click at [474, 279] on div "Escriba aquí una descripcion" at bounding box center [539, 287] width 282 height 20
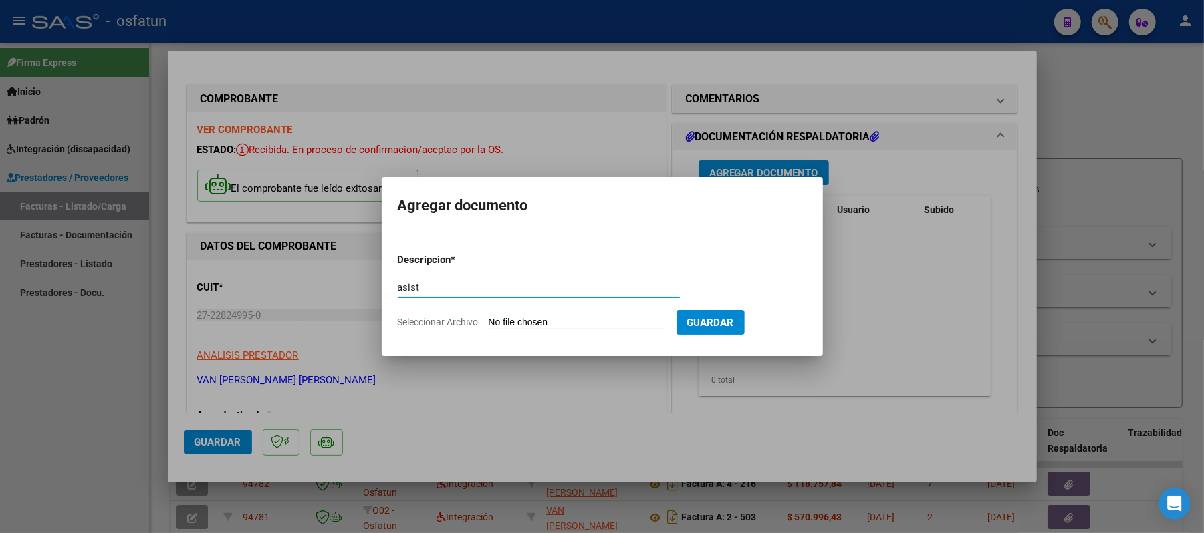
click at [564, 321] on input "Seleccionar Archivo" at bounding box center [577, 323] width 177 height 13
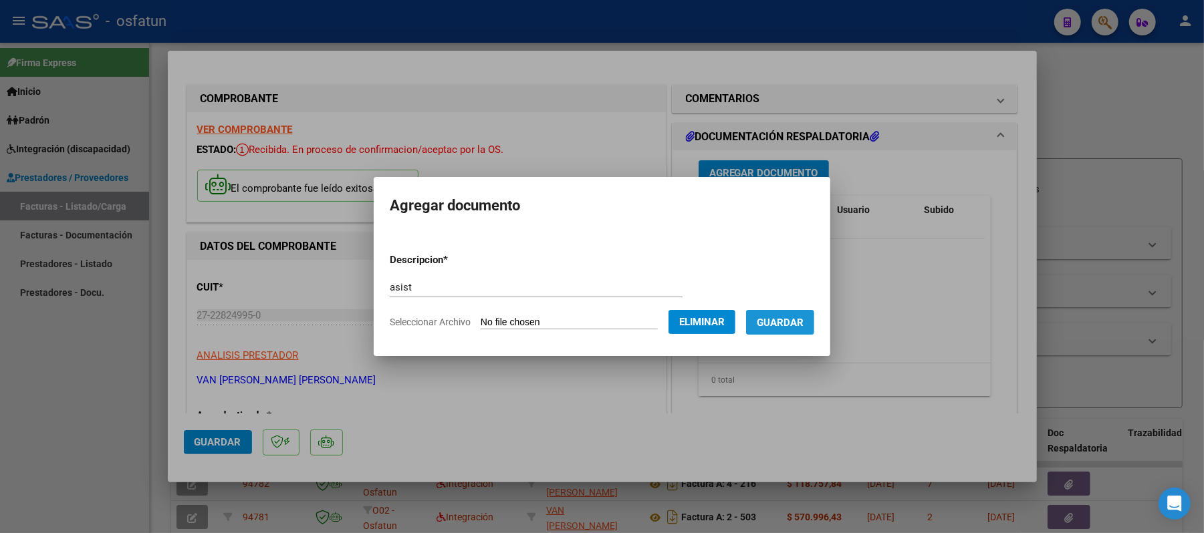
click at [776, 316] on span "Guardar" at bounding box center [780, 322] width 47 height 12
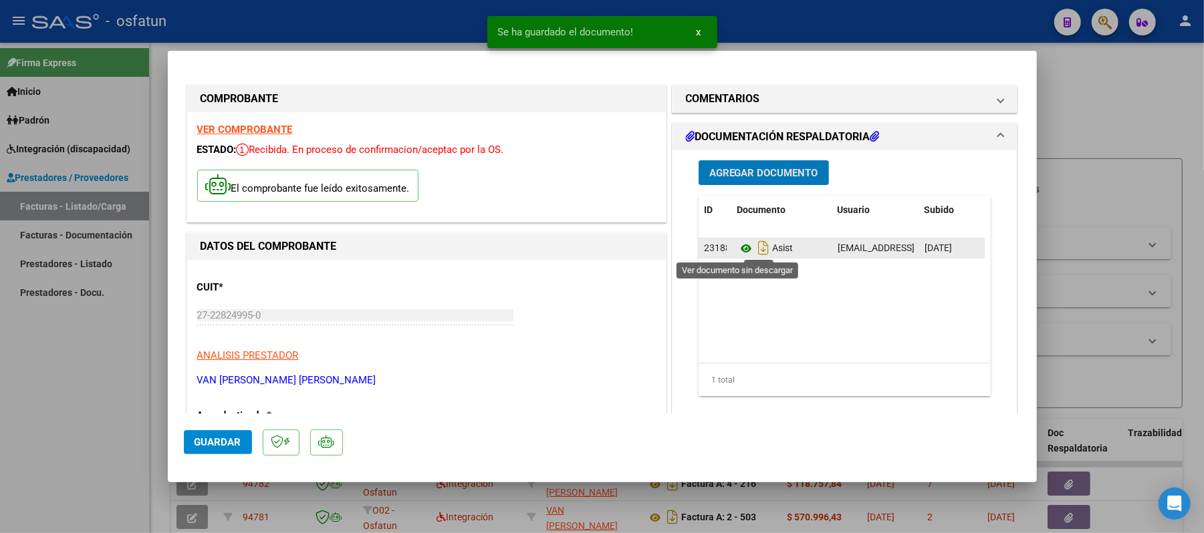
click at [737, 249] on icon at bounding box center [745, 249] width 17 height 16
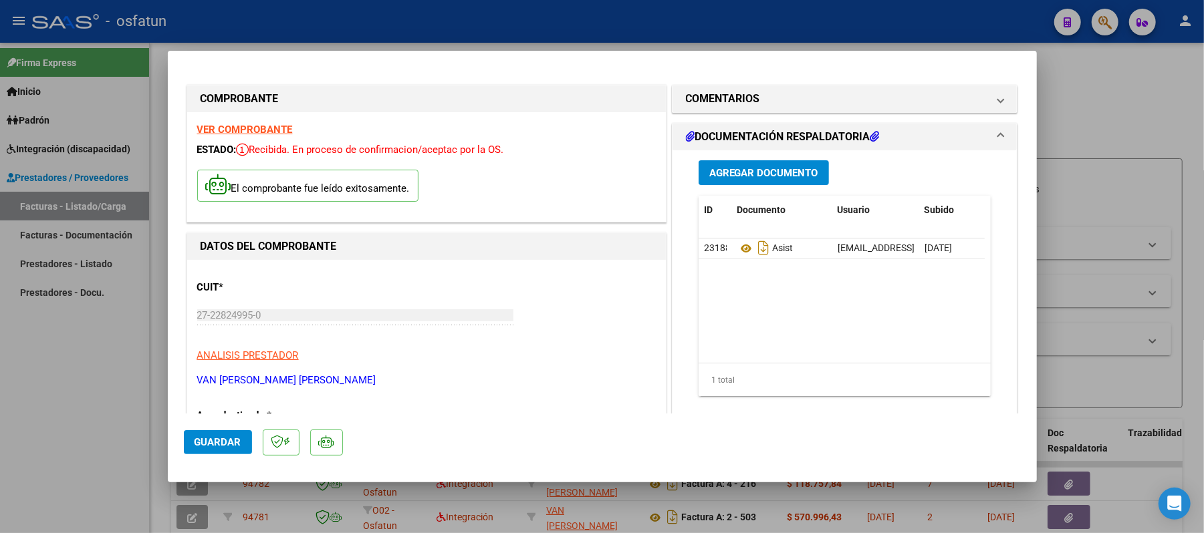
click at [736, 172] on span "Agregar Documento" at bounding box center [763, 173] width 109 height 12
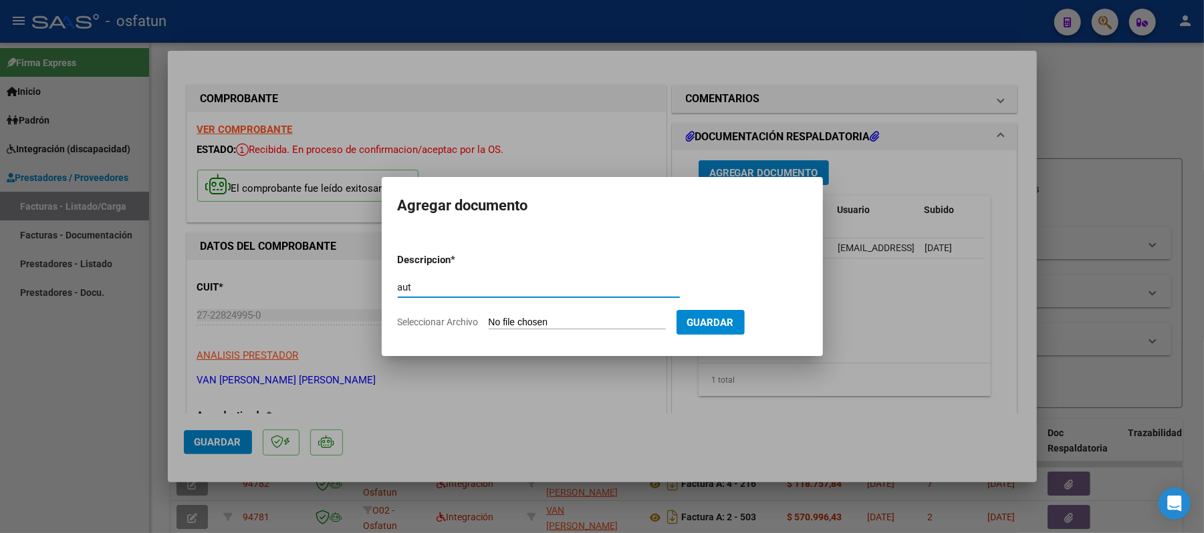
click at [562, 321] on input "Seleccionar Archivo" at bounding box center [577, 323] width 177 height 13
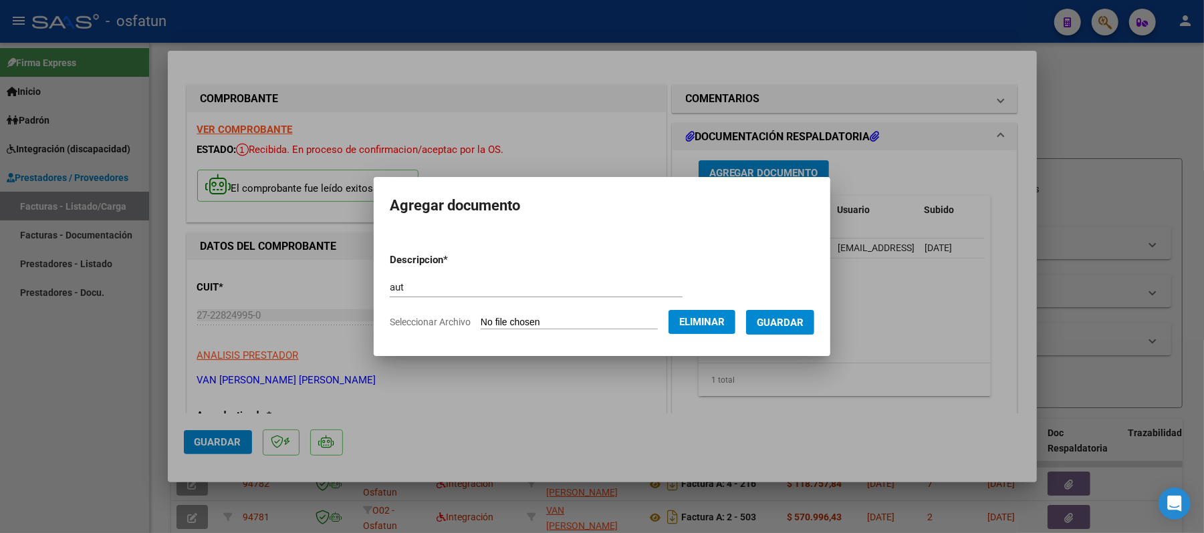
click at [793, 321] on span "Guardar" at bounding box center [780, 323] width 47 height 12
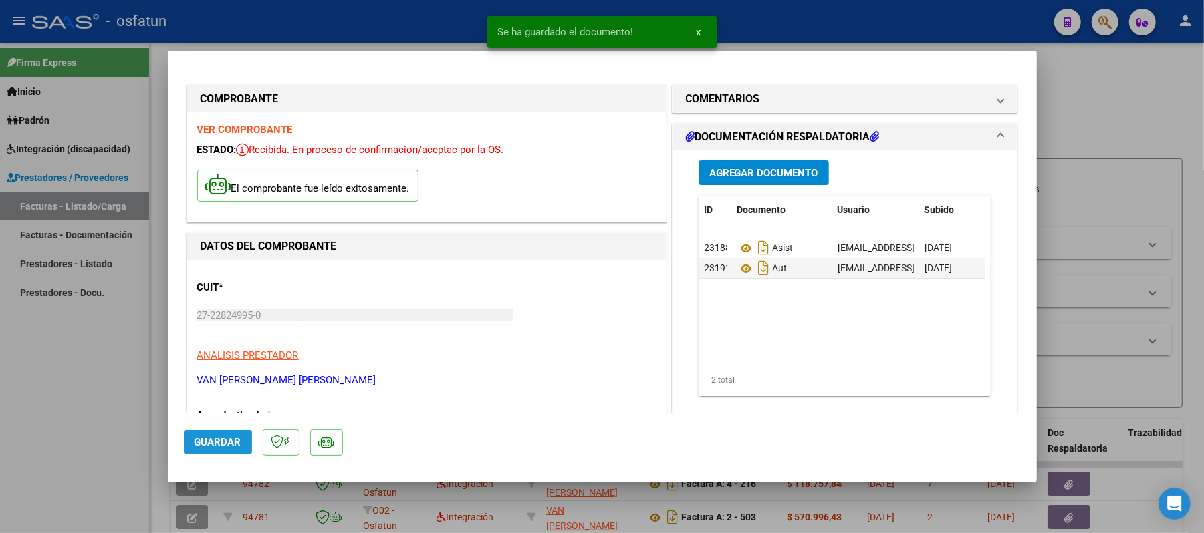
click at [213, 436] on span "Guardar" at bounding box center [217, 442] width 47 height 12
click at [1137, 98] on div at bounding box center [602, 266] width 1204 height 533
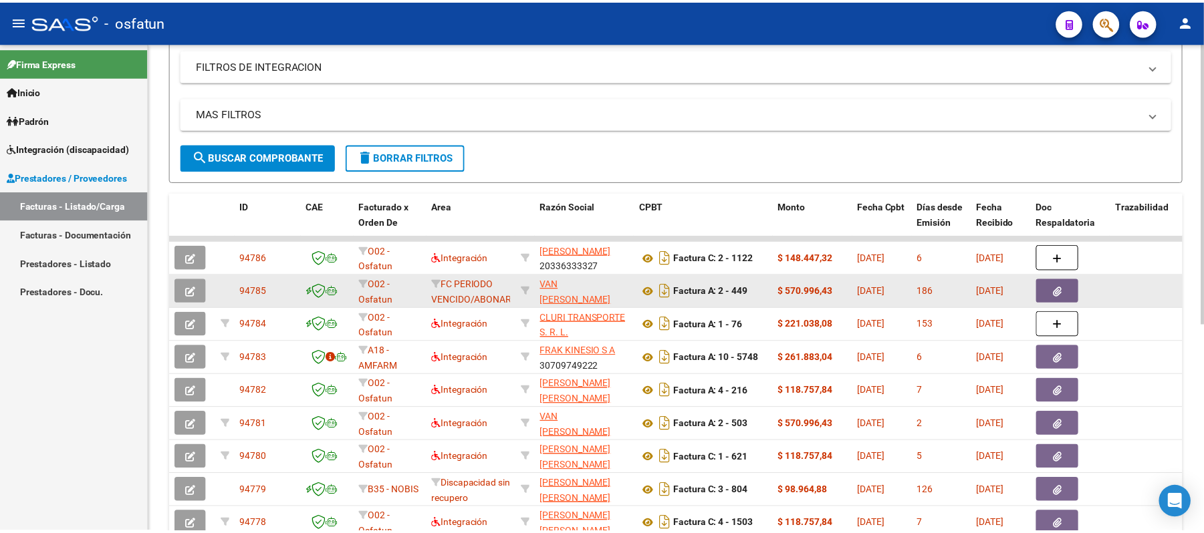
scroll to position [267, 0]
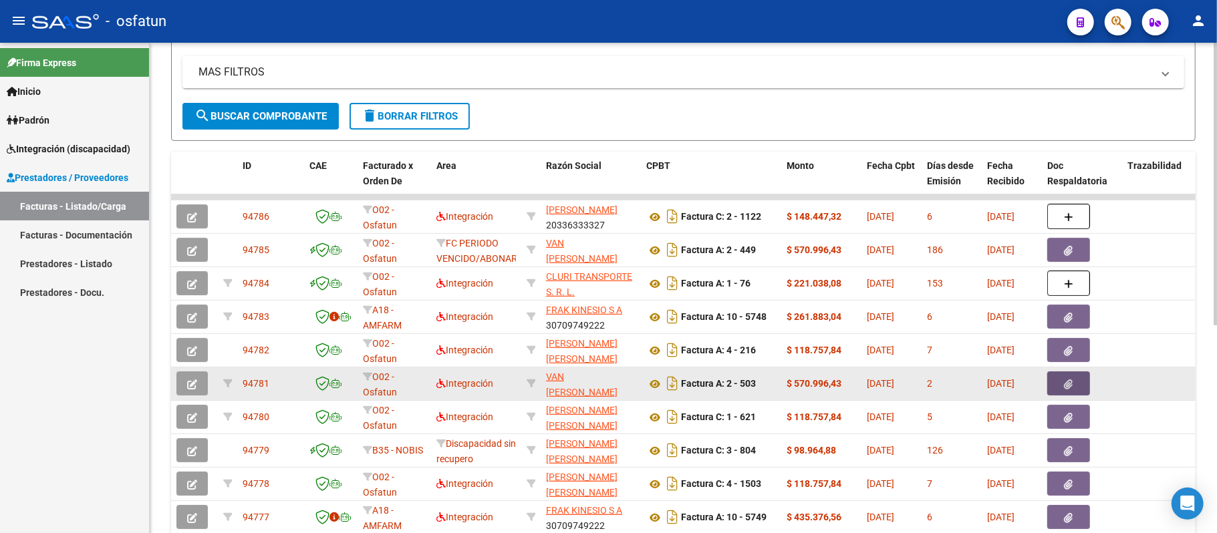
click at [1067, 385] on icon "button" at bounding box center [1069, 385] width 9 height 10
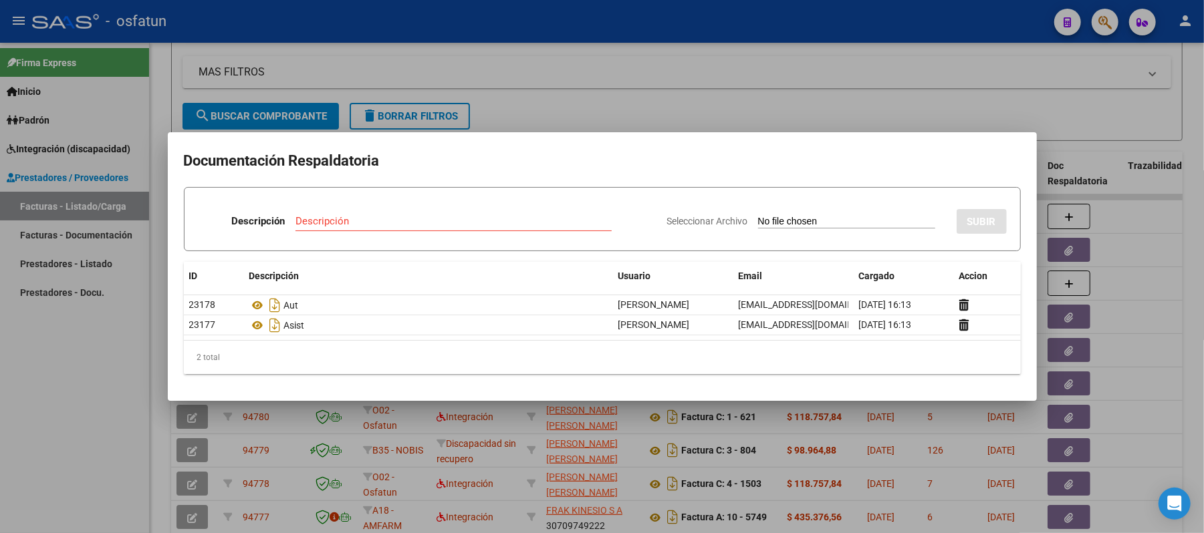
click at [970, 81] on div at bounding box center [602, 266] width 1204 height 533
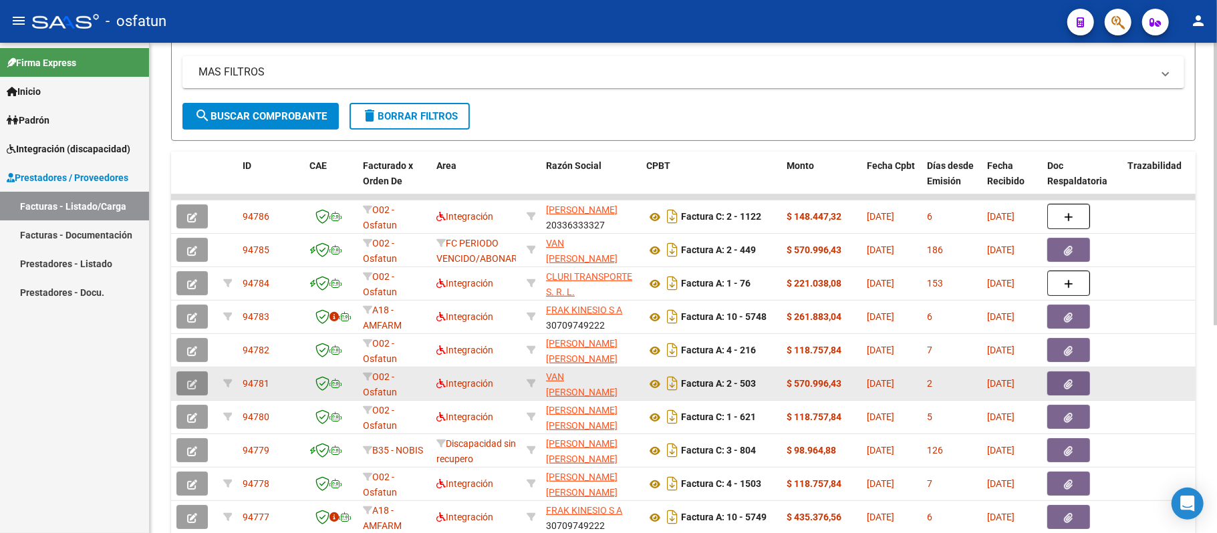
click at [190, 383] on icon "button" at bounding box center [192, 385] width 10 height 10
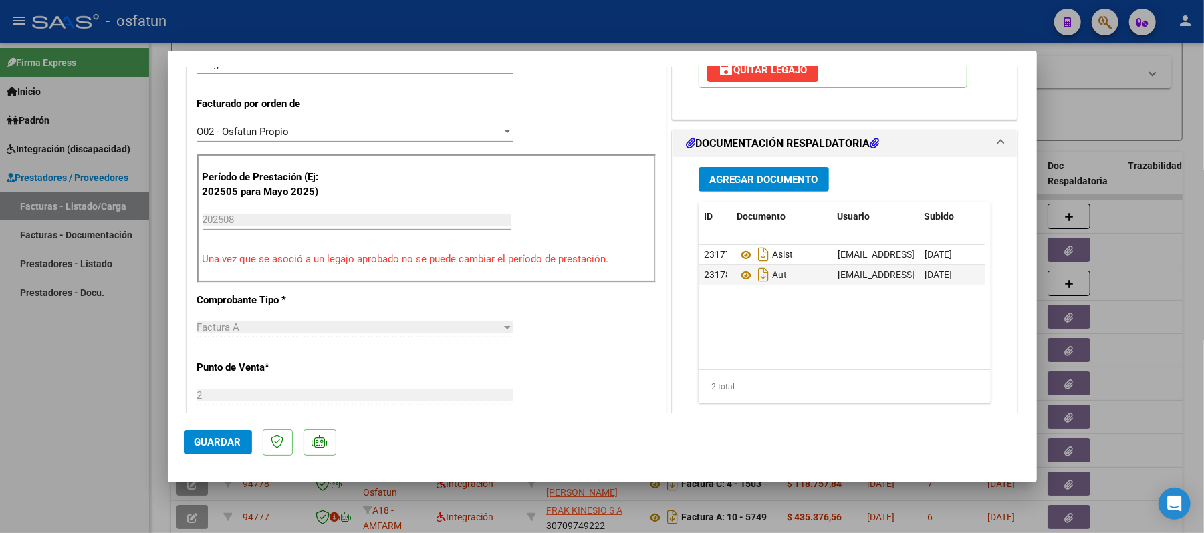
scroll to position [356, 0]
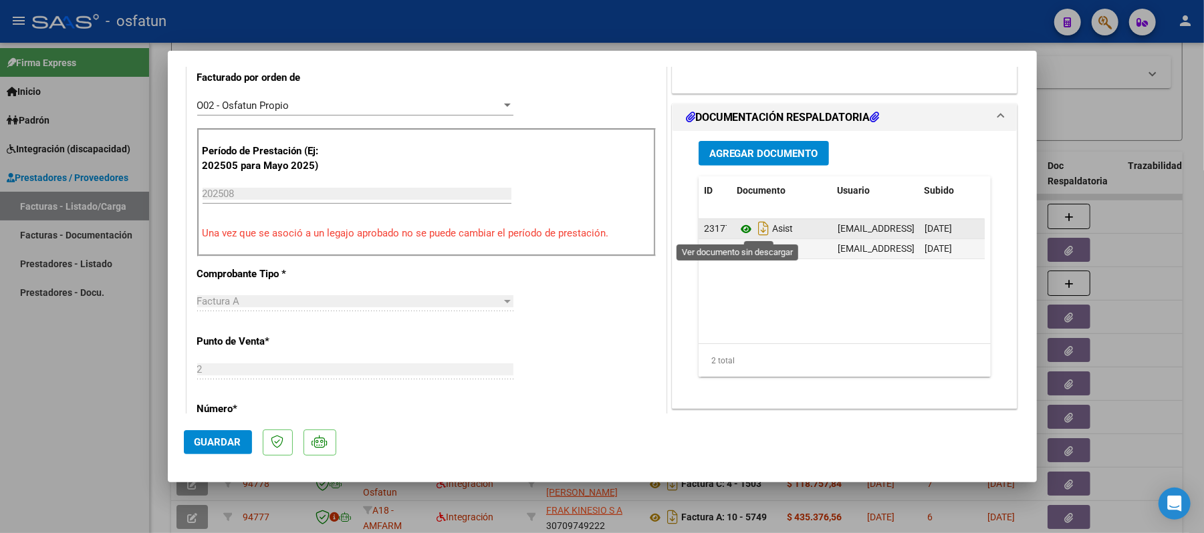
click at [737, 230] on icon at bounding box center [745, 229] width 17 height 16
click at [1084, 106] on div at bounding box center [602, 266] width 1204 height 533
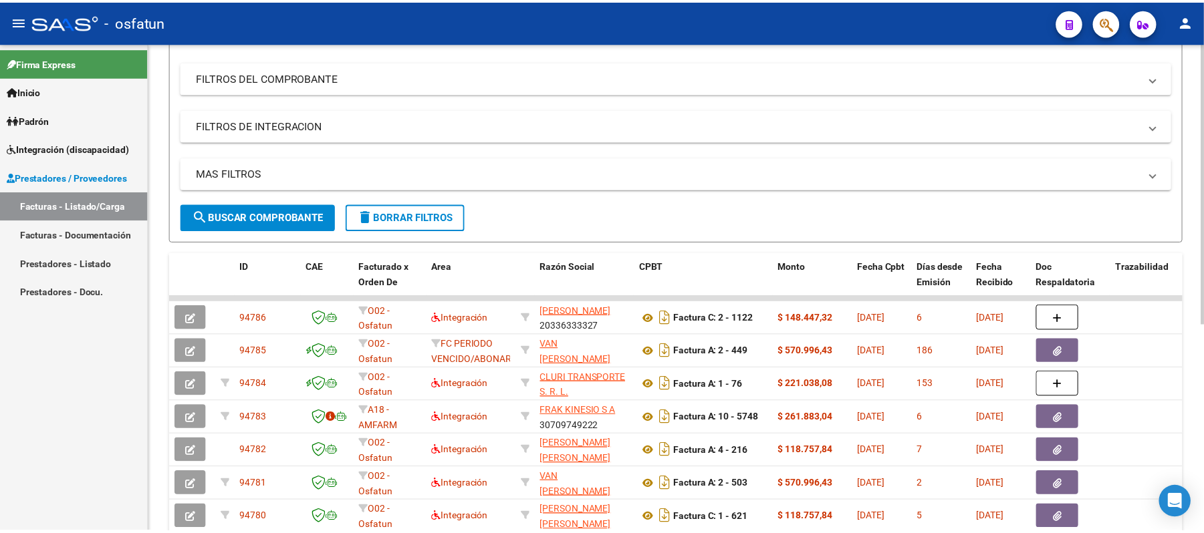
scroll to position [0, 0]
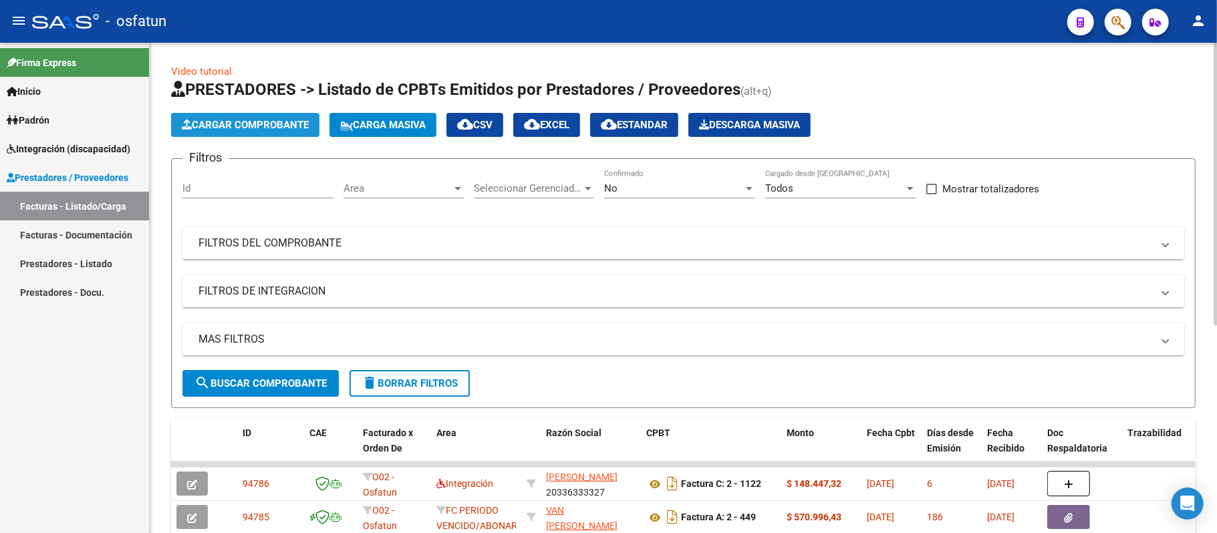
click at [257, 126] on span "Cargar Comprobante" at bounding box center [245, 125] width 127 height 12
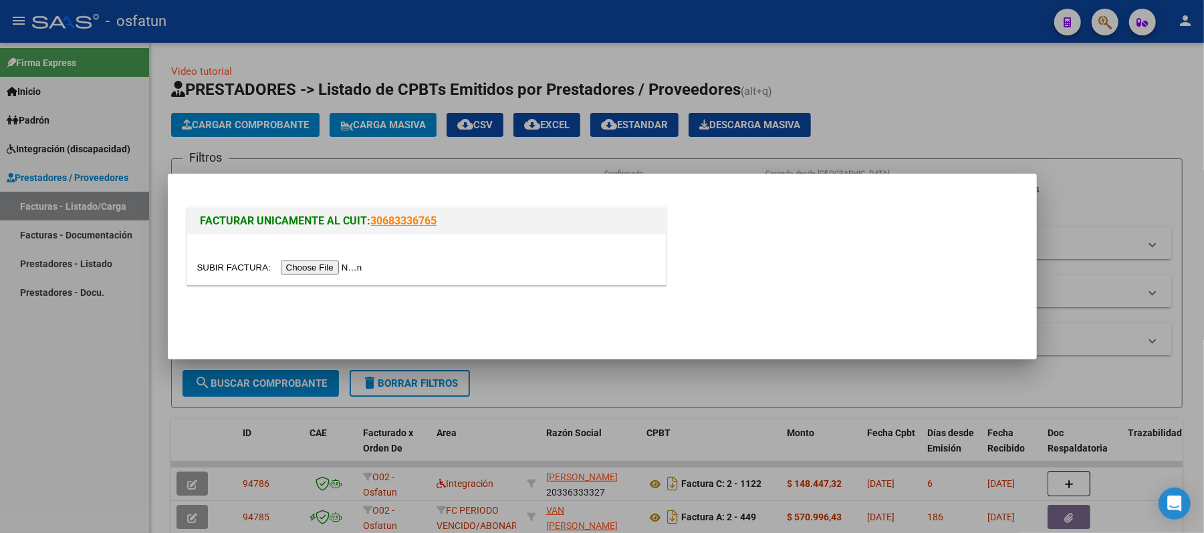
click at [311, 271] on input "file" at bounding box center [281, 268] width 169 height 14
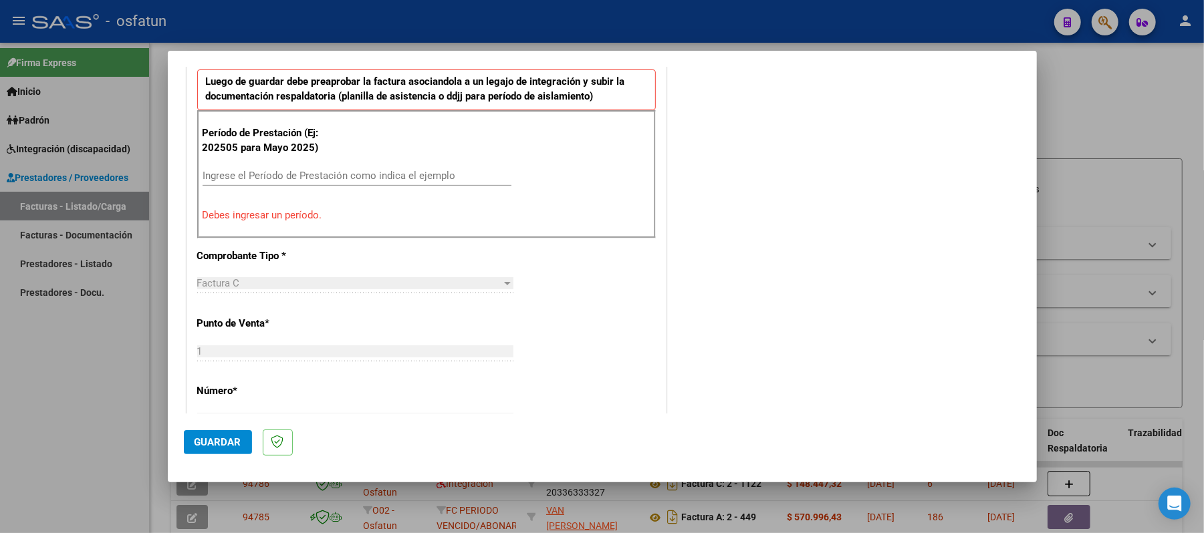
scroll to position [450, 0]
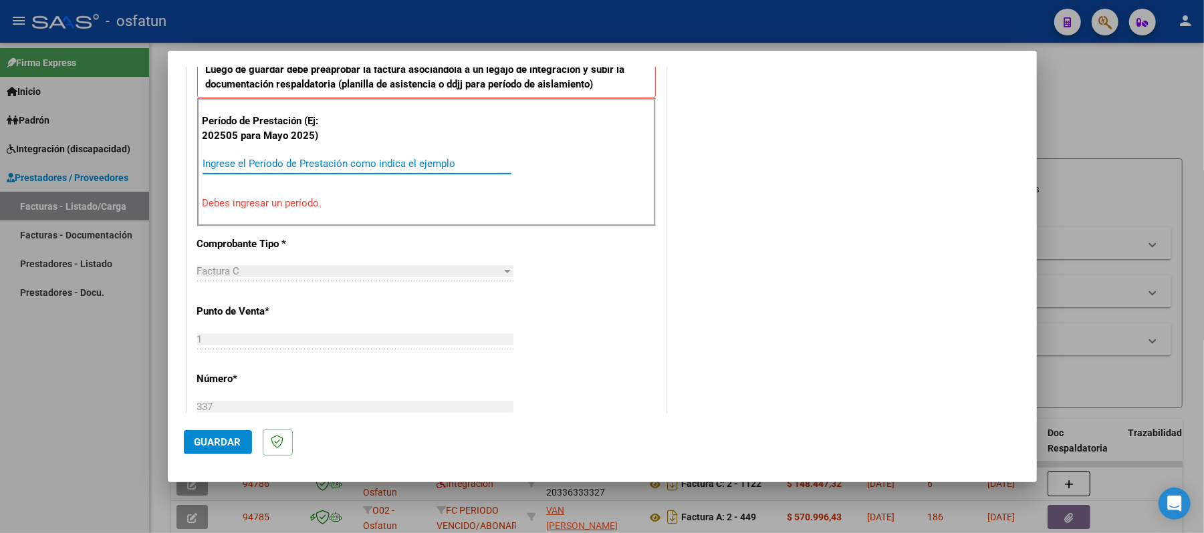
click at [308, 162] on input "Ingrese el Período de Prestación como indica el ejemplo" at bounding box center [356, 164] width 309 height 12
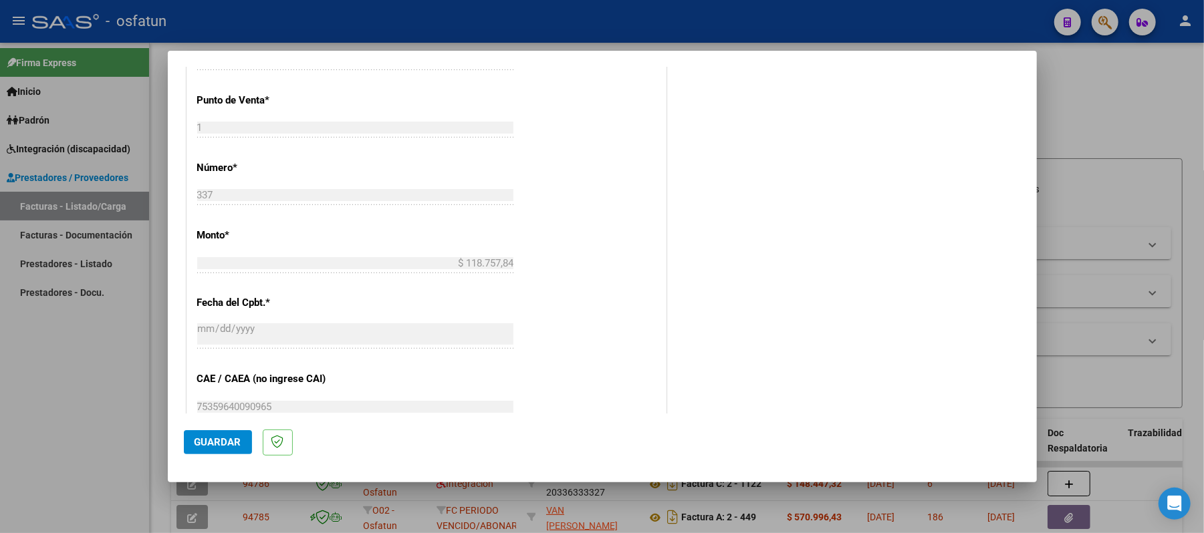
scroll to position [629, 0]
click at [225, 444] on span "Guardar" at bounding box center [217, 442] width 47 height 12
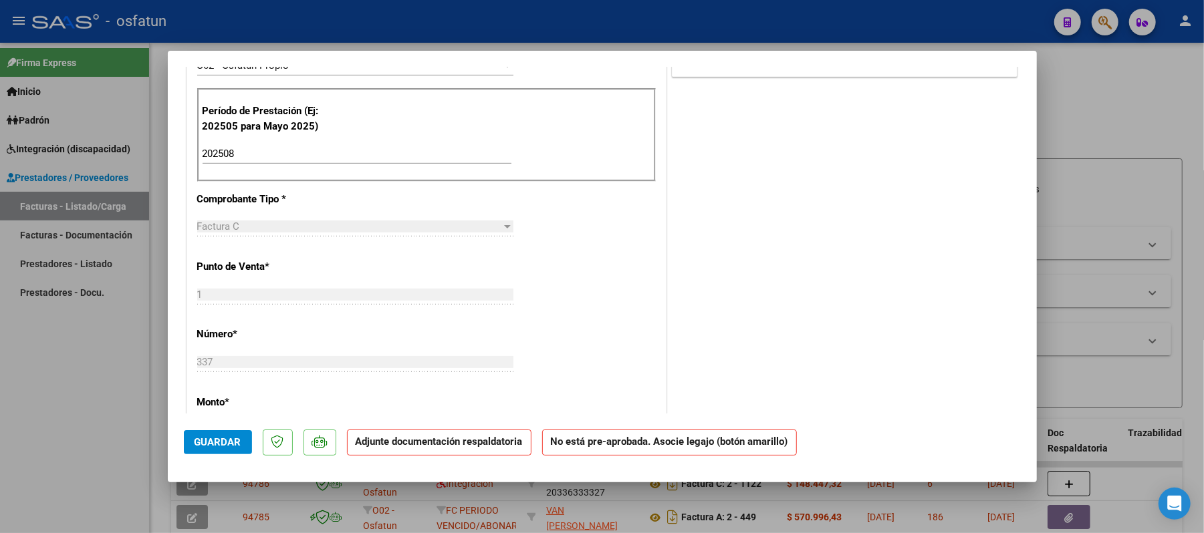
scroll to position [624, 0]
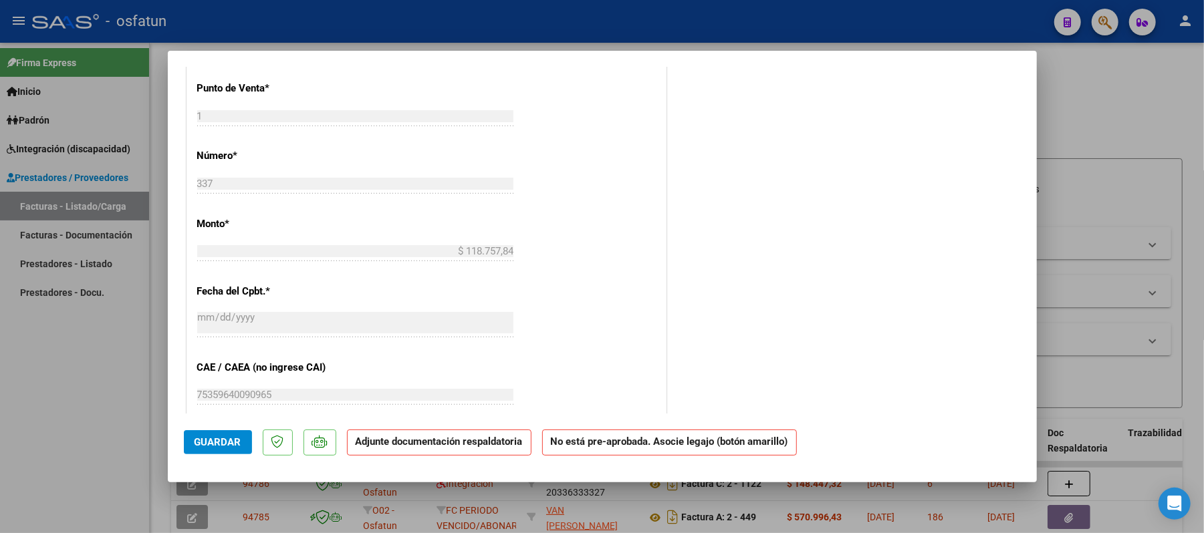
click at [215, 442] on span "Guardar" at bounding box center [217, 442] width 47 height 12
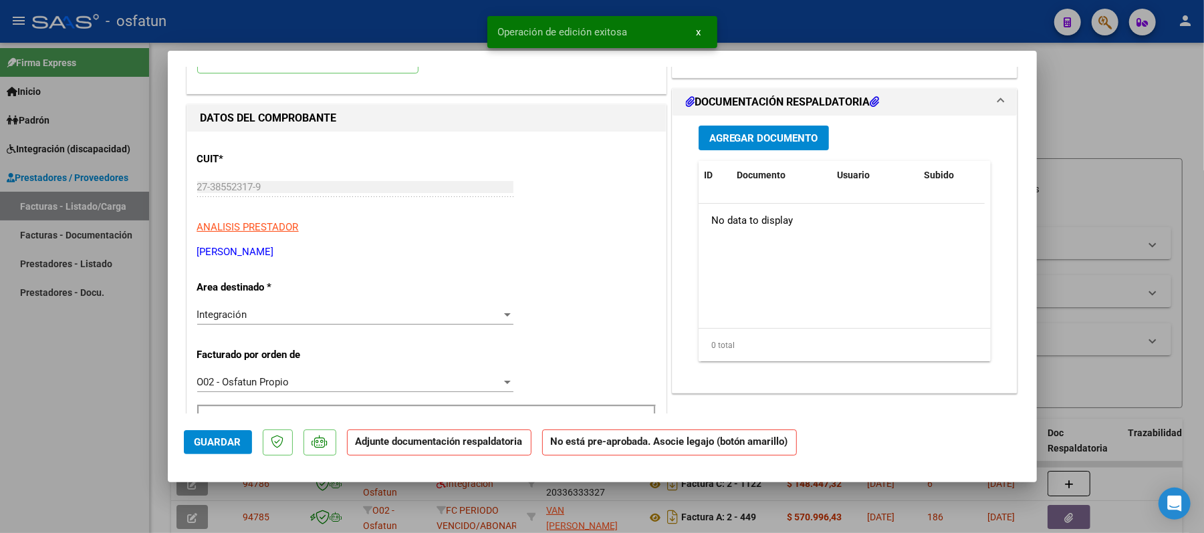
scroll to position [89, 0]
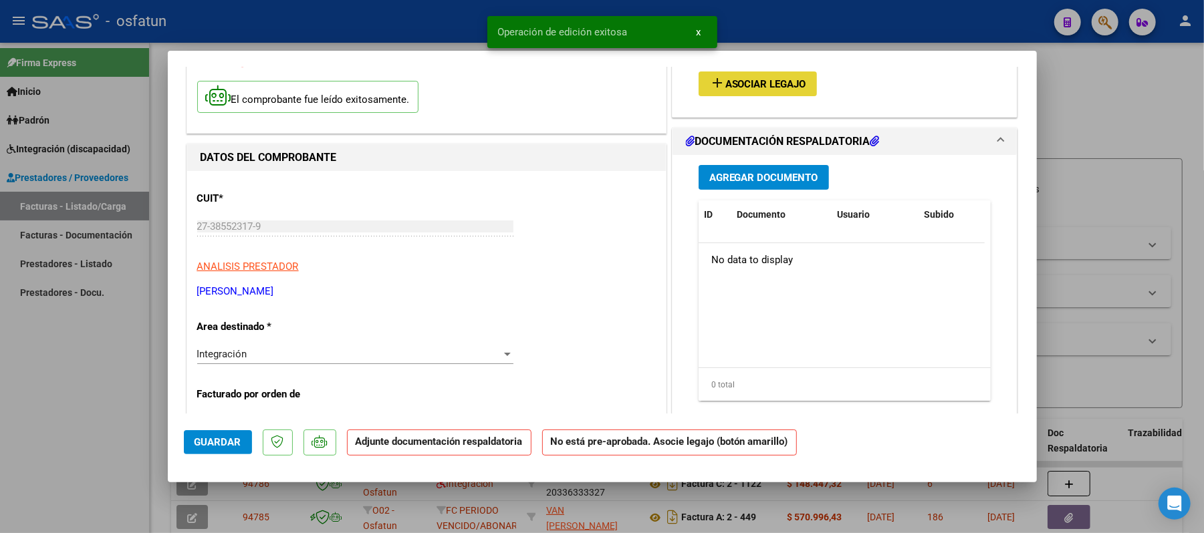
click at [776, 82] on span "Asociar Legajo" at bounding box center [765, 84] width 81 height 12
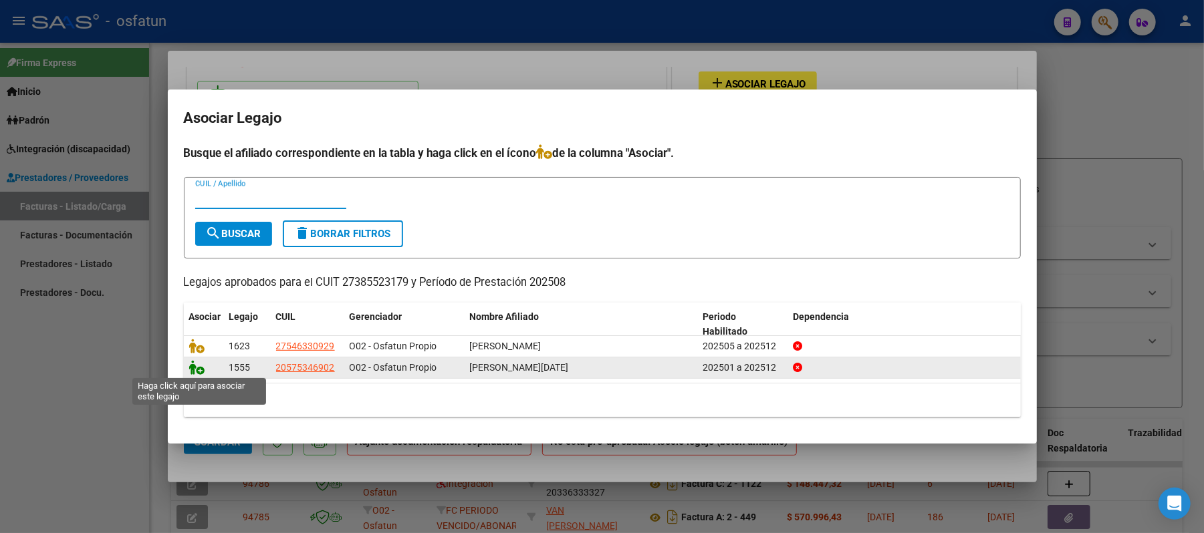
click at [196, 368] on icon at bounding box center [197, 367] width 16 height 15
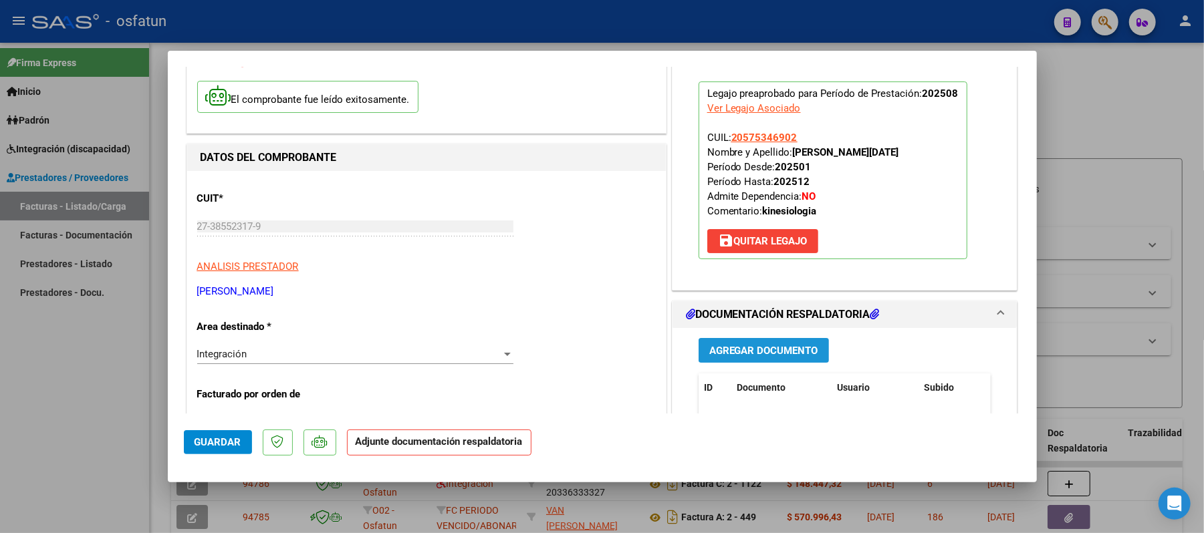
click at [739, 352] on span "Agregar Documento" at bounding box center [763, 351] width 109 height 12
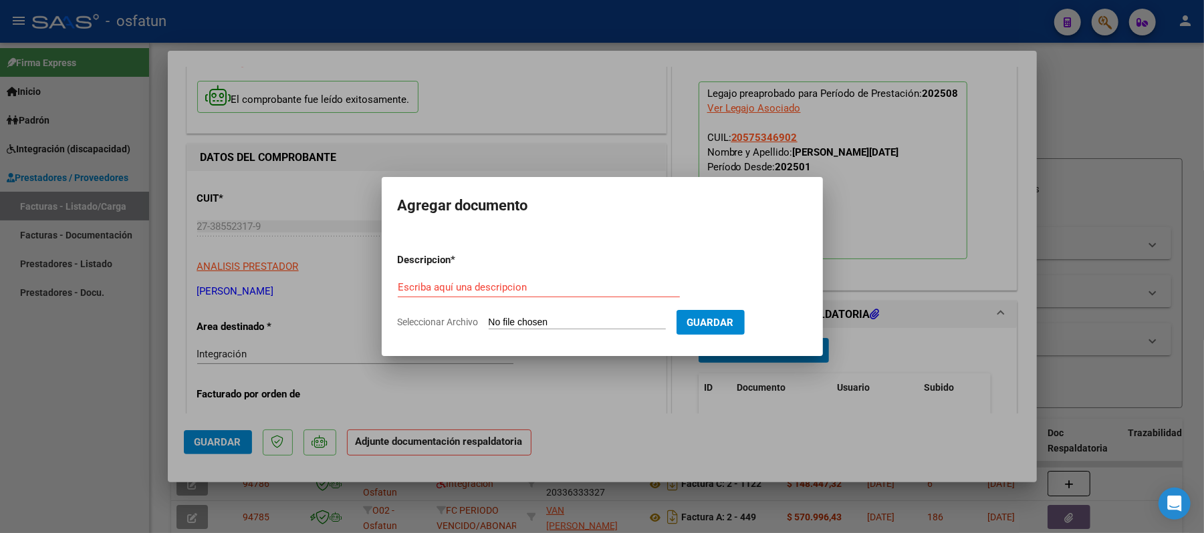
click at [557, 277] on div "Escriba aquí una descripcion" at bounding box center [539, 287] width 282 height 20
click at [525, 321] on input "Seleccionar Archivo" at bounding box center [577, 323] width 177 height 13
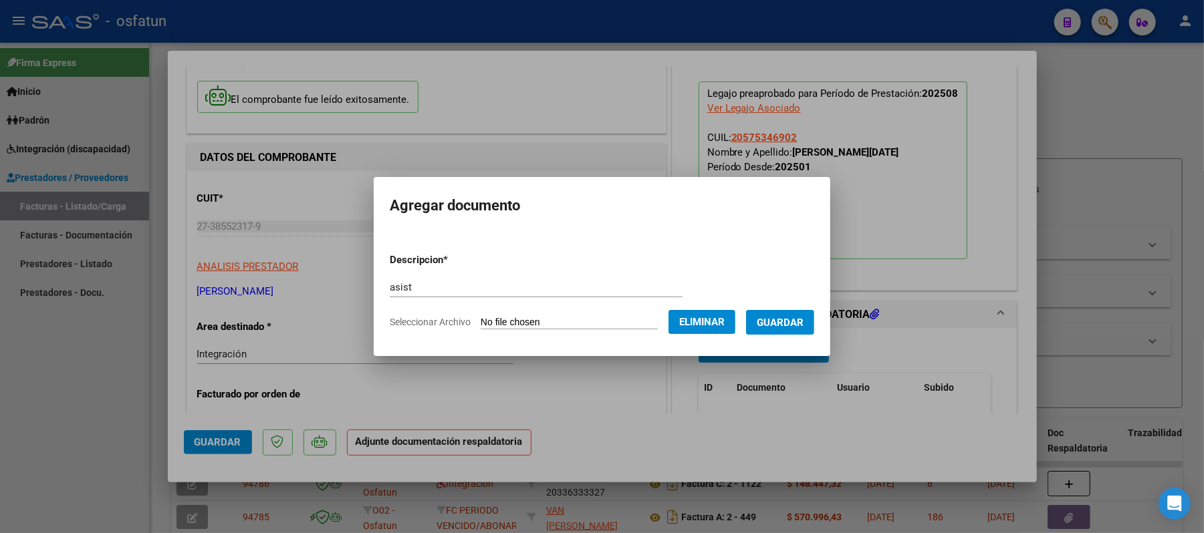
click at [787, 327] on span "Guardar" at bounding box center [780, 323] width 47 height 12
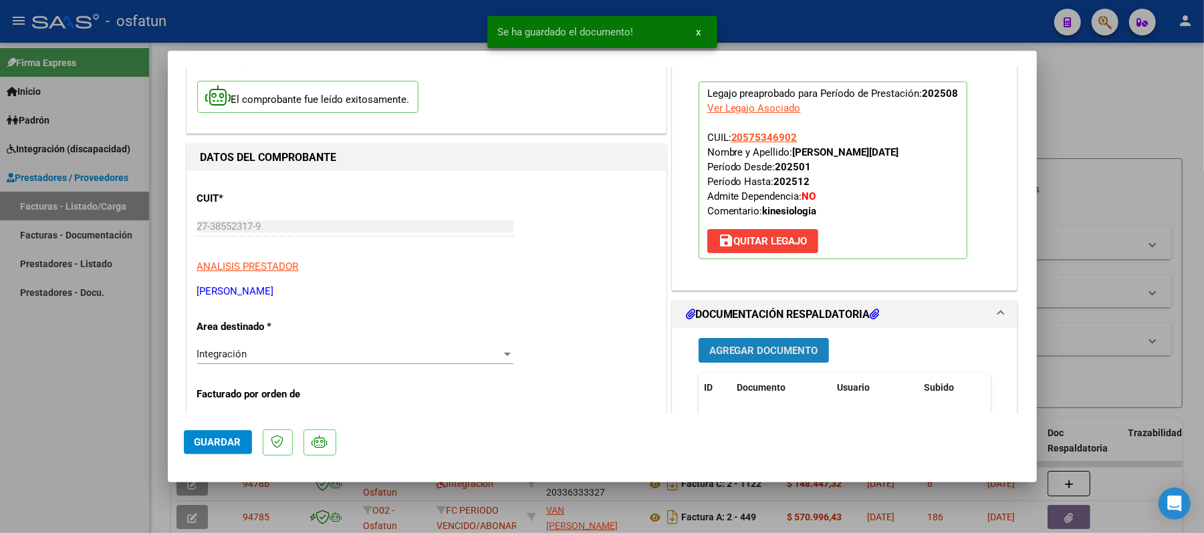
click at [741, 346] on span "Agregar Documento" at bounding box center [763, 351] width 109 height 12
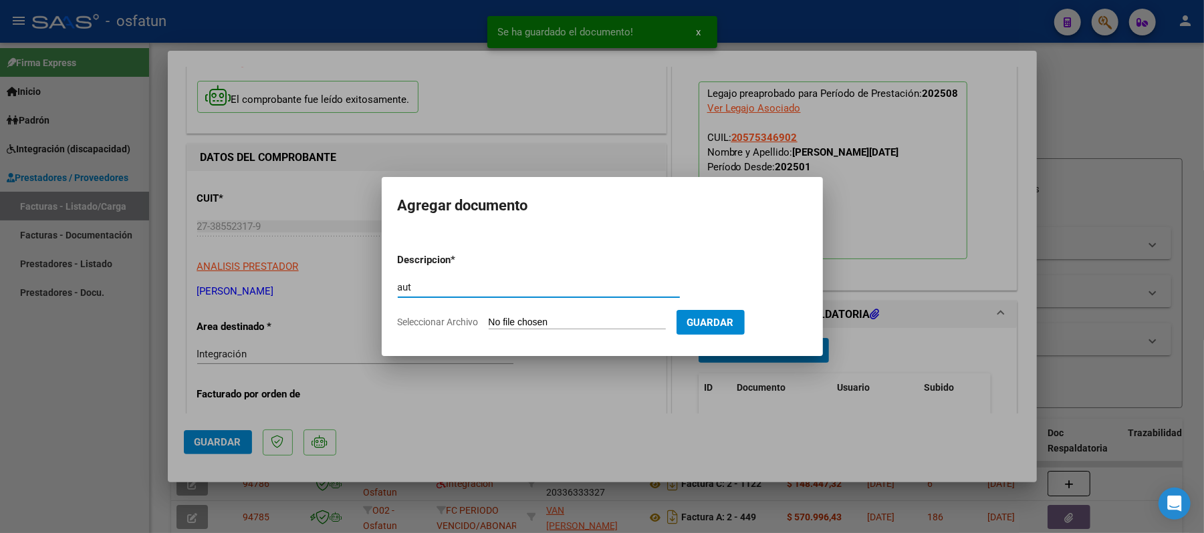
click at [511, 318] on input "Seleccionar Archivo" at bounding box center [577, 323] width 177 height 13
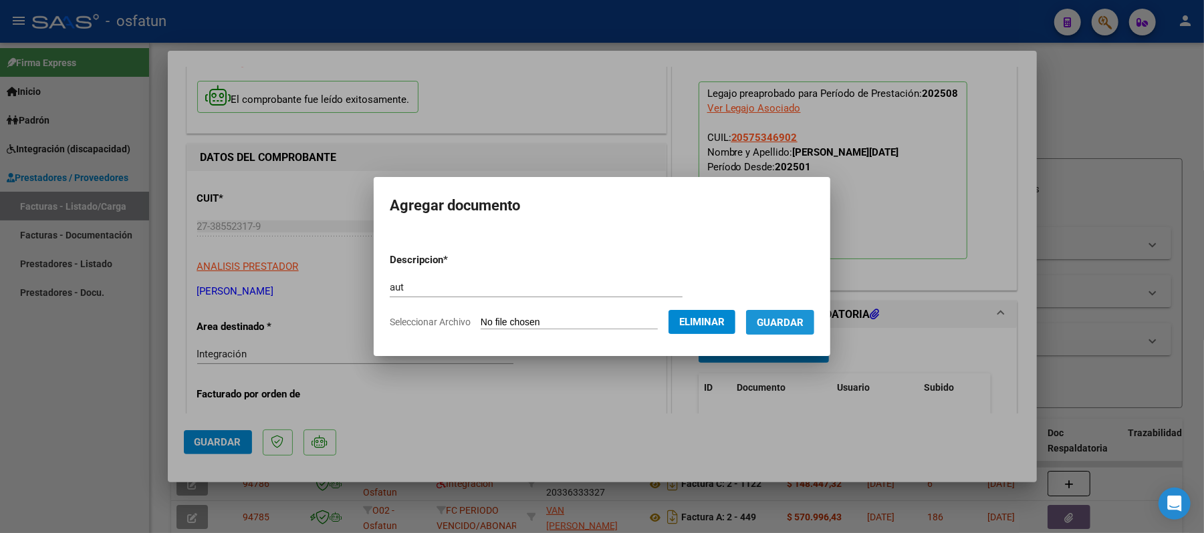
click at [797, 325] on span "Guardar" at bounding box center [780, 323] width 47 height 12
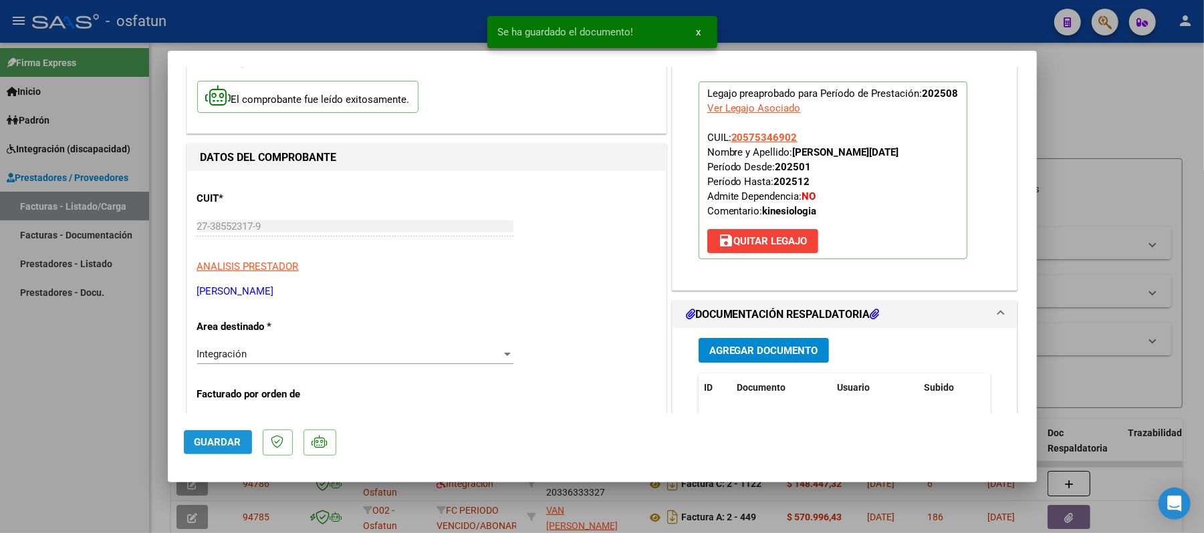
click at [209, 440] on span "Guardar" at bounding box center [217, 442] width 47 height 12
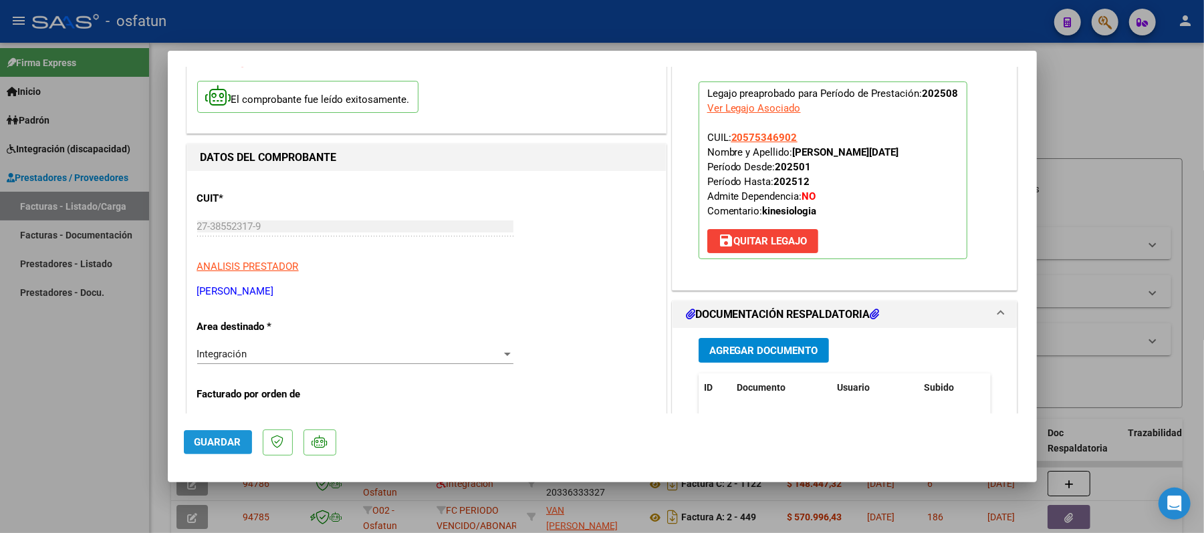
click at [190, 445] on button "Guardar" at bounding box center [218, 442] width 68 height 24
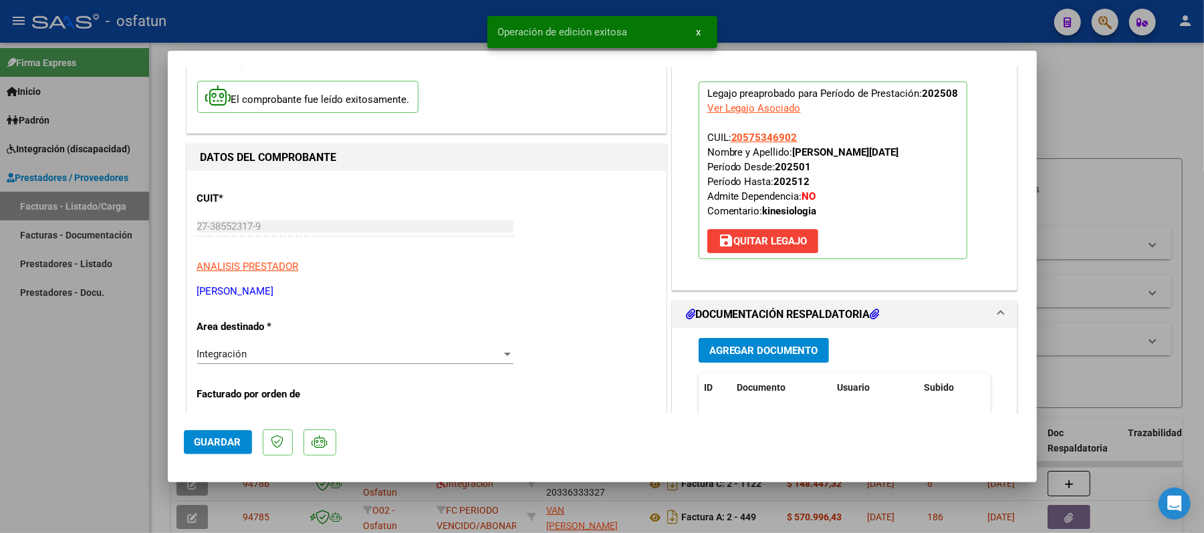
click at [1094, 131] on div at bounding box center [602, 266] width 1204 height 533
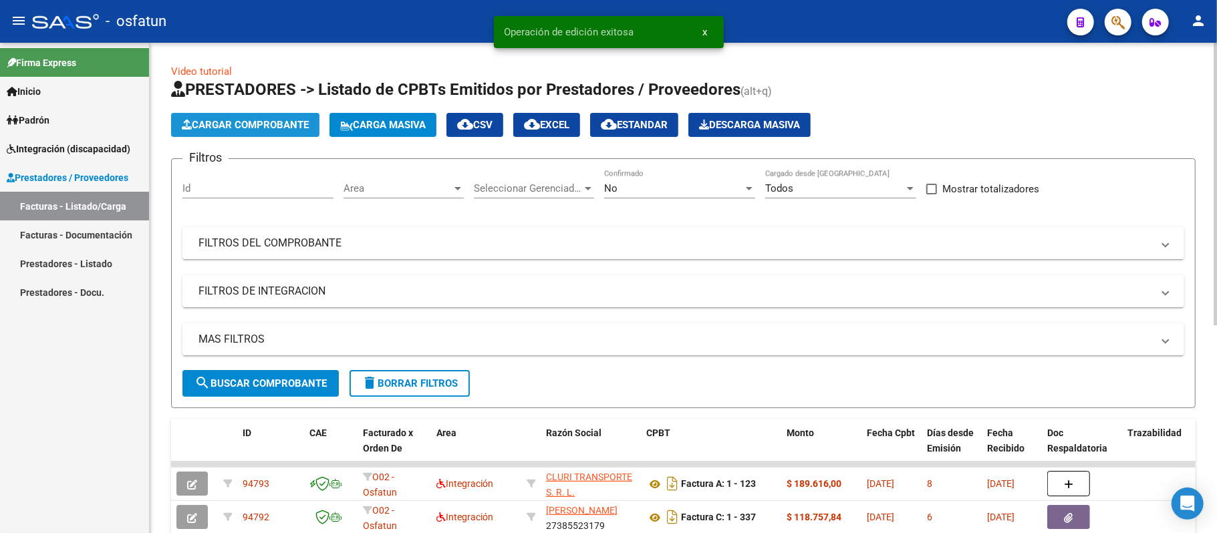
click at [261, 120] on span "Cargar Comprobante" at bounding box center [245, 125] width 127 height 12
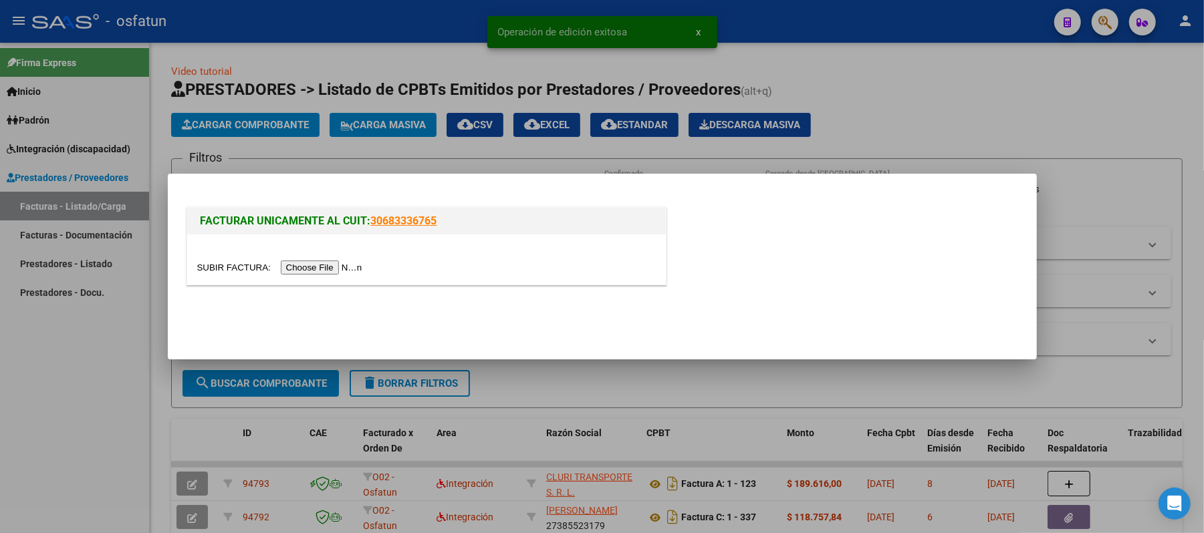
click at [317, 268] on input "file" at bounding box center [281, 268] width 169 height 14
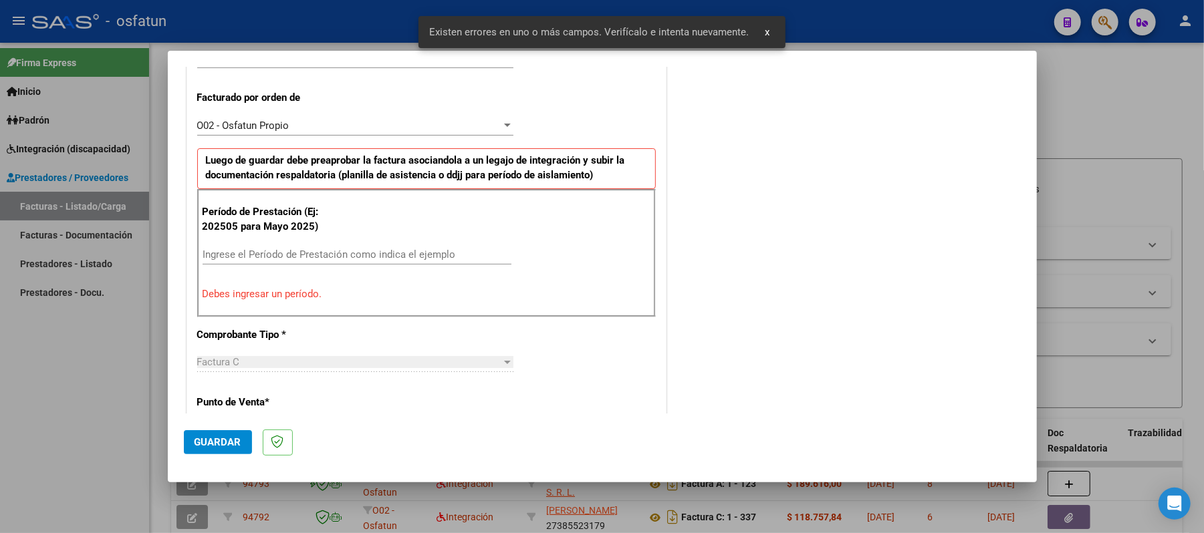
scroll to position [362, 0]
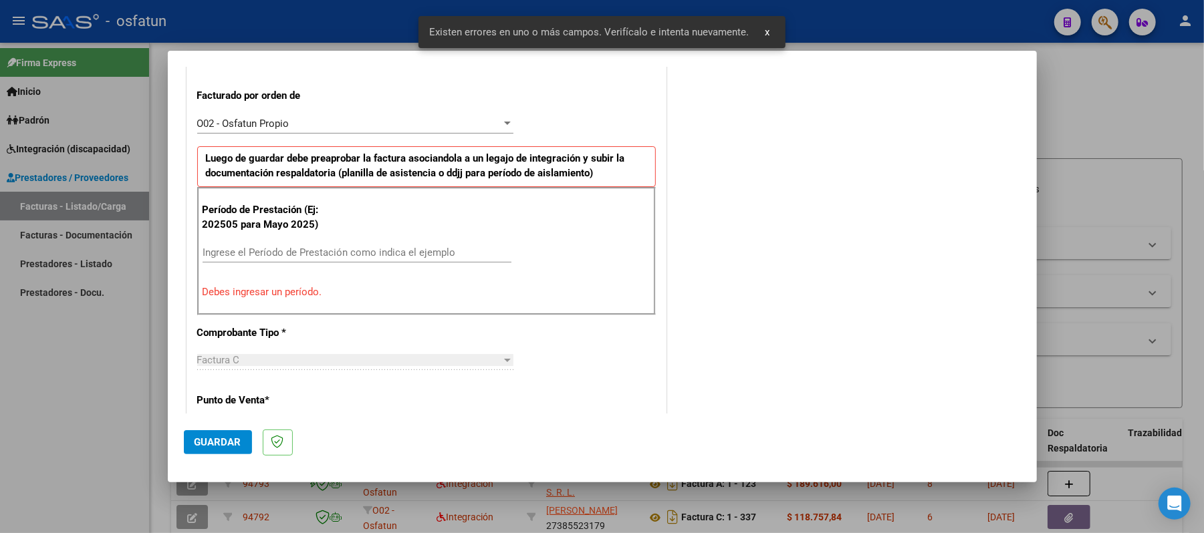
click at [311, 252] on input "Ingrese el Período de Prestación como indica el ejemplo" at bounding box center [356, 253] width 309 height 12
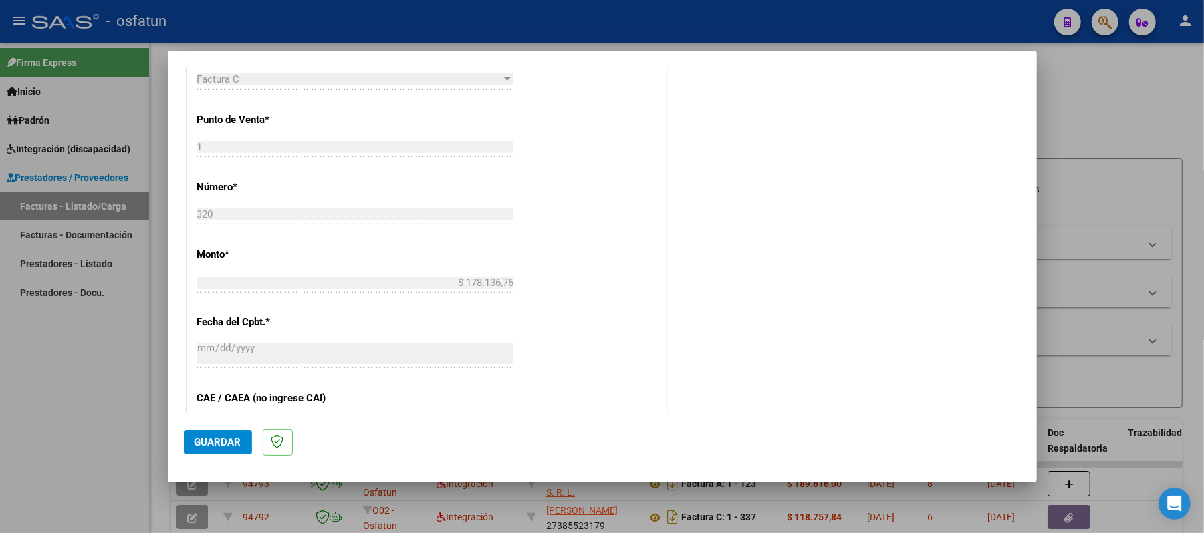
scroll to position [629, 0]
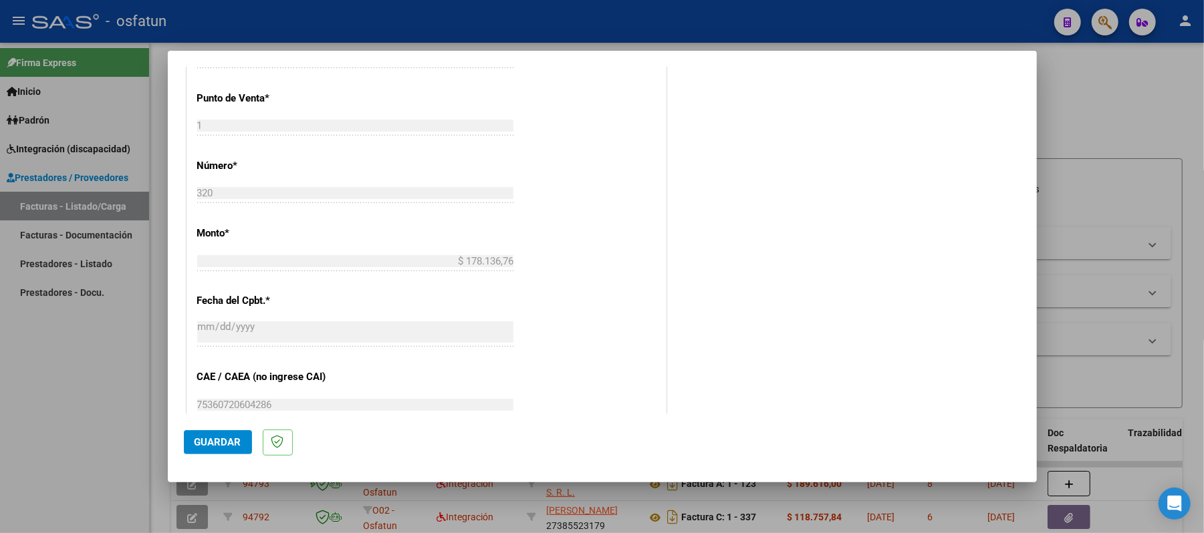
click at [209, 444] on span "Guardar" at bounding box center [217, 442] width 47 height 12
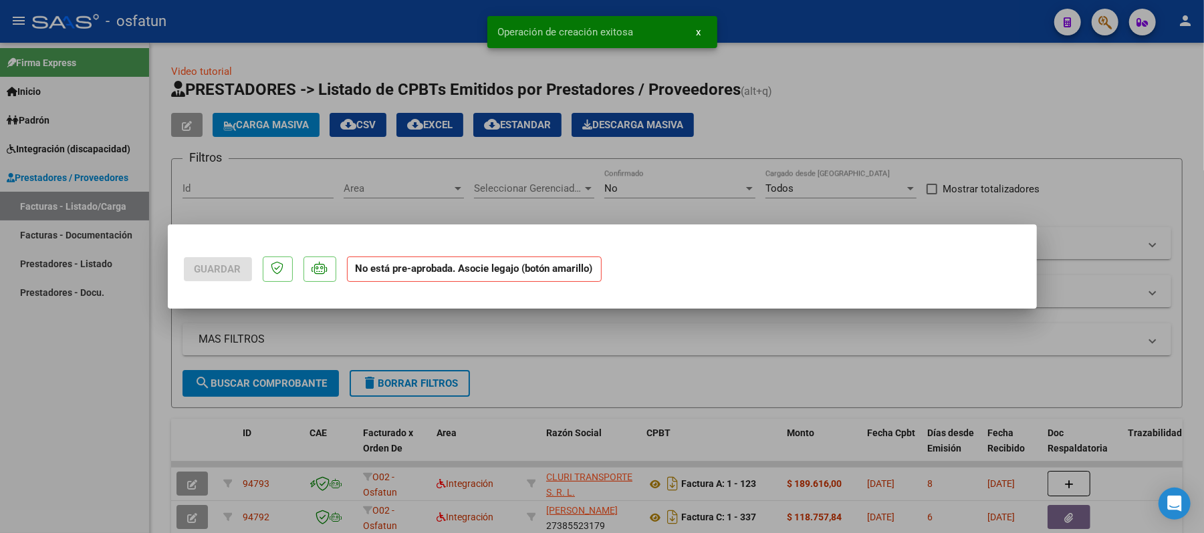
scroll to position [0, 0]
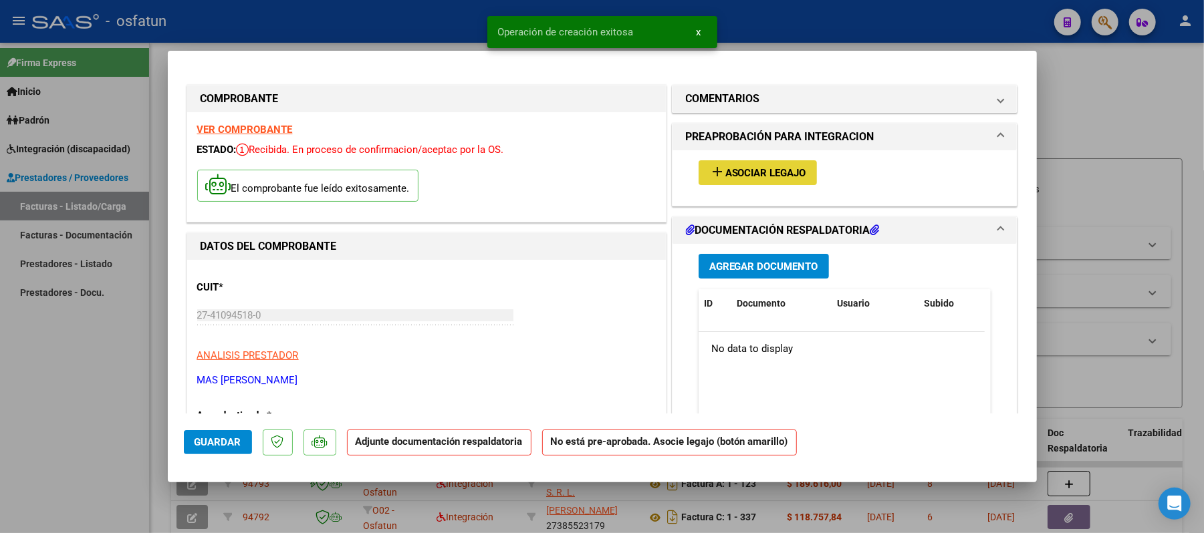
click at [744, 171] on span "Asociar Legajo" at bounding box center [765, 173] width 81 height 12
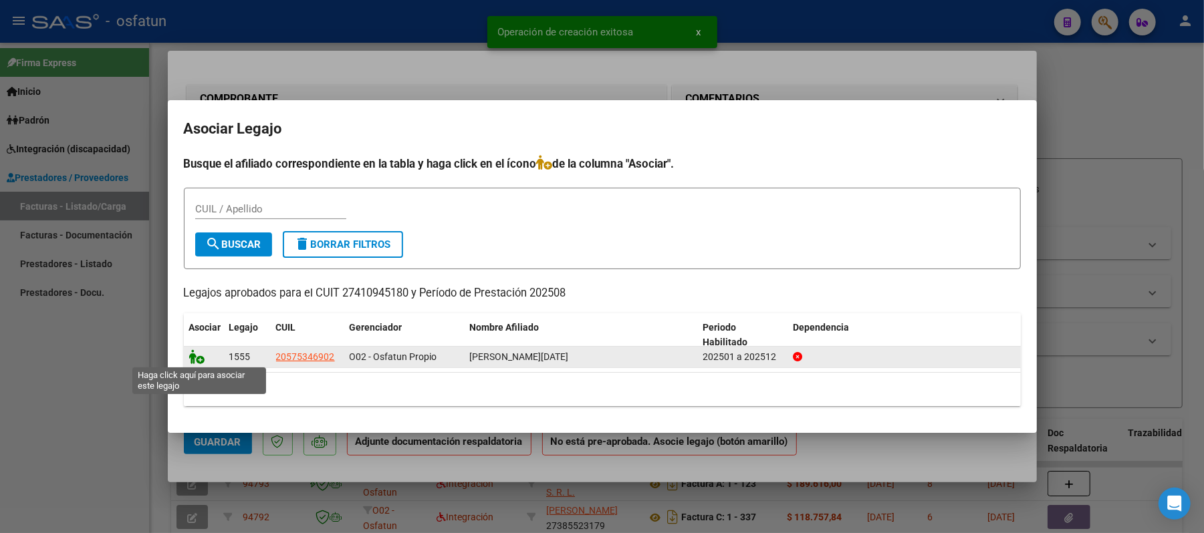
click at [195, 353] on icon at bounding box center [197, 357] width 16 height 15
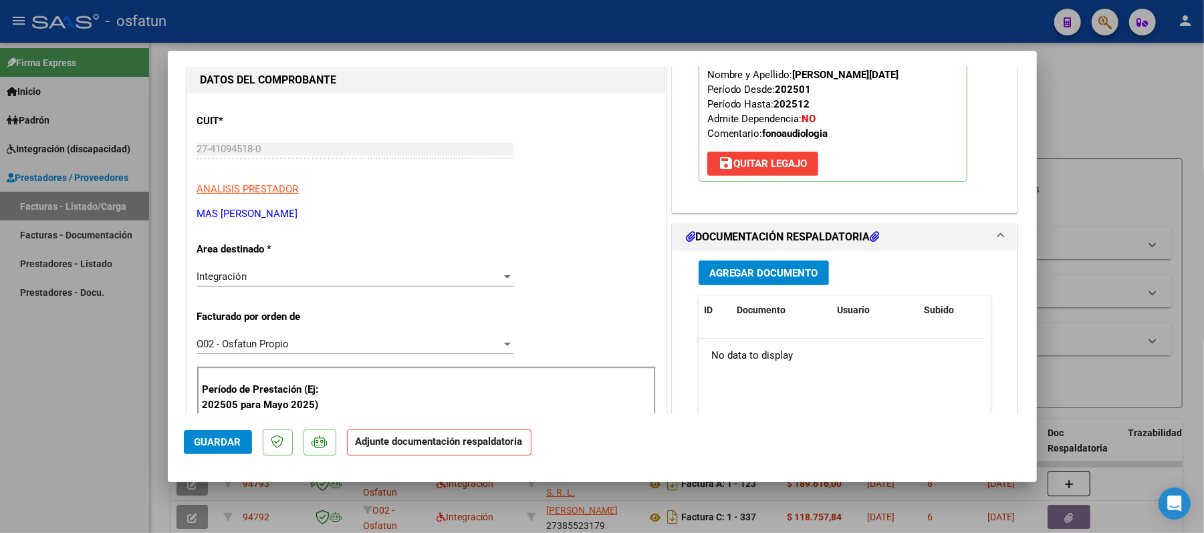
scroll to position [178, 0]
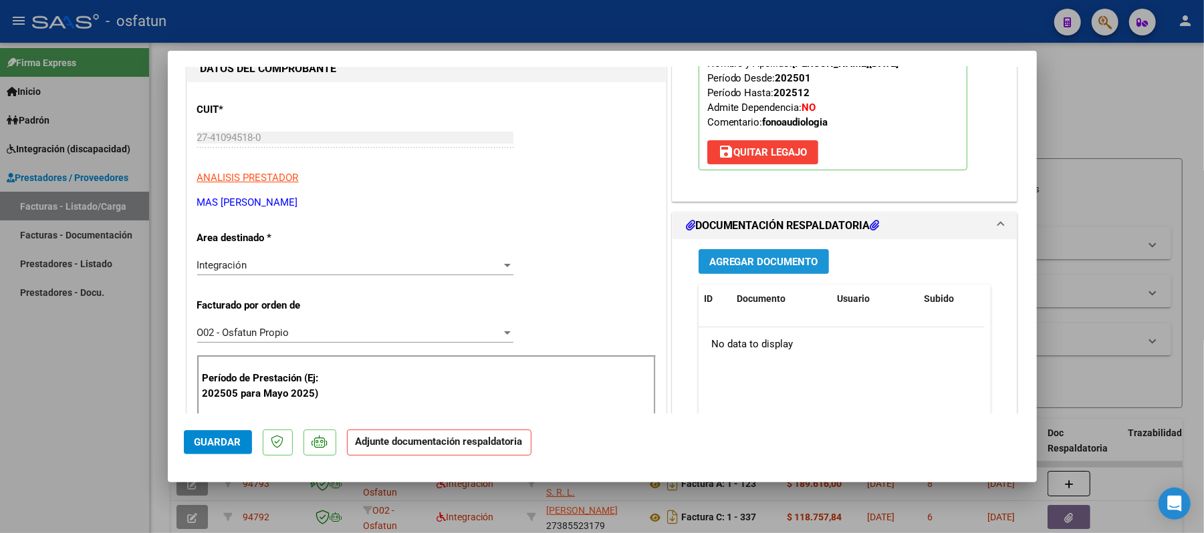
click at [766, 253] on button "Agregar Documento" at bounding box center [763, 261] width 130 height 25
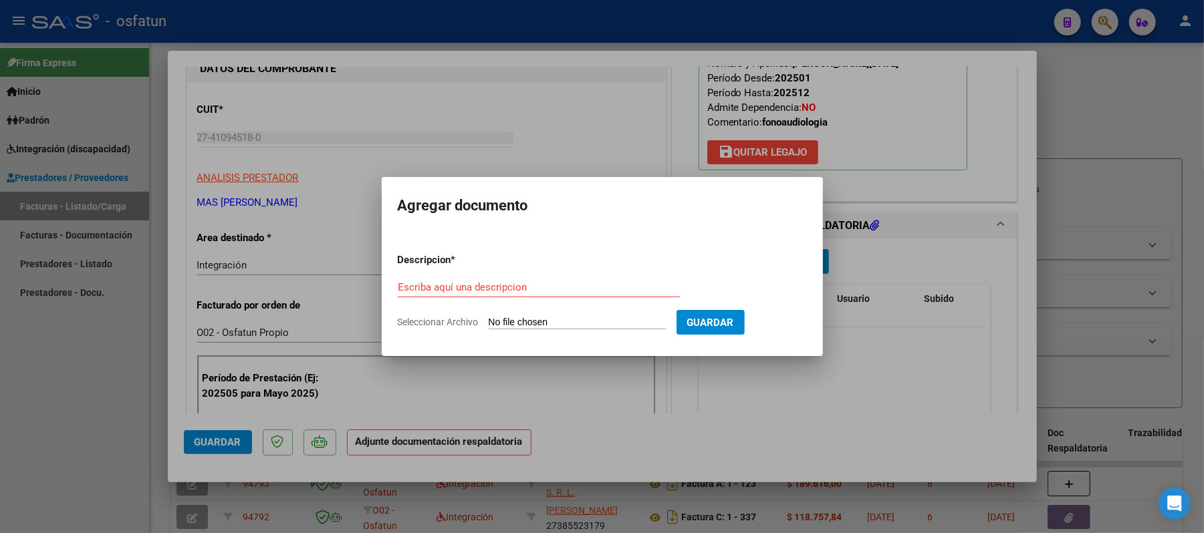
click at [501, 279] on div "Escriba aquí una descripcion" at bounding box center [539, 287] width 282 height 20
click at [541, 323] on input "Seleccionar Archivo" at bounding box center [577, 323] width 177 height 13
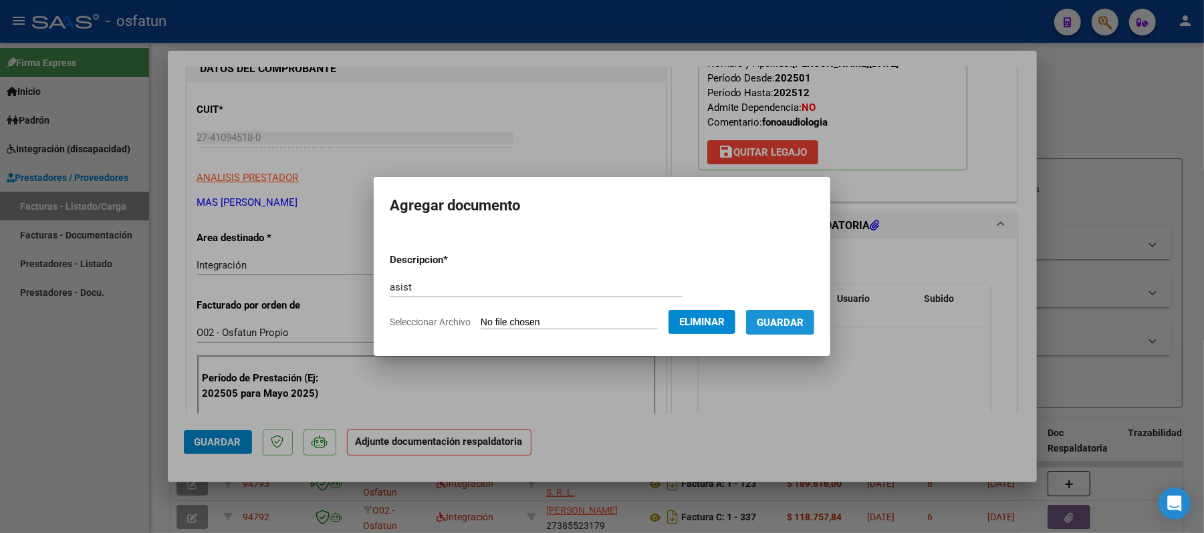
click at [779, 314] on button "Guardar" at bounding box center [780, 322] width 68 height 25
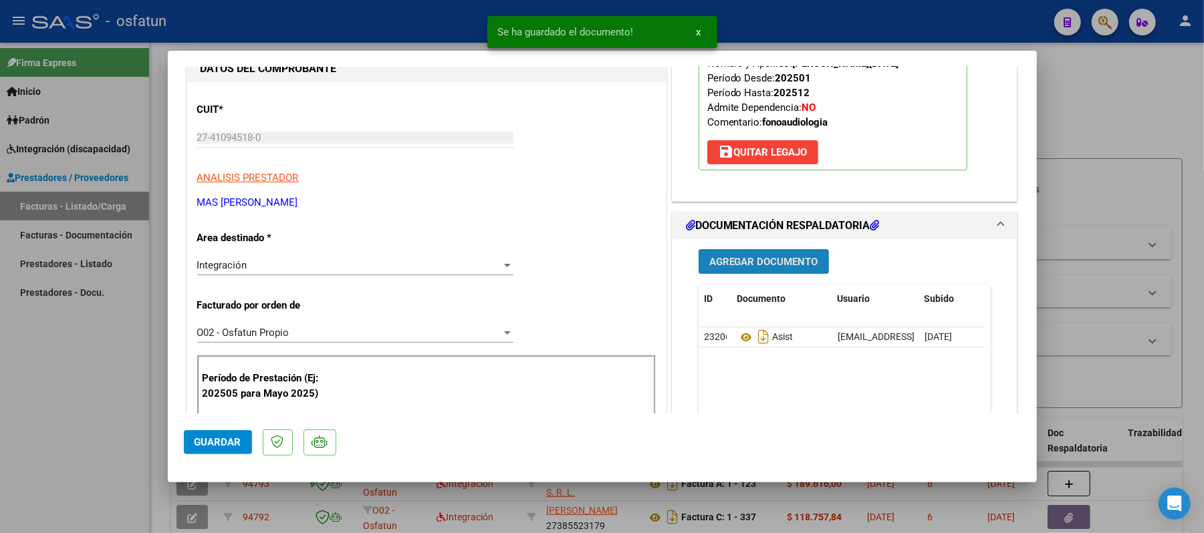
click at [771, 270] on button "Agregar Documento" at bounding box center [763, 261] width 130 height 25
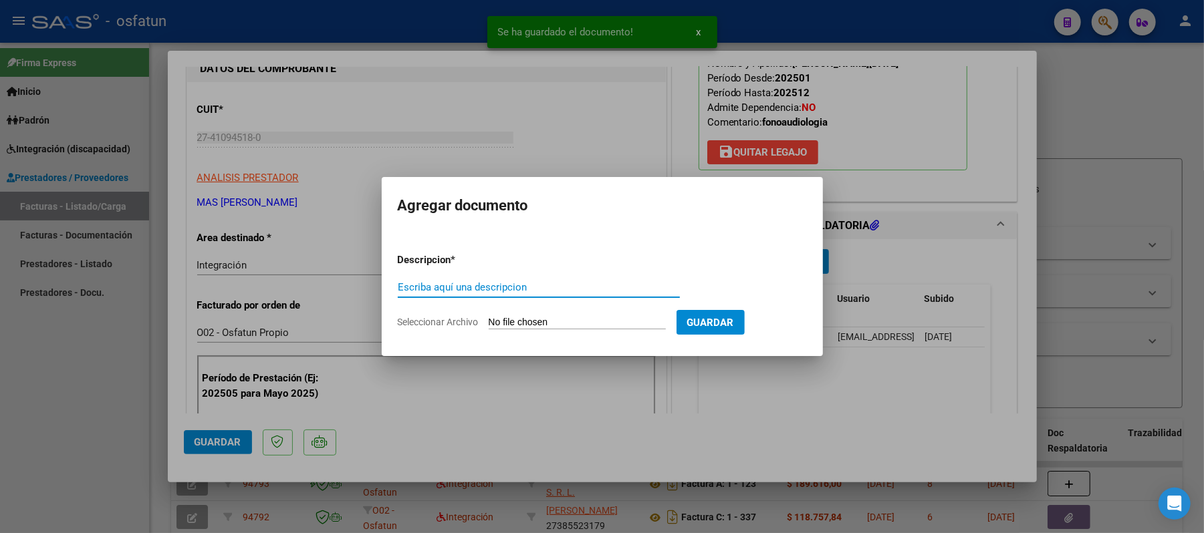
click at [581, 282] on input "Escriba aquí una descripcion" at bounding box center [539, 287] width 282 height 12
click at [560, 323] on input "Seleccionar Archivo" at bounding box center [577, 323] width 177 height 13
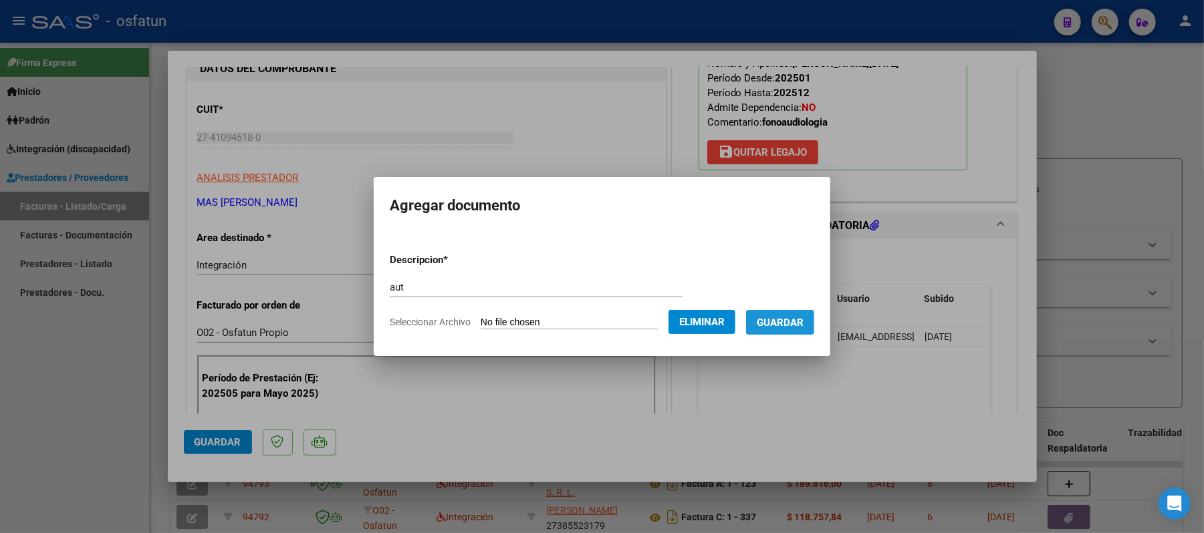
click at [795, 321] on span "Guardar" at bounding box center [780, 323] width 47 height 12
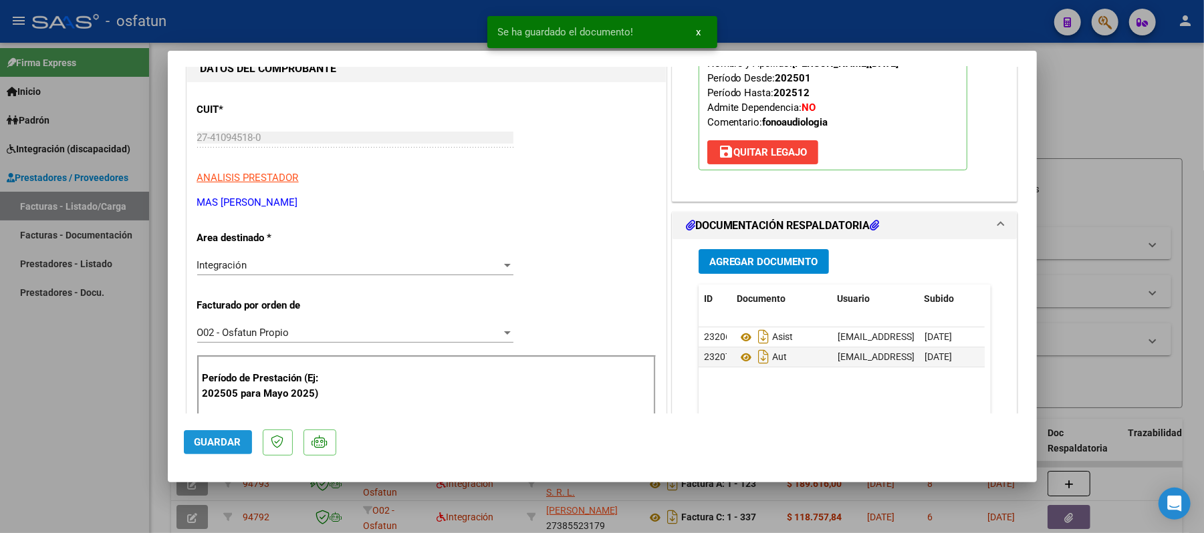
click at [226, 444] on span "Guardar" at bounding box center [217, 442] width 47 height 12
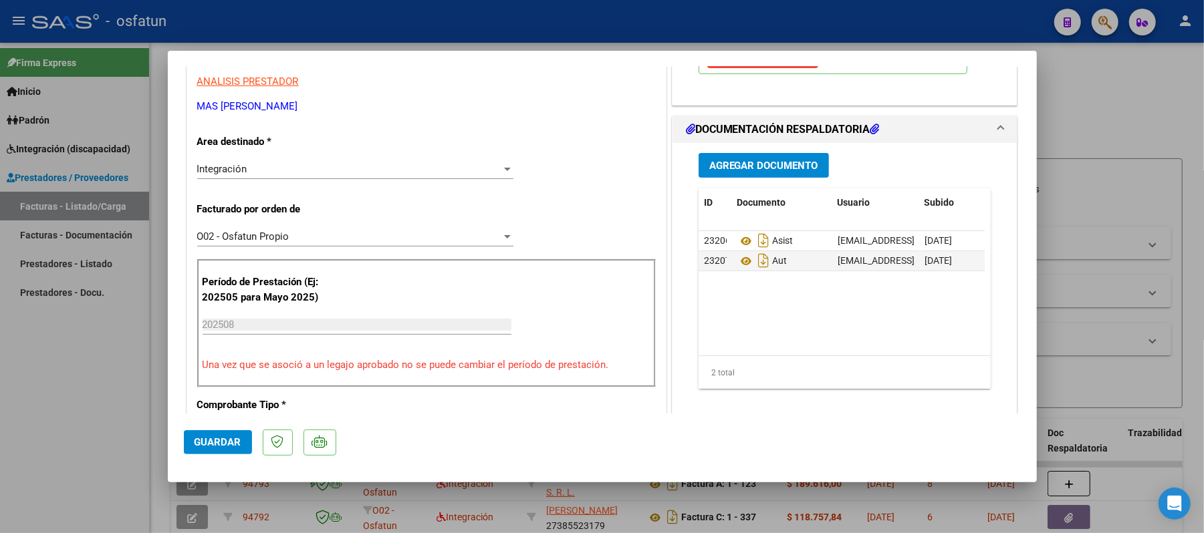
scroll to position [267, 0]
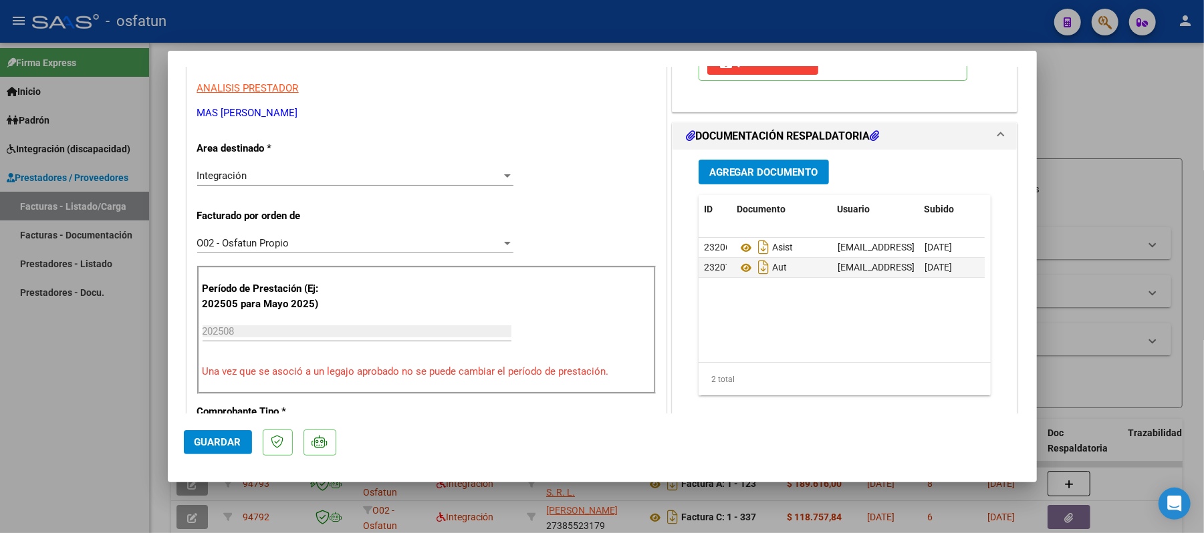
click at [204, 439] on span "Guardar" at bounding box center [217, 442] width 47 height 12
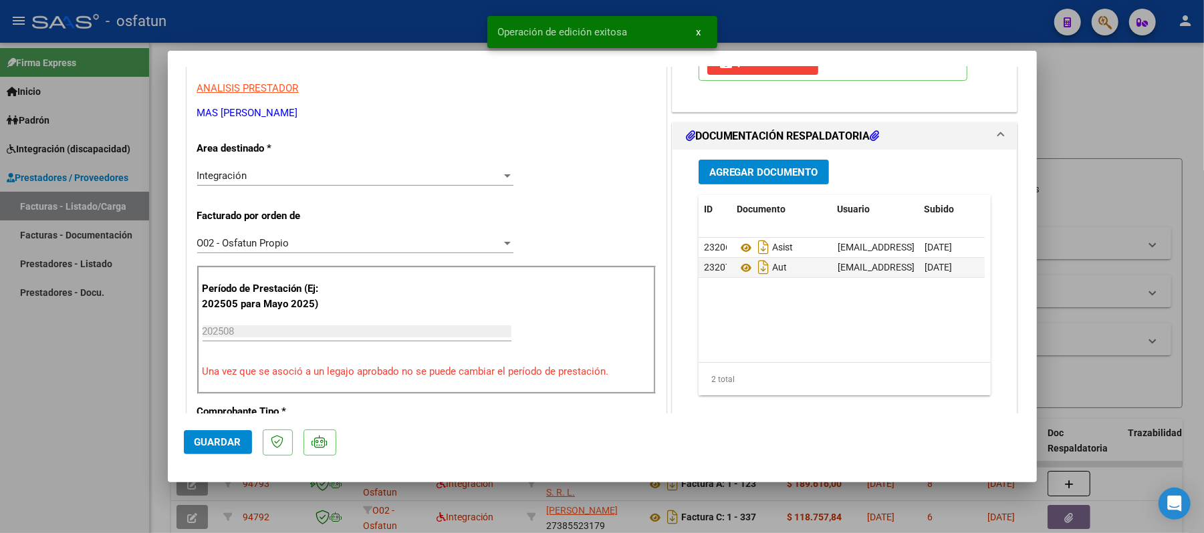
drag, startPoint x: 1120, startPoint y: 106, endPoint x: 1091, endPoint y: 111, distance: 29.2
click at [1119, 106] on div at bounding box center [602, 266] width 1204 height 533
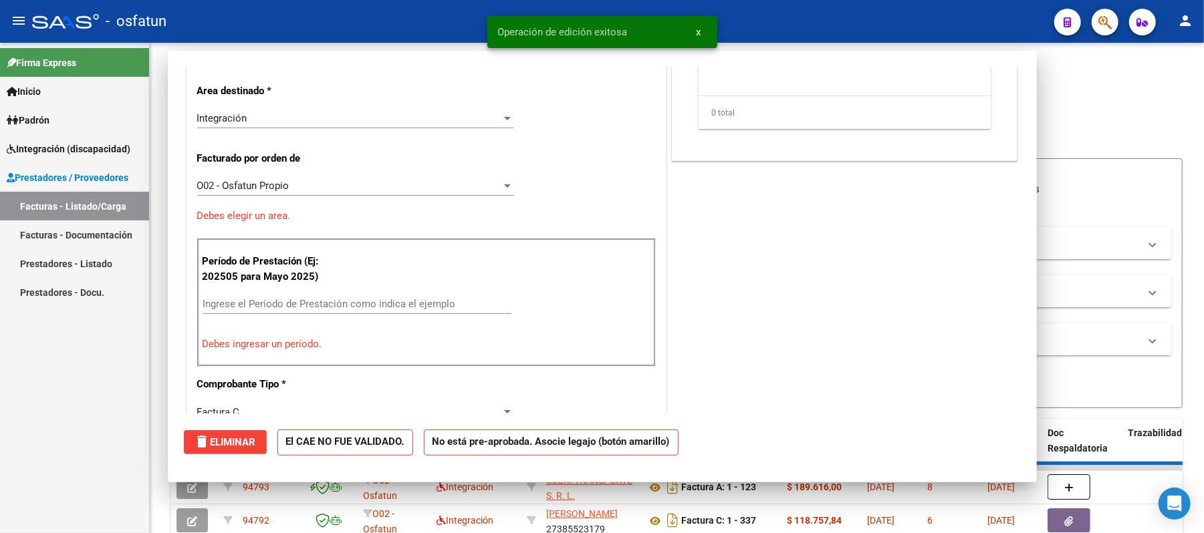
scroll to position [0, 0]
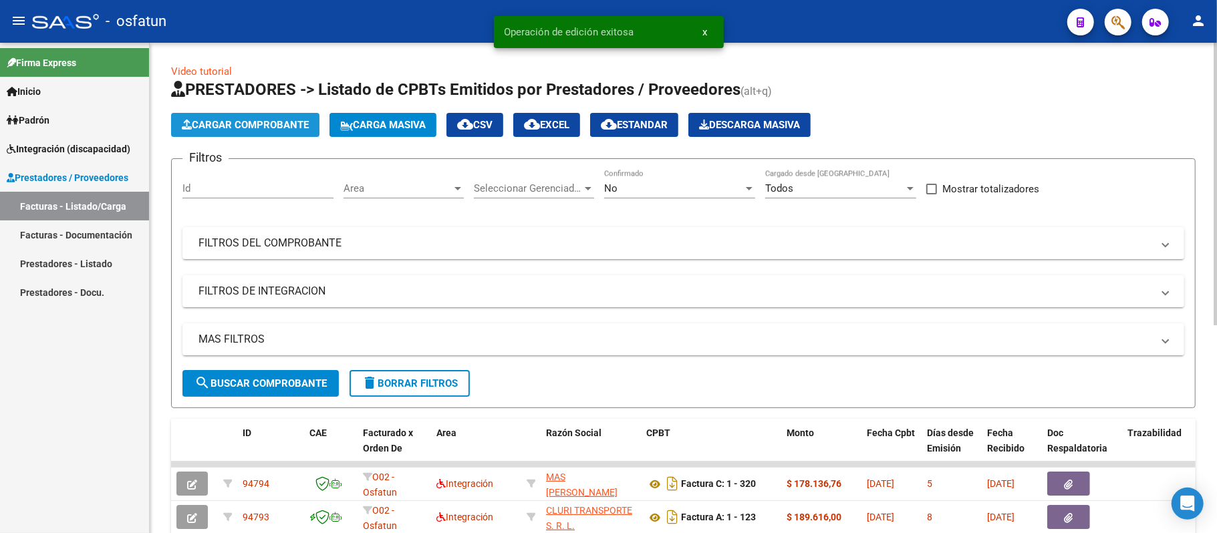
click at [259, 126] on span "Cargar Comprobante" at bounding box center [245, 125] width 127 height 12
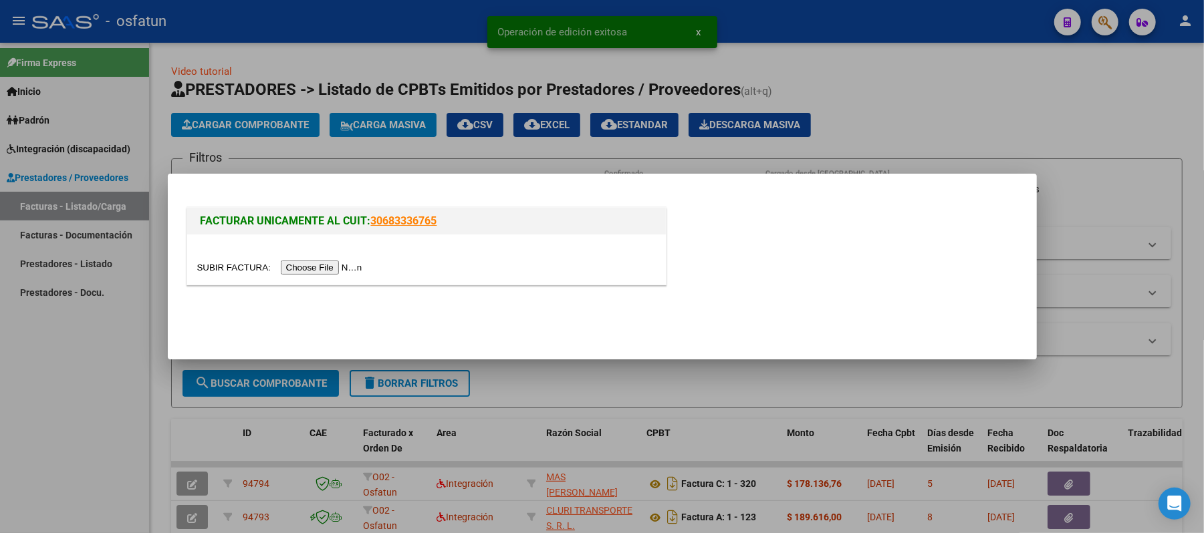
click at [303, 268] on input "file" at bounding box center [281, 268] width 169 height 14
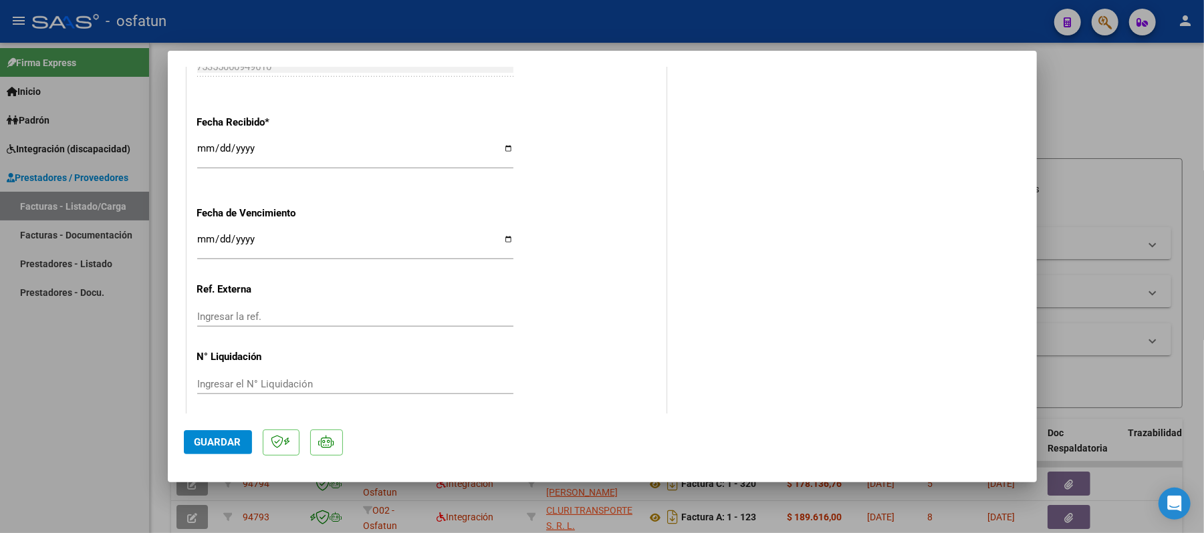
scroll to position [866, 0]
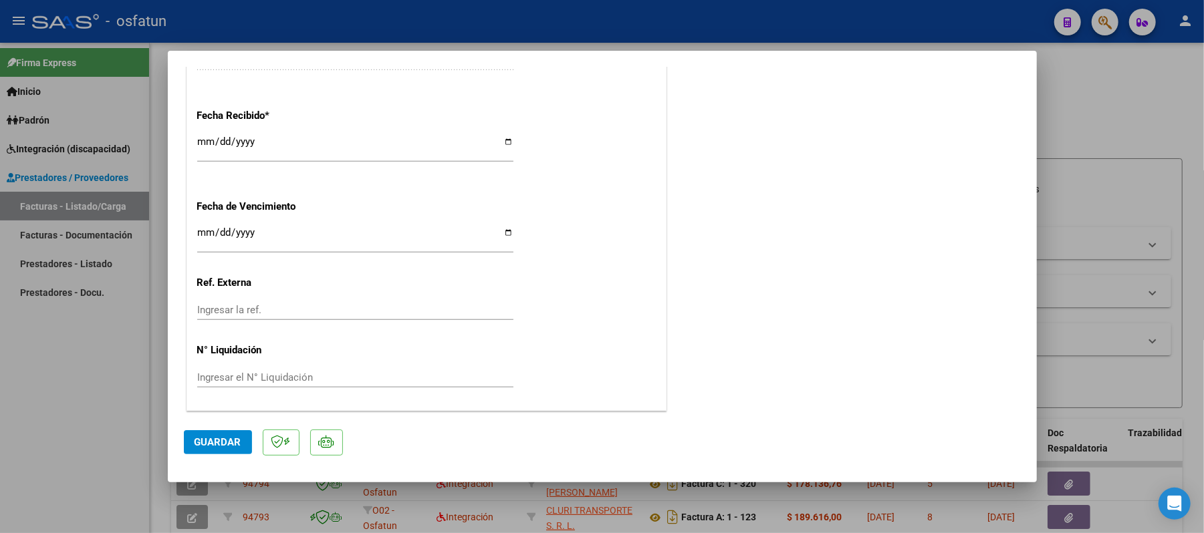
click at [221, 441] on span "Guardar" at bounding box center [217, 442] width 47 height 12
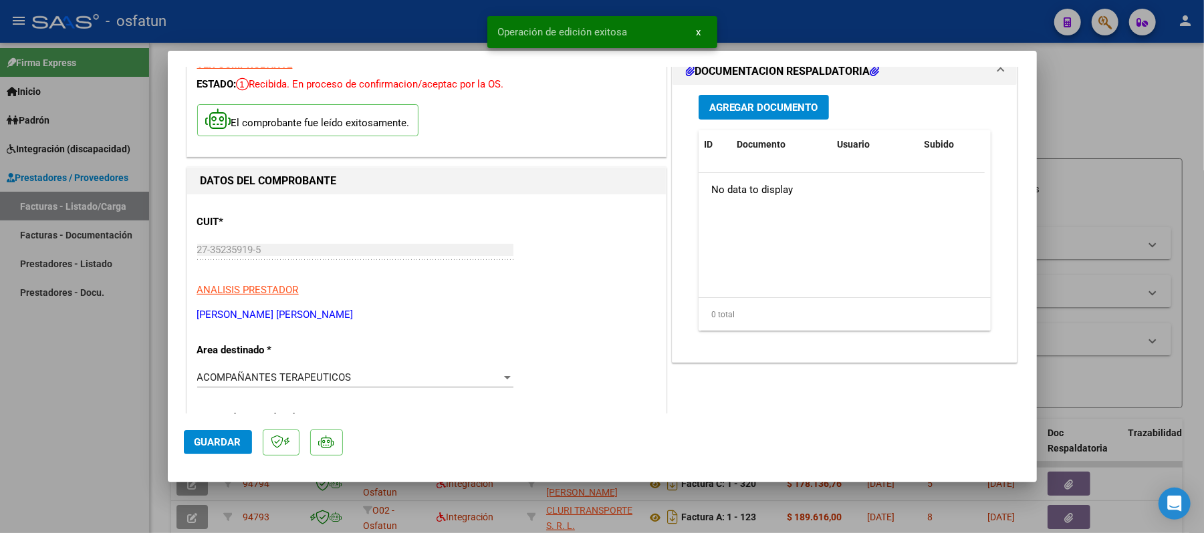
scroll to position [64, 0]
click at [782, 108] on span "Agregar Documento" at bounding box center [763, 109] width 109 height 12
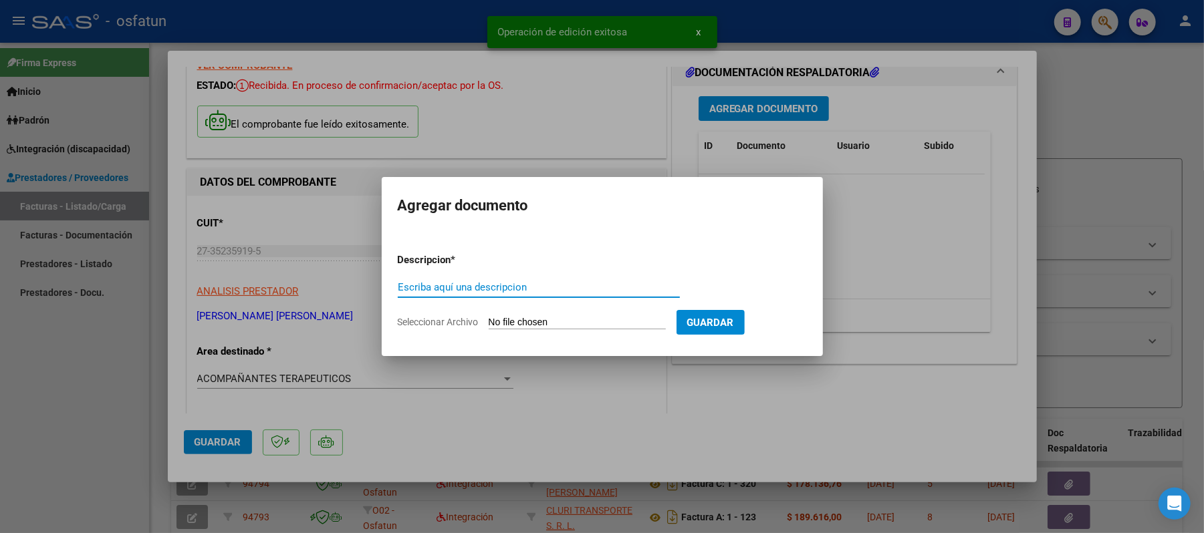
click at [555, 289] on input "Escriba aquí una descripcion" at bounding box center [539, 287] width 282 height 12
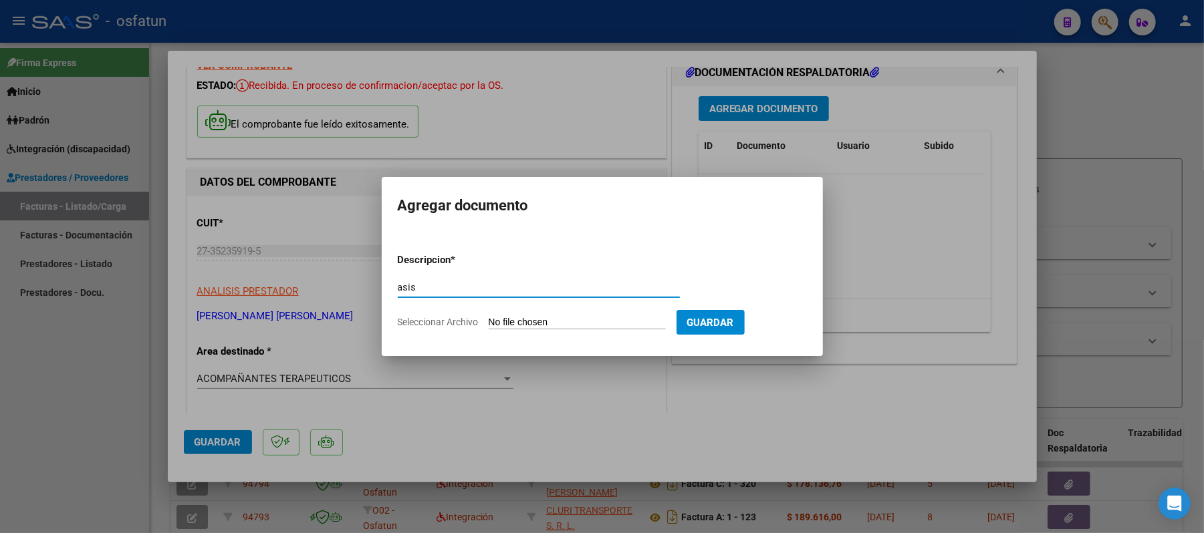
click at [552, 321] on input "Seleccionar Archivo" at bounding box center [577, 323] width 177 height 13
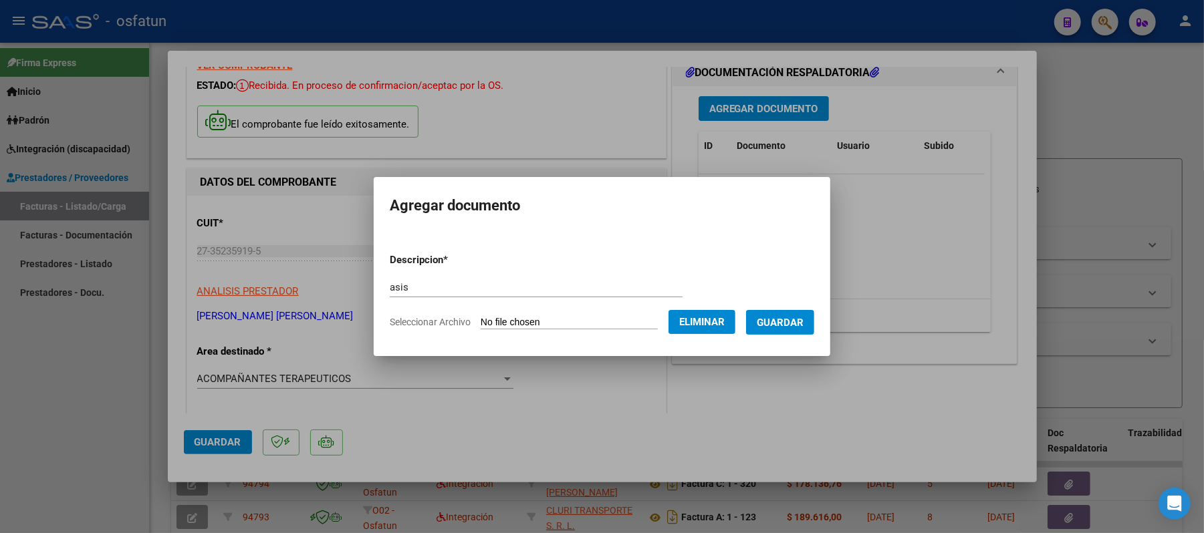
click at [783, 319] on span "Guardar" at bounding box center [780, 323] width 47 height 12
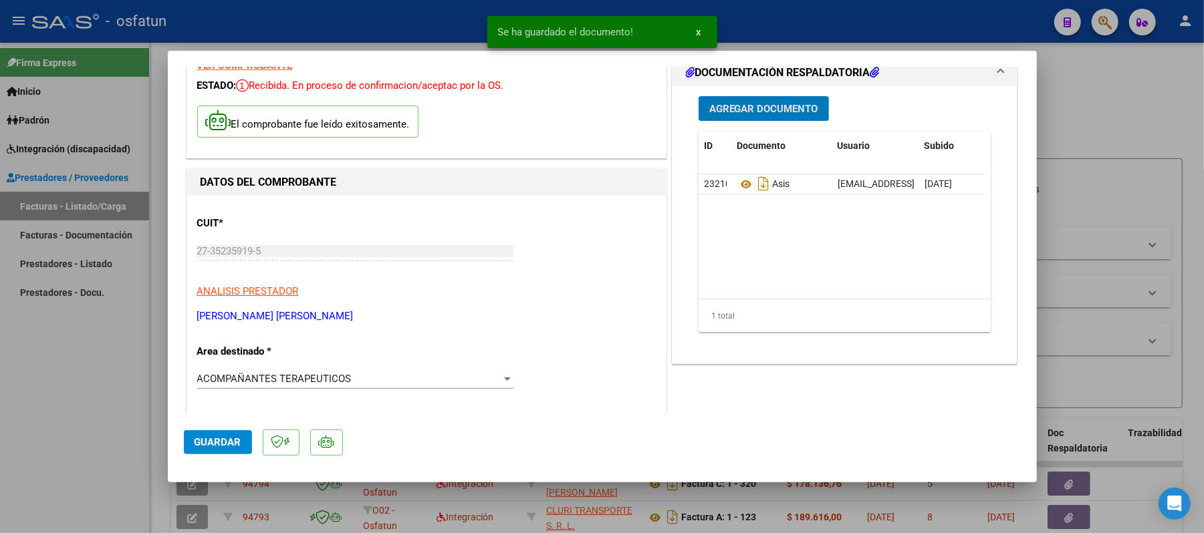
click at [743, 106] on span "Agregar Documento" at bounding box center [763, 109] width 109 height 12
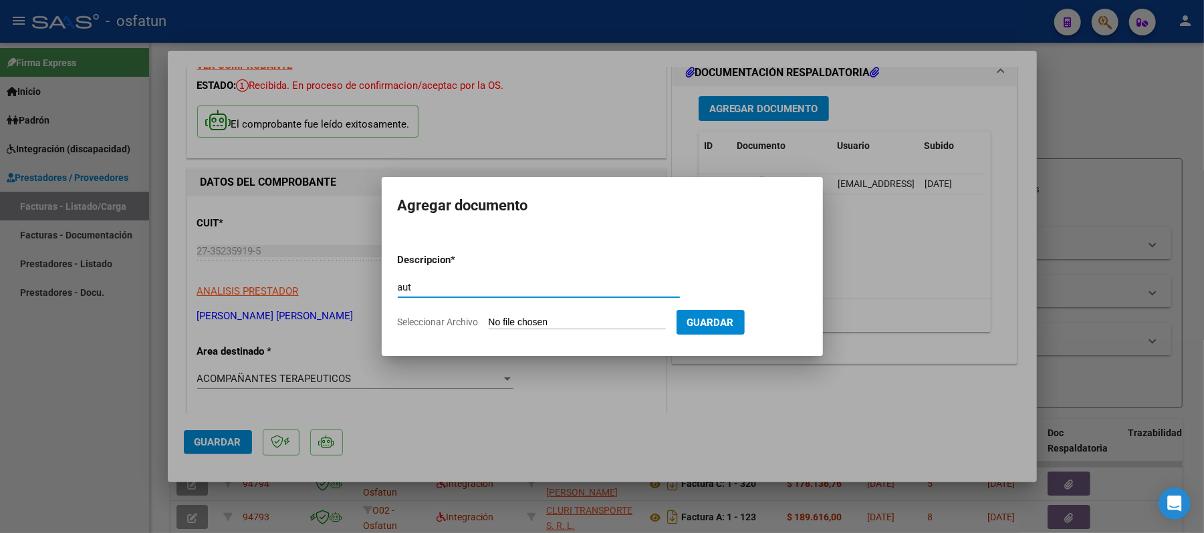
click at [567, 321] on input "Seleccionar Archivo" at bounding box center [577, 323] width 177 height 13
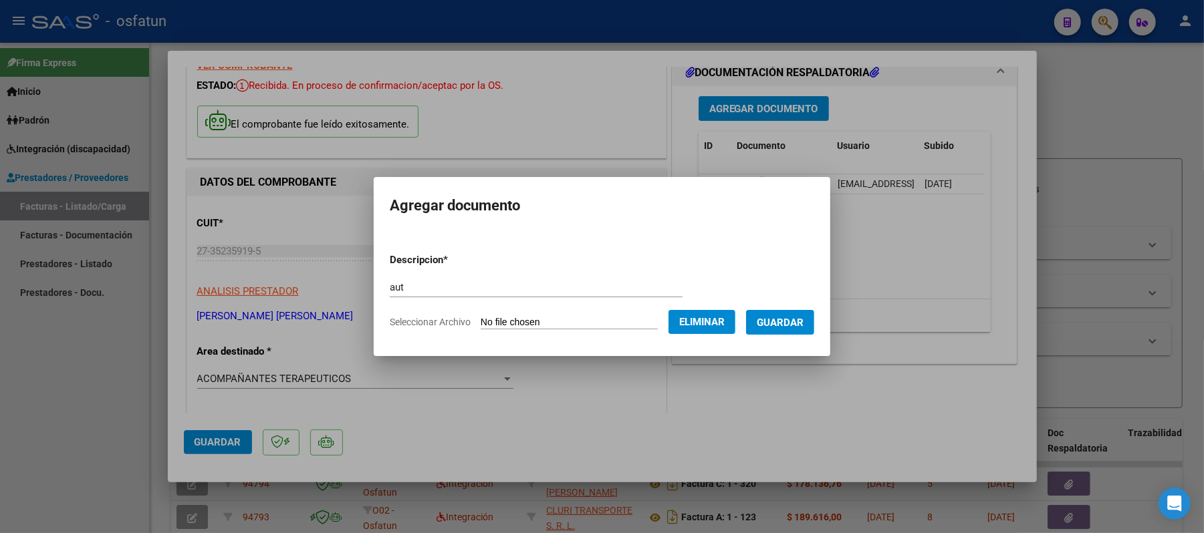
click at [784, 325] on span "Guardar" at bounding box center [780, 323] width 47 height 12
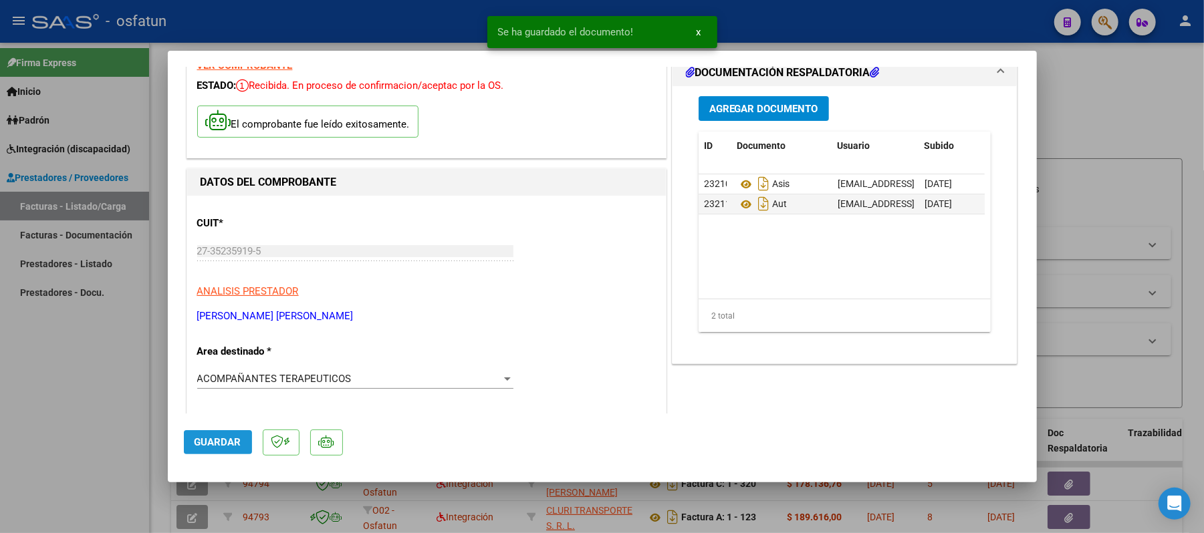
click at [225, 441] on span "Guardar" at bounding box center [217, 442] width 47 height 12
click at [1083, 127] on div at bounding box center [602, 266] width 1204 height 533
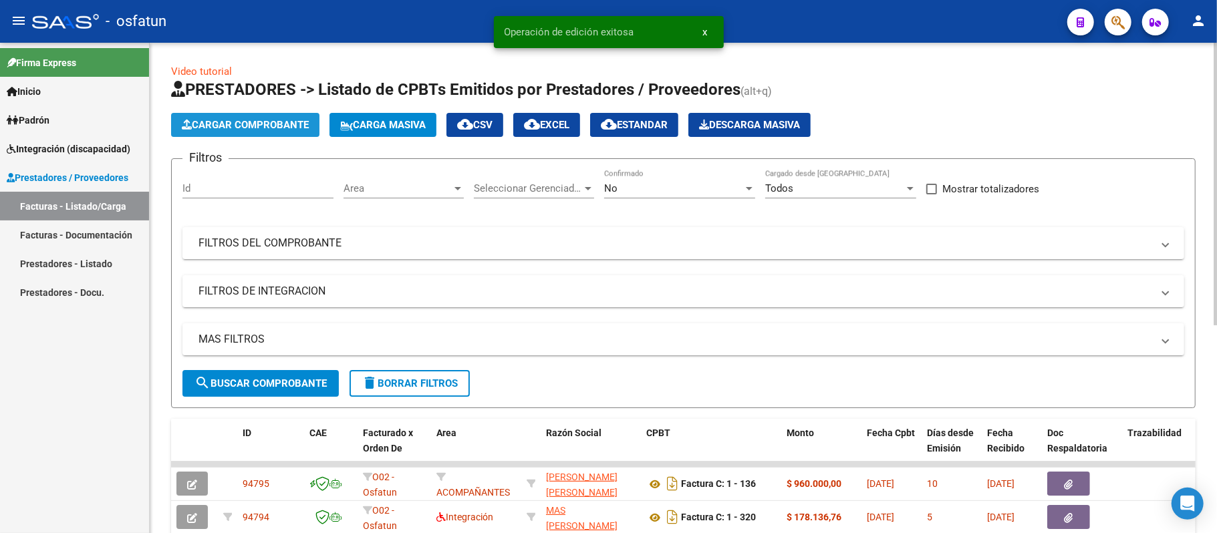
click at [257, 119] on span "Cargar Comprobante" at bounding box center [245, 125] width 127 height 12
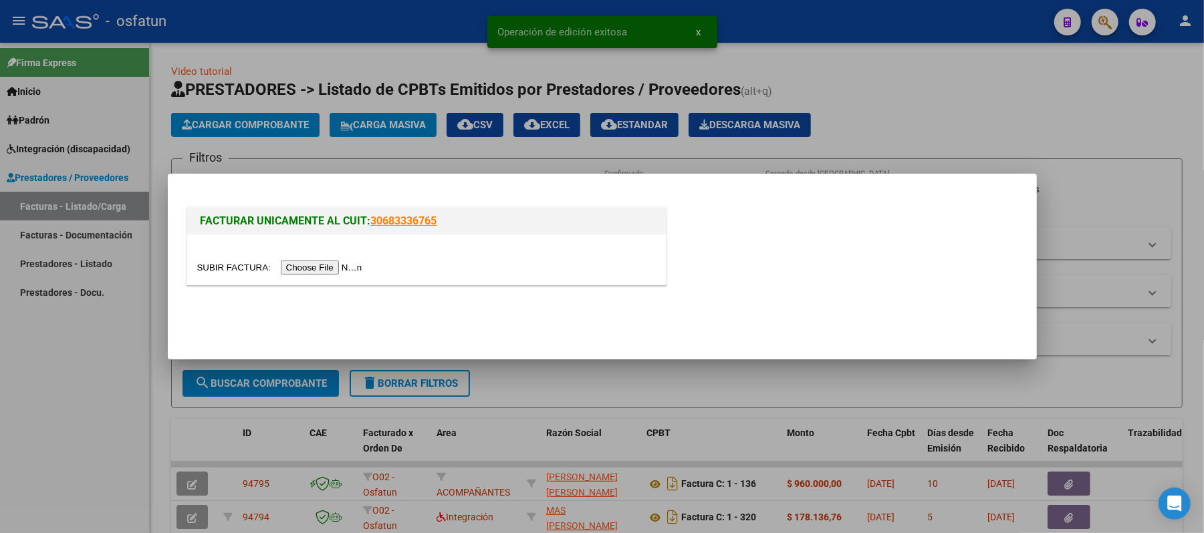
click at [319, 269] on input "file" at bounding box center [281, 268] width 169 height 14
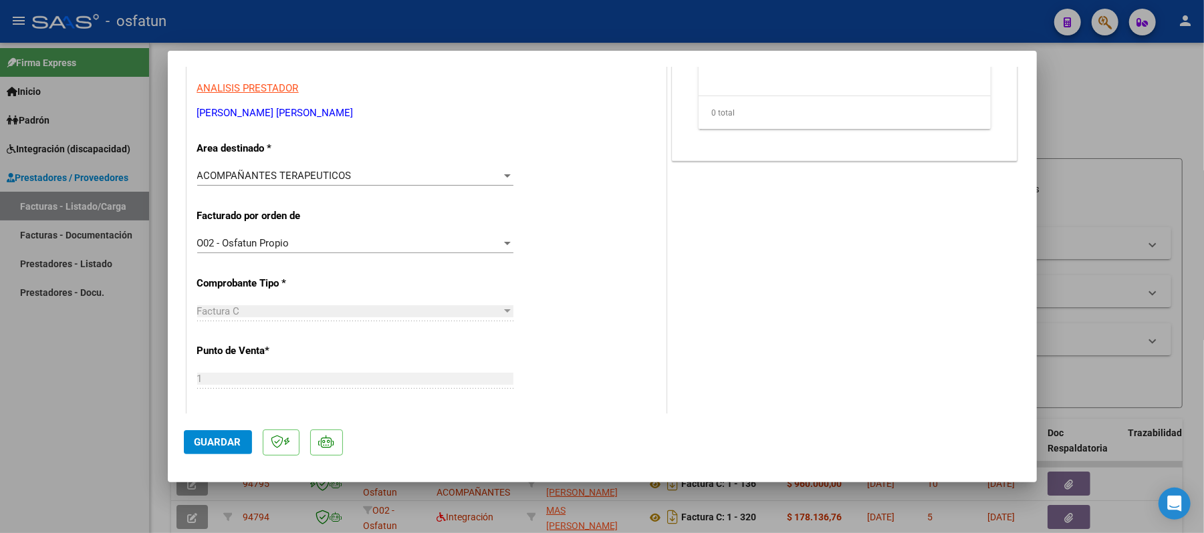
scroll to position [0, 0]
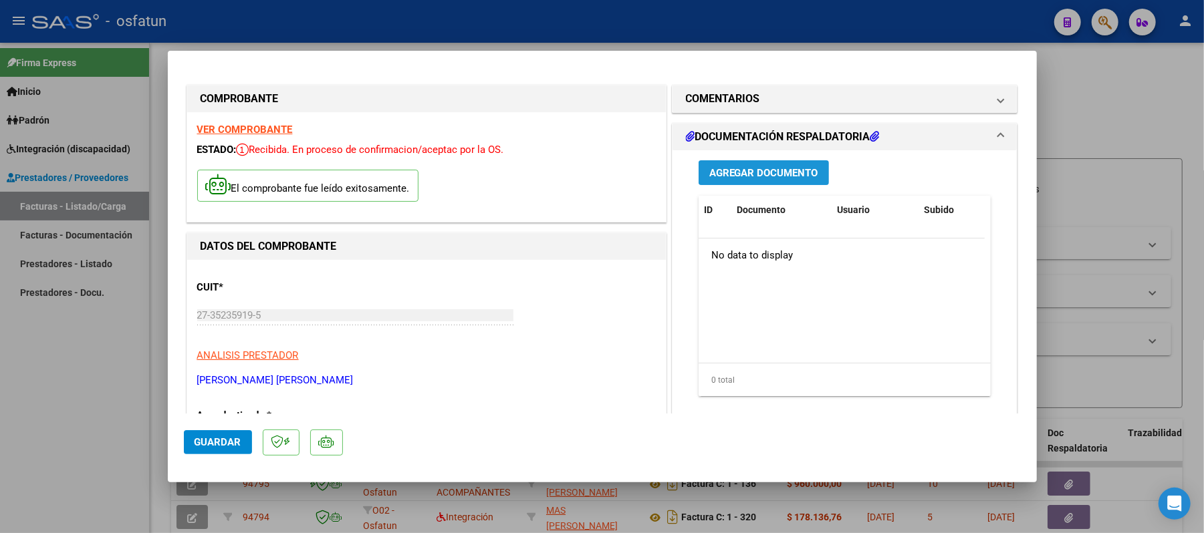
click at [775, 176] on span "Agregar Documento" at bounding box center [763, 173] width 109 height 12
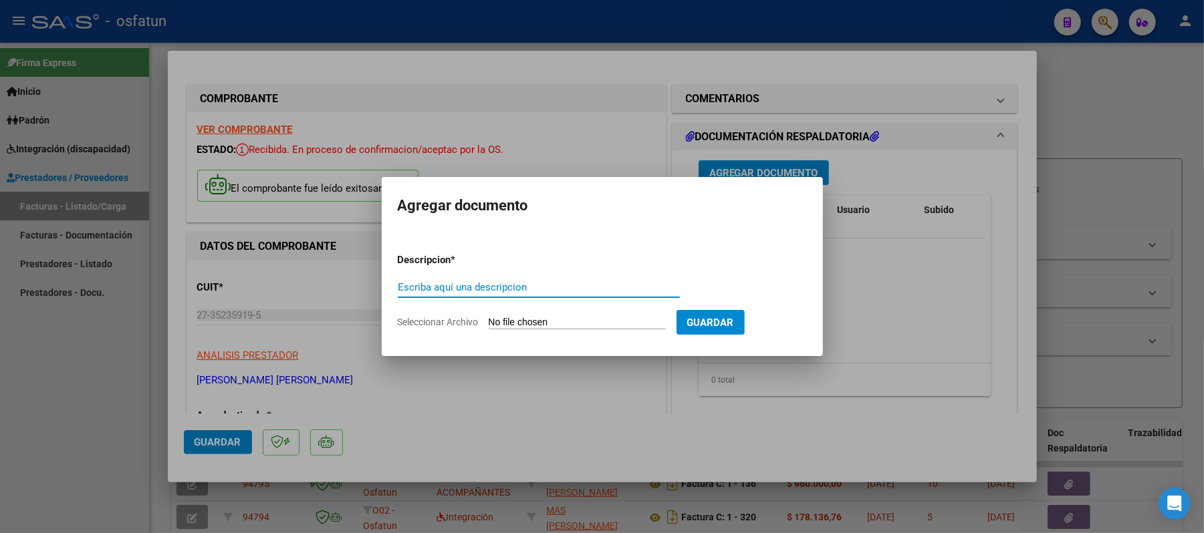
click at [579, 287] on input "Escriba aquí una descripcion" at bounding box center [539, 287] width 282 height 12
click at [539, 322] on input "Seleccionar Archivo" at bounding box center [577, 323] width 177 height 13
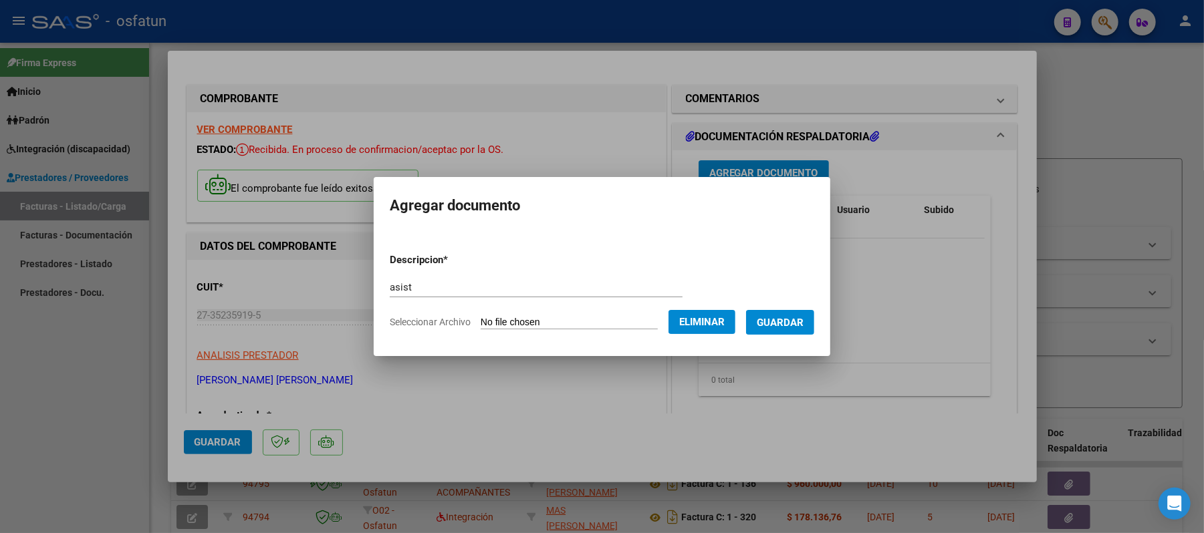
click at [785, 324] on span "Guardar" at bounding box center [780, 323] width 47 height 12
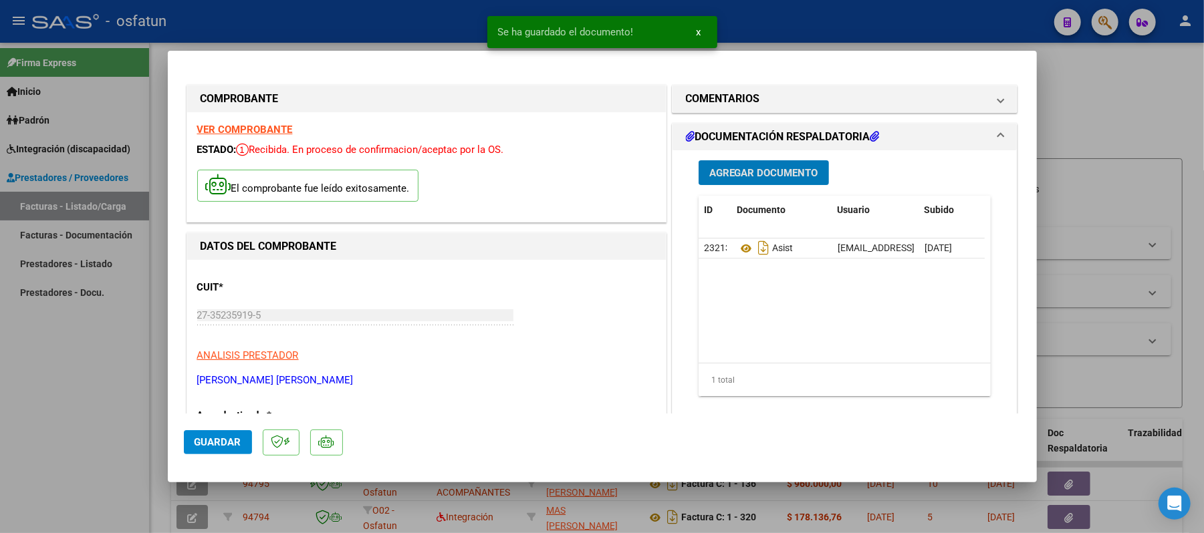
click at [757, 180] on button "Agregar Documento" at bounding box center [763, 172] width 130 height 25
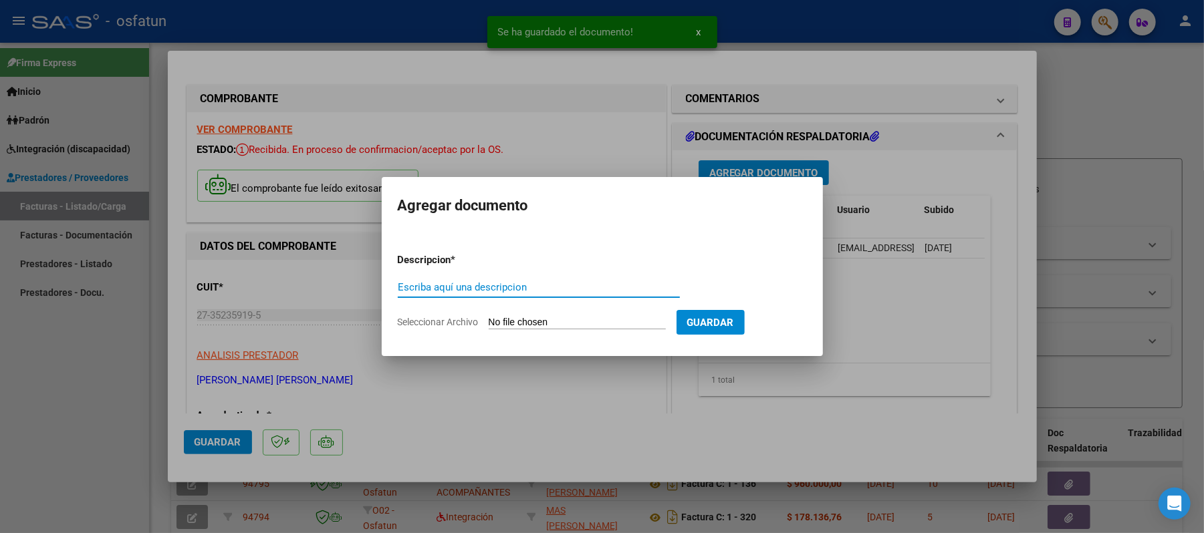
click at [628, 281] on input "Escriba aquí una descripcion" at bounding box center [539, 287] width 282 height 12
click at [552, 325] on input "Seleccionar Archivo" at bounding box center [577, 323] width 177 height 13
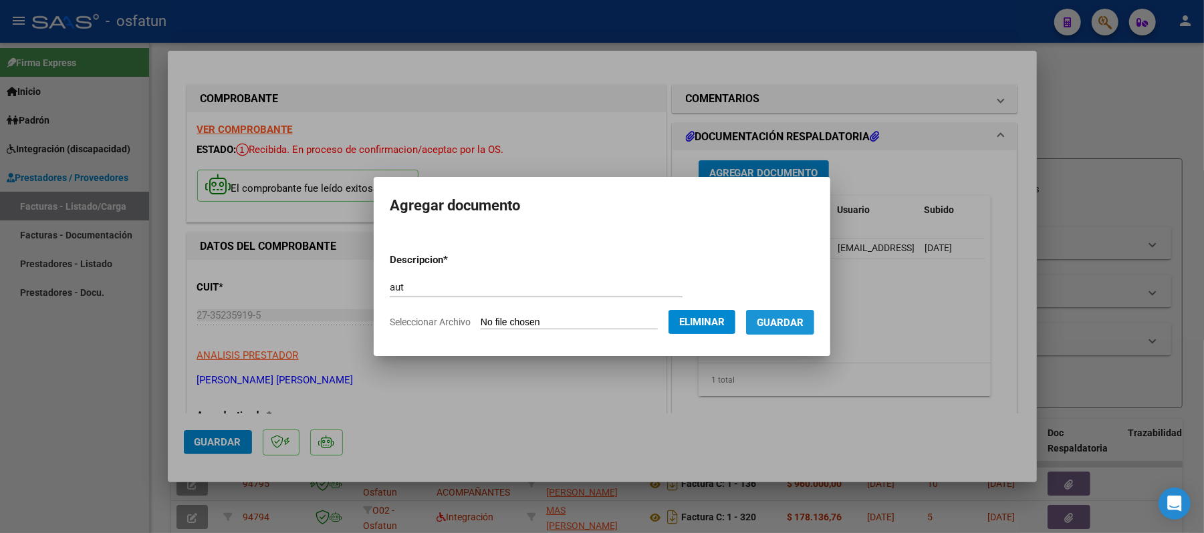
click at [790, 319] on span "Guardar" at bounding box center [780, 323] width 47 height 12
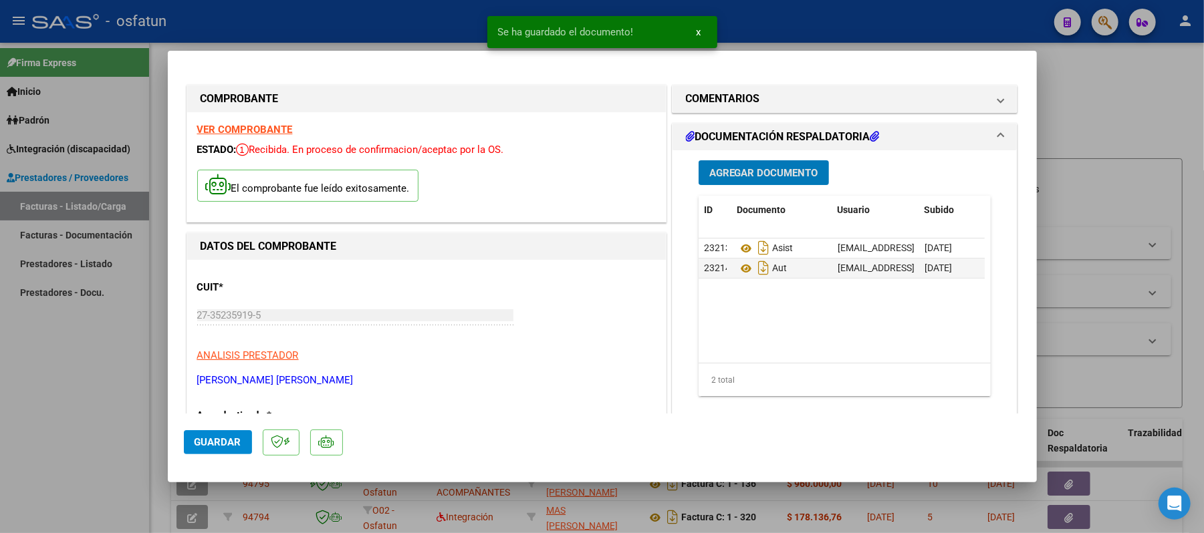
click at [207, 438] on span "Guardar" at bounding box center [217, 442] width 47 height 12
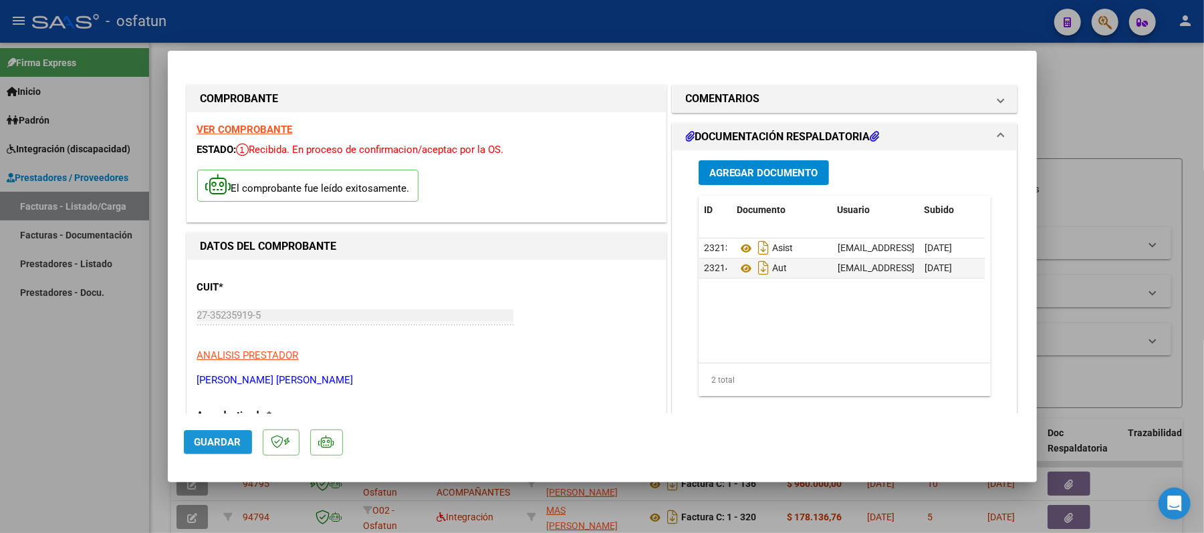
click at [213, 440] on span "Guardar" at bounding box center [217, 442] width 47 height 12
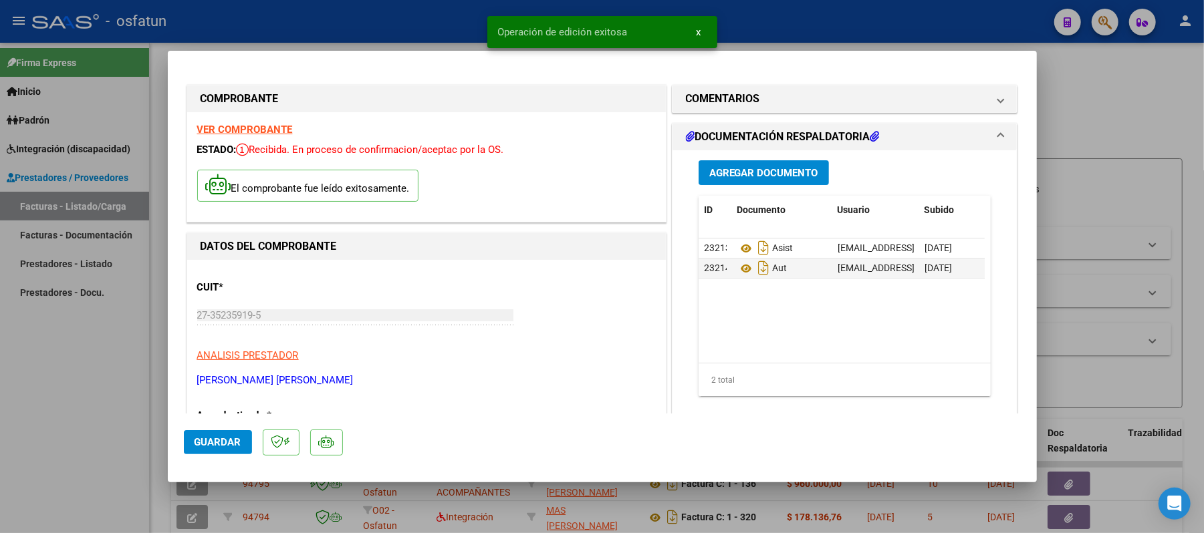
click at [1091, 106] on div at bounding box center [602, 266] width 1204 height 533
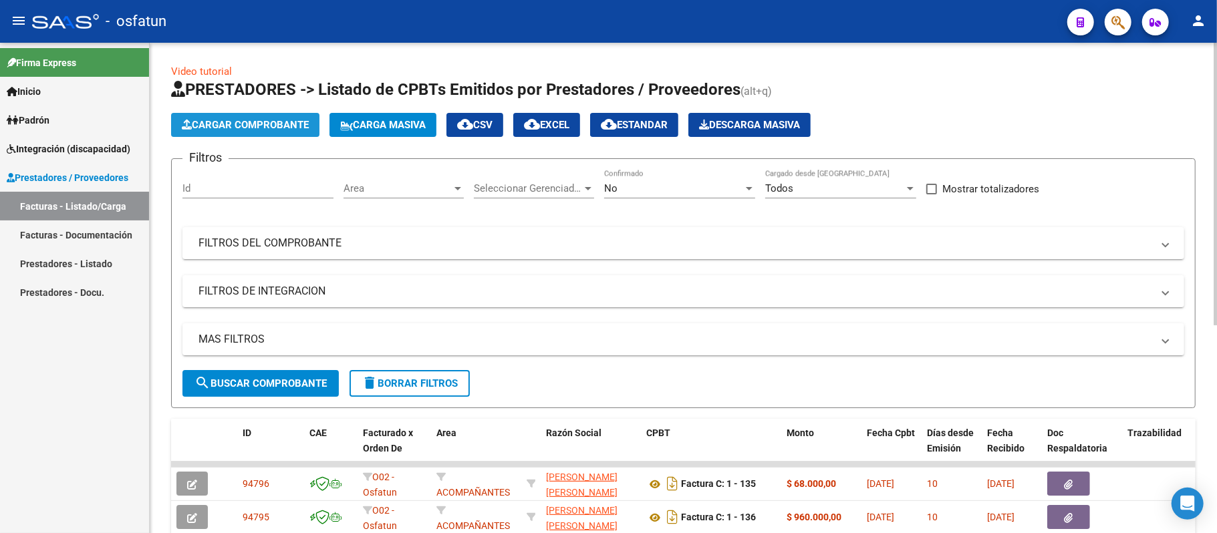
click at [229, 124] on span "Cargar Comprobante" at bounding box center [245, 125] width 127 height 12
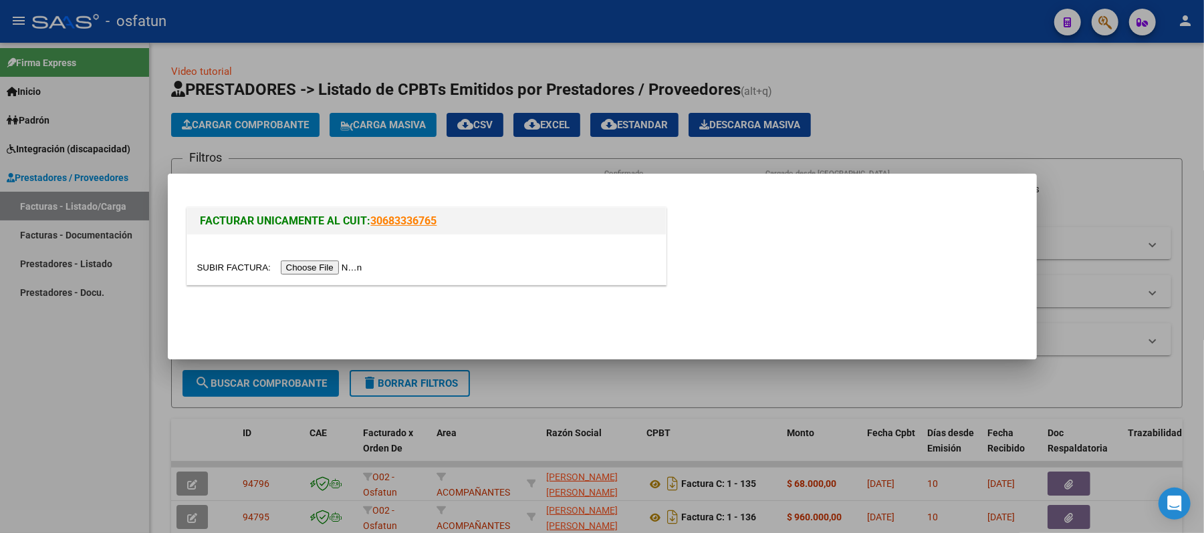
click at [326, 268] on input "file" at bounding box center [281, 268] width 169 height 14
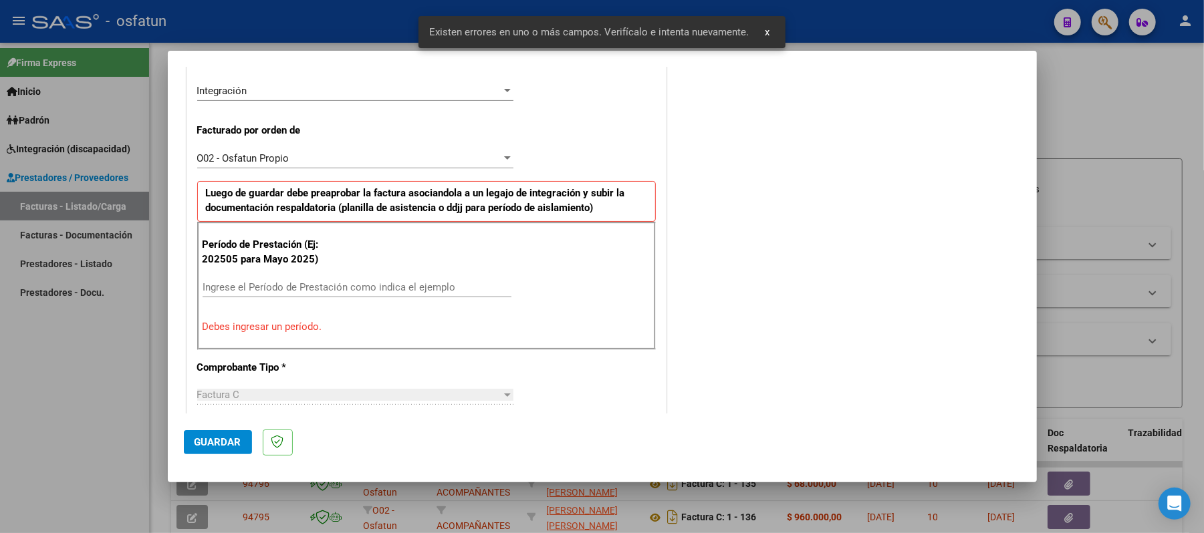
scroll to position [362, 0]
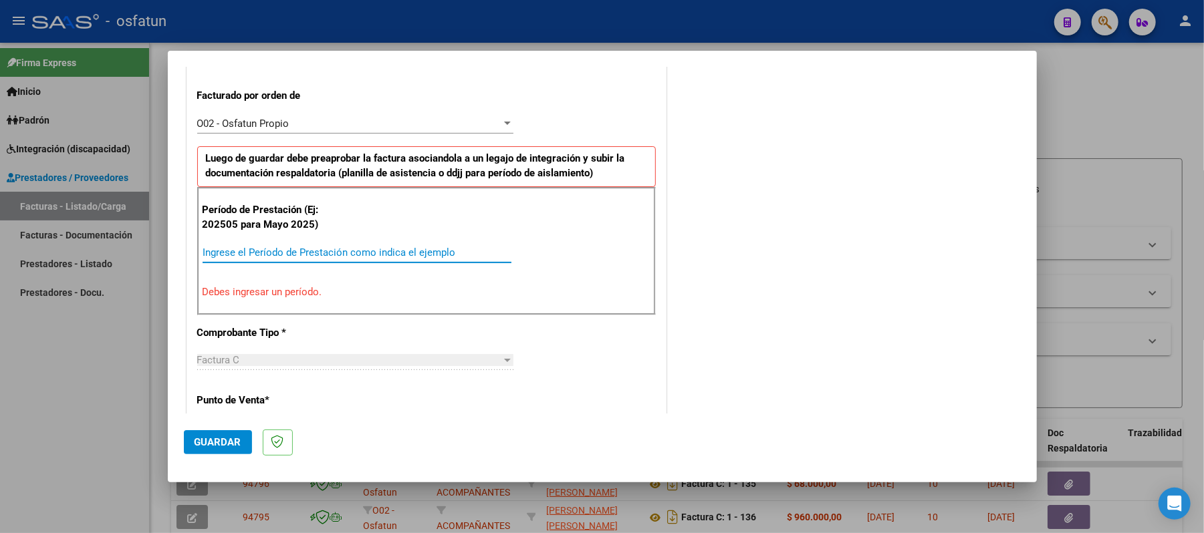
click at [388, 254] on input "Ingrese el Período de Prestación como indica el ejemplo" at bounding box center [356, 253] width 309 height 12
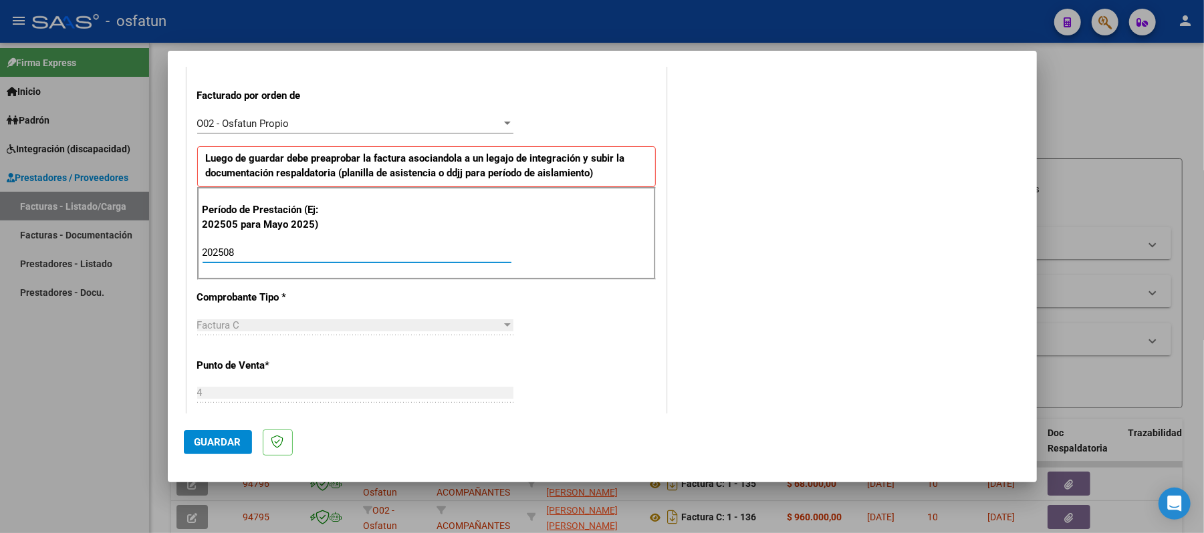
scroll to position [450, 0]
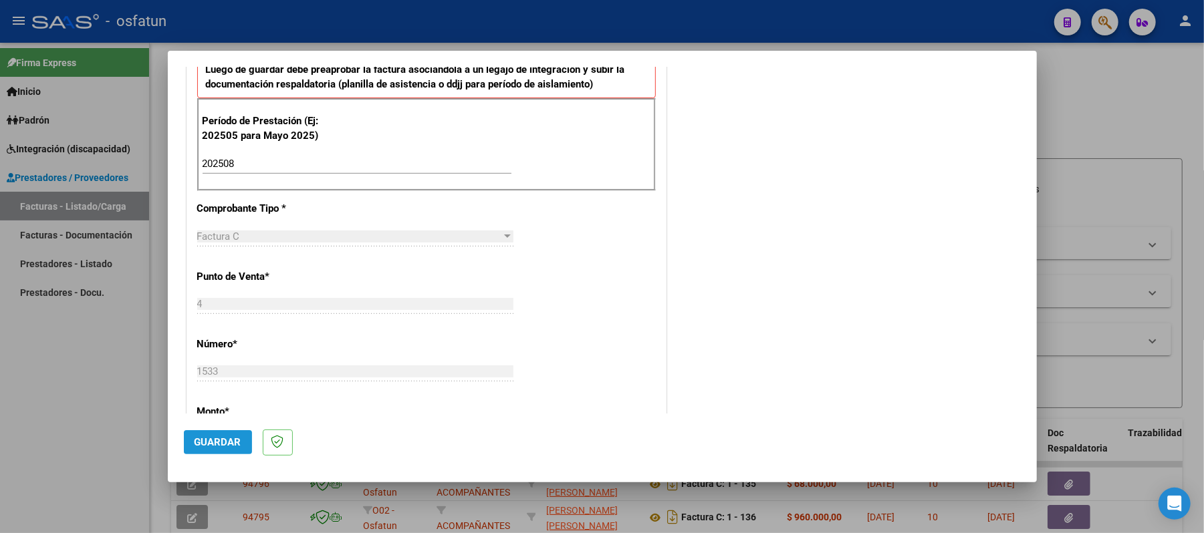
click at [222, 436] on span "Guardar" at bounding box center [217, 442] width 47 height 12
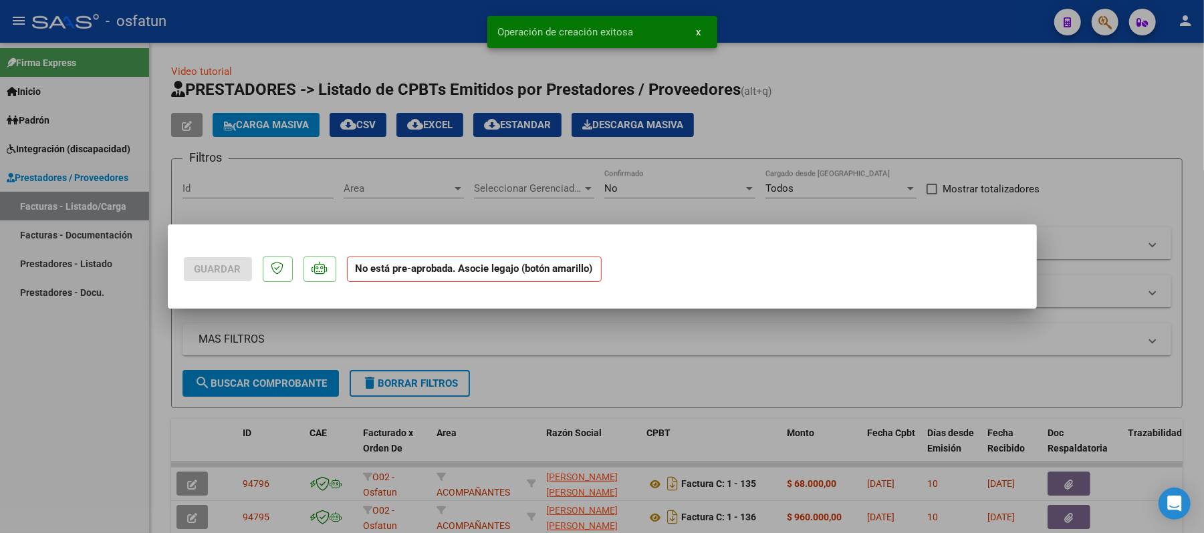
scroll to position [0, 0]
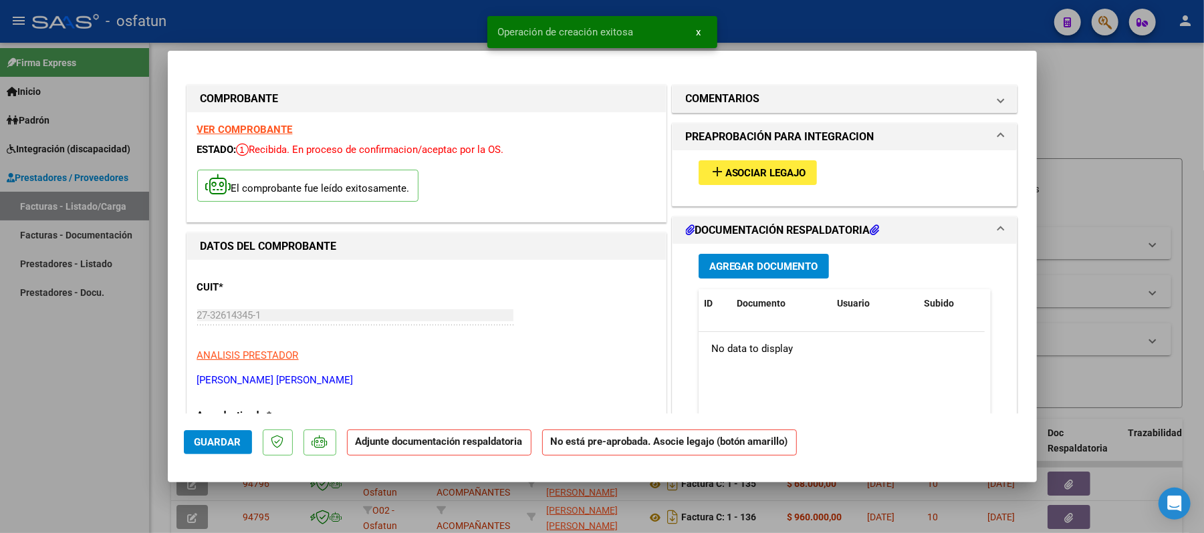
click at [771, 170] on span "Asociar Legajo" at bounding box center [765, 173] width 81 height 12
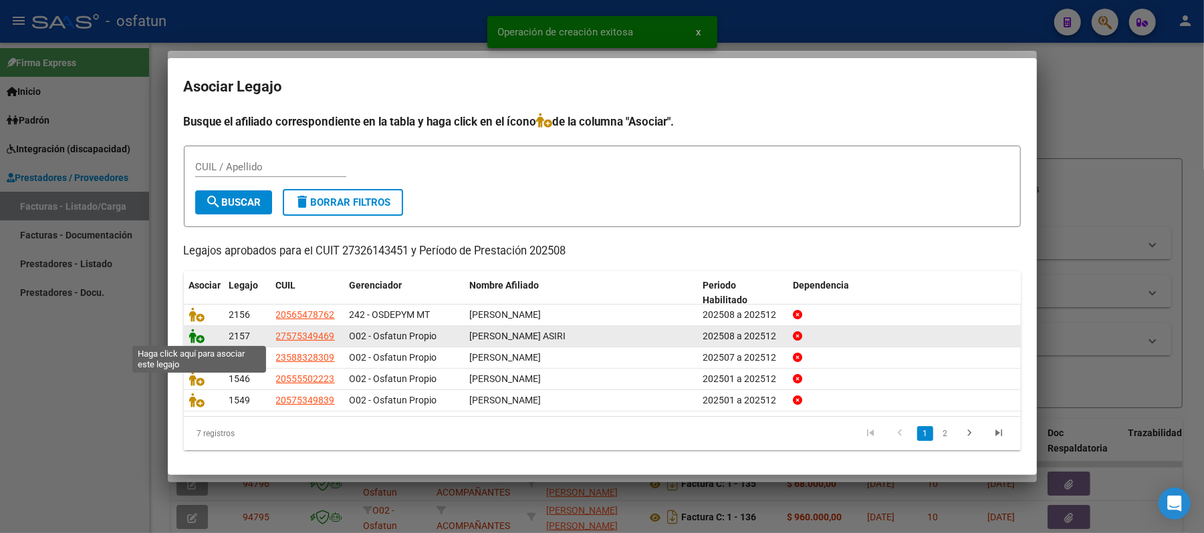
click at [196, 334] on icon at bounding box center [197, 336] width 16 height 15
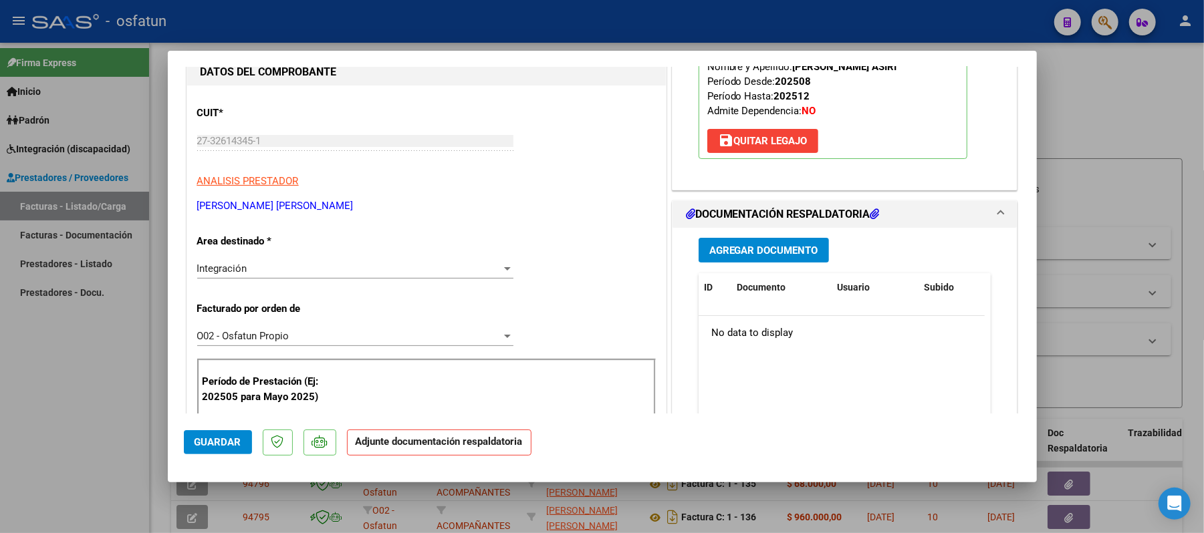
scroll to position [178, 0]
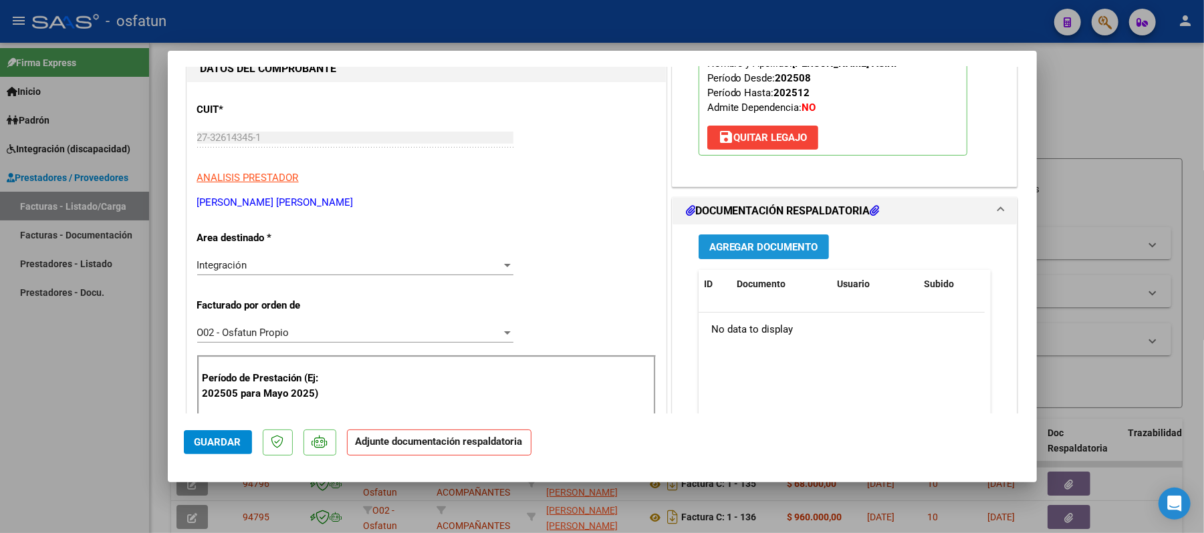
click at [746, 244] on span "Agregar Documento" at bounding box center [763, 247] width 109 height 12
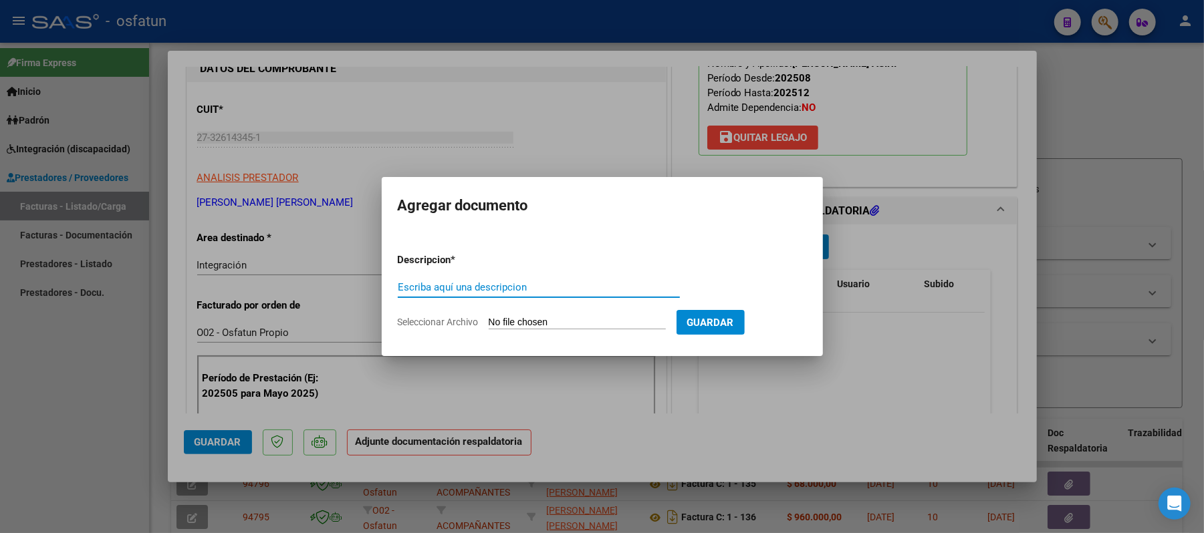
click at [586, 287] on input "Escriba aquí una descripcion" at bounding box center [539, 287] width 282 height 12
click at [517, 317] on input "Seleccionar Archivo" at bounding box center [577, 323] width 177 height 13
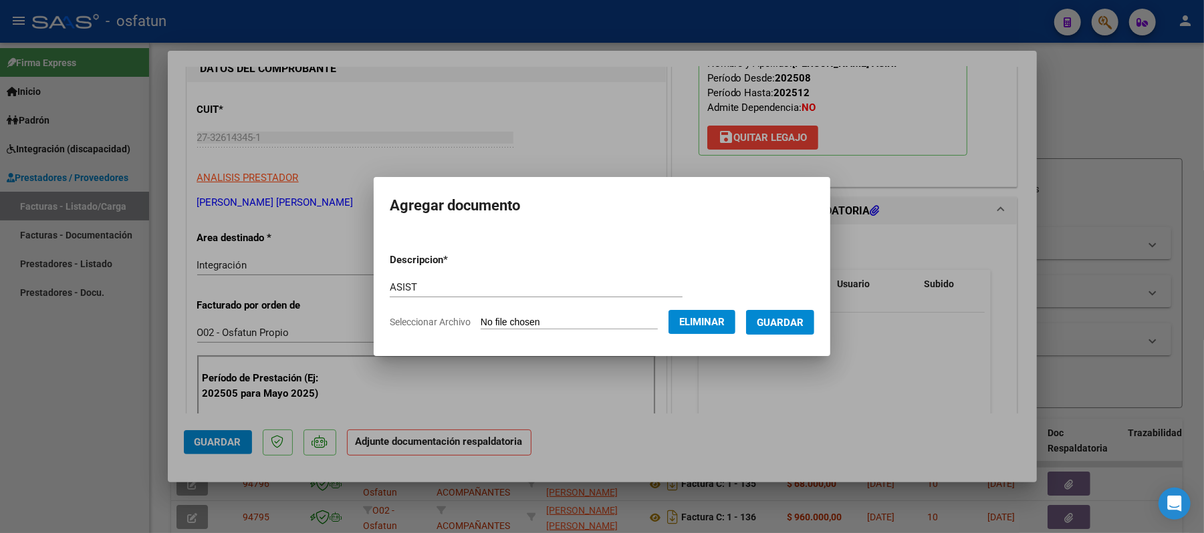
click at [799, 322] on span "Guardar" at bounding box center [780, 323] width 47 height 12
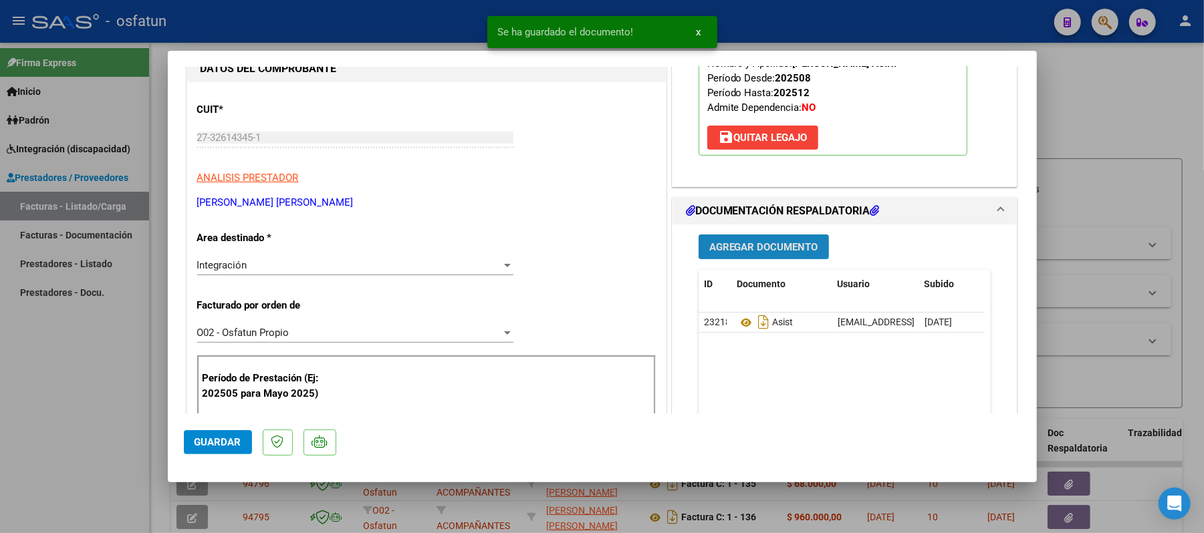
click at [722, 238] on button "Agregar Documento" at bounding box center [763, 247] width 130 height 25
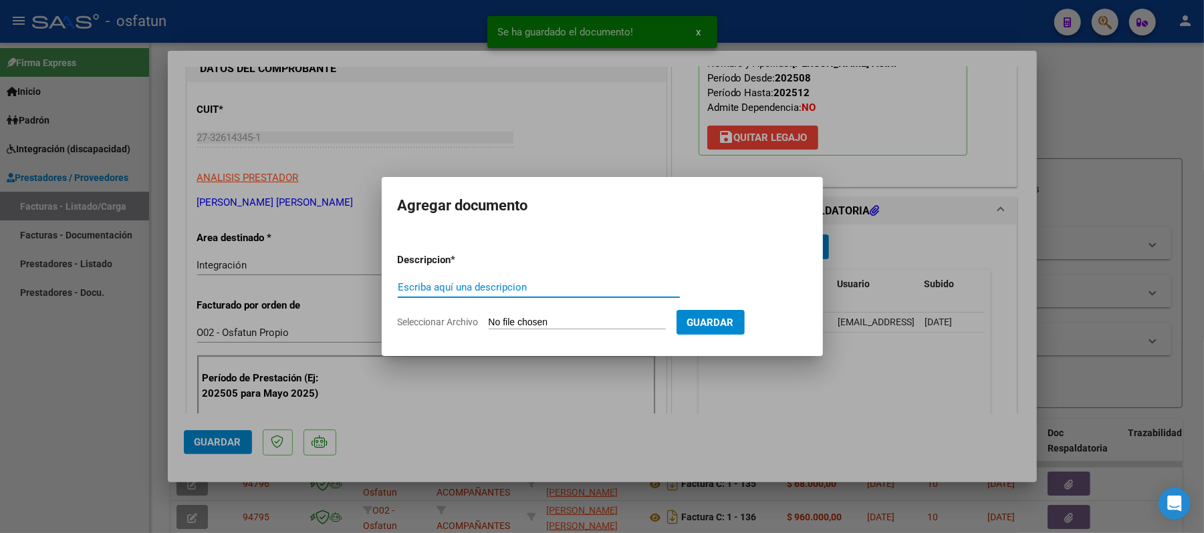
click at [627, 284] on input "Escriba aquí una descripcion" at bounding box center [539, 287] width 282 height 12
click at [536, 326] on input "Seleccionar Archivo" at bounding box center [577, 323] width 177 height 13
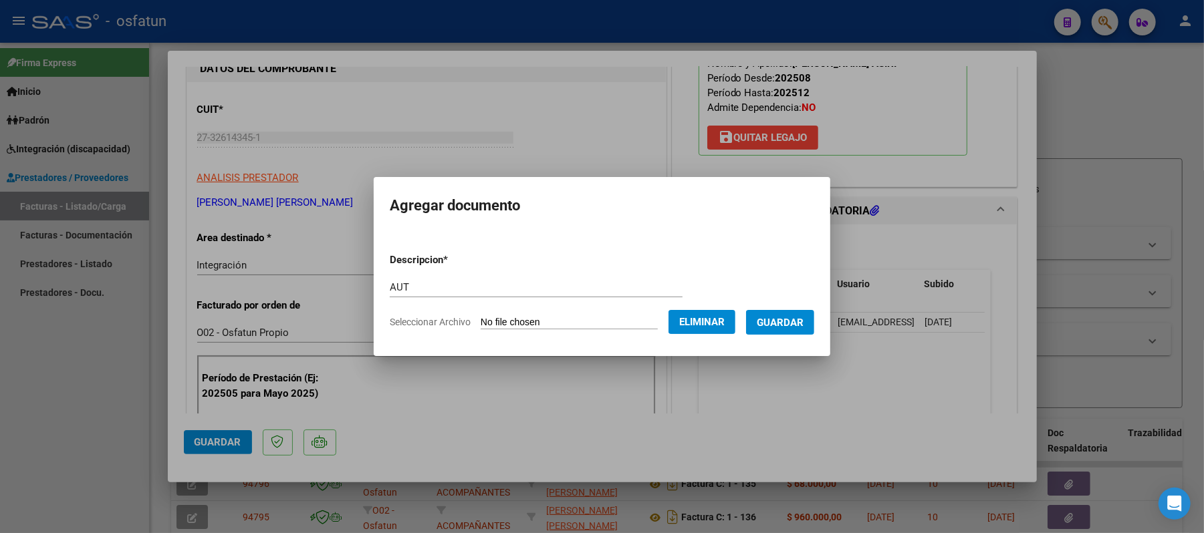
click at [786, 325] on span "Guardar" at bounding box center [780, 323] width 47 height 12
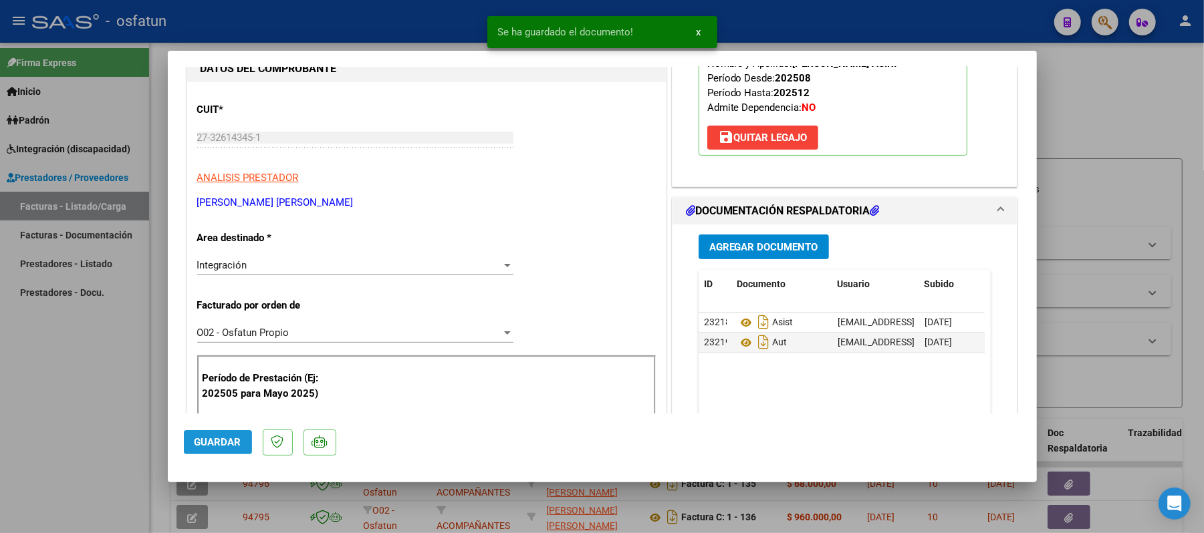
click at [234, 440] on span "Guardar" at bounding box center [217, 442] width 47 height 12
click at [209, 440] on span "Guardar" at bounding box center [217, 442] width 47 height 12
click at [1060, 100] on div at bounding box center [602, 266] width 1204 height 533
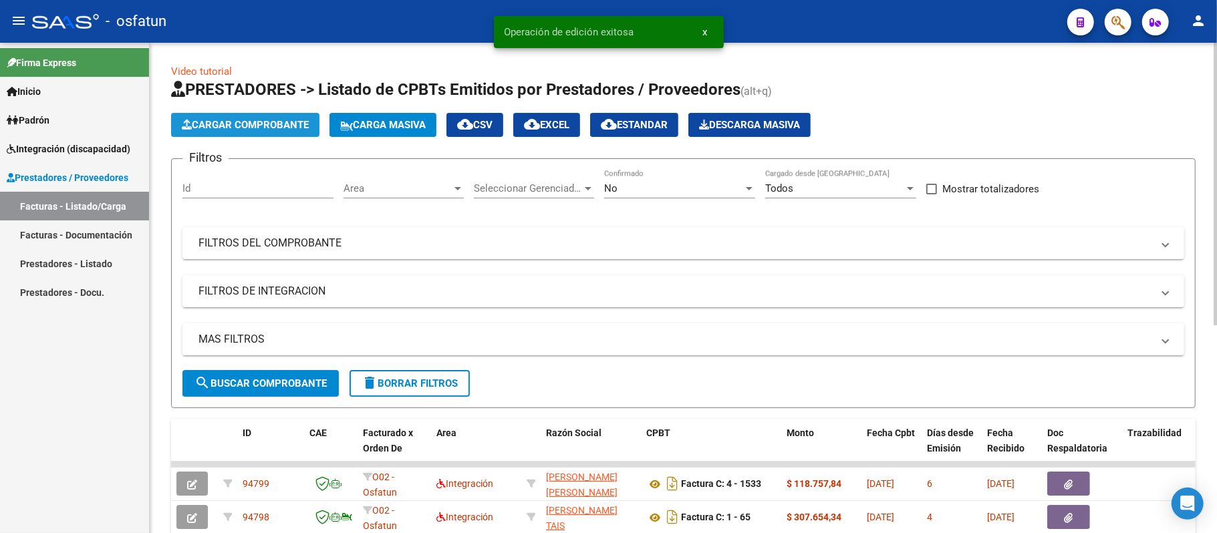
click at [255, 126] on span "Cargar Comprobante" at bounding box center [245, 125] width 127 height 12
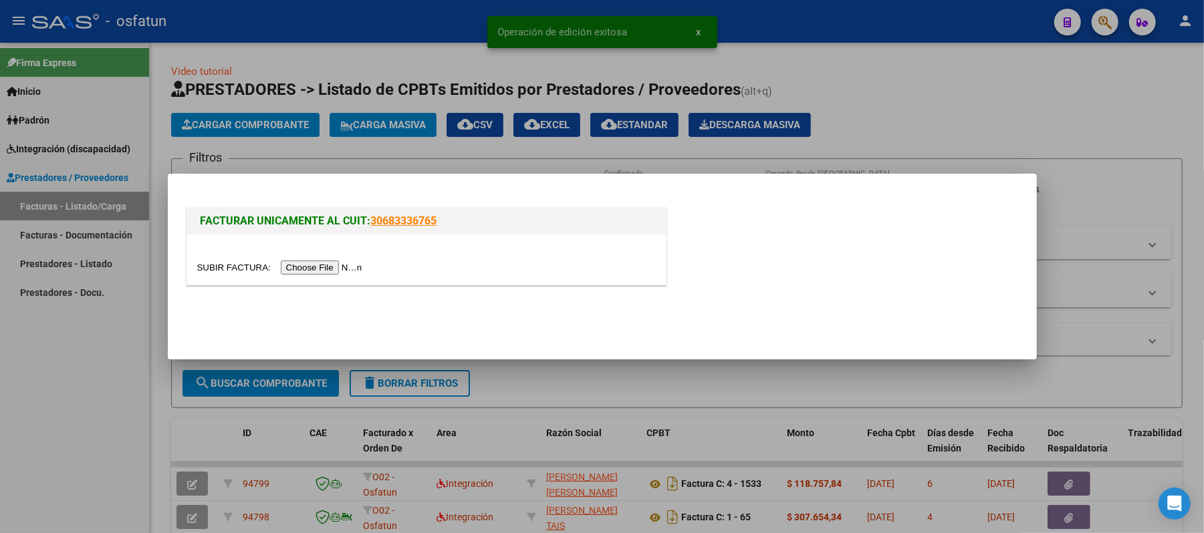
click at [329, 265] on input "file" at bounding box center [281, 268] width 169 height 14
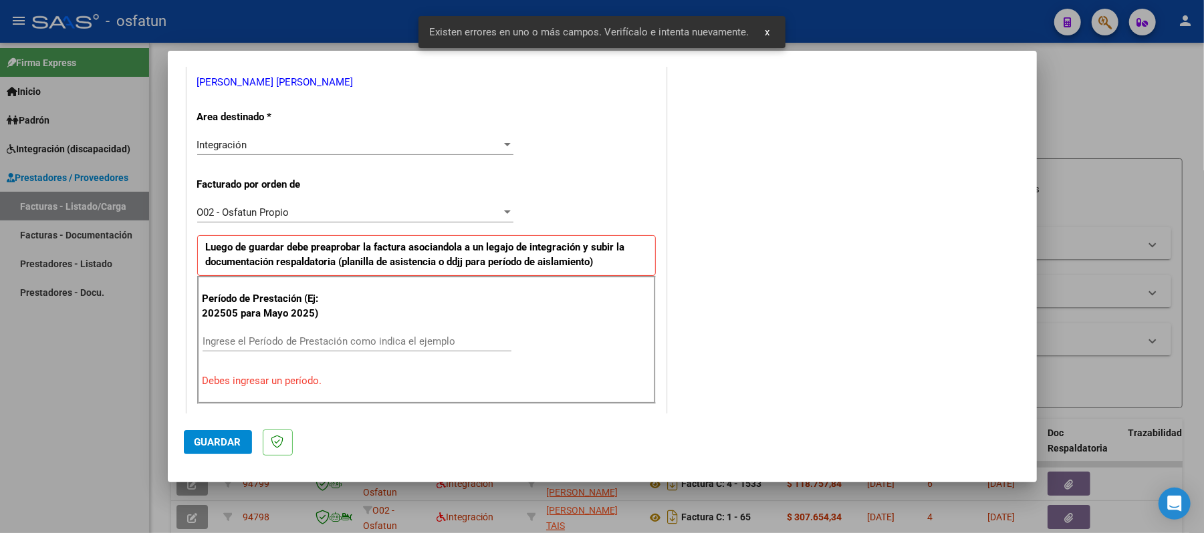
scroll to position [362, 0]
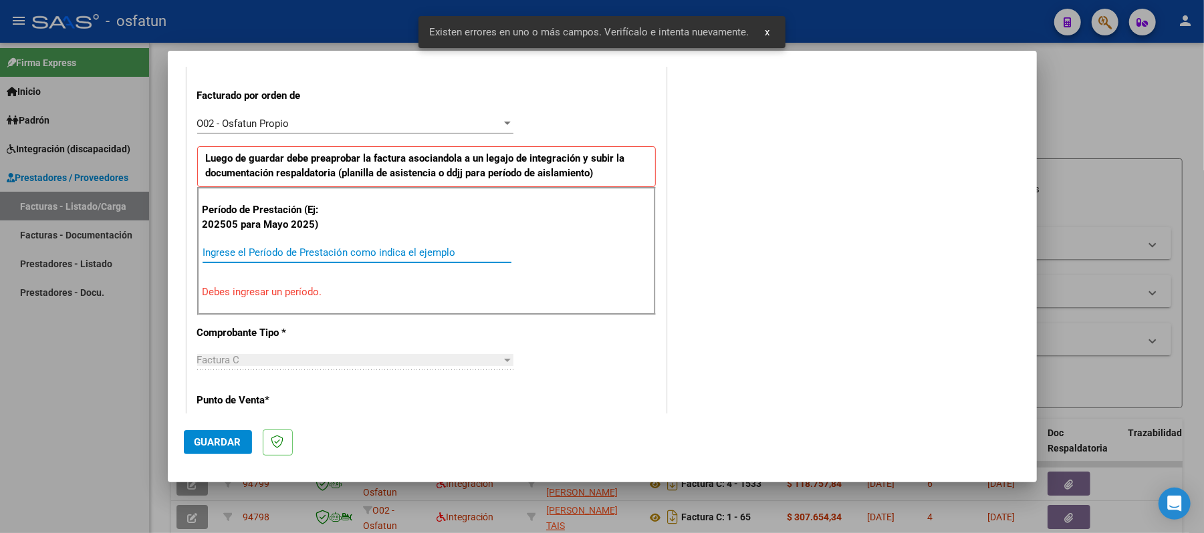
click at [322, 253] on input "Ingrese el Período de Prestación como indica el ejemplo" at bounding box center [356, 253] width 309 height 12
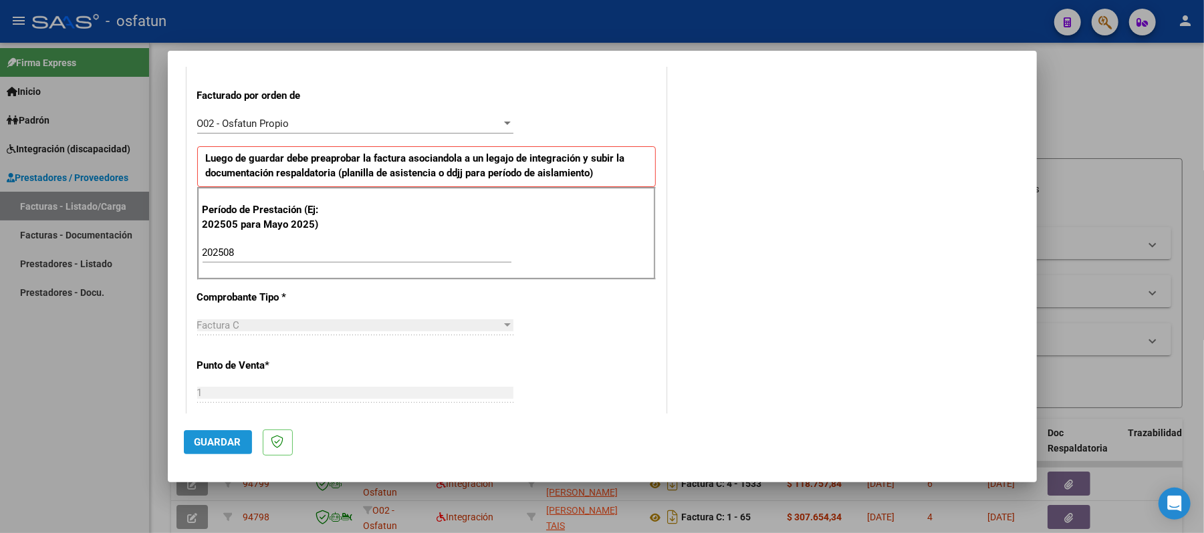
click at [236, 444] on span "Guardar" at bounding box center [217, 442] width 47 height 12
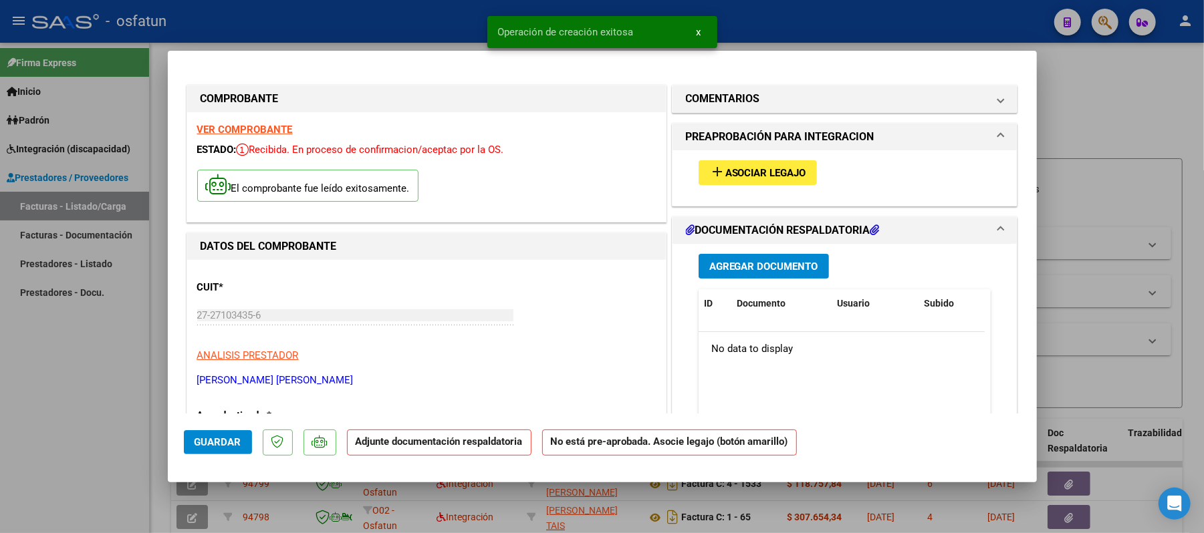
click at [786, 174] on span "Asociar Legajo" at bounding box center [765, 173] width 81 height 12
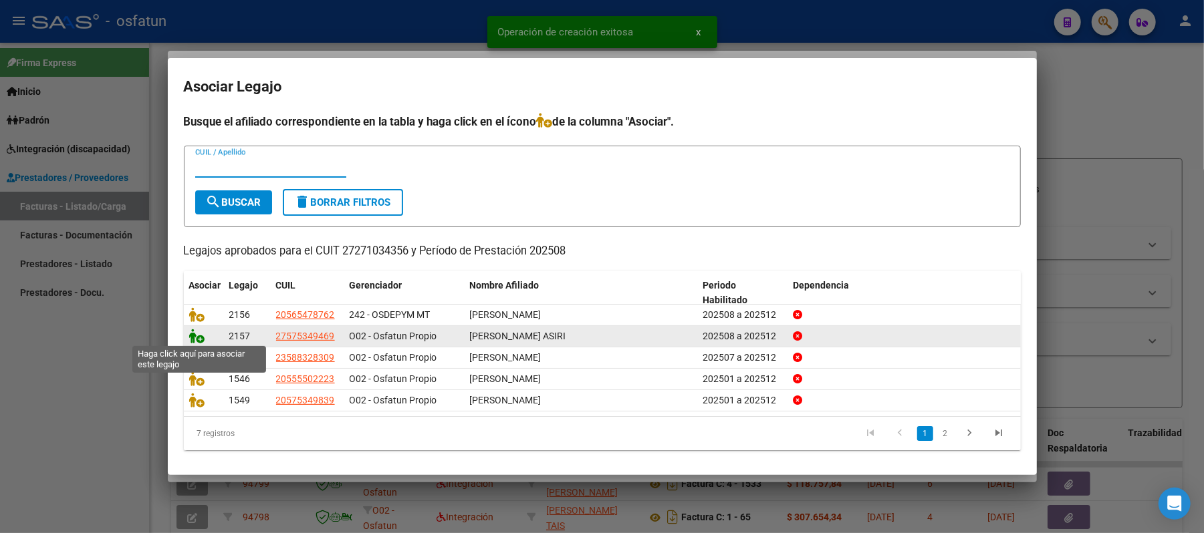
click at [199, 337] on icon at bounding box center [197, 336] width 16 height 15
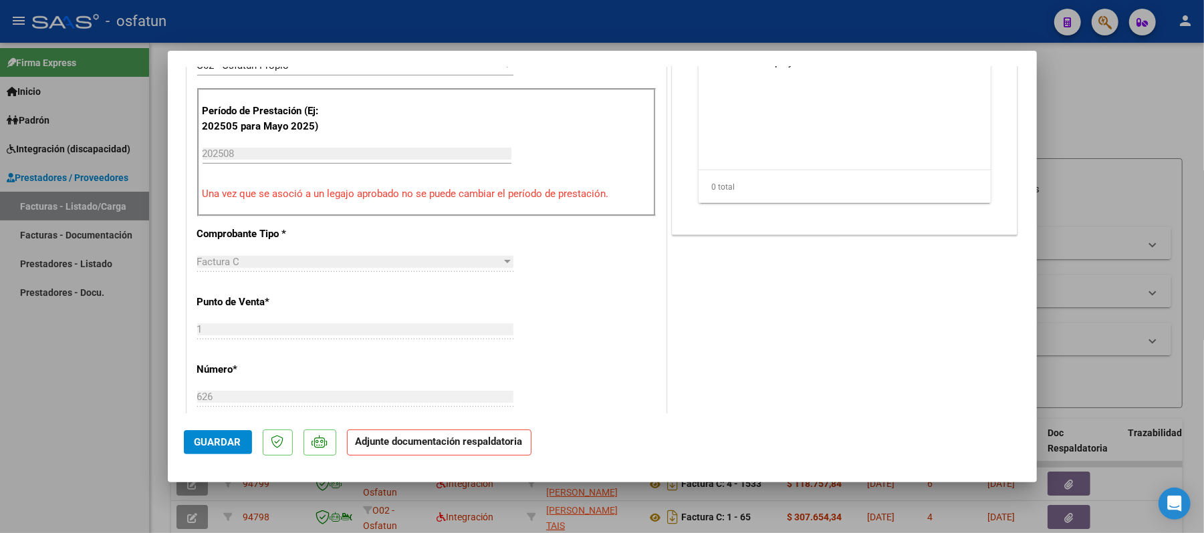
scroll to position [535, 0]
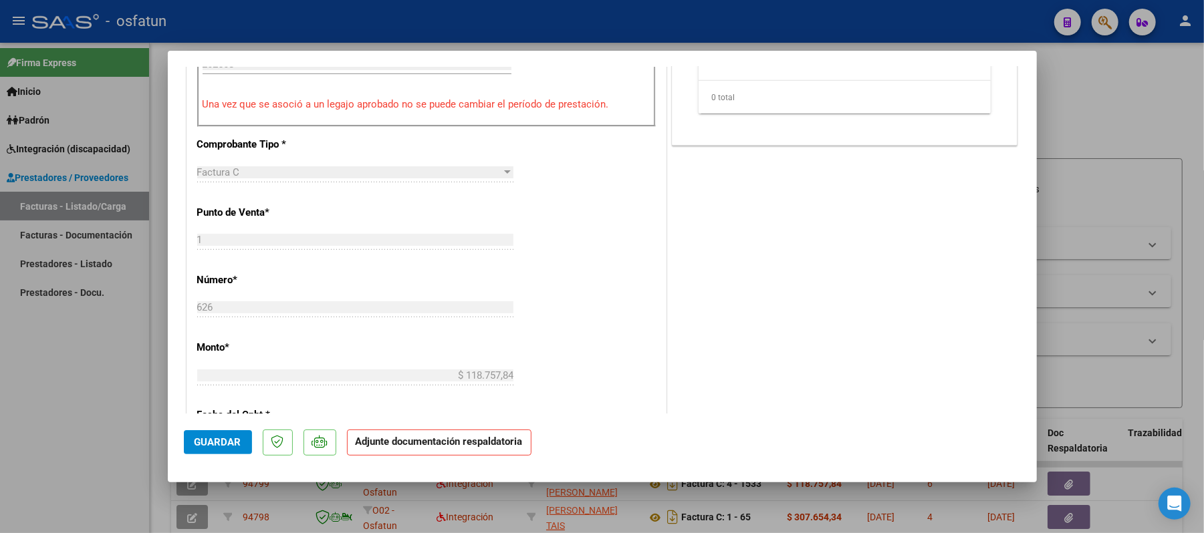
click at [198, 436] on span "Guardar" at bounding box center [217, 442] width 47 height 12
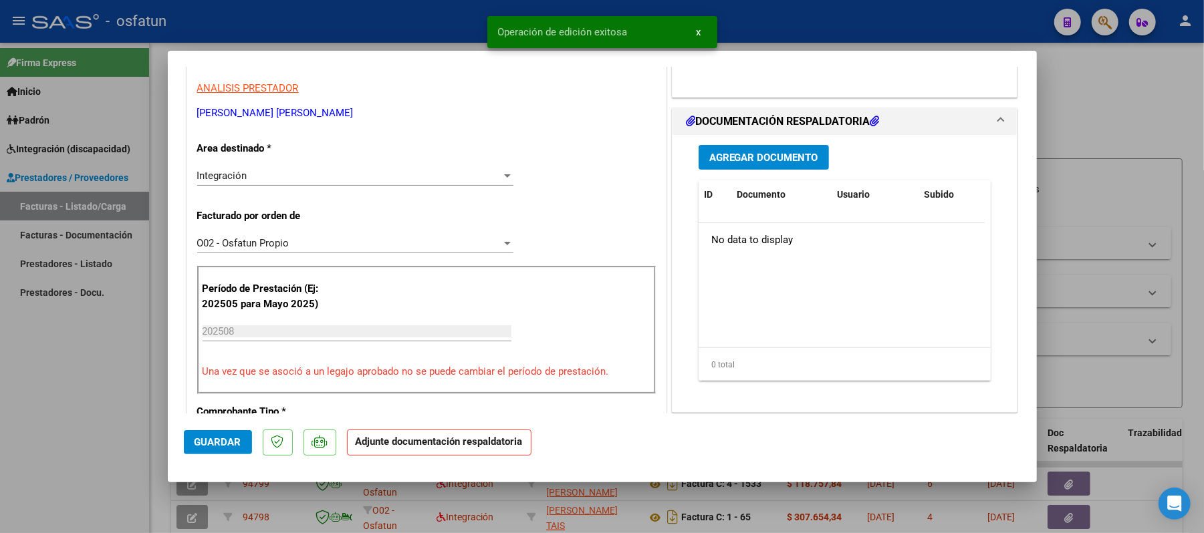
scroll to position [178, 0]
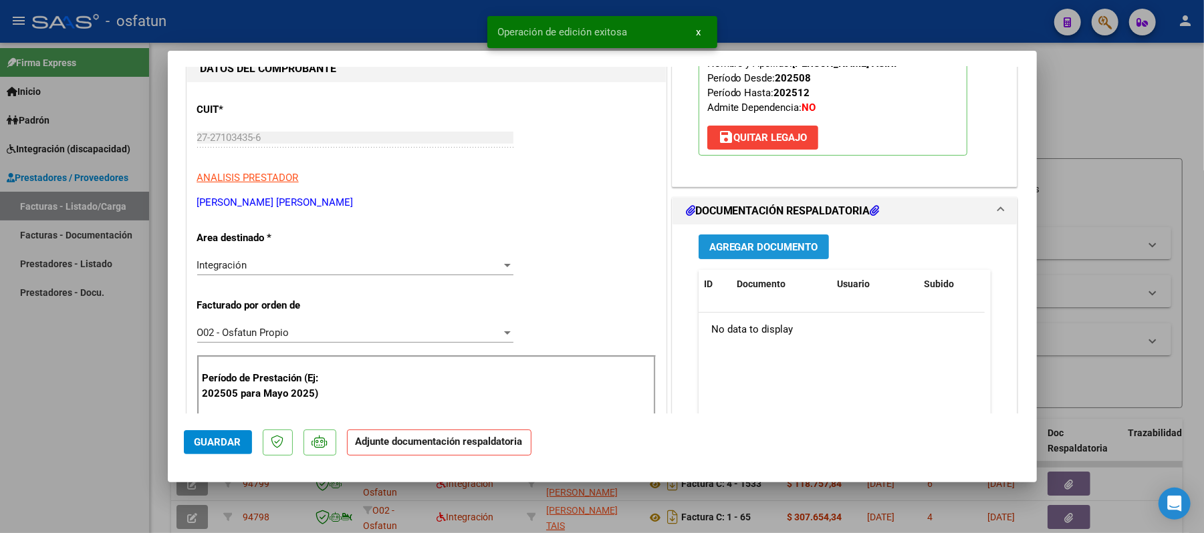
click at [747, 244] on span "Agregar Documento" at bounding box center [763, 247] width 109 height 12
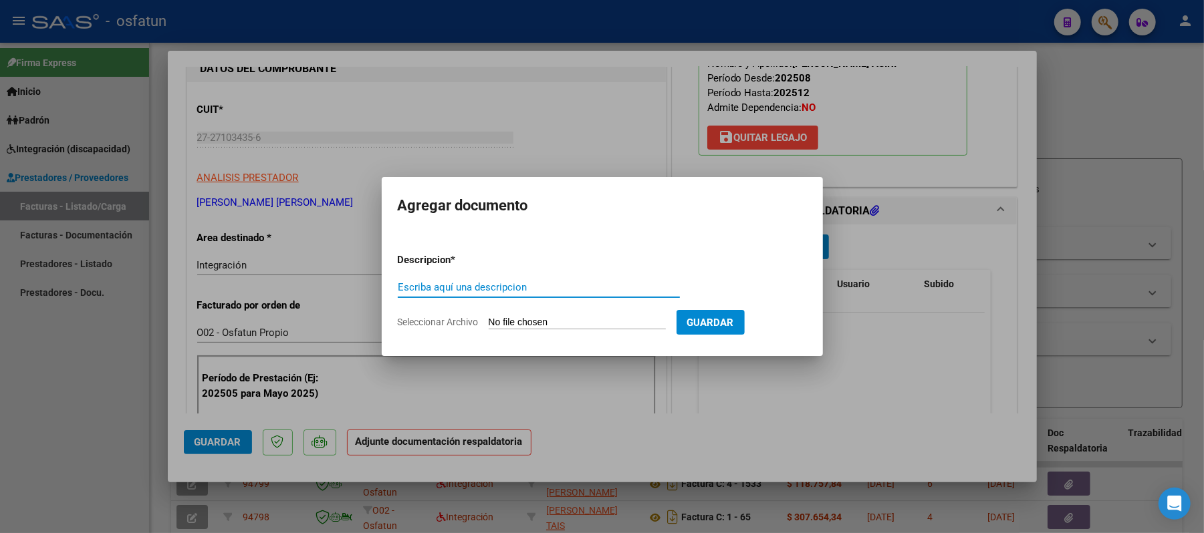
click at [509, 285] on input "Escriba aquí una descripcion" at bounding box center [539, 287] width 282 height 12
click at [507, 319] on input "Seleccionar Archivo" at bounding box center [577, 323] width 177 height 13
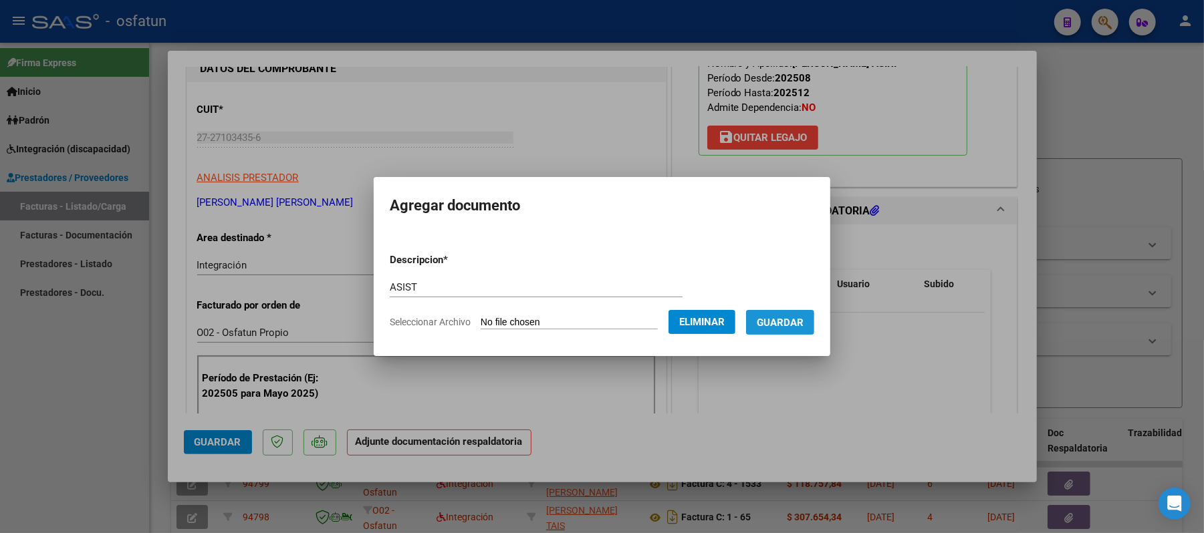
click at [789, 325] on span "Guardar" at bounding box center [780, 323] width 47 height 12
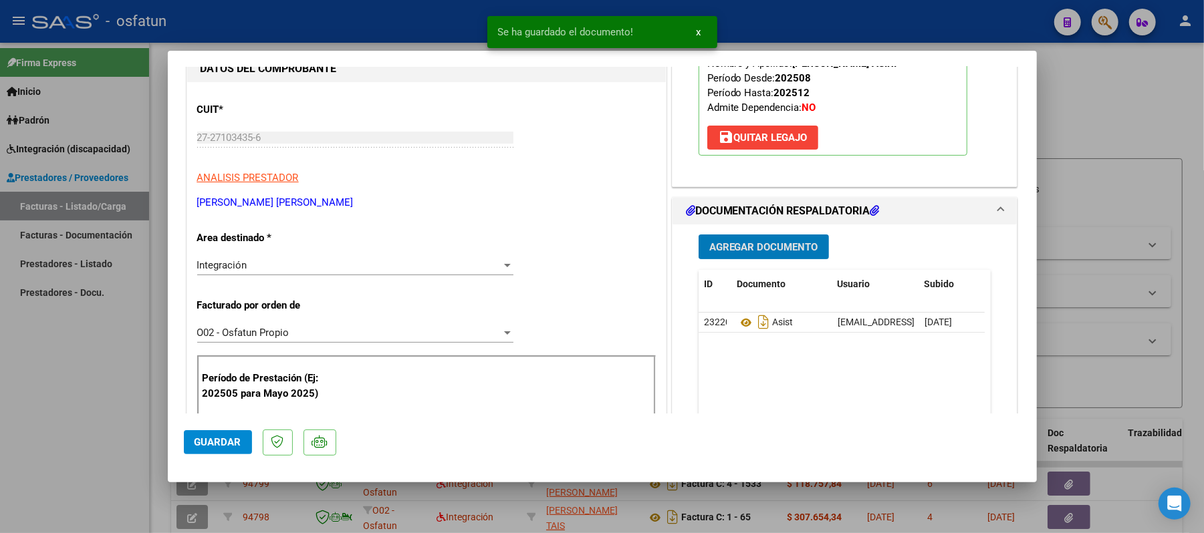
click at [763, 245] on span "Agregar Documento" at bounding box center [763, 247] width 109 height 12
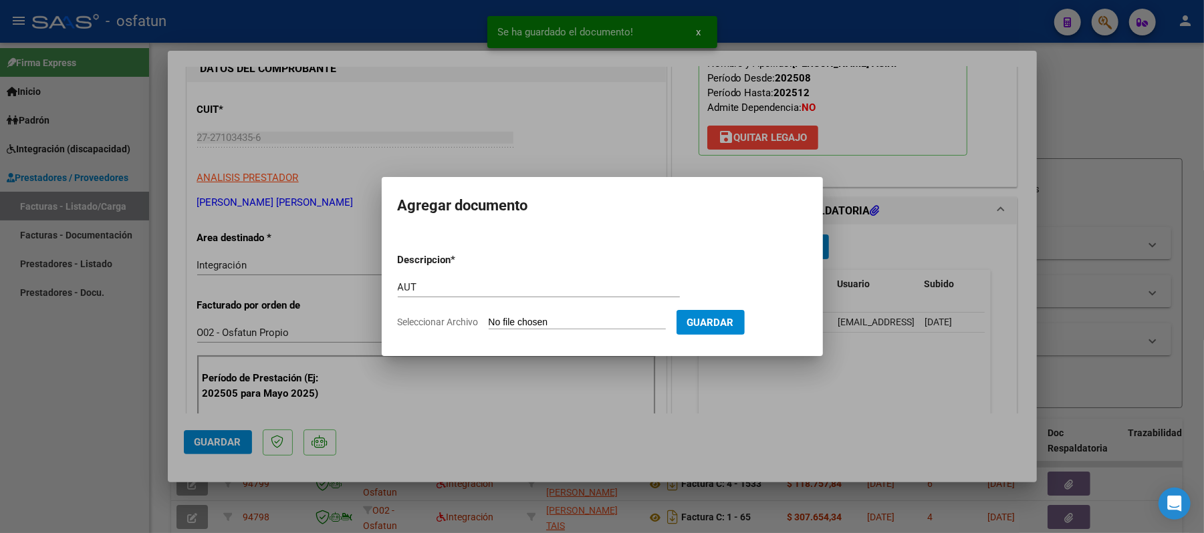
click at [573, 322] on input "Seleccionar Archivo" at bounding box center [577, 323] width 177 height 13
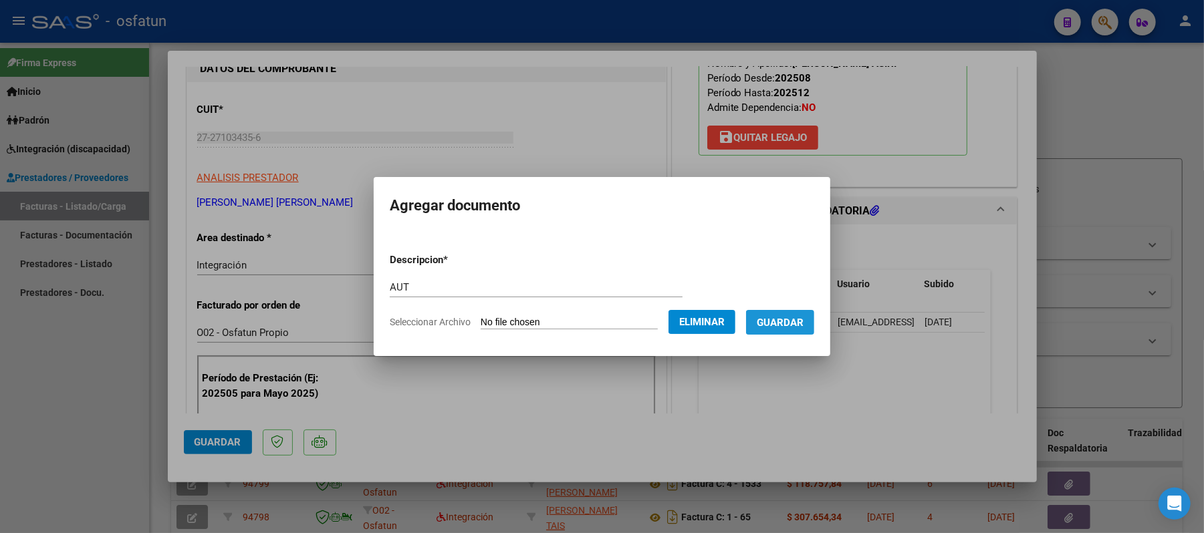
click at [786, 322] on span "Guardar" at bounding box center [780, 323] width 47 height 12
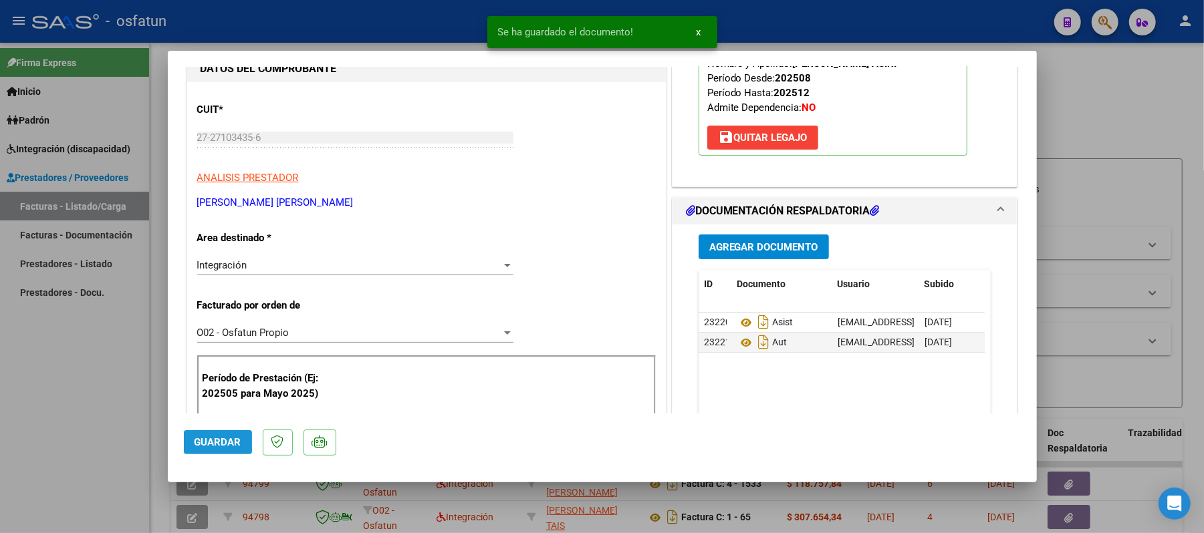
click at [233, 432] on button "Guardar" at bounding box center [218, 442] width 68 height 24
click at [1109, 100] on div at bounding box center [602, 266] width 1204 height 533
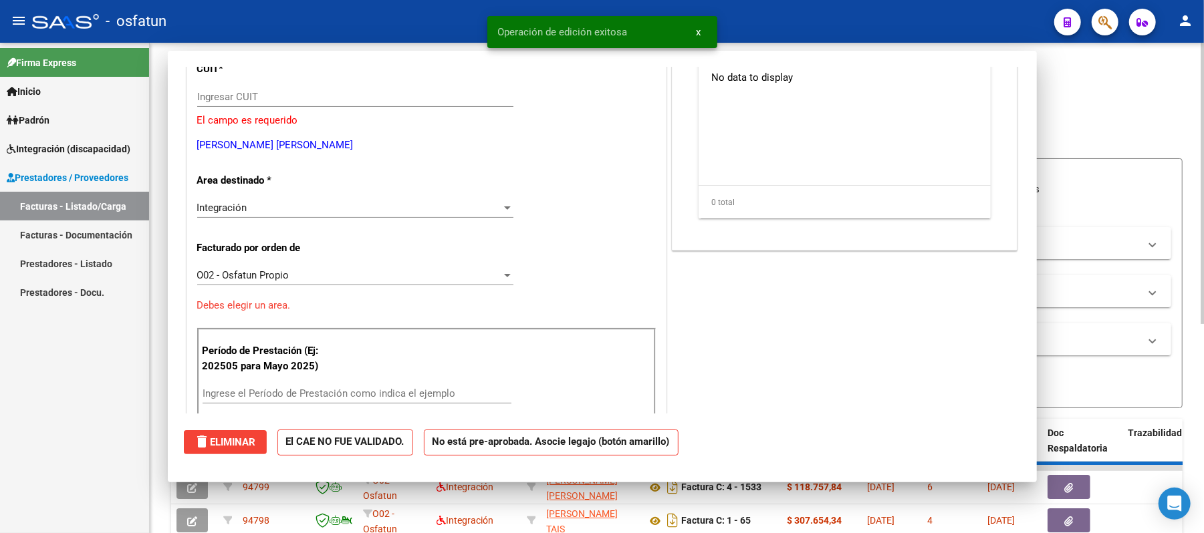
scroll to position [137, 0]
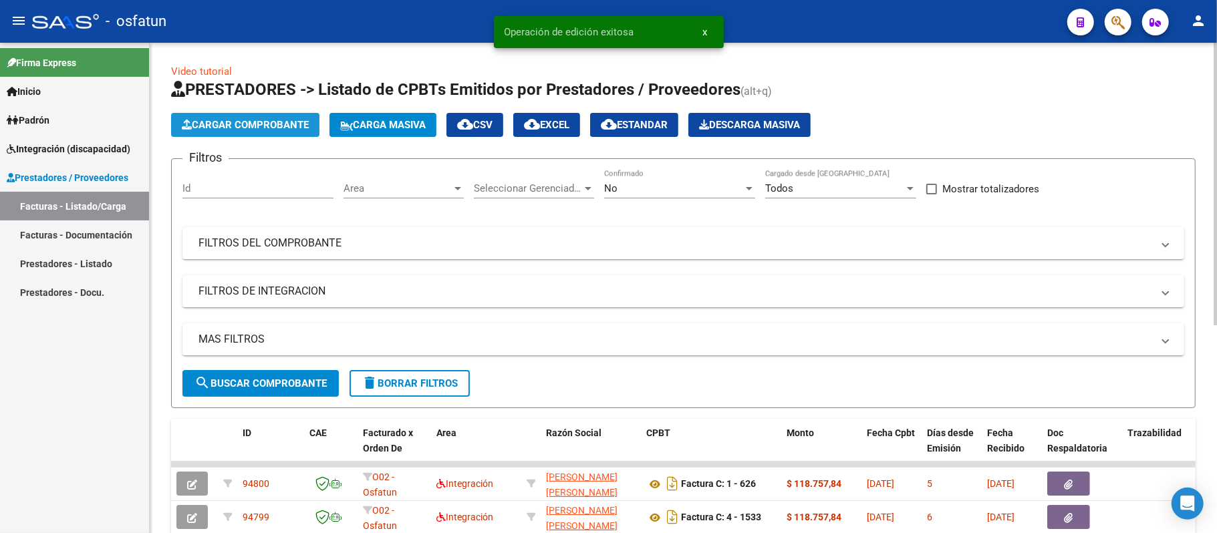
click at [279, 124] on span "Cargar Comprobante" at bounding box center [245, 125] width 127 height 12
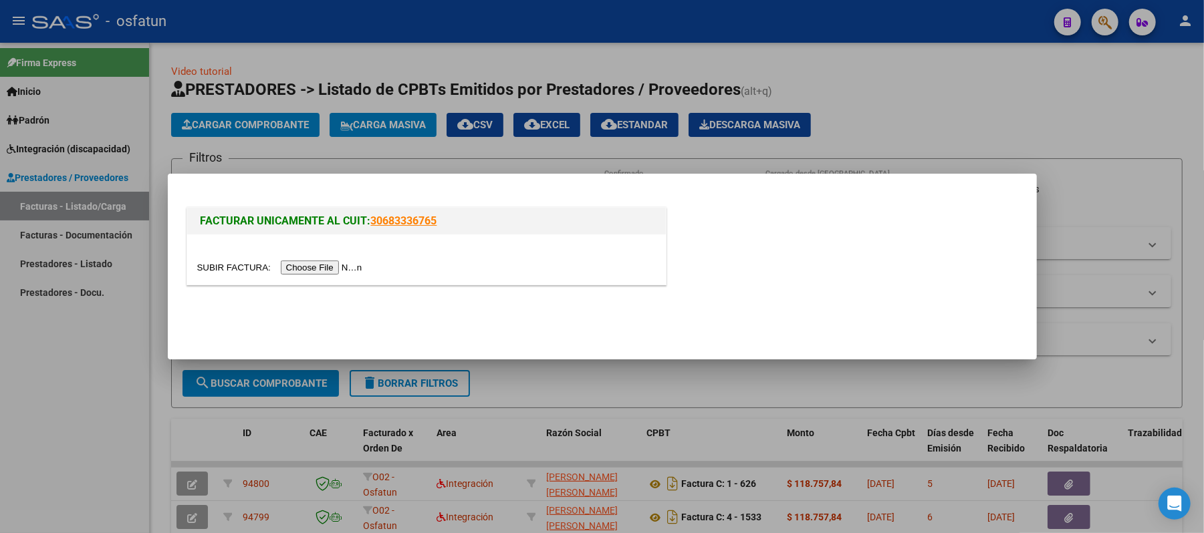
click at [325, 271] on input "file" at bounding box center [281, 268] width 169 height 14
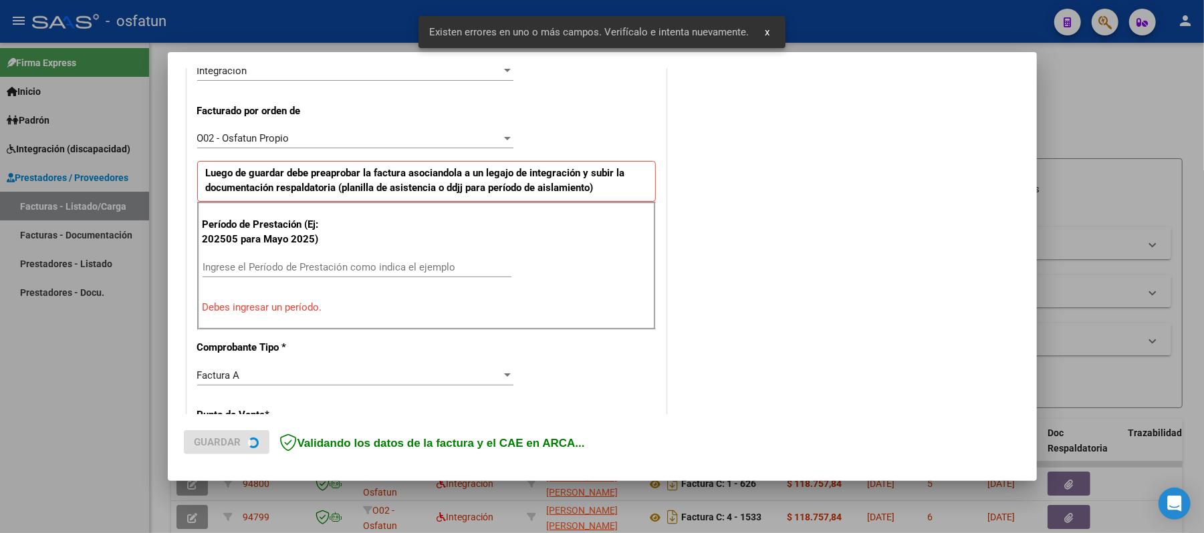
scroll to position [362, 0]
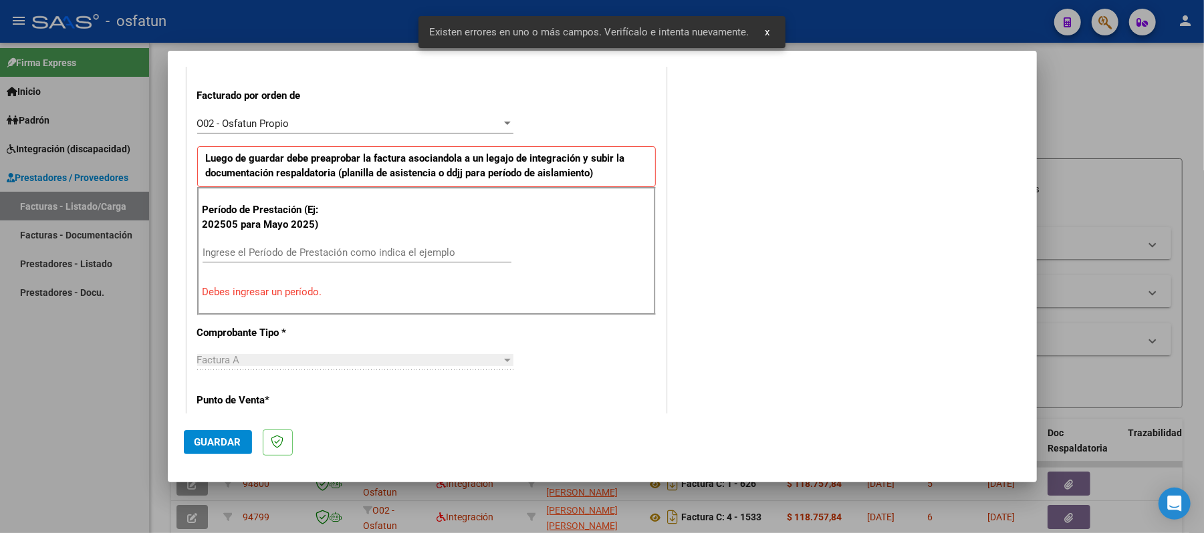
click at [322, 252] on input "Ingrese el Período de Prestación como indica el ejemplo" at bounding box center [356, 253] width 309 height 12
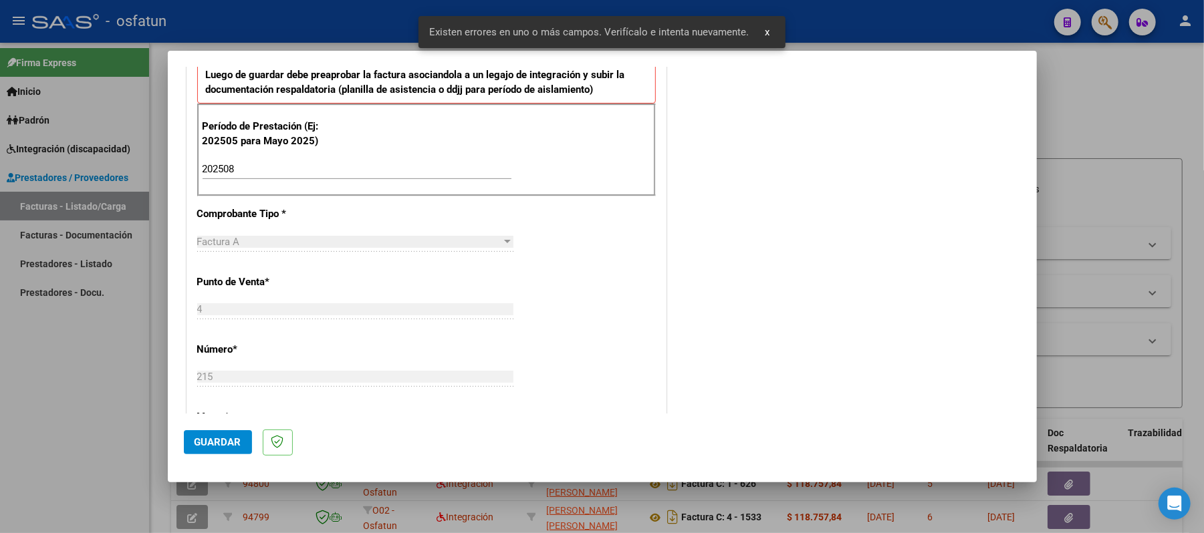
scroll to position [450, 0]
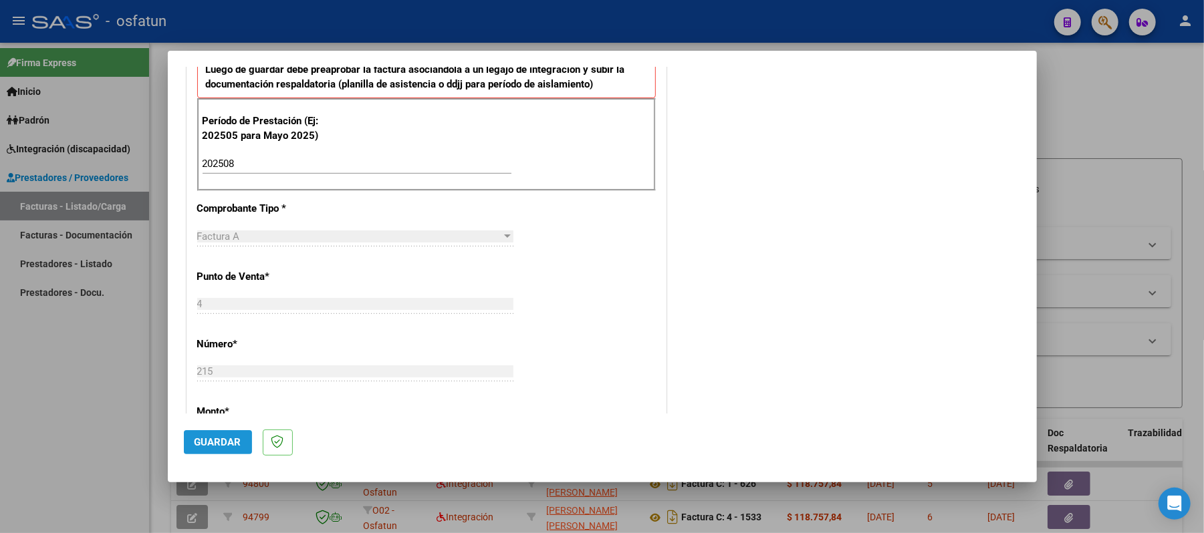
click at [220, 434] on button "Guardar" at bounding box center [218, 442] width 68 height 24
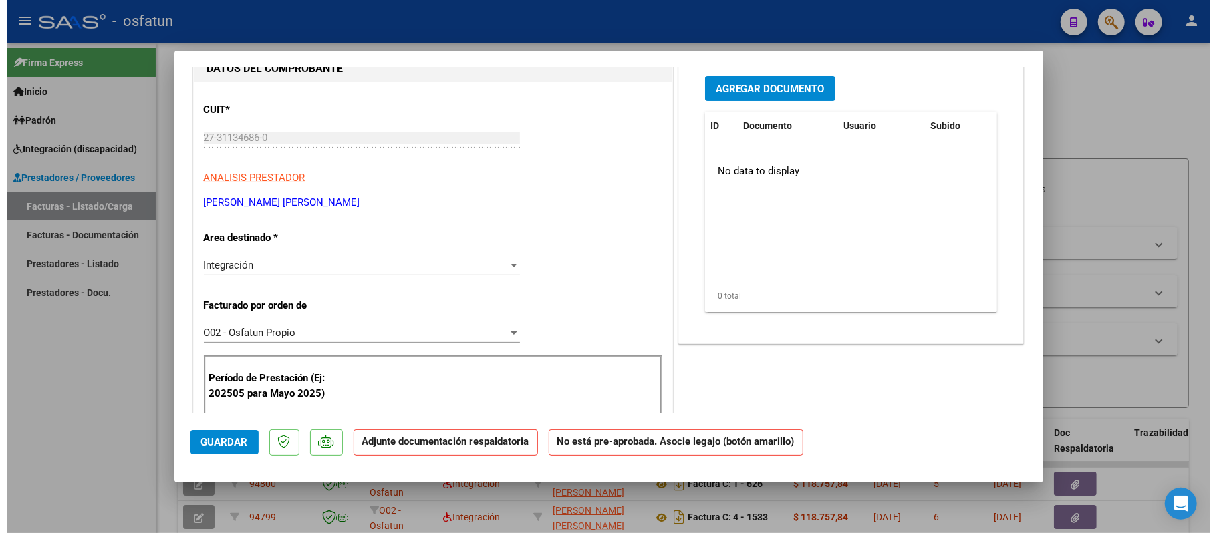
scroll to position [89, 0]
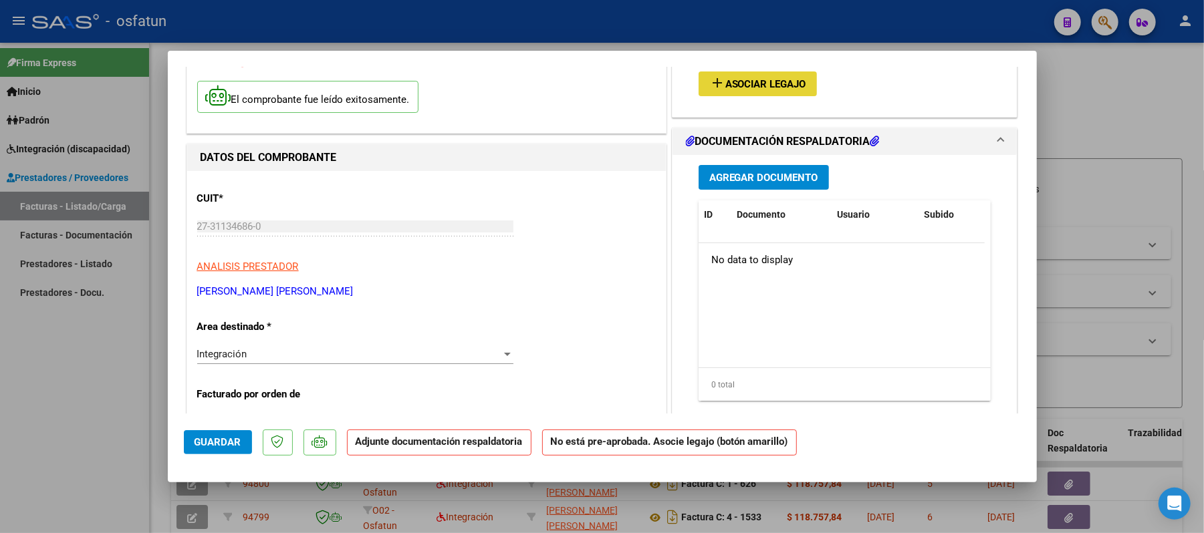
click at [774, 86] on span "Asociar Legajo" at bounding box center [765, 84] width 81 height 12
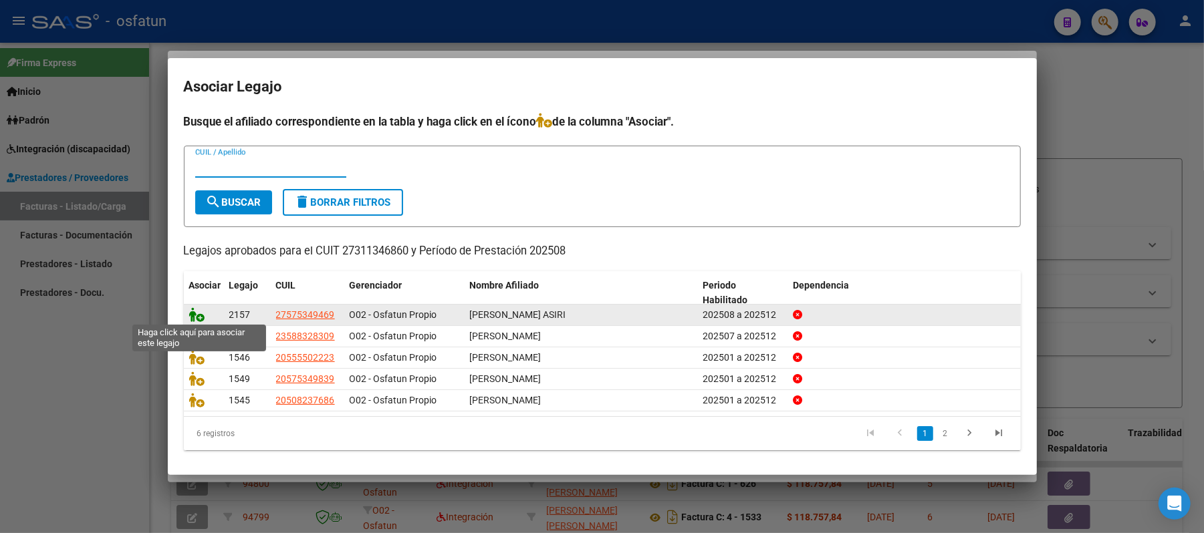
click at [193, 314] on icon at bounding box center [197, 314] width 16 height 15
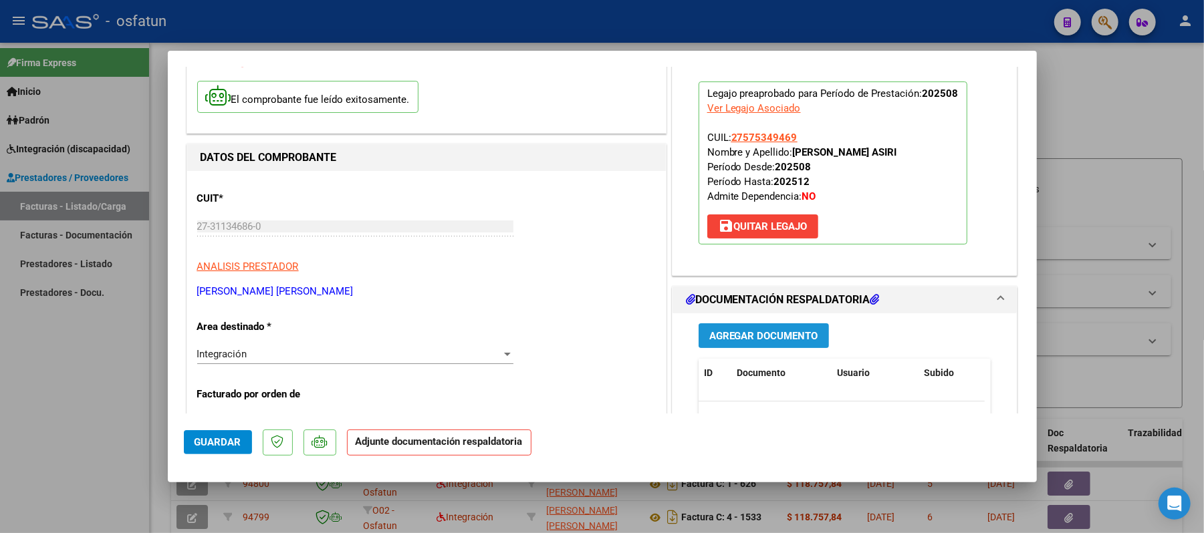
click at [744, 334] on span "Agregar Documento" at bounding box center [763, 336] width 109 height 12
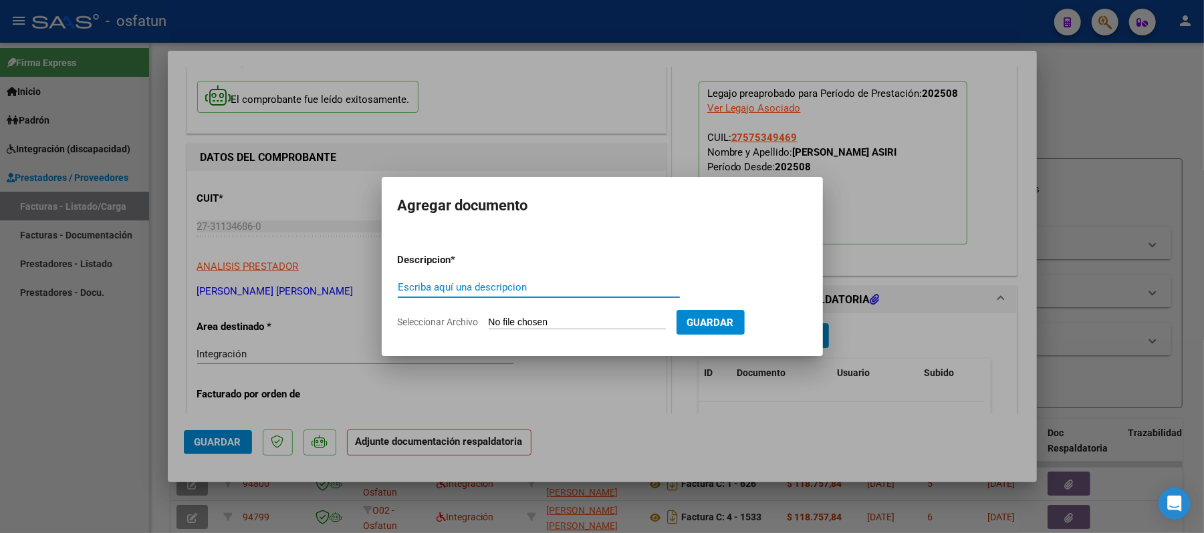
click at [557, 289] on input "Escriba aquí una descripcion" at bounding box center [539, 287] width 282 height 12
click at [536, 318] on input "Seleccionar Archivo" at bounding box center [577, 323] width 177 height 13
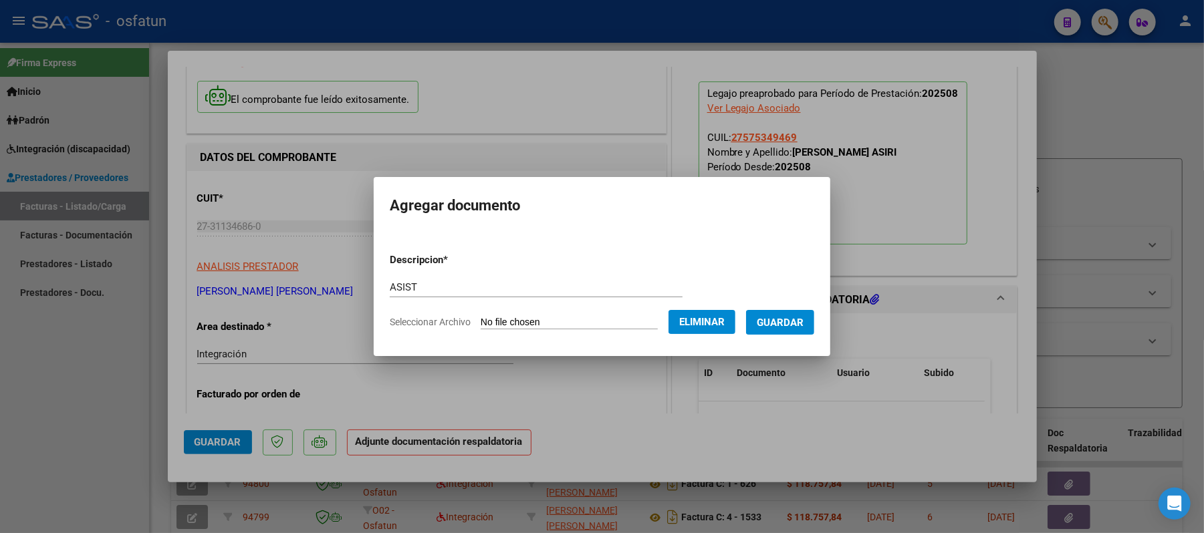
click at [781, 317] on span "Guardar" at bounding box center [780, 323] width 47 height 12
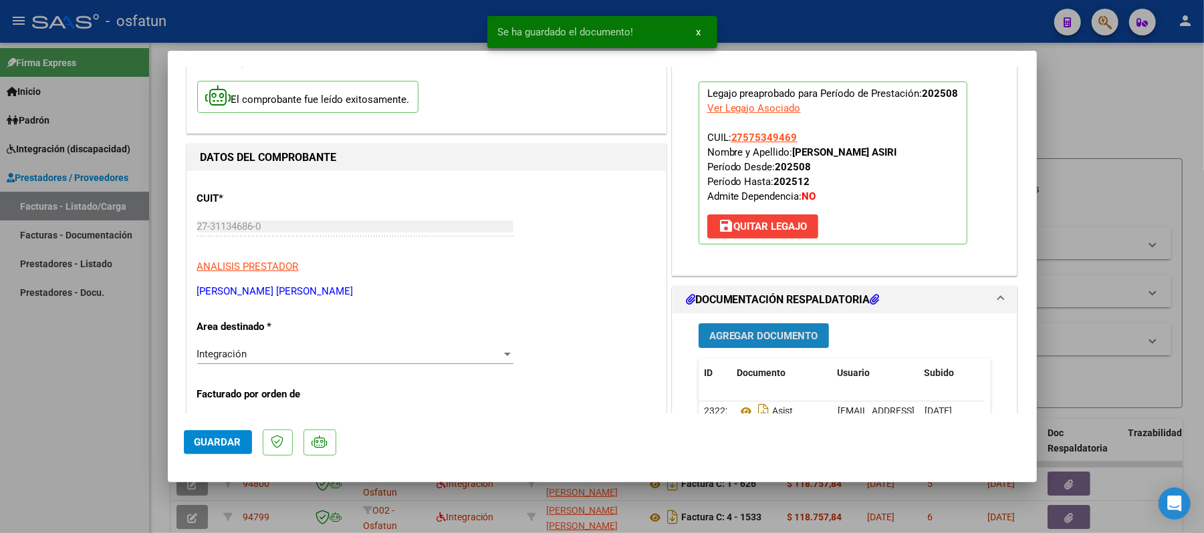
click at [731, 341] on span "Agregar Documento" at bounding box center [763, 336] width 109 height 12
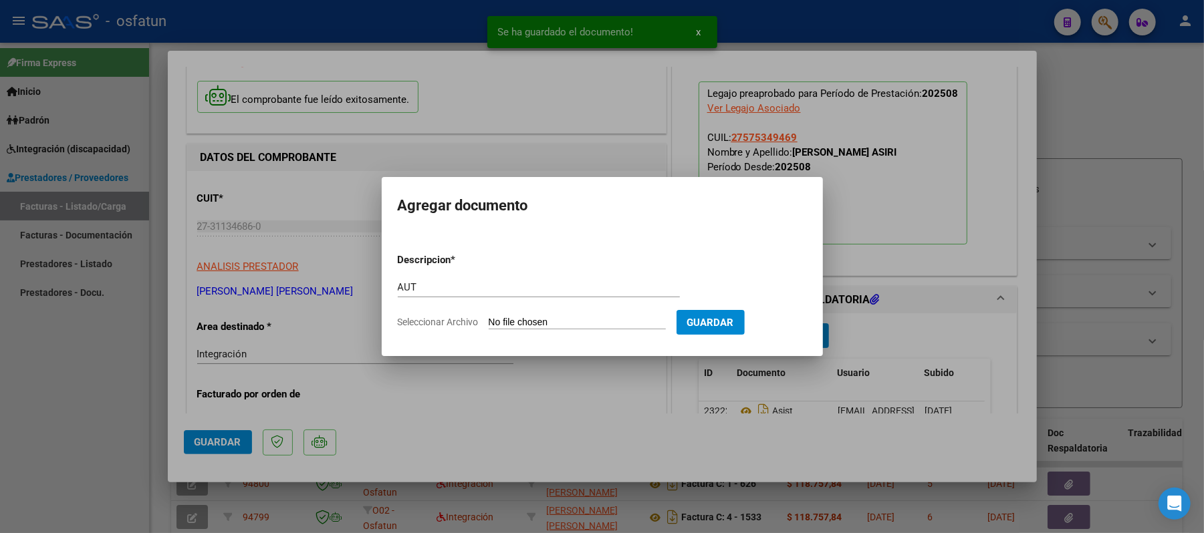
click at [538, 321] on input "Seleccionar Archivo" at bounding box center [577, 323] width 177 height 13
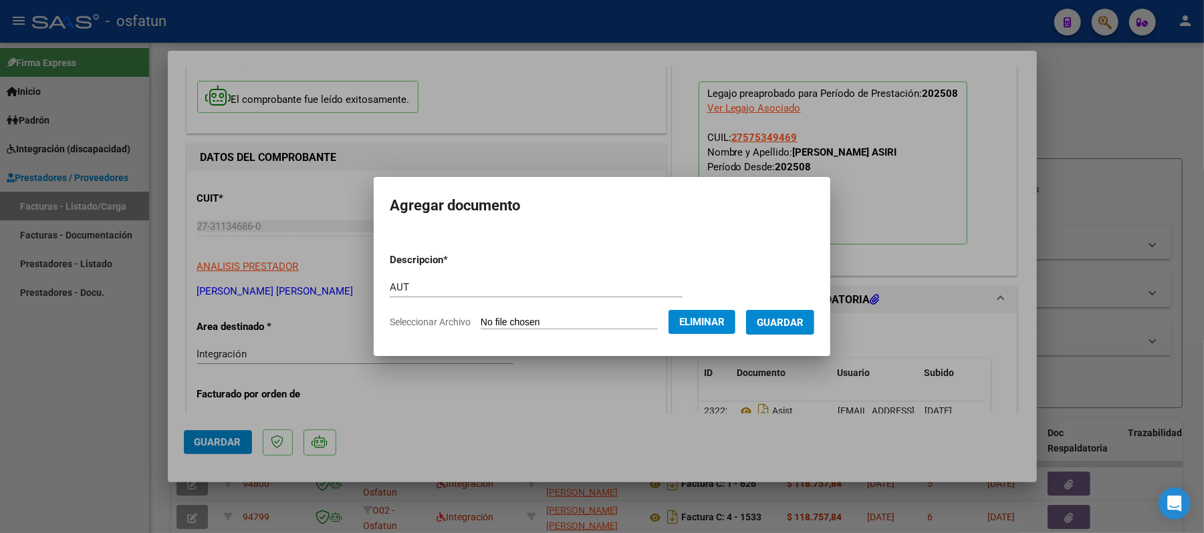
click at [785, 322] on span "Guardar" at bounding box center [780, 323] width 47 height 12
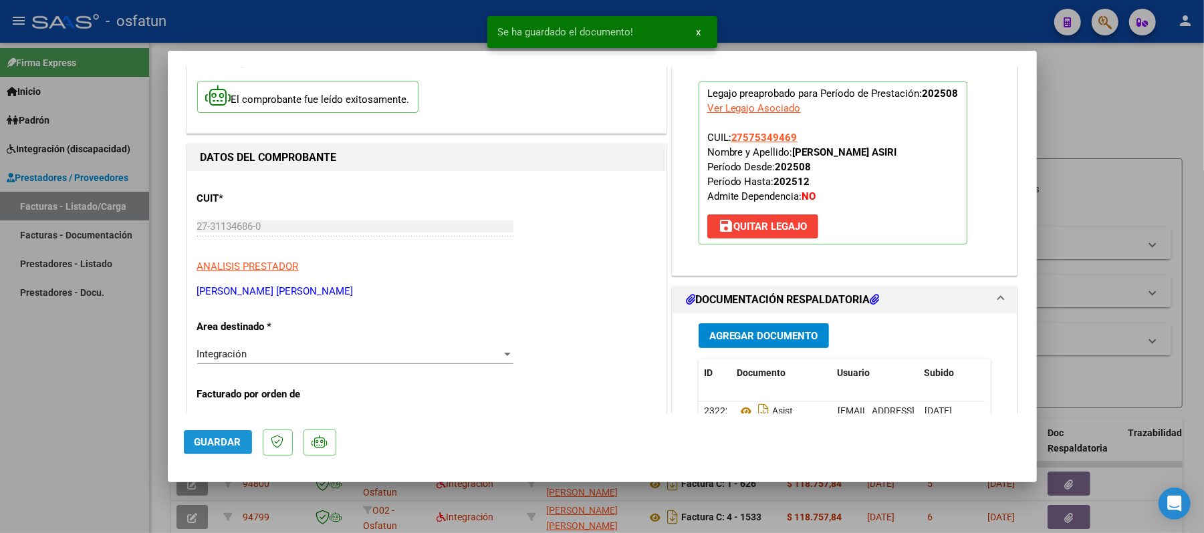
click at [237, 442] on span "Guardar" at bounding box center [217, 442] width 47 height 12
click at [1117, 102] on div at bounding box center [602, 266] width 1204 height 533
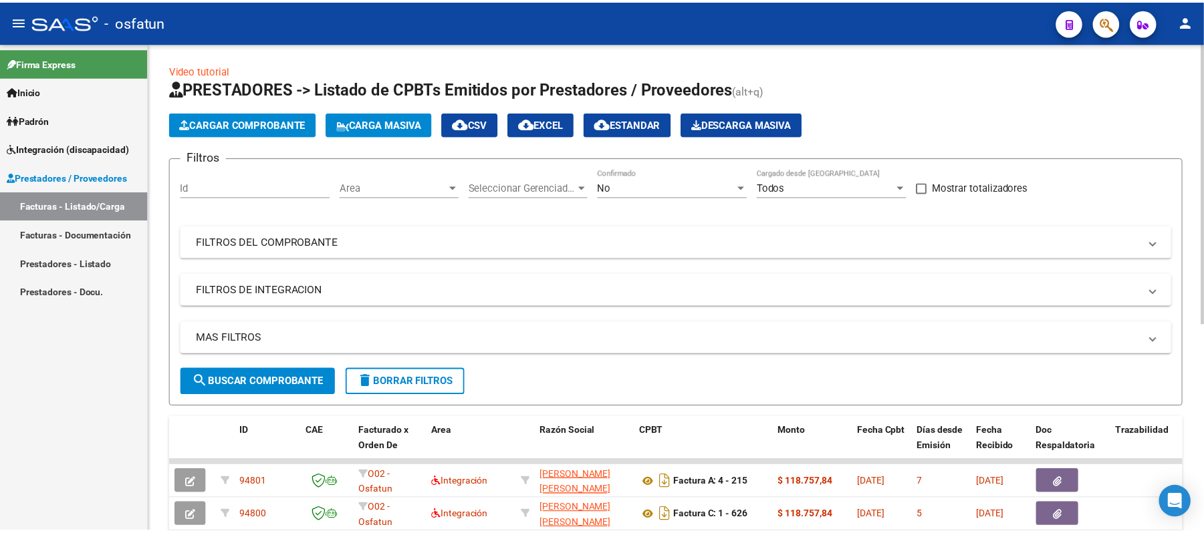
scroll to position [0, 0]
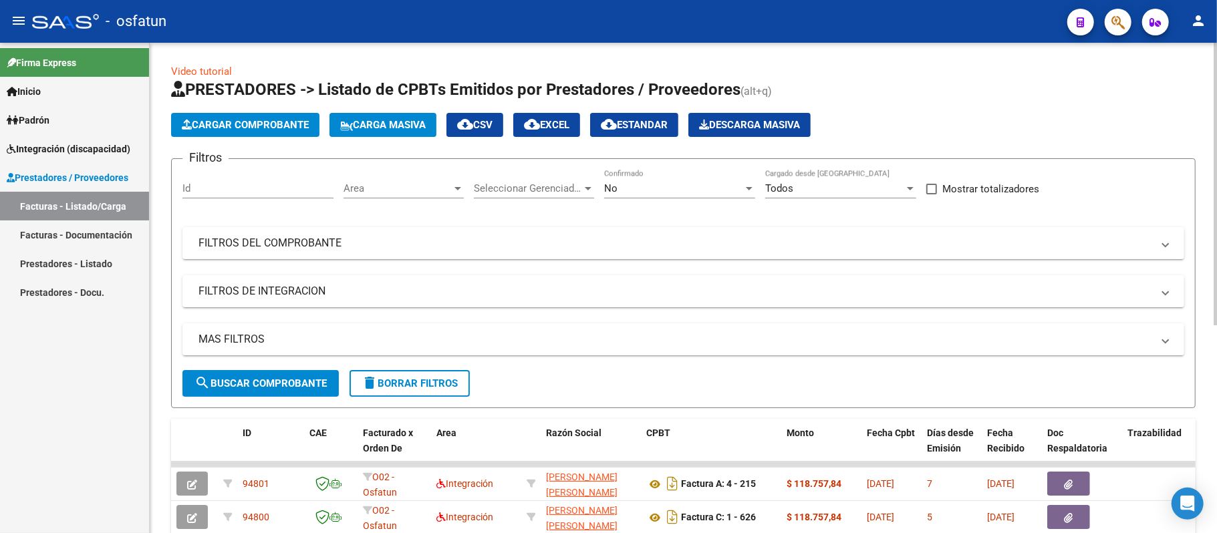
click at [271, 126] on span "Cargar Comprobante" at bounding box center [245, 125] width 127 height 12
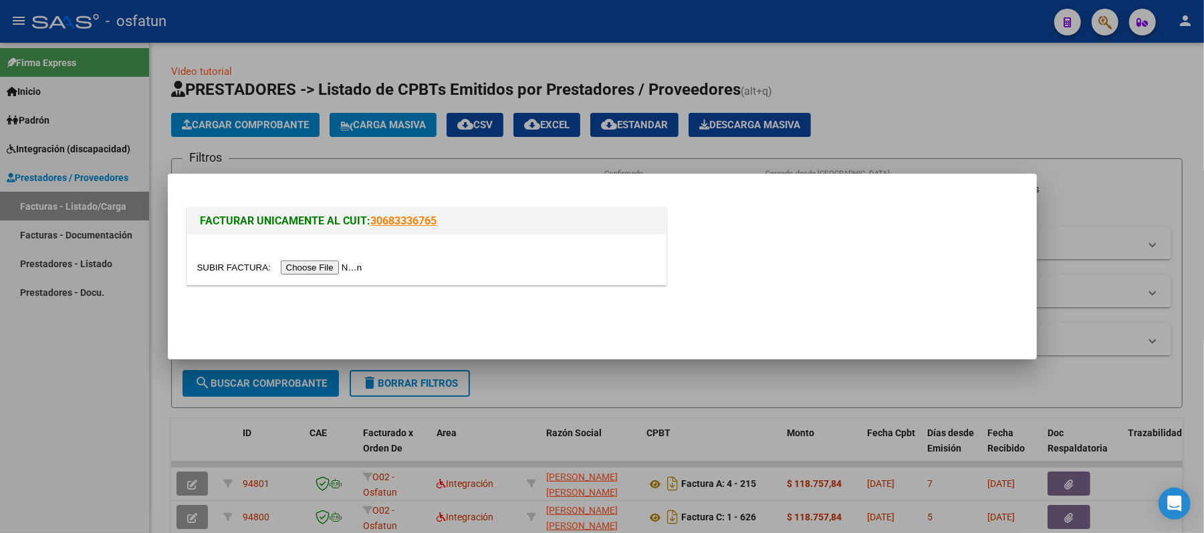
click at [295, 265] on input "file" at bounding box center [281, 268] width 169 height 14
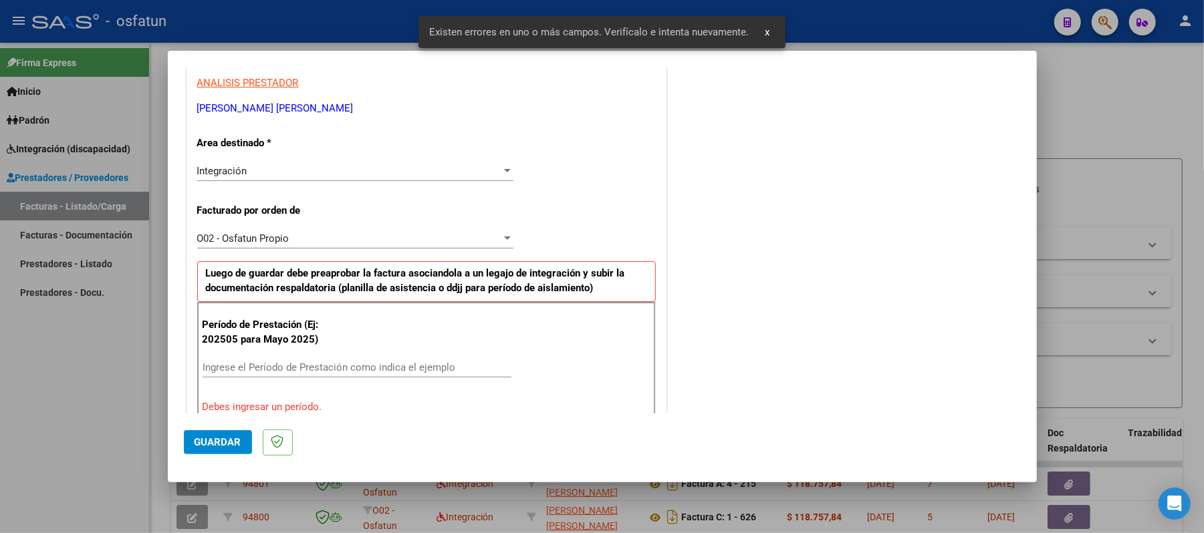
scroll to position [335, 0]
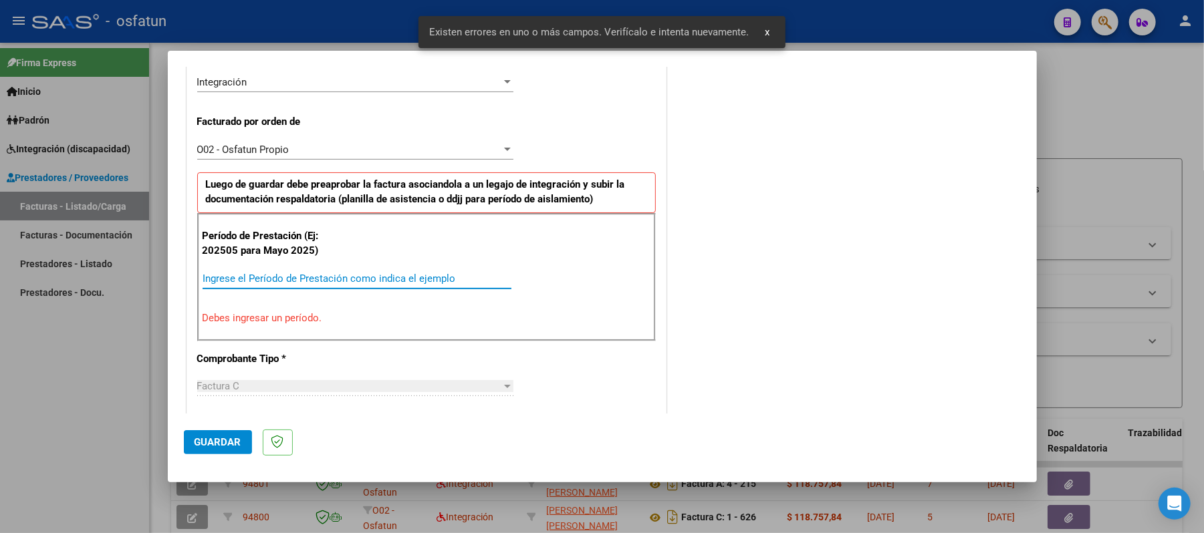
click at [452, 281] on input "Ingrese el Período de Prestación como indica el ejemplo" at bounding box center [356, 279] width 309 height 12
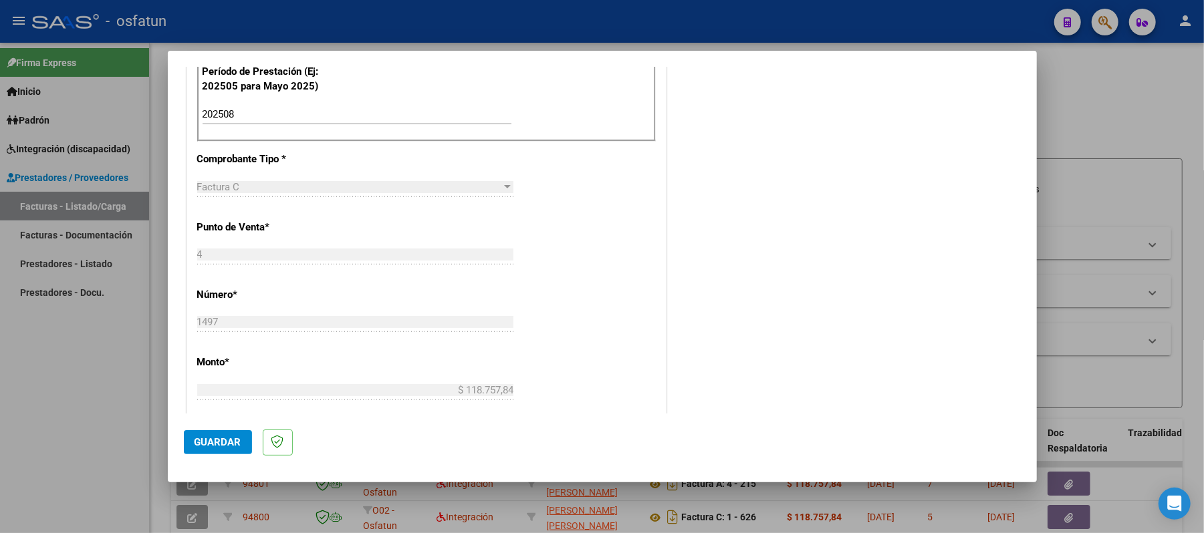
scroll to position [514, 0]
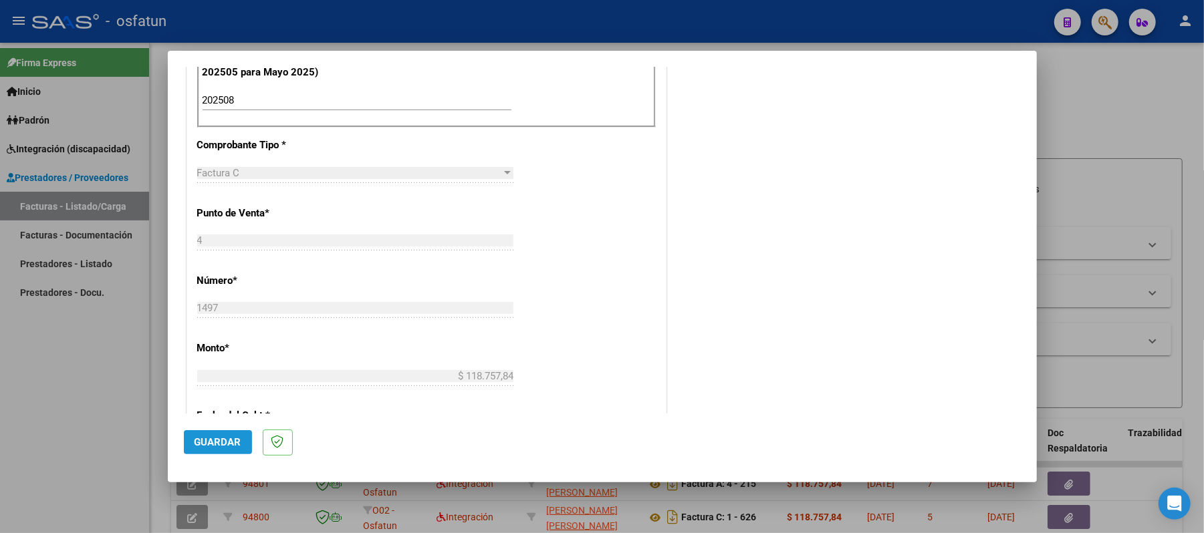
click at [233, 444] on span "Guardar" at bounding box center [217, 442] width 47 height 12
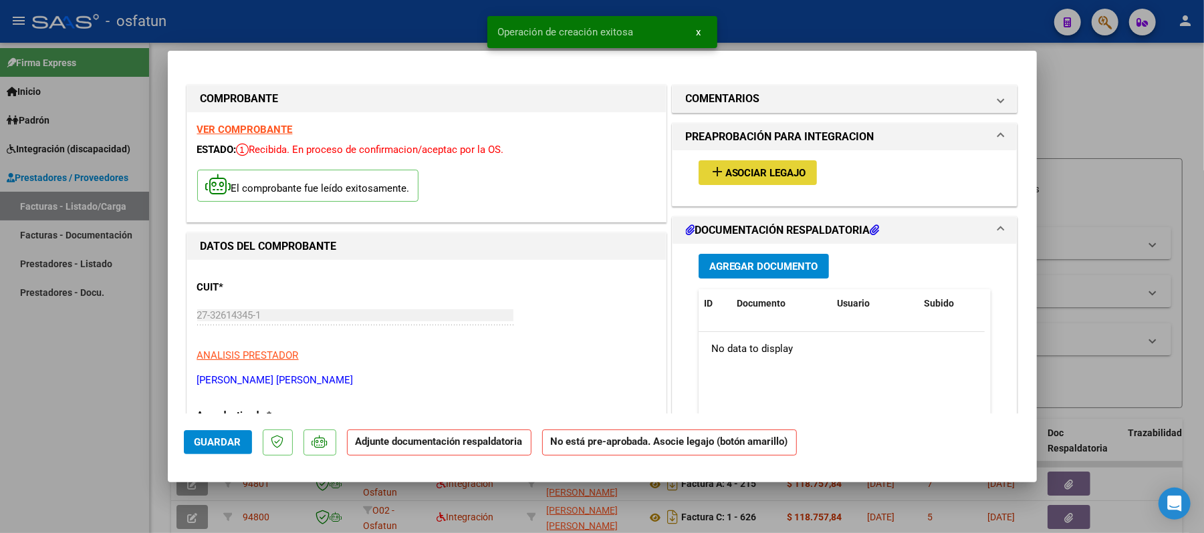
click at [738, 175] on span "Asociar Legajo" at bounding box center [765, 173] width 81 height 12
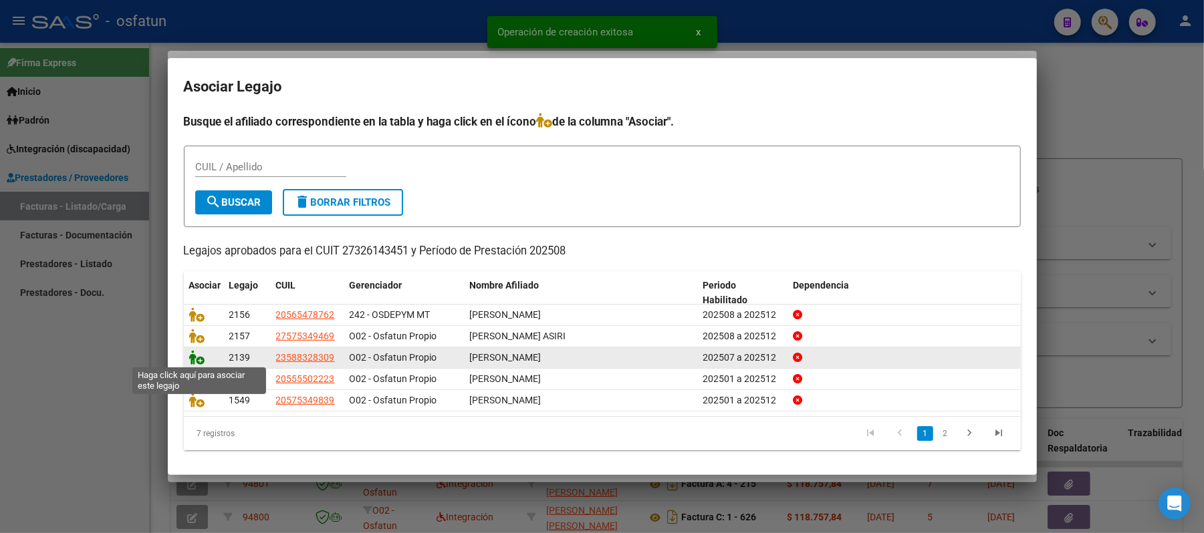
click at [196, 358] on icon at bounding box center [197, 357] width 16 height 15
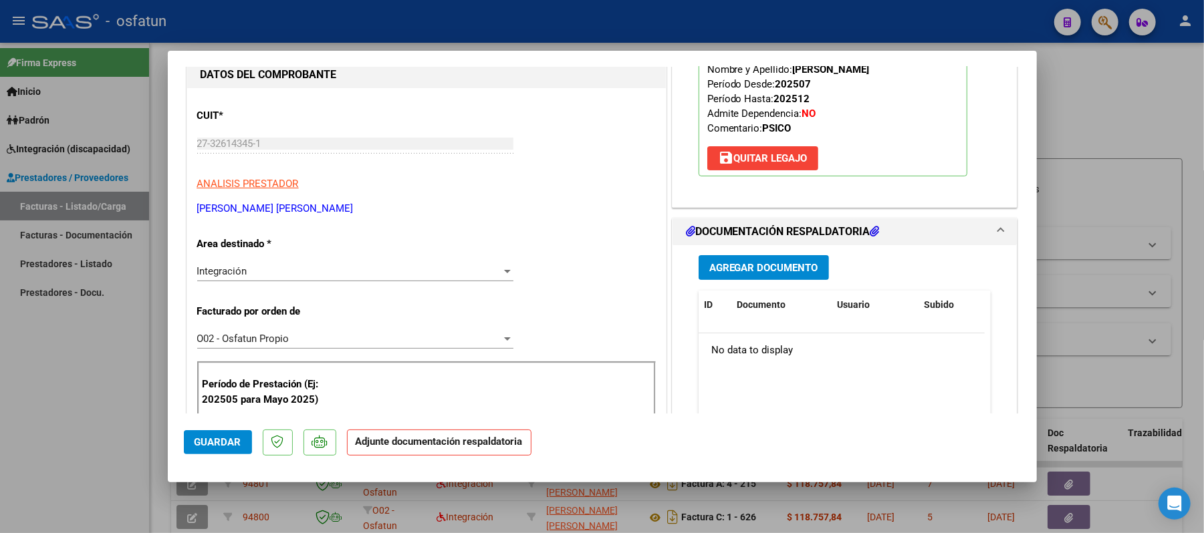
scroll to position [178, 0]
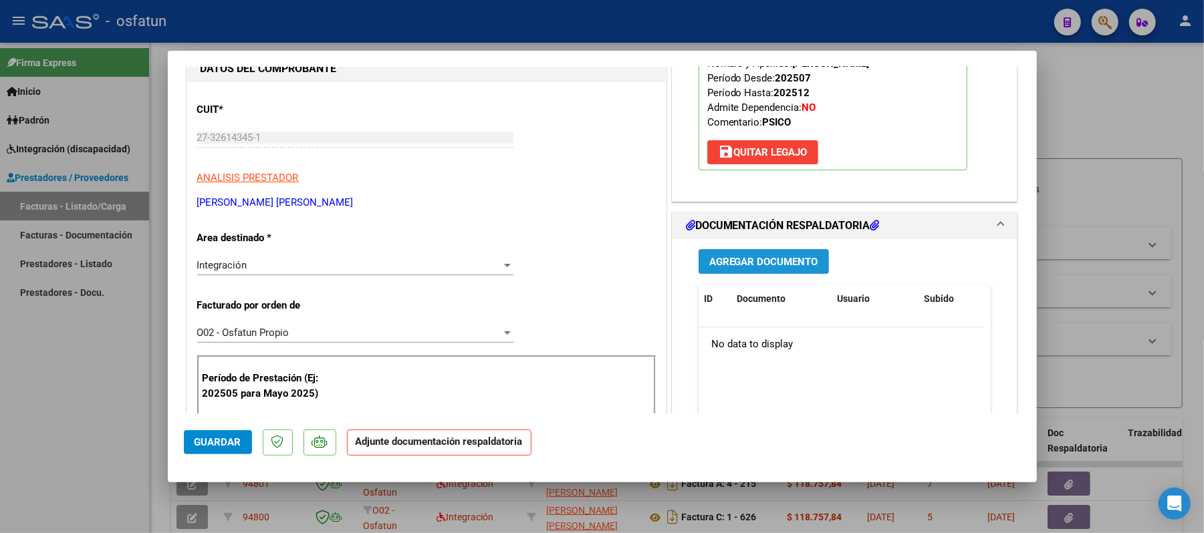
click at [727, 258] on span "Agregar Documento" at bounding box center [763, 262] width 109 height 12
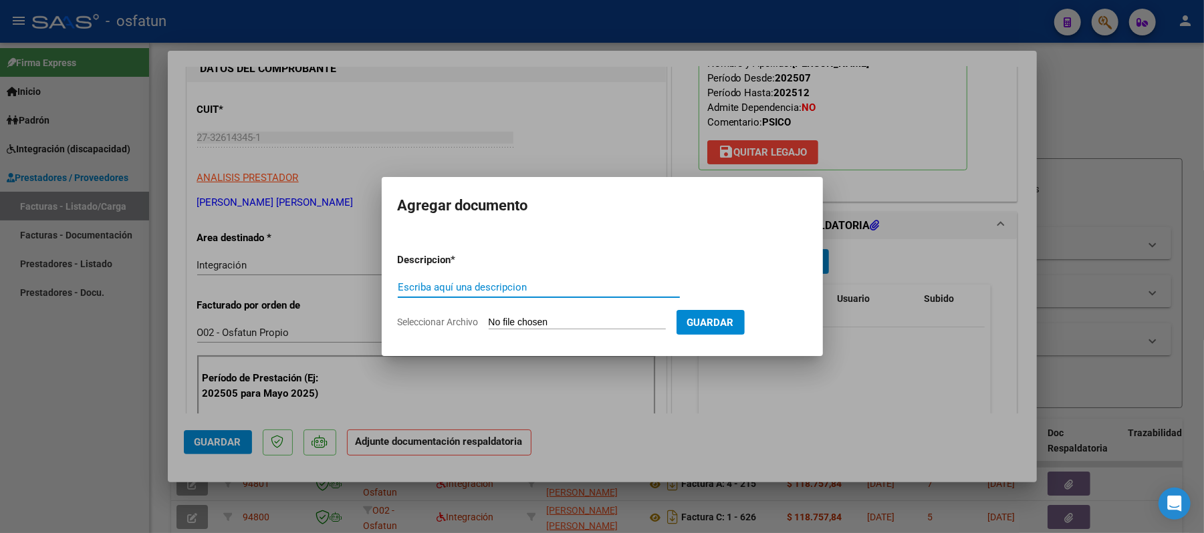
click at [570, 284] on input "Escriba aquí una descripcion" at bounding box center [539, 287] width 282 height 12
click at [567, 325] on input "Seleccionar Archivo" at bounding box center [577, 323] width 177 height 13
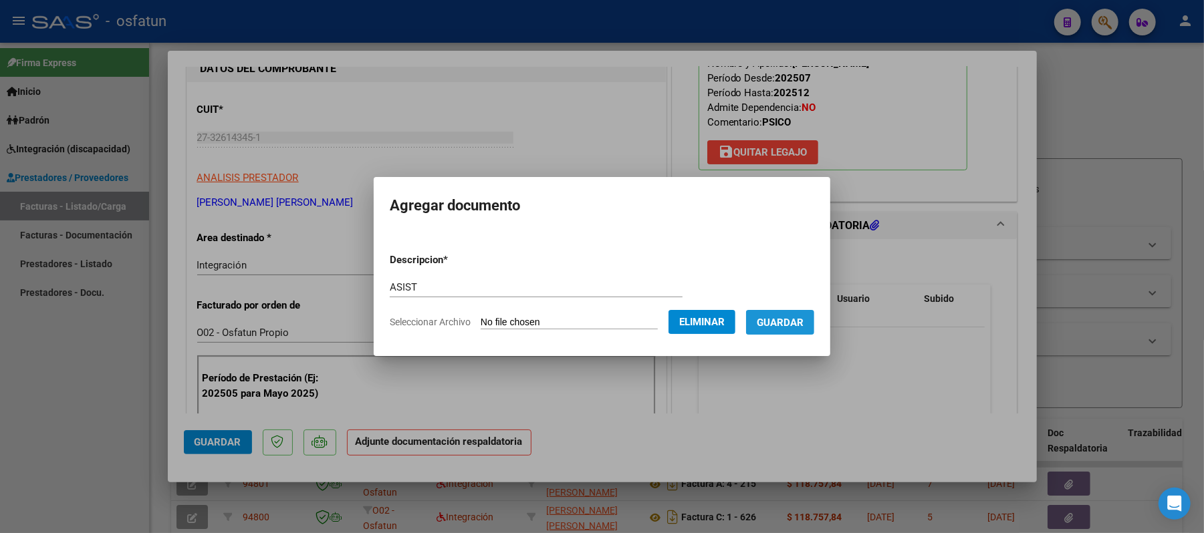
click at [793, 323] on span "Guardar" at bounding box center [780, 323] width 47 height 12
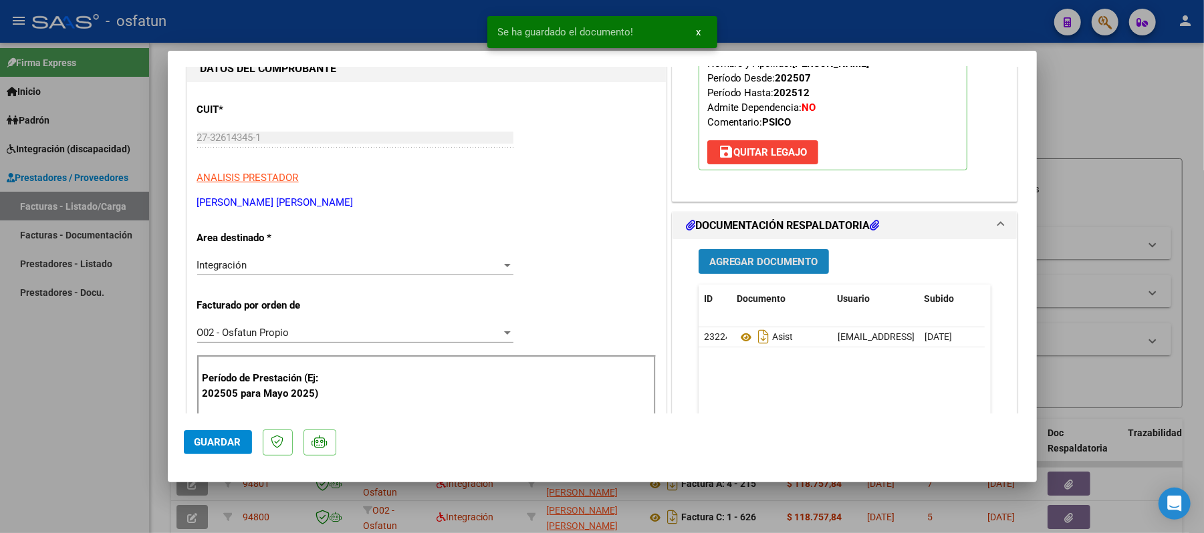
click at [765, 262] on span "Agregar Documento" at bounding box center [763, 262] width 109 height 12
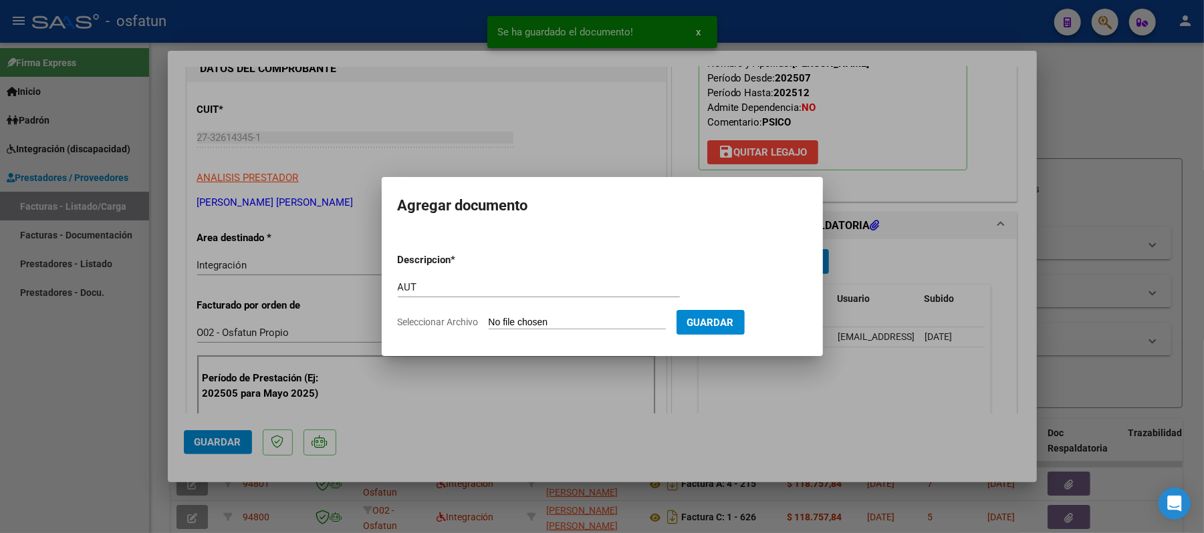
click at [581, 321] on input "Seleccionar Archivo" at bounding box center [577, 323] width 177 height 13
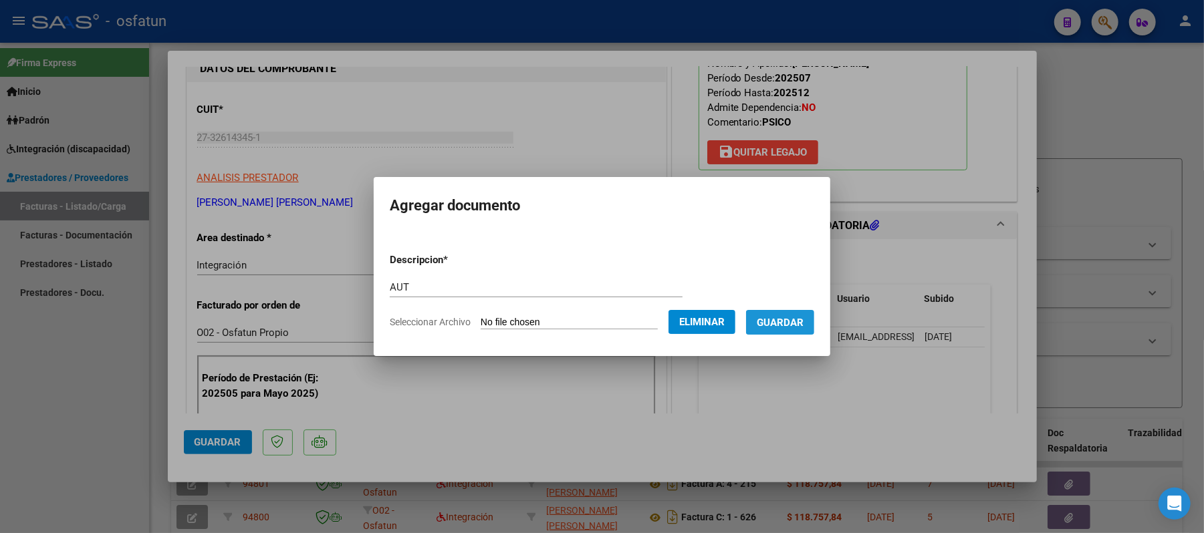
click at [787, 321] on span "Guardar" at bounding box center [780, 323] width 47 height 12
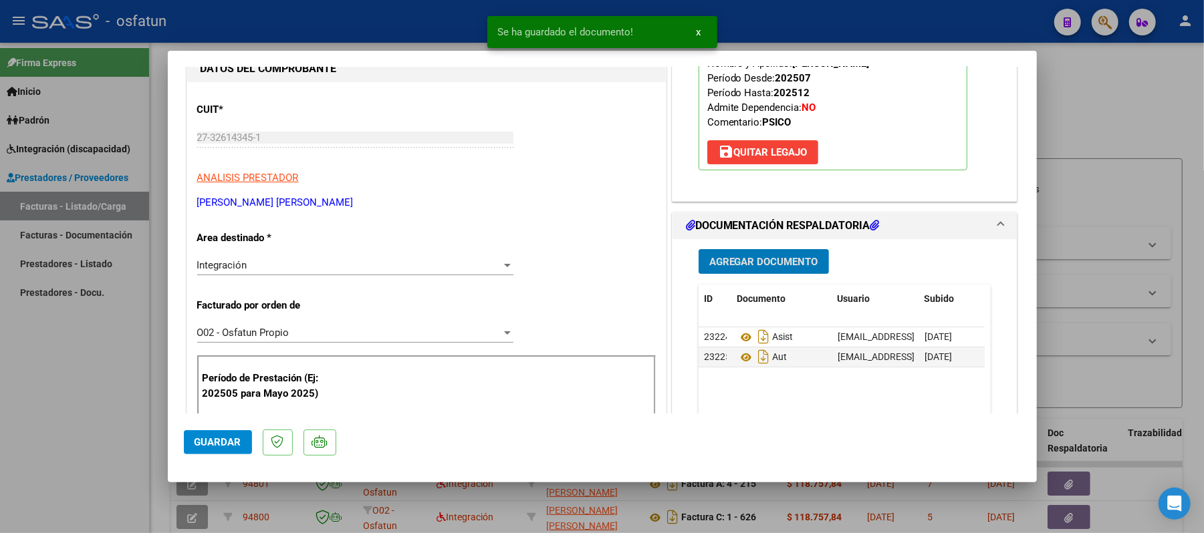
click at [214, 440] on span "Guardar" at bounding box center [217, 442] width 47 height 12
click at [1105, 95] on div at bounding box center [602, 266] width 1204 height 533
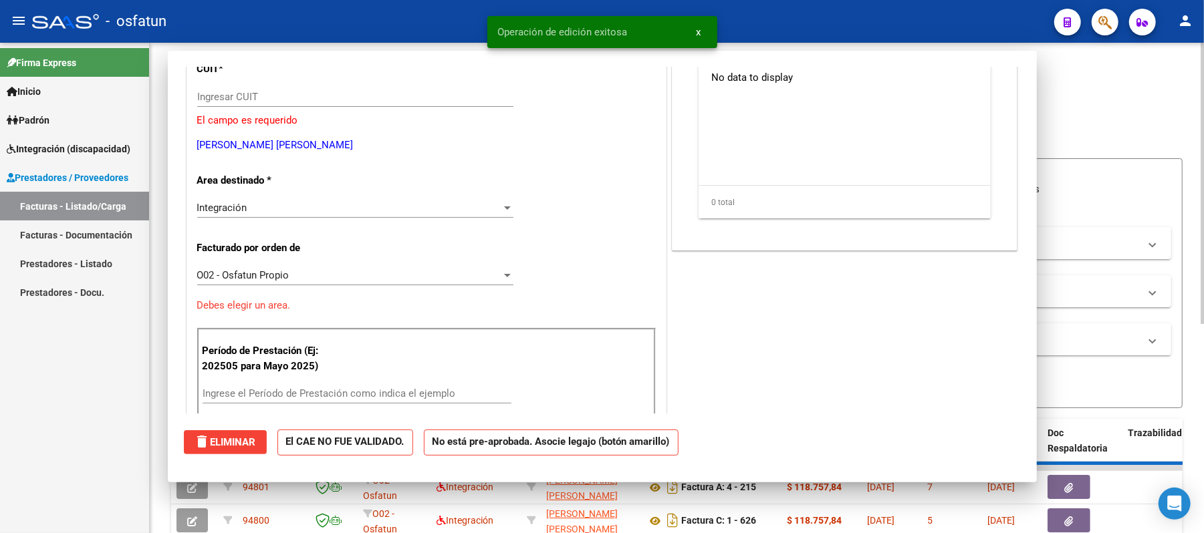
scroll to position [137, 0]
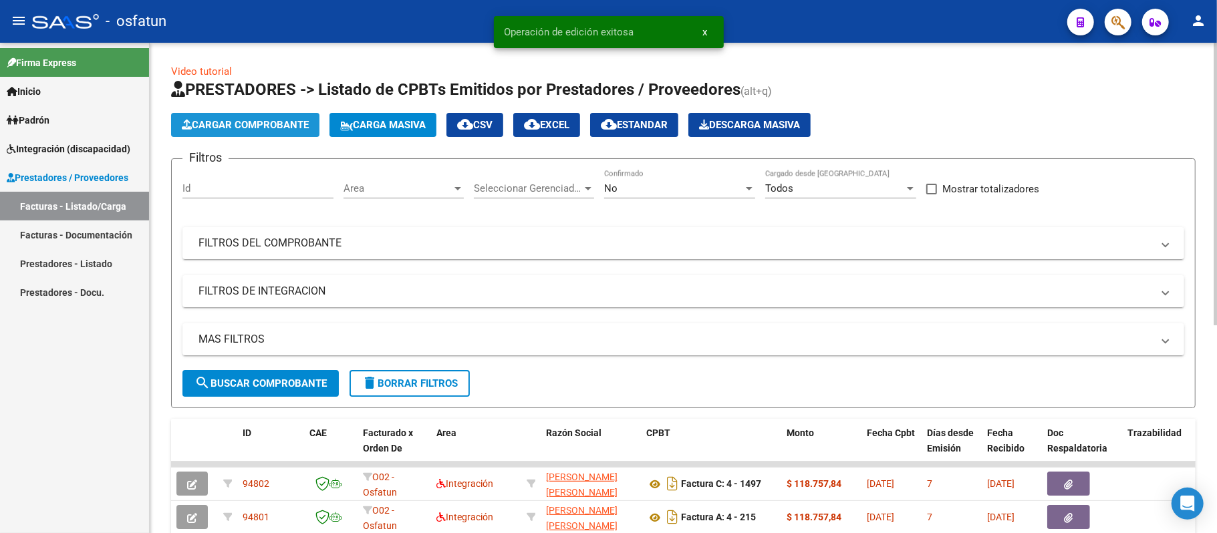
click at [228, 119] on span "Cargar Comprobante" at bounding box center [245, 125] width 127 height 12
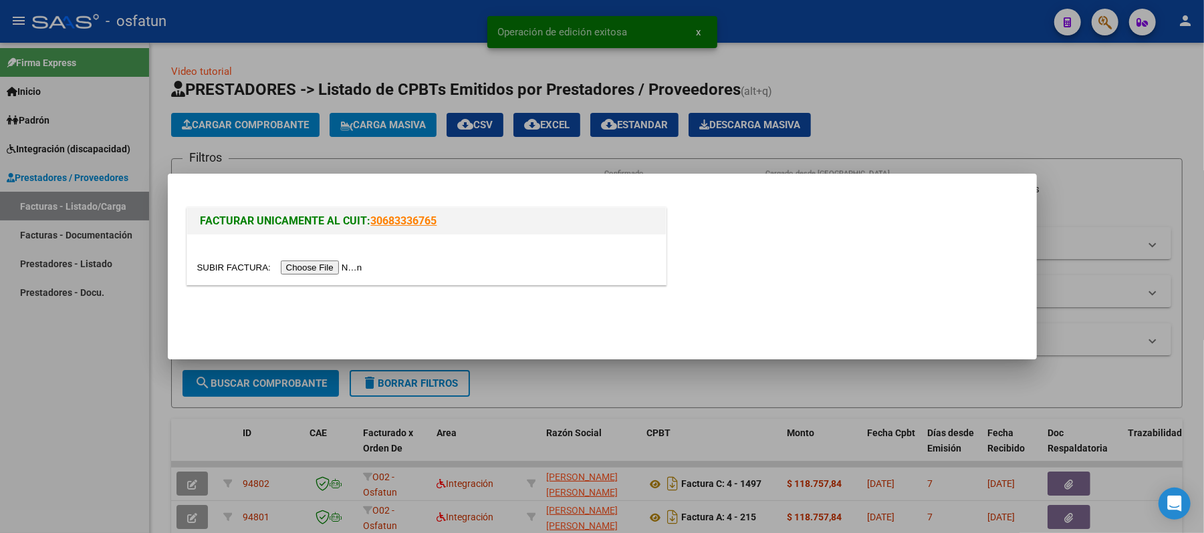
click at [317, 267] on input "file" at bounding box center [281, 268] width 169 height 14
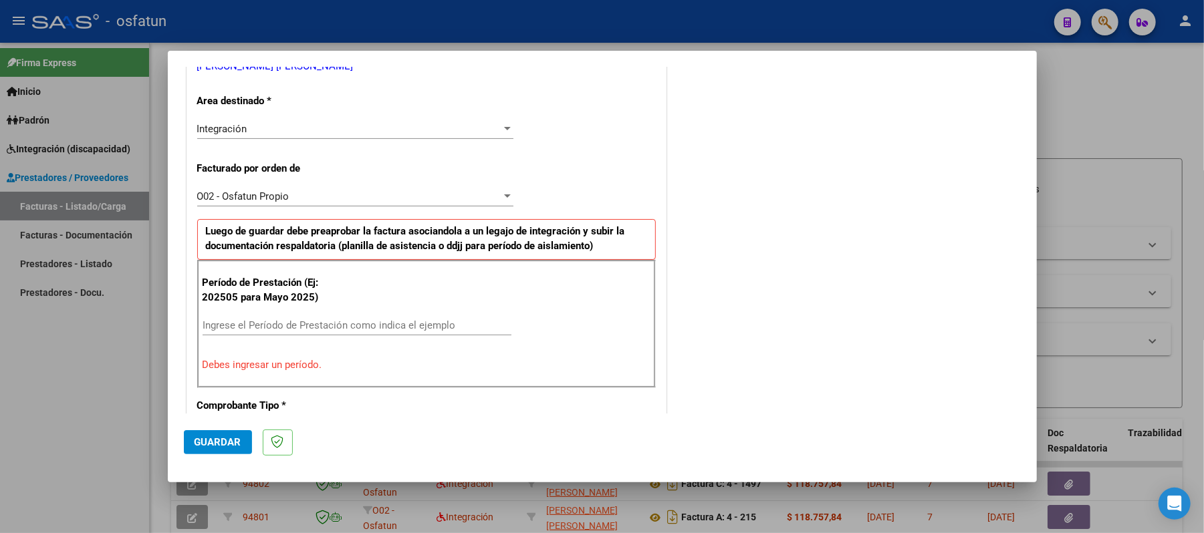
scroll to position [273, 0]
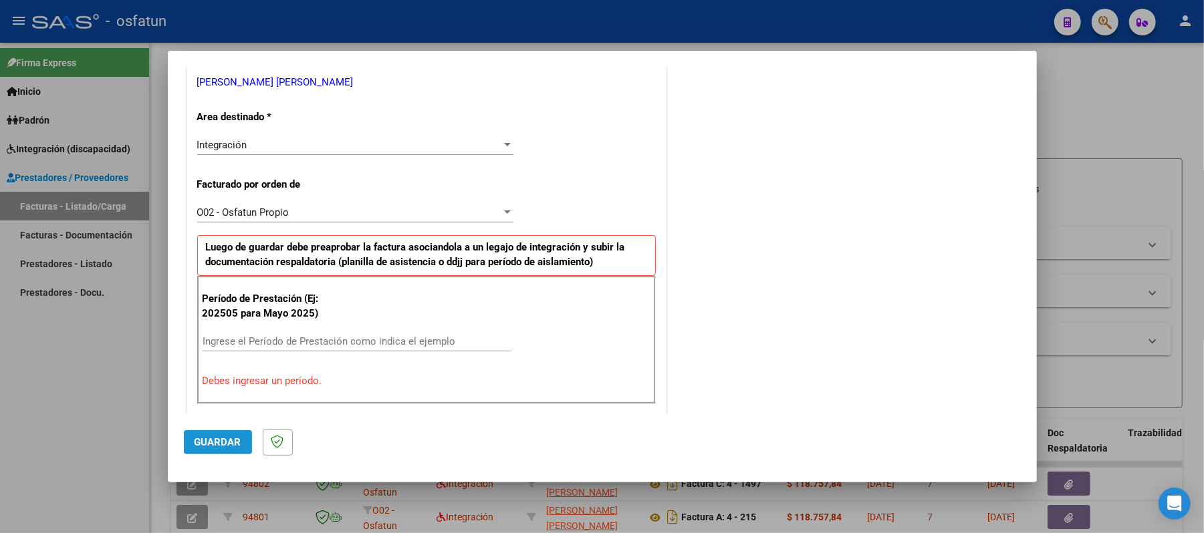
click at [201, 441] on span "Guardar" at bounding box center [217, 442] width 47 height 12
click at [406, 333] on div "Ingrese el Período de Prestación como indica el ejemplo" at bounding box center [356, 341] width 309 height 20
click at [209, 442] on span "Guardar" at bounding box center [217, 442] width 47 height 12
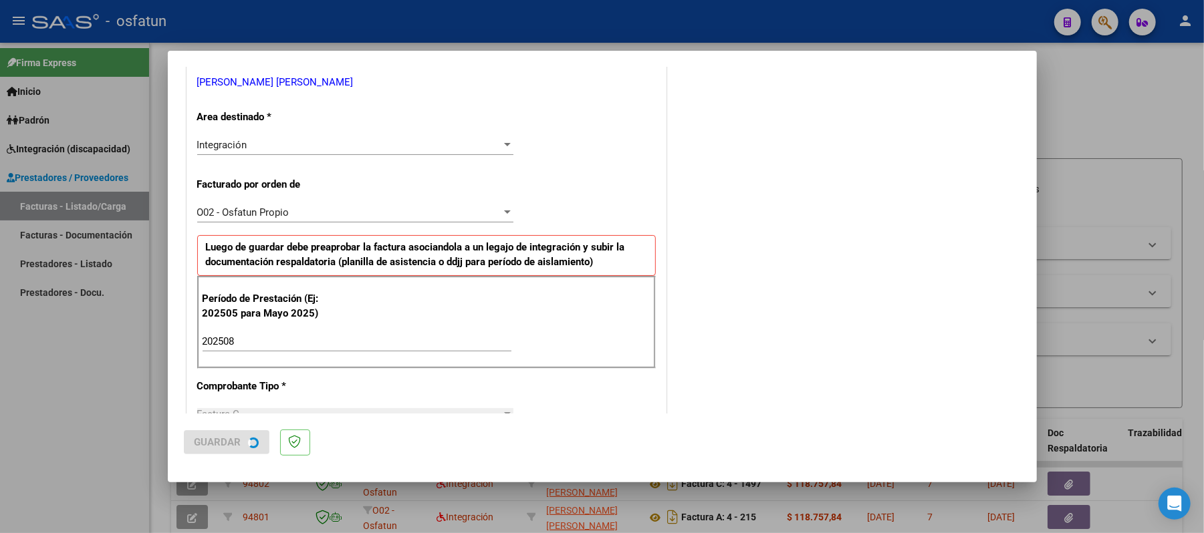
scroll to position [0, 0]
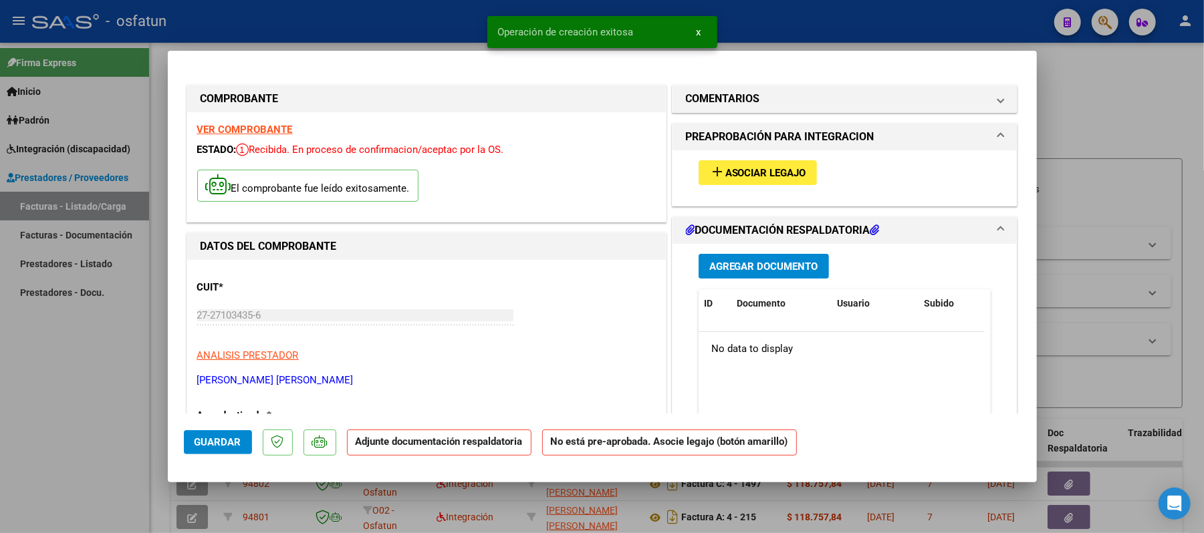
click at [749, 171] on span "Asociar Legajo" at bounding box center [765, 173] width 81 height 12
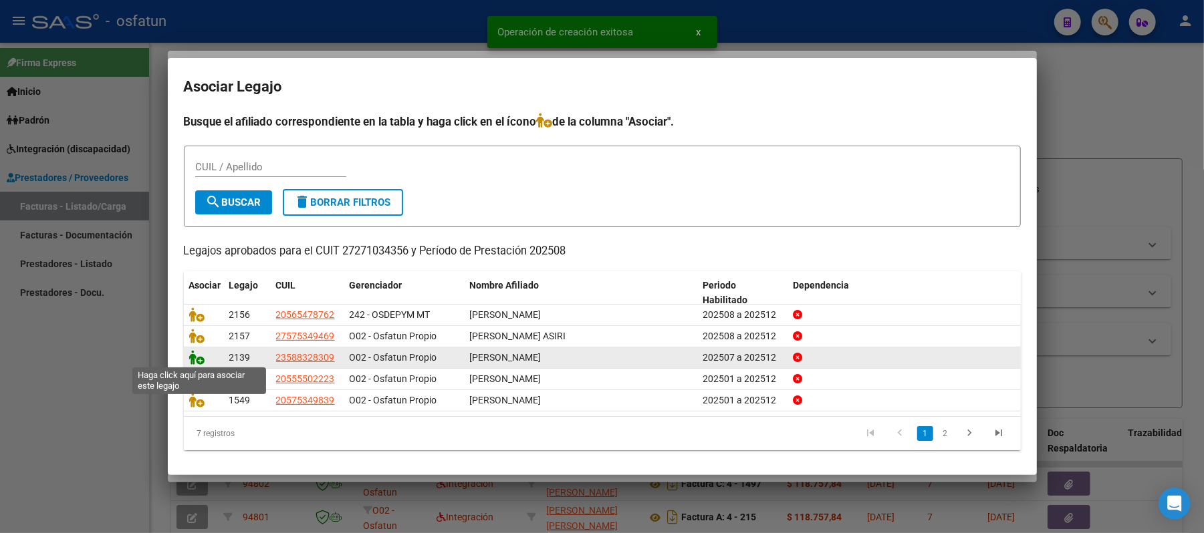
click at [193, 354] on icon at bounding box center [197, 357] width 16 height 15
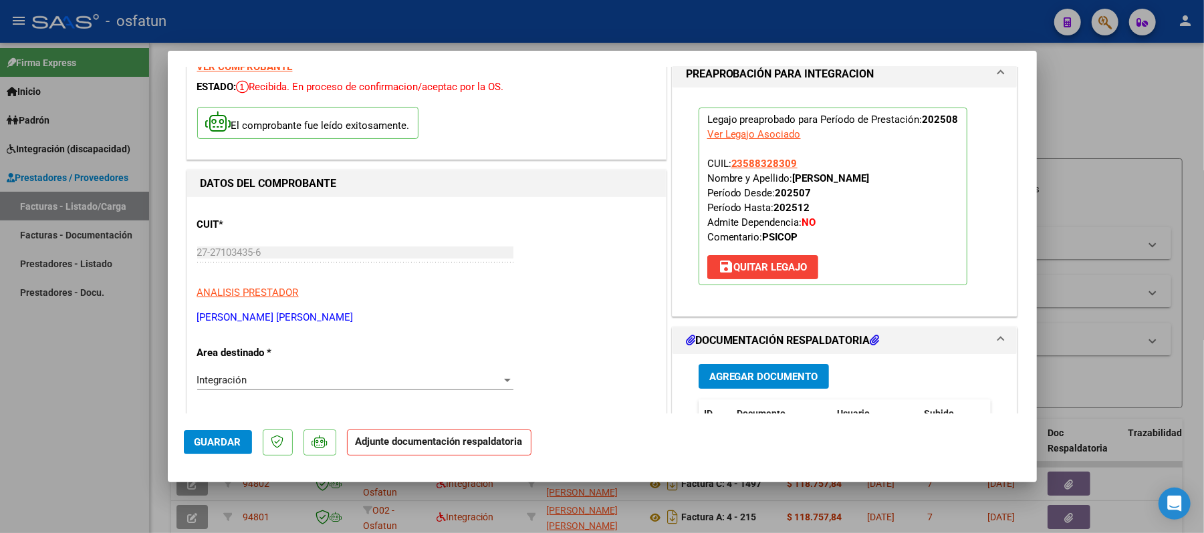
scroll to position [178, 0]
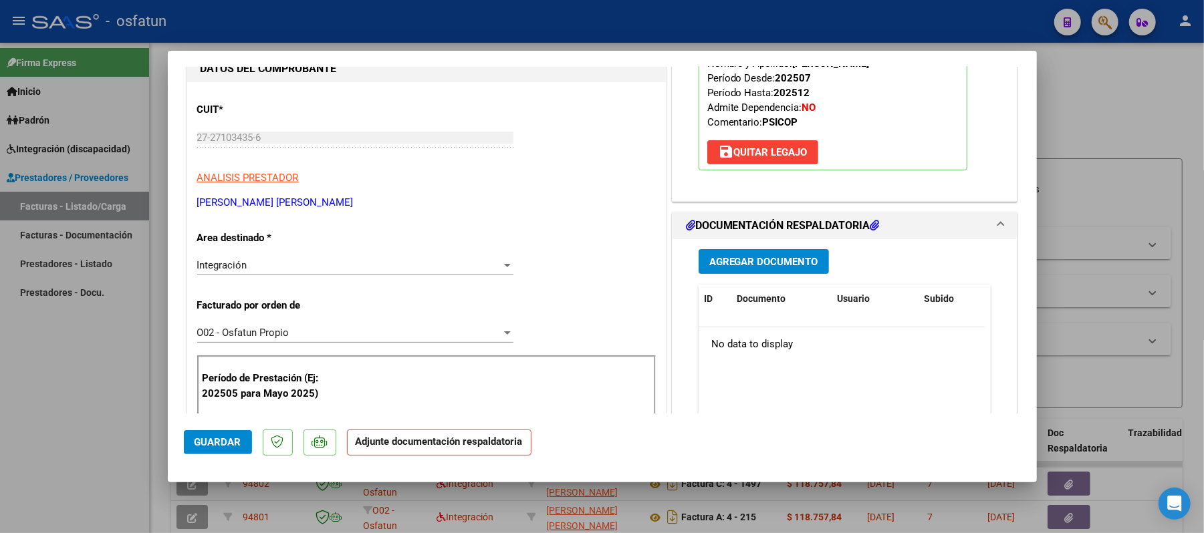
click at [736, 266] on span "Agregar Documento" at bounding box center [763, 262] width 109 height 12
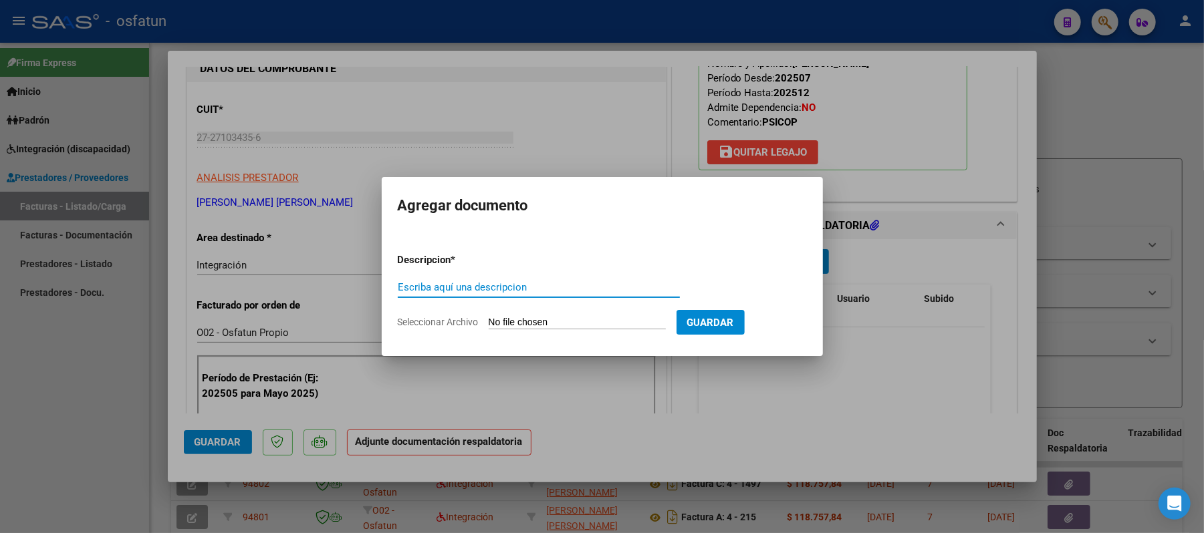
click at [544, 289] on input "Escriba aquí una descripcion" at bounding box center [539, 287] width 282 height 12
click at [501, 324] on input "Seleccionar Archivo" at bounding box center [577, 323] width 177 height 13
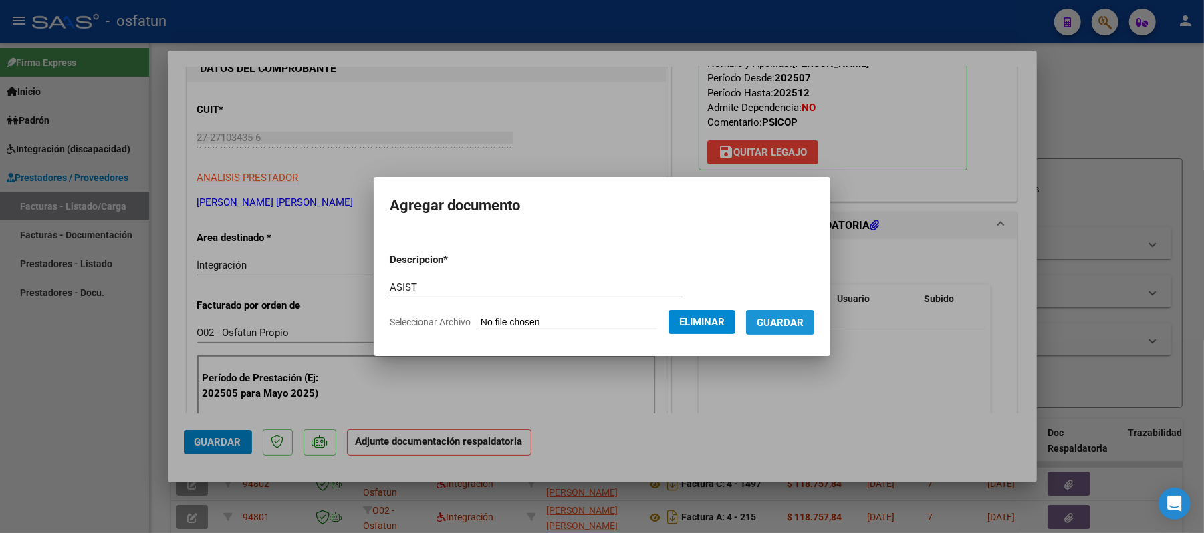
click at [793, 325] on span "Guardar" at bounding box center [780, 323] width 47 height 12
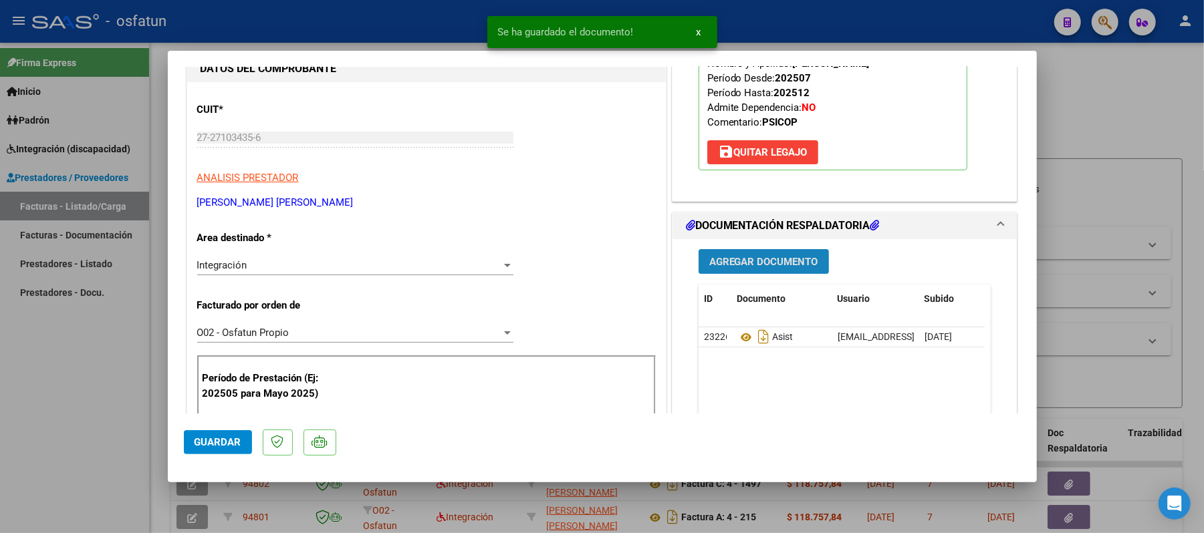
click at [749, 261] on span "Agregar Documento" at bounding box center [763, 262] width 109 height 12
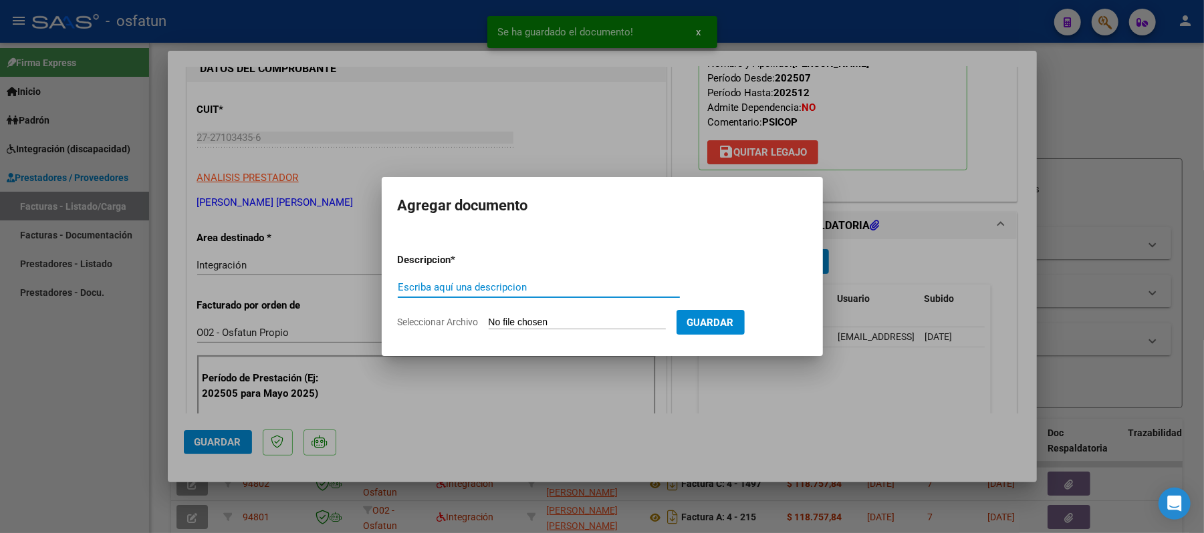
click at [591, 281] on div "Escriba aquí una descripcion" at bounding box center [539, 287] width 282 height 20
click at [575, 323] on input "Seleccionar Archivo" at bounding box center [577, 323] width 177 height 13
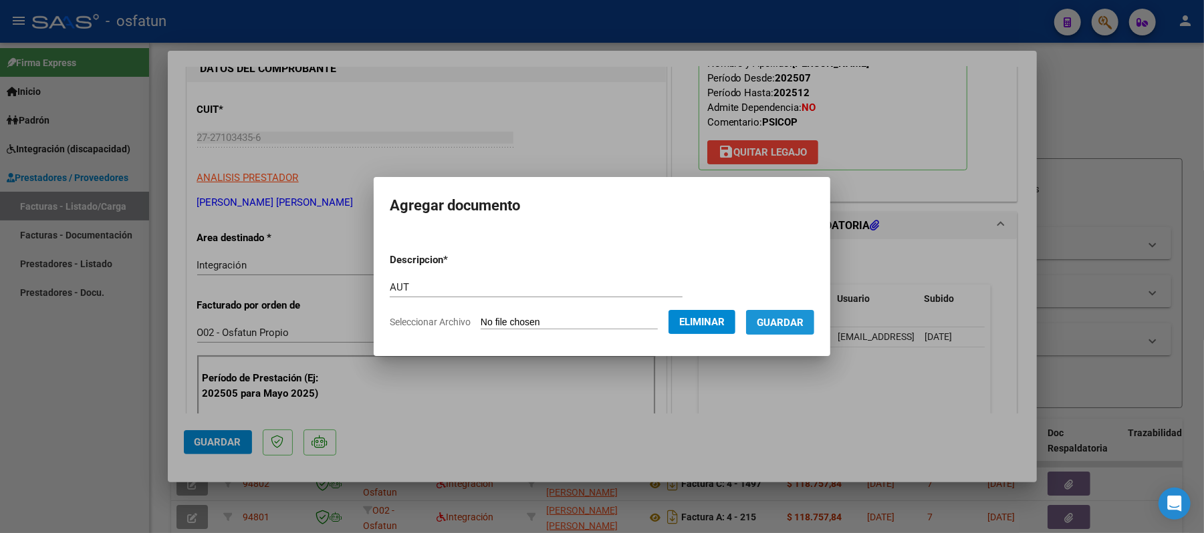
click at [792, 319] on span "Guardar" at bounding box center [780, 323] width 47 height 12
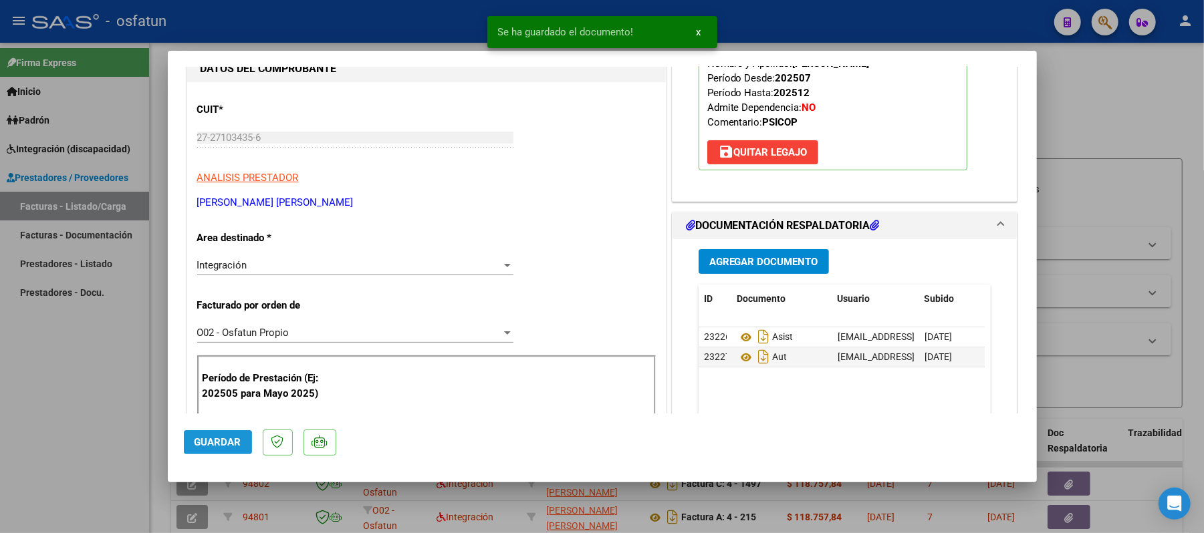
click at [236, 441] on span "Guardar" at bounding box center [217, 442] width 47 height 12
click at [210, 440] on span "Guardar" at bounding box center [217, 442] width 47 height 12
click at [1137, 134] on div at bounding box center [602, 266] width 1204 height 533
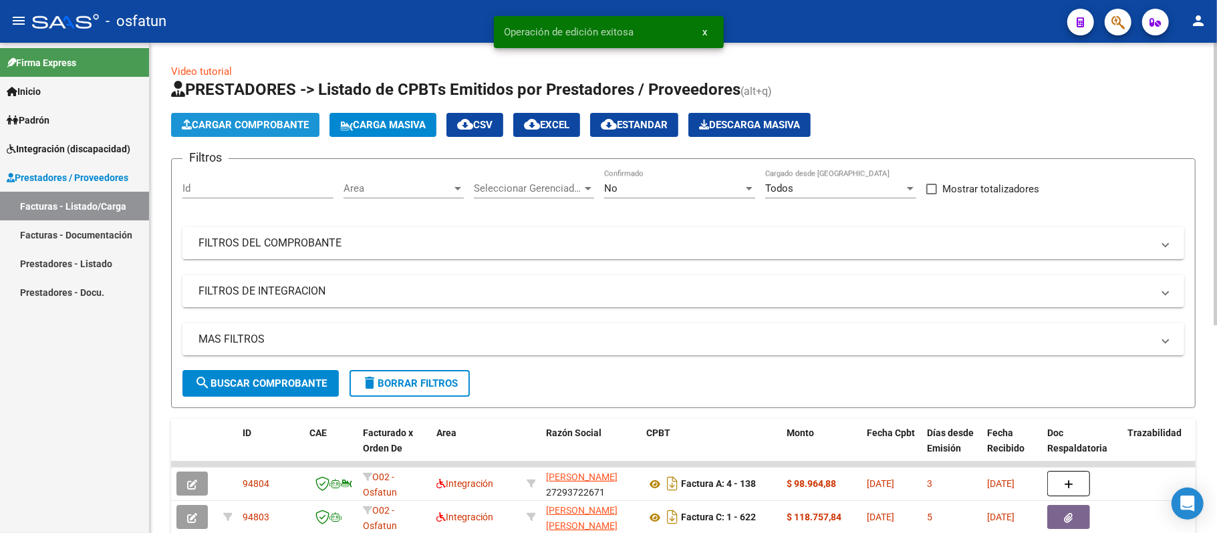
click at [278, 121] on span "Cargar Comprobante" at bounding box center [245, 125] width 127 height 12
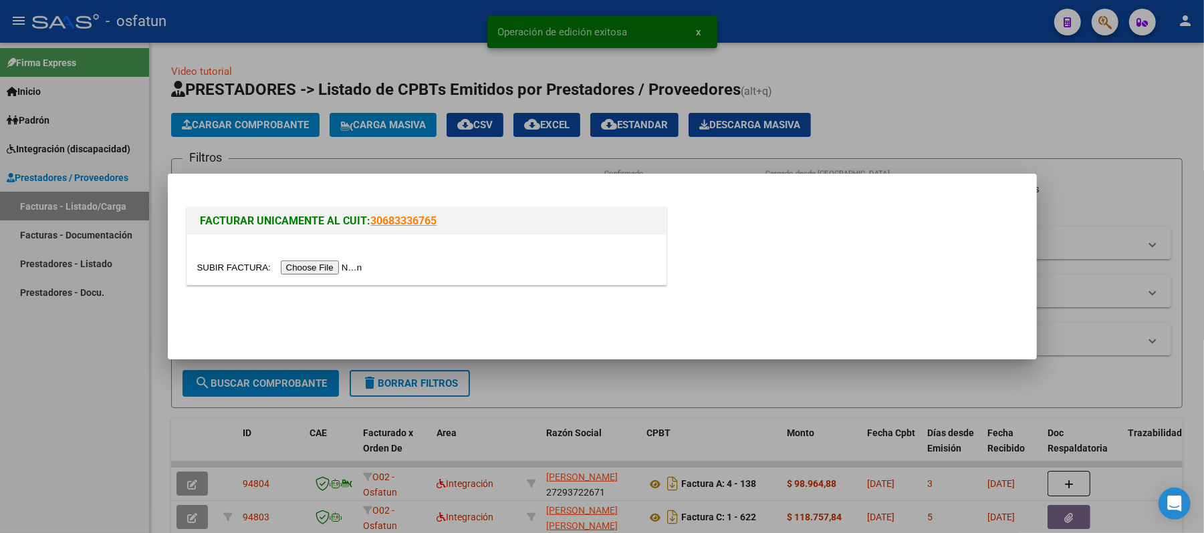
click at [330, 267] on input "file" at bounding box center [281, 268] width 169 height 14
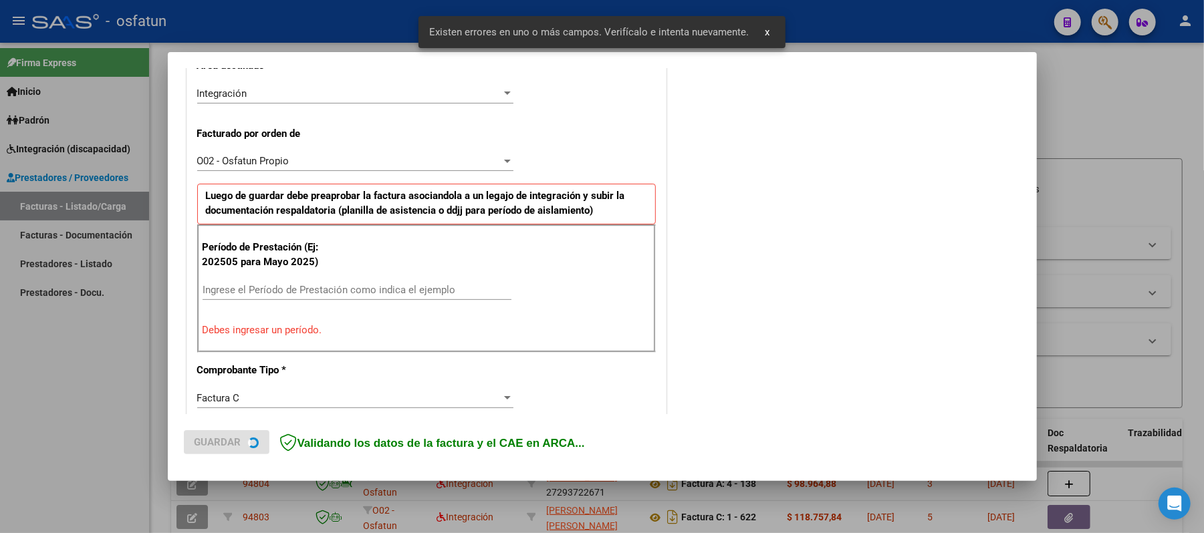
scroll to position [335, 0]
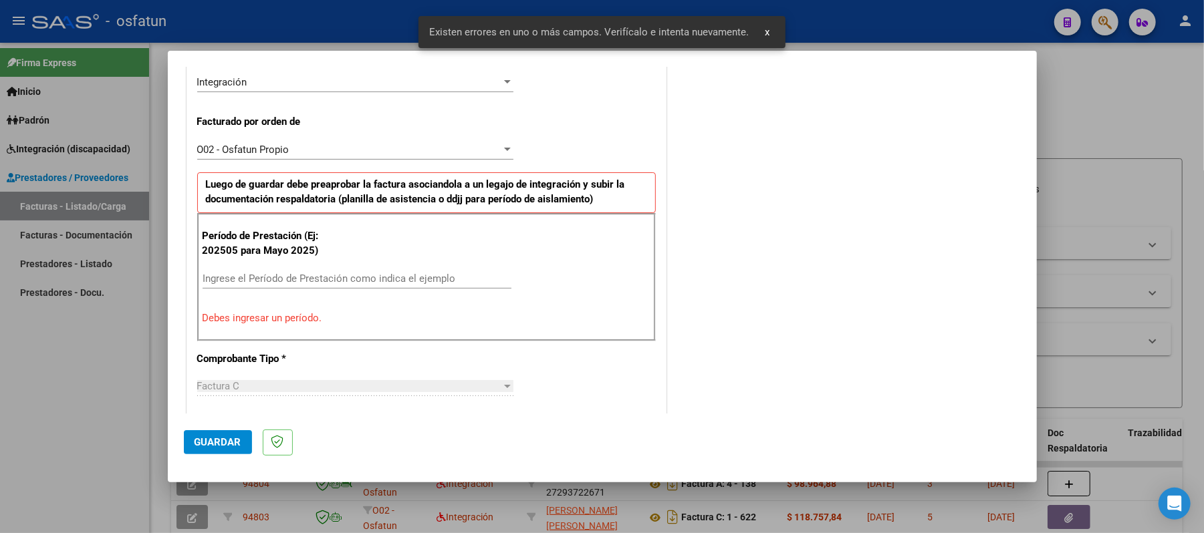
click at [397, 276] on input "Ingrese el Período de Prestación como indica el ejemplo" at bounding box center [356, 279] width 309 height 12
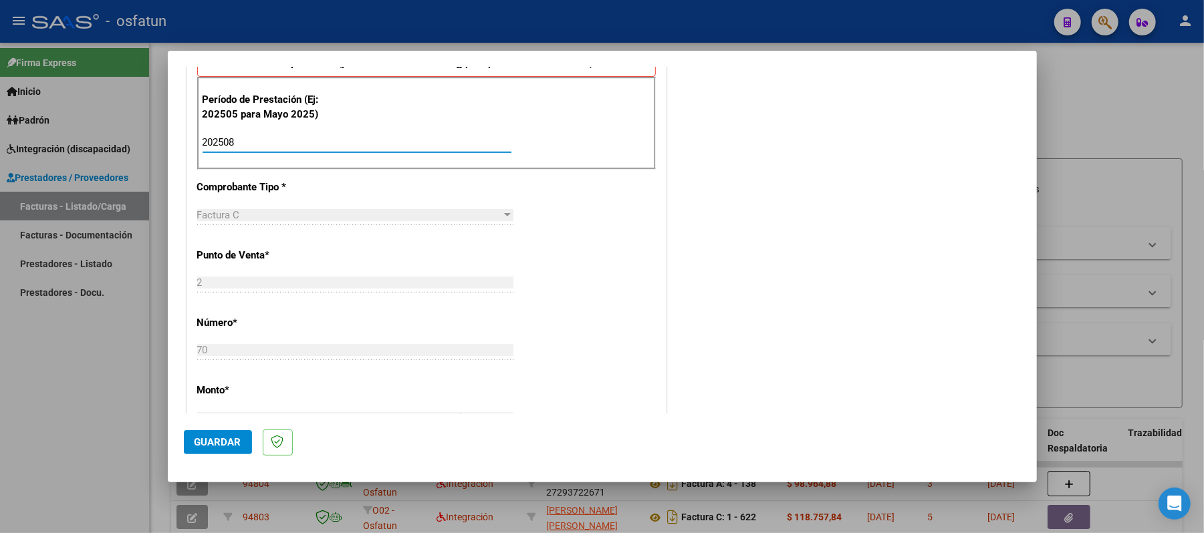
scroll to position [514, 0]
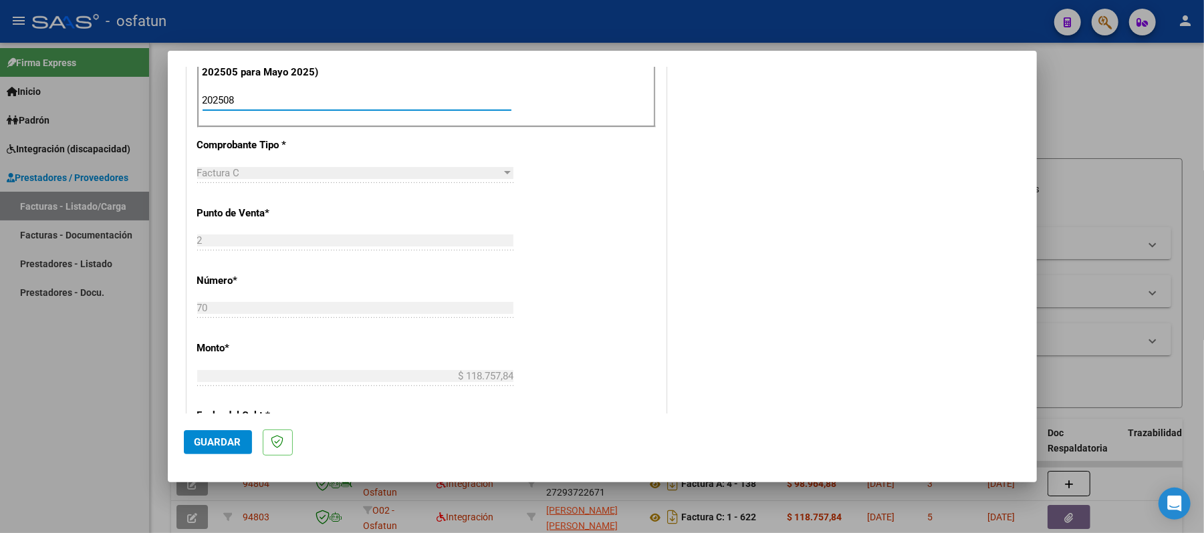
click at [218, 445] on span "Guardar" at bounding box center [217, 442] width 47 height 12
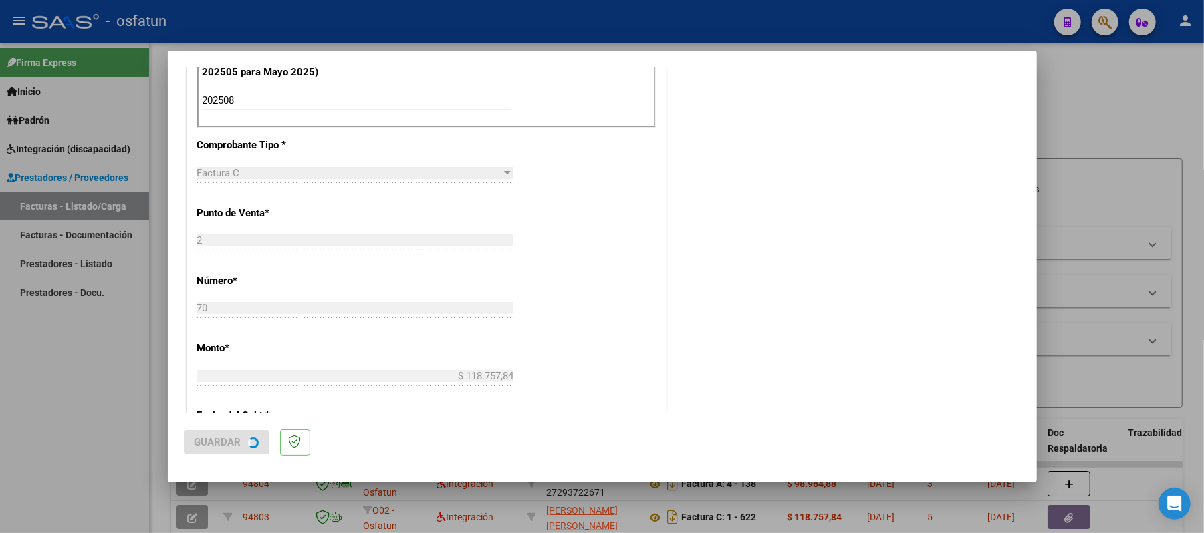
scroll to position [0, 0]
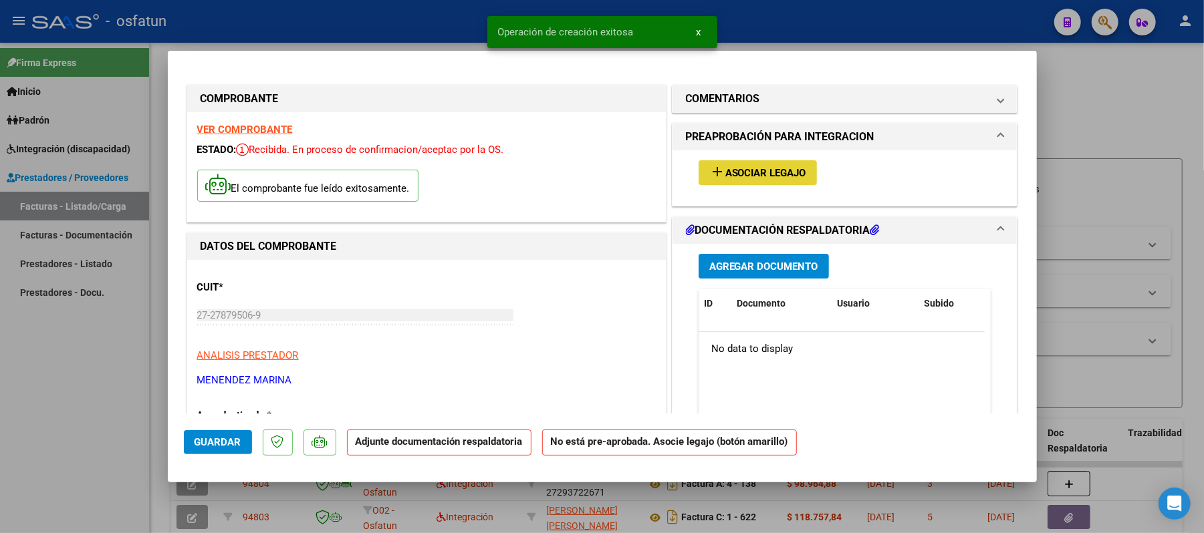
click at [763, 167] on span "Asociar Legajo" at bounding box center [765, 173] width 81 height 12
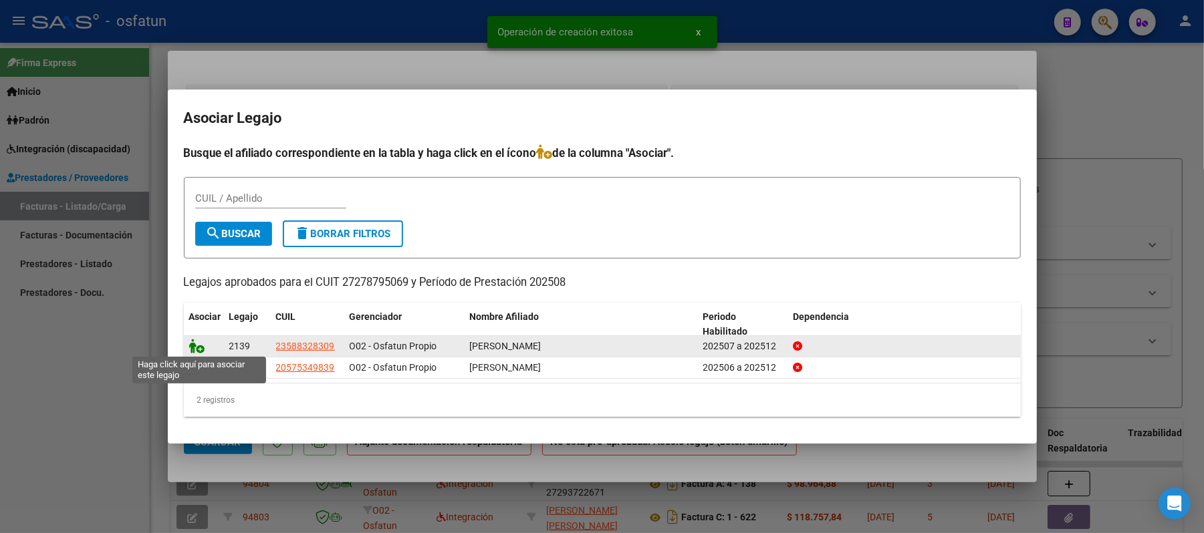
click at [193, 343] on icon at bounding box center [197, 346] width 16 height 15
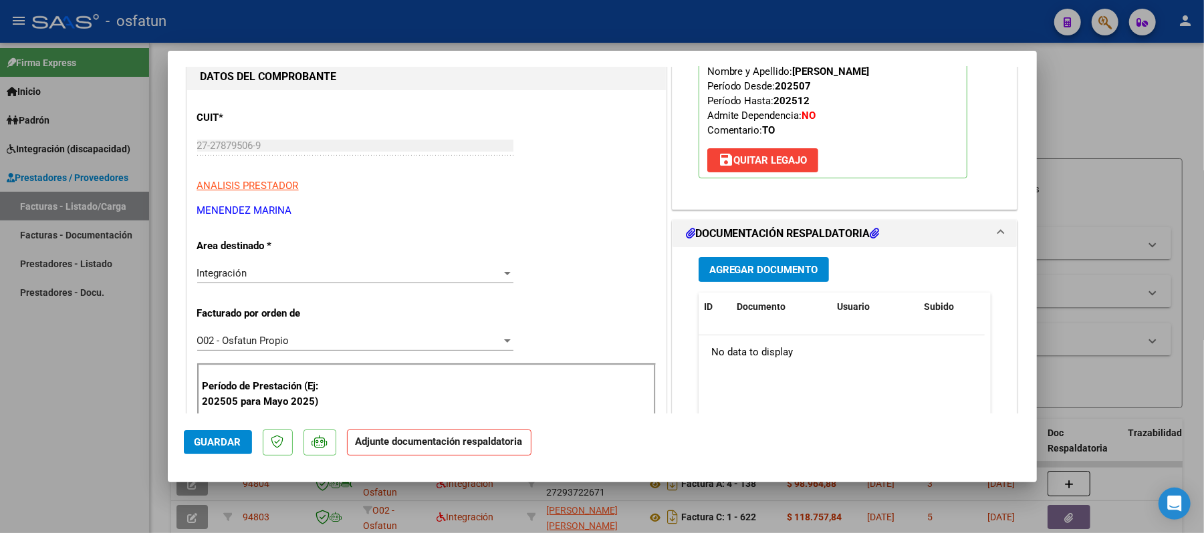
scroll to position [178, 0]
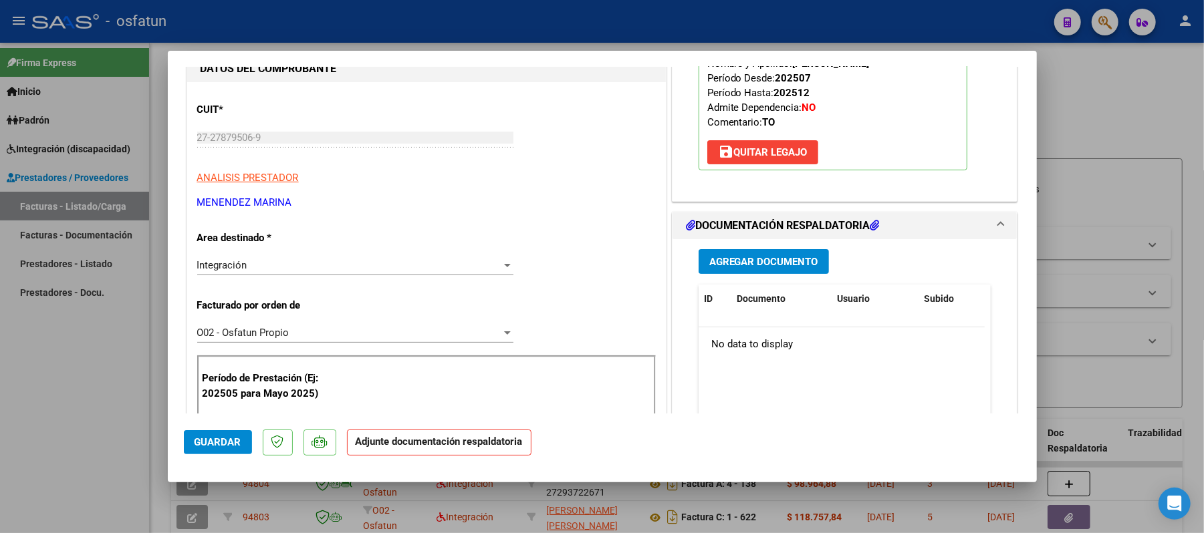
click at [739, 262] on span "Agregar Documento" at bounding box center [763, 262] width 109 height 12
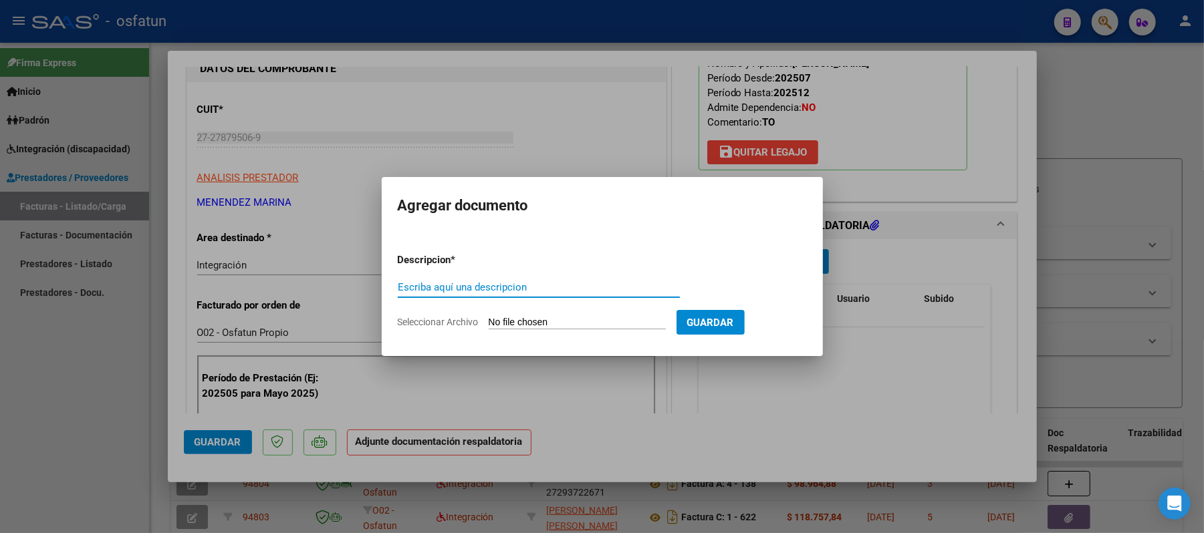
click at [567, 291] on input "Escriba aquí una descripcion" at bounding box center [539, 287] width 282 height 12
click at [545, 324] on input "Seleccionar Archivo" at bounding box center [577, 323] width 177 height 13
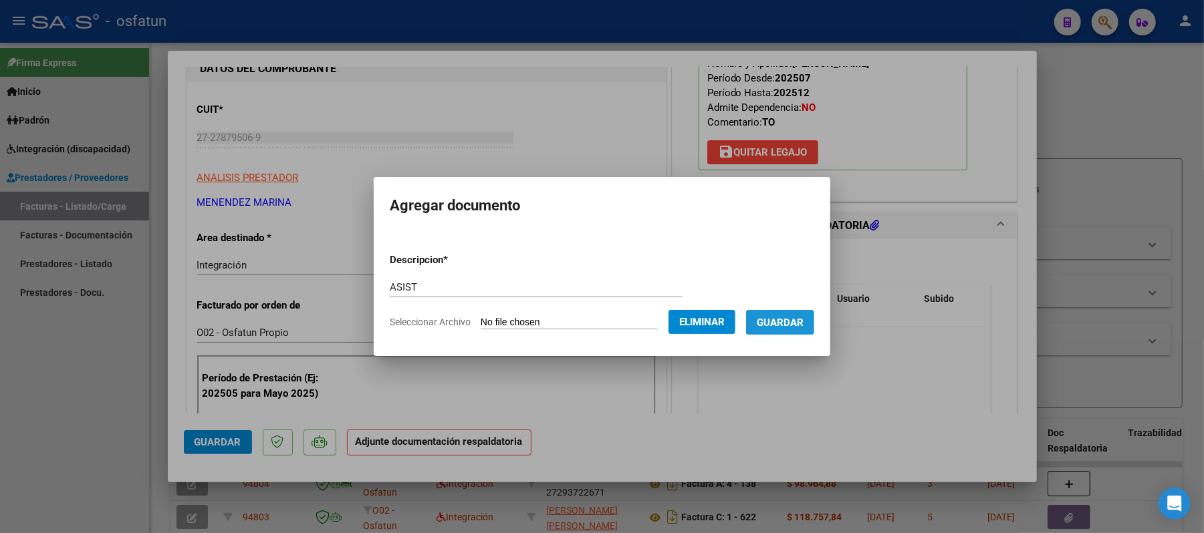
click at [781, 325] on span "Guardar" at bounding box center [780, 323] width 47 height 12
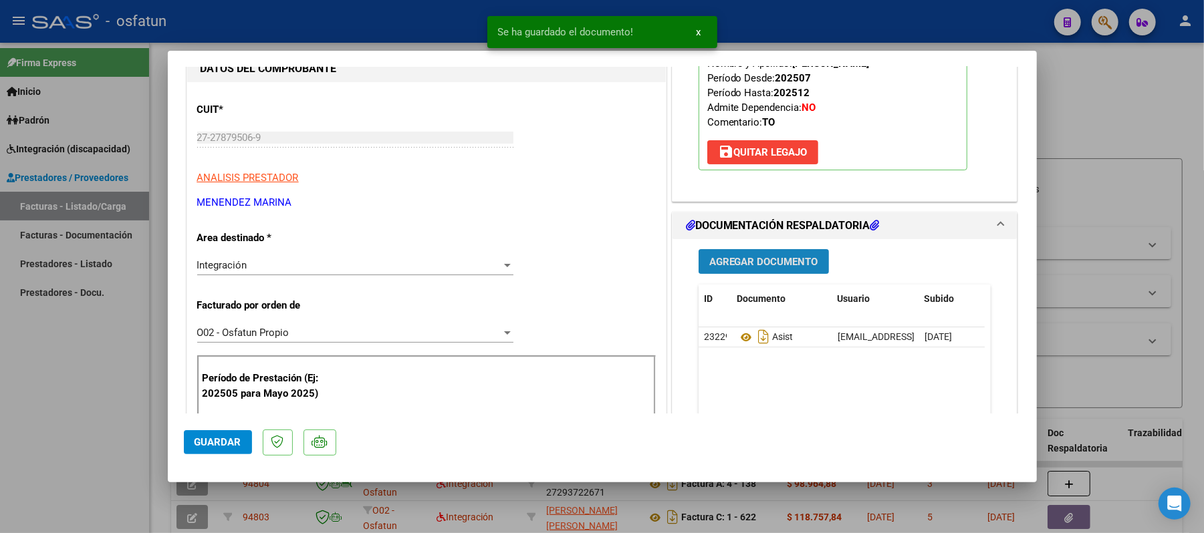
click at [754, 259] on span "Agregar Documento" at bounding box center [763, 262] width 109 height 12
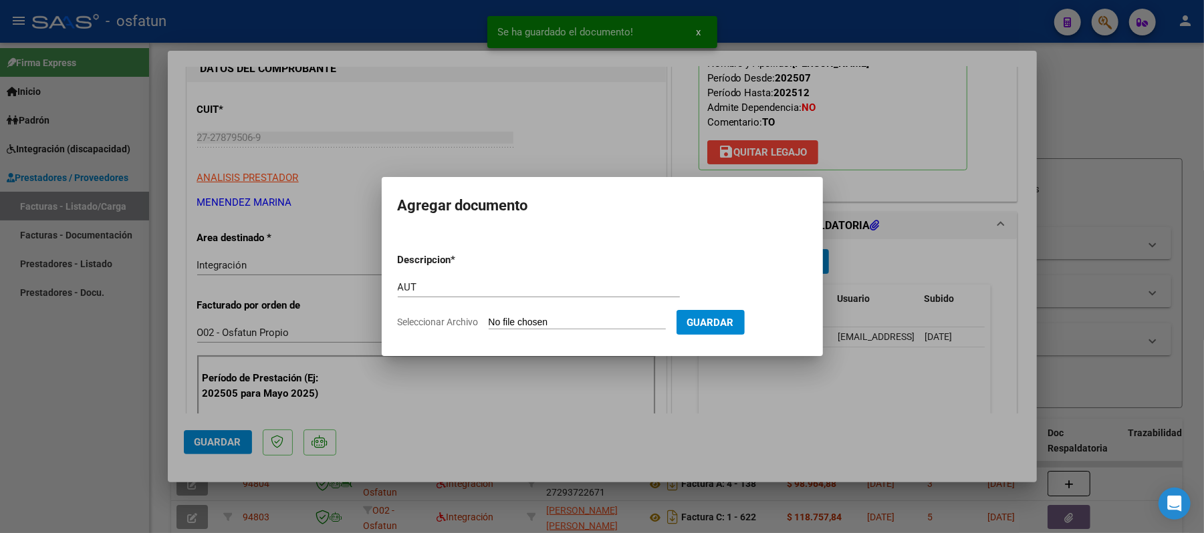
click at [567, 319] on input "Seleccionar Archivo" at bounding box center [577, 323] width 177 height 13
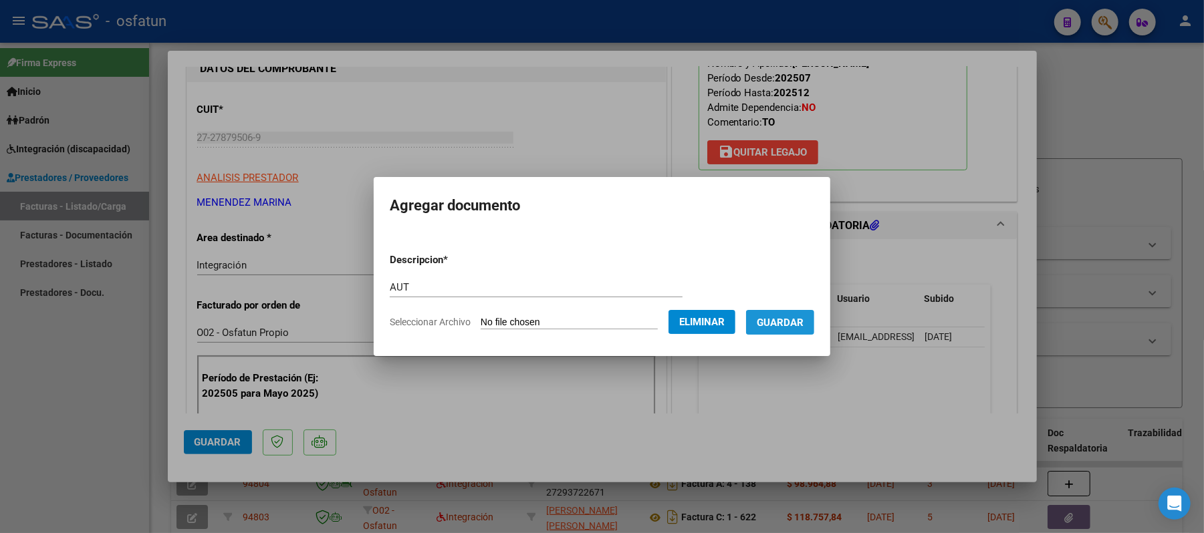
click at [784, 326] on span "Guardar" at bounding box center [780, 323] width 47 height 12
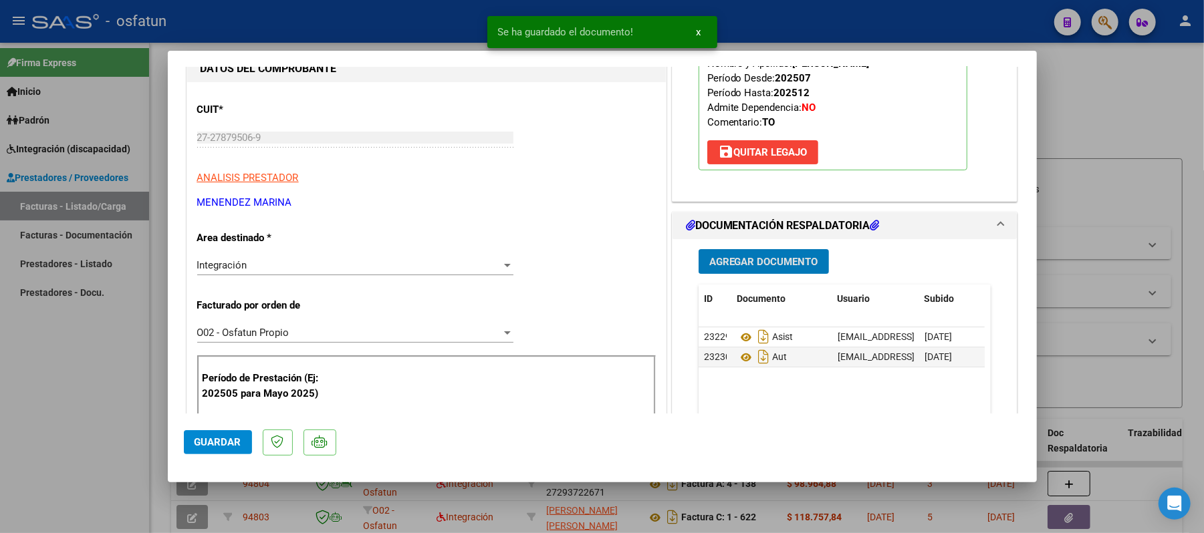
click at [217, 436] on span "Guardar" at bounding box center [217, 442] width 47 height 12
click at [1121, 121] on div at bounding box center [602, 266] width 1204 height 533
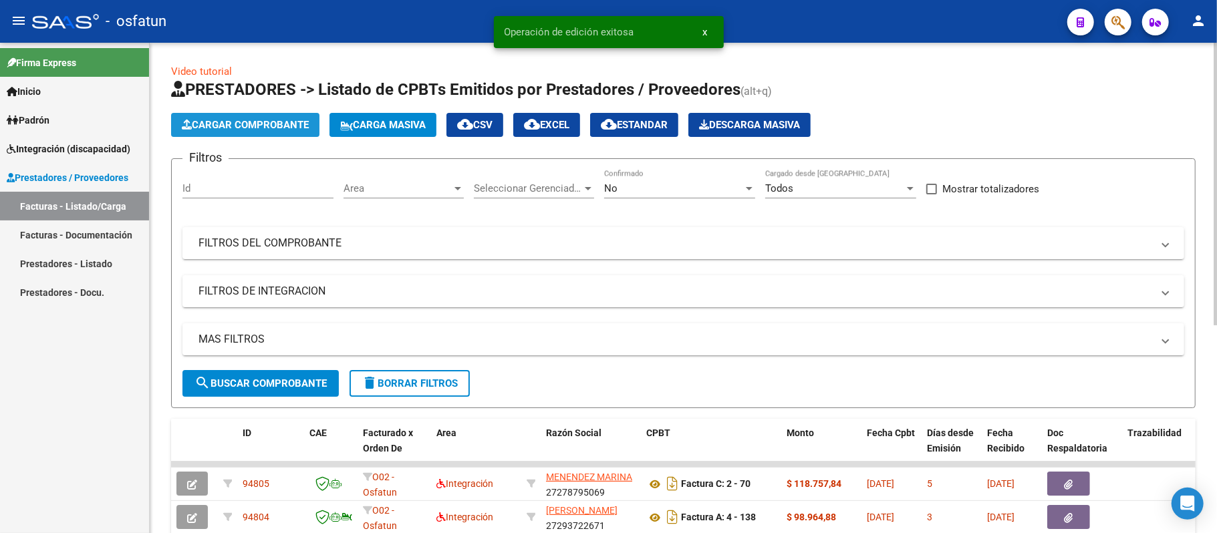
click at [251, 119] on span "Cargar Comprobante" at bounding box center [245, 125] width 127 height 12
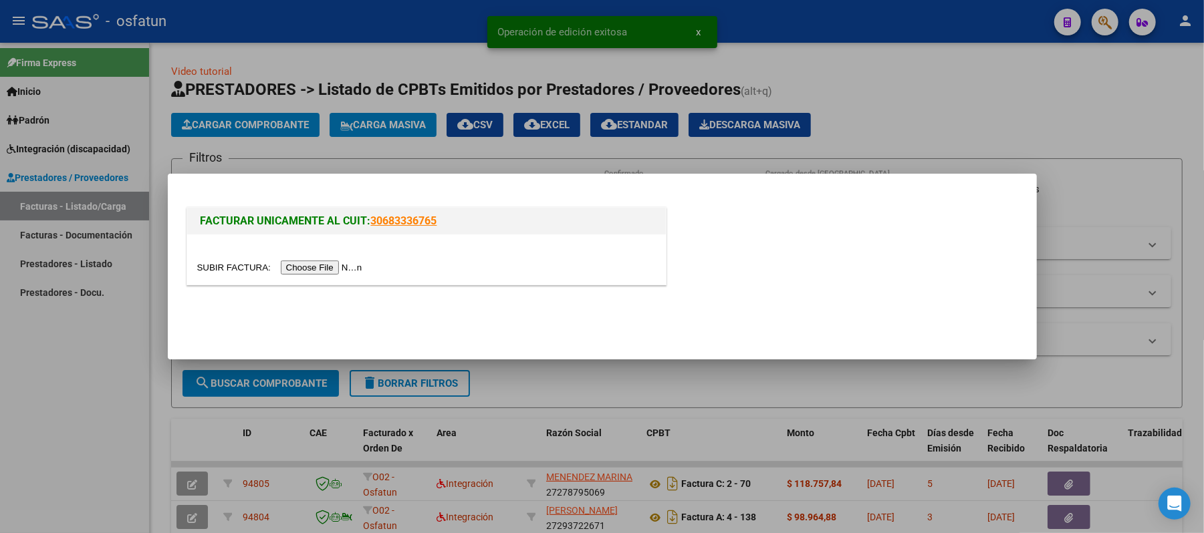
click at [318, 265] on input "file" at bounding box center [281, 268] width 169 height 14
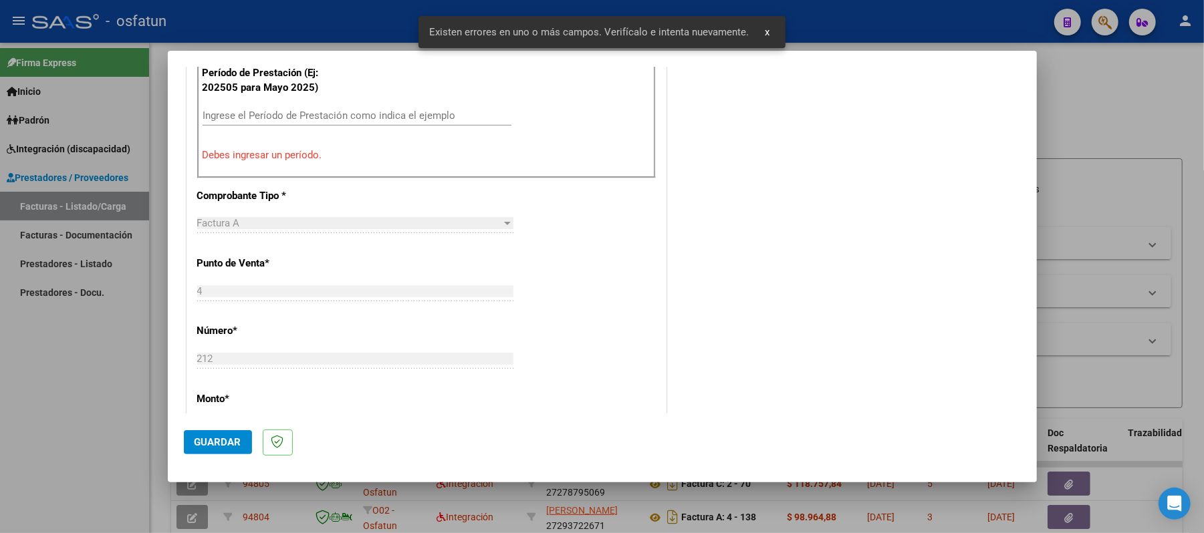
scroll to position [540, 0]
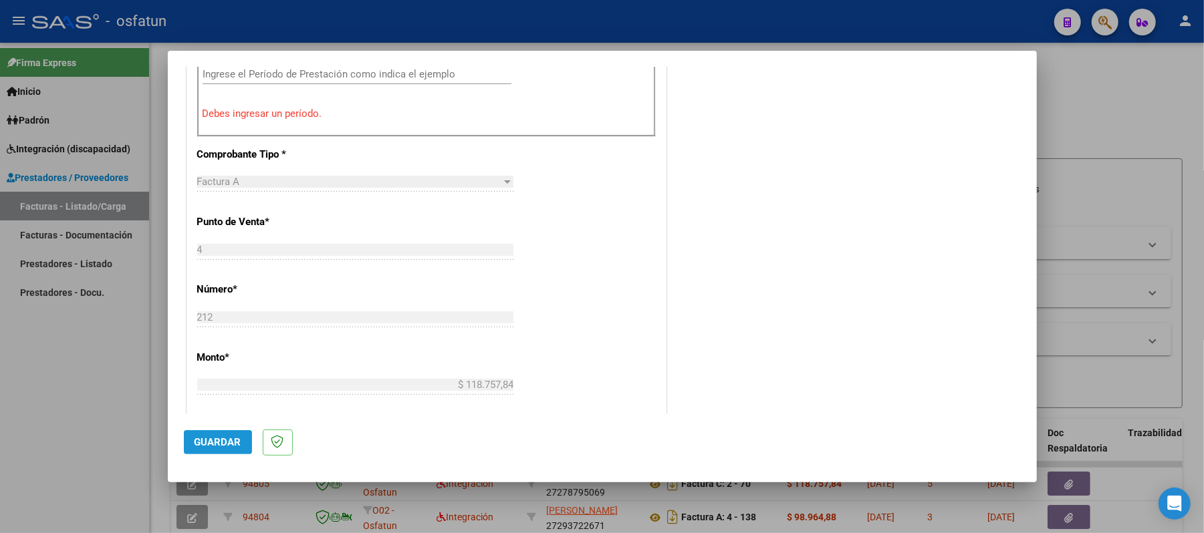
click at [230, 431] on button "Guardar" at bounding box center [218, 442] width 68 height 24
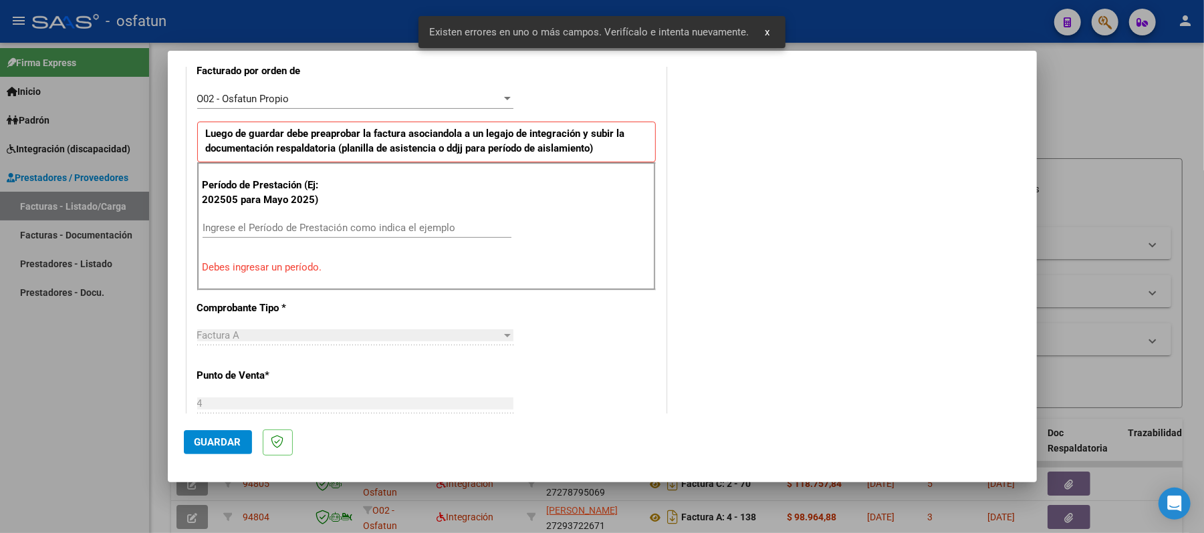
scroll to position [362, 0]
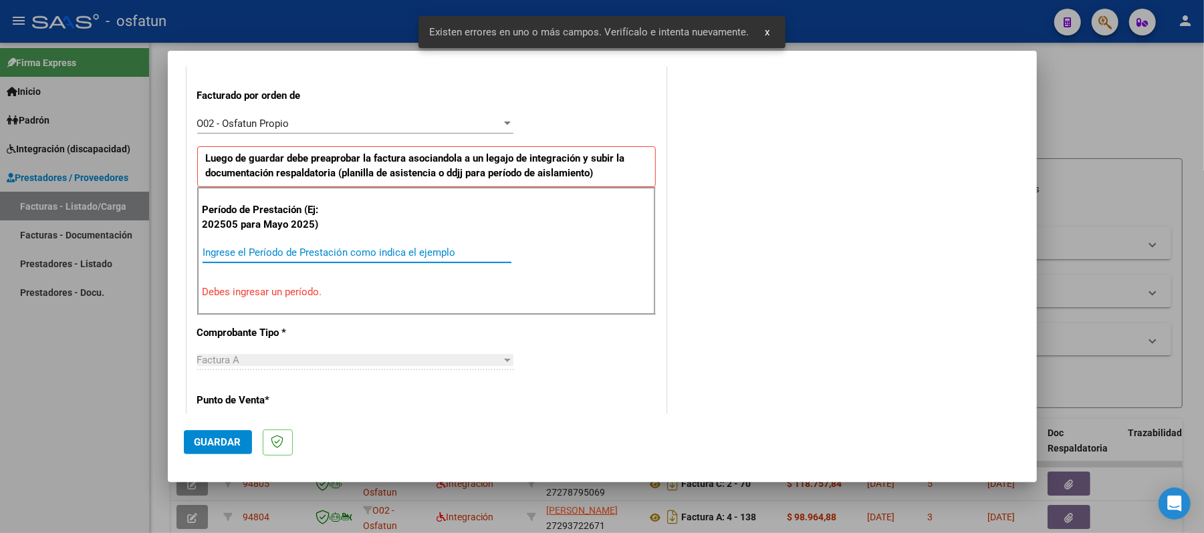
click at [412, 247] on div "Ingrese el Período de Prestación como indica el ejemplo" at bounding box center [356, 253] width 309 height 20
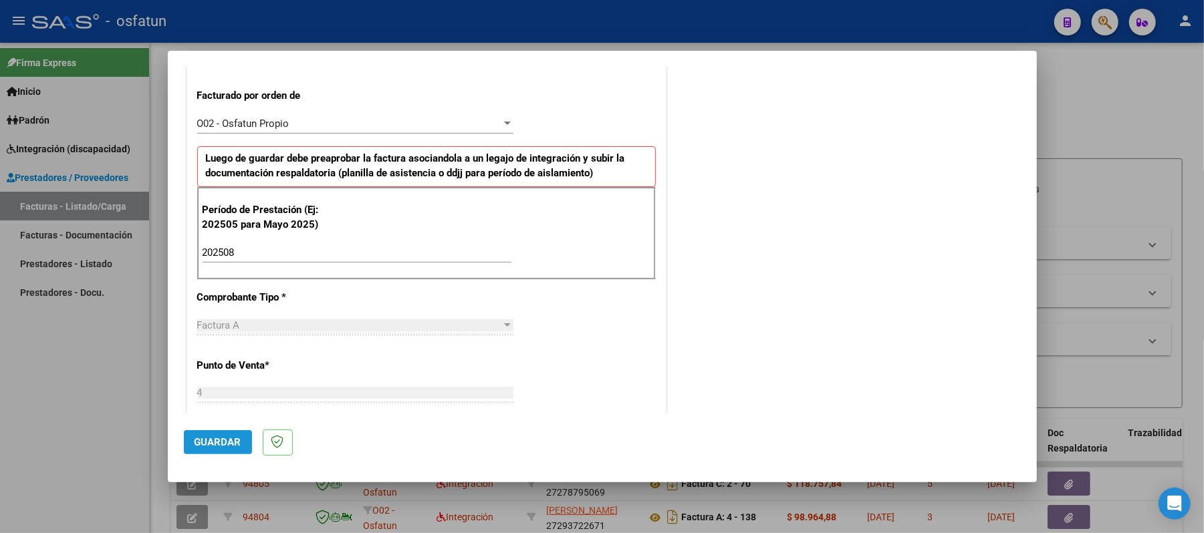
click at [195, 434] on button "Guardar" at bounding box center [218, 442] width 68 height 24
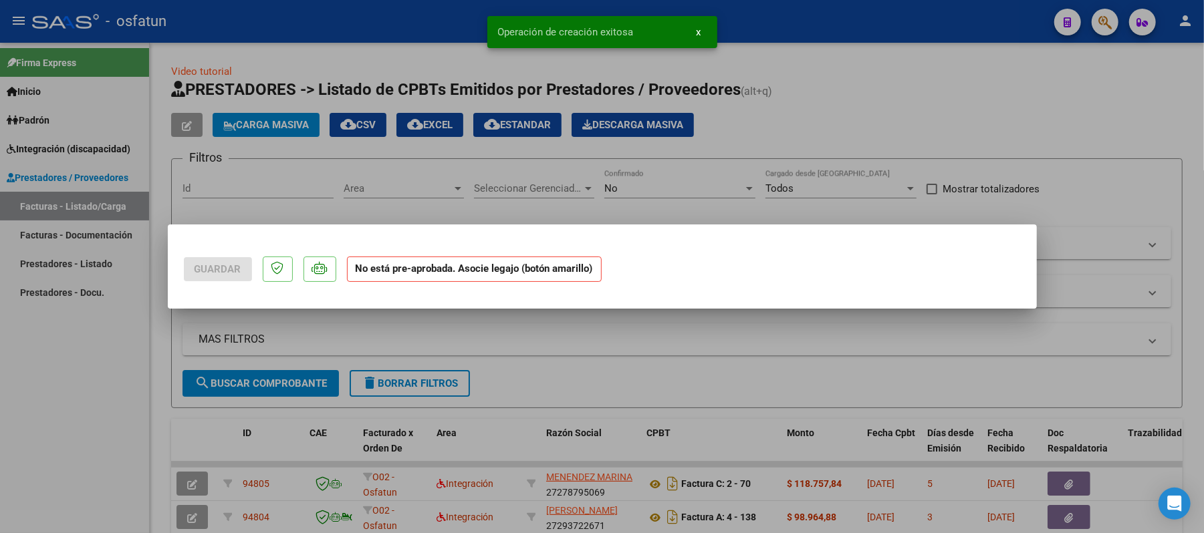
scroll to position [0, 0]
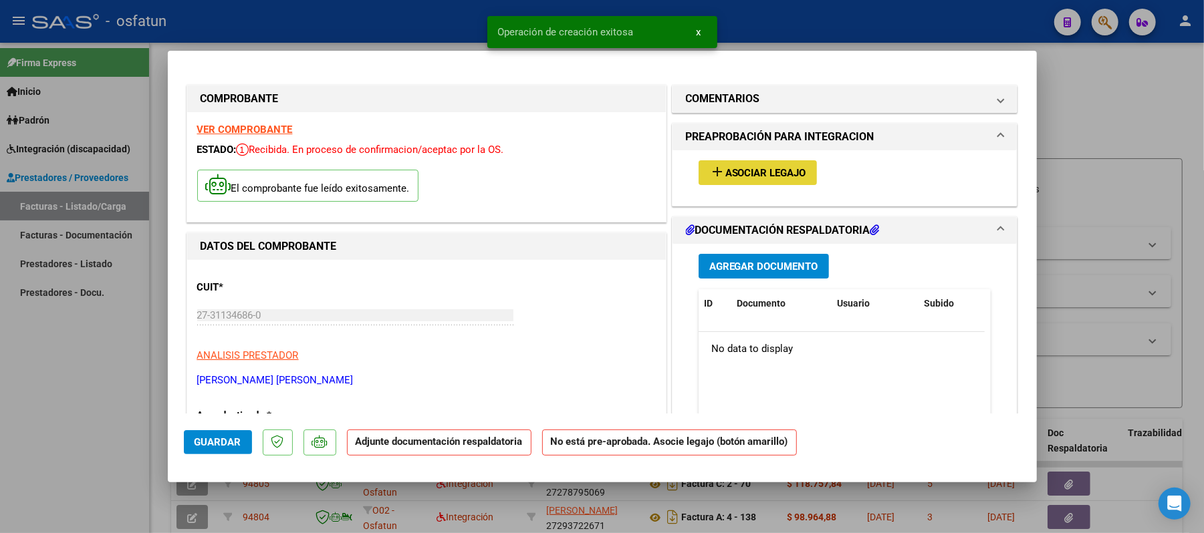
click at [725, 164] on button "add Asociar Legajo" at bounding box center [757, 172] width 118 height 25
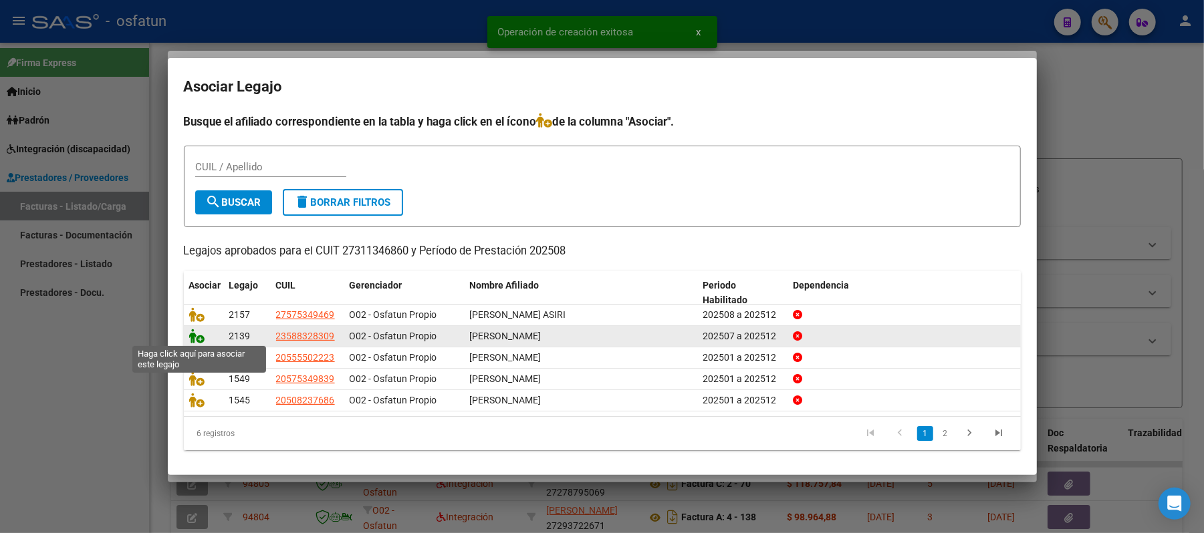
click at [199, 337] on icon at bounding box center [197, 336] width 16 height 15
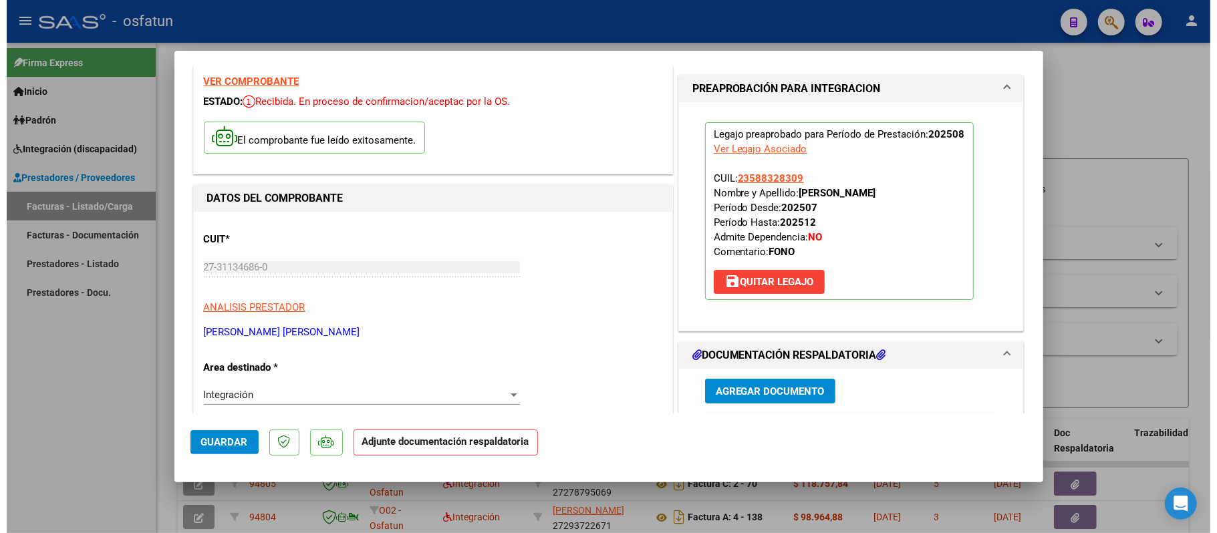
scroll to position [89, 0]
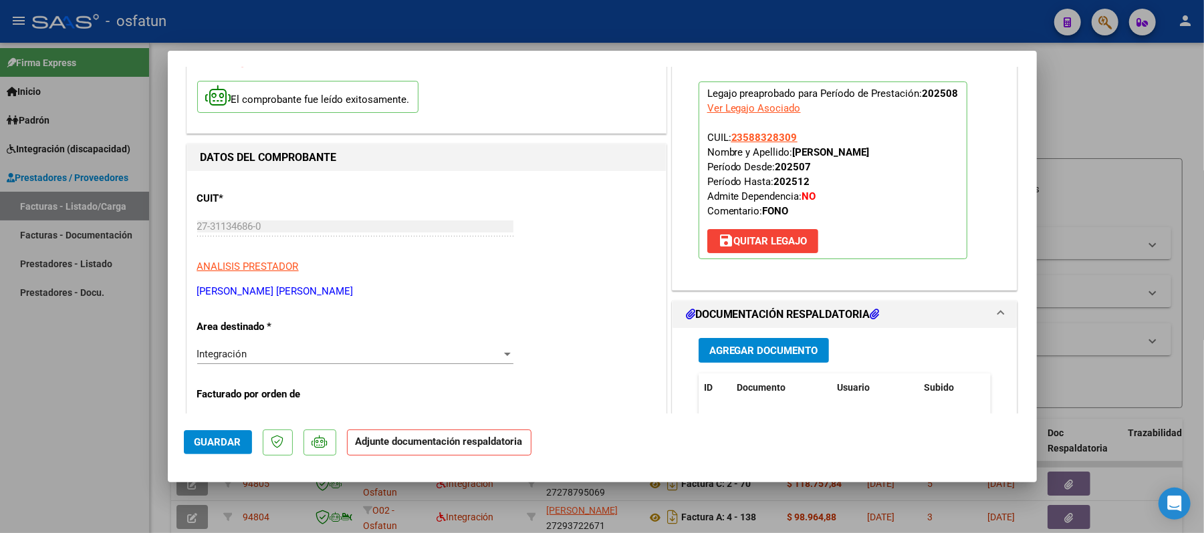
click at [793, 346] on span "Agregar Documento" at bounding box center [763, 351] width 109 height 12
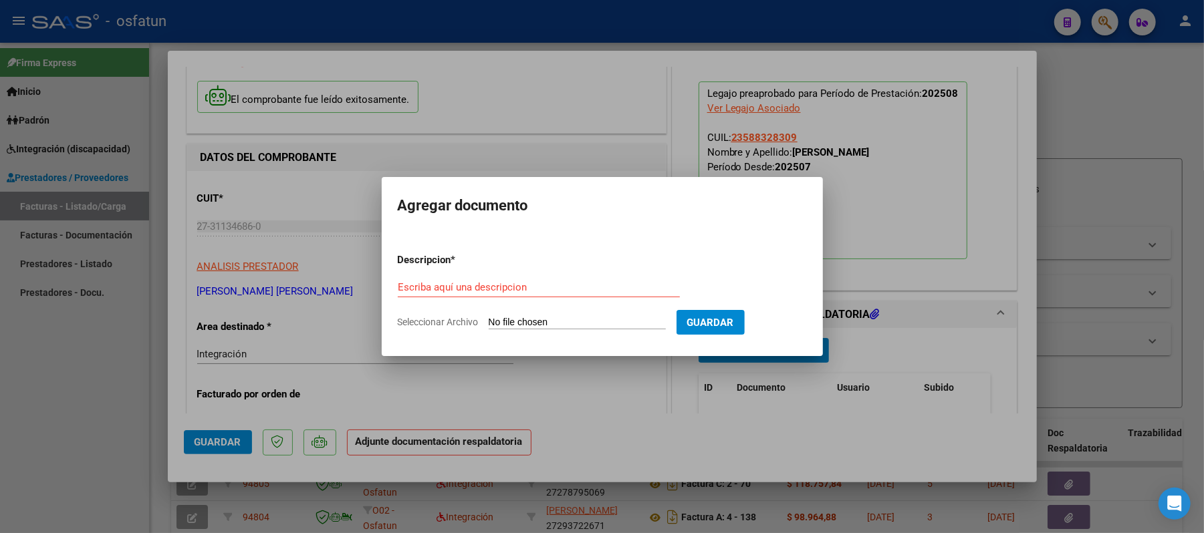
click at [466, 274] on form "Descripcion * Escriba aquí una descripcion Seleccionar Archivo Guardar" at bounding box center [602, 292] width 409 height 98
click at [472, 291] on input "Escriba aquí una descripcion" at bounding box center [539, 287] width 282 height 12
click at [520, 323] on input "Seleccionar Archivo" at bounding box center [577, 323] width 177 height 13
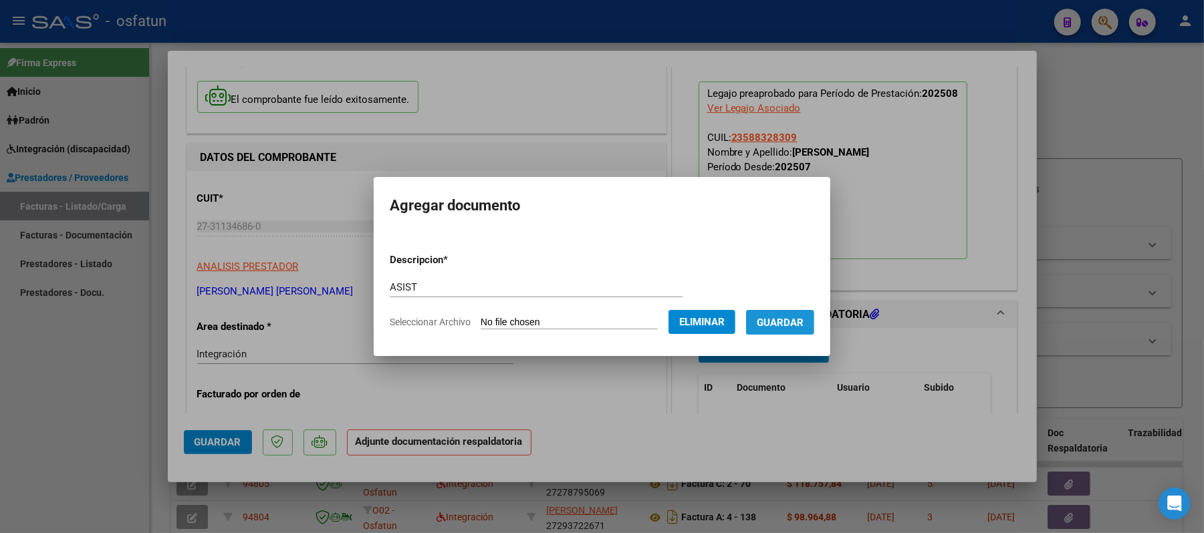
click at [797, 321] on span "Guardar" at bounding box center [780, 323] width 47 height 12
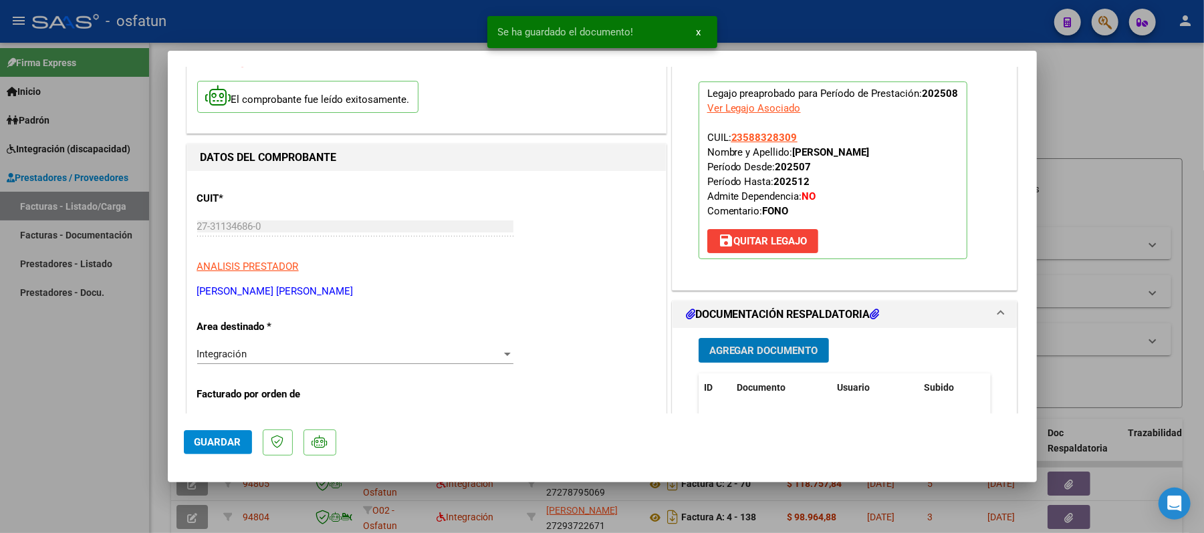
click at [740, 346] on span "Agregar Documento" at bounding box center [763, 351] width 109 height 12
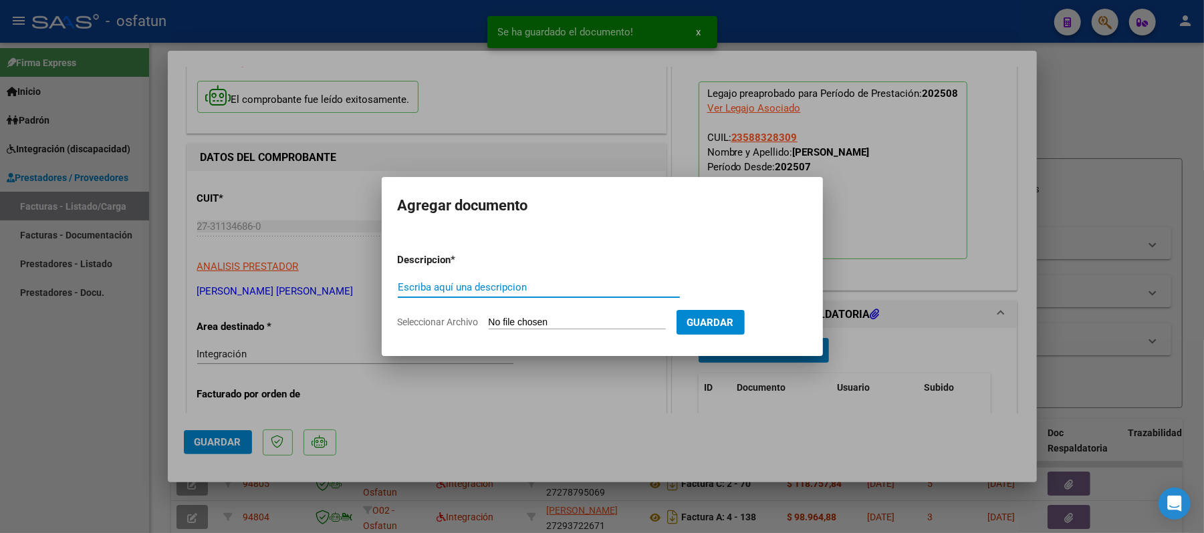
click at [578, 290] on input "Escriba aquí una descripcion" at bounding box center [539, 287] width 282 height 12
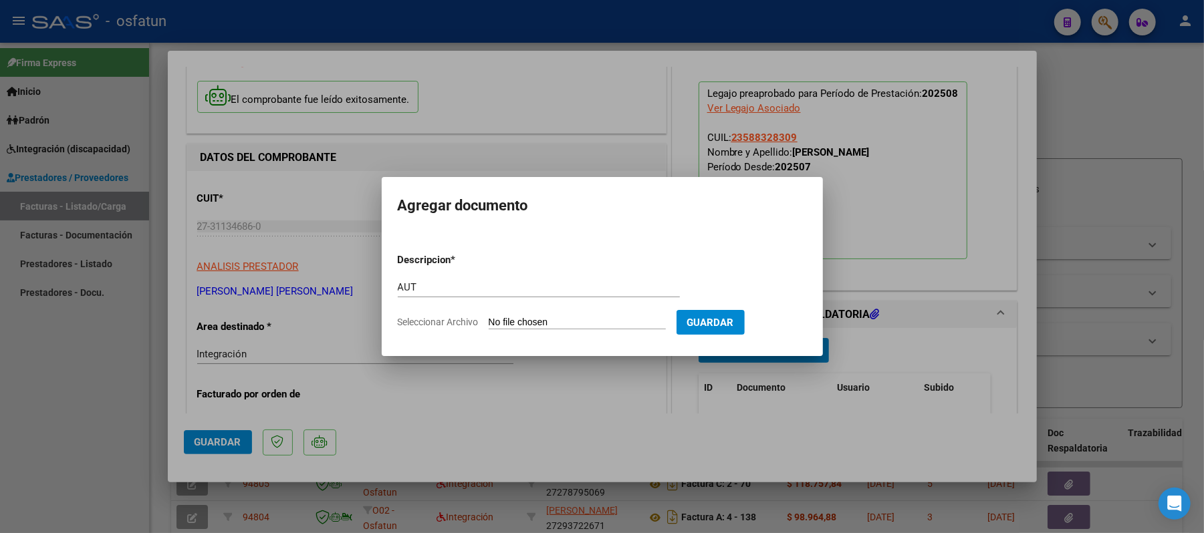
click at [555, 326] on input "Seleccionar Archivo" at bounding box center [577, 323] width 177 height 13
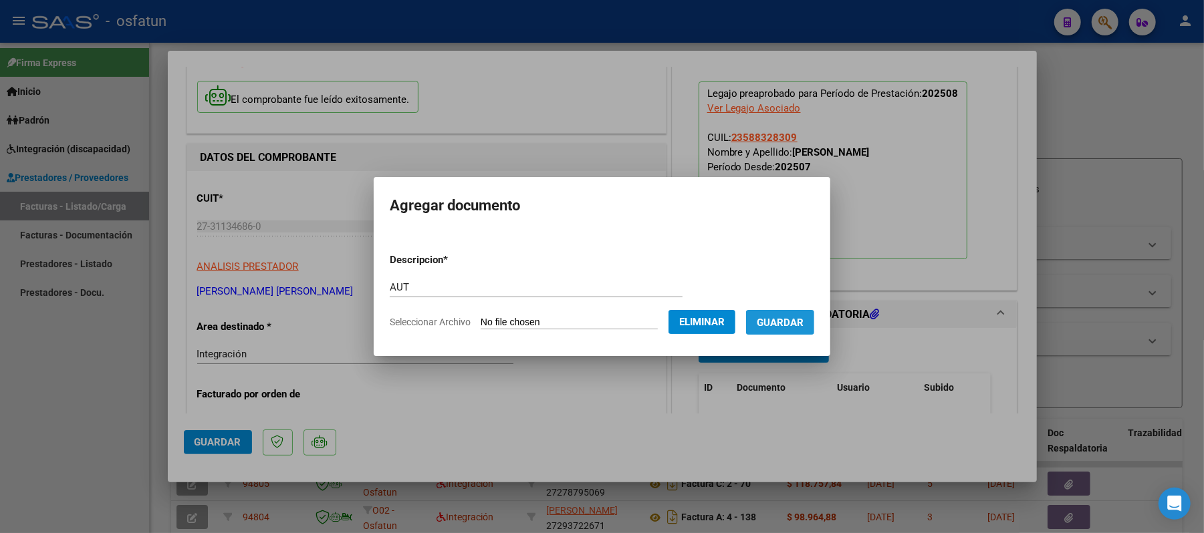
click at [779, 324] on span "Guardar" at bounding box center [780, 323] width 47 height 12
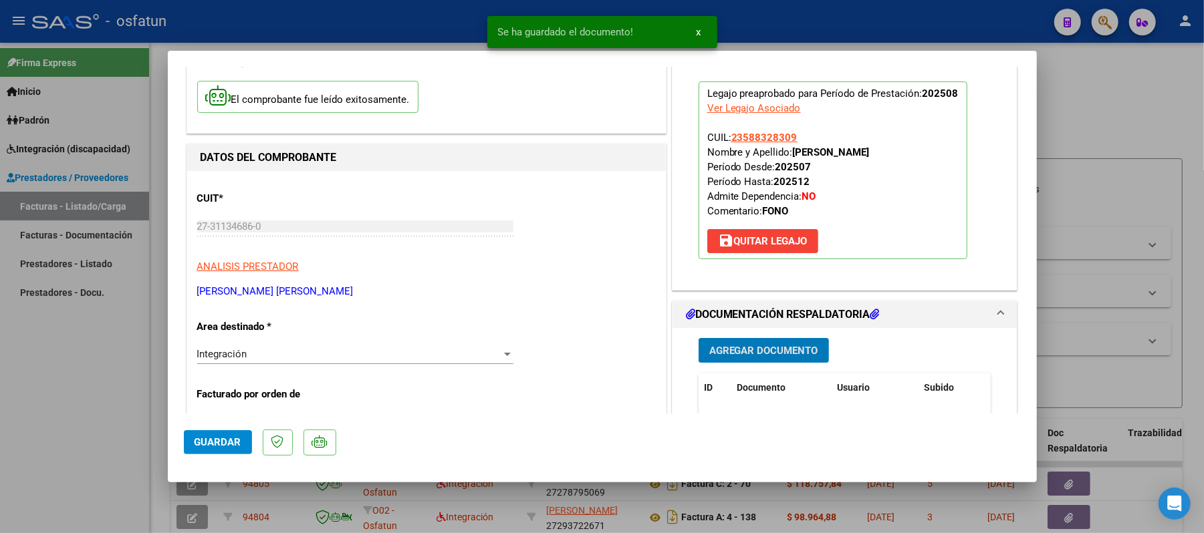
click at [235, 440] on span "Guardar" at bounding box center [217, 442] width 47 height 12
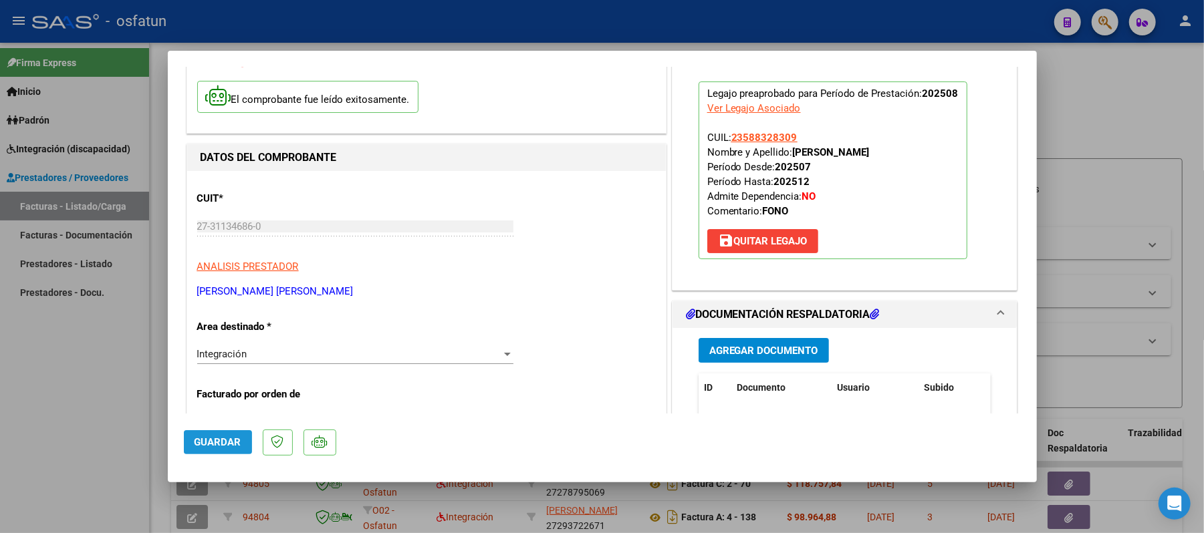
click at [225, 442] on span "Guardar" at bounding box center [217, 442] width 47 height 12
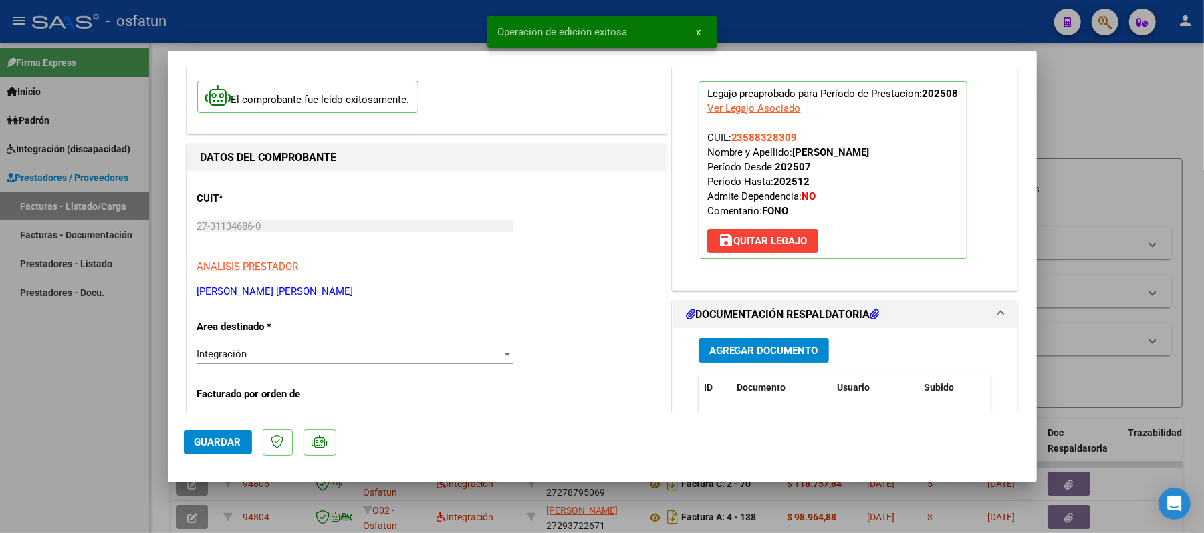
click at [1121, 107] on div at bounding box center [602, 266] width 1204 height 533
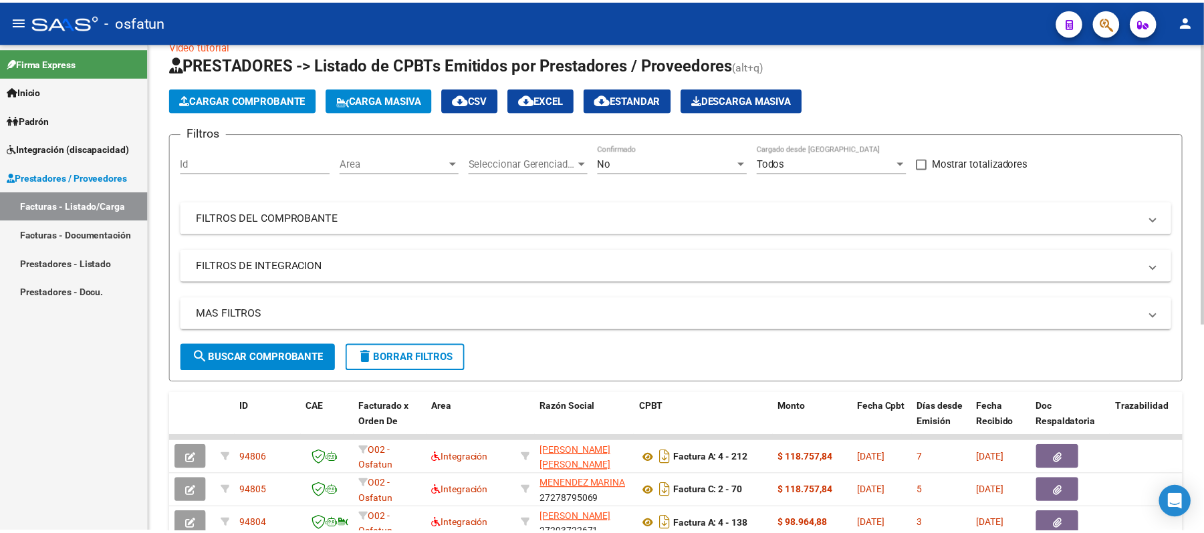
scroll to position [0, 0]
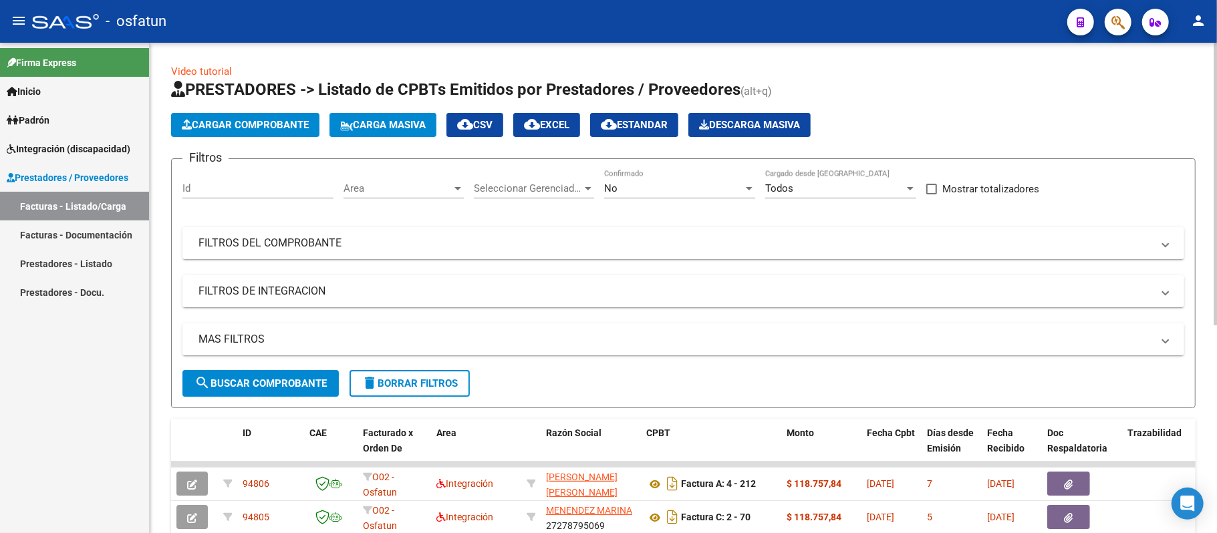
click at [275, 128] on span "Cargar Comprobante" at bounding box center [245, 125] width 127 height 12
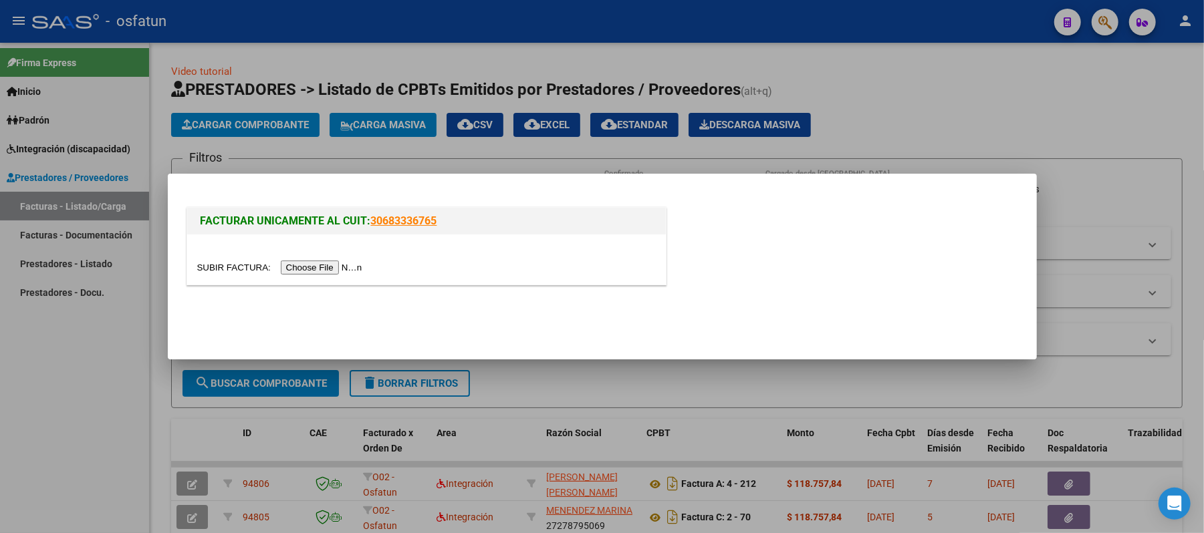
click at [335, 271] on input "file" at bounding box center [281, 268] width 169 height 14
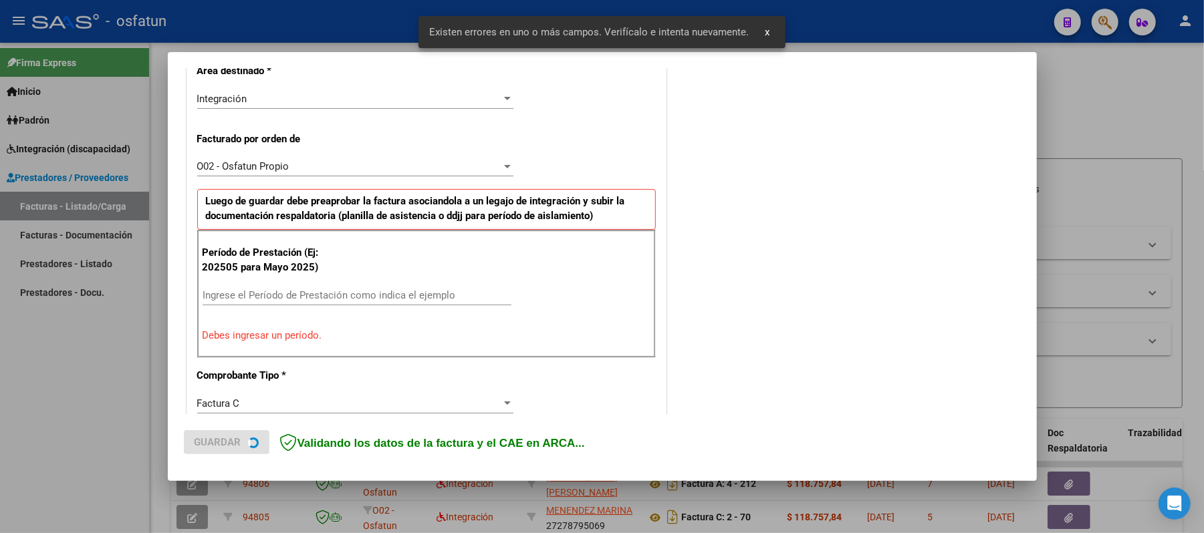
scroll to position [335, 0]
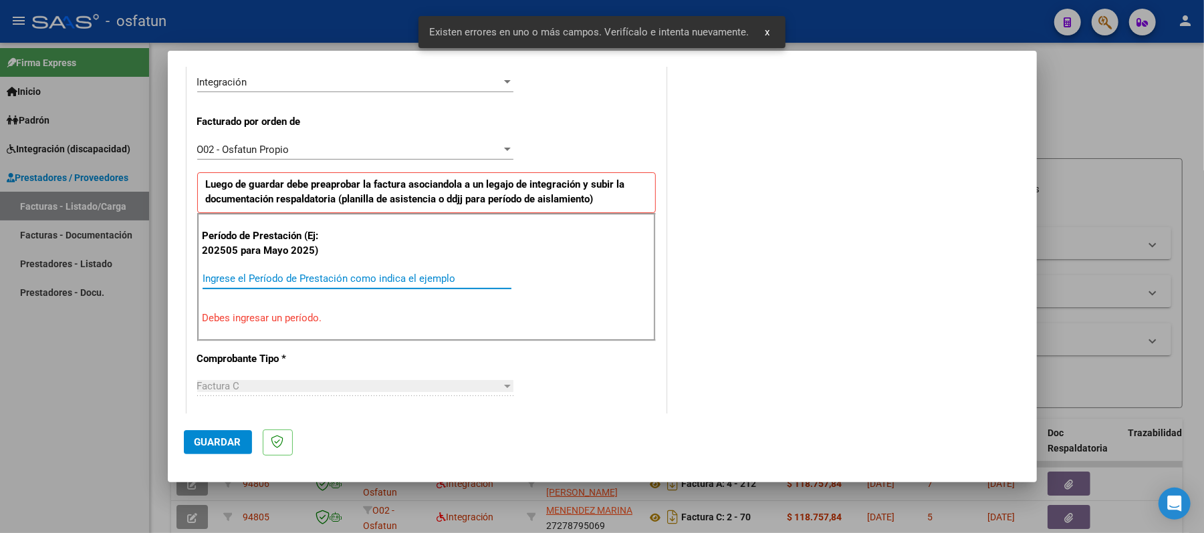
click at [364, 275] on input "Ingrese el Período de Prestación como indica el ejemplo" at bounding box center [356, 279] width 309 height 12
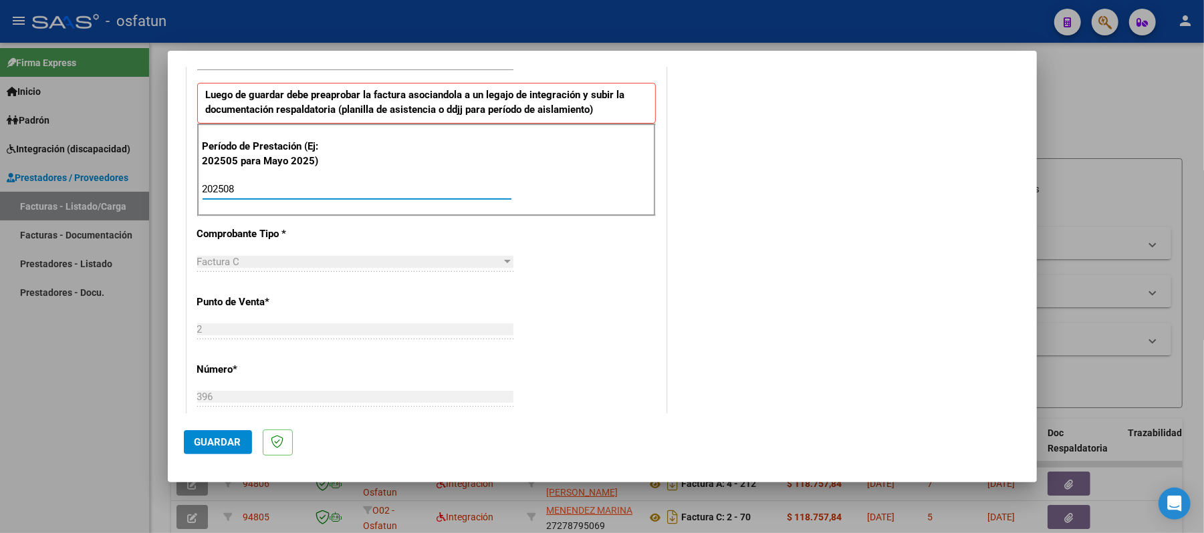
scroll to position [514, 0]
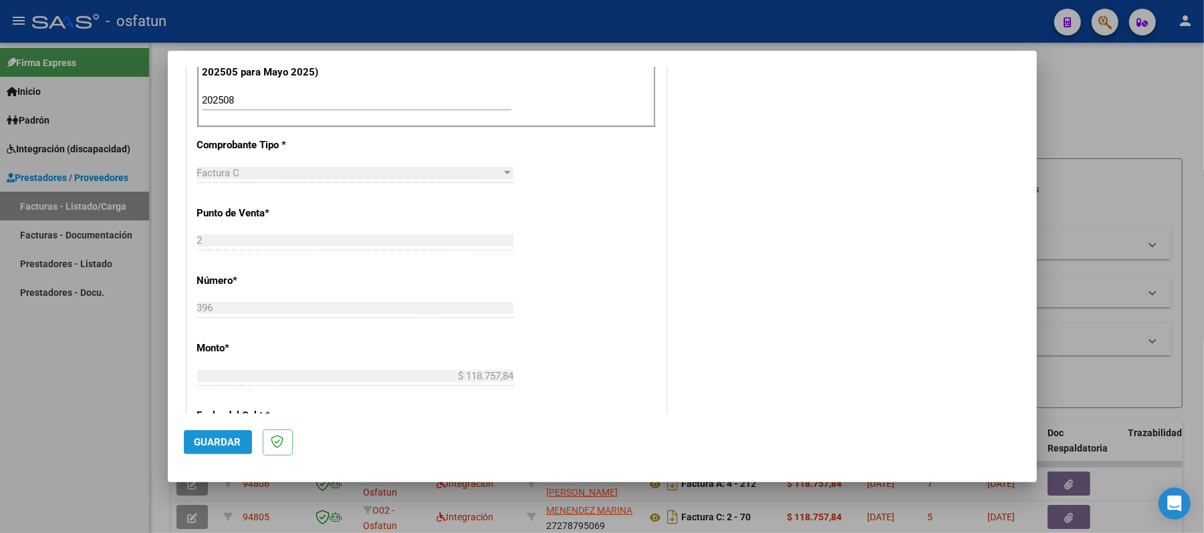
click at [213, 445] on span "Guardar" at bounding box center [217, 442] width 47 height 12
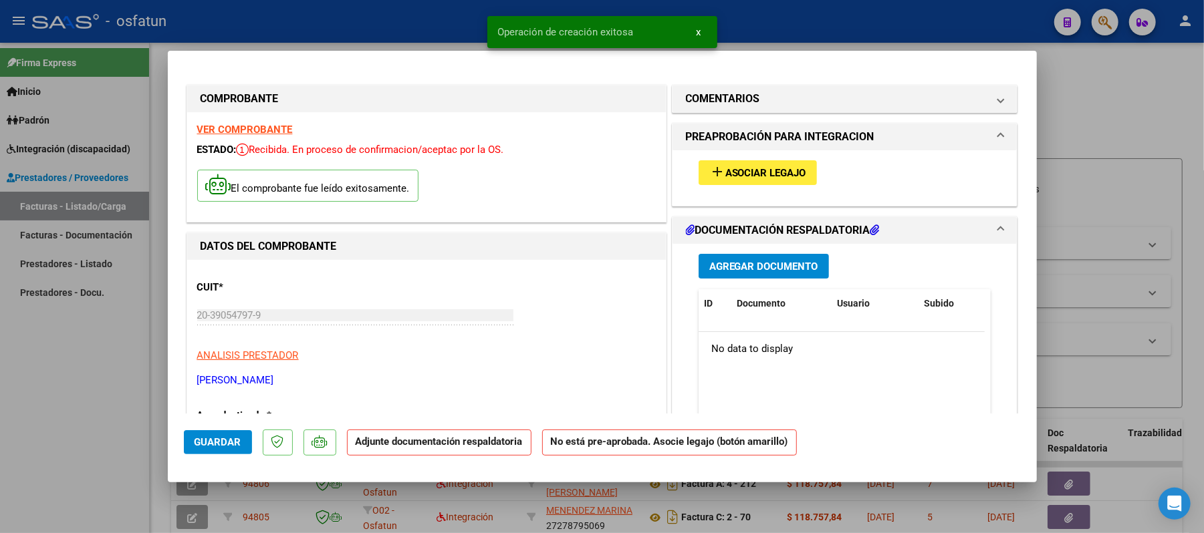
click at [765, 172] on span "Asociar Legajo" at bounding box center [765, 173] width 81 height 12
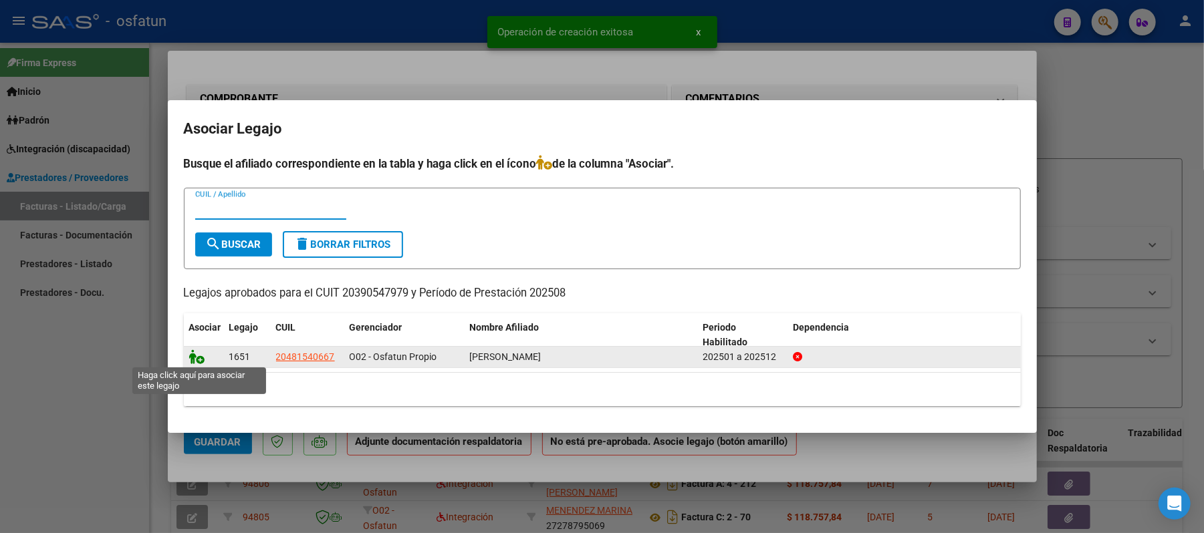
click at [191, 356] on icon at bounding box center [197, 357] width 16 height 15
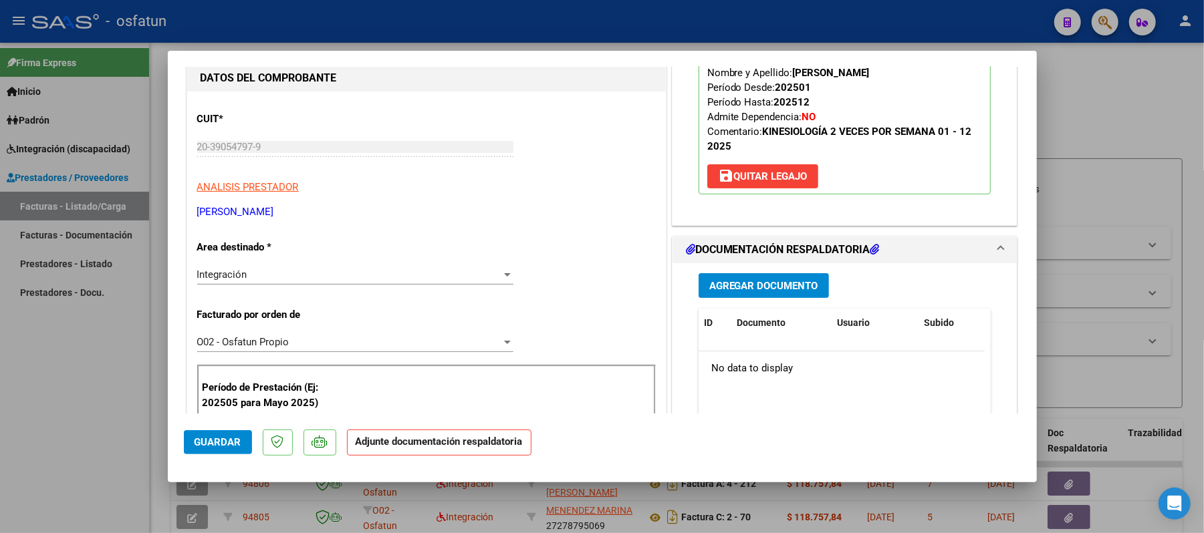
scroll to position [178, 0]
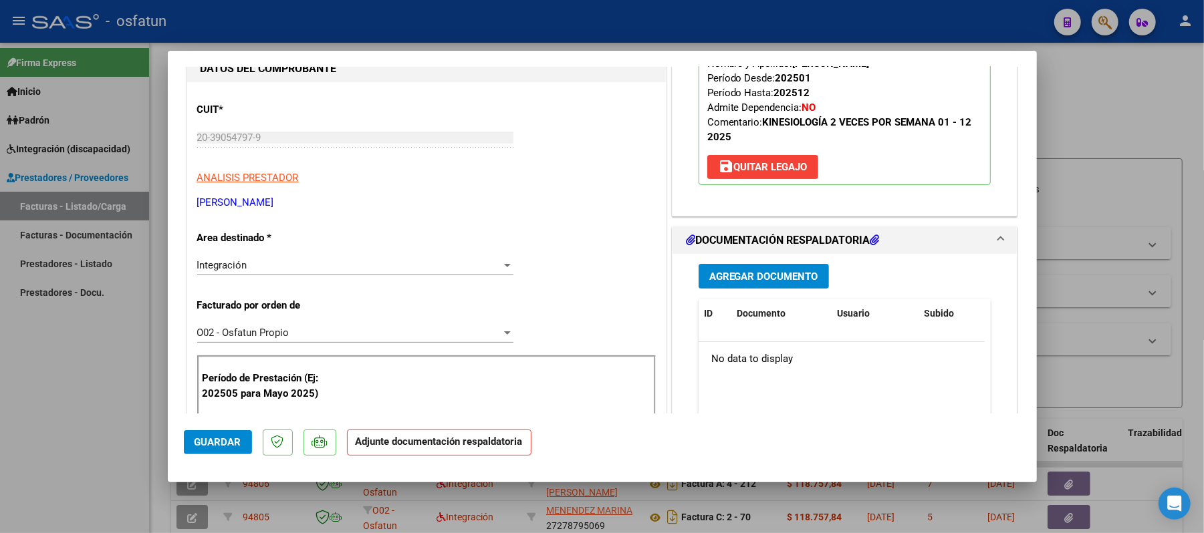
click at [771, 279] on span "Agregar Documento" at bounding box center [763, 277] width 109 height 12
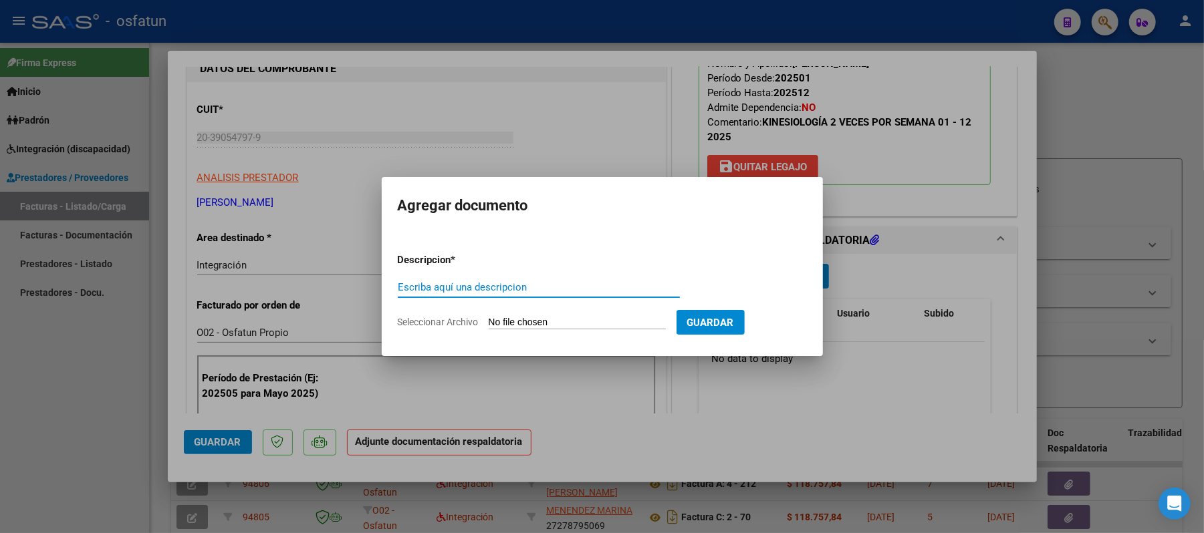
click at [573, 287] on input "Escriba aquí una descripcion" at bounding box center [539, 287] width 282 height 12
click at [555, 319] on input "Seleccionar Archivo" at bounding box center [577, 323] width 177 height 13
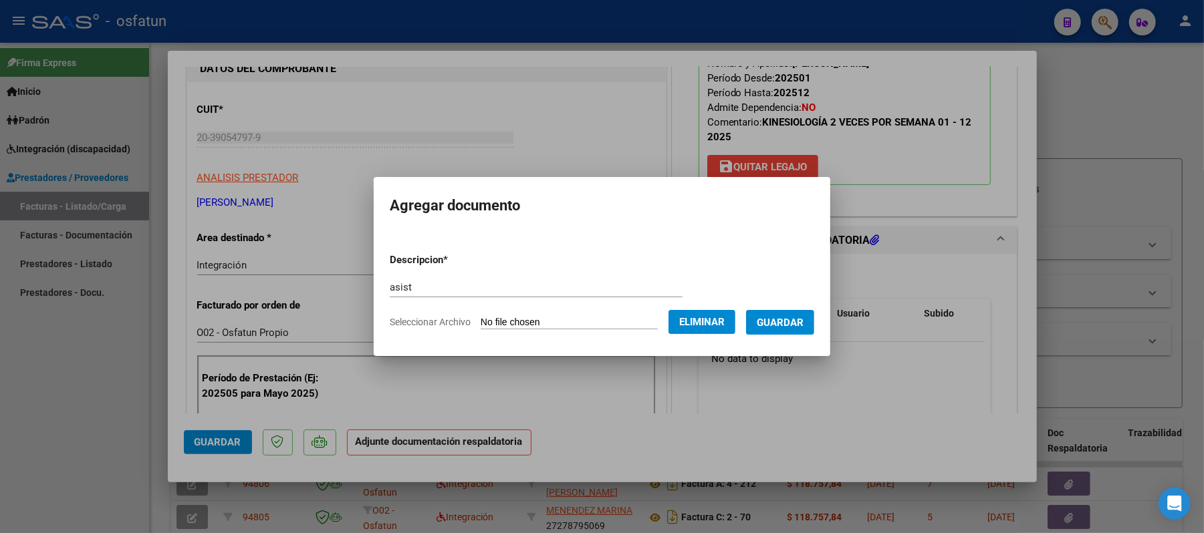
click at [795, 321] on span "Guardar" at bounding box center [780, 323] width 47 height 12
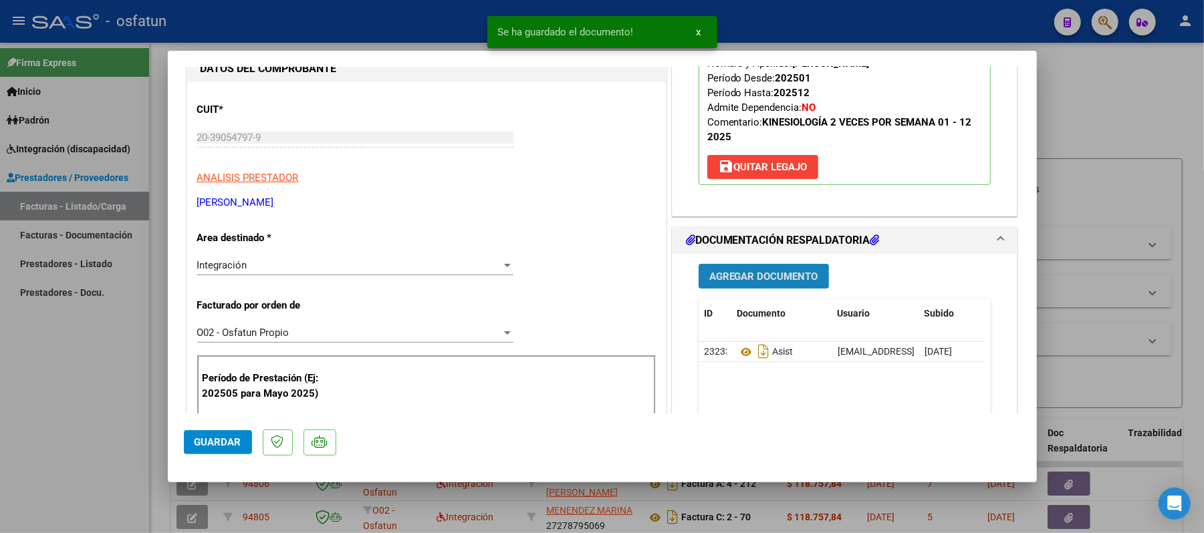
click at [765, 285] on button "Agregar Documento" at bounding box center [763, 276] width 130 height 25
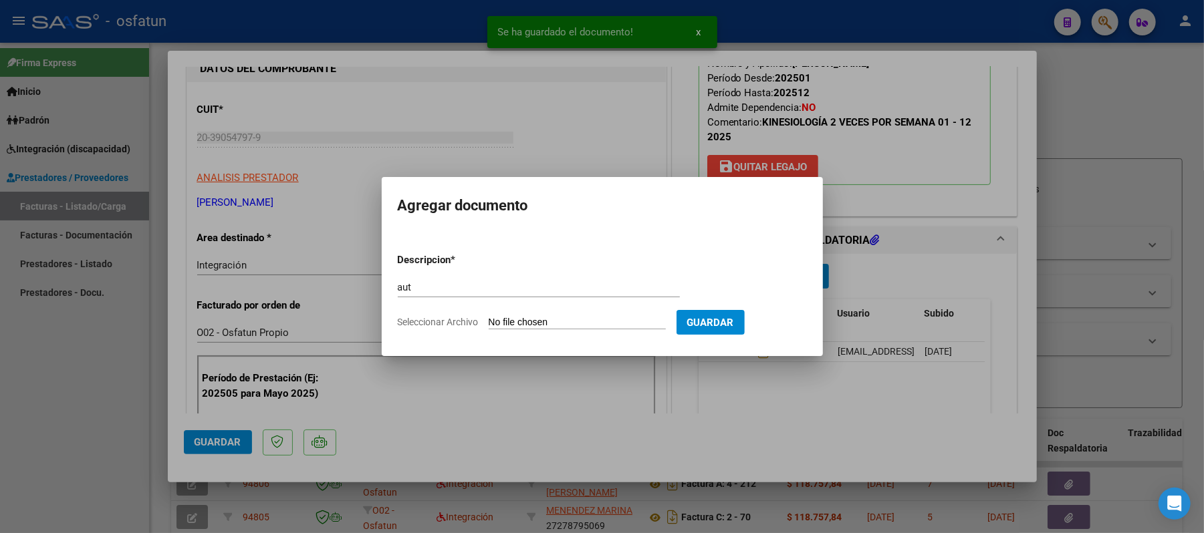
click at [572, 321] on input "Seleccionar Archivo" at bounding box center [577, 323] width 177 height 13
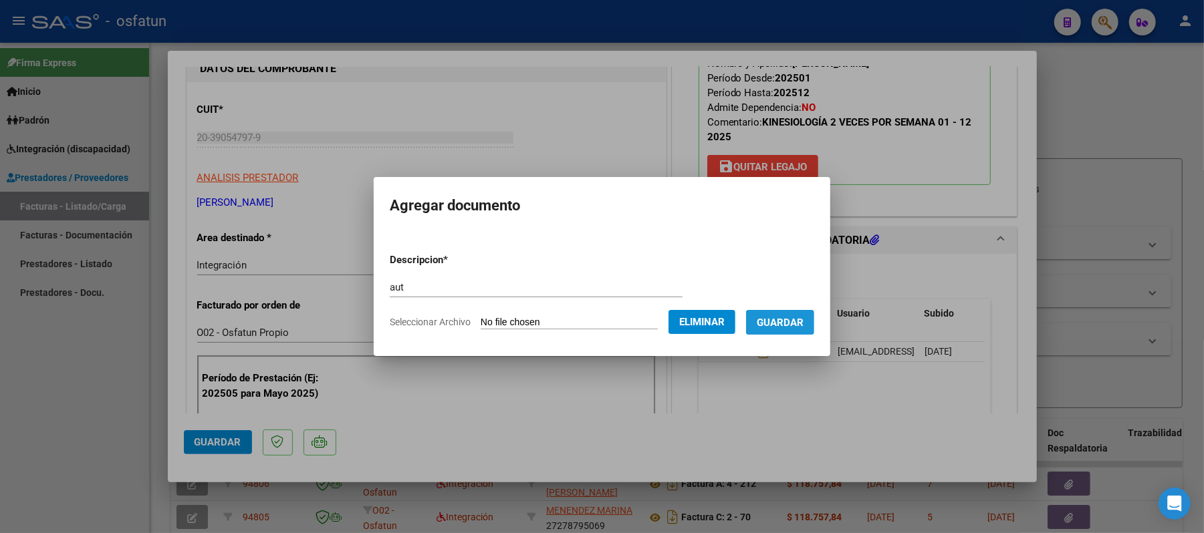
click at [786, 321] on span "Guardar" at bounding box center [780, 323] width 47 height 12
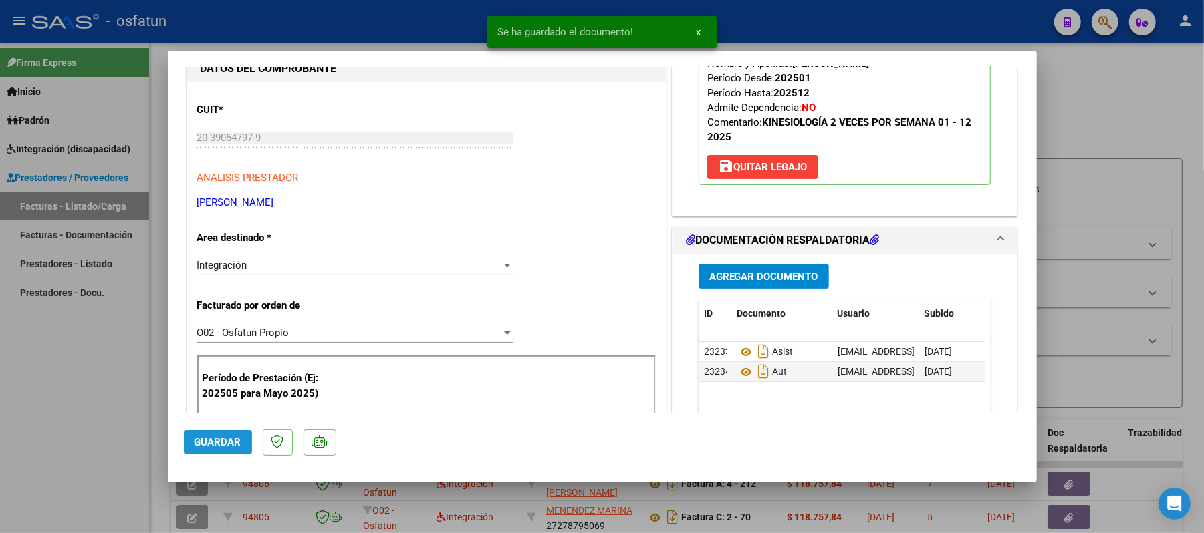
click at [211, 436] on span "Guardar" at bounding box center [217, 442] width 47 height 12
click at [1111, 140] on div at bounding box center [602, 266] width 1204 height 533
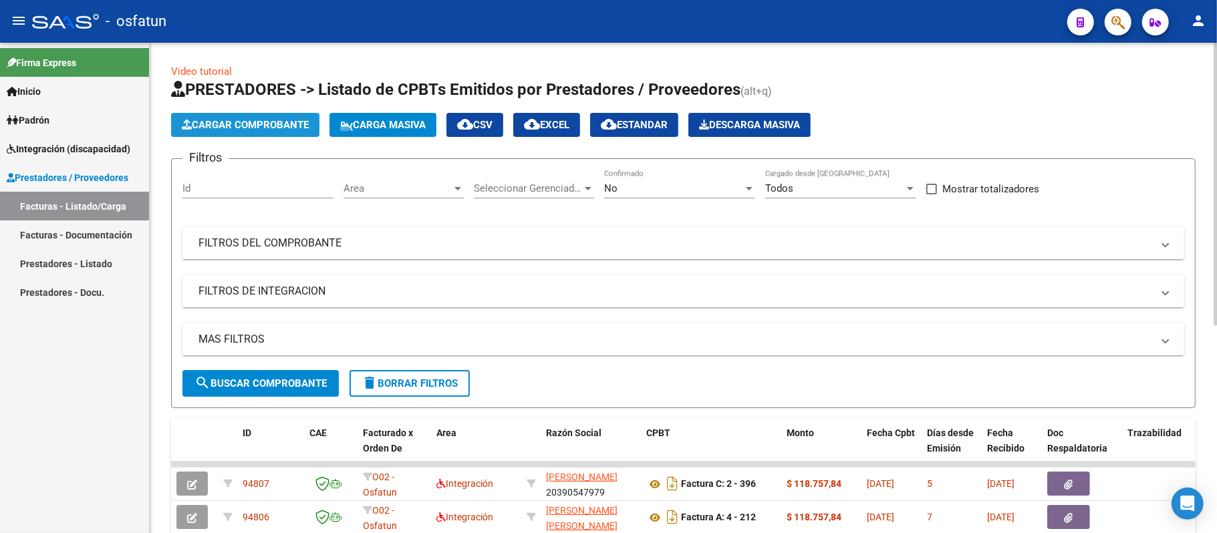
click at [254, 123] on span "Cargar Comprobante" at bounding box center [245, 125] width 127 height 12
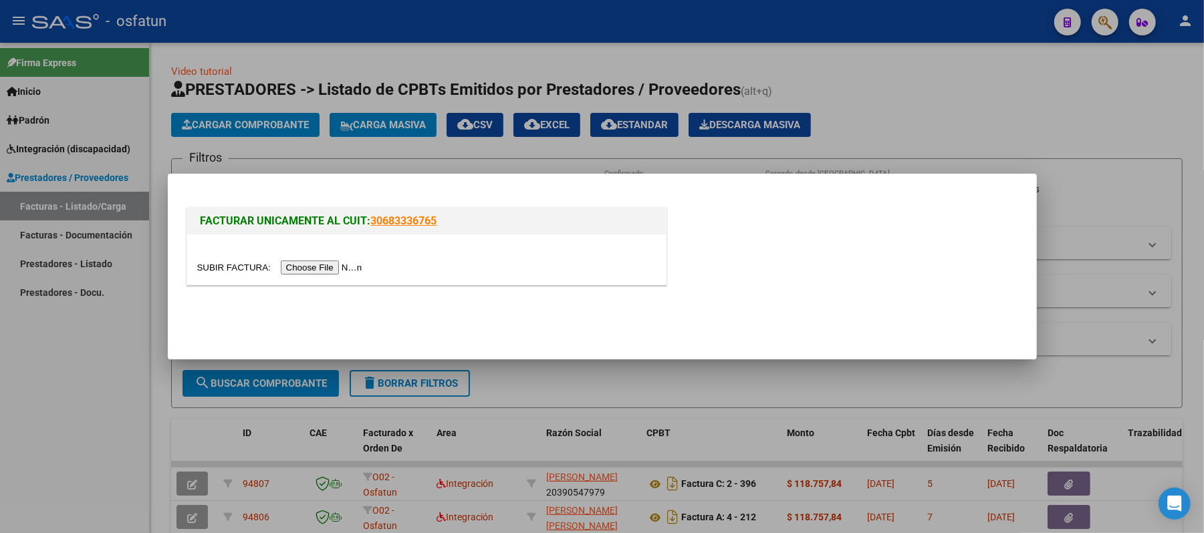
click at [327, 265] on input "file" at bounding box center [281, 268] width 169 height 14
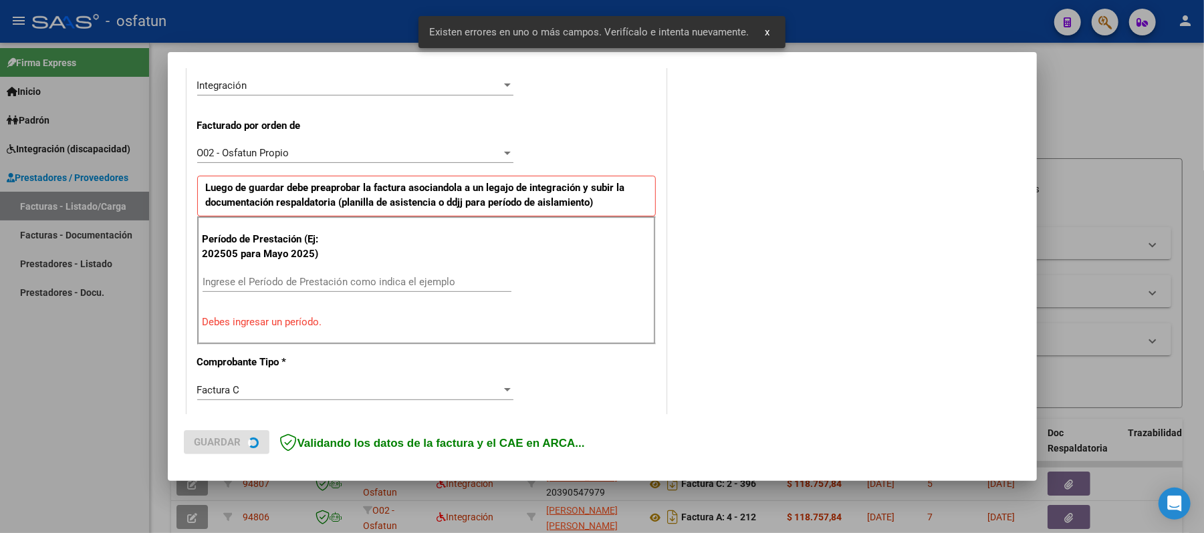
scroll to position [362, 0]
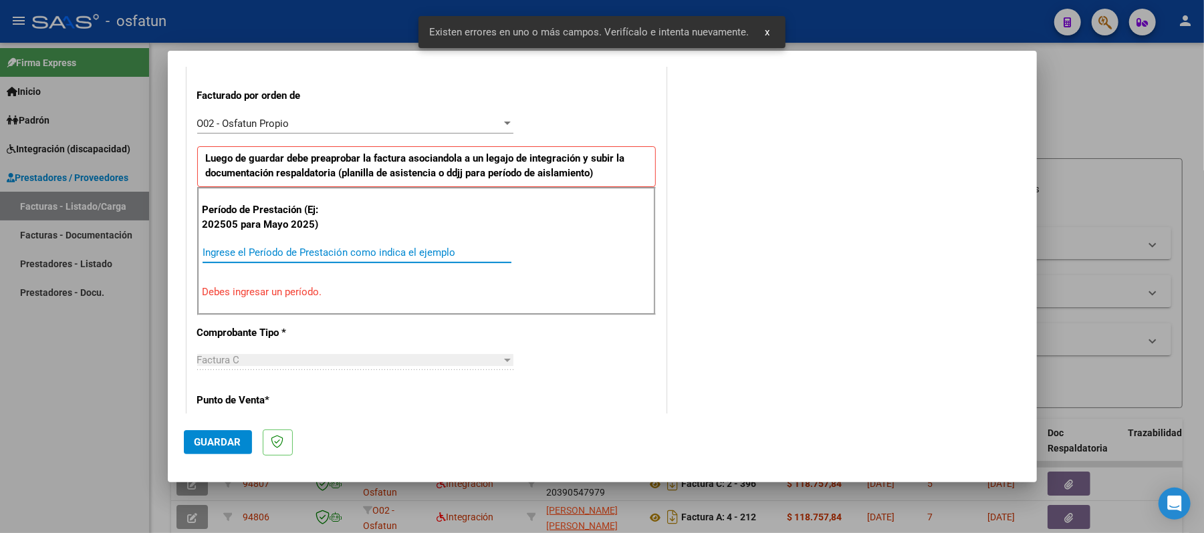
click at [282, 250] on input "Ingrese el Período de Prestación como indica el ejemplo" at bounding box center [356, 253] width 309 height 12
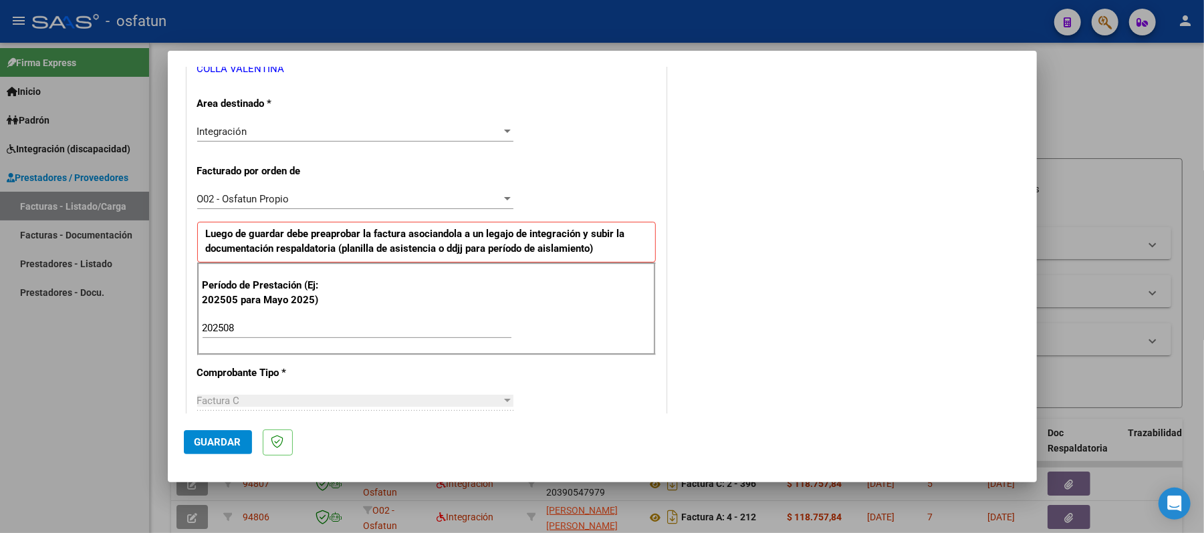
scroll to position [273, 0]
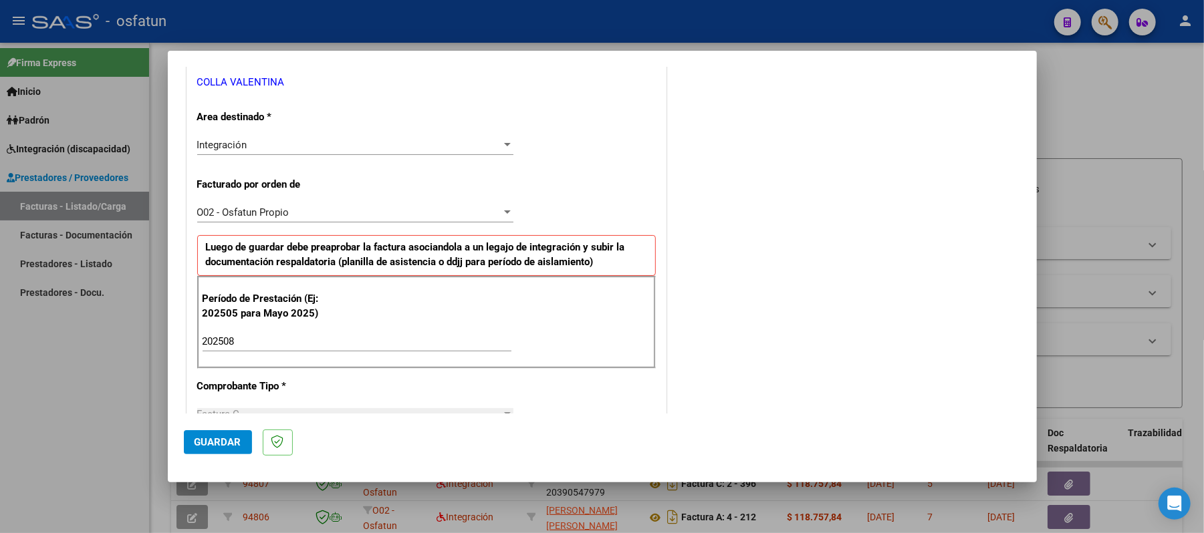
click at [207, 444] on span "Guardar" at bounding box center [217, 442] width 47 height 12
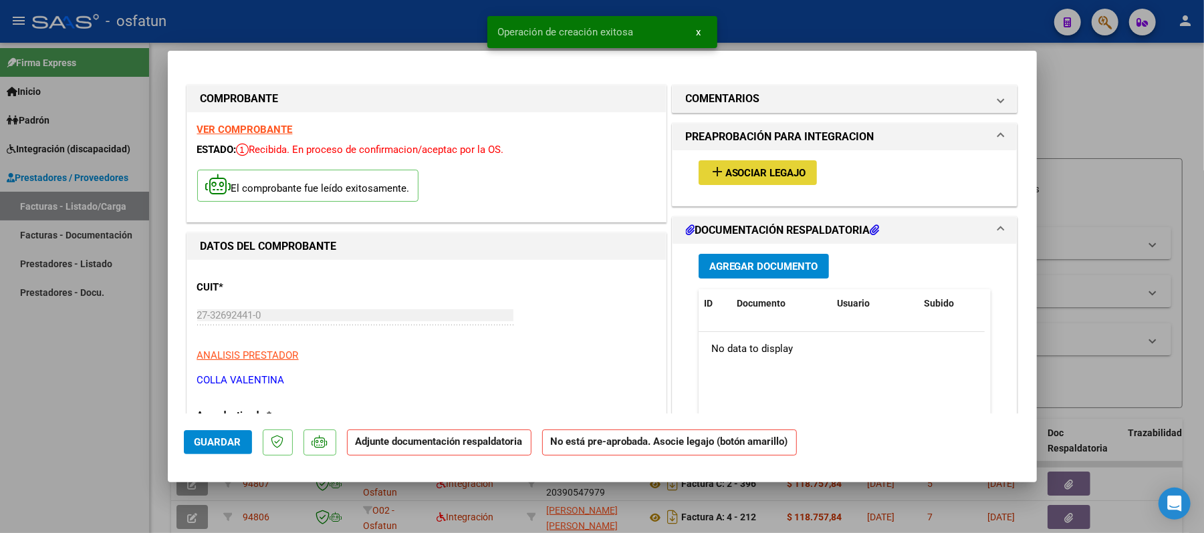
click at [768, 172] on span "Asociar Legajo" at bounding box center [765, 173] width 81 height 12
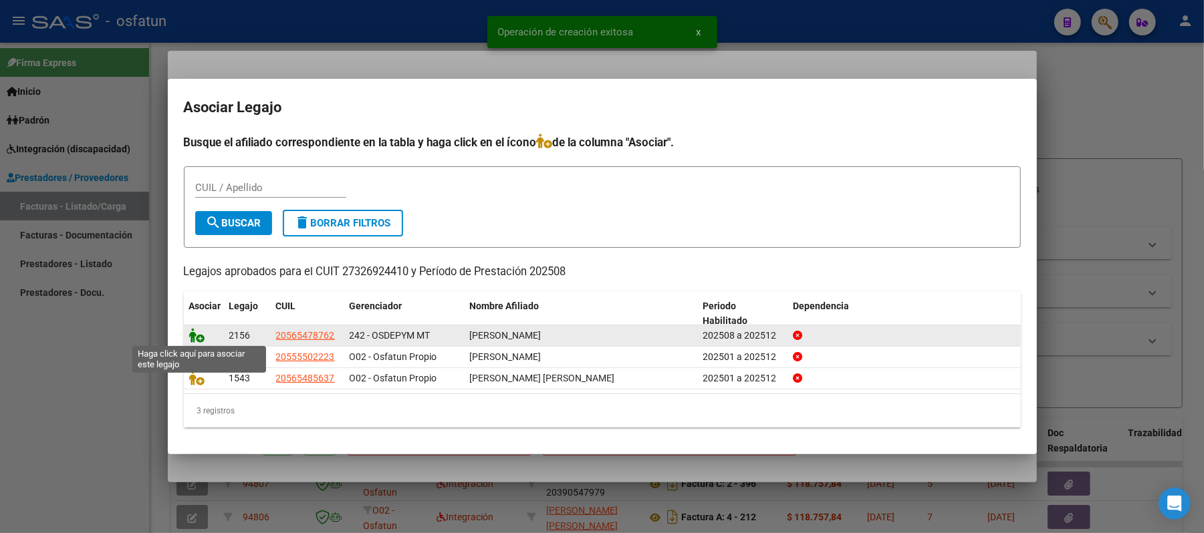
click at [195, 335] on icon at bounding box center [197, 335] width 16 height 15
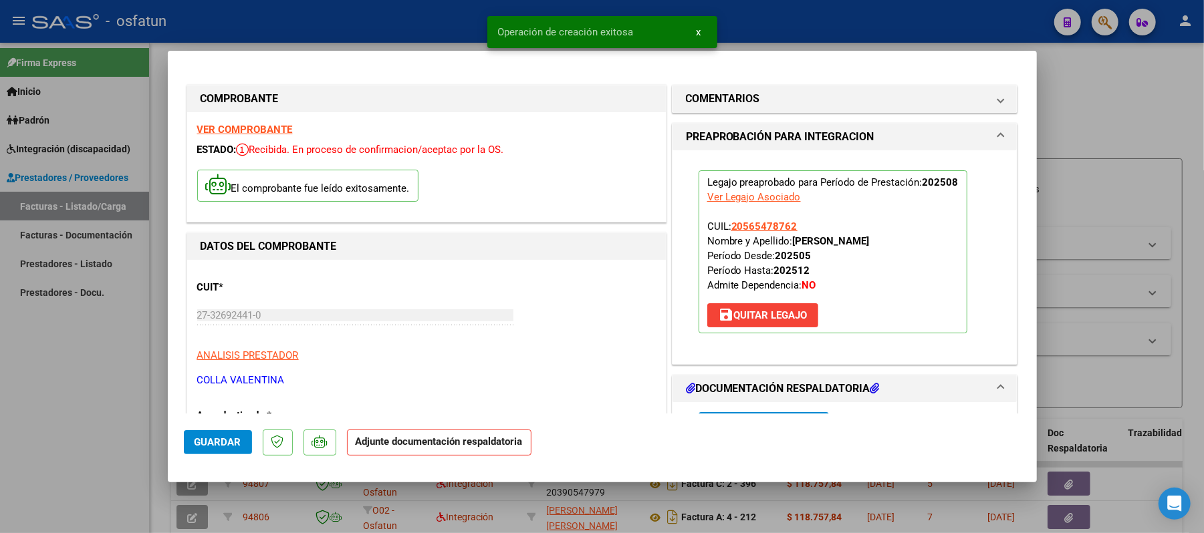
scroll to position [89, 0]
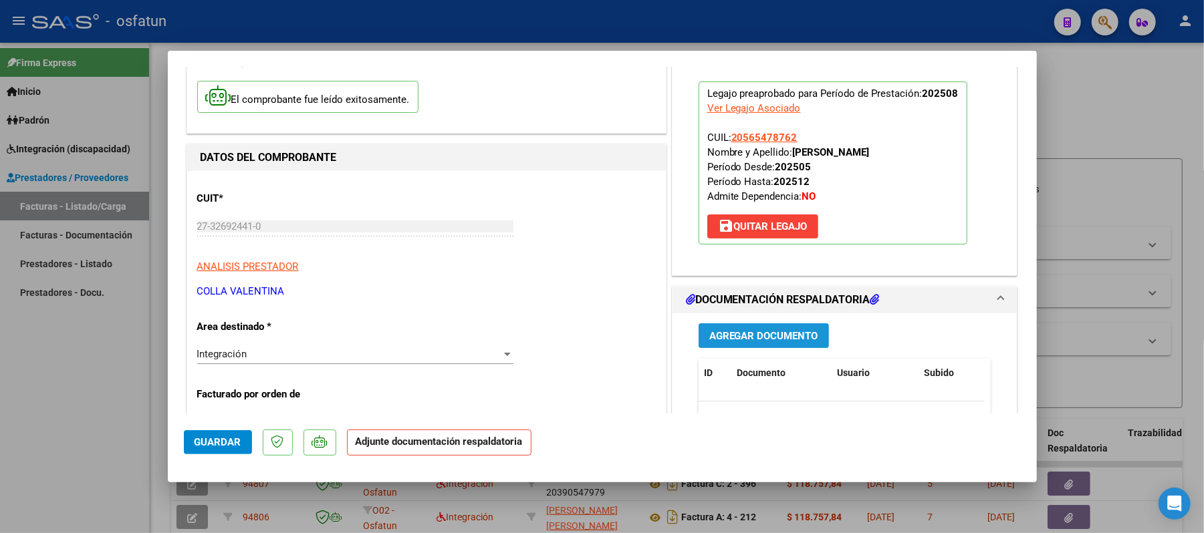
click at [754, 338] on span "Agregar Documento" at bounding box center [763, 336] width 109 height 12
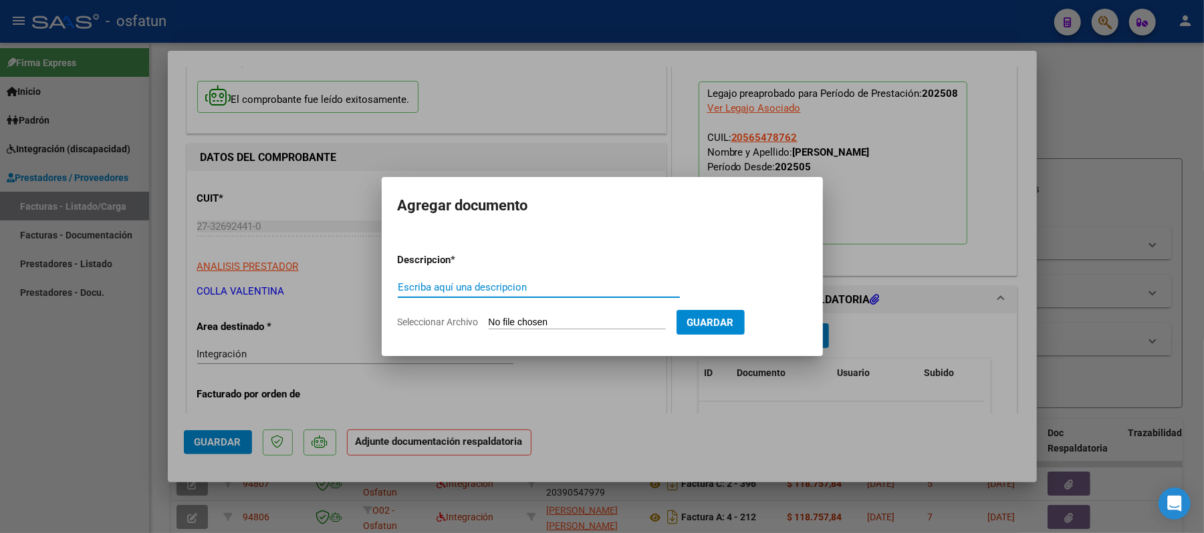
click at [568, 290] on input "Escriba aquí una descripcion" at bounding box center [539, 287] width 282 height 12
click at [569, 324] on input "Seleccionar Archivo" at bounding box center [577, 323] width 177 height 13
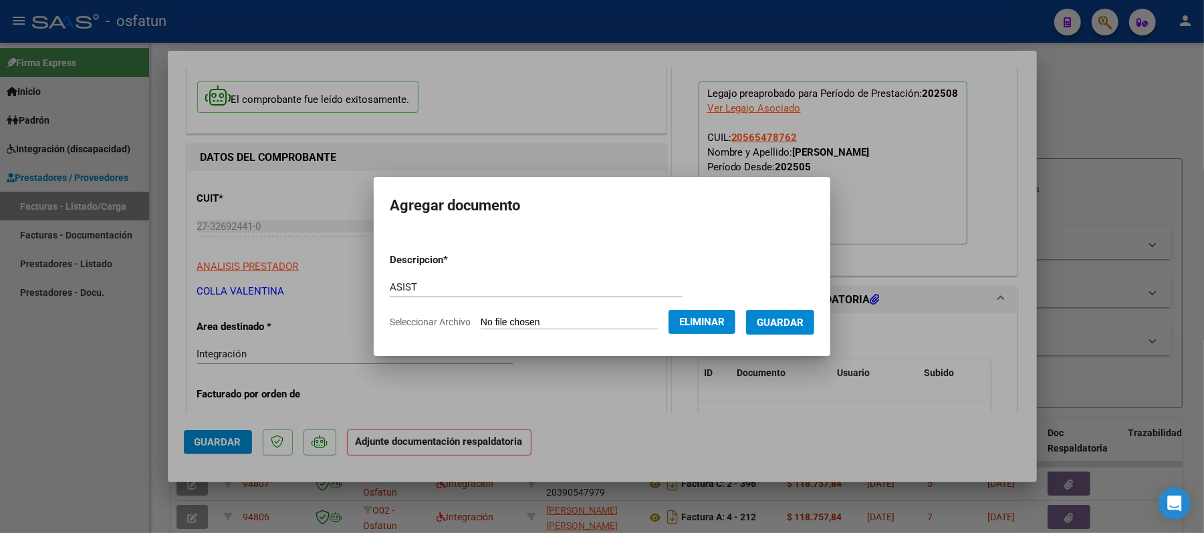
click at [798, 321] on span "Guardar" at bounding box center [780, 323] width 47 height 12
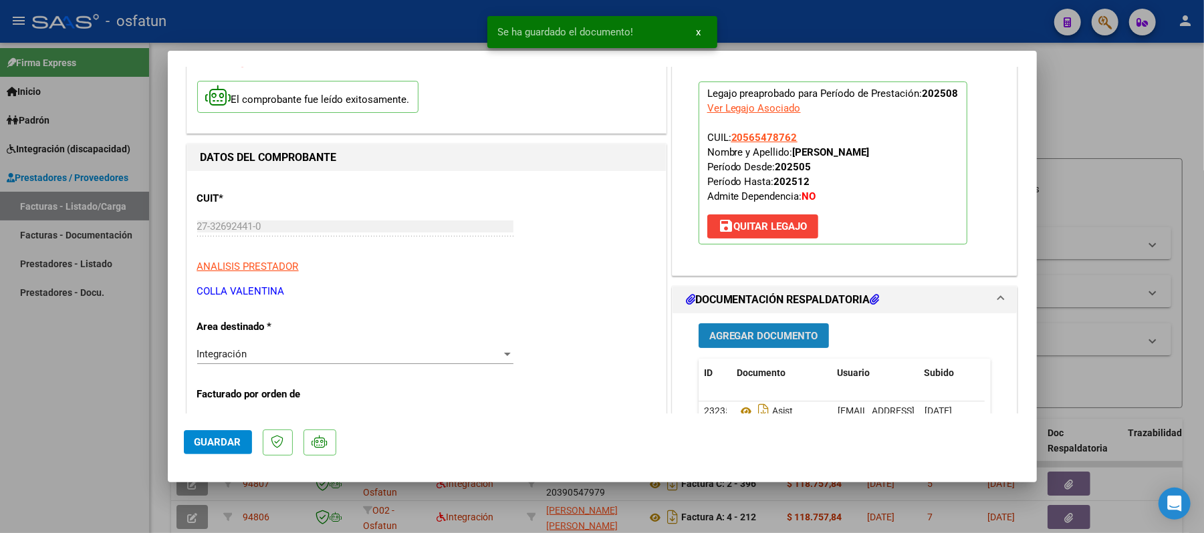
click at [746, 333] on span "Agregar Documento" at bounding box center [763, 336] width 109 height 12
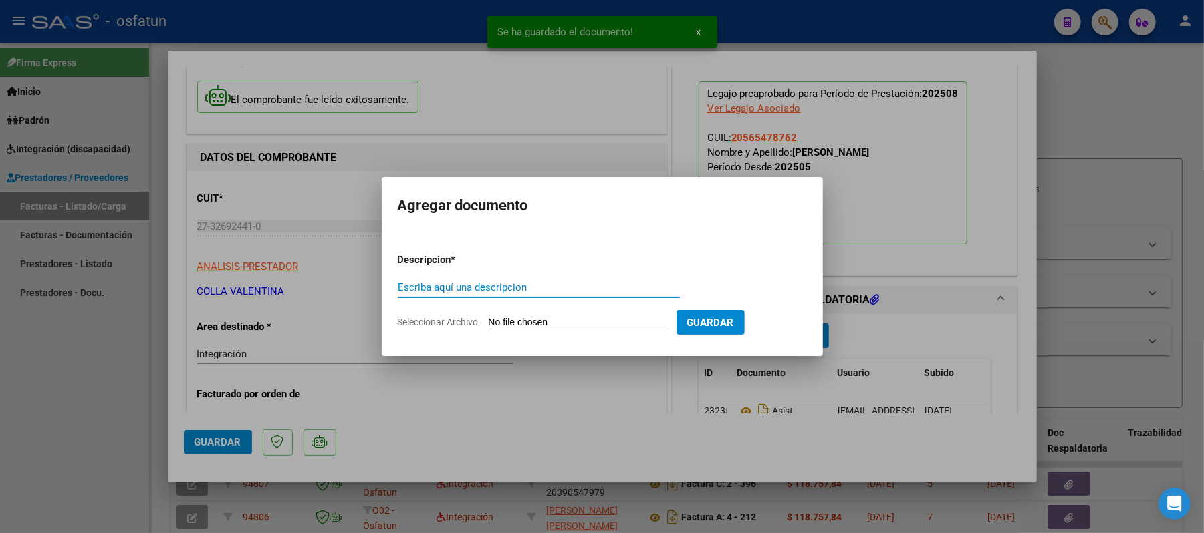
click at [585, 279] on div "Escriba aquí una descripcion" at bounding box center [539, 287] width 282 height 20
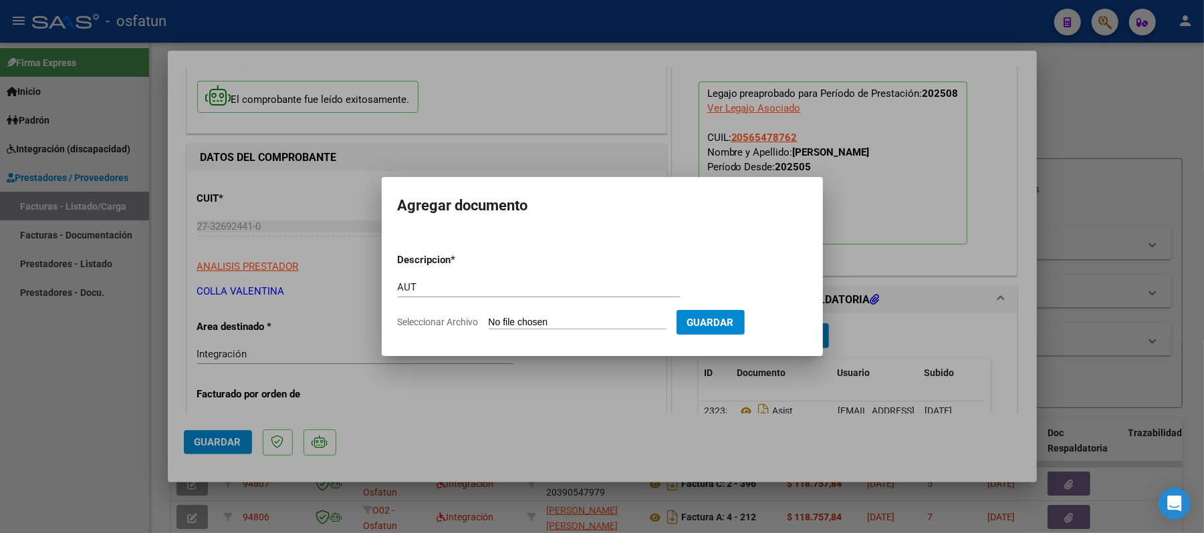
click at [567, 319] on input "Seleccionar Archivo" at bounding box center [577, 323] width 177 height 13
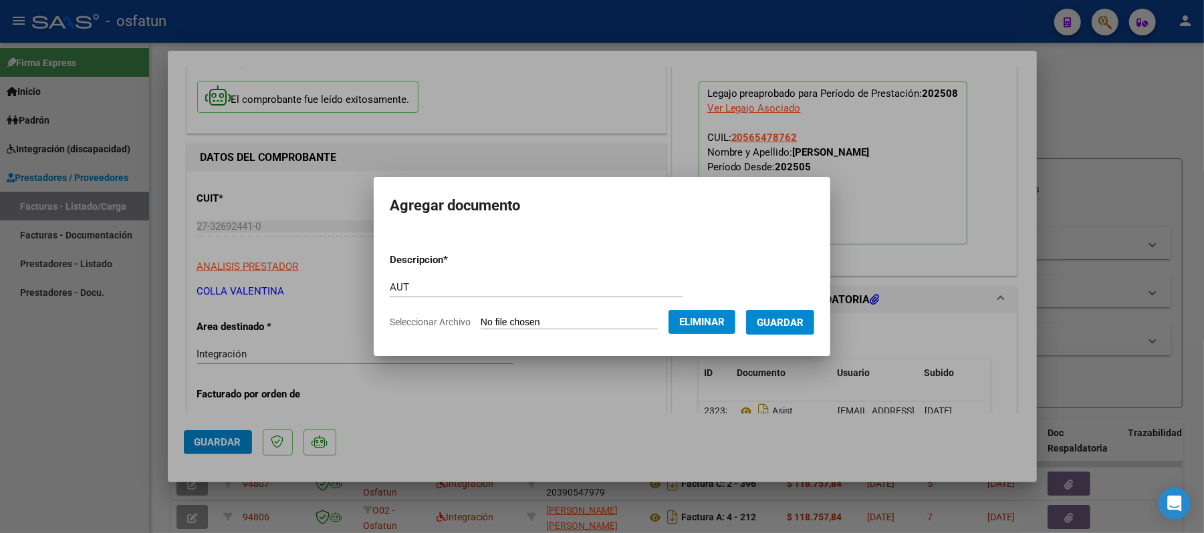
click at [791, 327] on span "Guardar" at bounding box center [780, 323] width 47 height 12
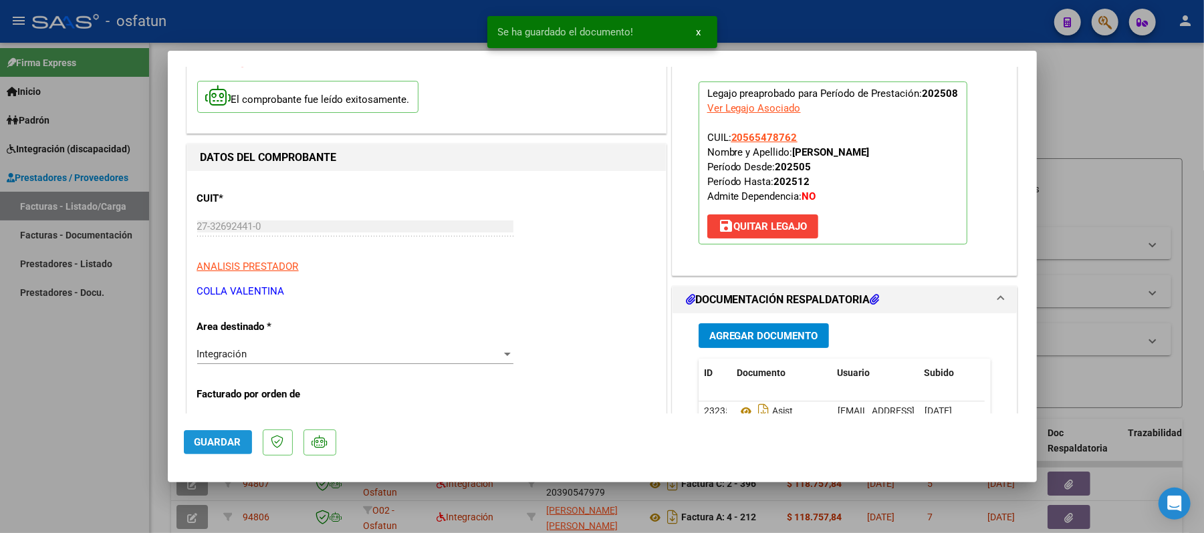
click at [223, 442] on span "Guardar" at bounding box center [217, 442] width 47 height 12
click at [1123, 120] on div at bounding box center [602, 266] width 1204 height 533
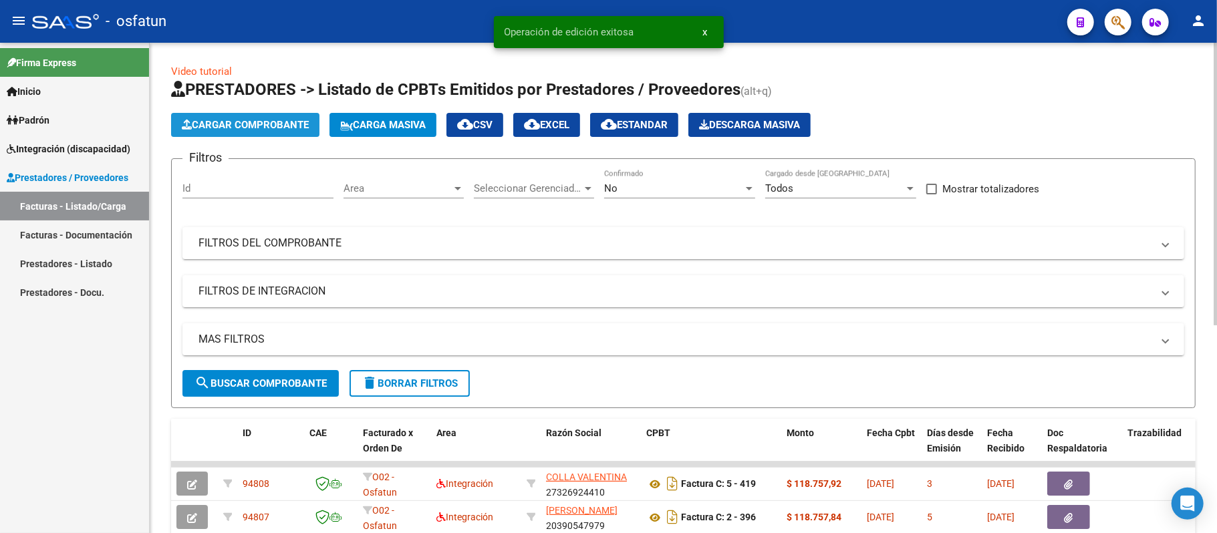
click at [254, 126] on span "Cargar Comprobante" at bounding box center [245, 125] width 127 height 12
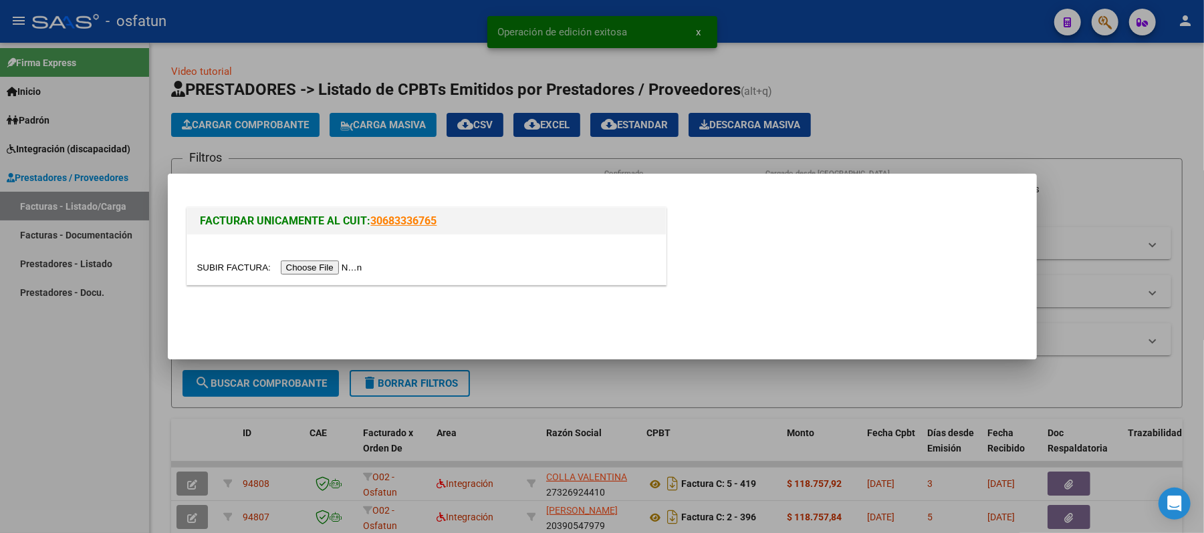
click at [317, 268] on input "file" at bounding box center [281, 268] width 169 height 14
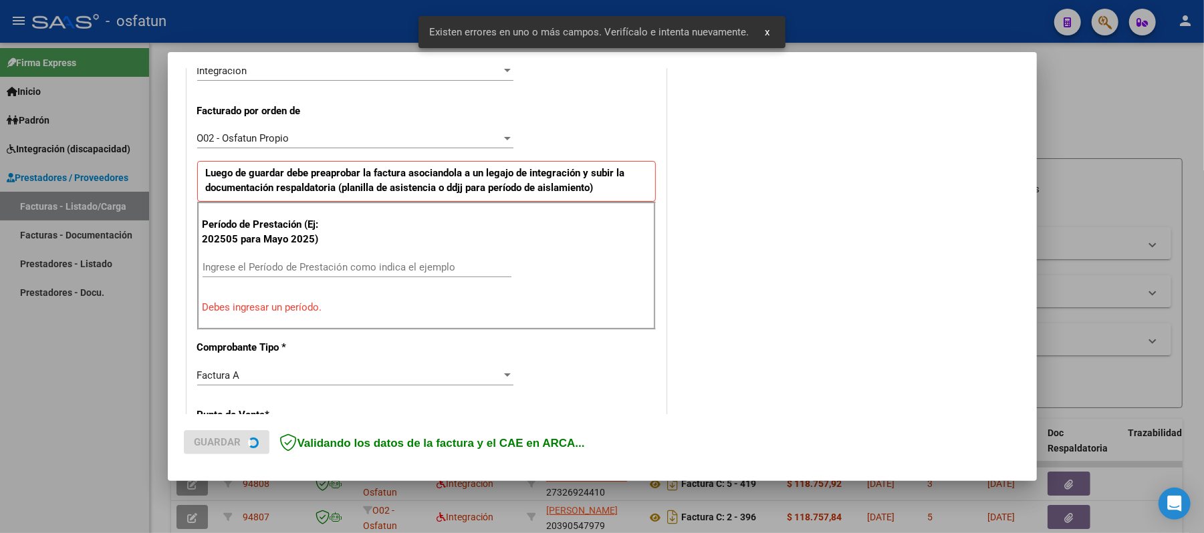
scroll to position [362, 0]
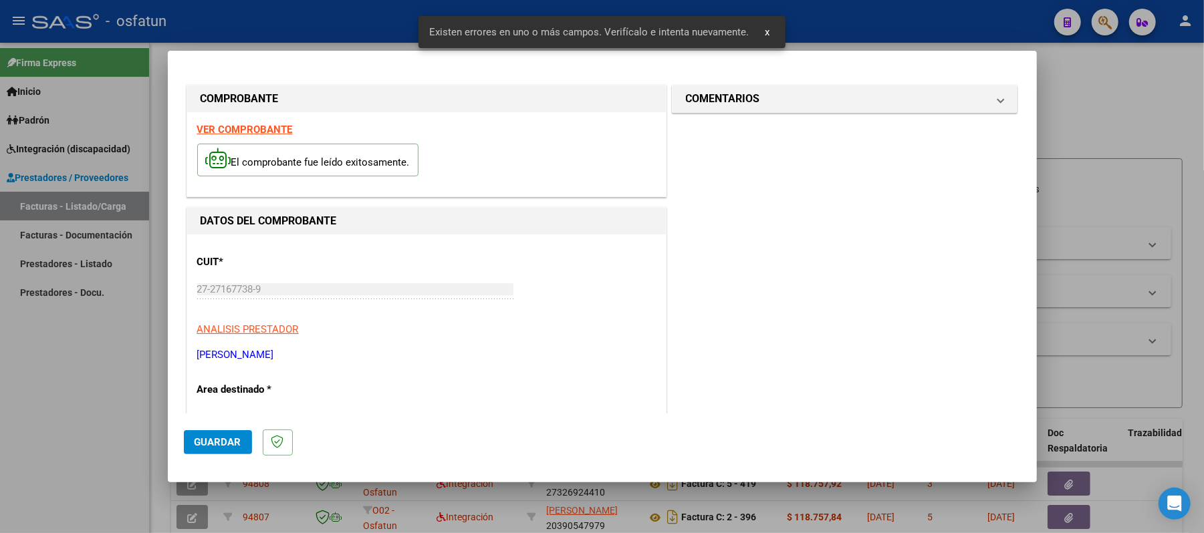
scroll to position [362, 0]
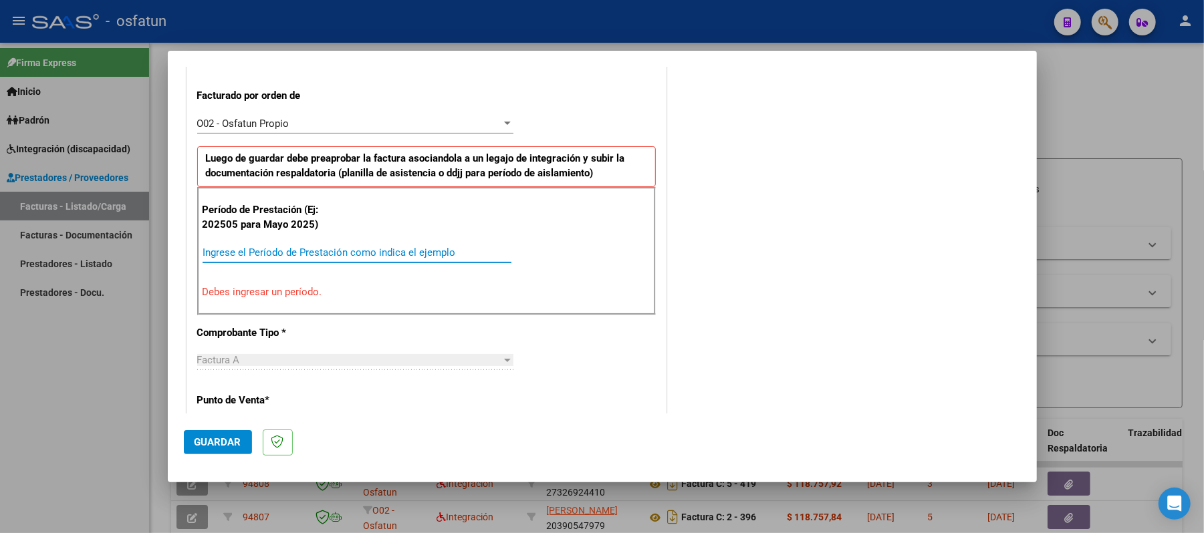
click at [297, 255] on input "Ingrese el Período de Prestación como indica el ejemplo" at bounding box center [356, 253] width 309 height 12
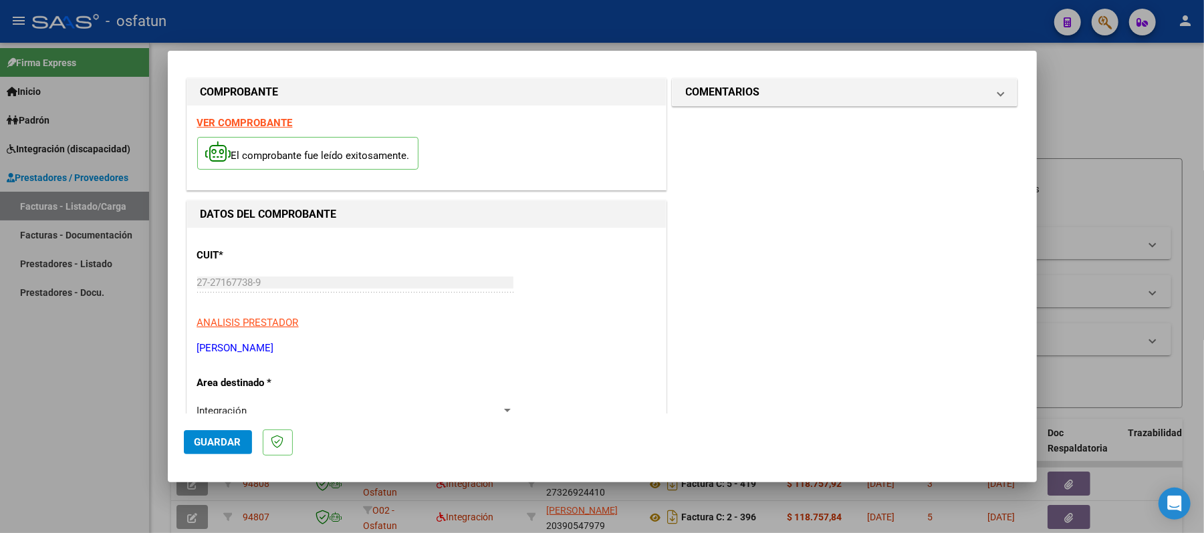
scroll to position [5, 0]
type input "202508"
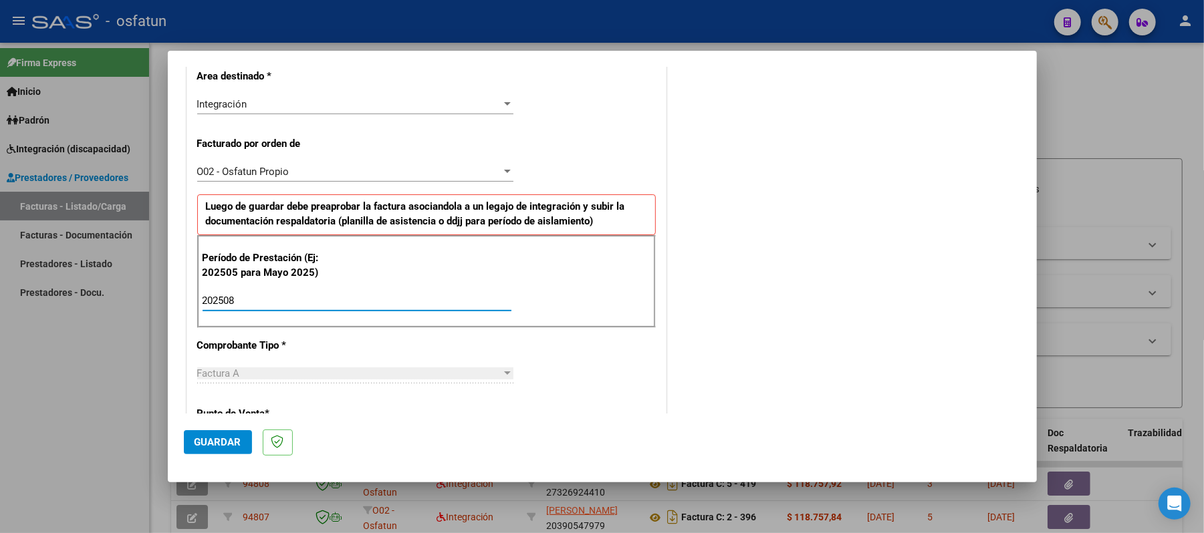
scroll to position [356, 0]
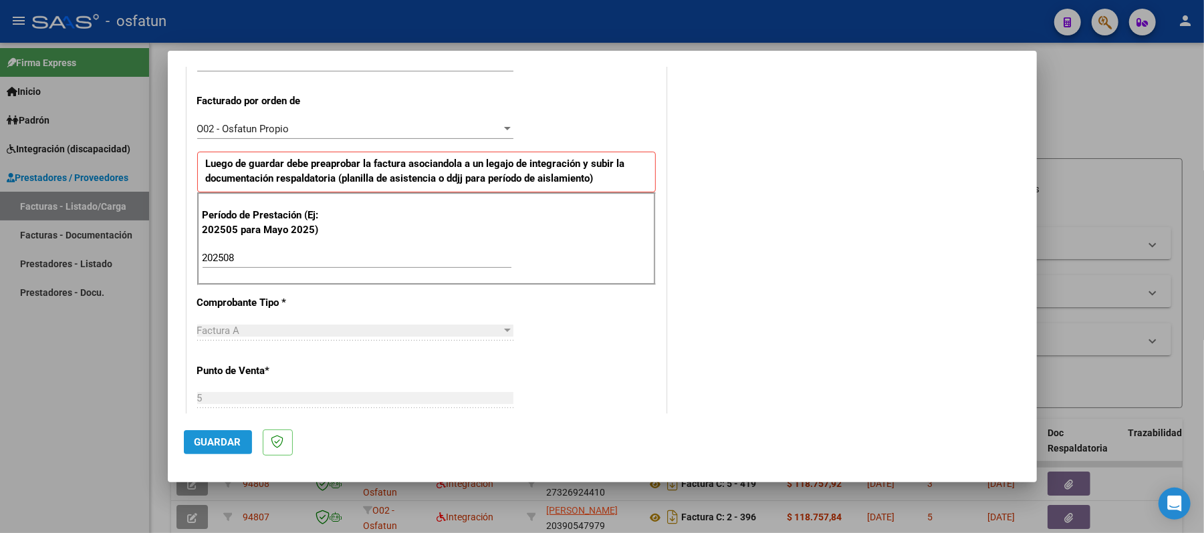
click at [204, 441] on span "Guardar" at bounding box center [217, 442] width 47 height 12
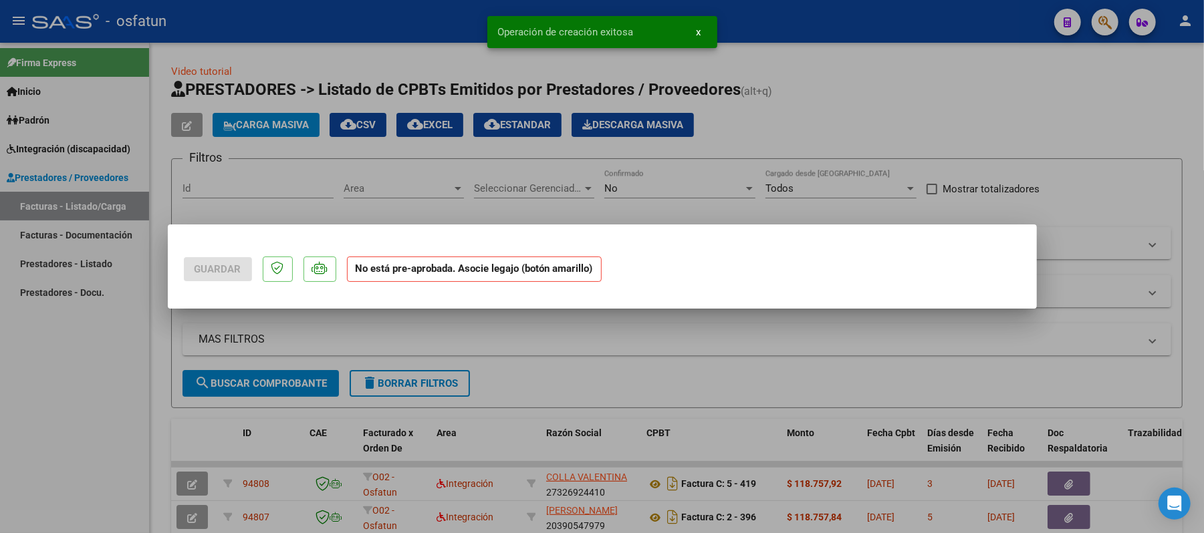
scroll to position [0, 0]
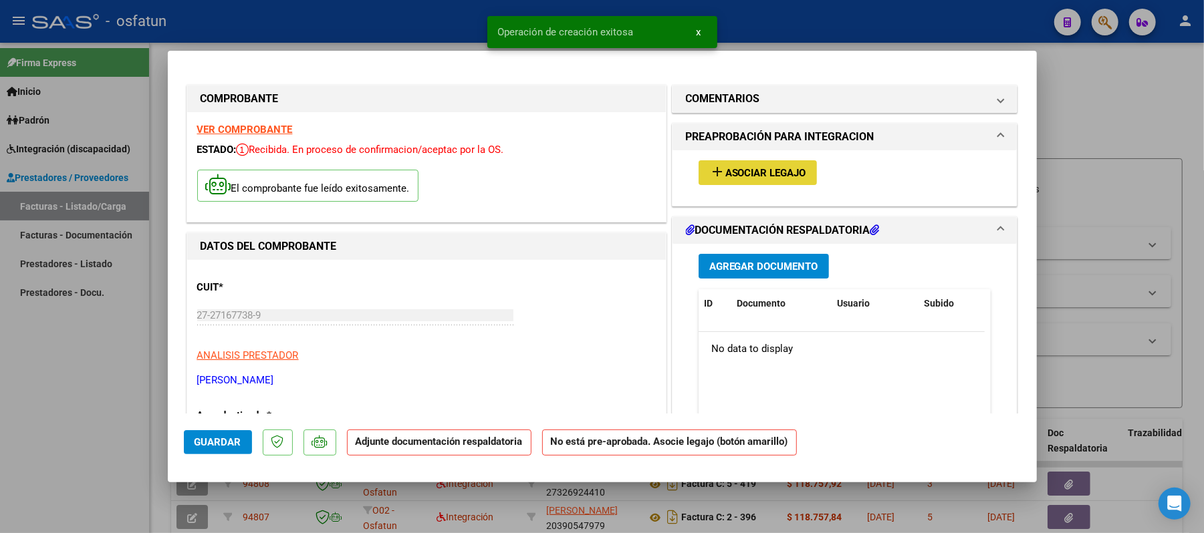
click at [763, 174] on span "Asociar Legajo" at bounding box center [765, 173] width 81 height 12
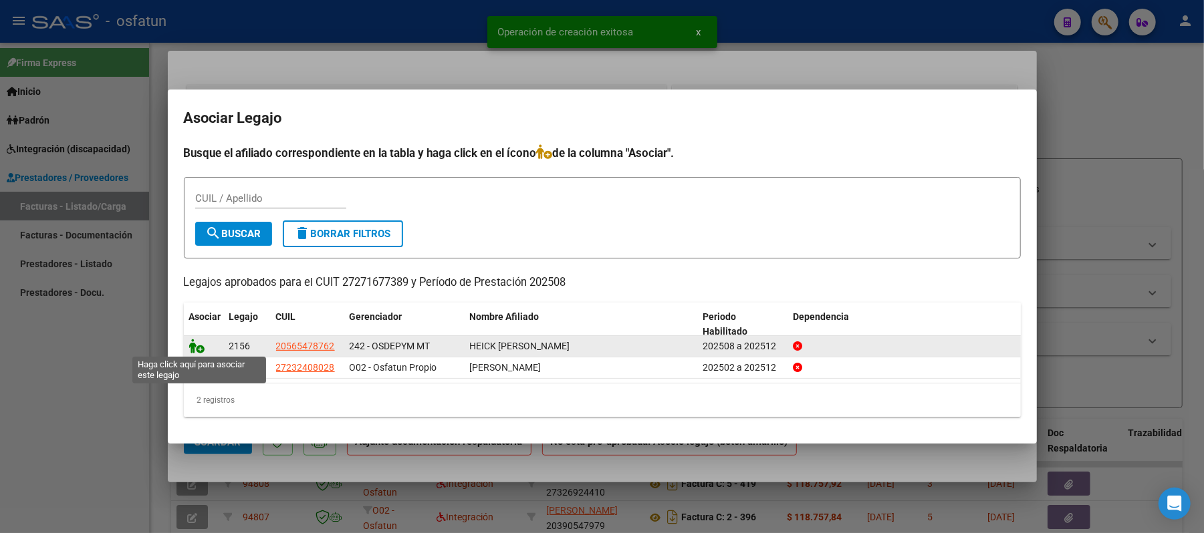
click at [194, 350] on icon at bounding box center [197, 346] width 16 height 15
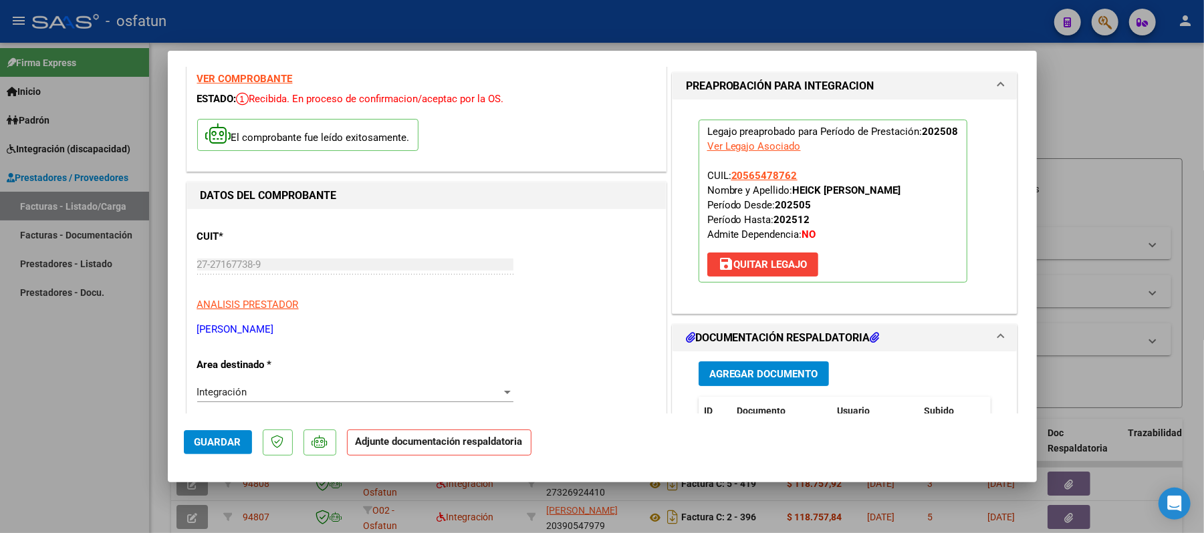
scroll to position [178, 0]
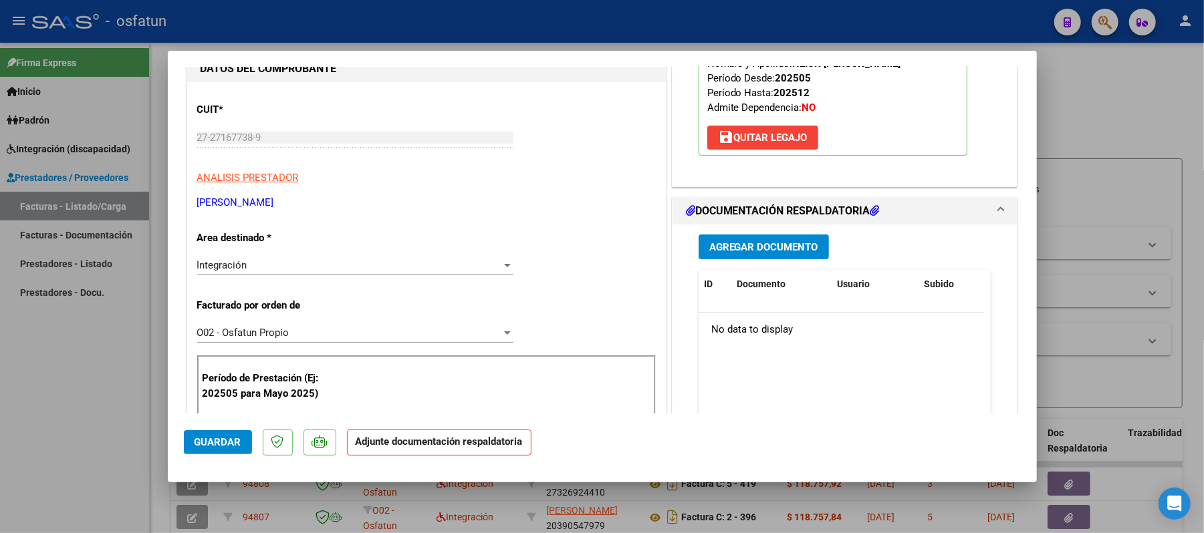
click at [766, 247] on span "Agregar Documento" at bounding box center [763, 247] width 109 height 12
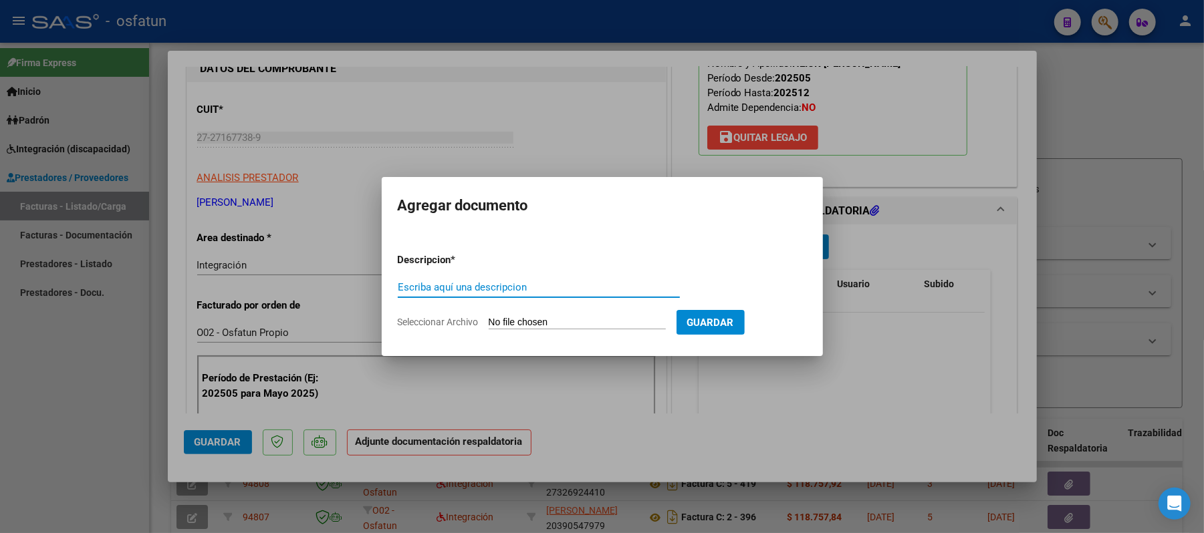
click at [604, 292] on input "Escriba aquí una descripcion" at bounding box center [539, 287] width 282 height 12
type input "ASIST"
click at [564, 317] on input "Seleccionar Archivo" at bounding box center [577, 323] width 177 height 13
type input "C:\fakepath\ASIST.pdf"
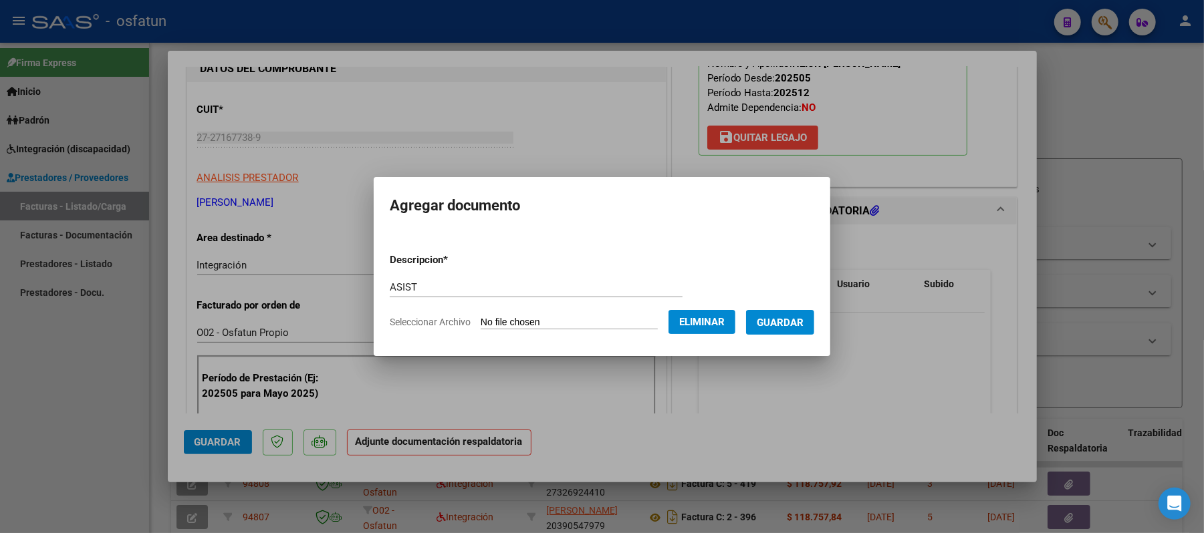
click at [802, 325] on span "Guardar" at bounding box center [780, 323] width 47 height 12
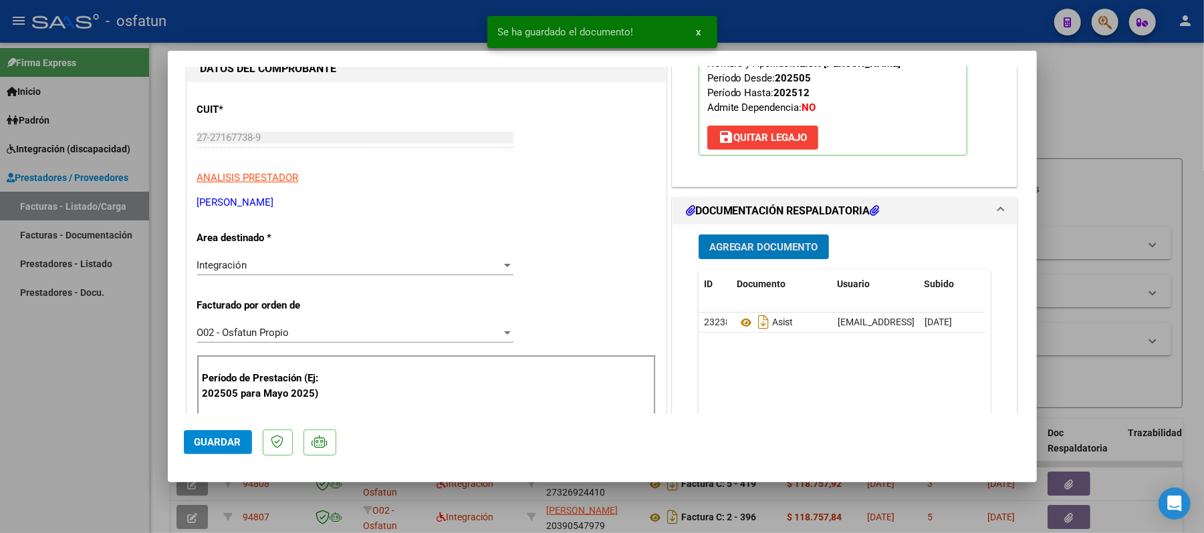
click at [783, 251] on span "Agregar Documento" at bounding box center [763, 247] width 109 height 12
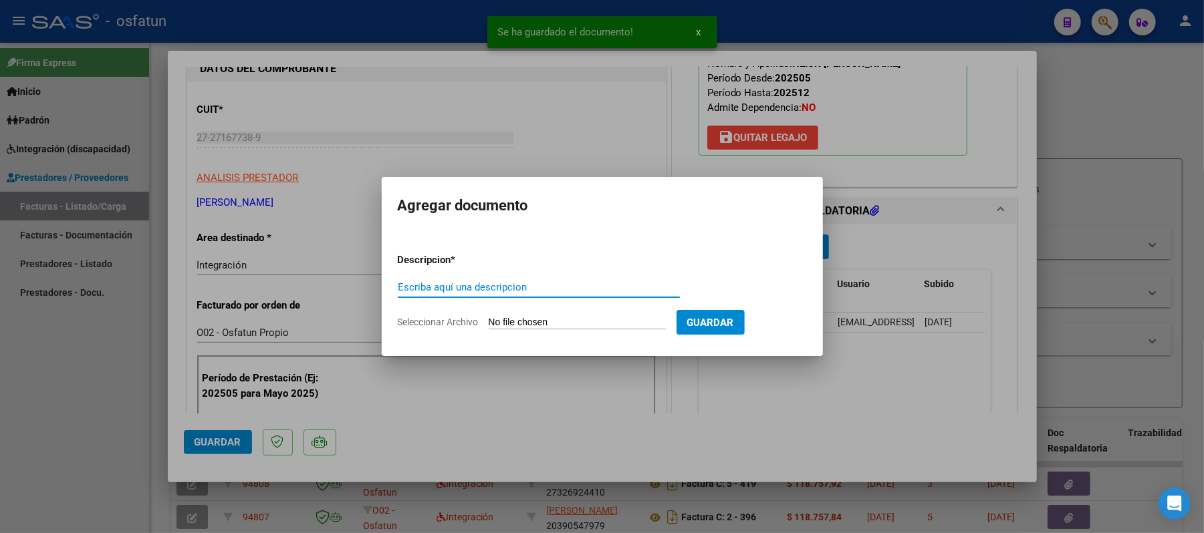
click at [489, 289] on input "Escriba aquí una descripcion" at bounding box center [539, 287] width 282 height 12
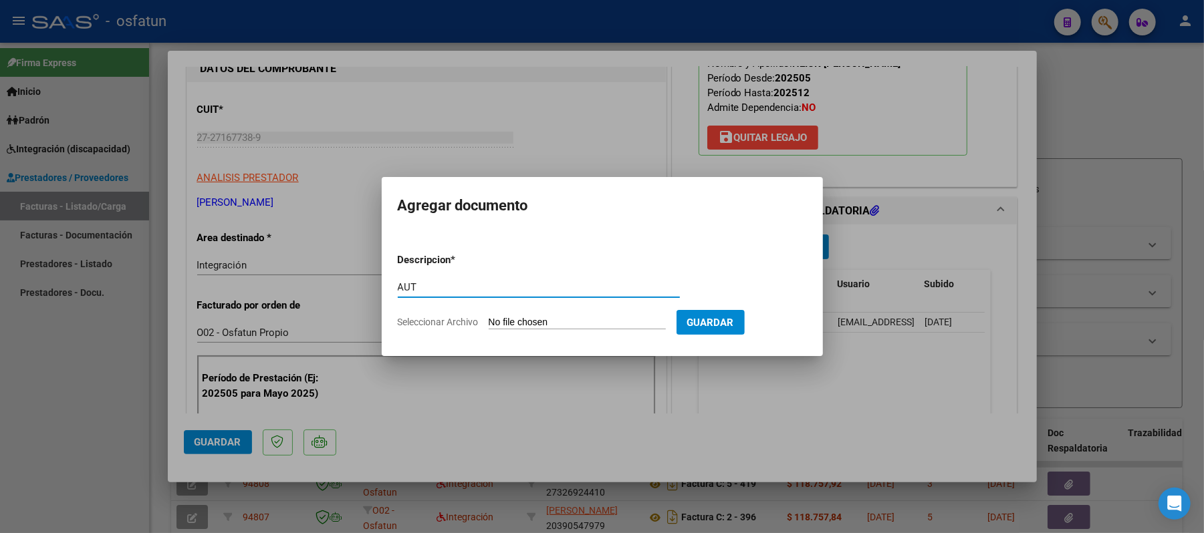
type input "AUT"
click at [554, 322] on input "Seleccionar Archivo" at bounding box center [577, 323] width 177 height 13
type input "C:\fakepath\AUT.pdf"
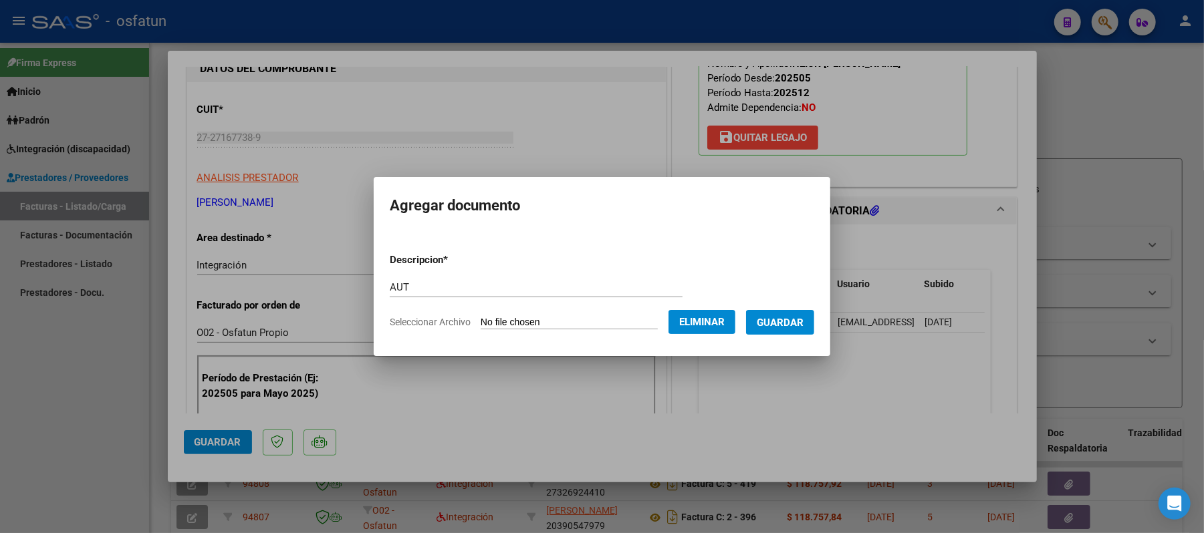
click at [793, 322] on span "Guardar" at bounding box center [780, 323] width 47 height 12
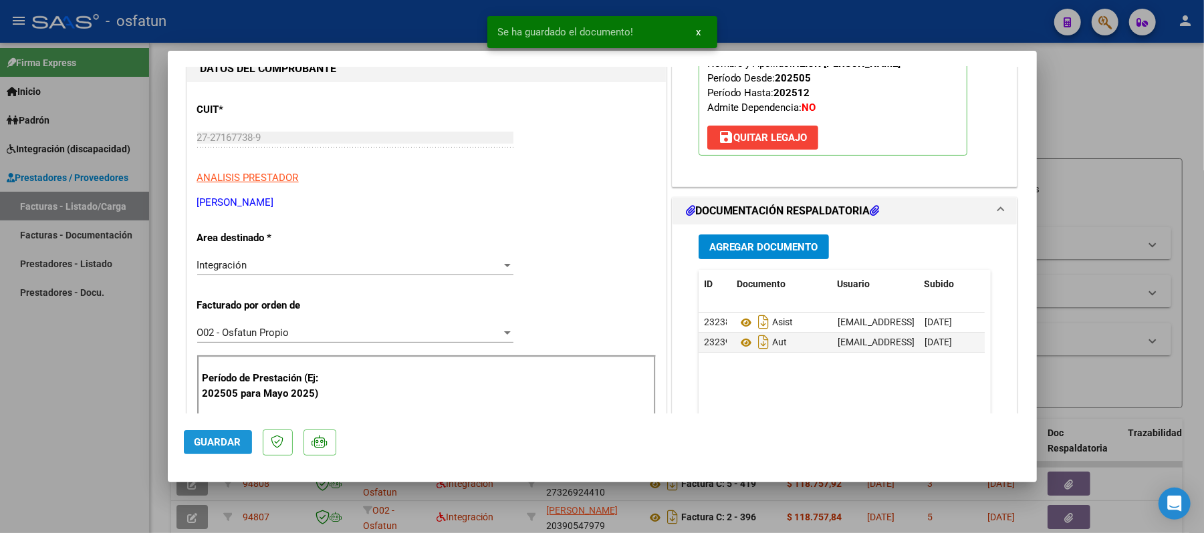
click at [231, 444] on span "Guardar" at bounding box center [217, 442] width 47 height 12
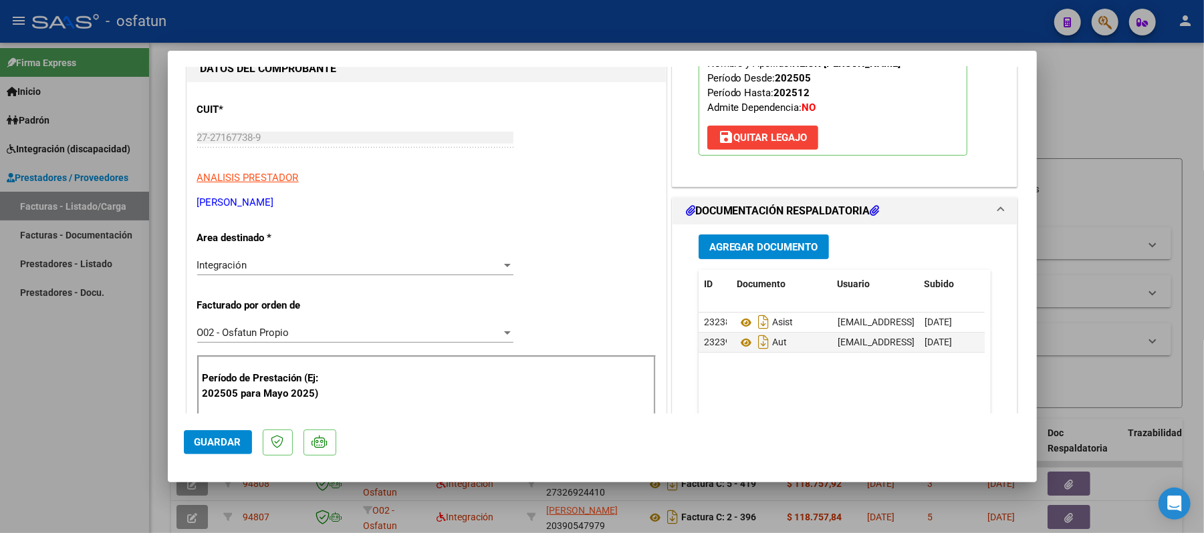
click at [1103, 84] on div at bounding box center [602, 266] width 1204 height 533
type input "$ 0,00"
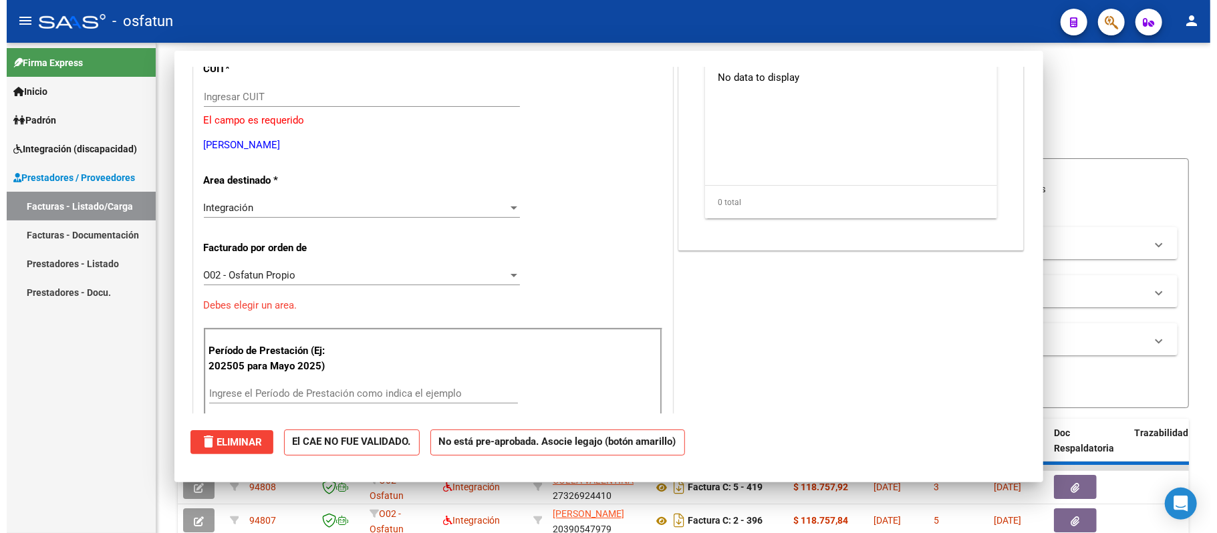
scroll to position [137, 0]
